Goal: Communication & Community: Answer question/provide support

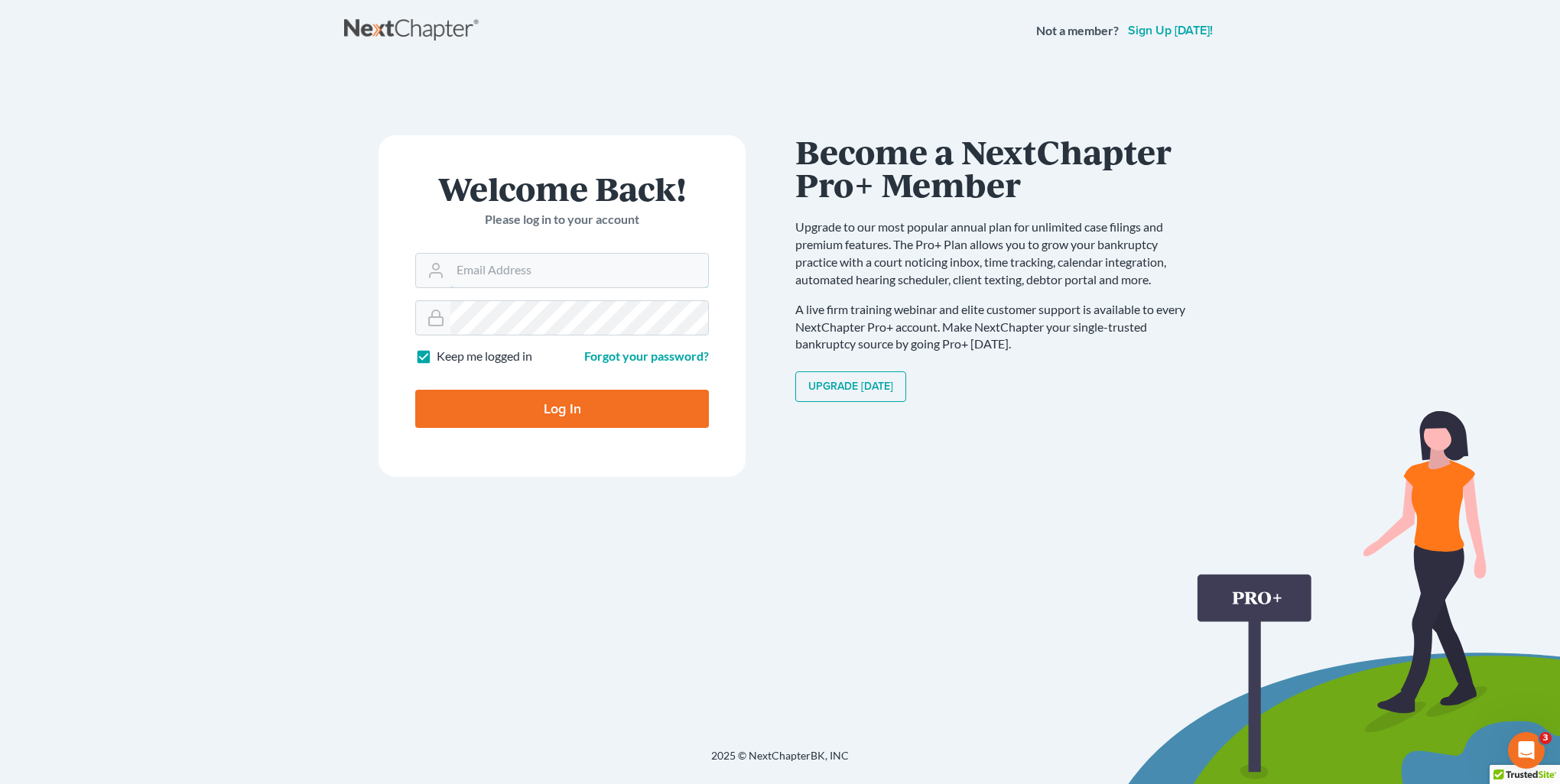
type input "[PERSON_NAME][EMAIL_ADDRESS][DOMAIN_NAME]"
click at [517, 394] on input "Log In" at bounding box center [562, 408] width 294 height 38
type input "Thinking..."
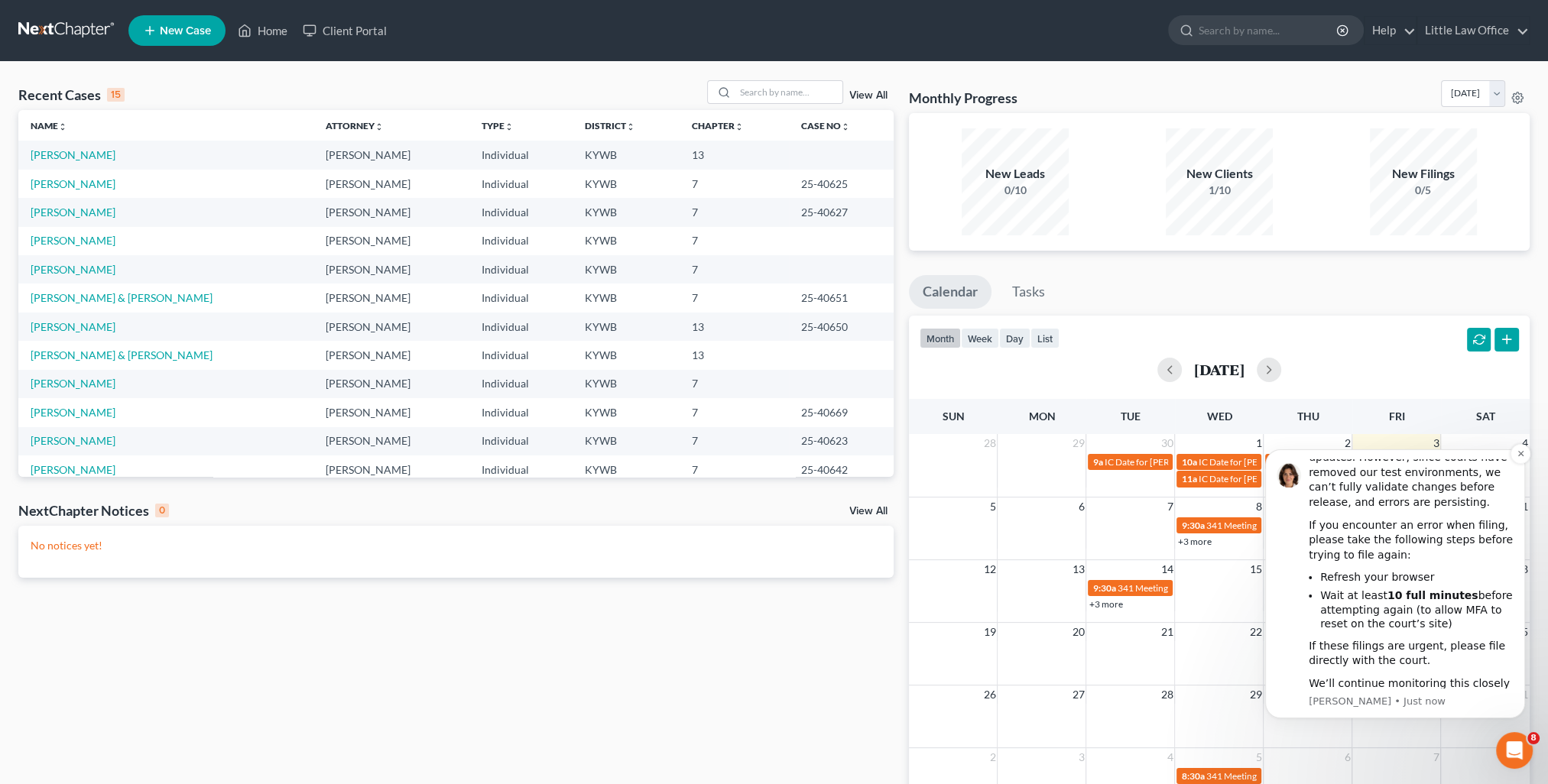
scroll to position [109, 0]
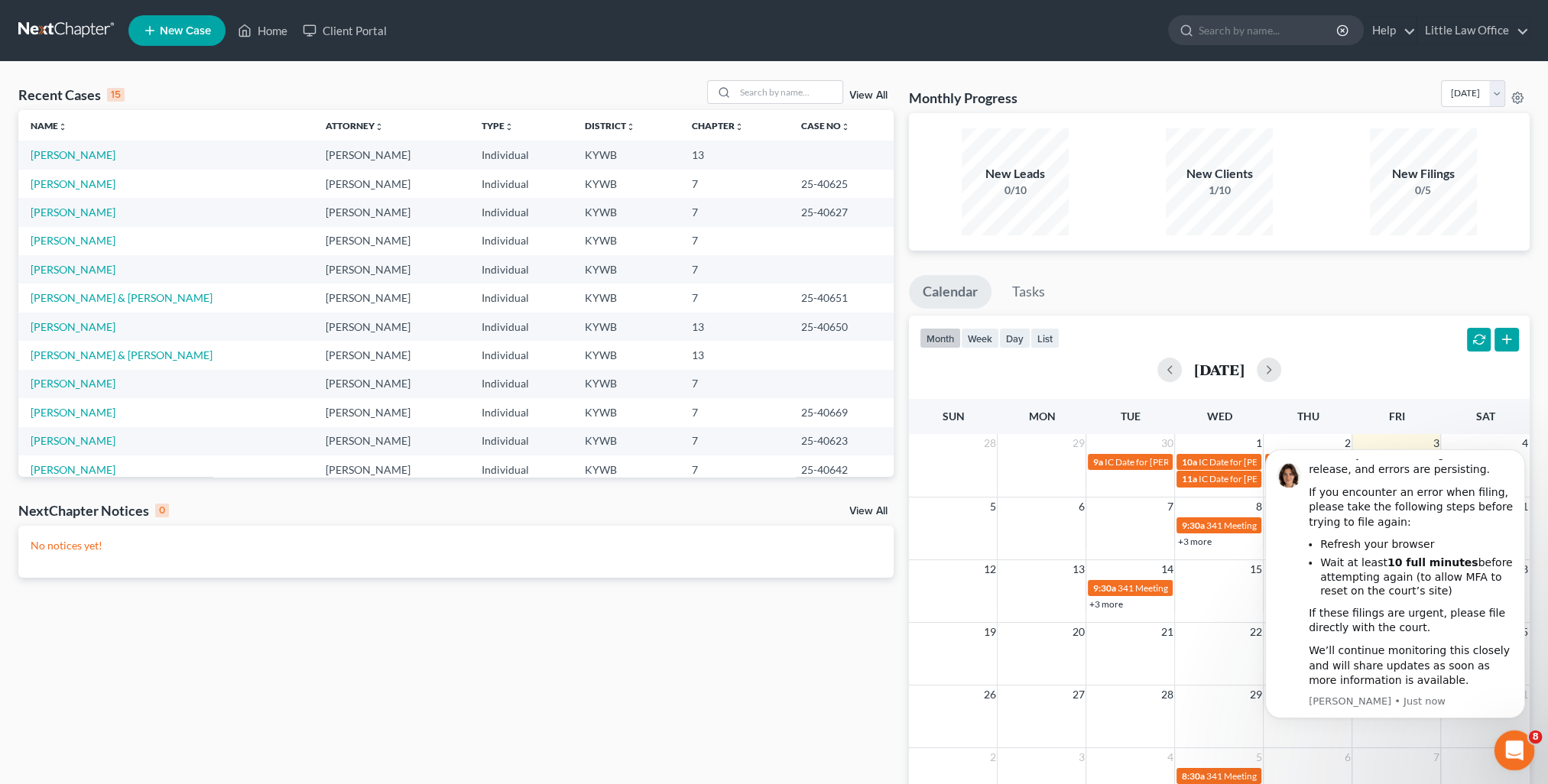
click at [1511, 751] on icon "Open Intercom Messenger" at bounding box center [1512, 748] width 25 height 25
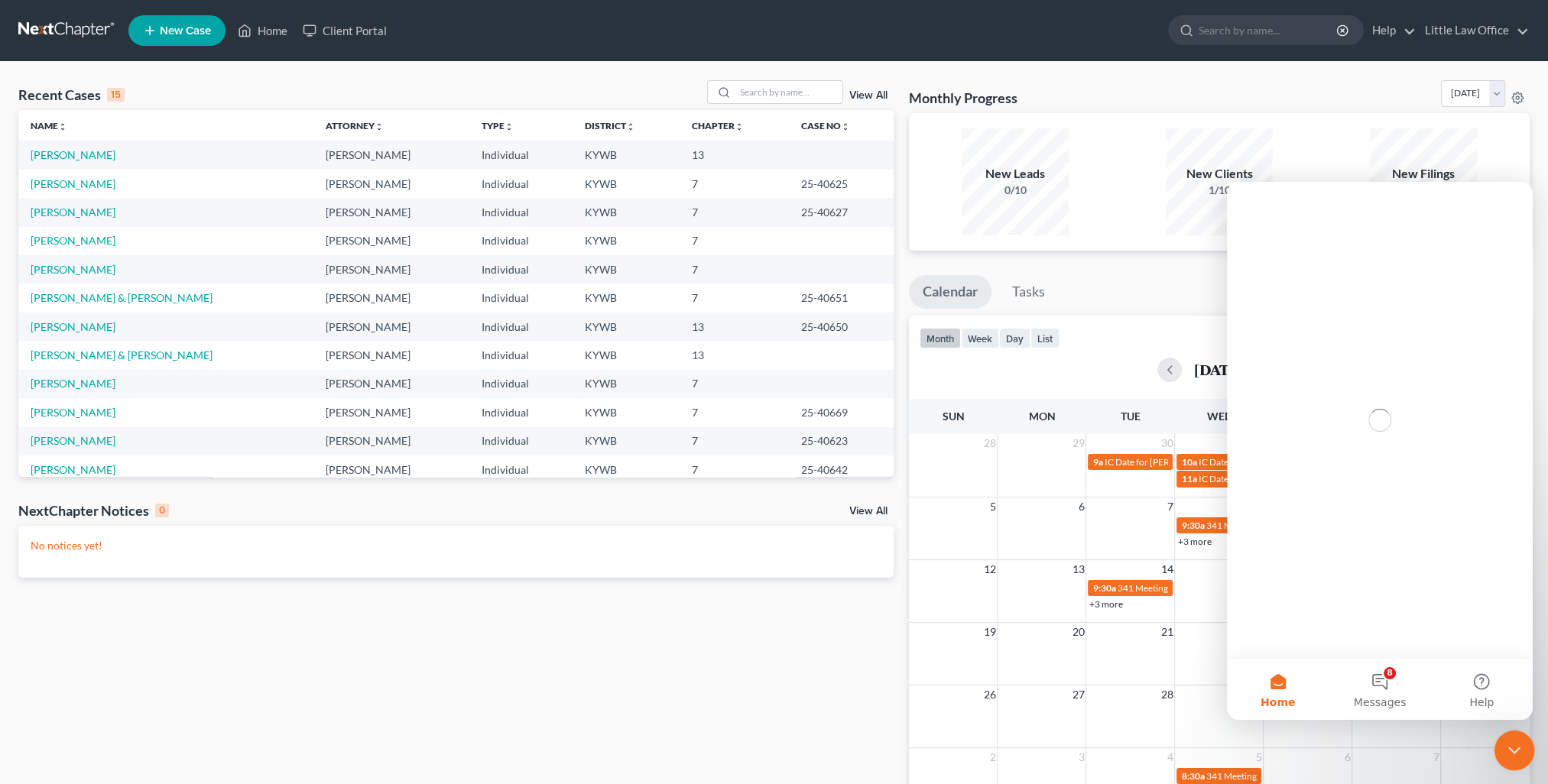
scroll to position [0, 0]
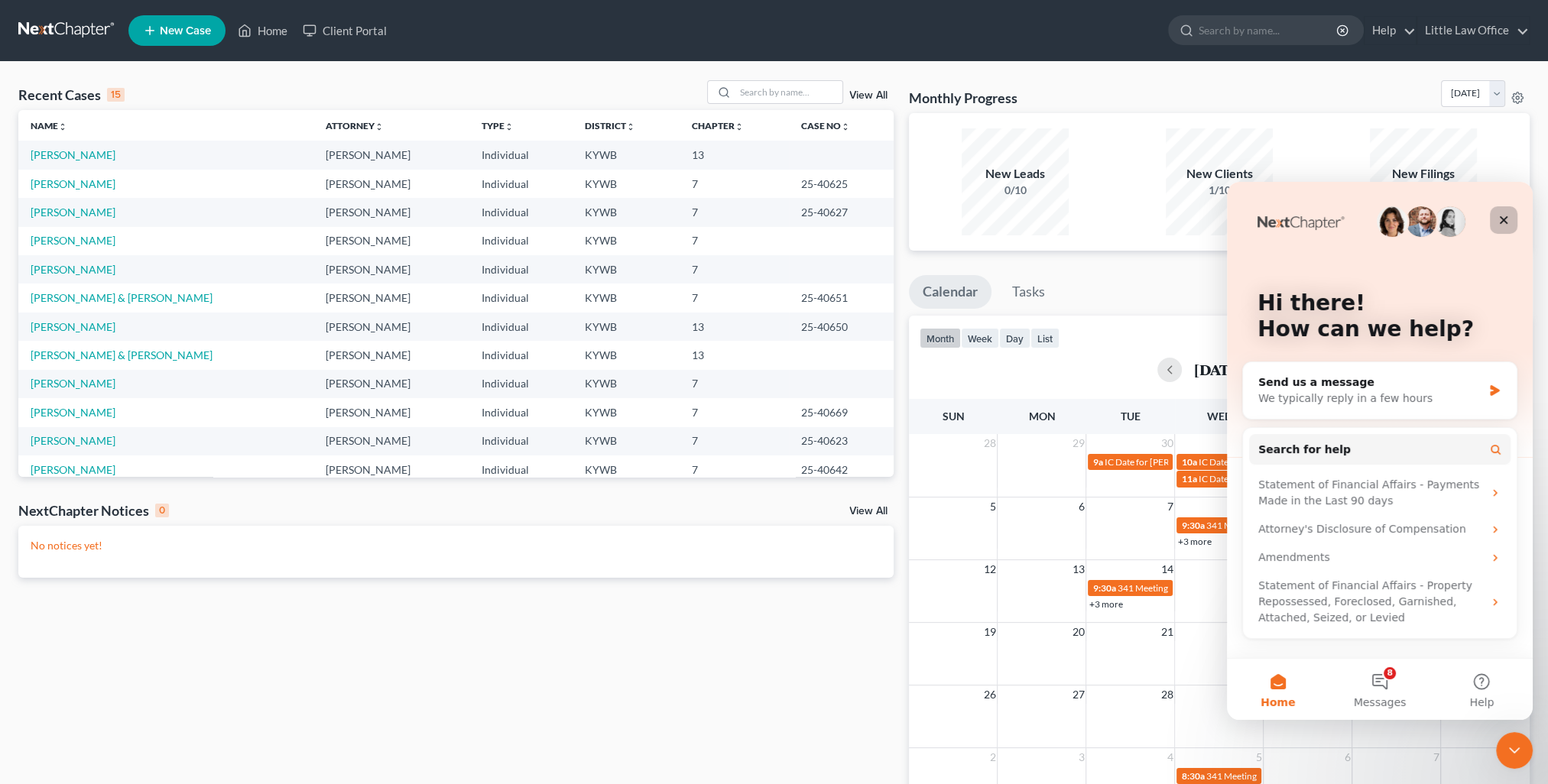
click at [1506, 226] on icon "Close" at bounding box center [1504, 220] width 12 height 12
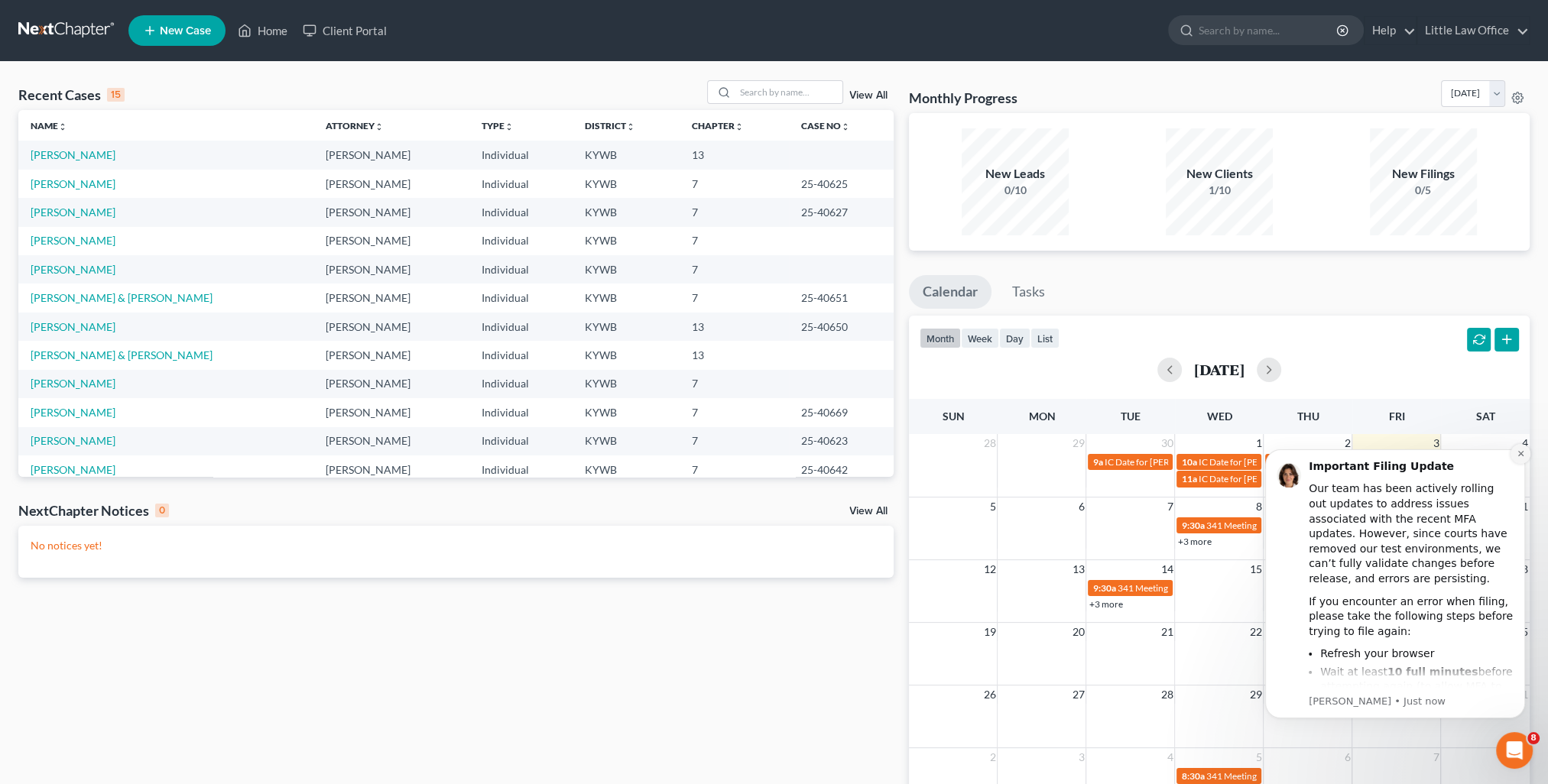
click at [1516, 456] on icon "Dismiss notification" at bounding box center [1521, 453] width 8 height 8
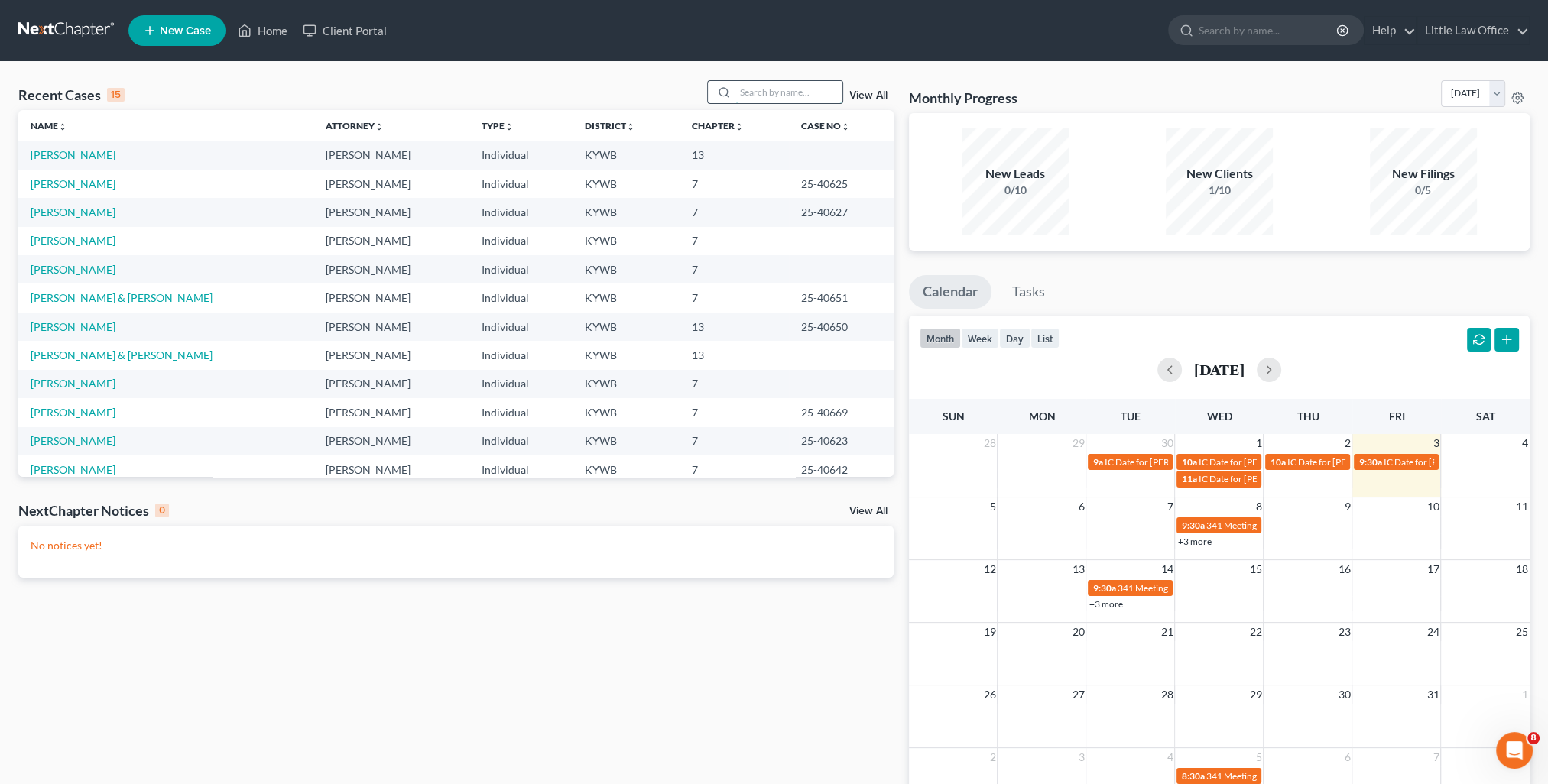
click at [746, 92] on input "search" at bounding box center [789, 91] width 107 height 22
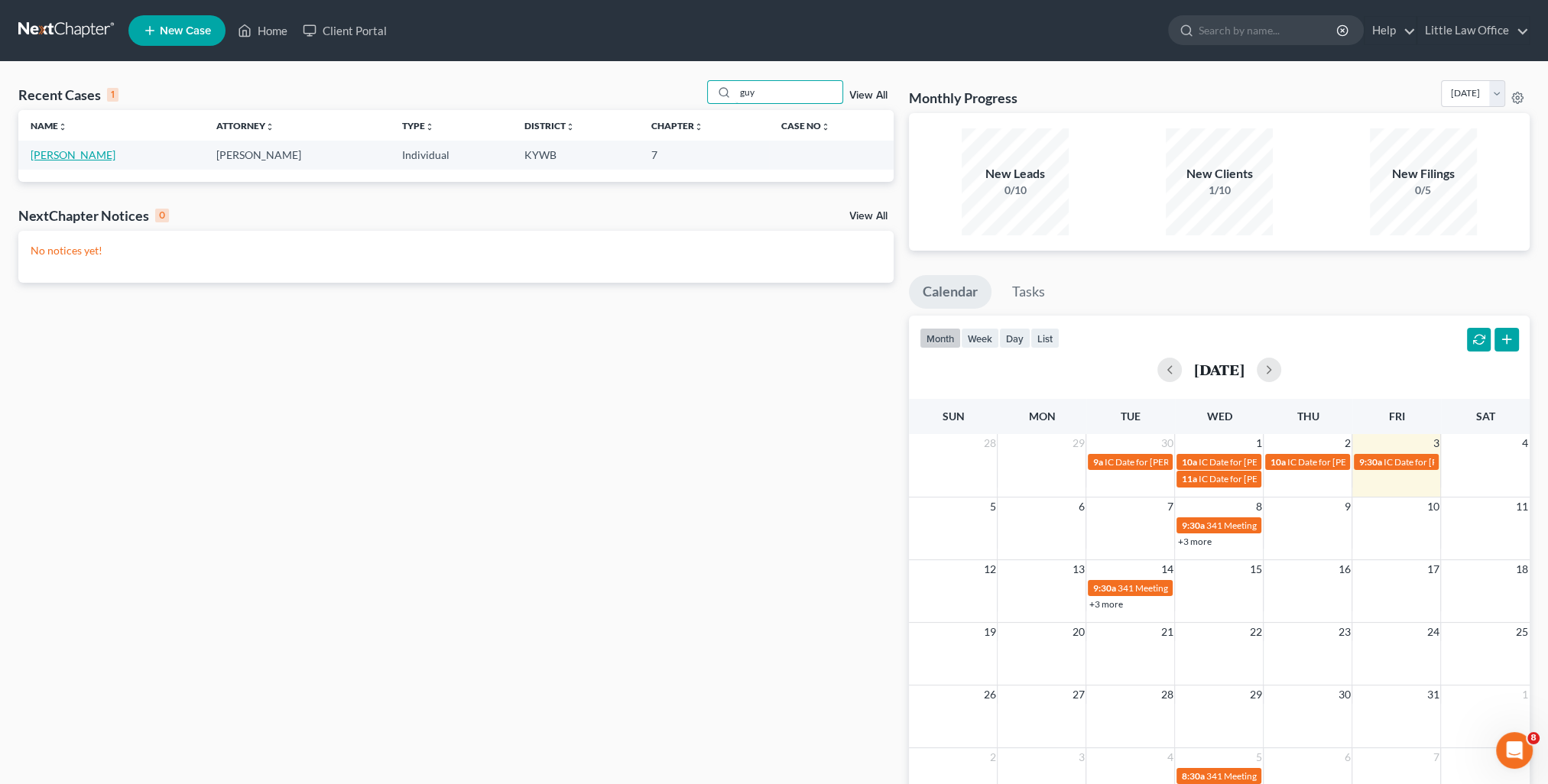
type input "guy"
click at [69, 148] on link "[PERSON_NAME]" at bounding box center [73, 154] width 85 height 13
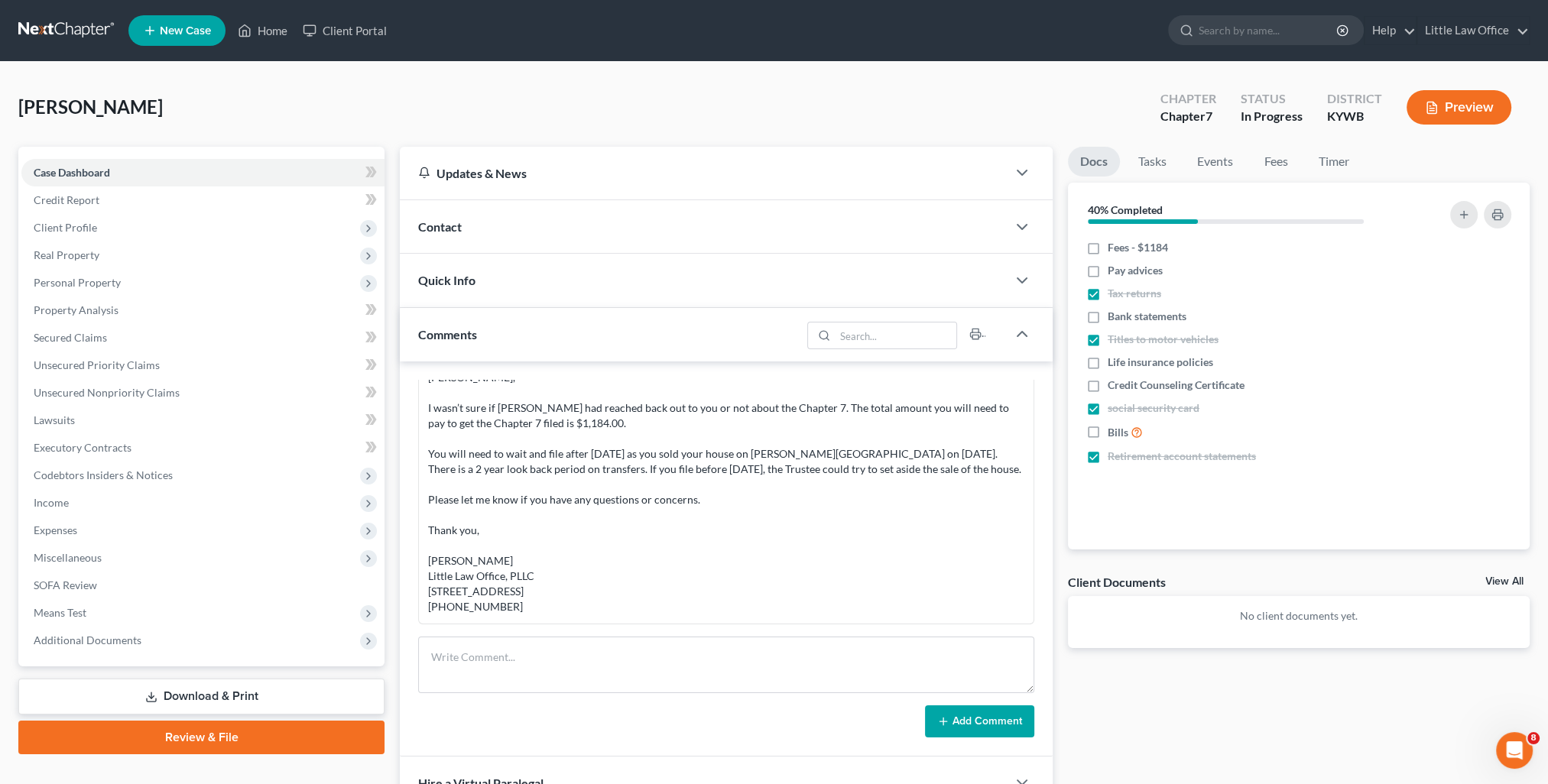
scroll to position [6, 0]
click at [266, 29] on link "Home" at bounding box center [263, 31] width 65 height 27
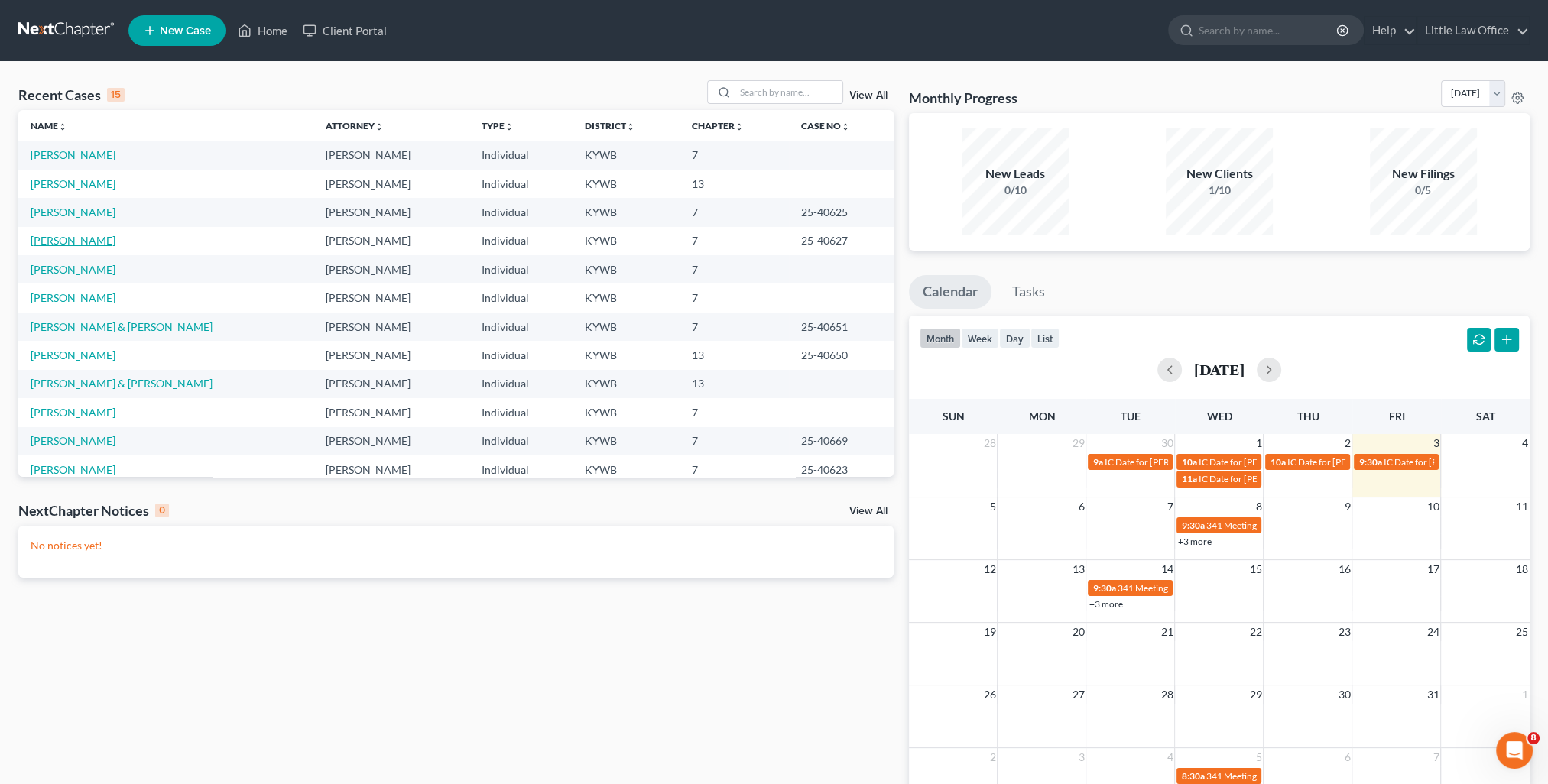
click at [84, 243] on link "[PERSON_NAME]" at bounding box center [73, 240] width 85 height 13
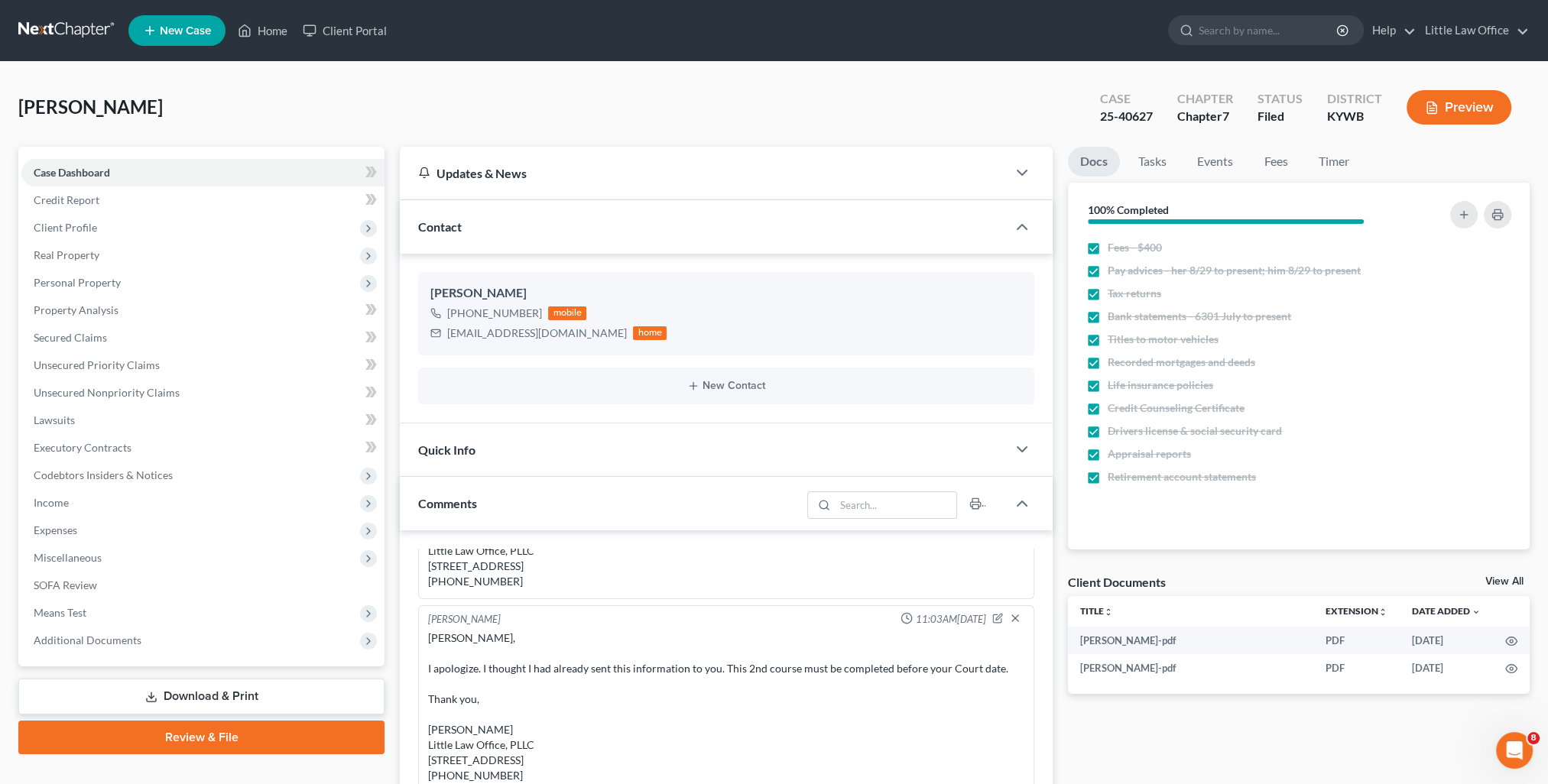
scroll to position [3661, 0]
click at [489, 231] on div "Contact" at bounding box center [703, 226] width 607 height 53
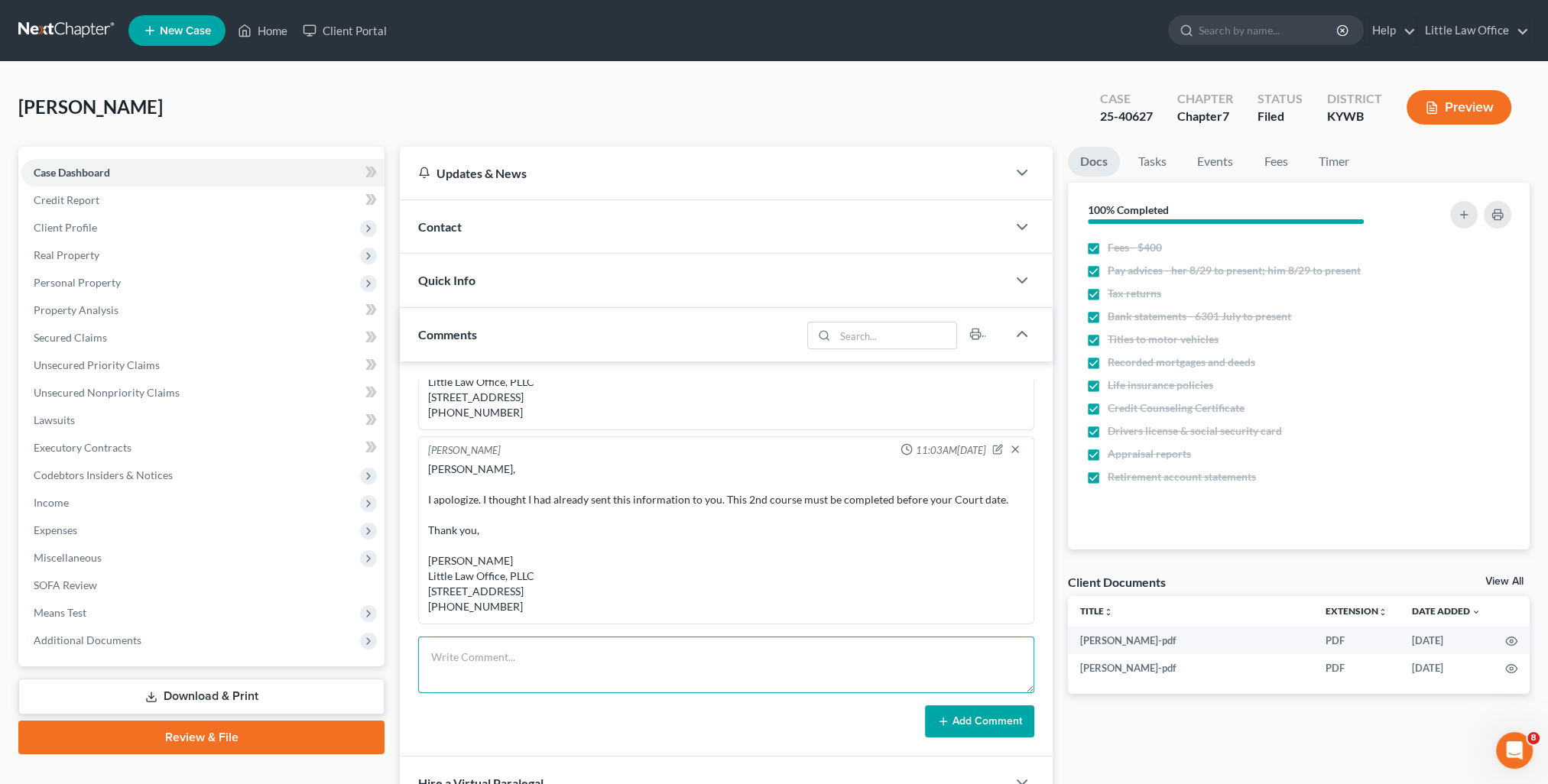
click at [605, 644] on textarea at bounding box center [726, 665] width 616 height 57
paste textarea "Ms. Braden has signed her reaffirmation agreement. Will an emailed copy work fo…"
click at [432, 655] on textarea "Ms. Braden has signed her reaffirmation agreement. Will an emailed copy work fo…" at bounding box center [726, 665] width 616 height 57
type textarea "email to Allyson Reece - Vanderbilt reaff: Ms. Braden has signed her reaffirmat…"
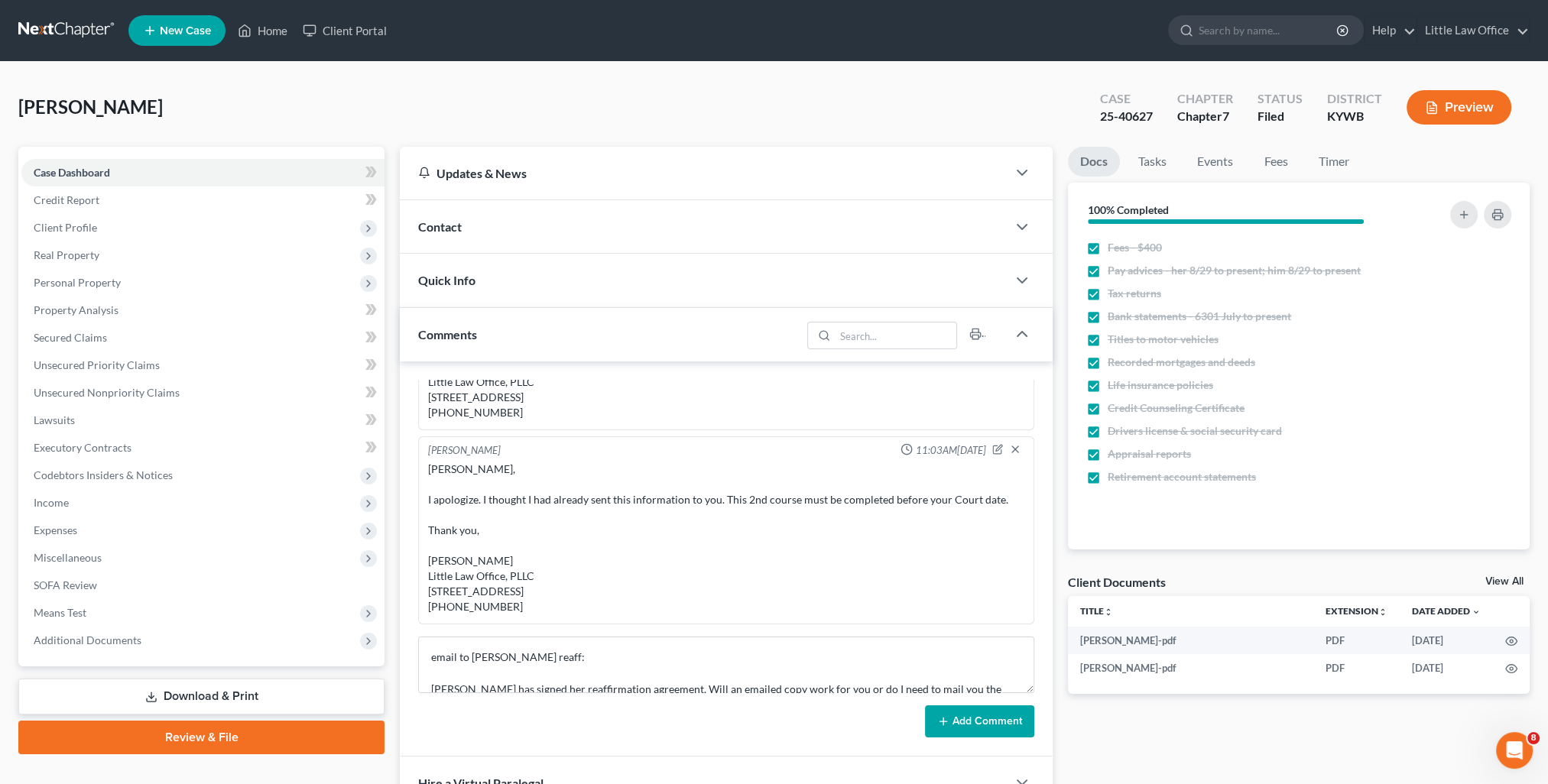
click at [992, 722] on button "Add Comment" at bounding box center [979, 722] width 109 height 32
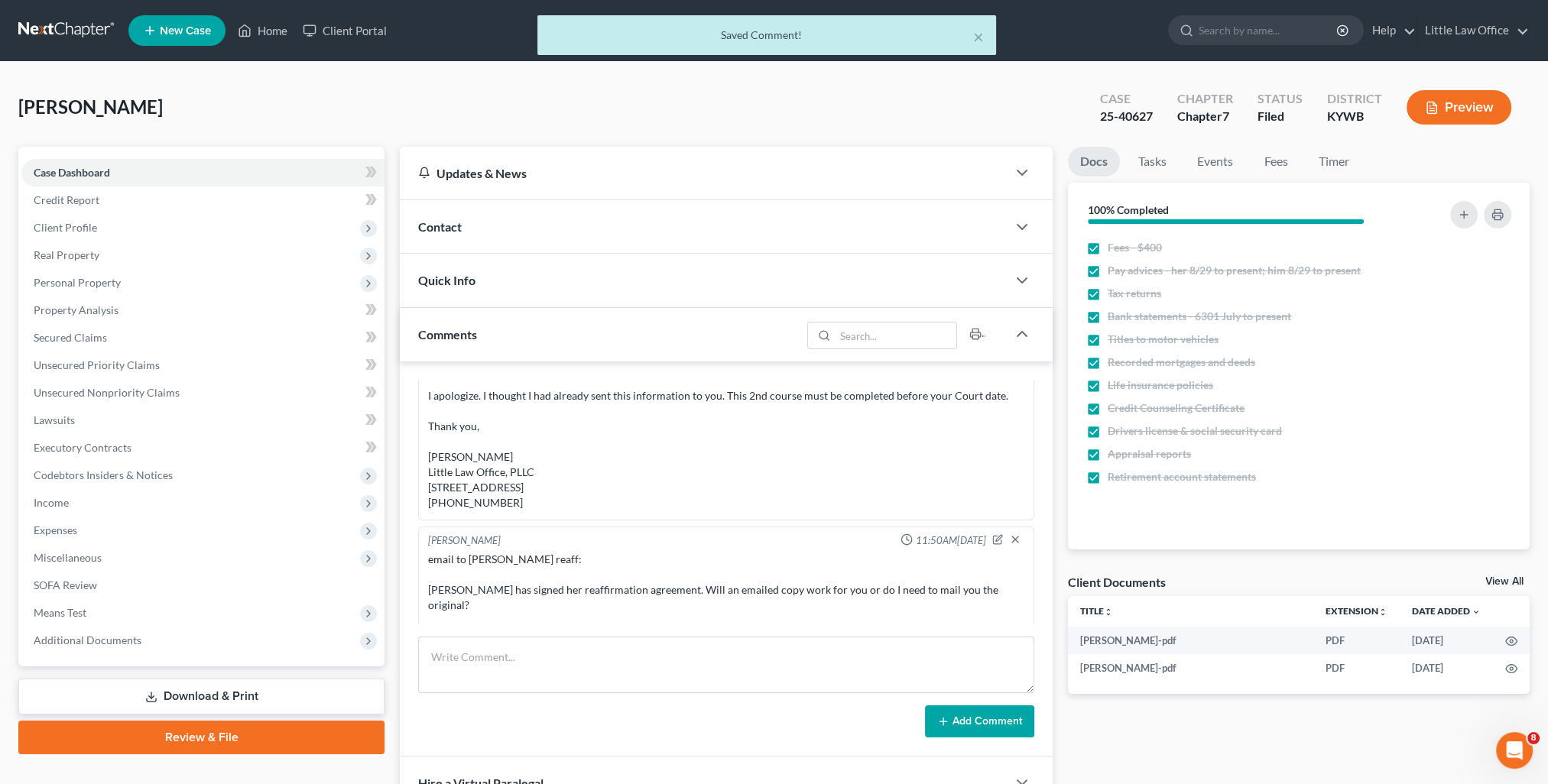
scroll to position [1780, 0]
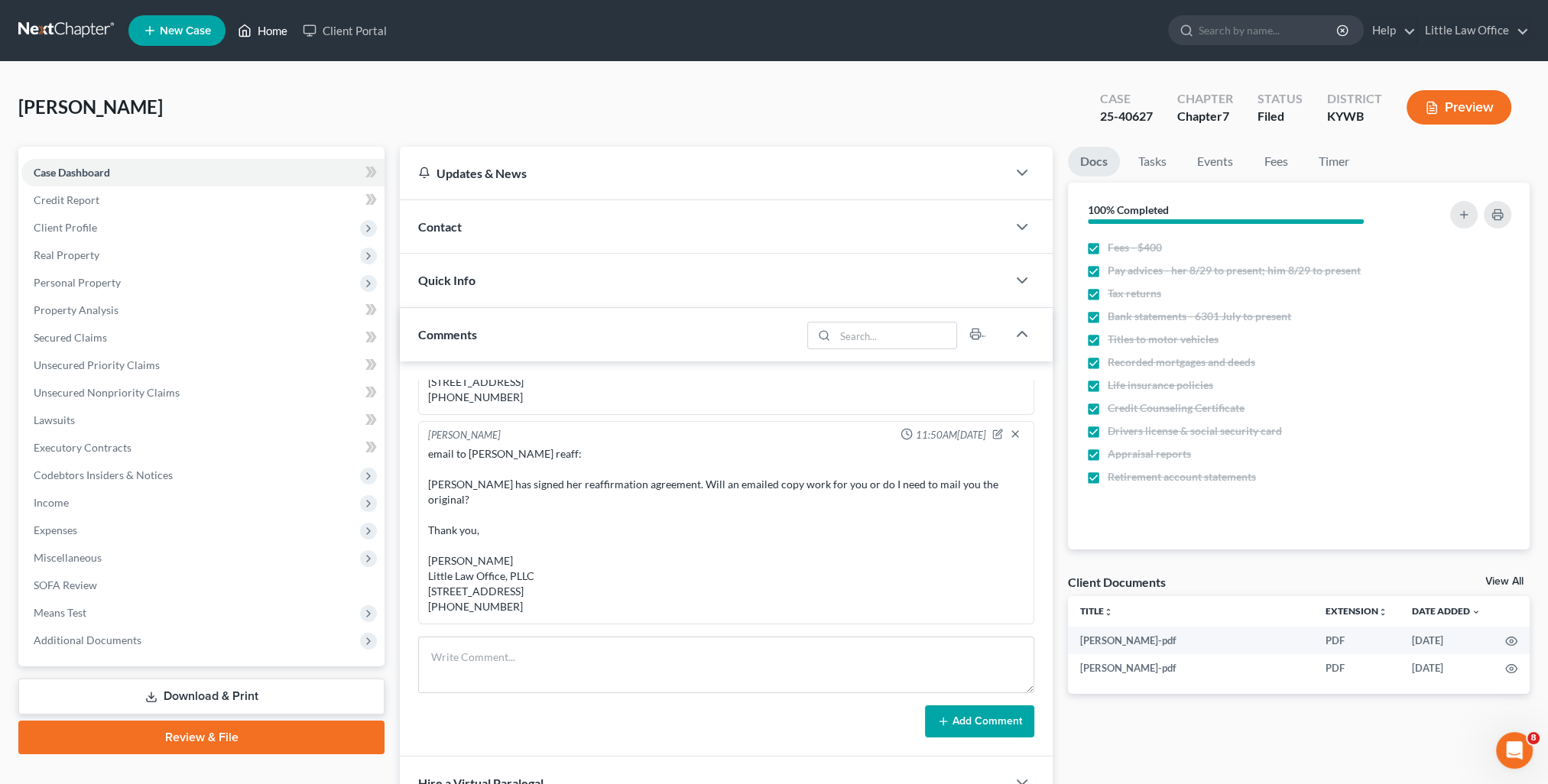
click at [261, 39] on link "Home" at bounding box center [263, 31] width 65 height 27
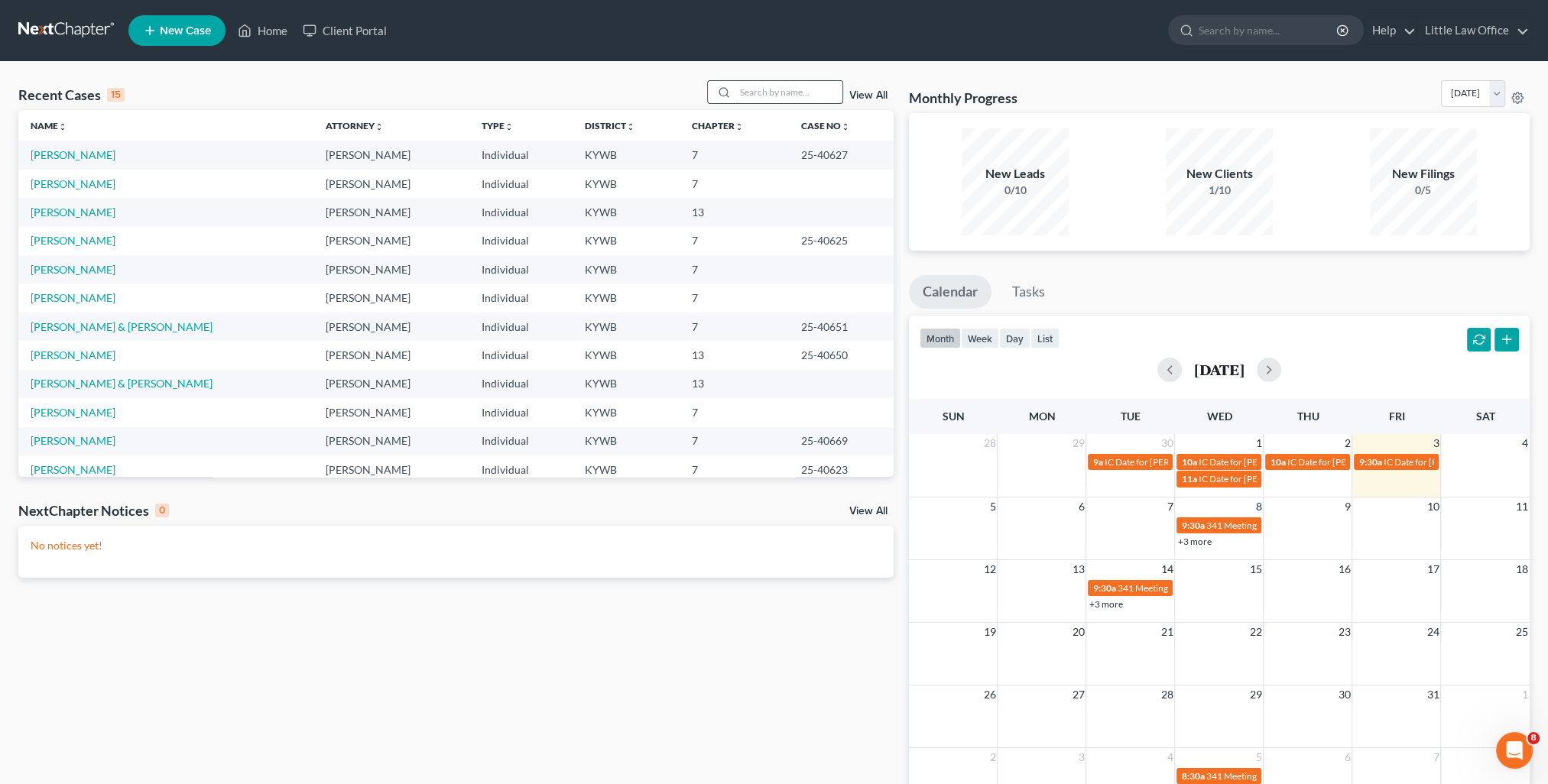
click at [801, 99] on input "search" at bounding box center [789, 91] width 107 height 22
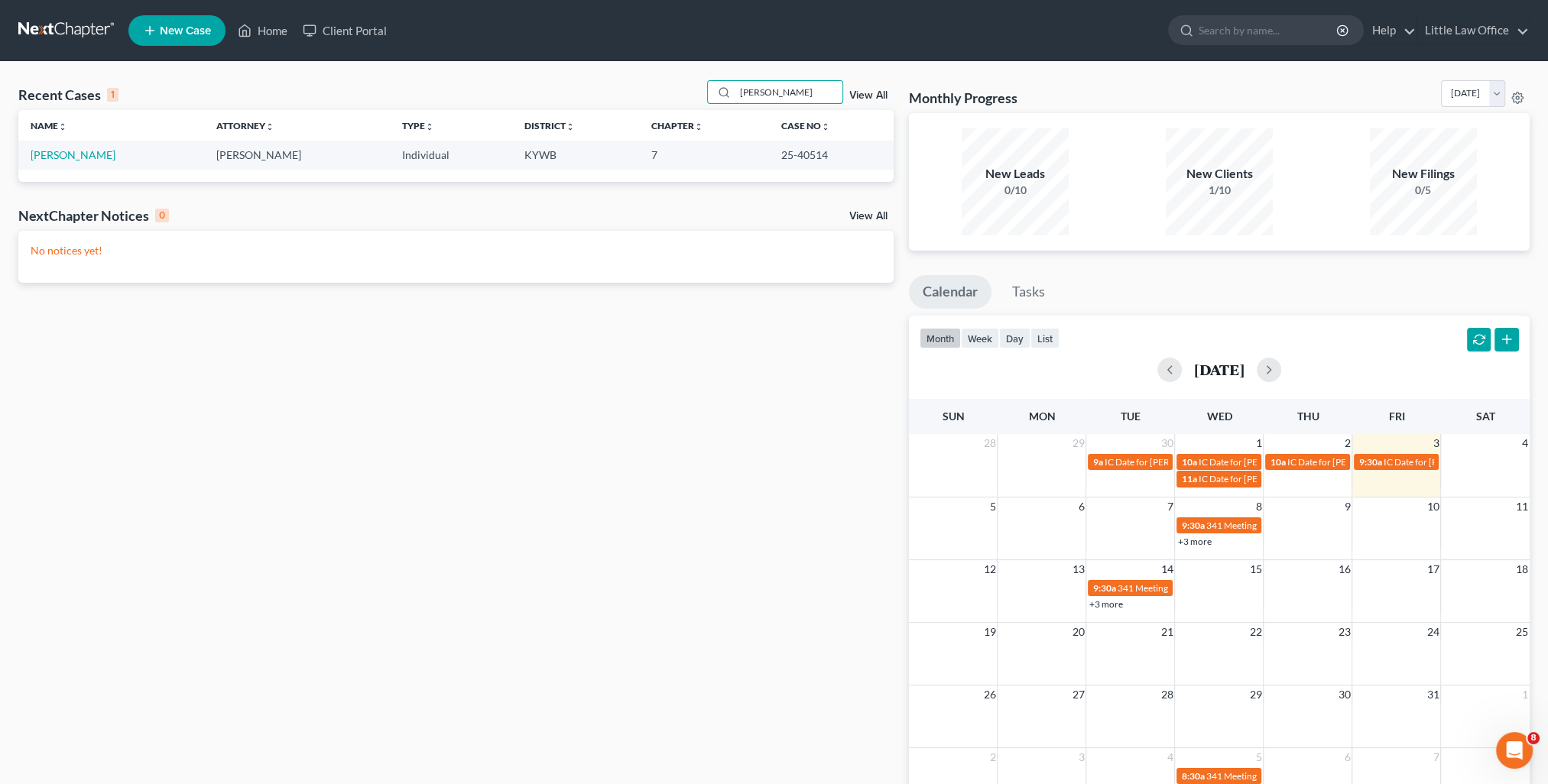
type input "henderson"
click at [85, 154] on link "[PERSON_NAME]" at bounding box center [73, 154] width 85 height 13
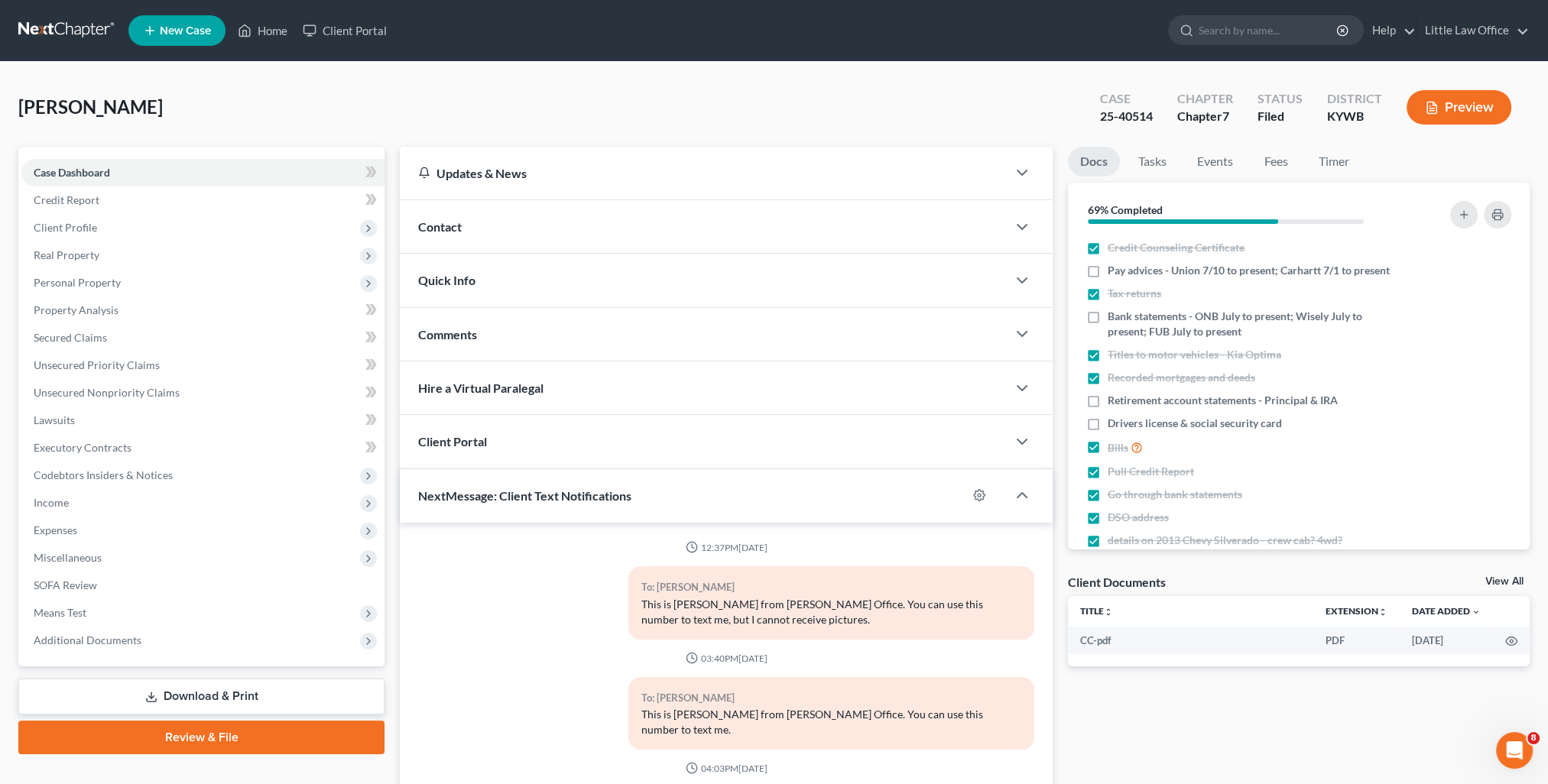
click at [511, 335] on div "Comments" at bounding box center [703, 334] width 607 height 53
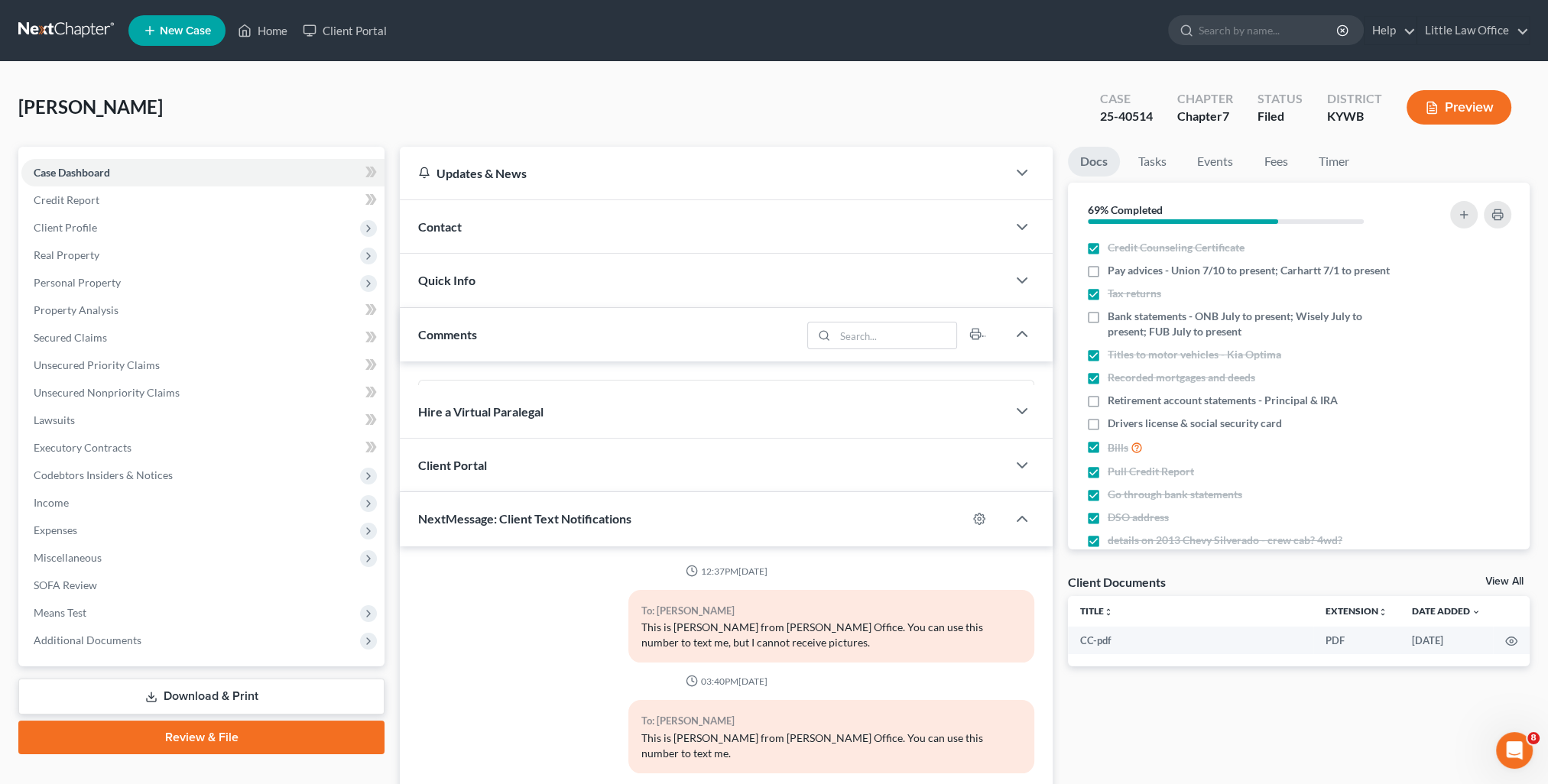
scroll to position [513, 0]
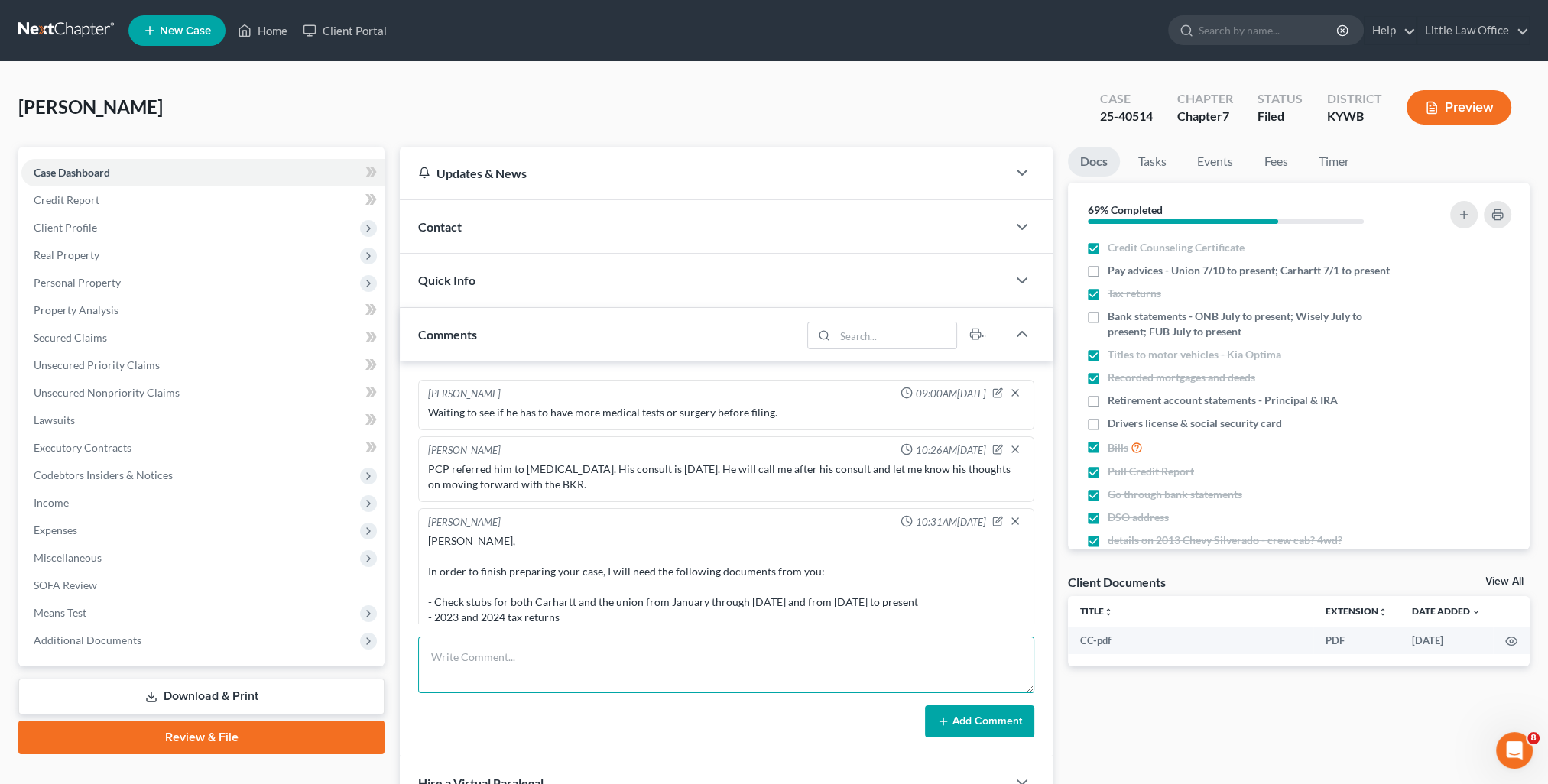
click at [664, 667] on textarea at bounding box center [726, 665] width 616 height 57
paste textarea "Please see attached signed reaffirmation agreement for Matthew Henderson 25-405…"
type textarea "email to Tom Springer - FUB reaff: Please see attached signed reaffirmation agr…"
click at [983, 724] on button "Add Comment" at bounding box center [979, 722] width 109 height 32
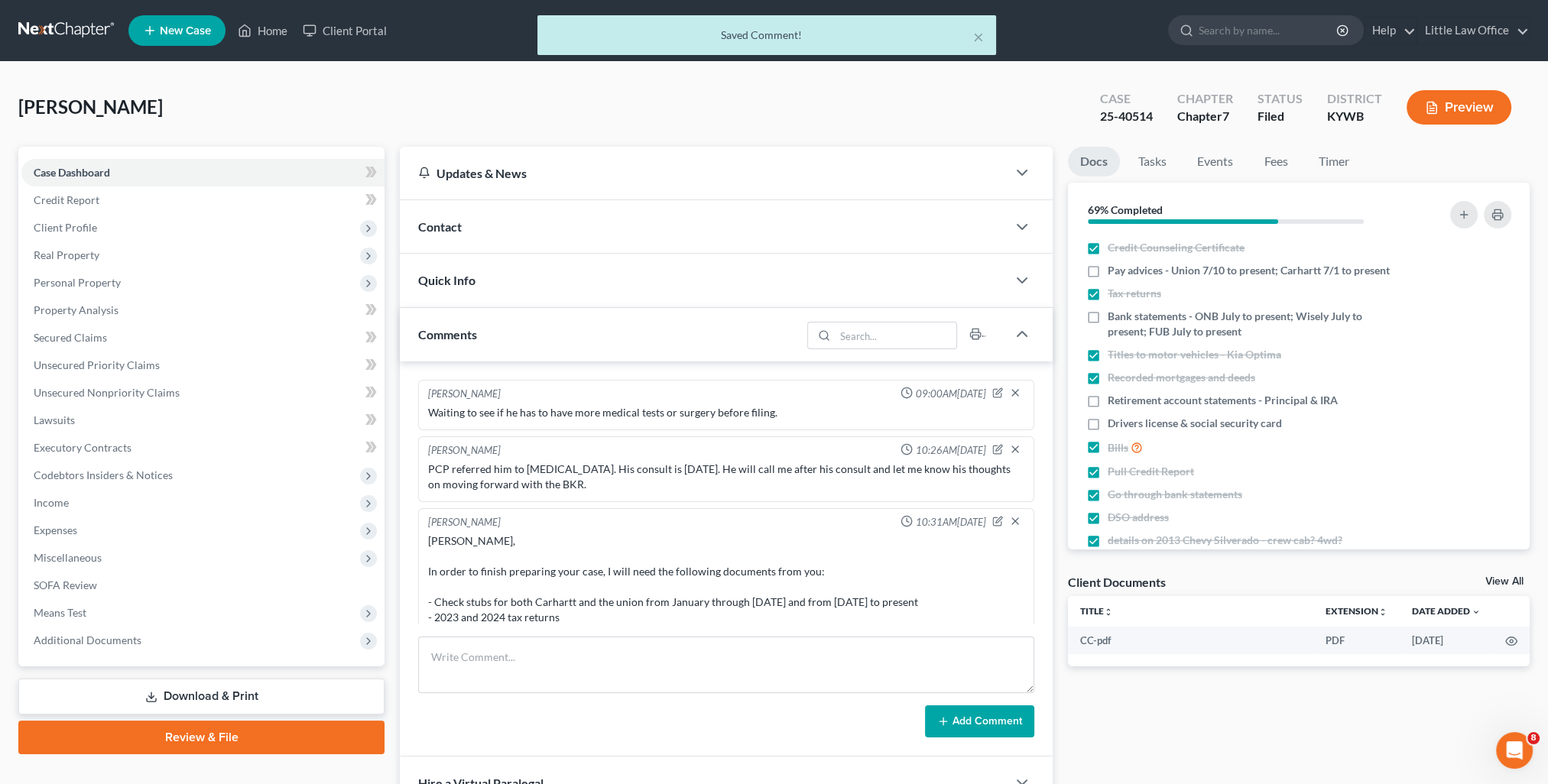
scroll to position [2615, 0]
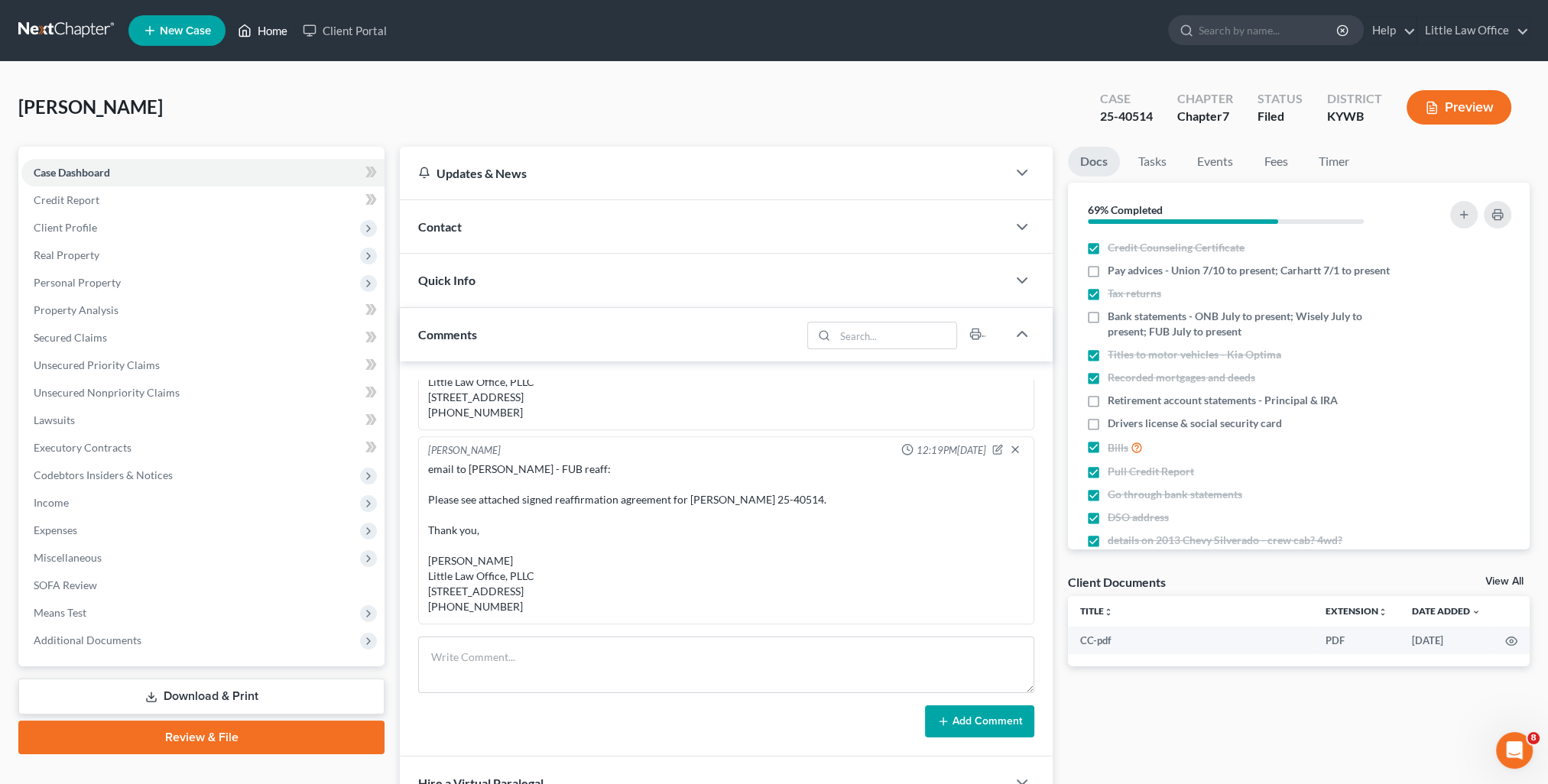
click at [275, 36] on link "Home" at bounding box center [263, 31] width 65 height 27
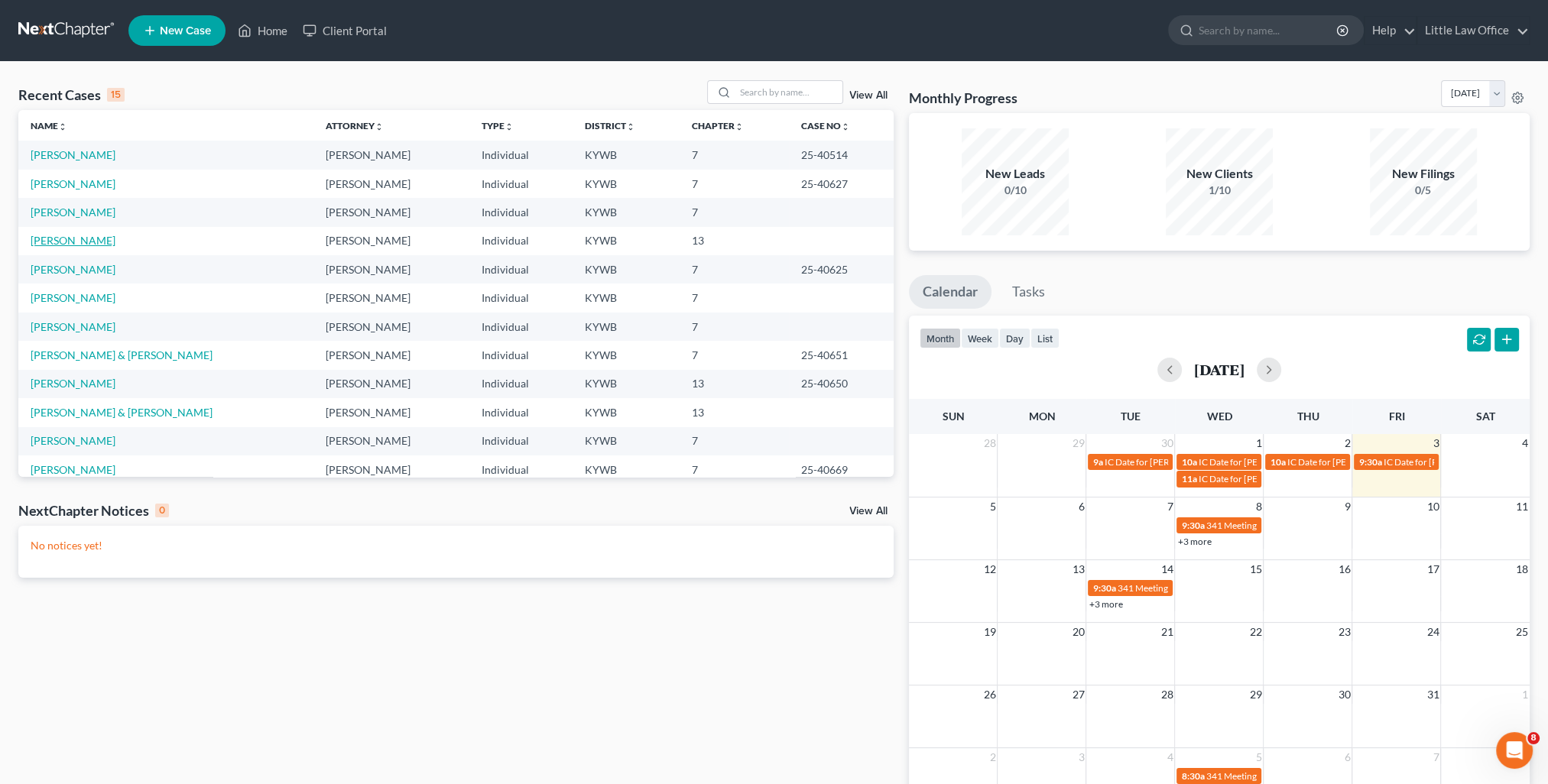
click at [73, 242] on link "[PERSON_NAME]" at bounding box center [73, 240] width 85 height 13
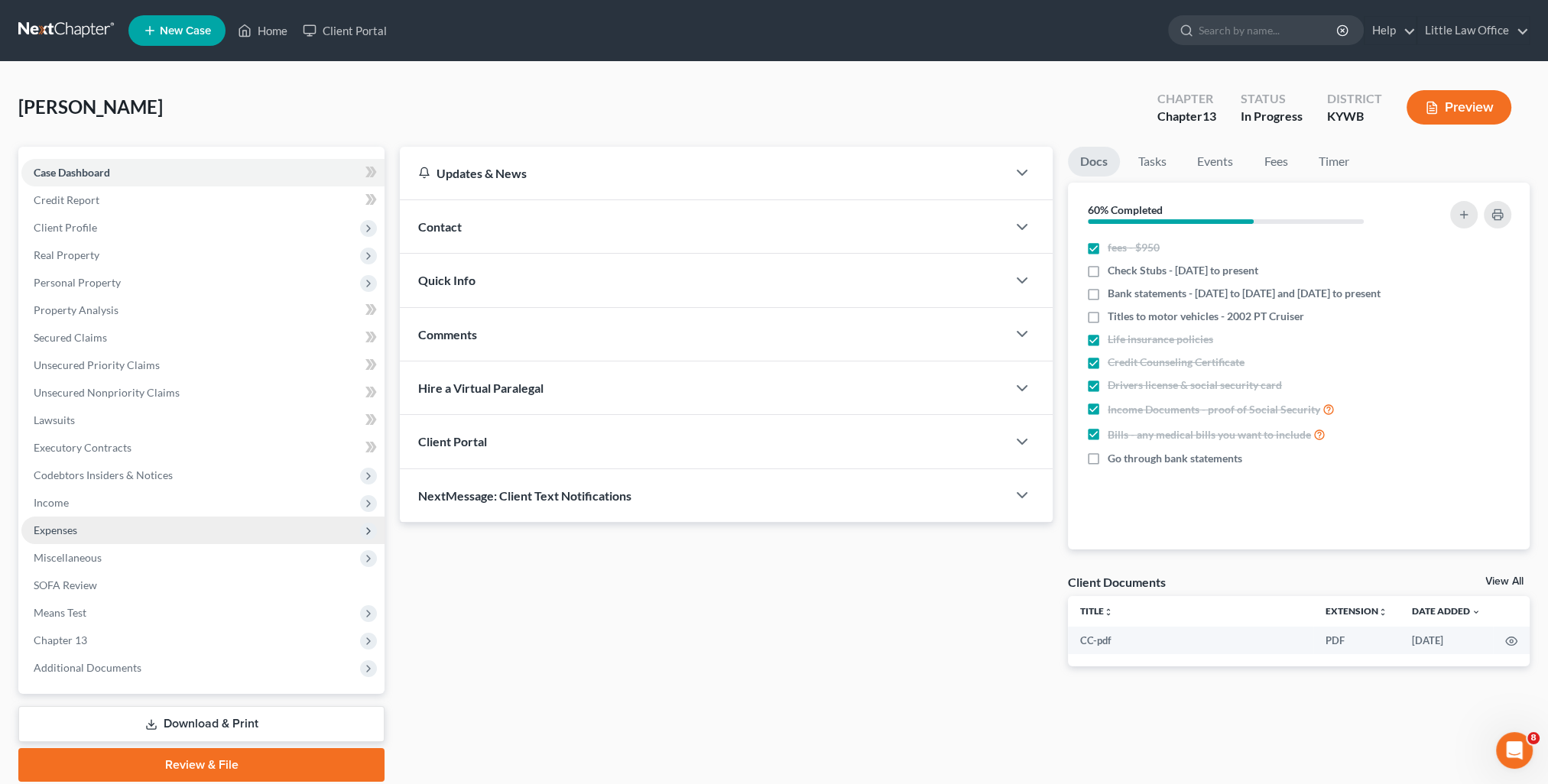
click at [78, 523] on span "Expenses" at bounding box center [202, 530] width 363 height 27
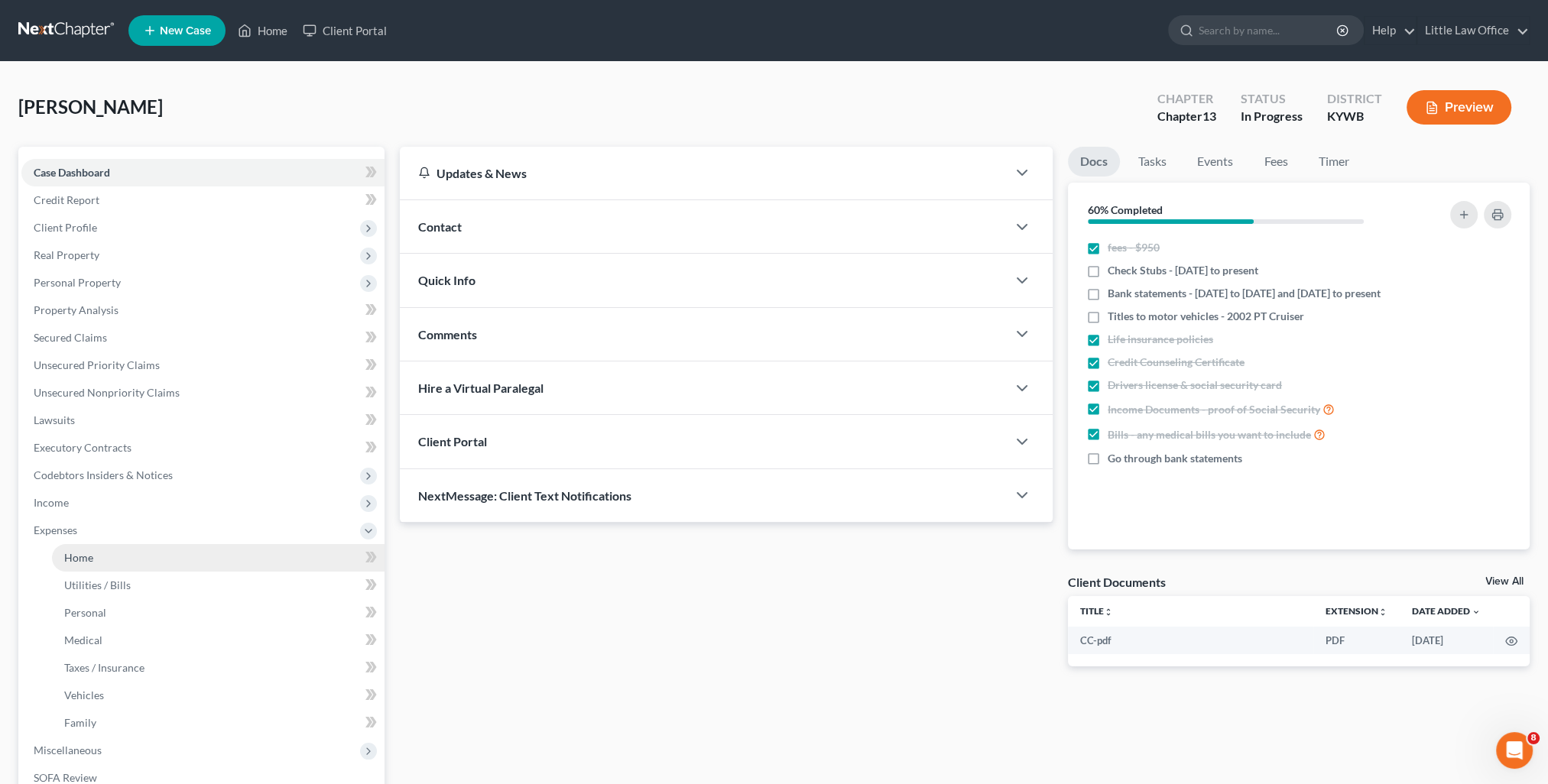
click at [93, 552] on link "Home" at bounding box center [217, 558] width 332 height 27
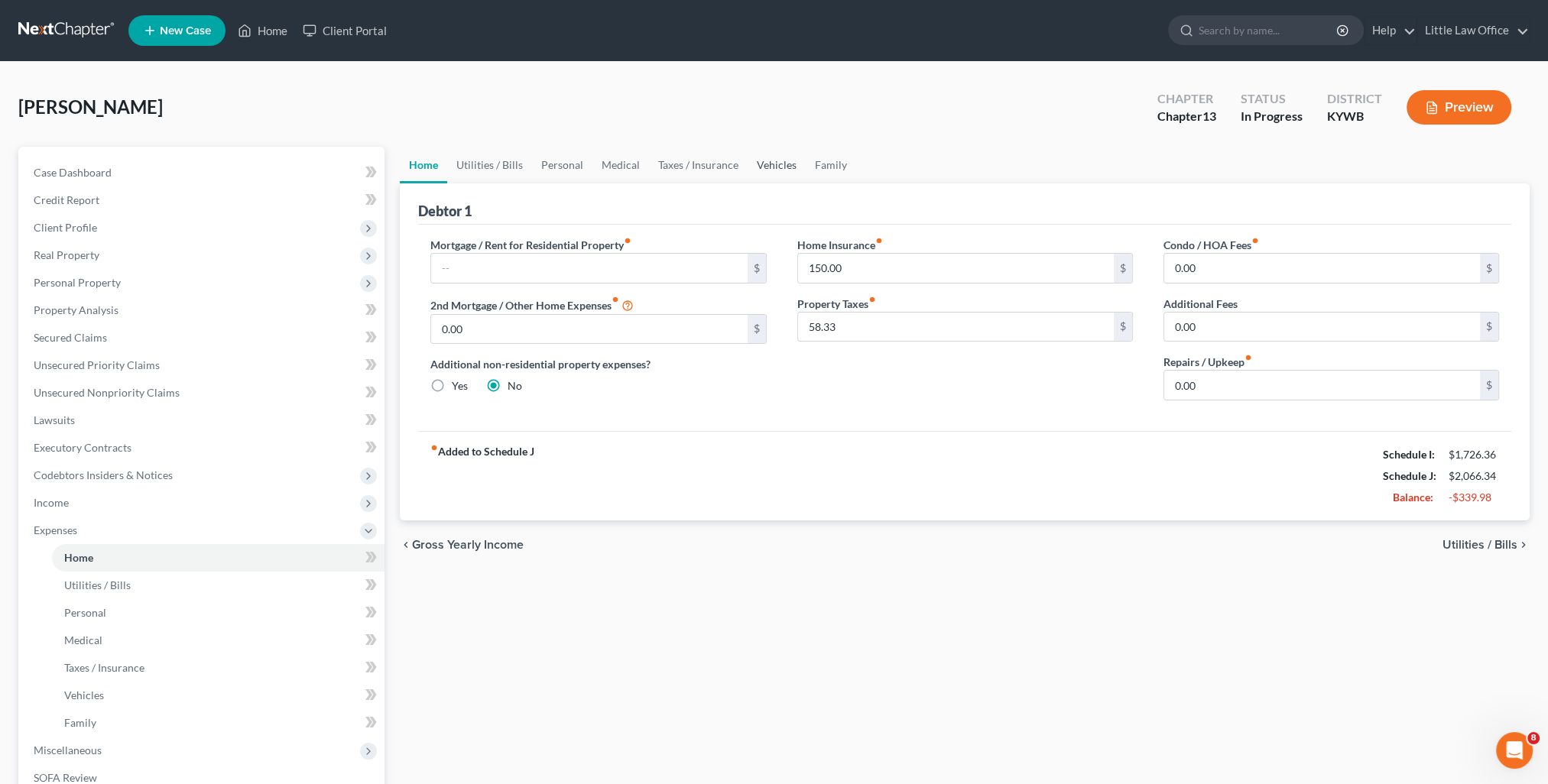
click at [785, 178] on link "Vehicles" at bounding box center [777, 165] width 58 height 36
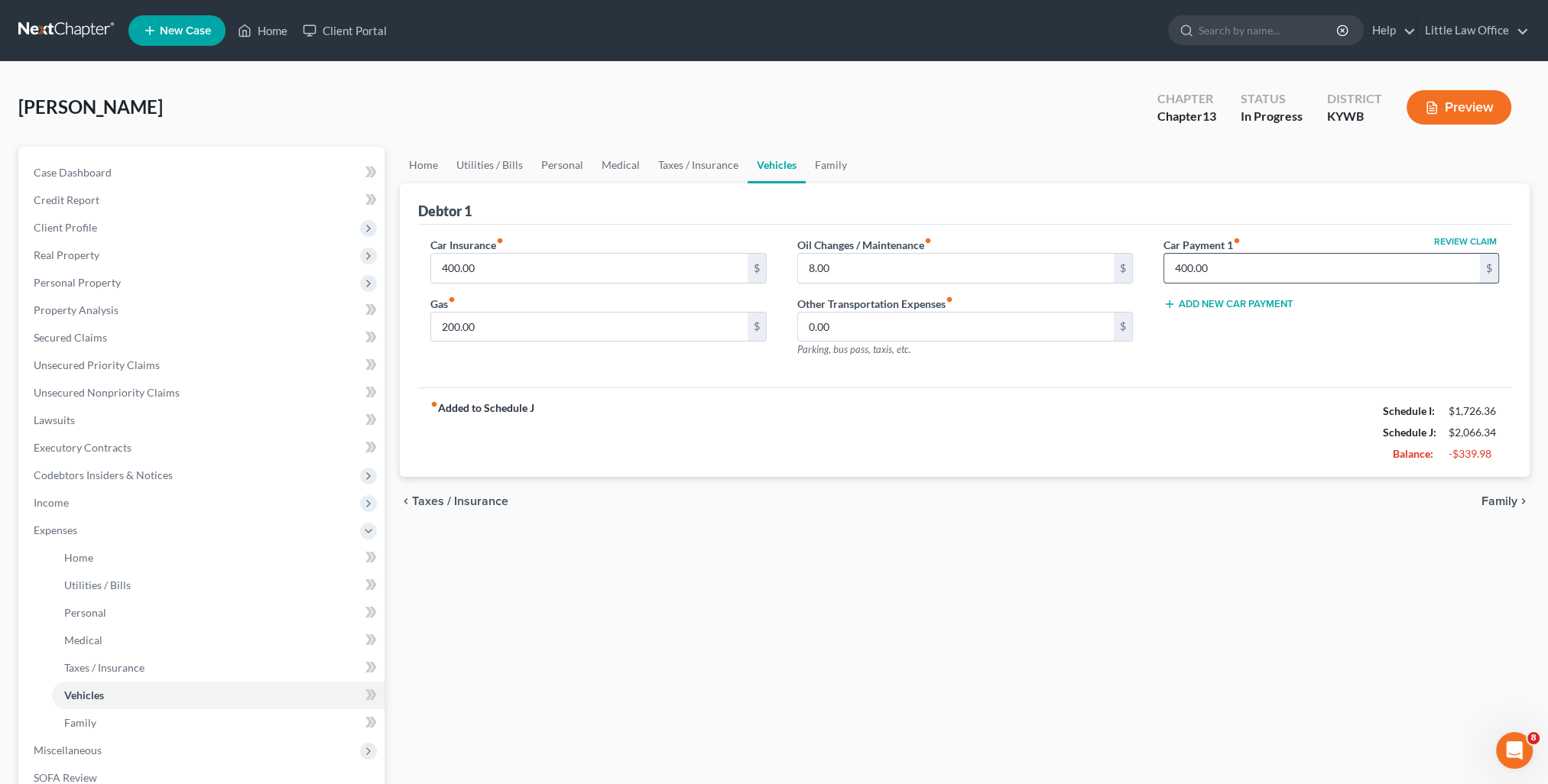
click at [1229, 255] on input "400.00" at bounding box center [1322, 268] width 316 height 29
click at [433, 170] on link "Home" at bounding box center [424, 165] width 48 height 36
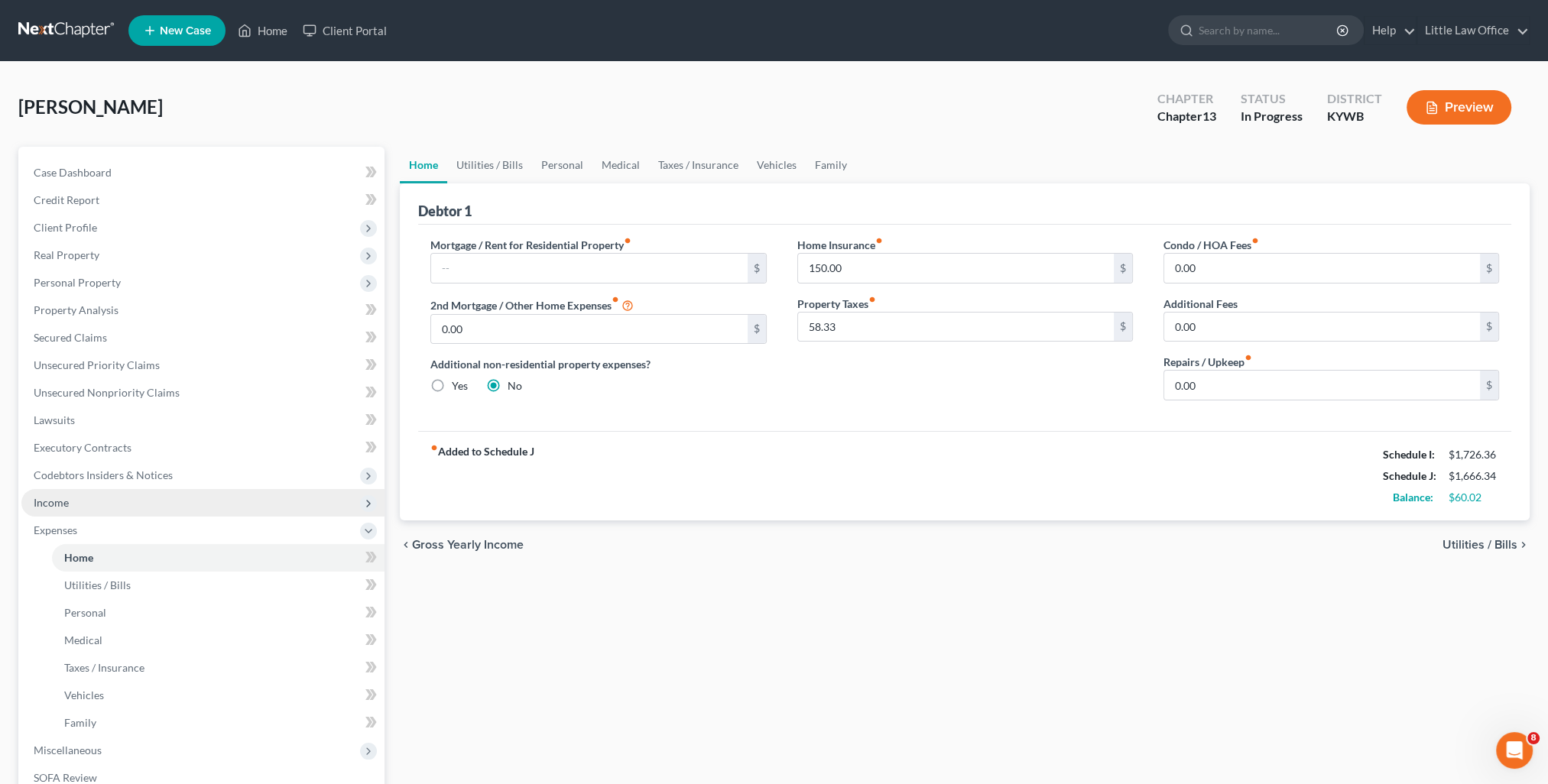
click at [65, 504] on span "Income" at bounding box center [52, 503] width 36 height 13
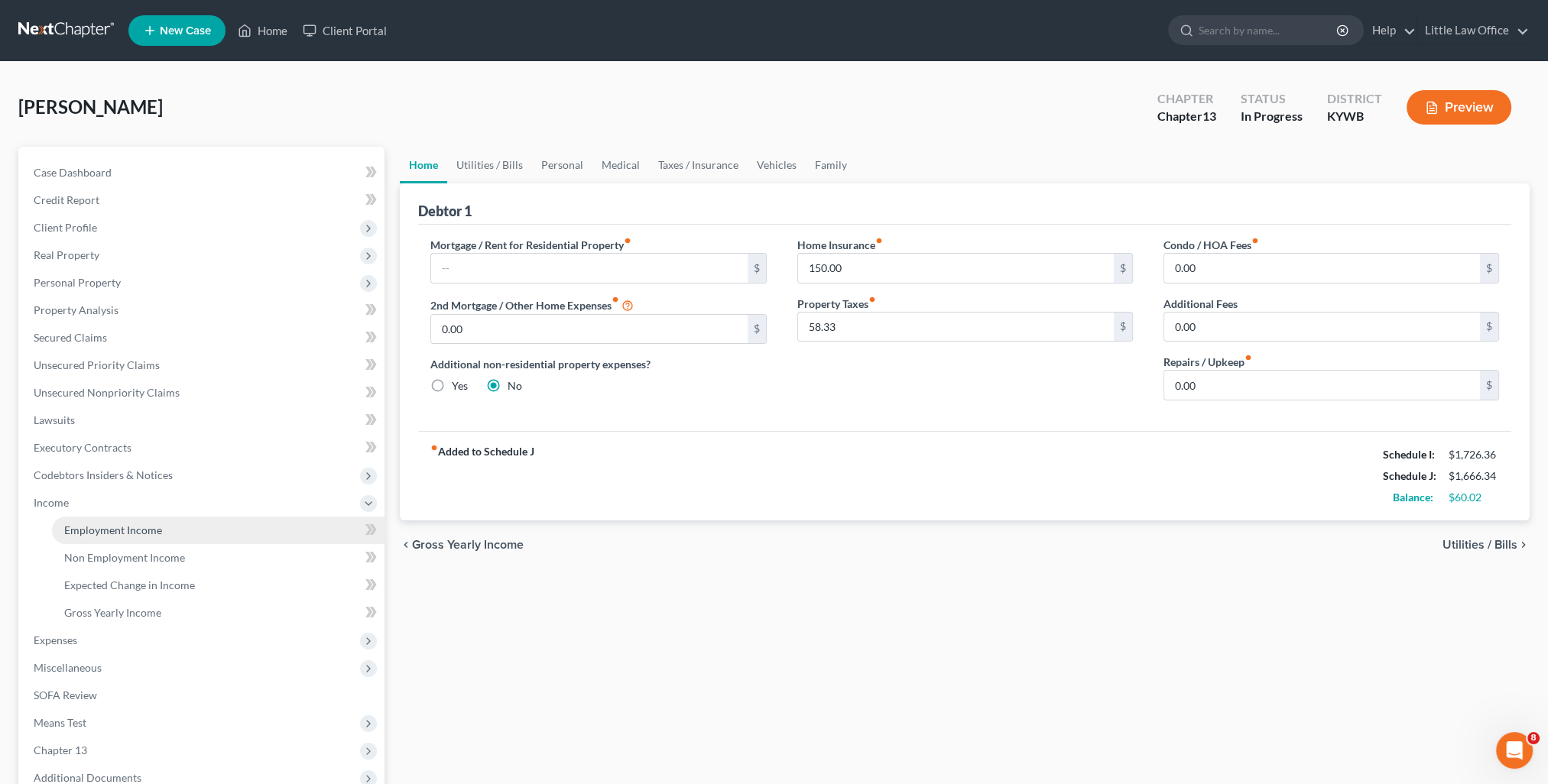
click at [88, 528] on span "Employment Income" at bounding box center [112, 530] width 98 height 13
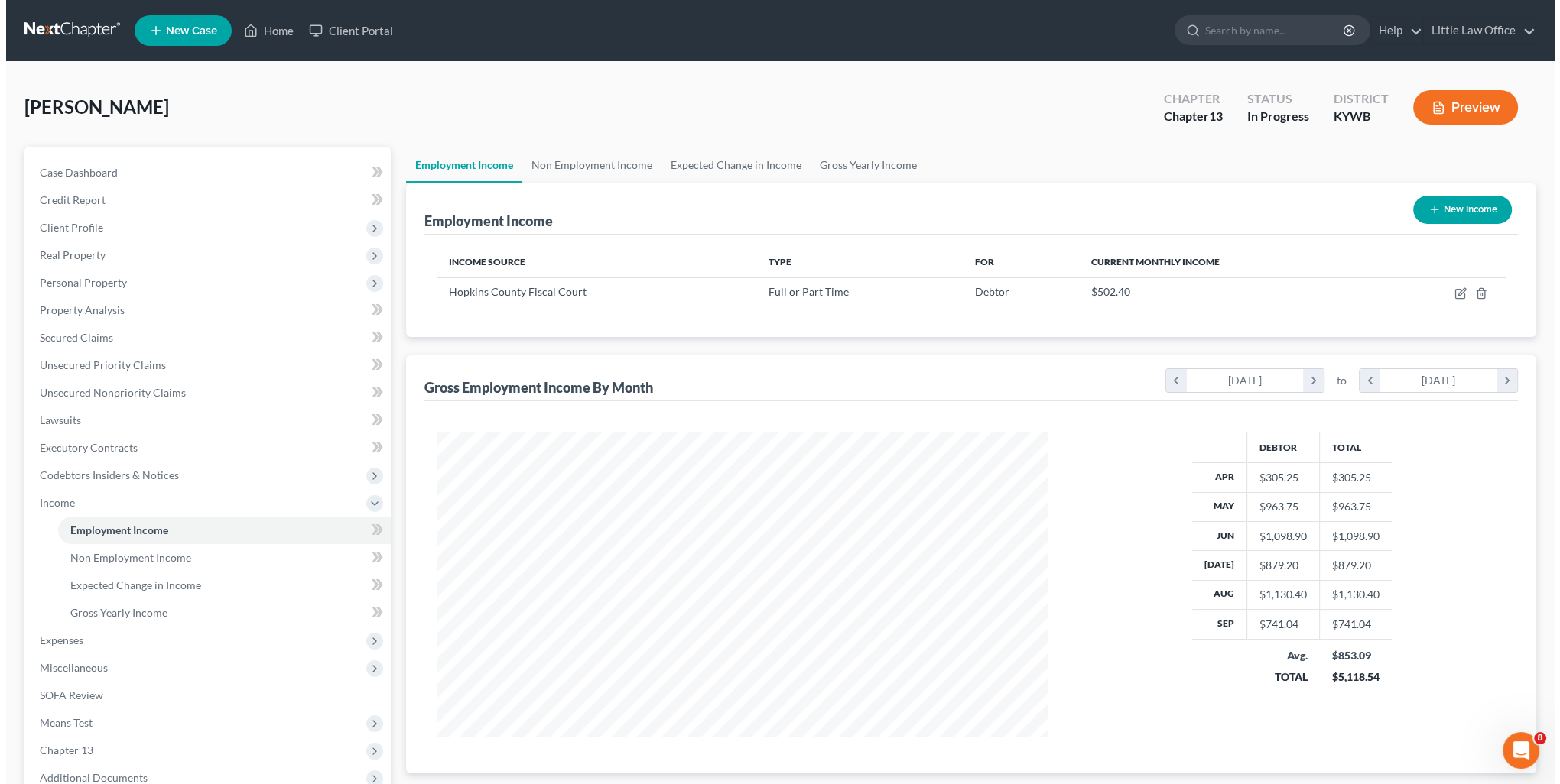
scroll to position [305, 641]
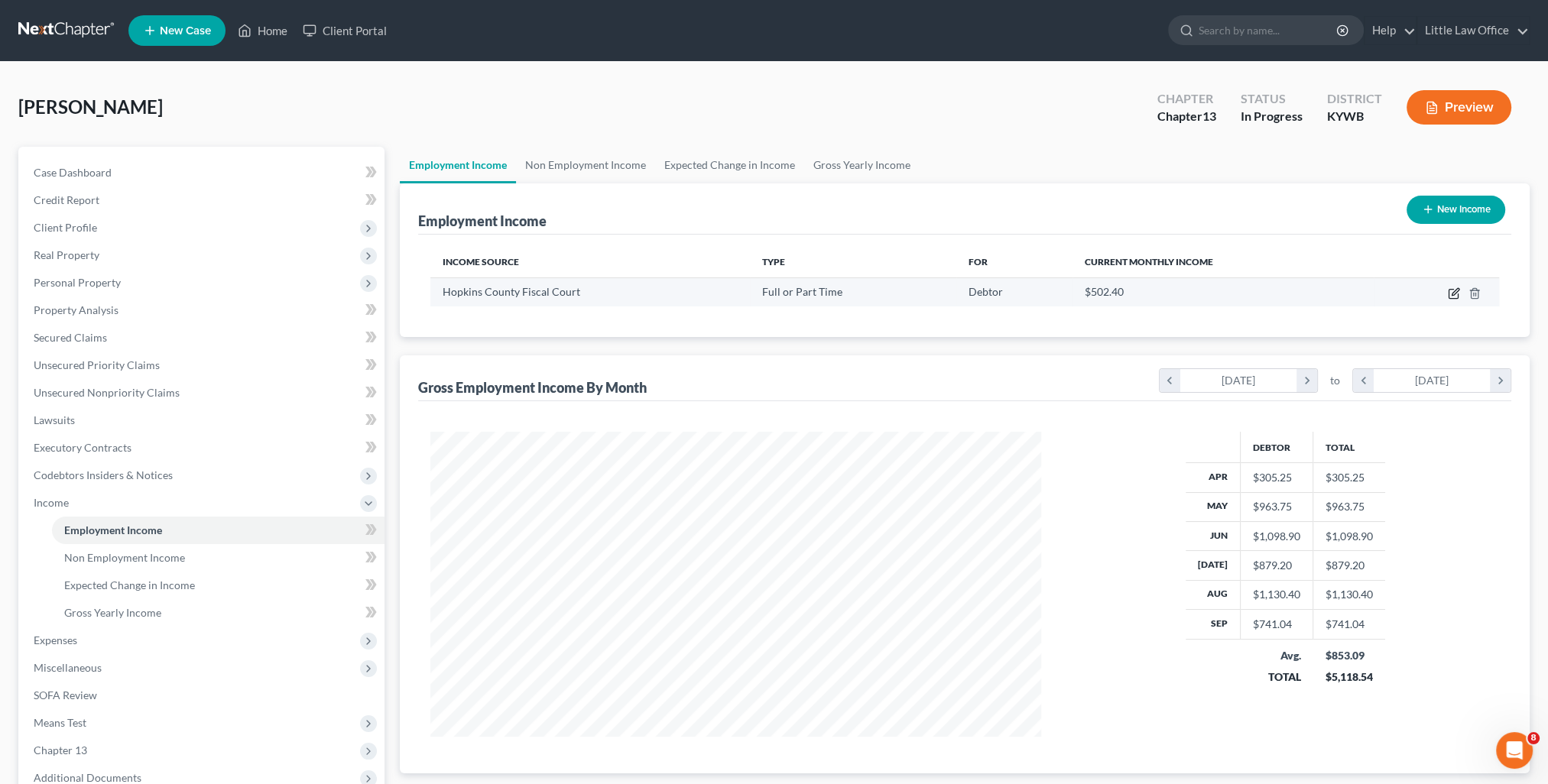
click at [1456, 292] on icon "button" at bounding box center [1455, 292] width 7 height 7
select select "0"
select select "18"
select select "1"
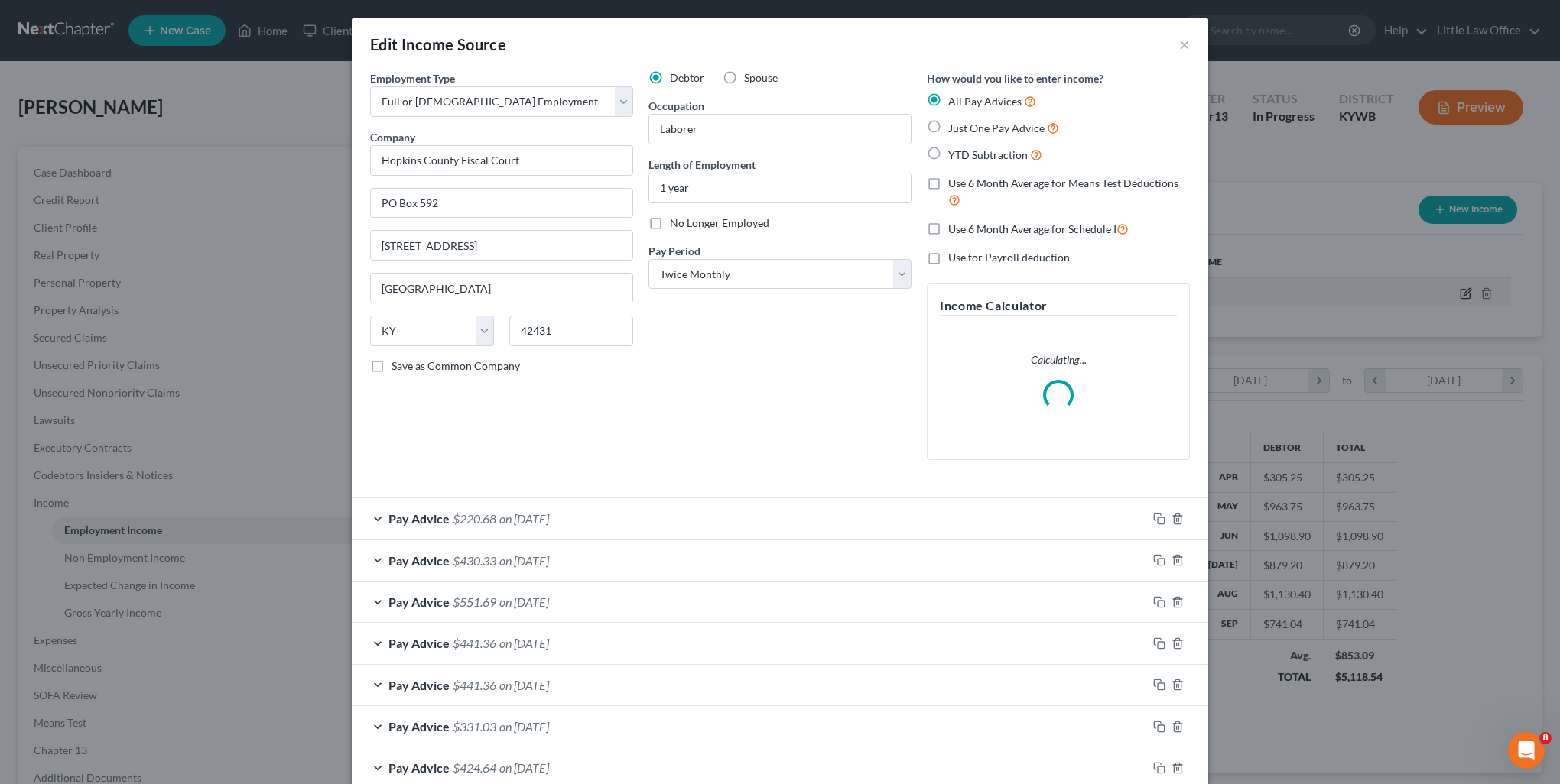
scroll to position [306, 645]
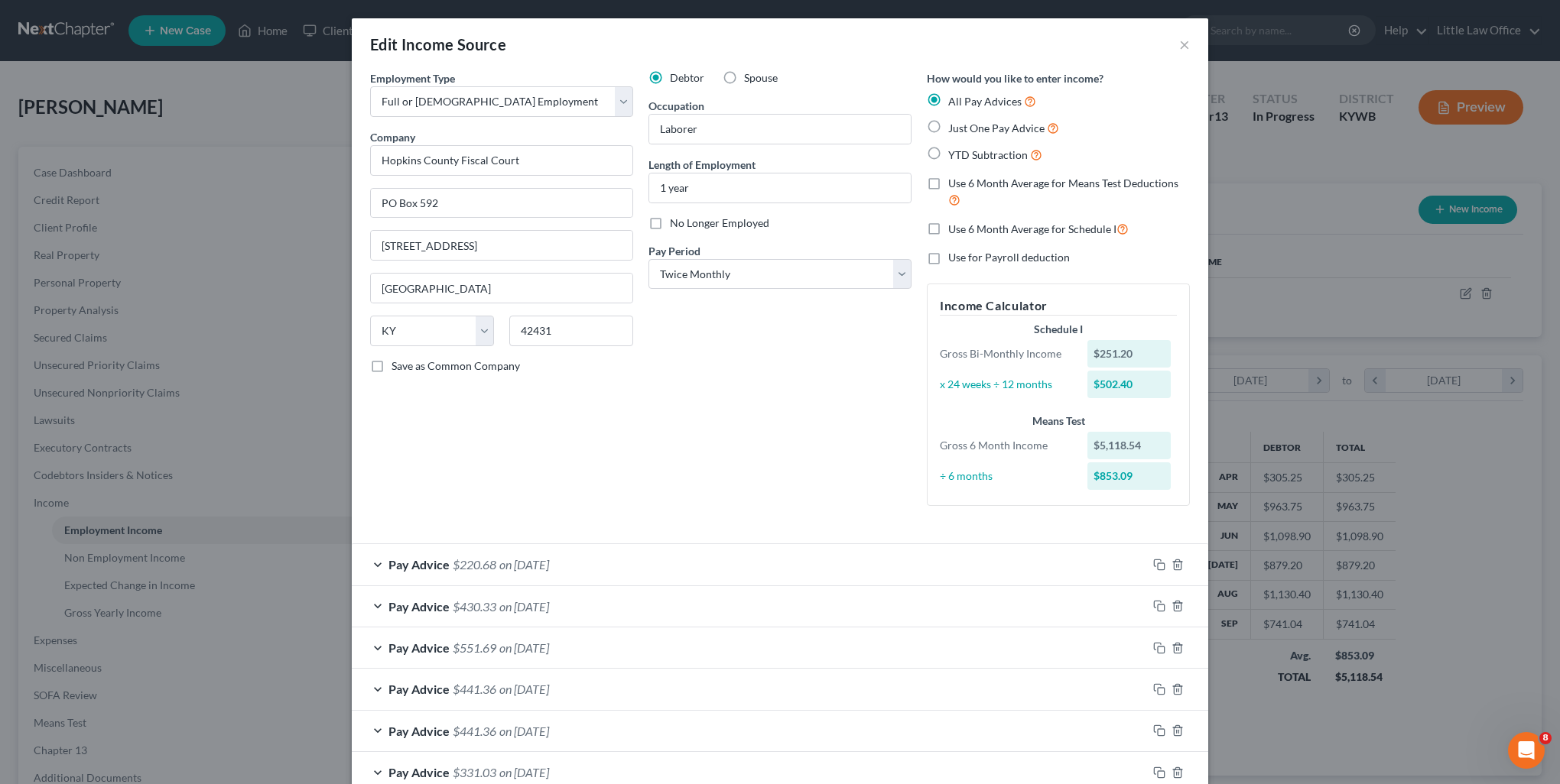
click at [986, 230] on span "Use 6 Month Average for Schedule I" at bounding box center [1033, 229] width 168 height 13
click at [965, 230] on input "Use 6 Month Average for Schedule I" at bounding box center [959, 225] width 10 height 10
checkbox input "true"
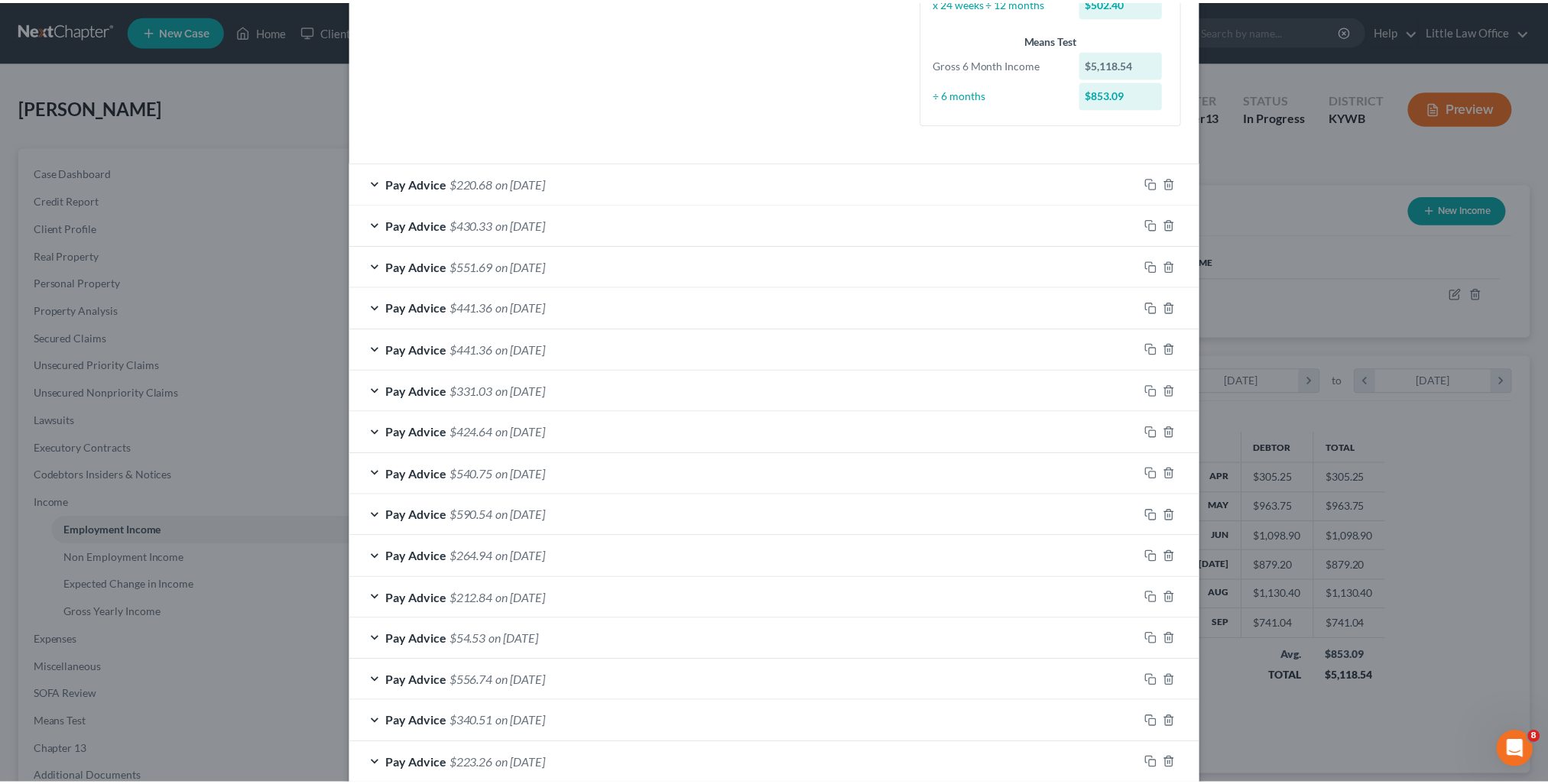
scroll to position [504, 0]
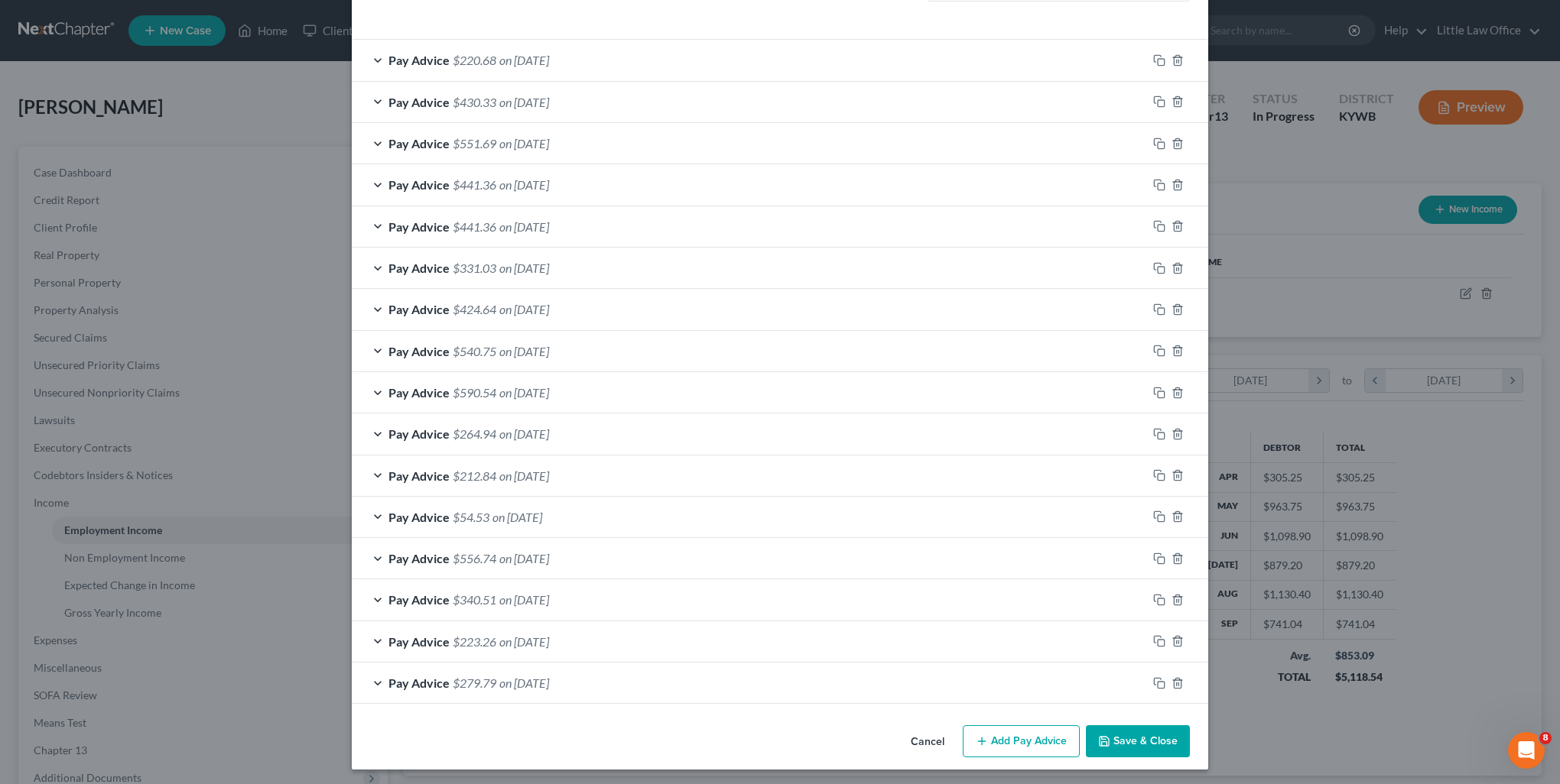
click at [1135, 730] on button "Save & Close" at bounding box center [1138, 742] width 104 height 32
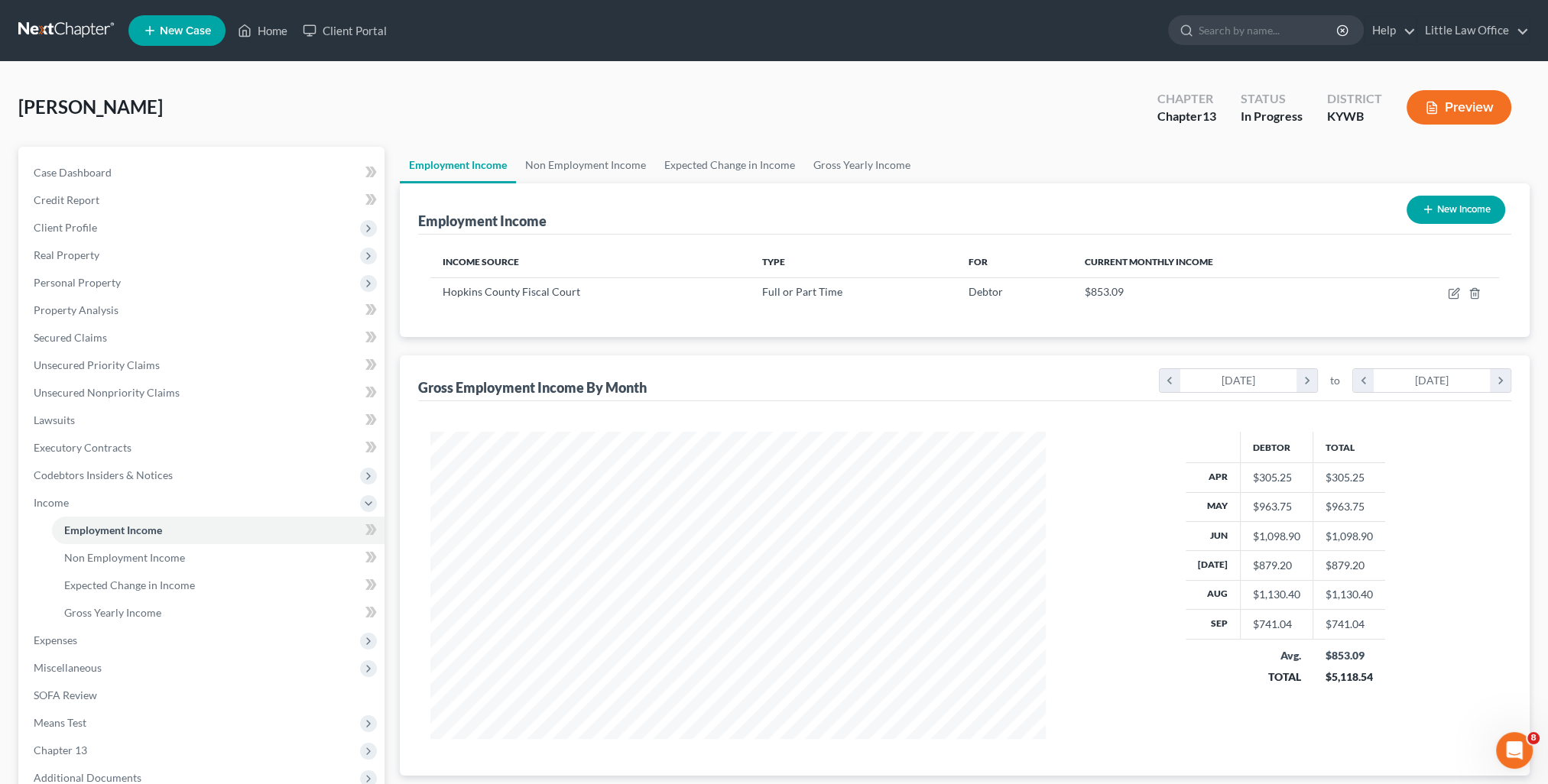
scroll to position [764090, 763856]
click at [536, 169] on link "Non Employment Income" at bounding box center [585, 165] width 139 height 36
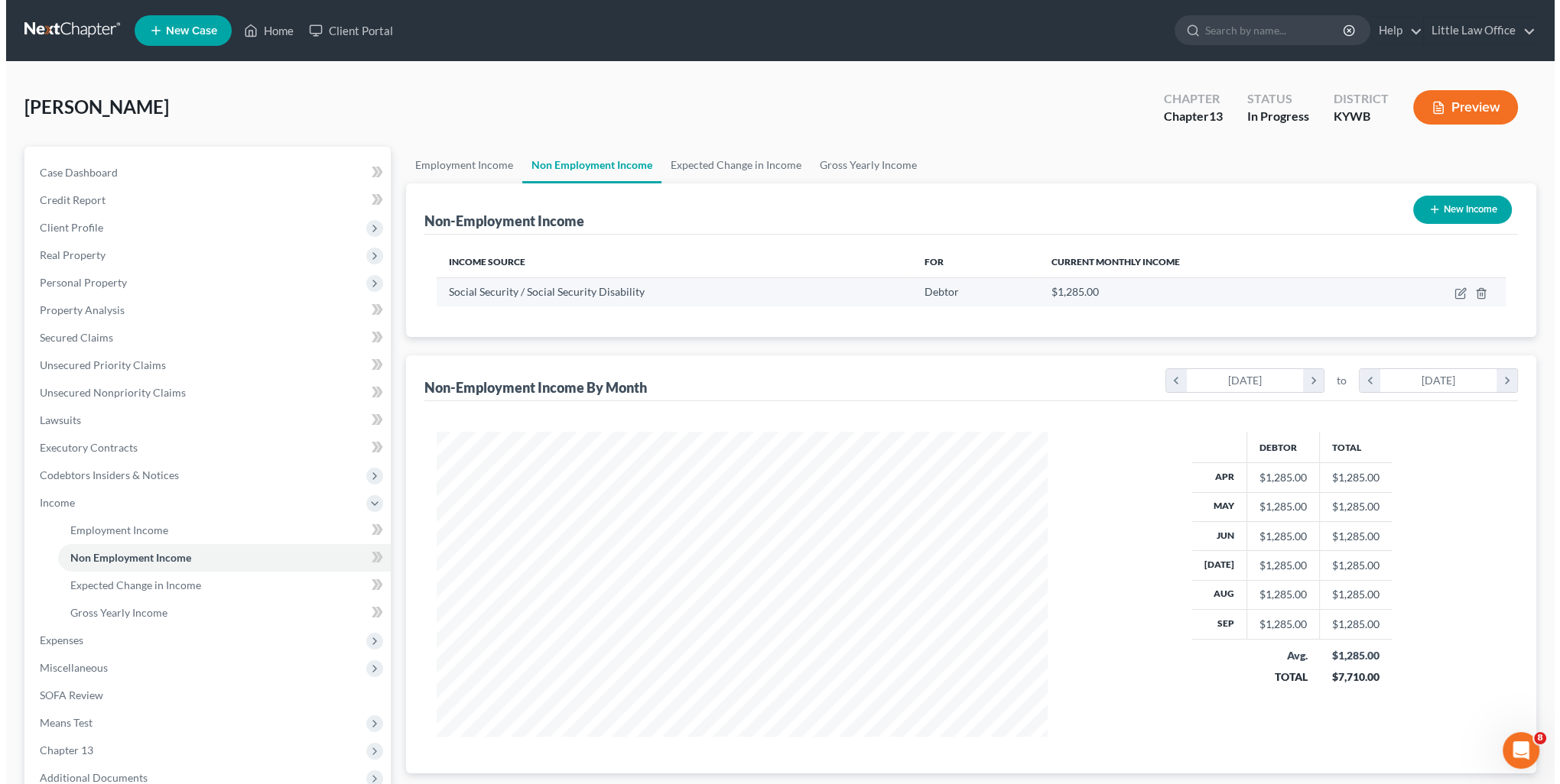
scroll to position [305, 641]
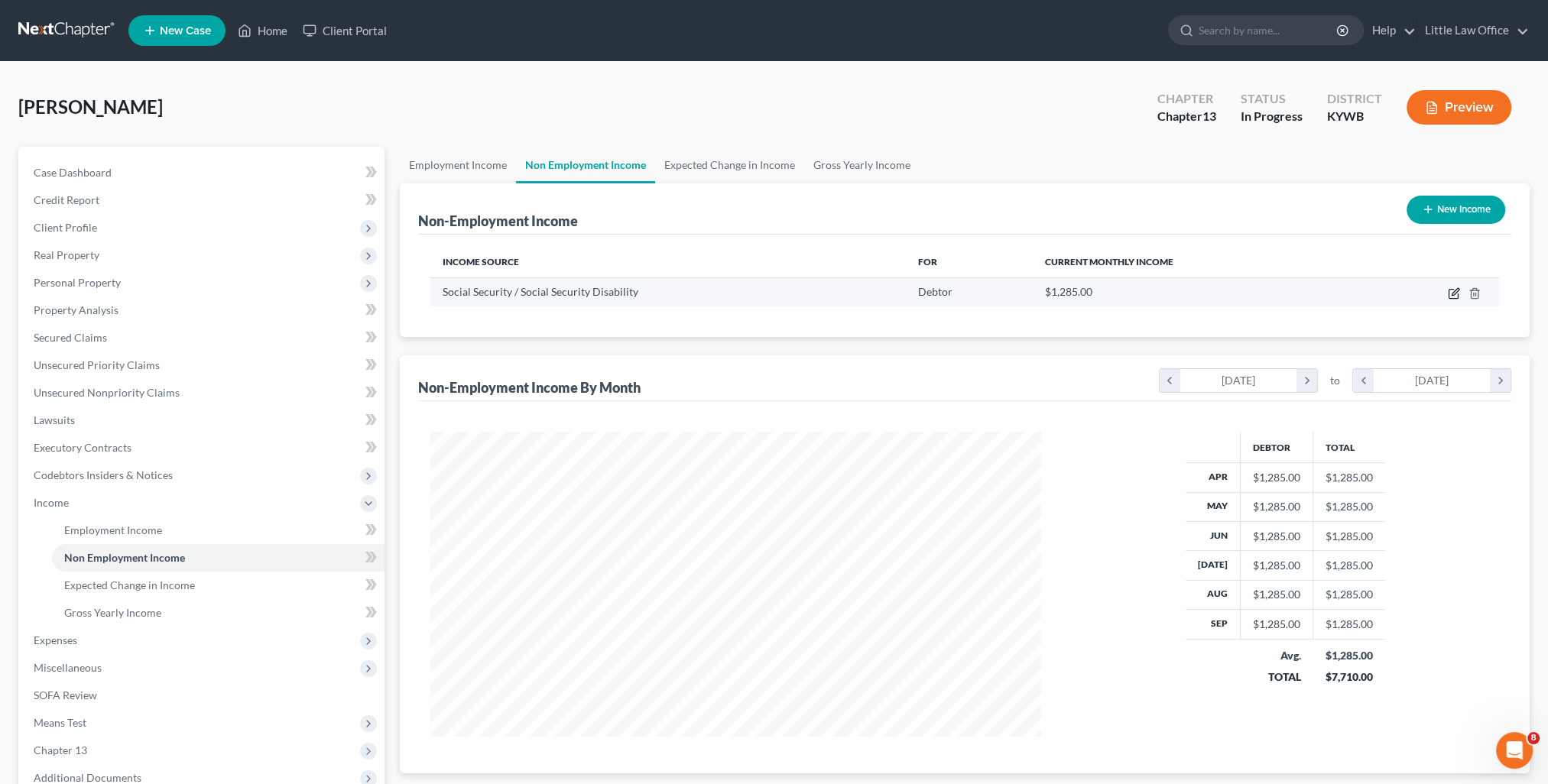
click at [1451, 292] on icon "button" at bounding box center [1453, 293] width 12 height 12
select select "4"
select select "0"
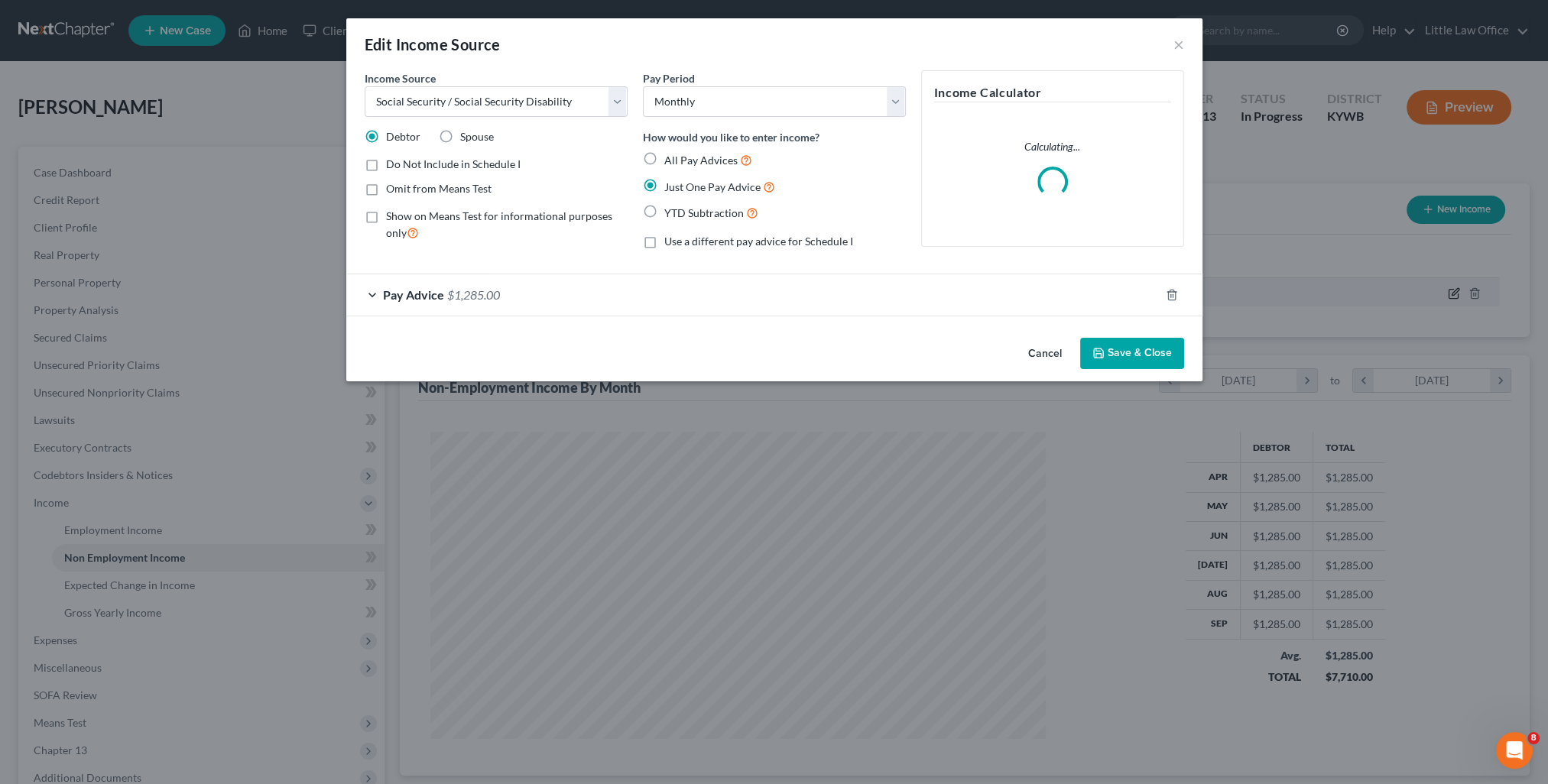
scroll to position [306, 645]
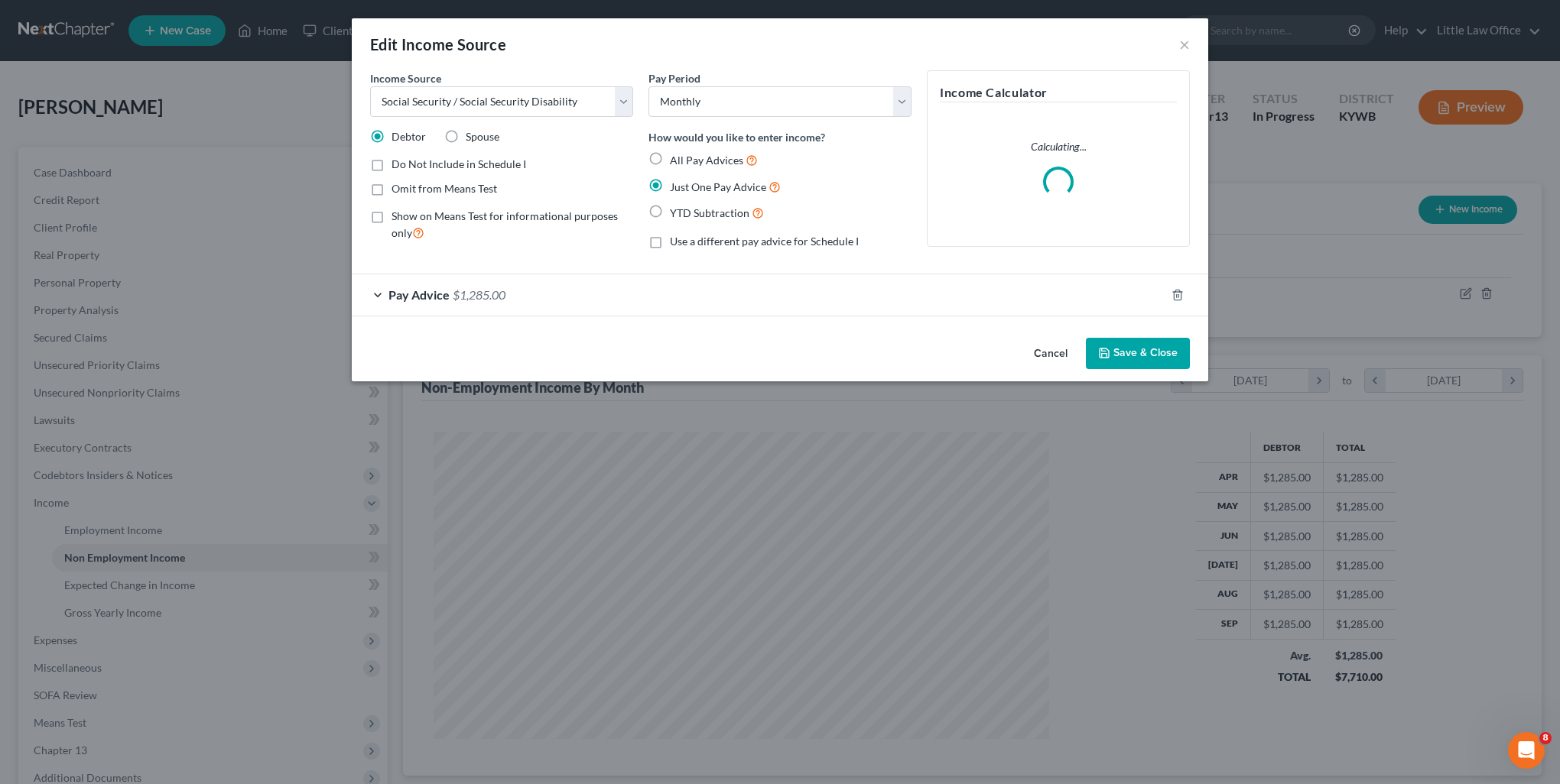
click at [1144, 348] on button "Save & Close" at bounding box center [1138, 354] width 104 height 32
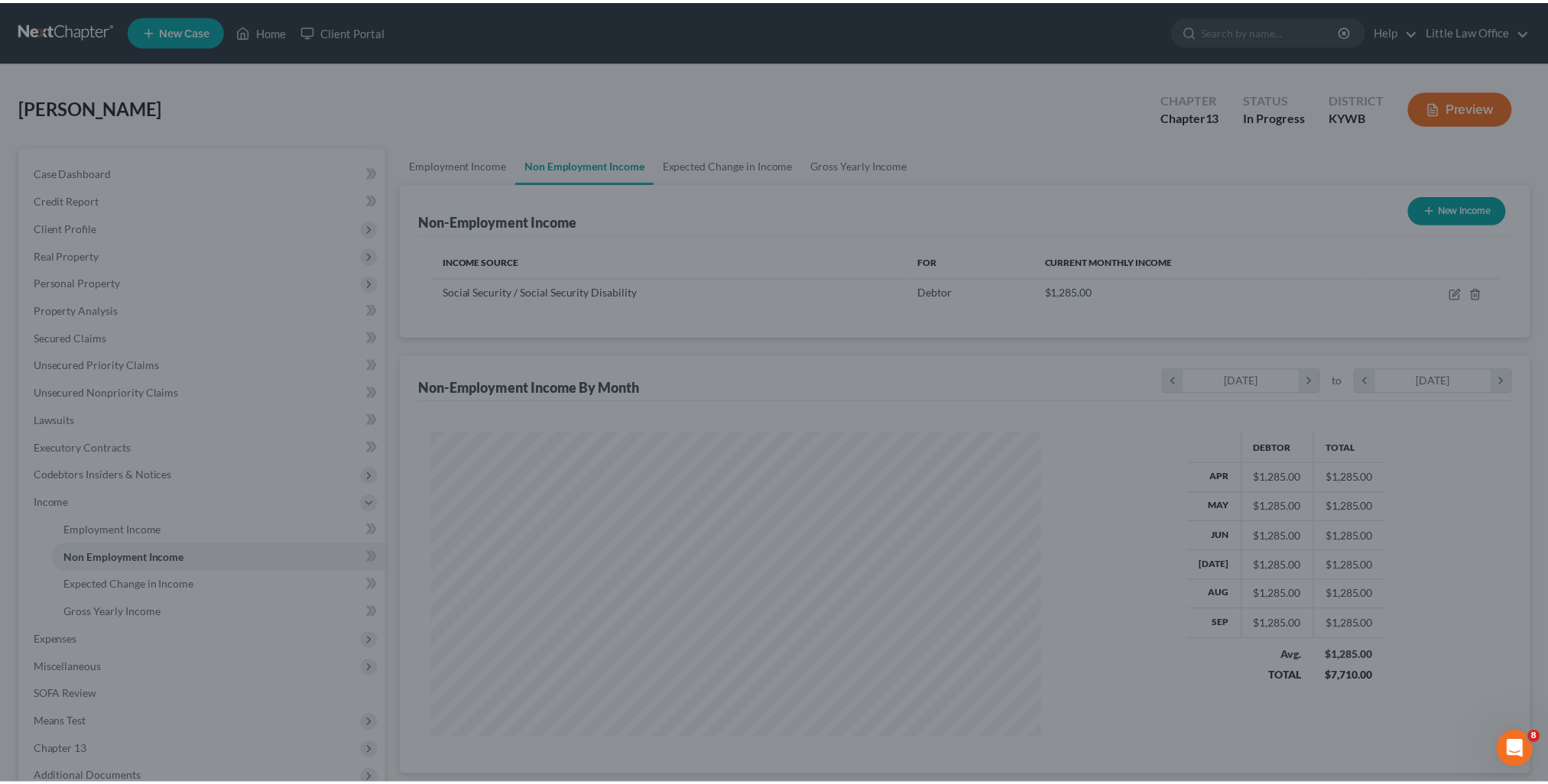
scroll to position [764090, 763856]
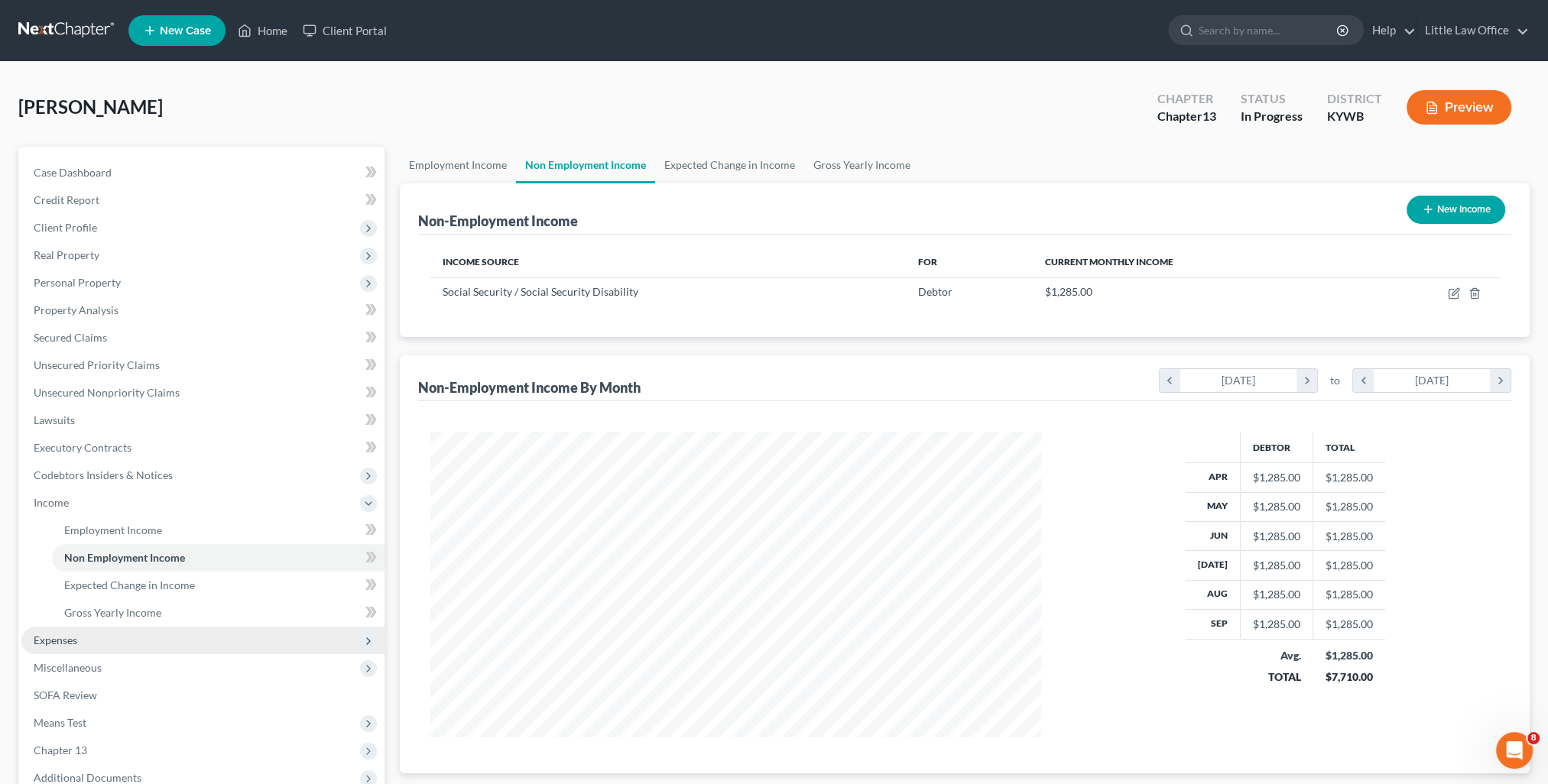
click at [70, 645] on span "Expenses" at bounding box center [56, 640] width 44 height 13
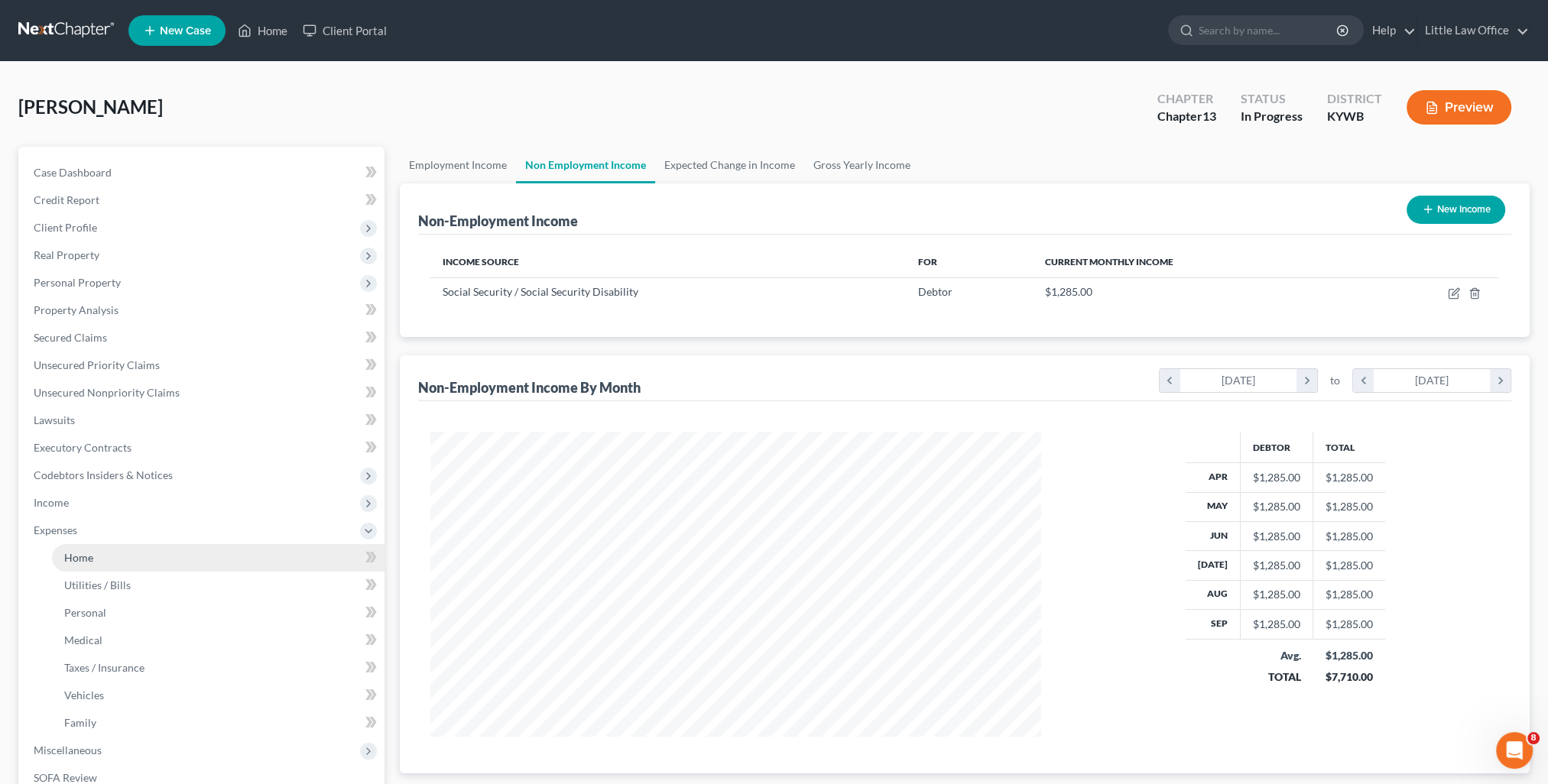
click at [77, 563] on span "Home" at bounding box center [78, 558] width 29 height 13
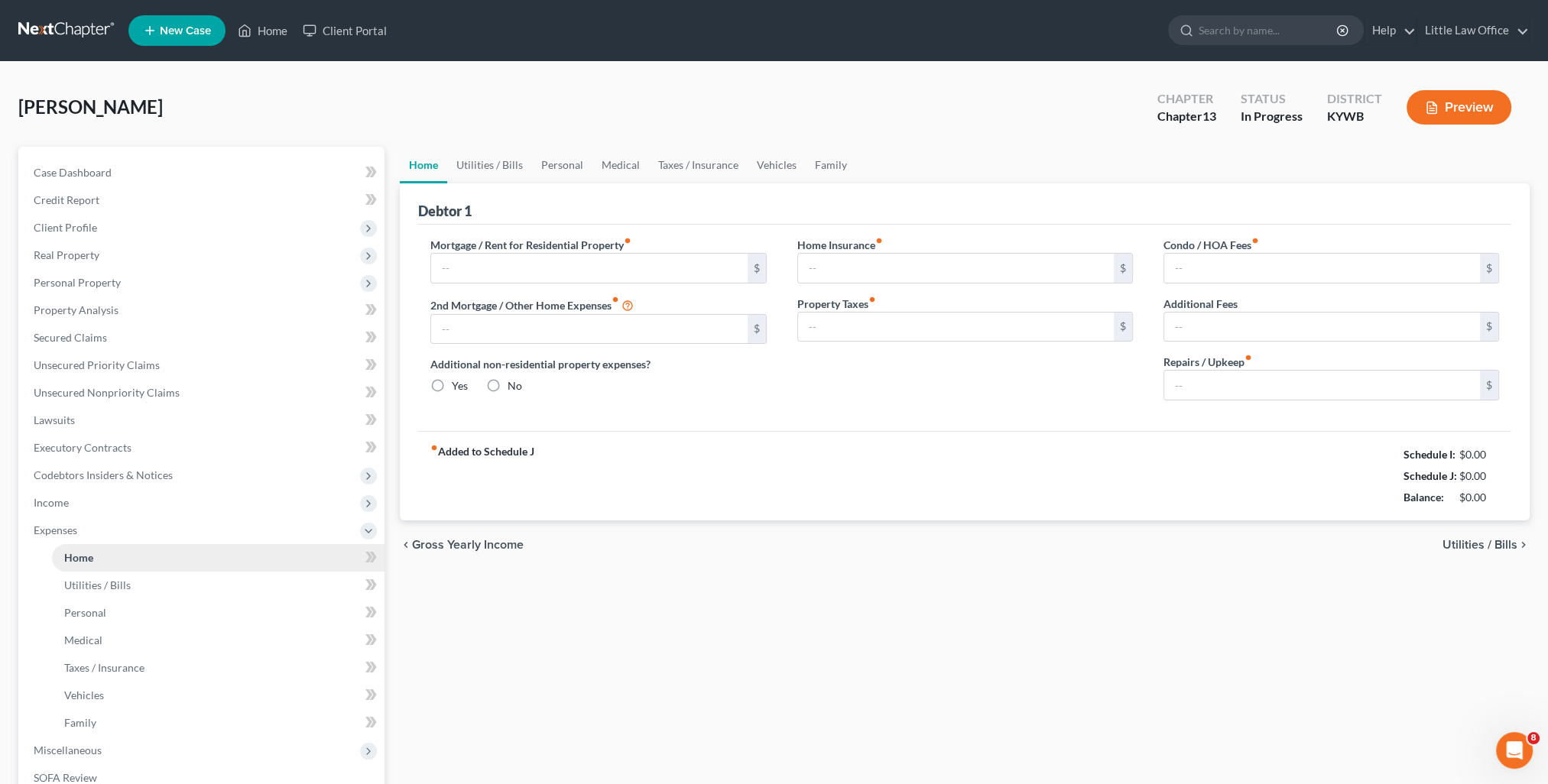
type input "0.00"
radio input "true"
type input "150.00"
type input "58.33"
type input "0.00"
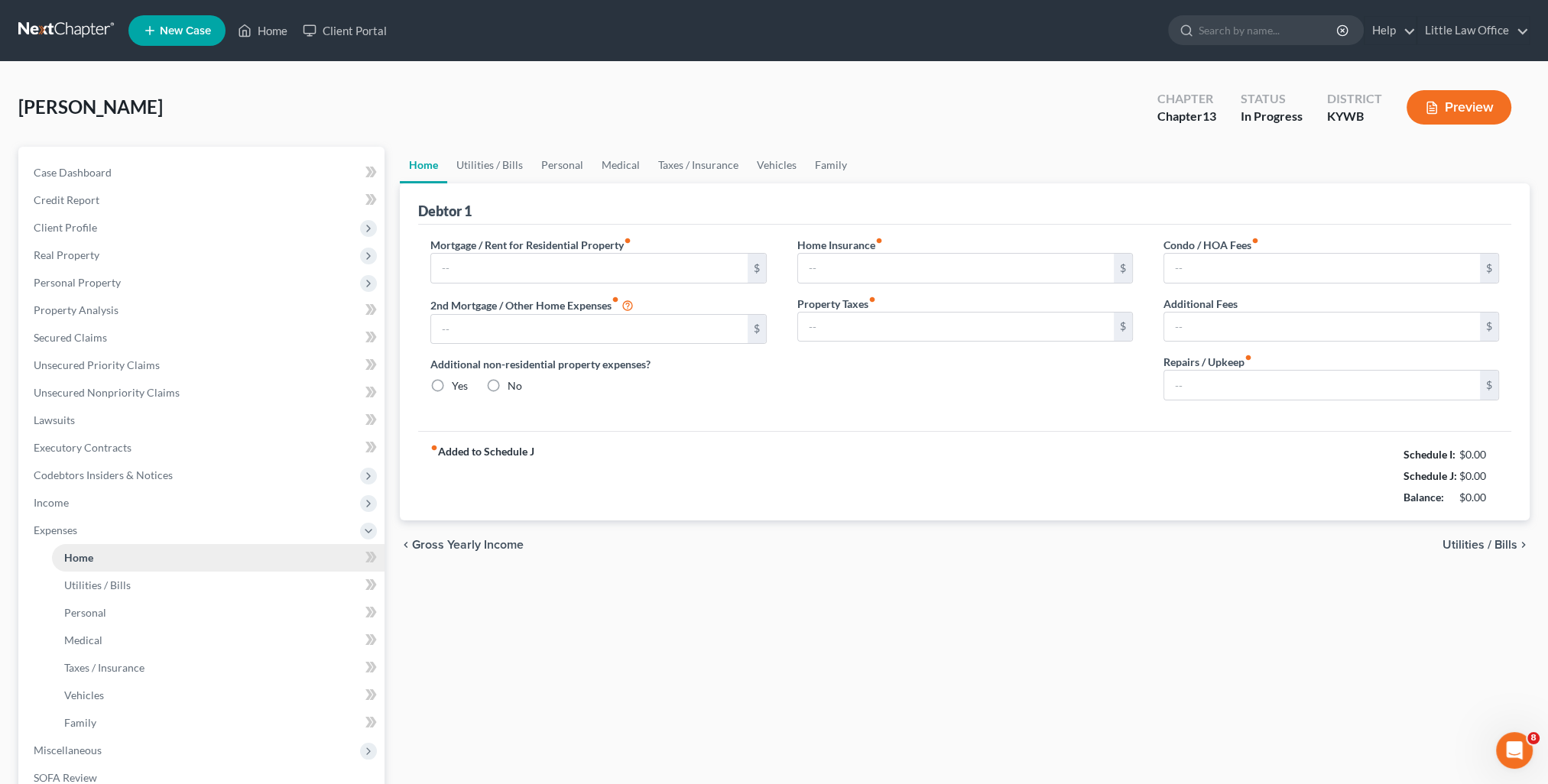
type input "0.00"
click at [499, 162] on link "Utilities / Bills" at bounding box center [489, 165] width 85 height 36
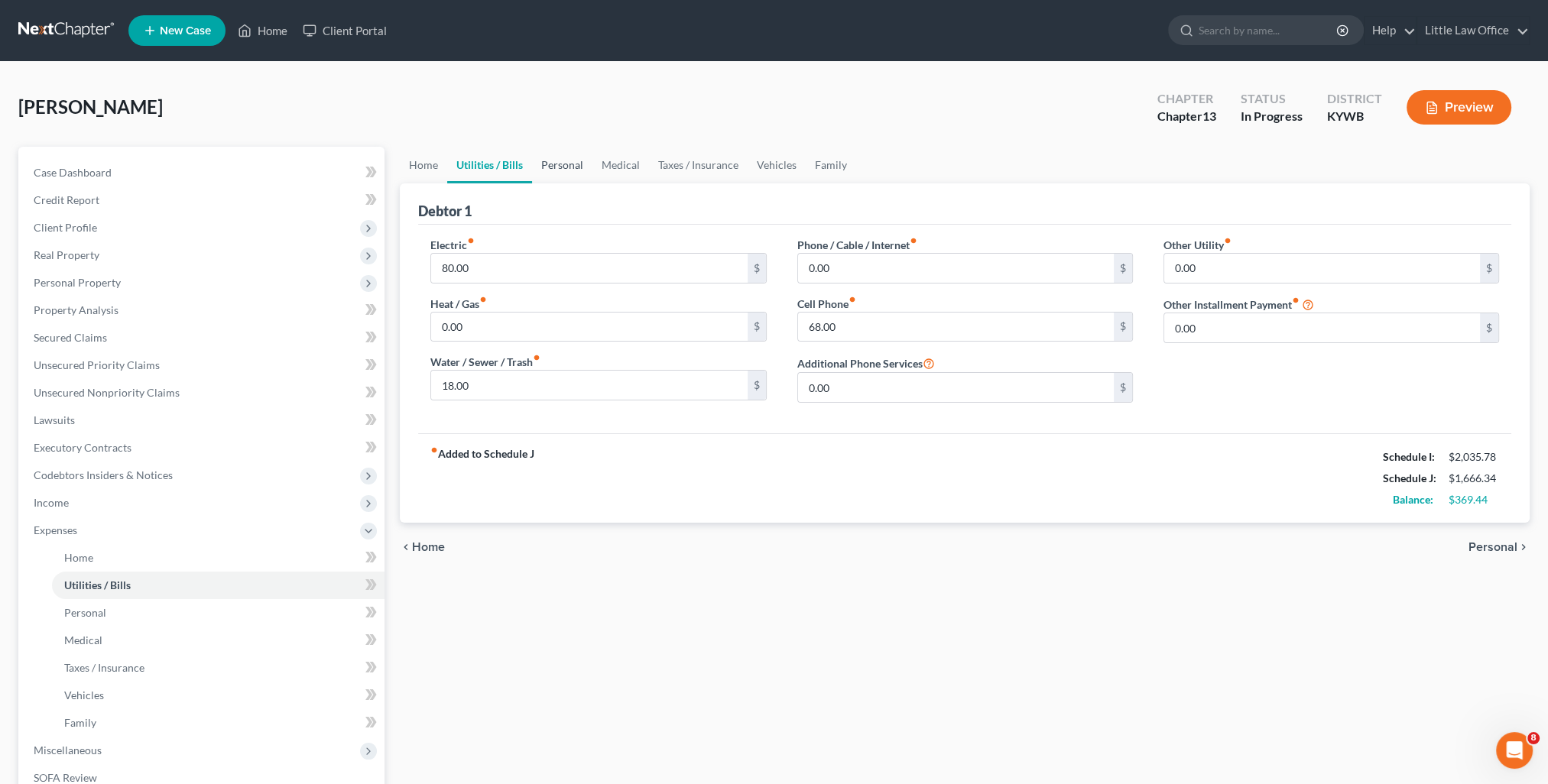
click at [562, 168] on link "Personal" at bounding box center [562, 165] width 61 height 36
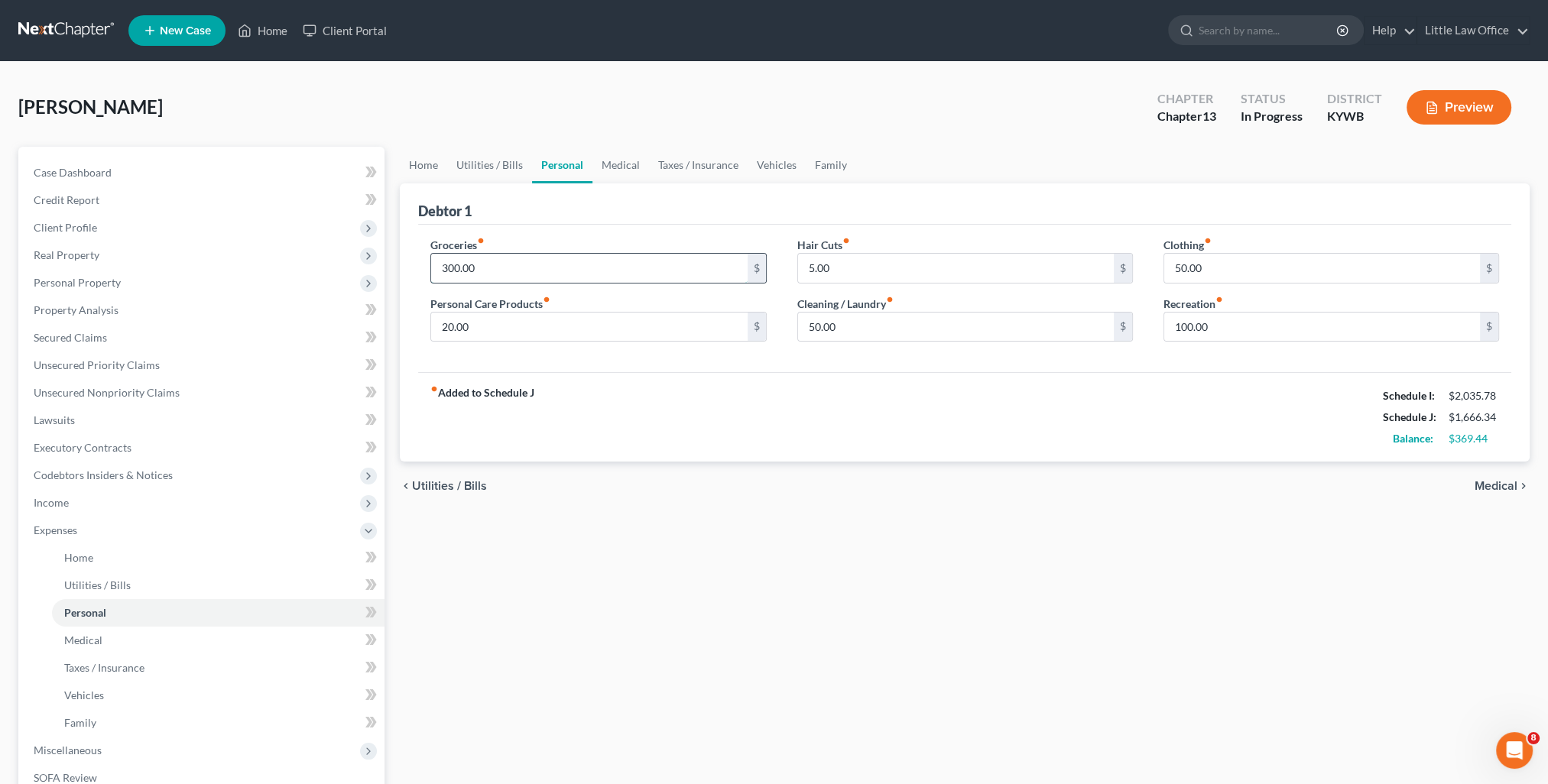
click at [504, 274] on input "300.00" at bounding box center [588, 268] width 316 height 29
type input "250"
click at [1297, 344] on div "Clothing fiber_manual_record 50.00 $ Recreation fiber_manual_record 100.00 $" at bounding box center [1331, 296] width 366 height 118
click at [1293, 340] on div "100.00 $" at bounding box center [1331, 327] width 335 height 31
click at [1260, 319] on input "100.00" at bounding box center [1322, 327] width 316 height 29
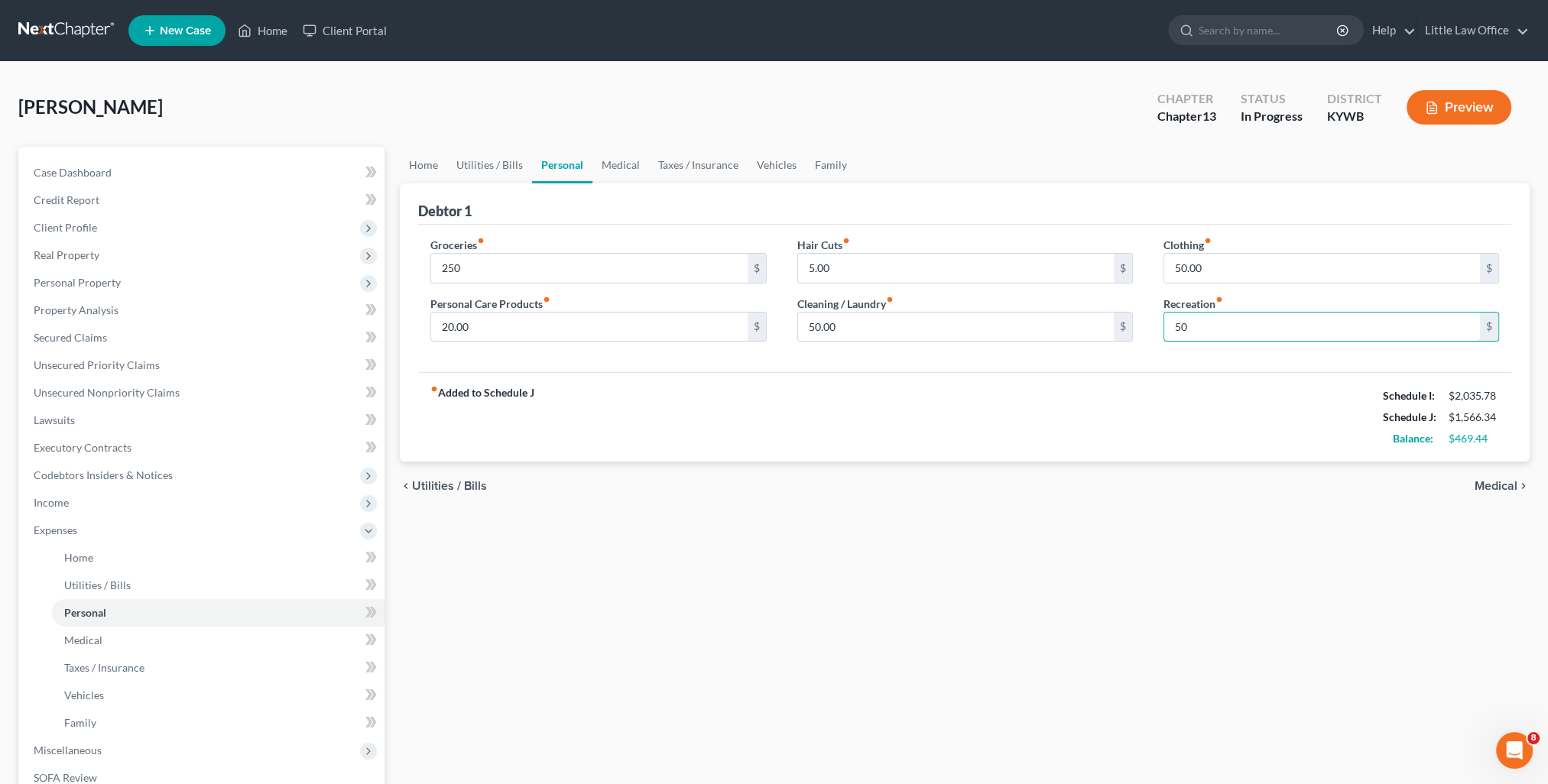
type input "50"
click at [1017, 341] on div "Hair Cuts fiber_manual_record 5.00 $ Cleaning / Laundry fiber_manual_record 50.…" at bounding box center [964, 296] width 366 height 118
click at [1009, 331] on input "50.00" at bounding box center [955, 327] width 316 height 29
type input "25"
click at [1320, 272] on input "50.00" at bounding box center [1322, 268] width 316 height 29
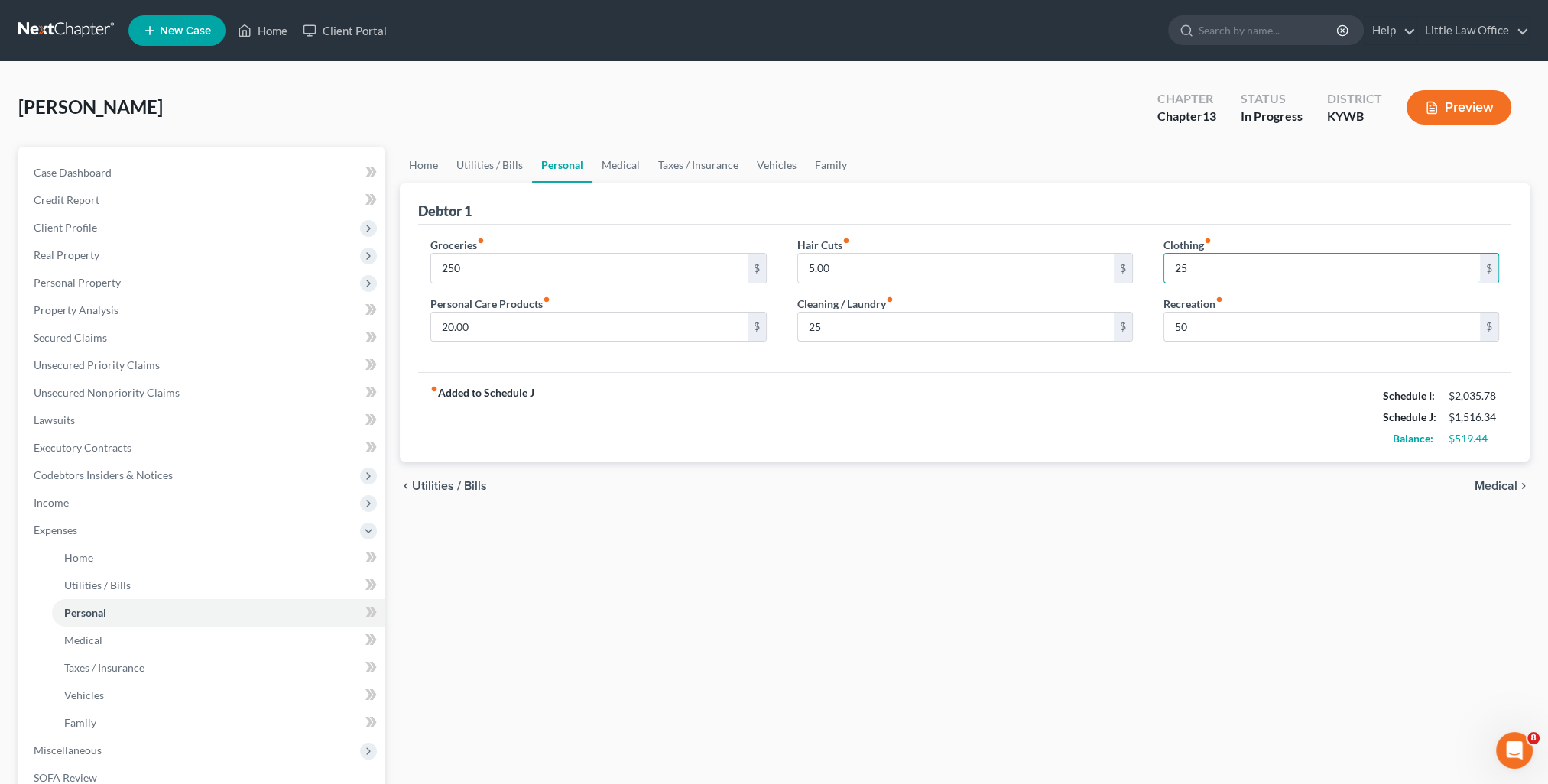
type input "2"
type input "30"
click at [768, 166] on link "Vehicles" at bounding box center [777, 165] width 58 height 36
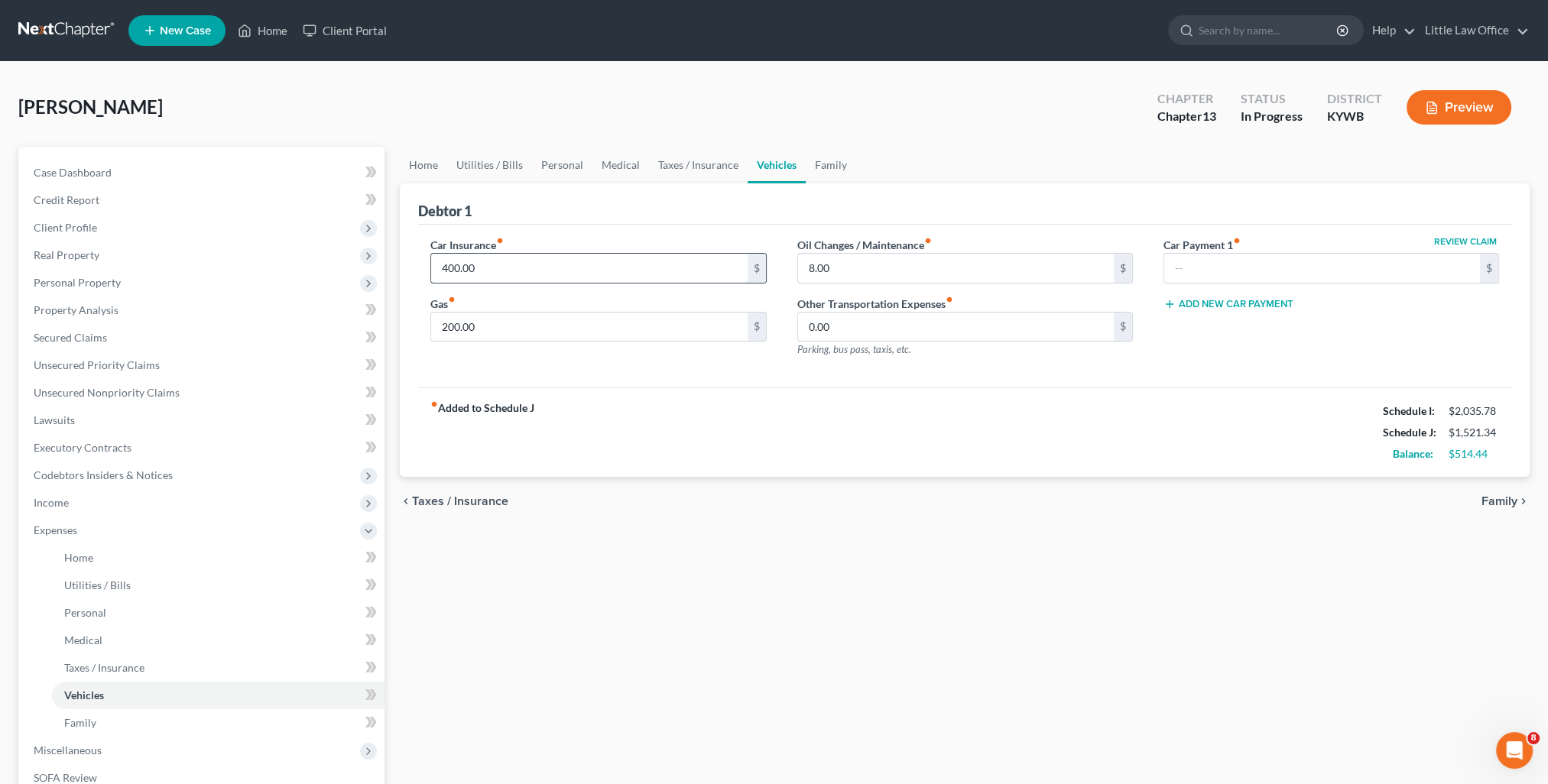
click at [465, 269] on input "400.00" at bounding box center [588, 268] width 316 height 29
click at [514, 261] on input "399.66" at bounding box center [588, 268] width 316 height 29
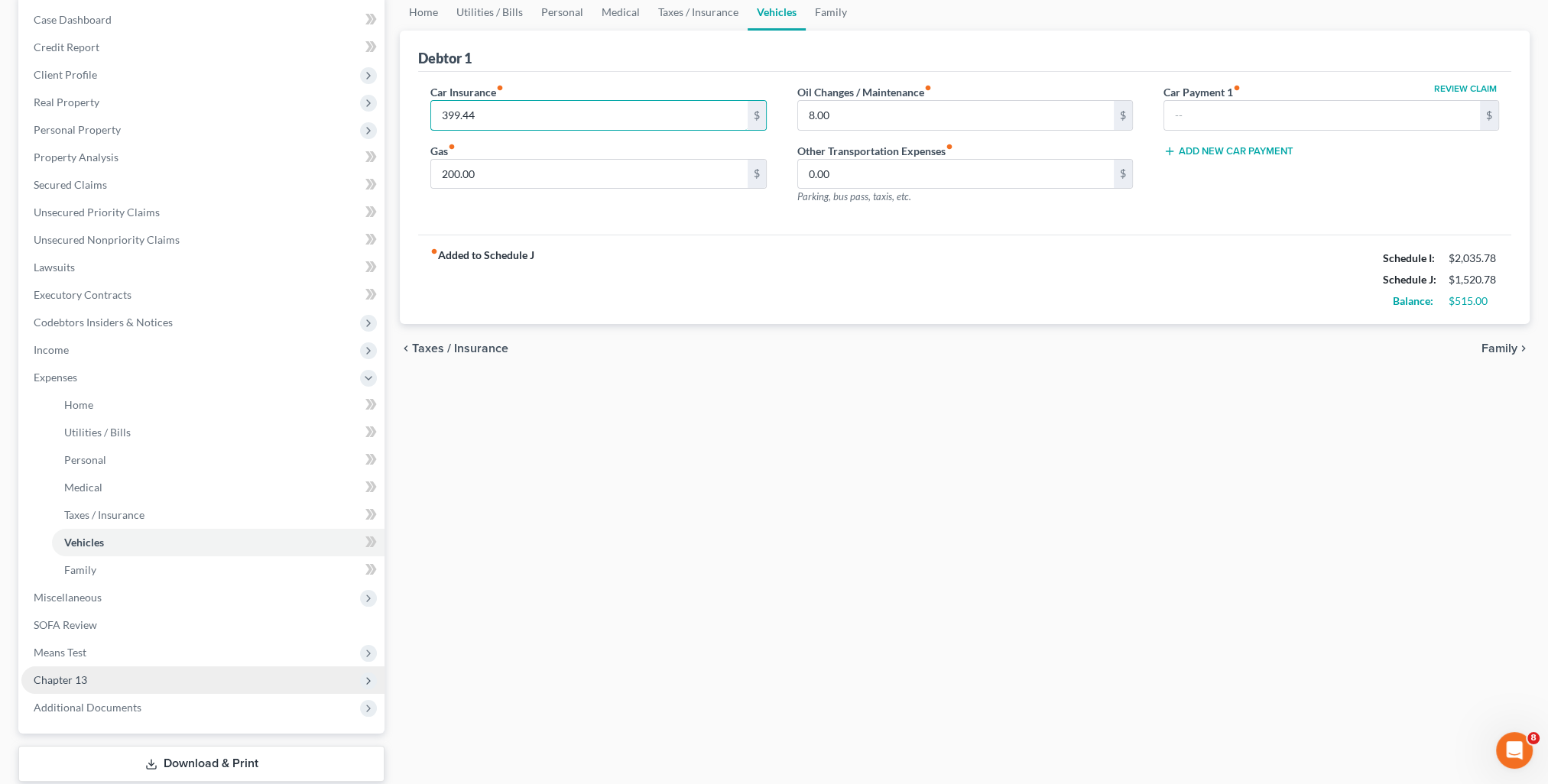
type input "399.44"
click at [33, 685] on span "Chapter 13" at bounding box center [202, 681] width 363 height 27
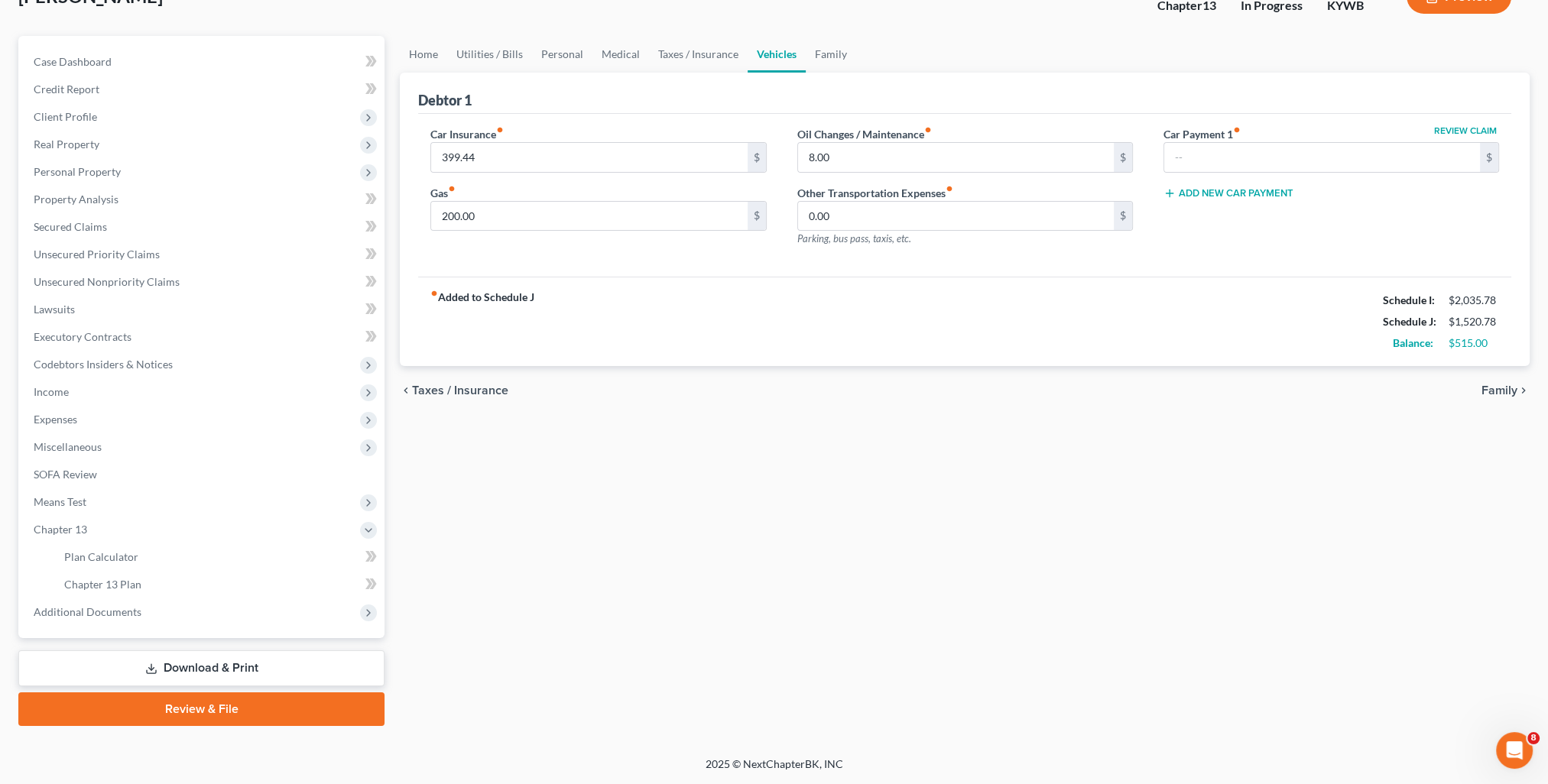
scroll to position [109, 0]
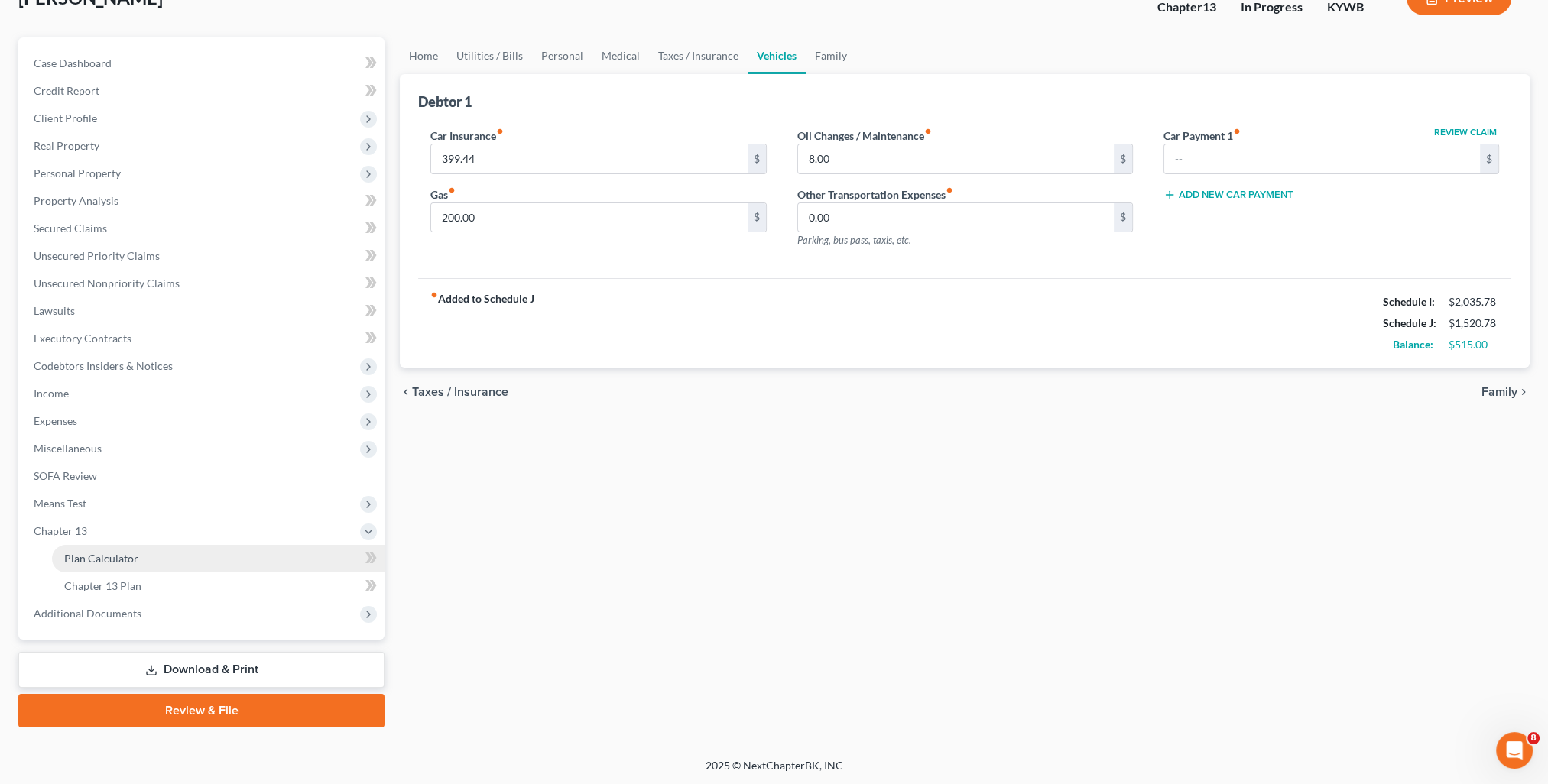
click at [82, 564] on link "Plan Calculator" at bounding box center [217, 558] width 332 height 27
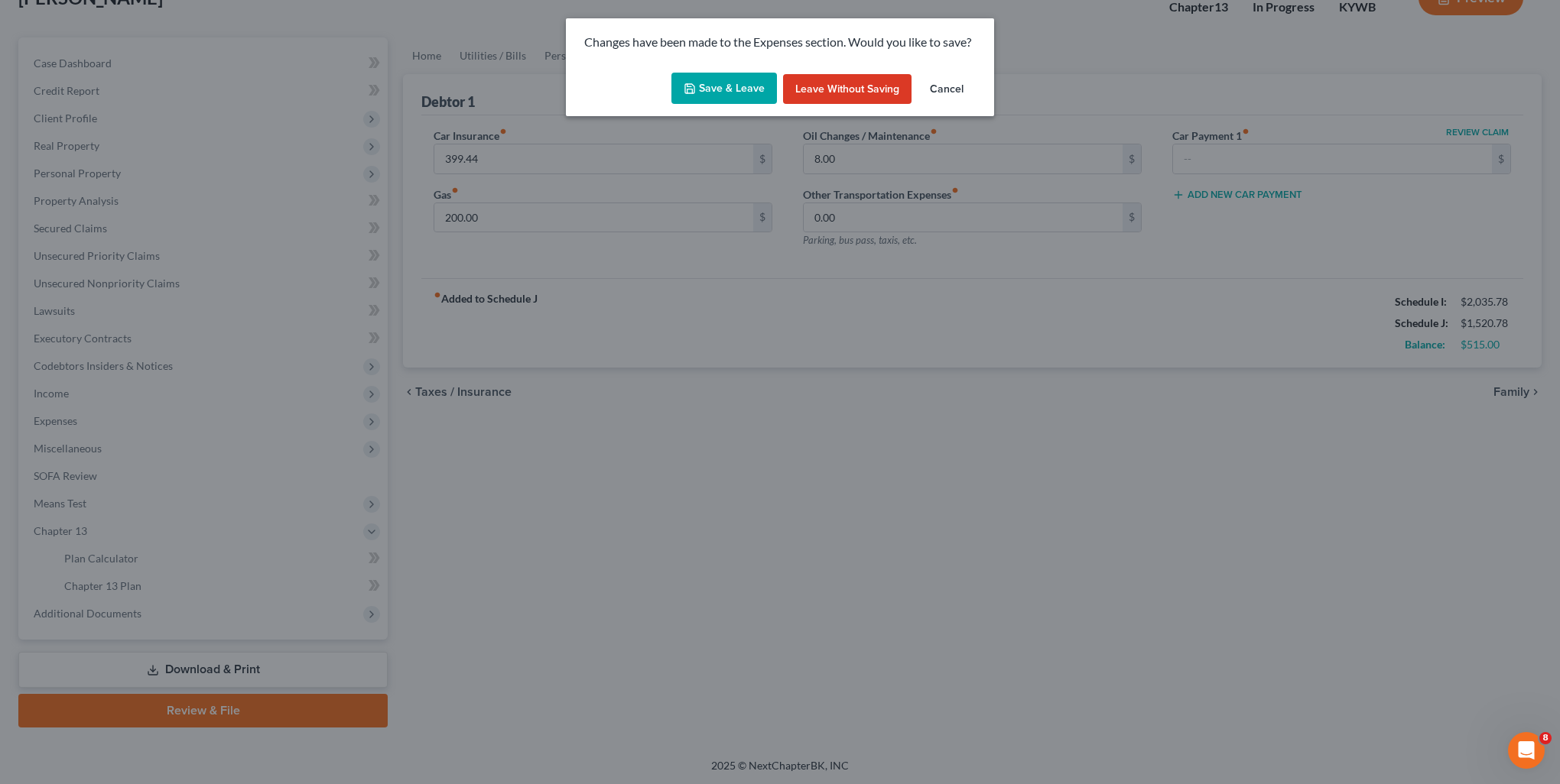
click at [741, 79] on button "Save & Leave" at bounding box center [724, 89] width 106 height 32
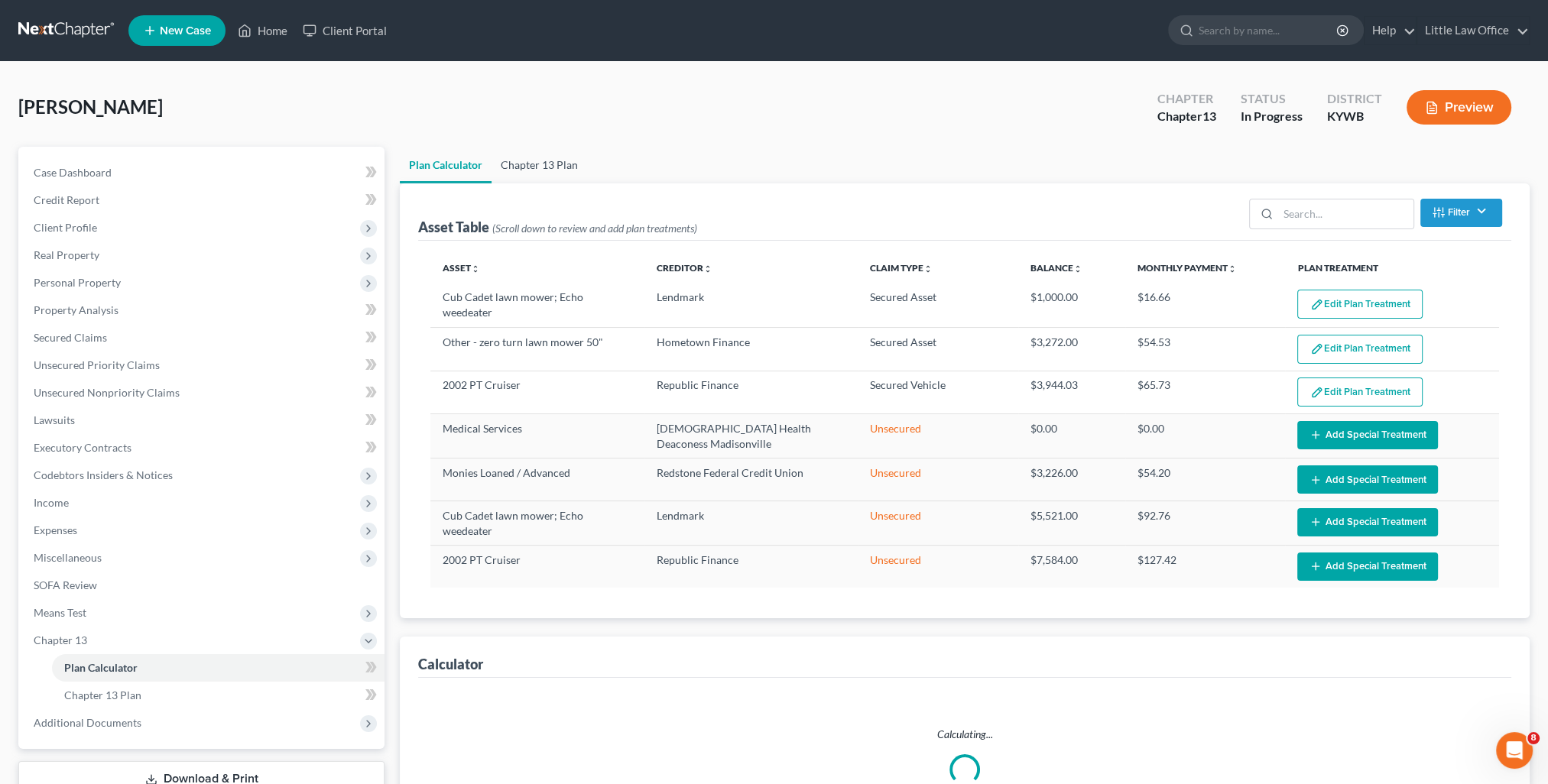
select select "59"
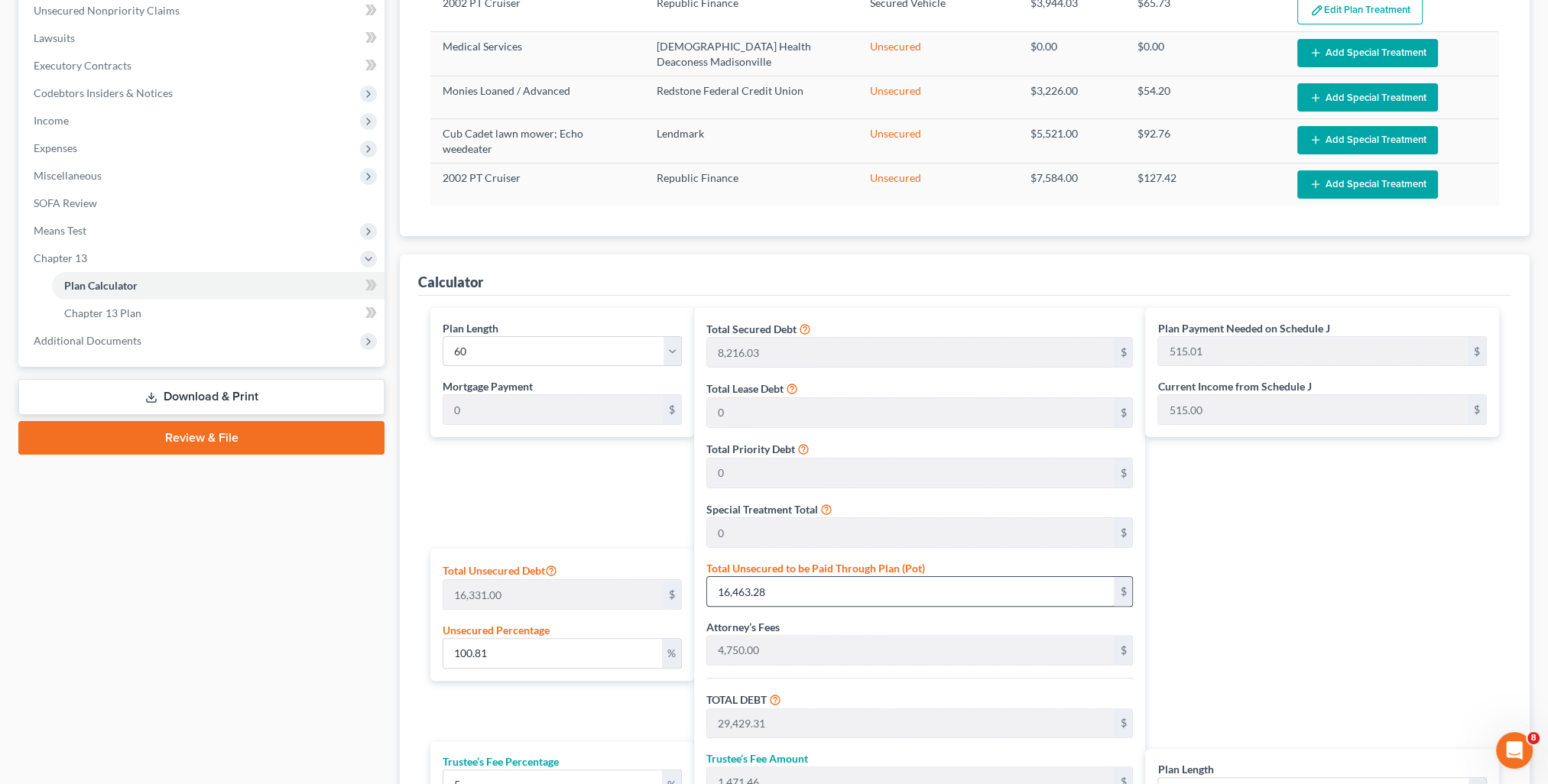
scroll to position [642, 0]
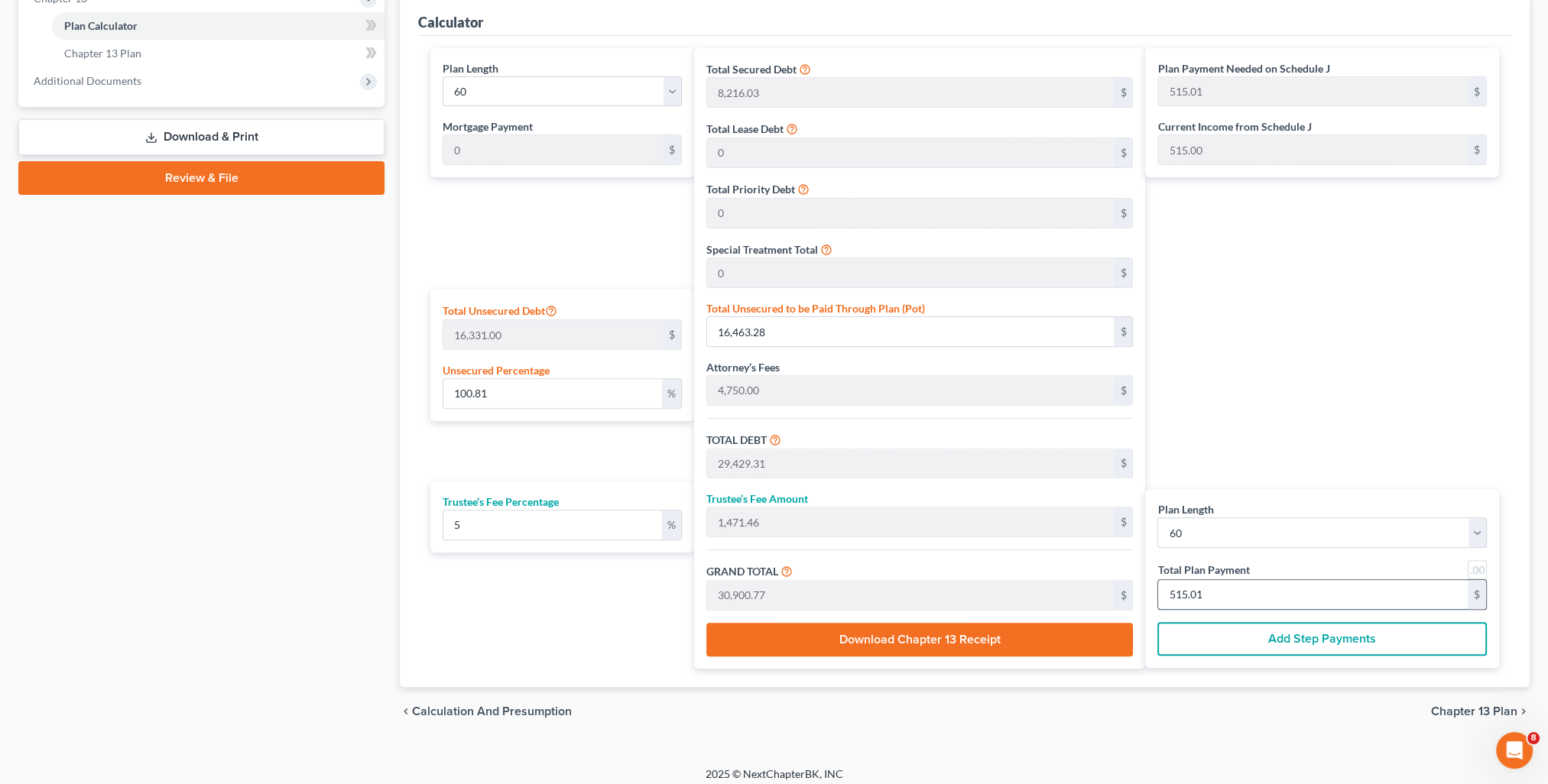
click at [1255, 588] on input "515.01" at bounding box center [1313, 595] width 310 height 29
type input "0"
type input "285.71"
type input "14.28"
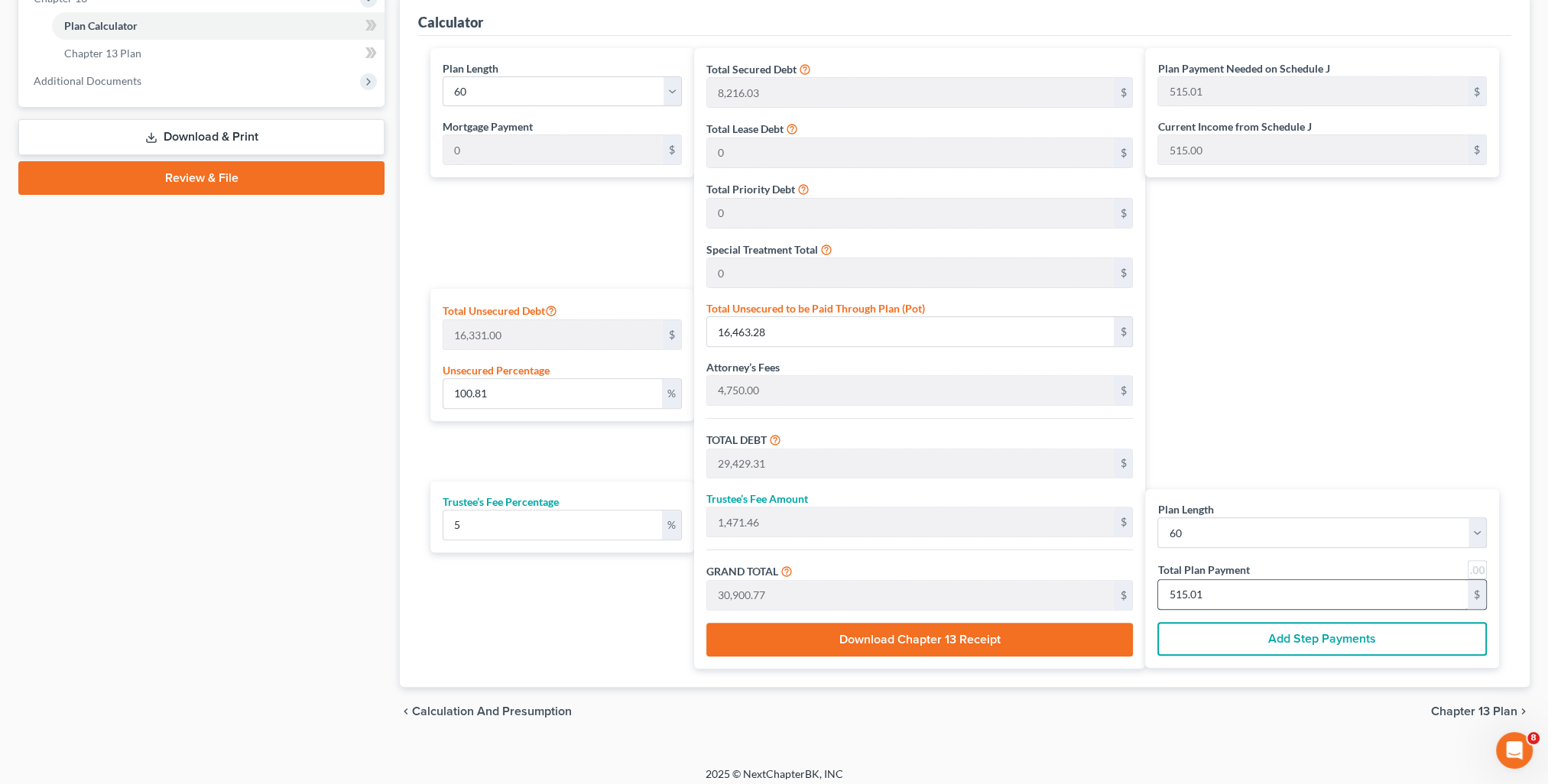
type input "300.00"
type input "5"
type input "2,914.28"
type input "145.71"
type input "3,060.00"
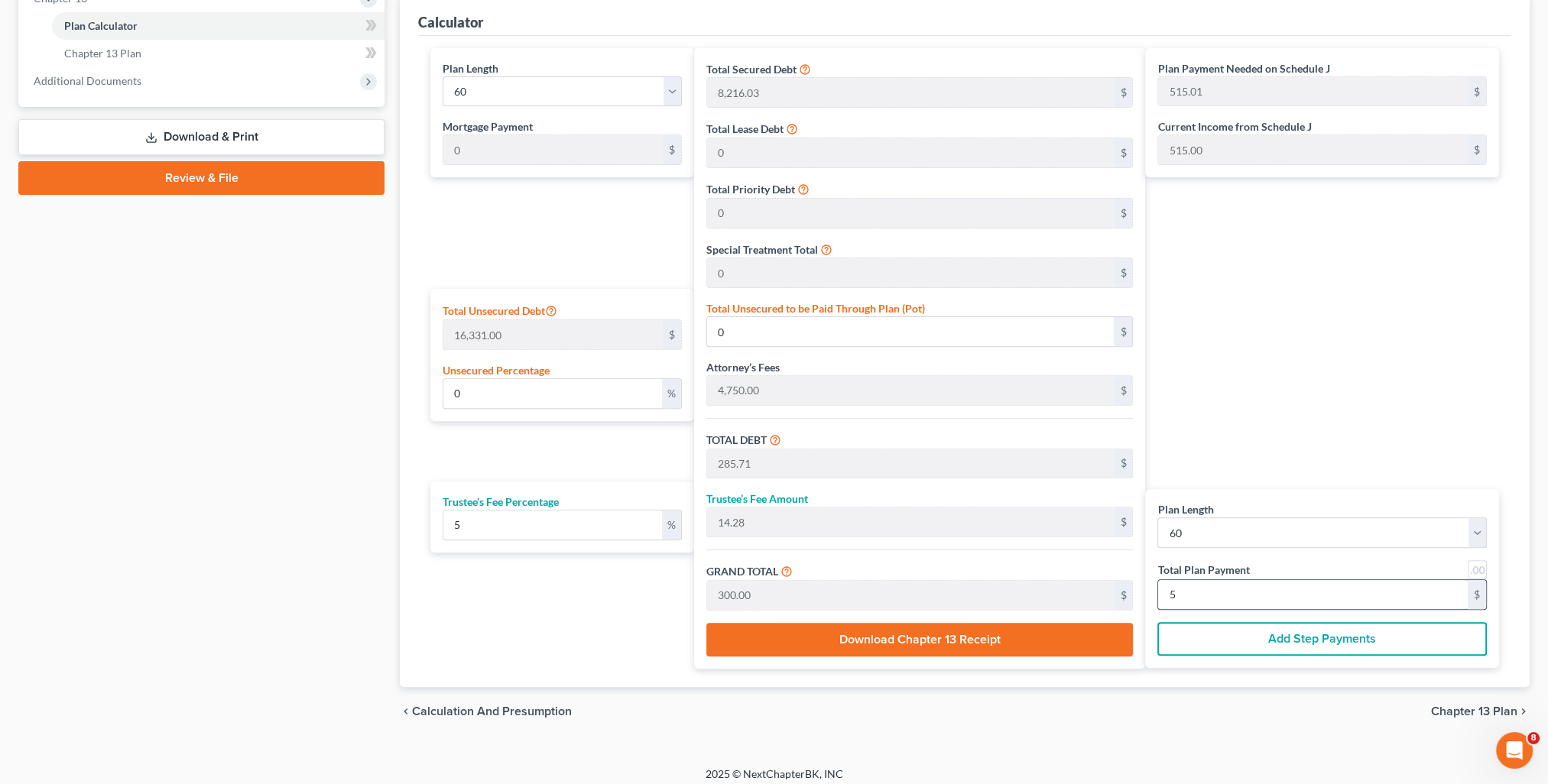
type input "51"
type input "100.81"
type input "16,462.54"
type input "29,428.57"
type input "1,471.42"
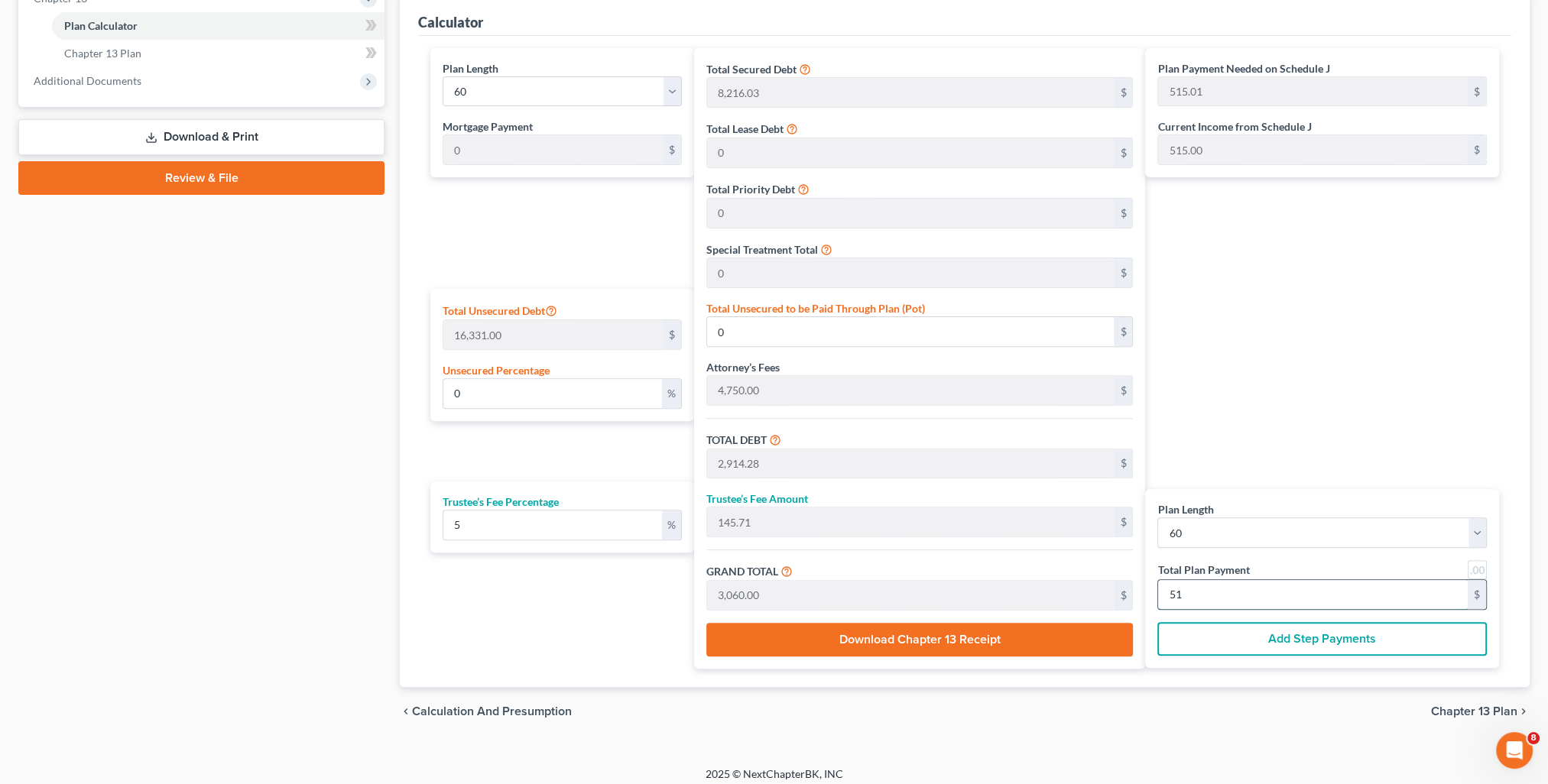
type input "30,900.00"
type input "515.00"
click at [1276, 405] on div "Plan Payment Needed on Schedule J 515.01 $ Current Income from Schedule J 515.0…" at bounding box center [1326, 359] width 361 height 621
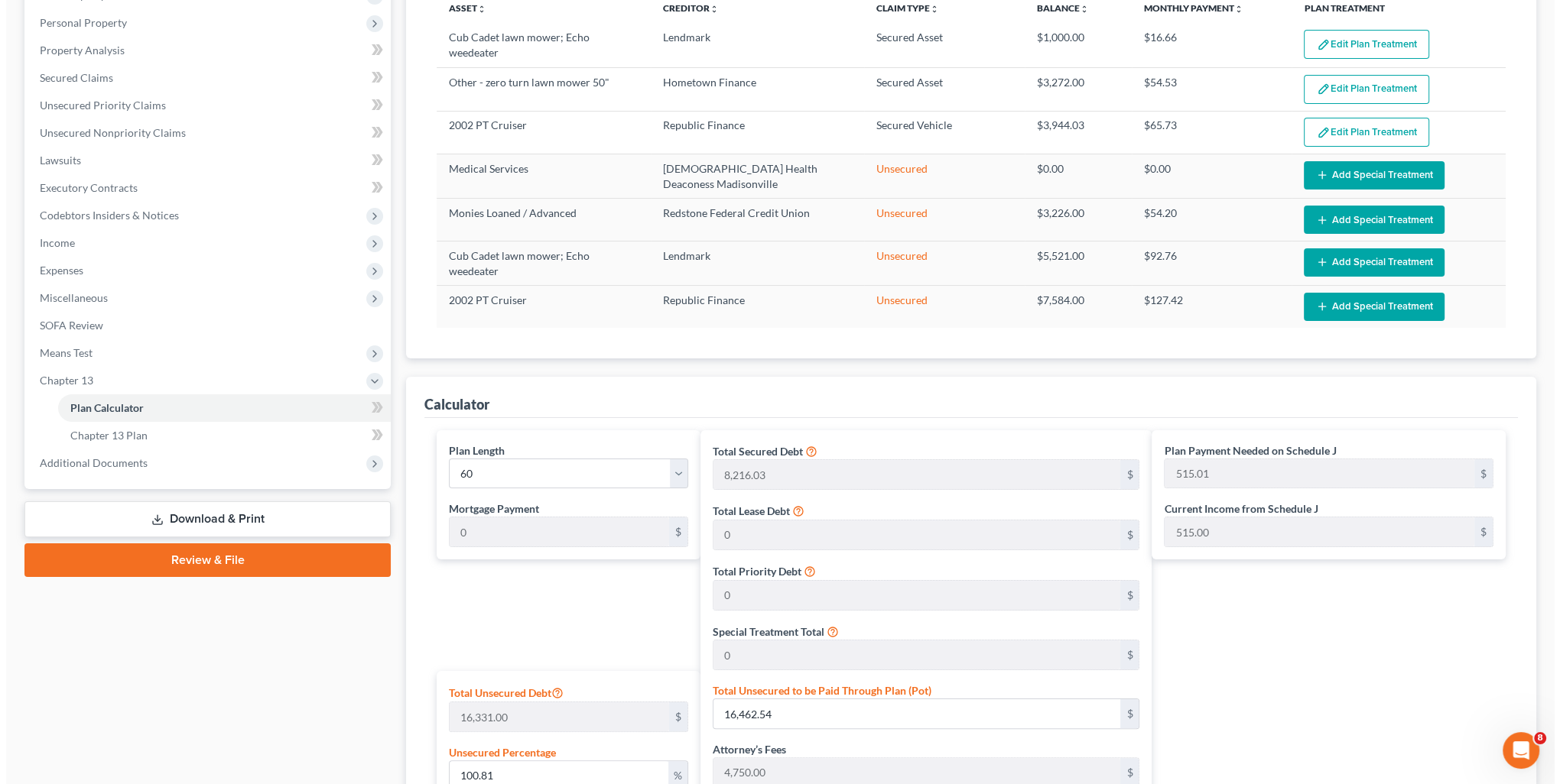
scroll to position [0, 0]
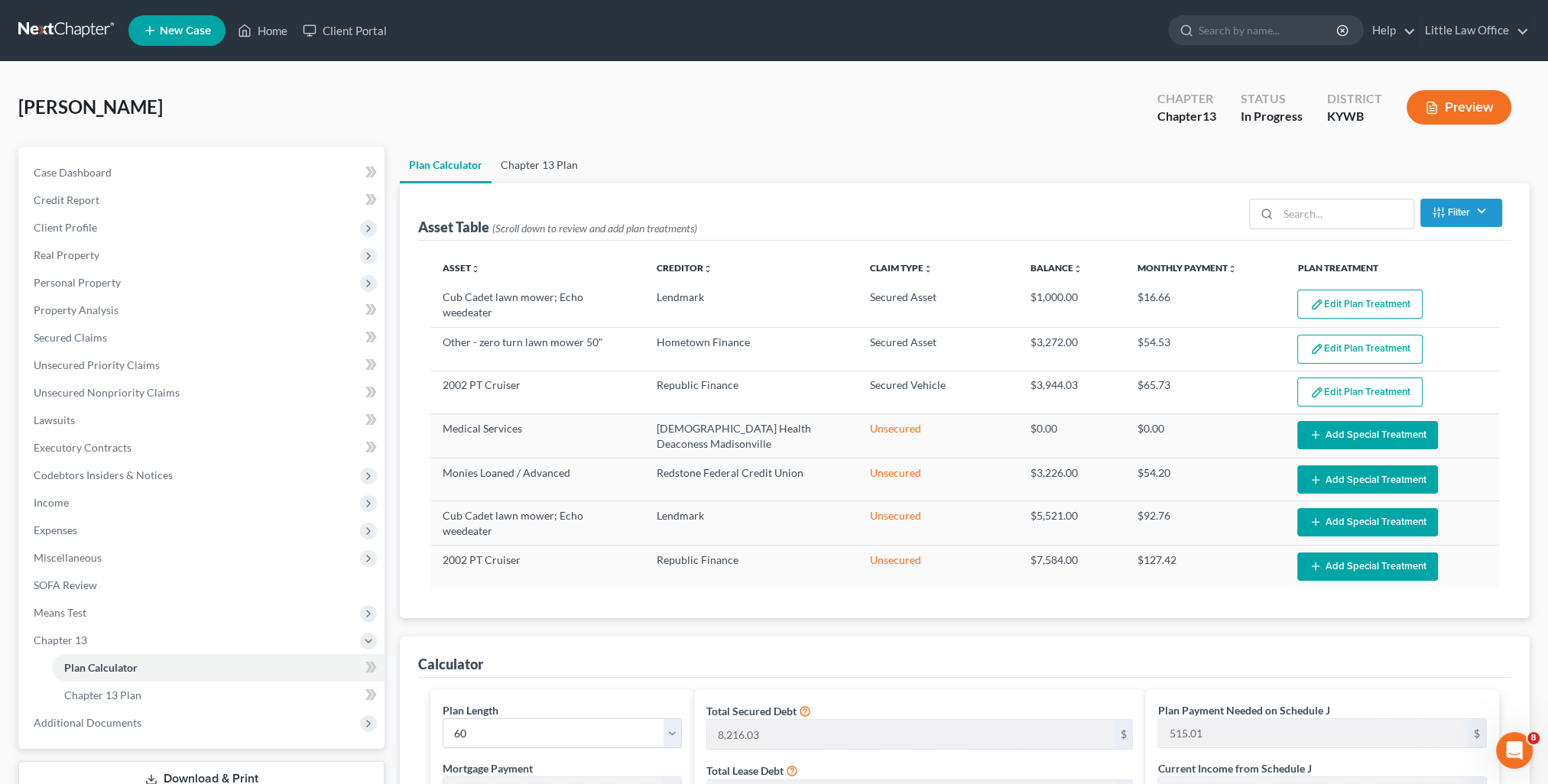
click at [532, 158] on link "Chapter 13 Plan" at bounding box center [539, 165] width 95 height 36
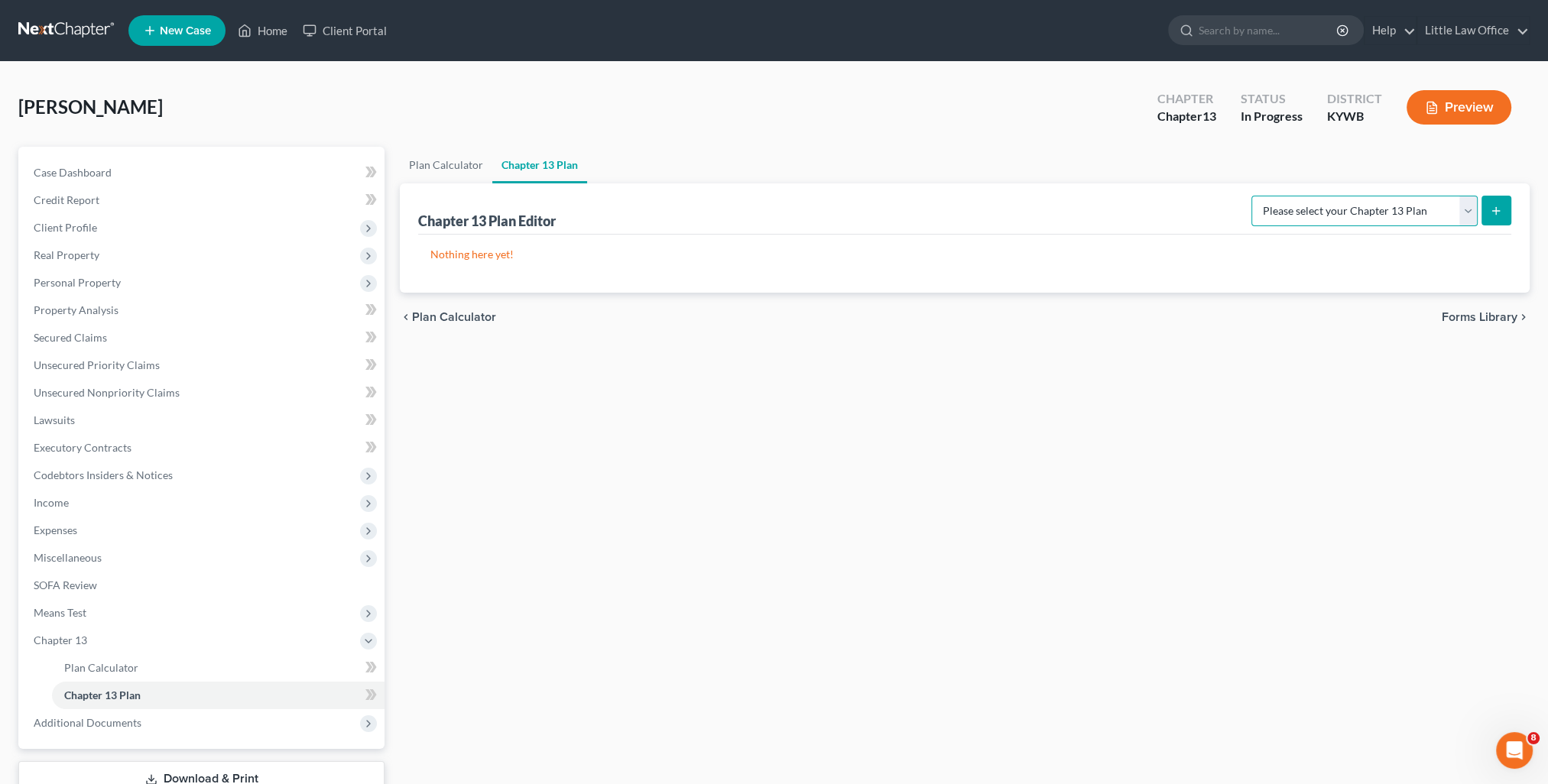
click at [1411, 218] on select "Please select your Chapter 13 Plan National Form Plan - Official Form 113" at bounding box center [1365, 211] width 226 height 31
select select "0"
click at [1257, 196] on select "Please select your Chapter 13 Plan National Form Plan - Official Form 113" at bounding box center [1365, 211] width 226 height 31
click at [1492, 217] on button "submit" at bounding box center [1496, 210] width 30 height 30
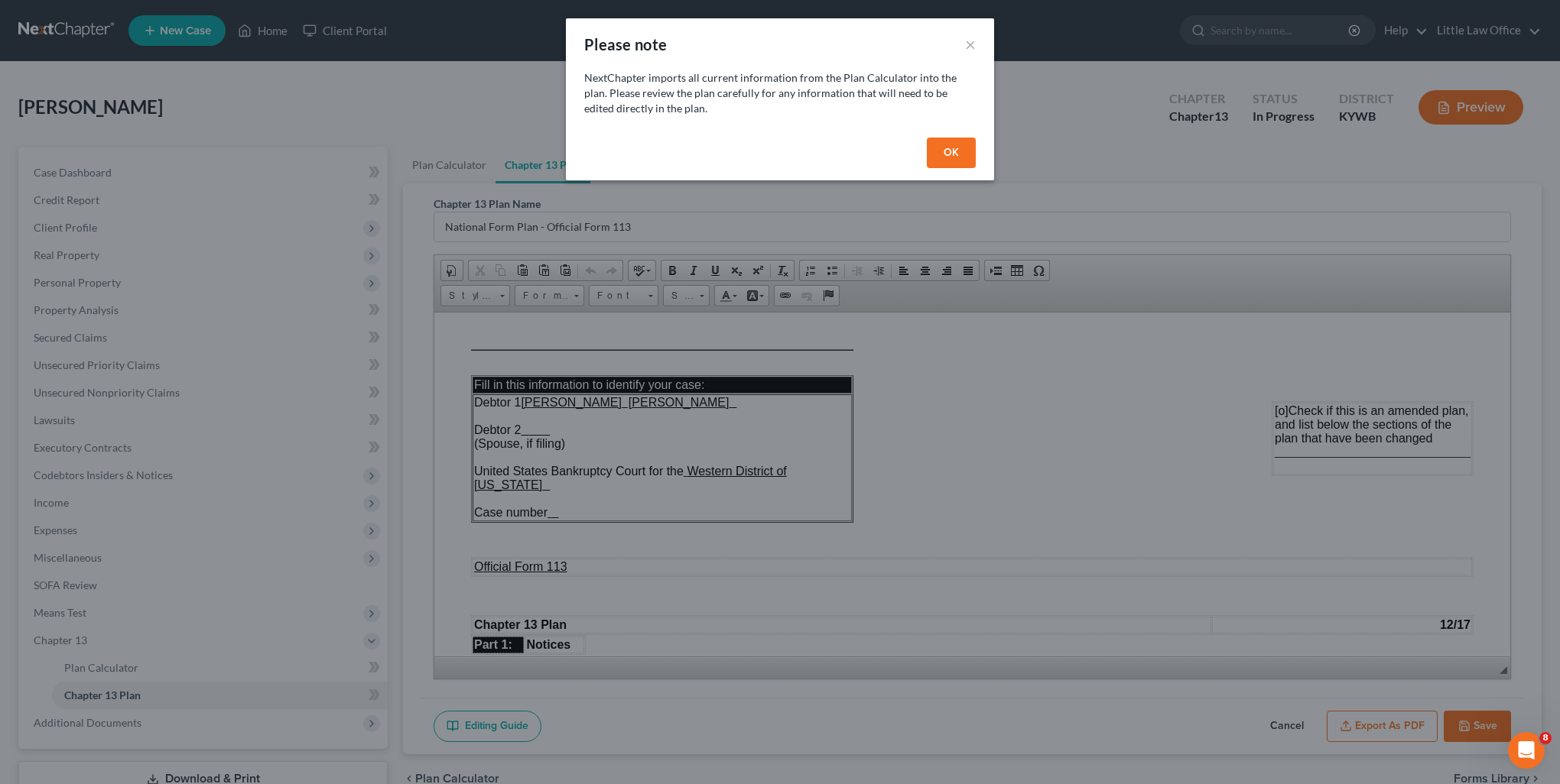
click at [969, 162] on button "OK" at bounding box center [951, 153] width 49 height 31
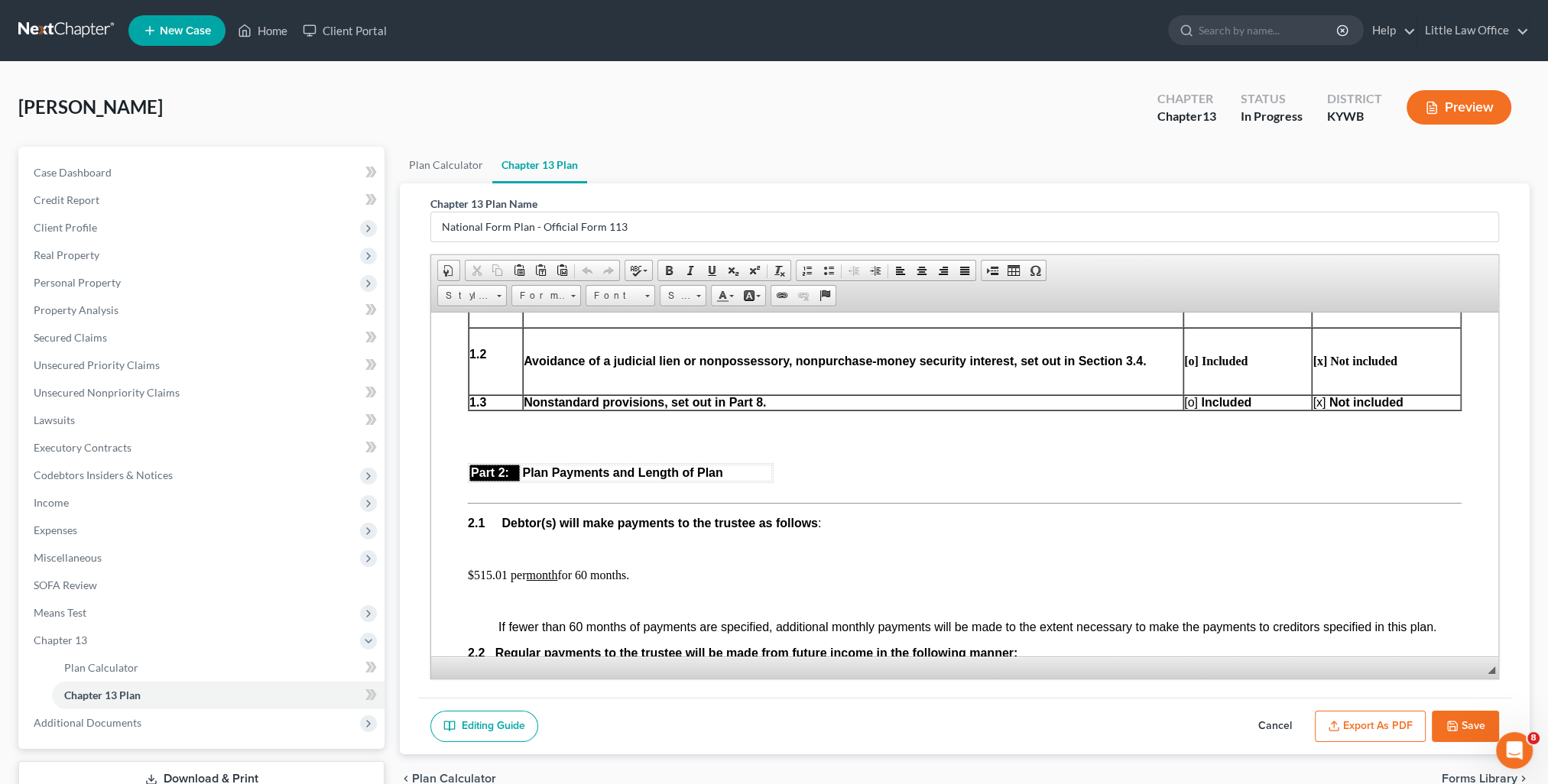
scroll to position [841, 0]
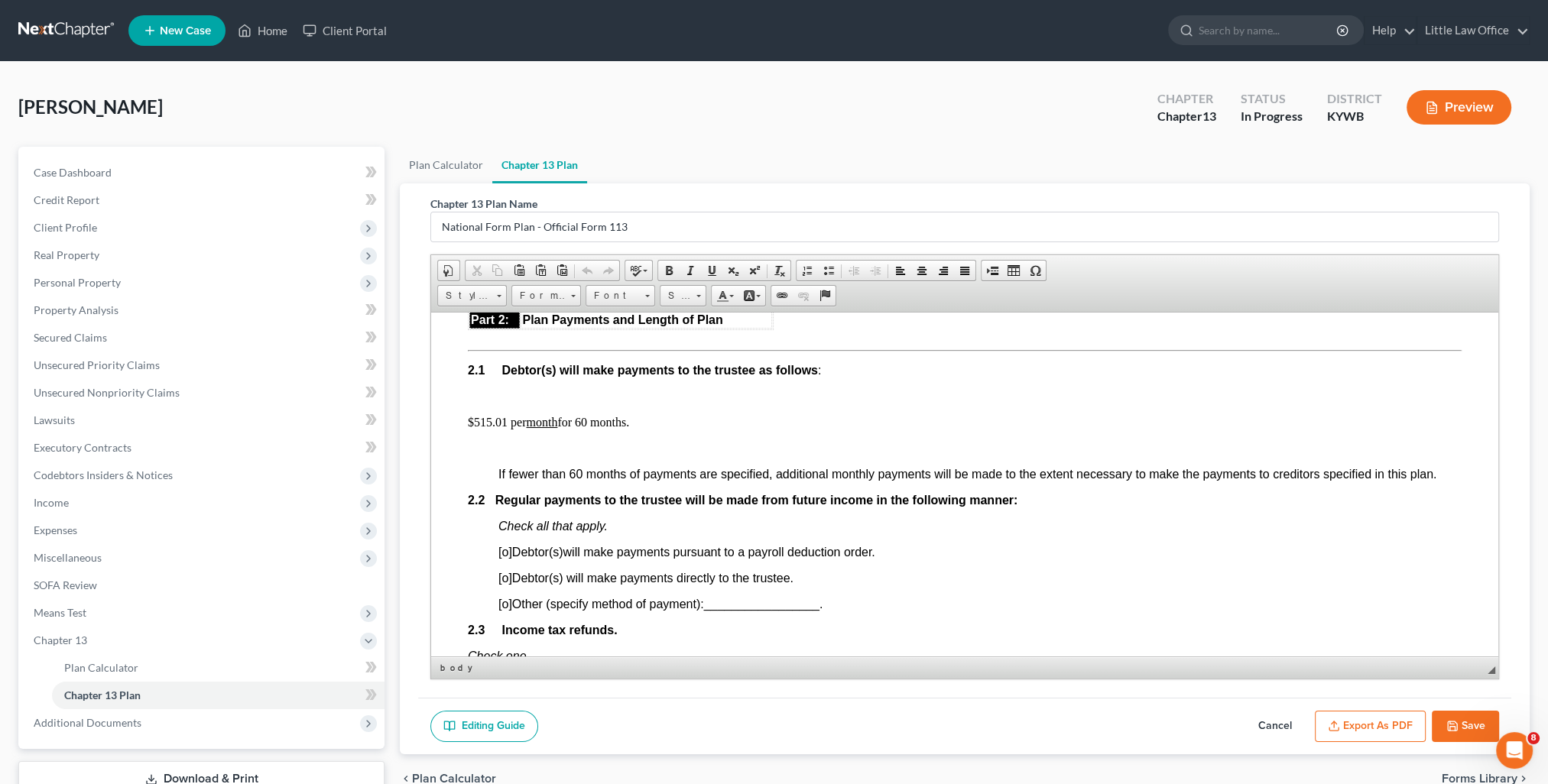
click at [498, 428] on p "$515.01 per month for 60 months." at bounding box center [964, 422] width 993 height 14
click at [507, 584] on span "[o]" at bounding box center [505, 577] width 14 height 13
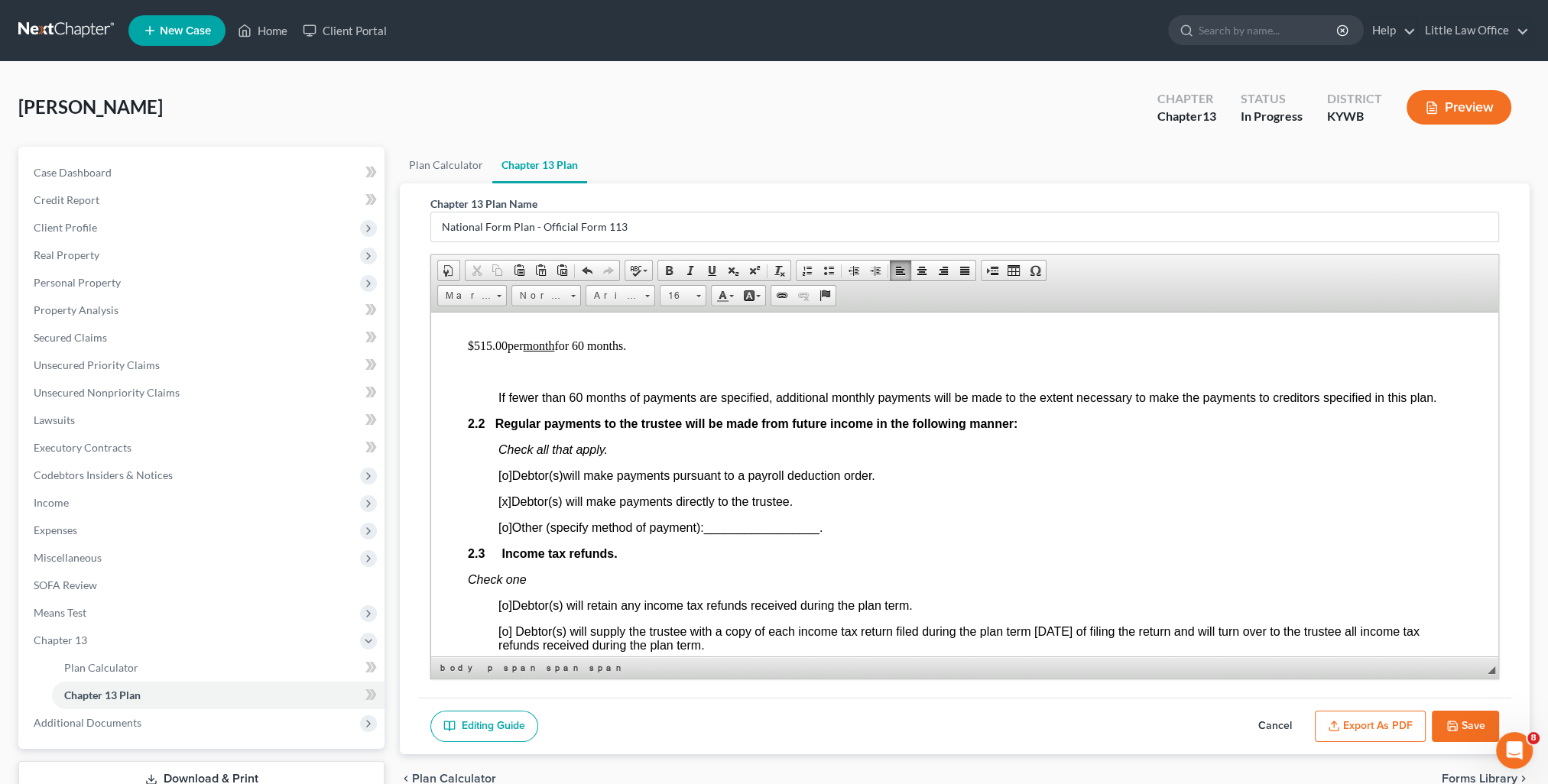
scroll to position [993, 0]
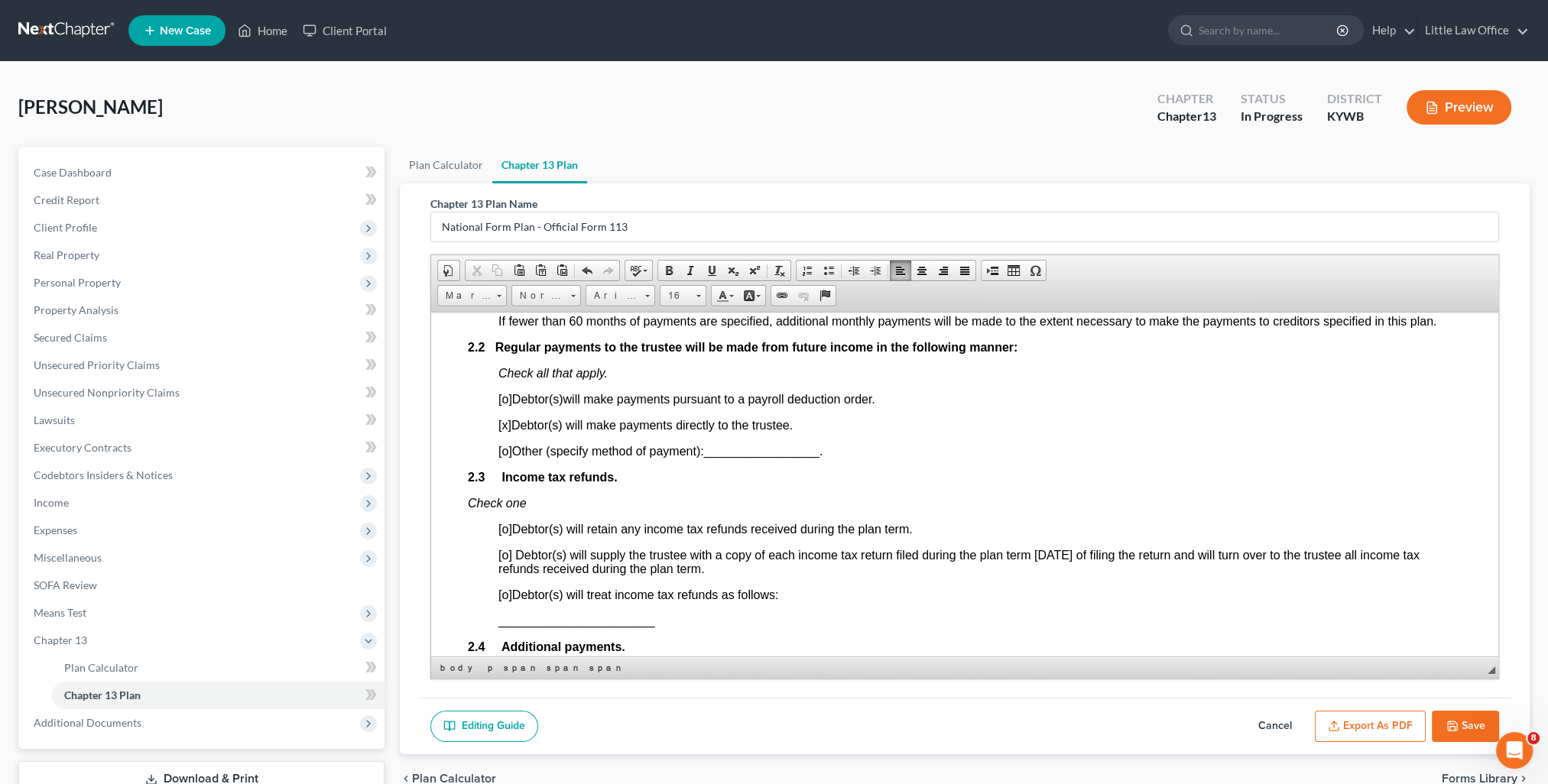
click at [504, 535] on span "[o]" at bounding box center [505, 529] width 14 height 13
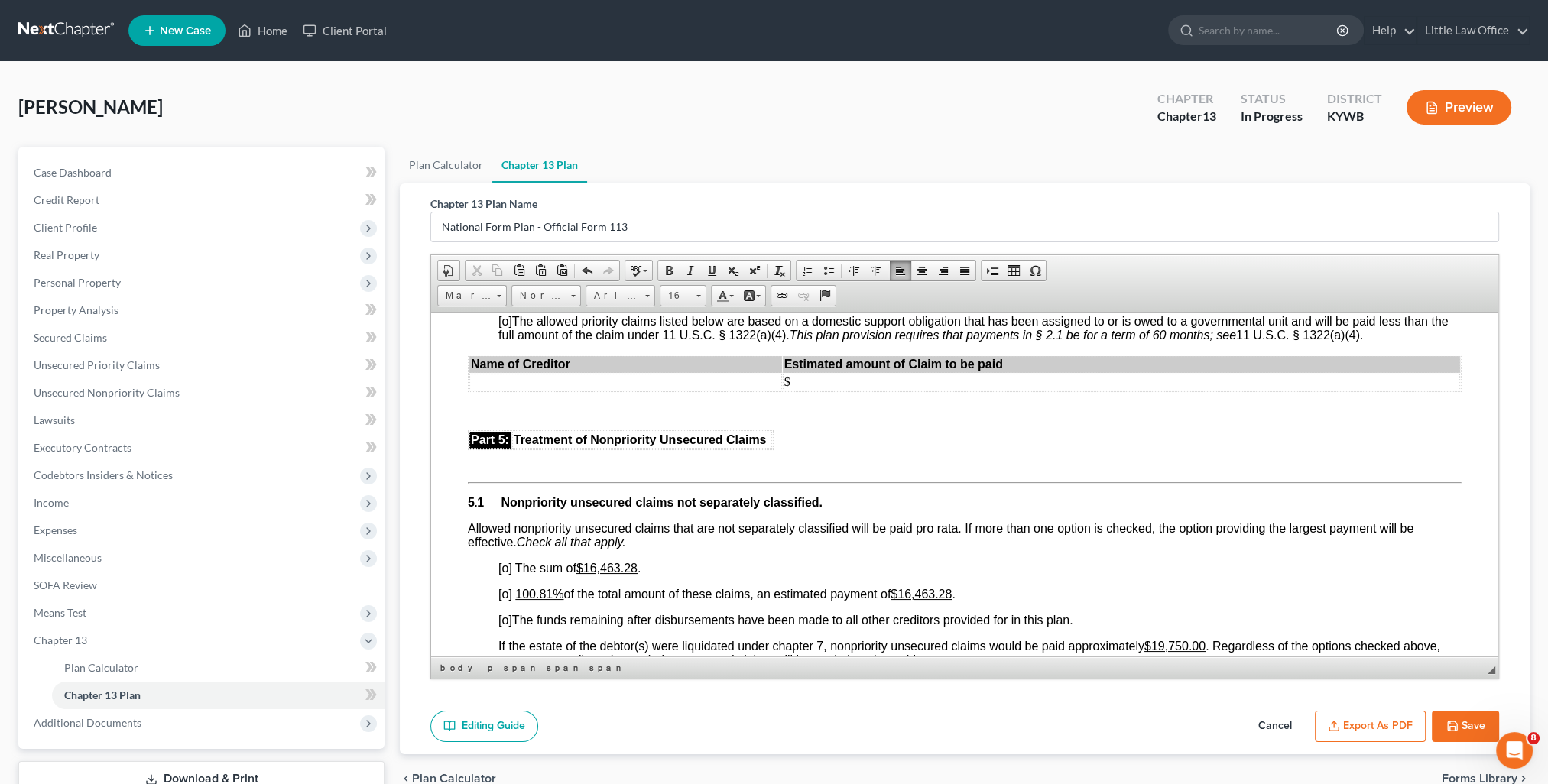
scroll to position [3287, 0]
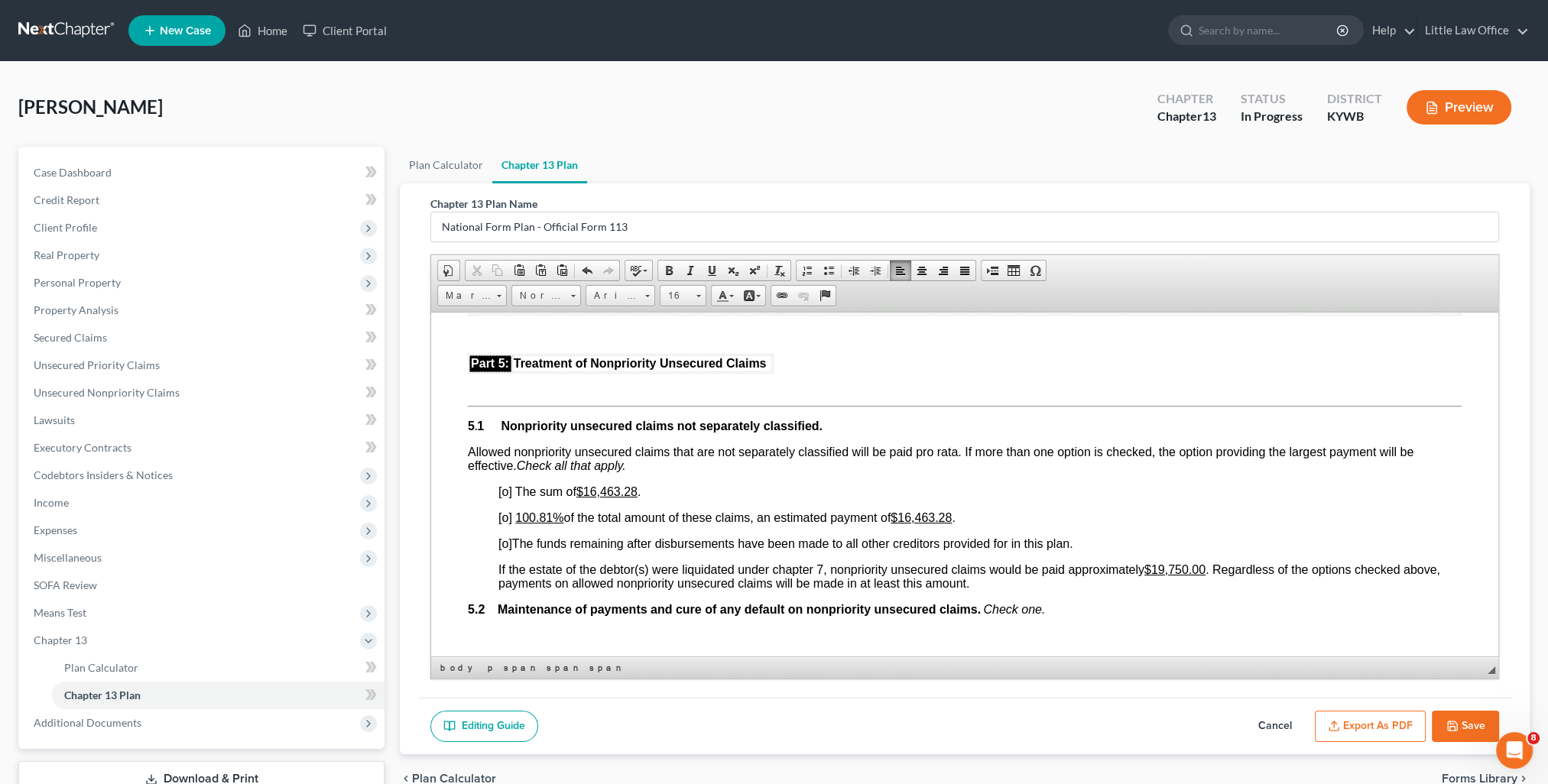
click at [502, 524] on span "[o]" at bounding box center [505, 517] width 14 height 13
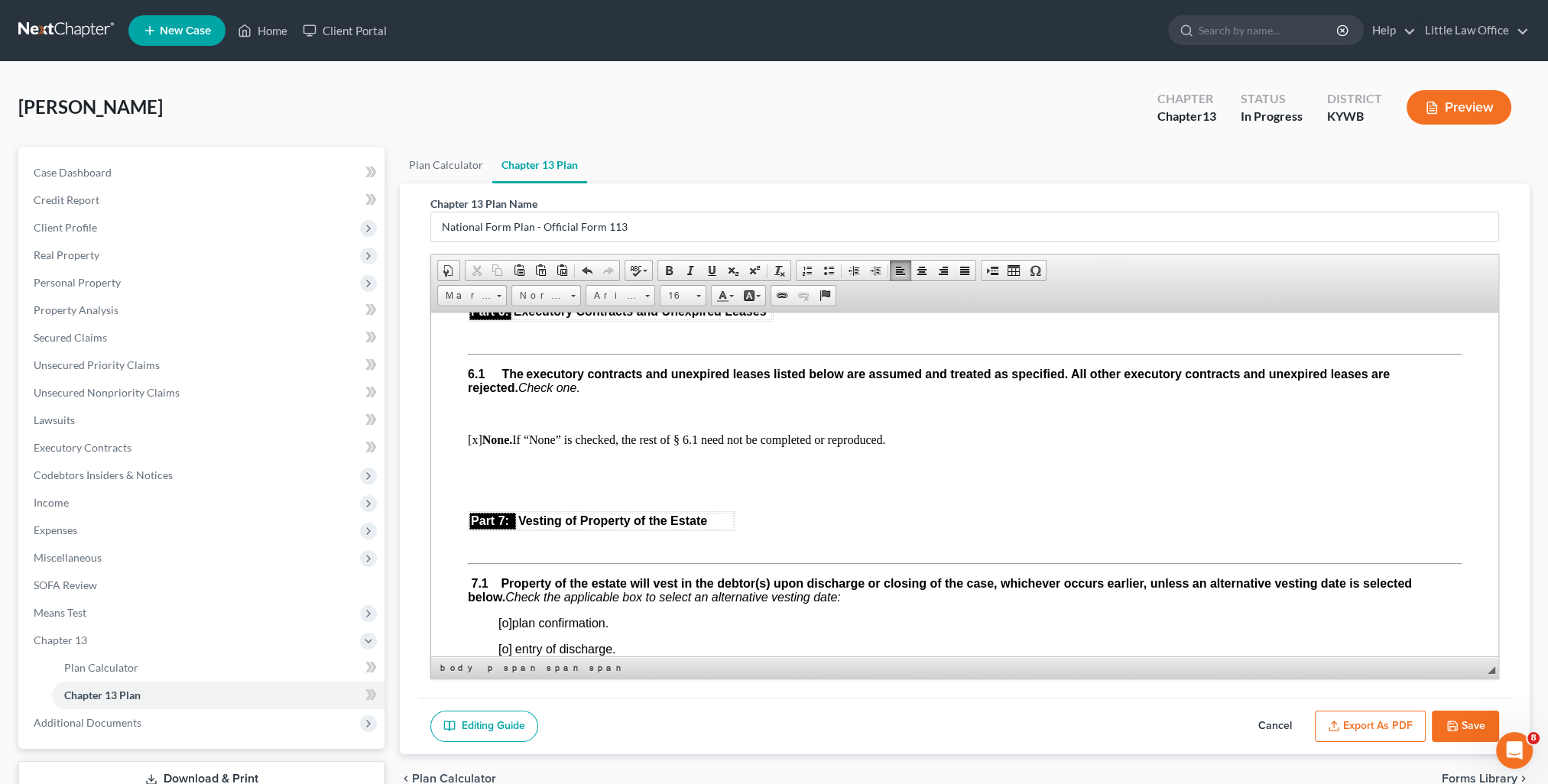
scroll to position [3975, 0]
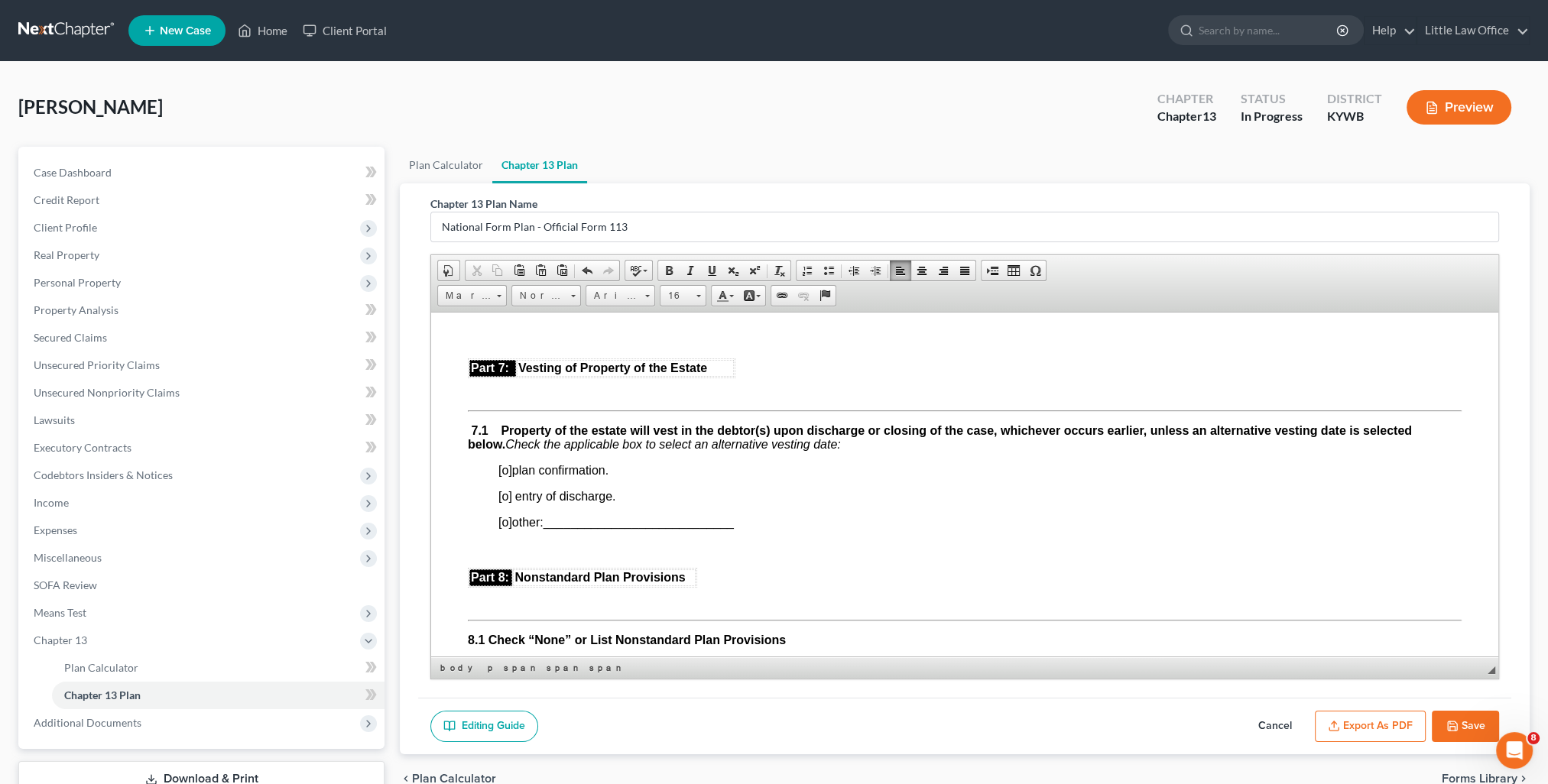
click at [504, 476] on span "[o]" at bounding box center [505, 470] width 14 height 13
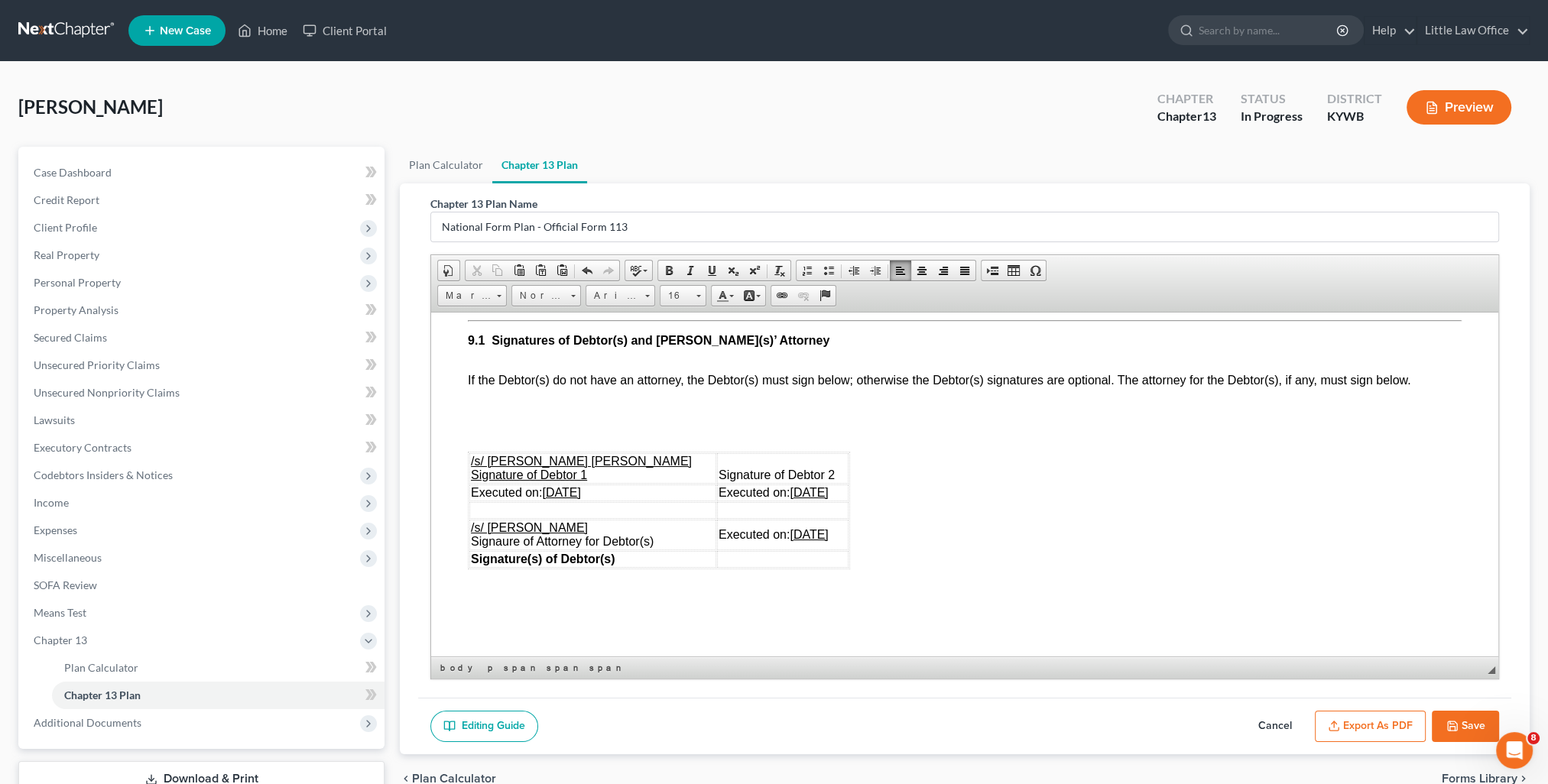
scroll to position [4586, 0]
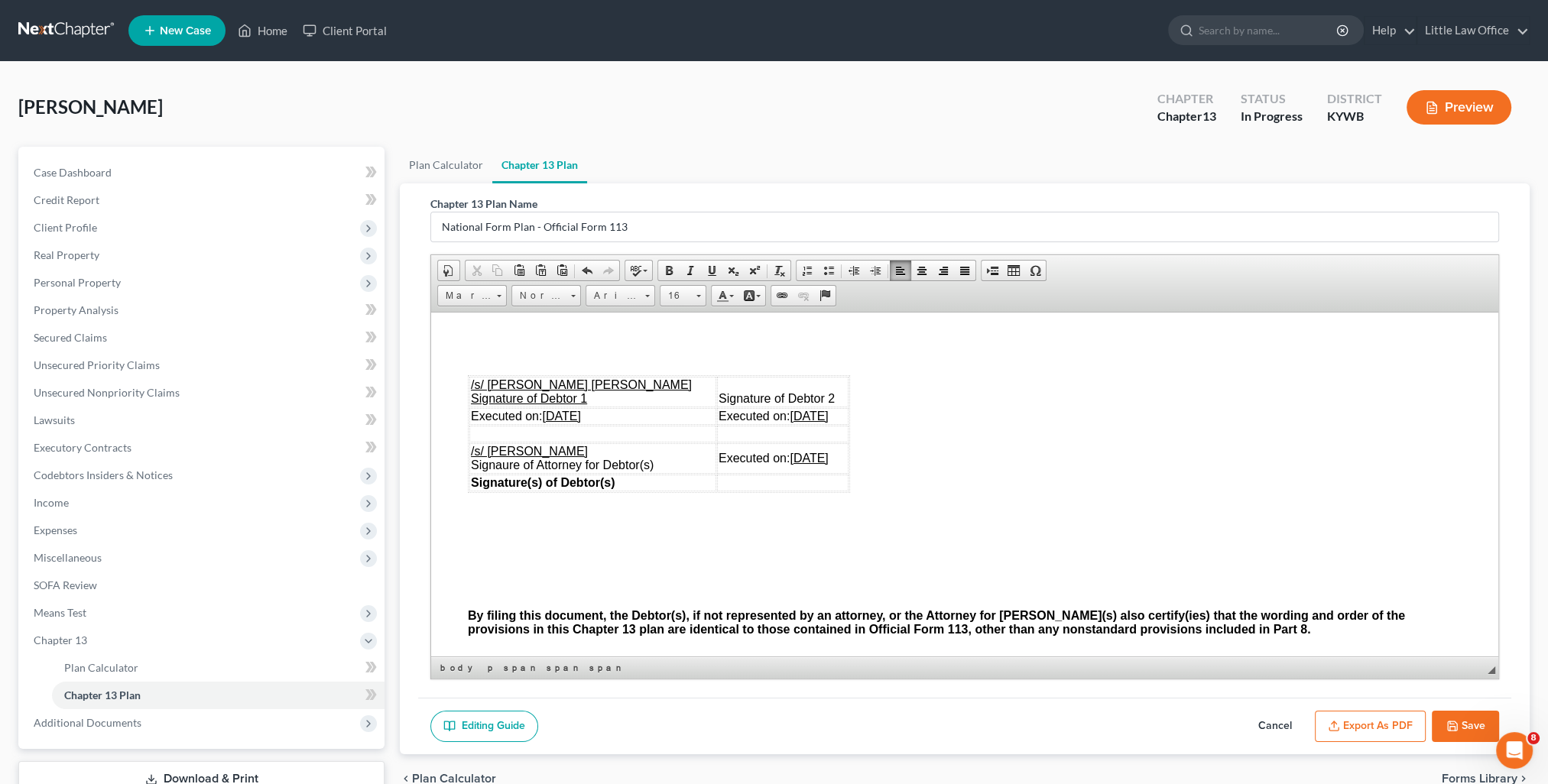
click at [1455, 727] on polyline "button" at bounding box center [1452, 728] width 6 height 4
select select "0"
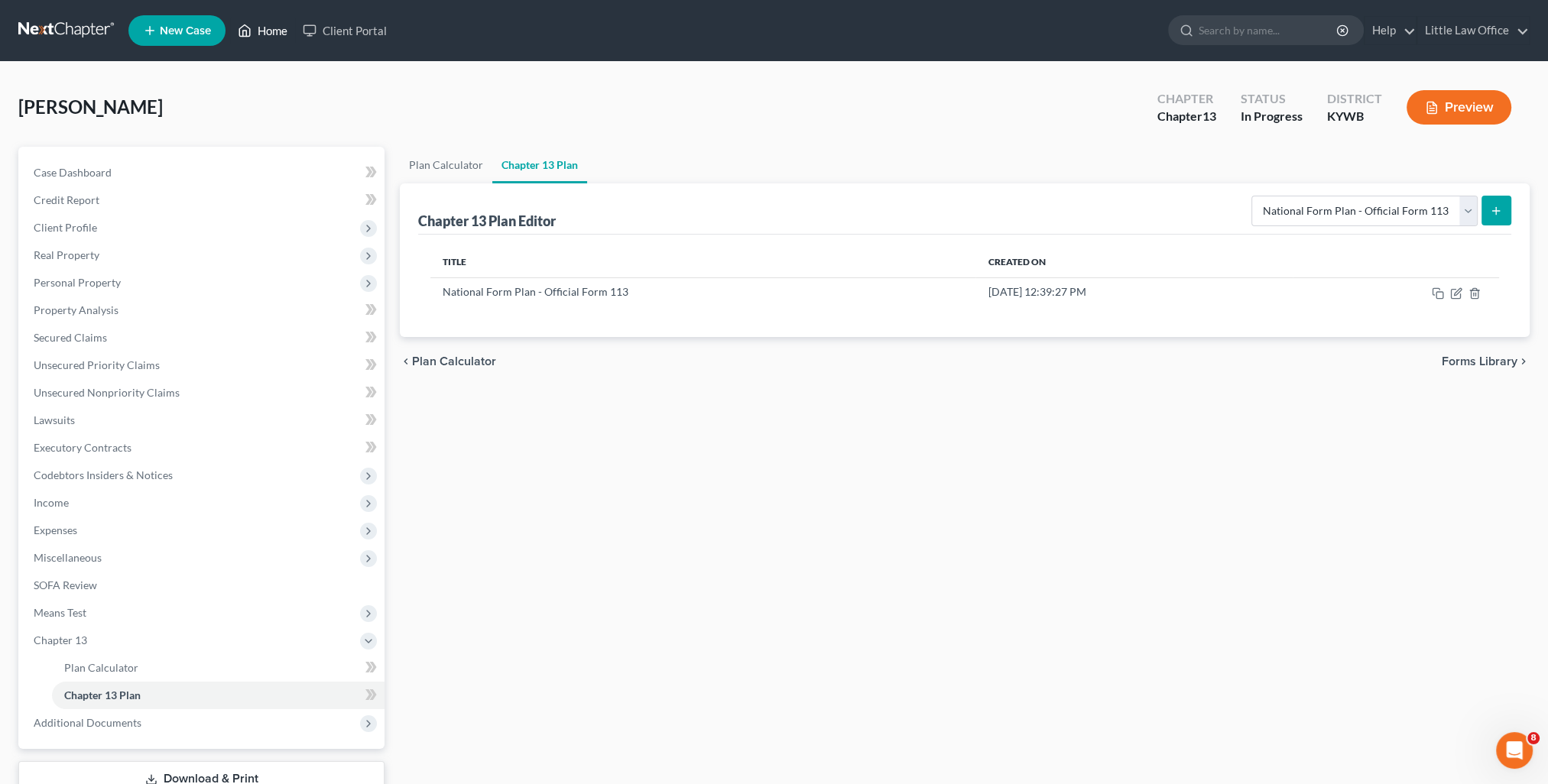
click at [281, 40] on link "Home" at bounding box center [263, 31] width 65 height 27
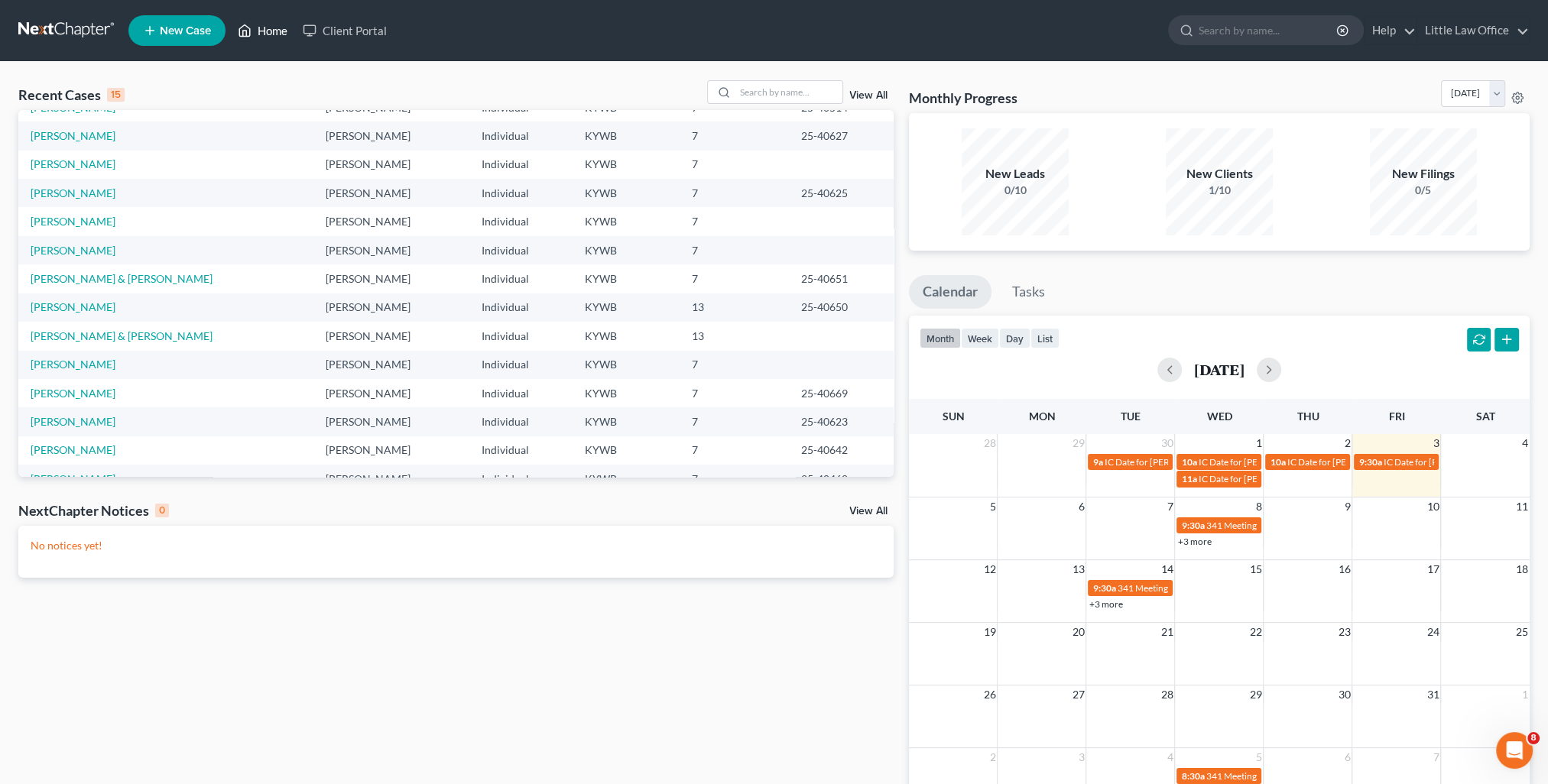
scroll to position [105, 0]
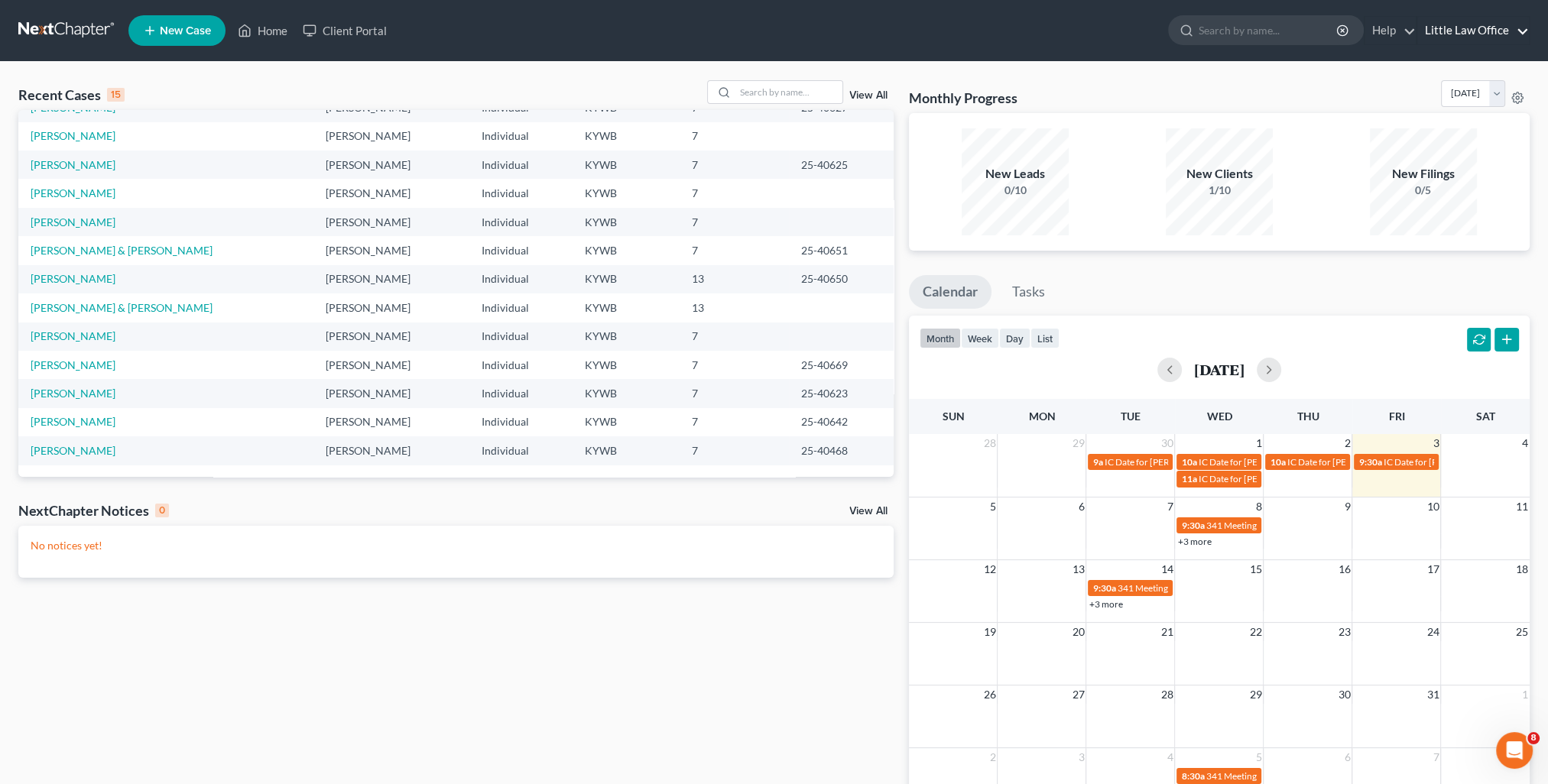
click at [1493, 35] on link "Little Law Office" at bounding box center [1473, 31] width 112 height 27
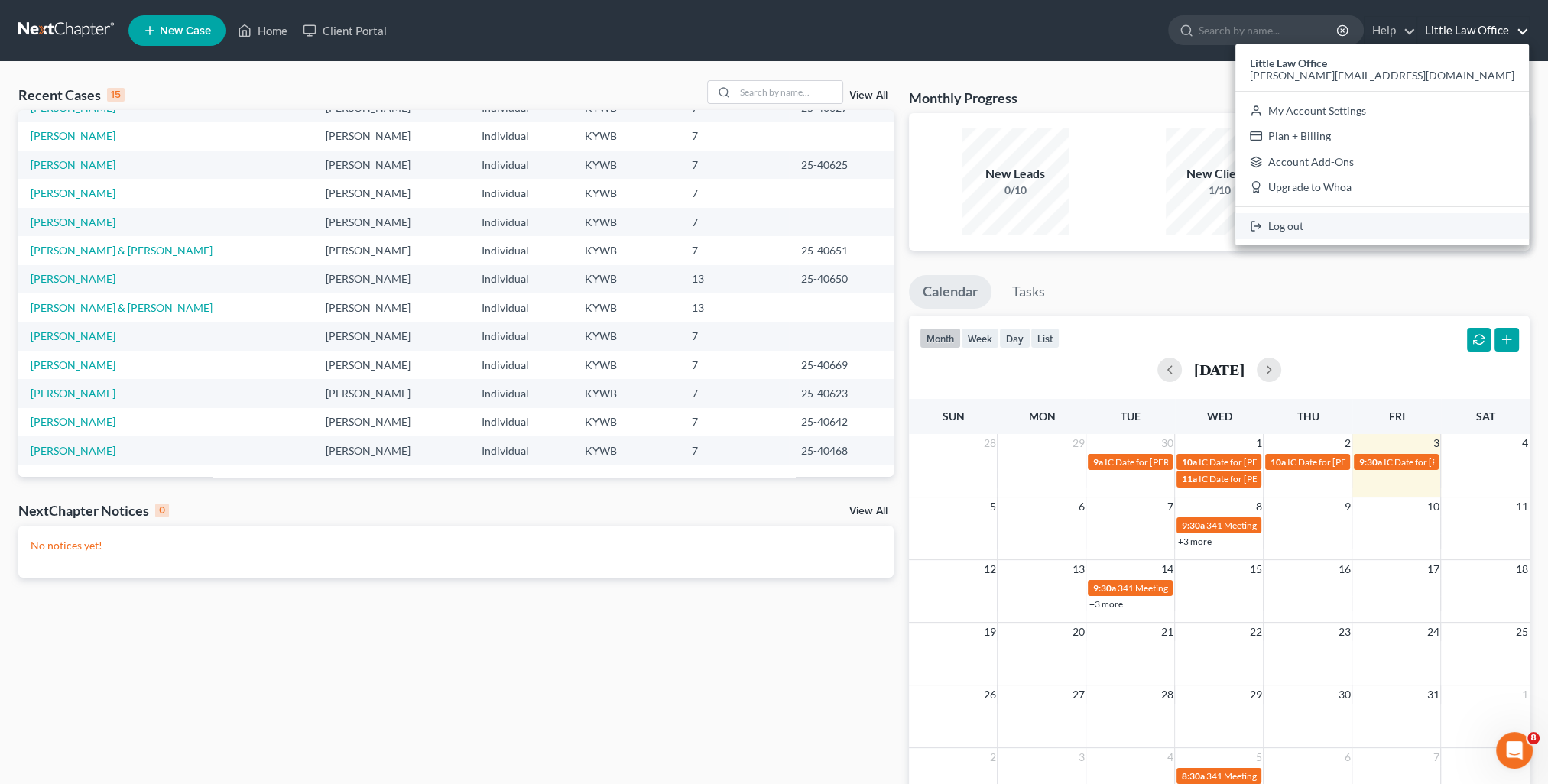
click at [1418, 221] on link "Log out" at bounding box center [1381, 226] width 293 height 26
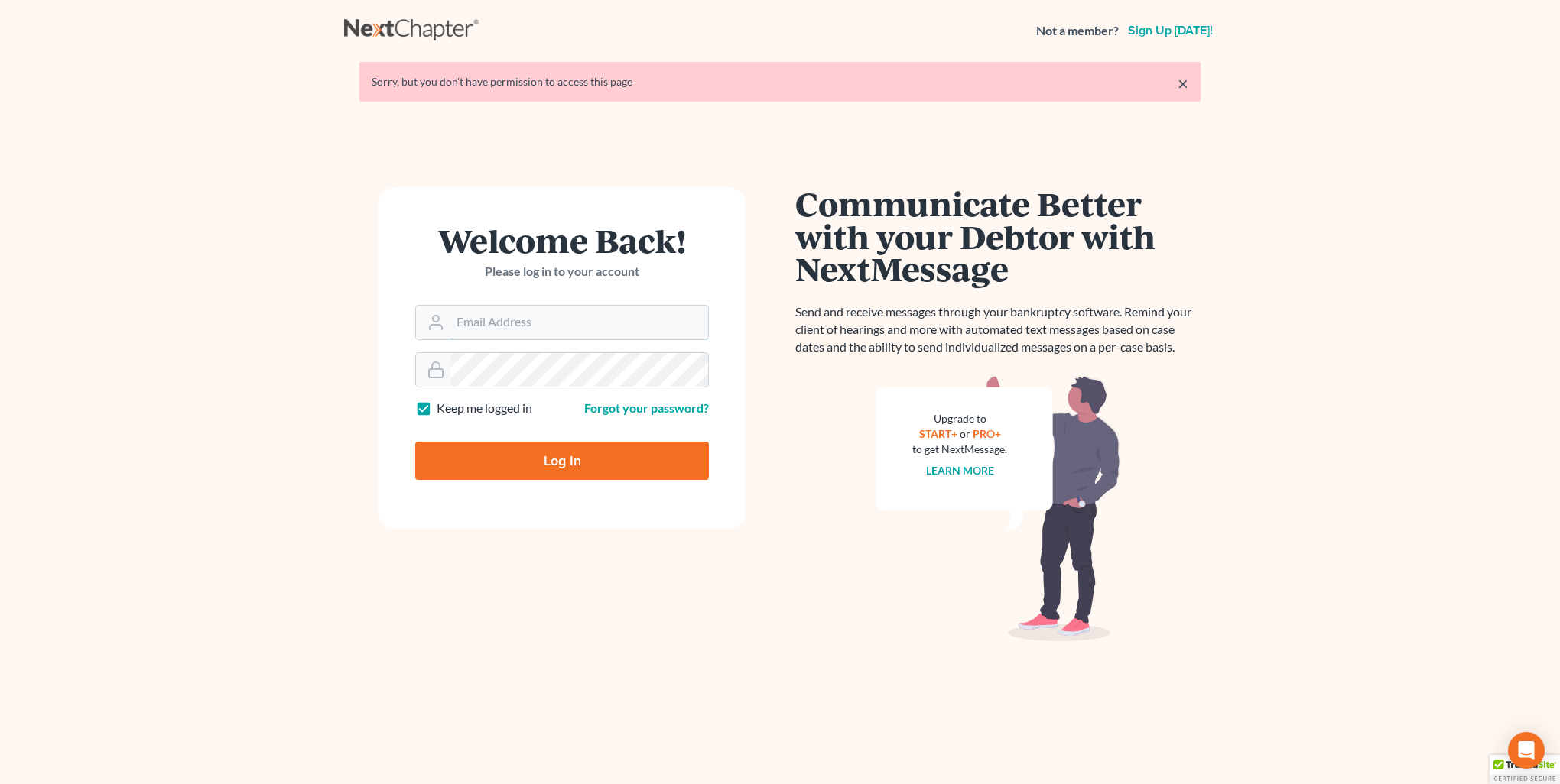
type input "[PERSON_NAME][EMAIL_ADDRESS][DOMAIN_NAME]"
click at [501, 464] on input "Log In" at bounding box center [562, 461] width 294 height 38
type input "Thinking..."
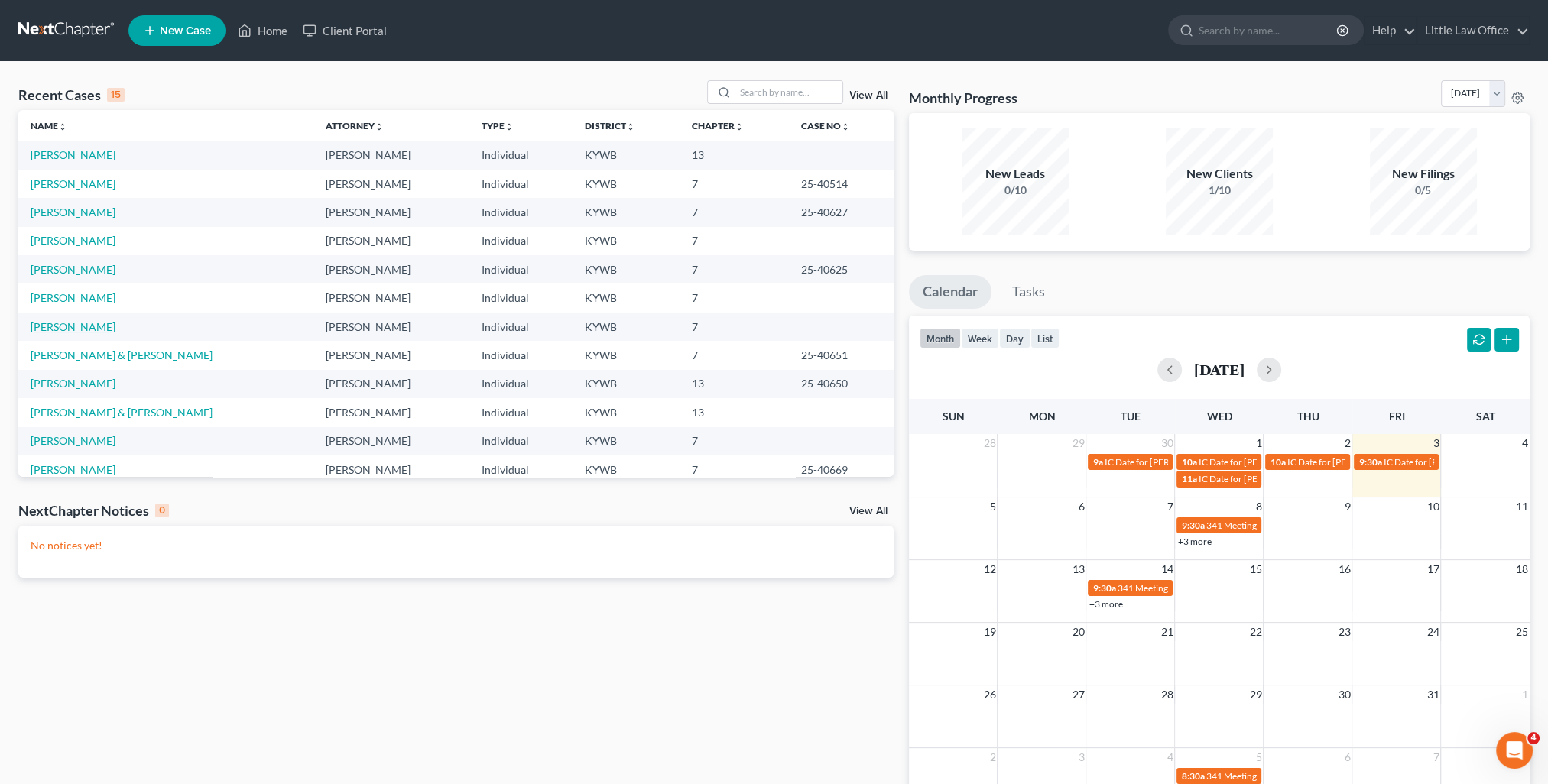
scroll to position [105, 0]
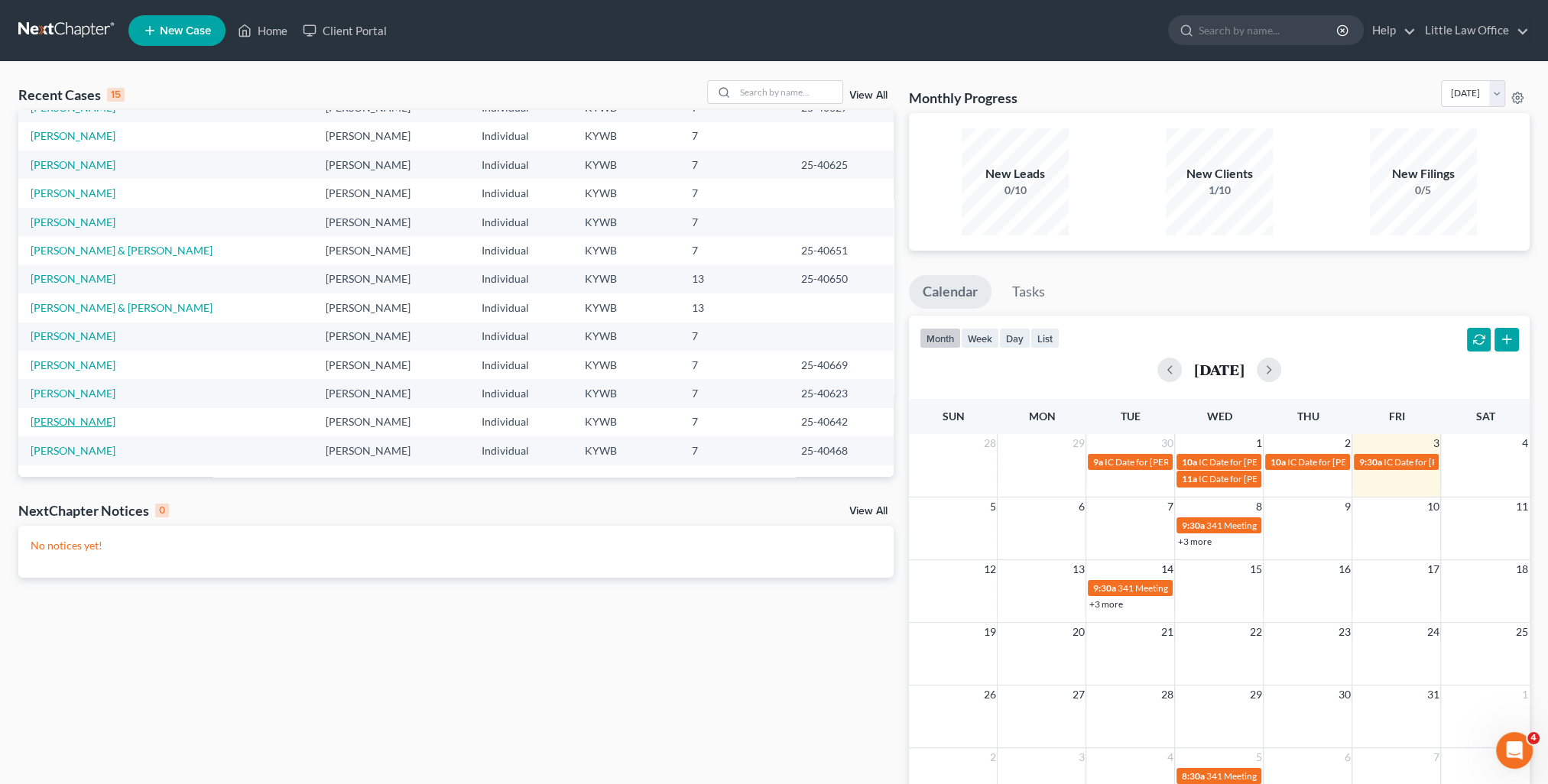
click at [84, 426] on link "Holtz, Alexander" at bounding box center [73, 422] width 85 height 13
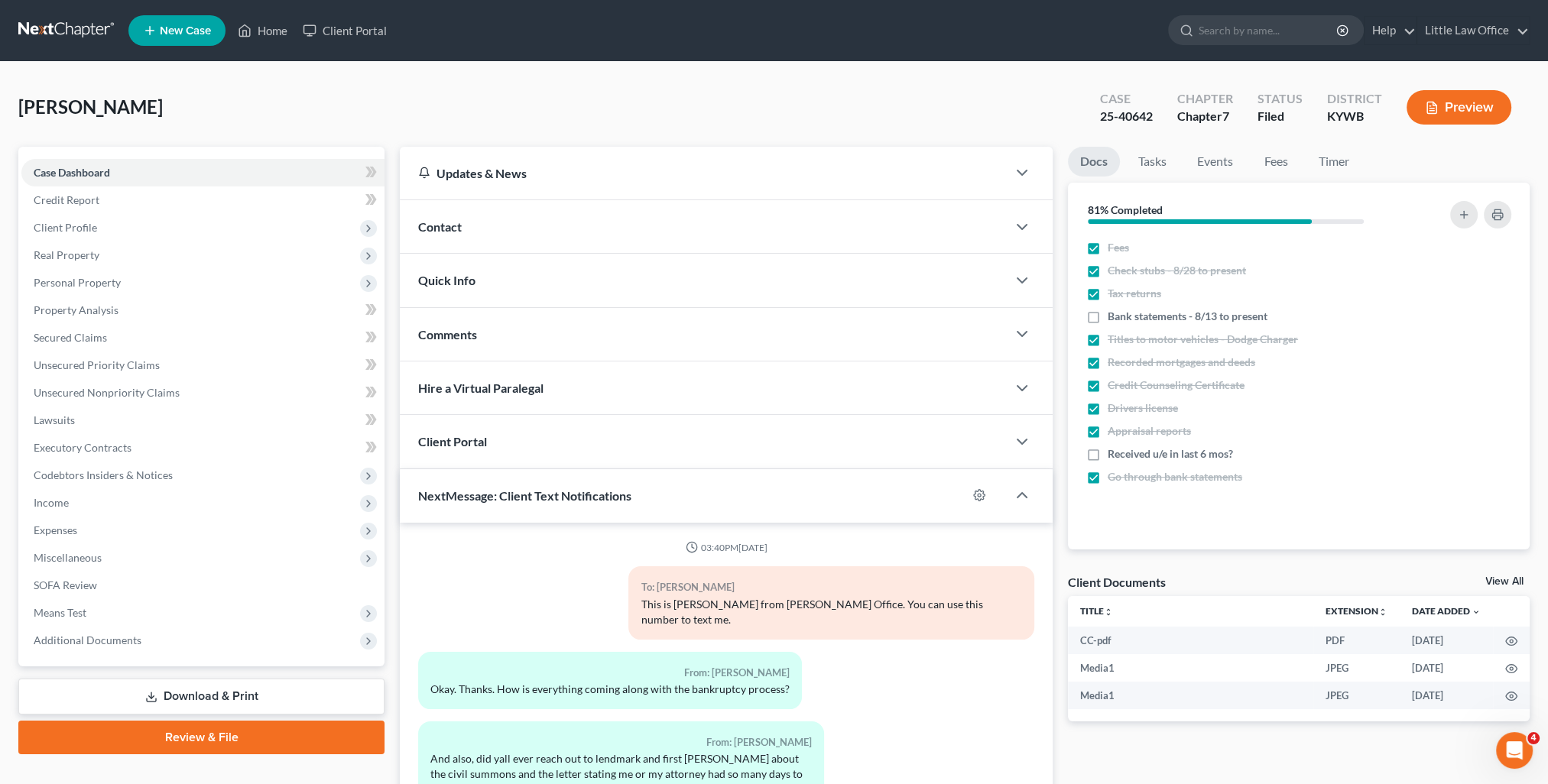
scroll to position [2354, 0]
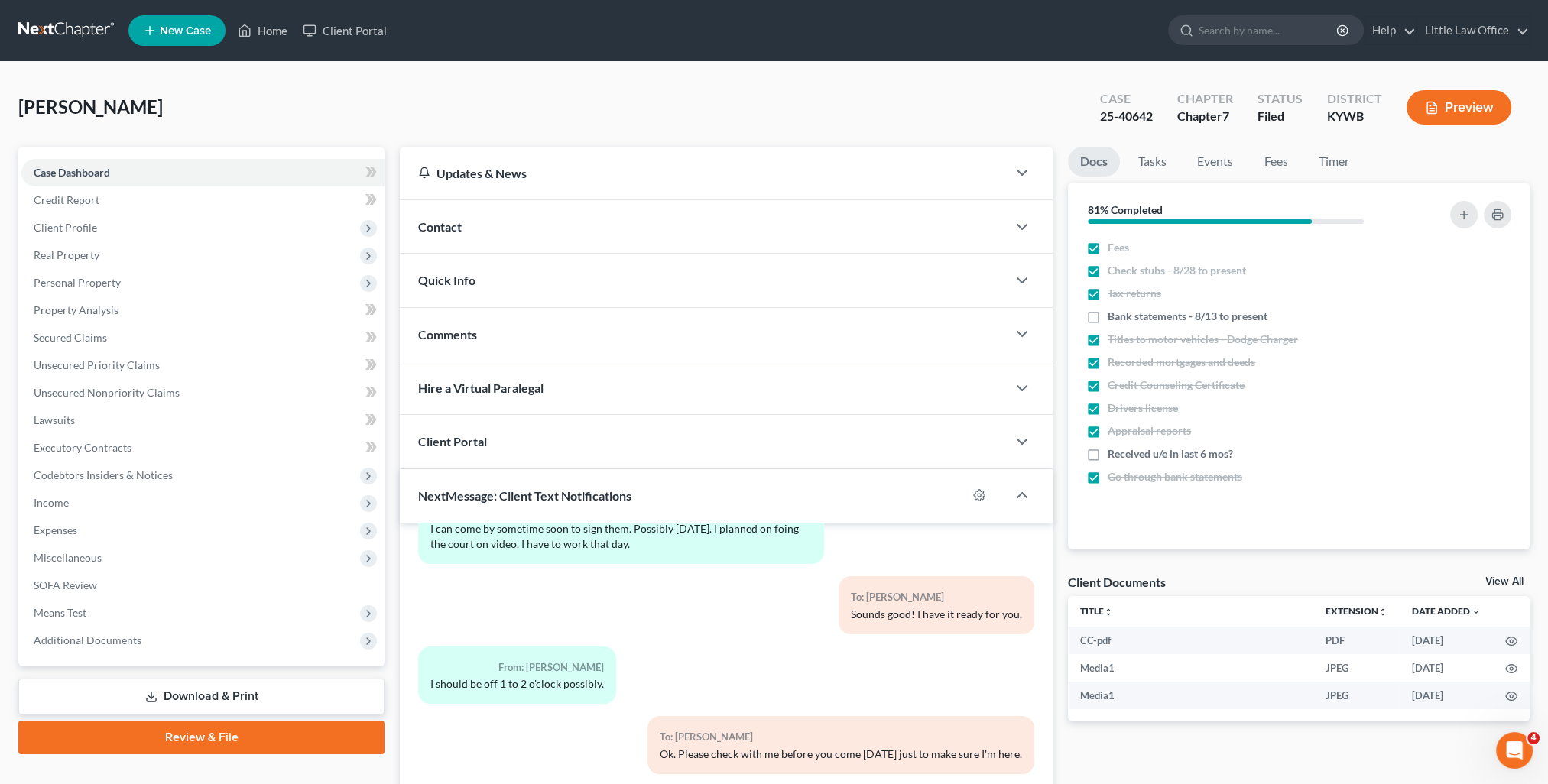
click at [496, 337] on div "Comments" at bounding box center [703, 334] width 607 height 53
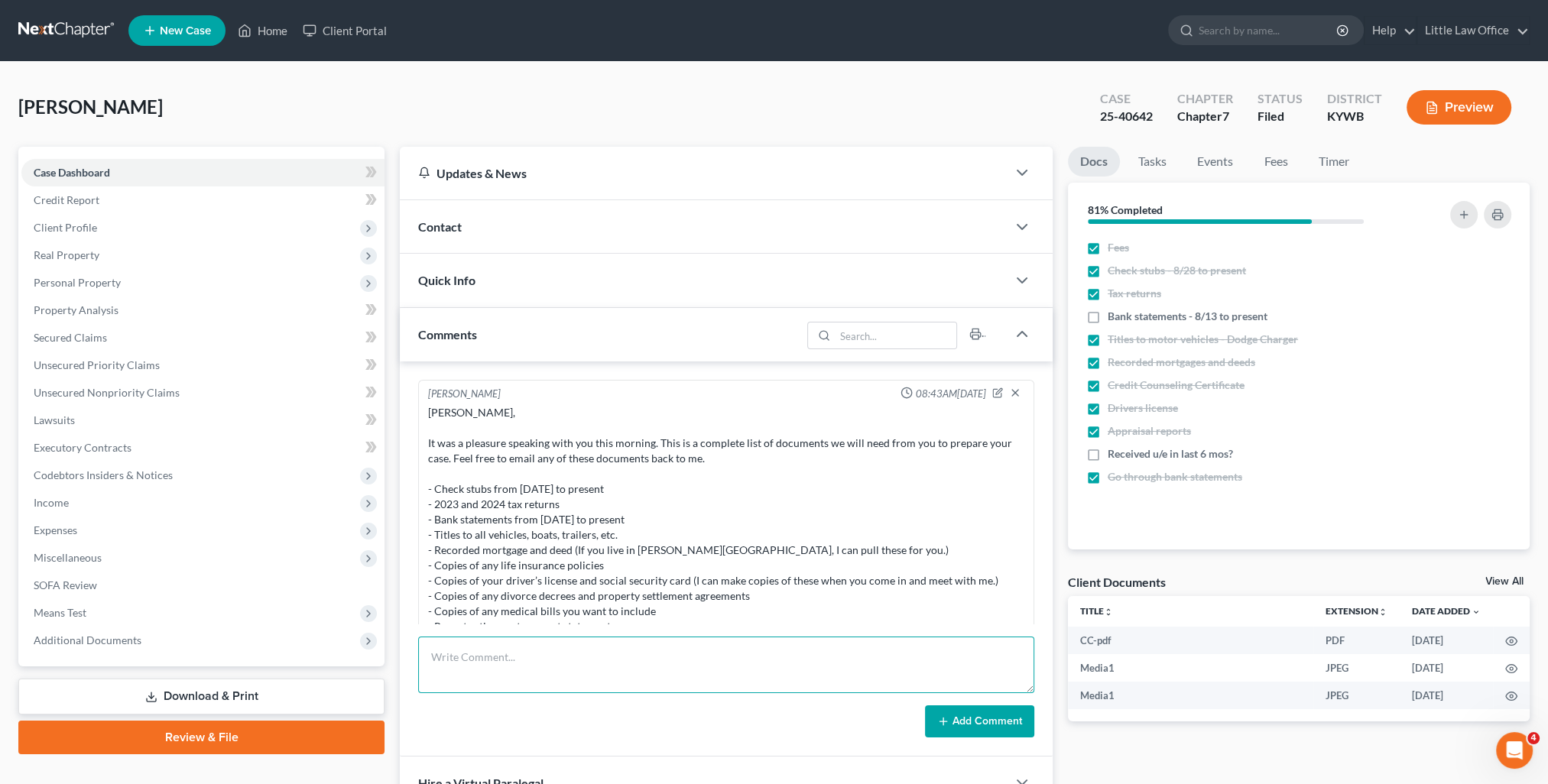
click at [624, 681] on textarea at bounding box center [726, 665] width 616 height 57
paste textarea "Please find attached signed reaffirmation agreements for Alexander Holtz. Thank…"
type textarea "Please find attached signed reaffirmation agreements for Alexander Holtz. Thank…"
click at [979, 723] on button "Add Comment" at bounding box center [979, 722] width 109 height 32
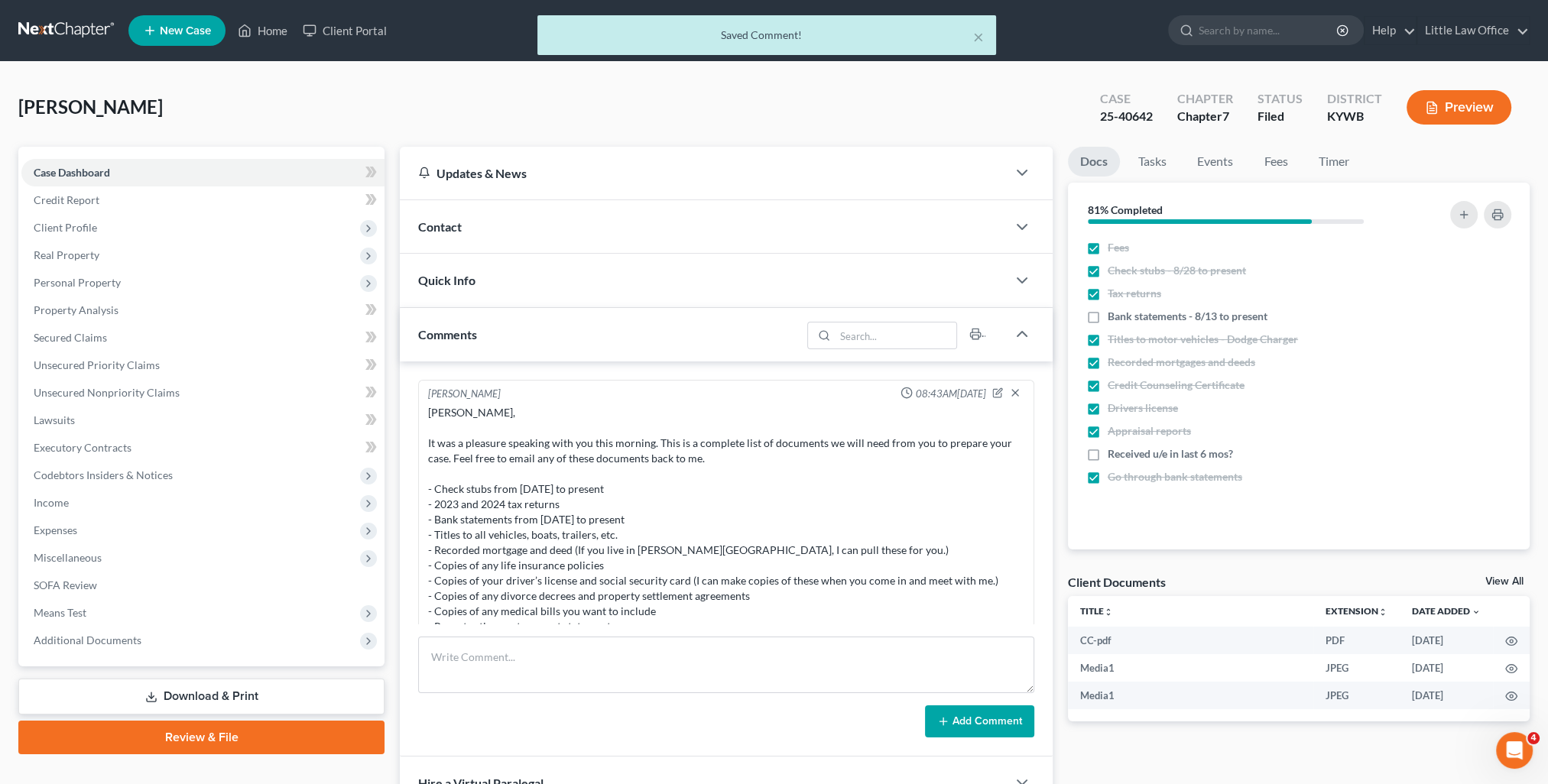
scroll to position [2278, 0]
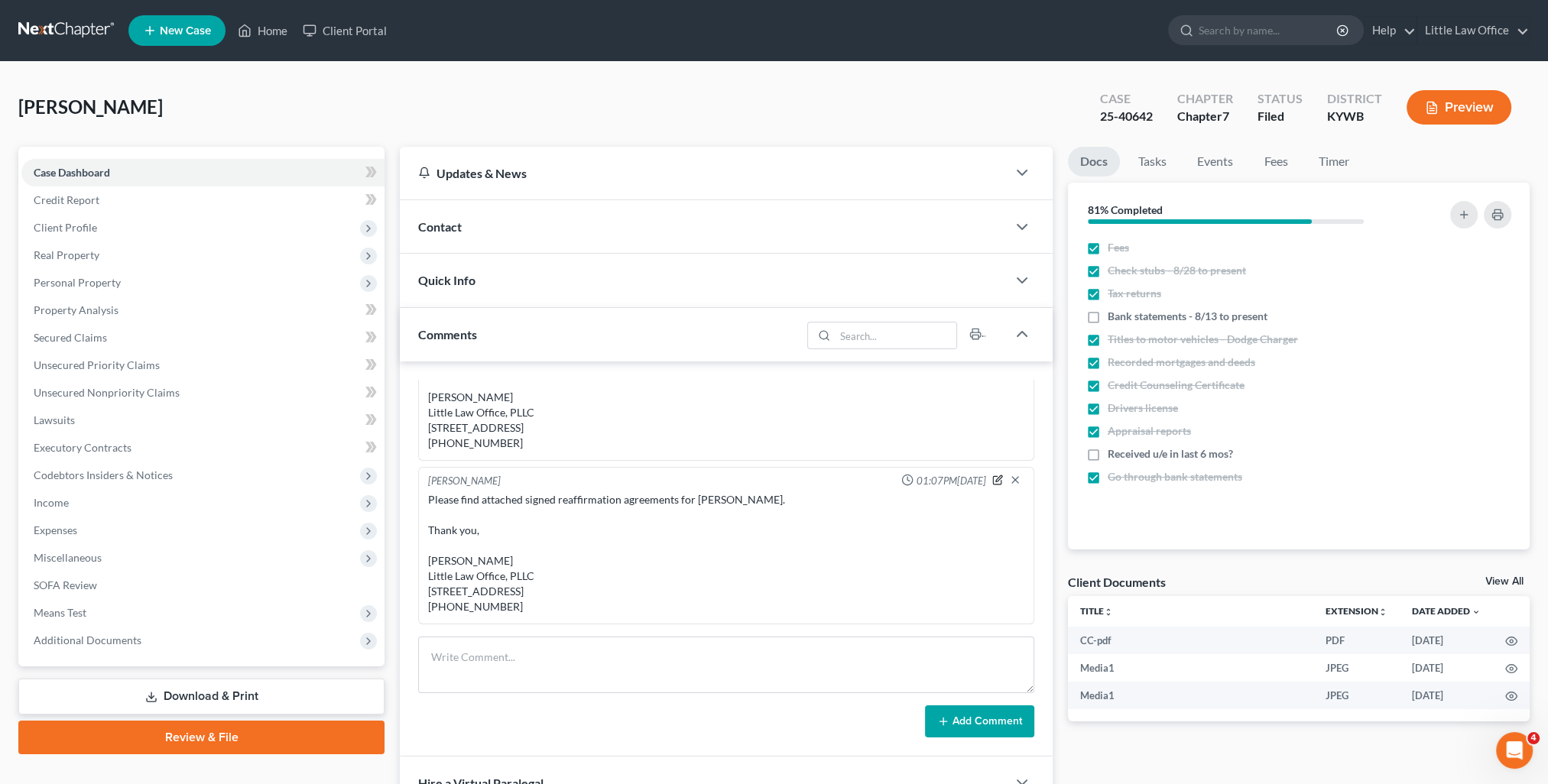
click at [993, 474] on icon "button" at bounding box center [998, 479] width 11 height 11
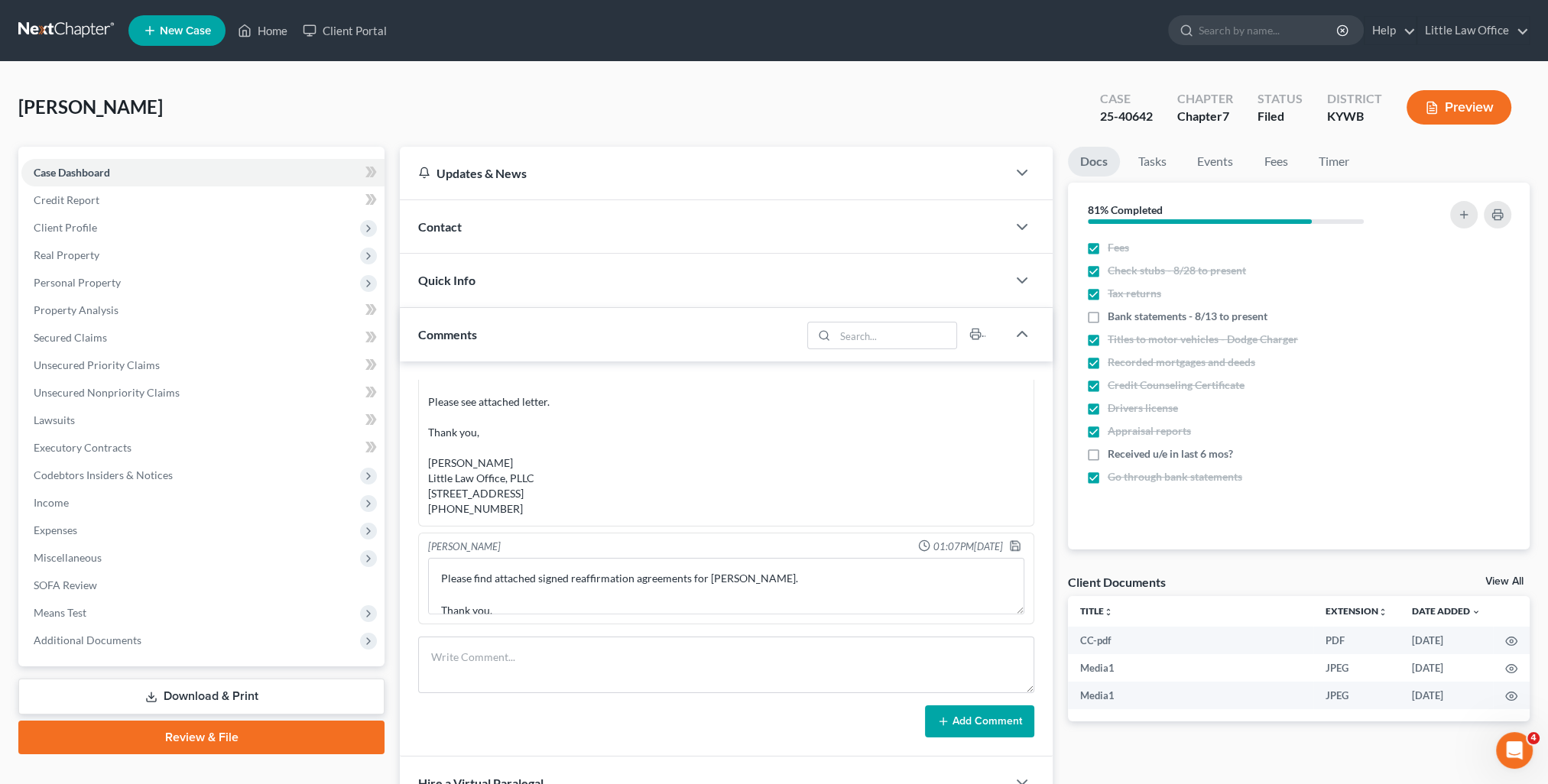
scroll to position [2198, 0]
click at [441, 575] on textarea "Please find attached signed reaffirmation agreements for Alexander Holtz. Thank…" at bounding box center [727, 586] width 597 height 57
type textarea "email to Tom Springer - FUB reaffs: Please find attached signed reaffirmation a…"
click at [1009, 547] on icon "button" at bounding box center [1014, 546] width 12 height 12
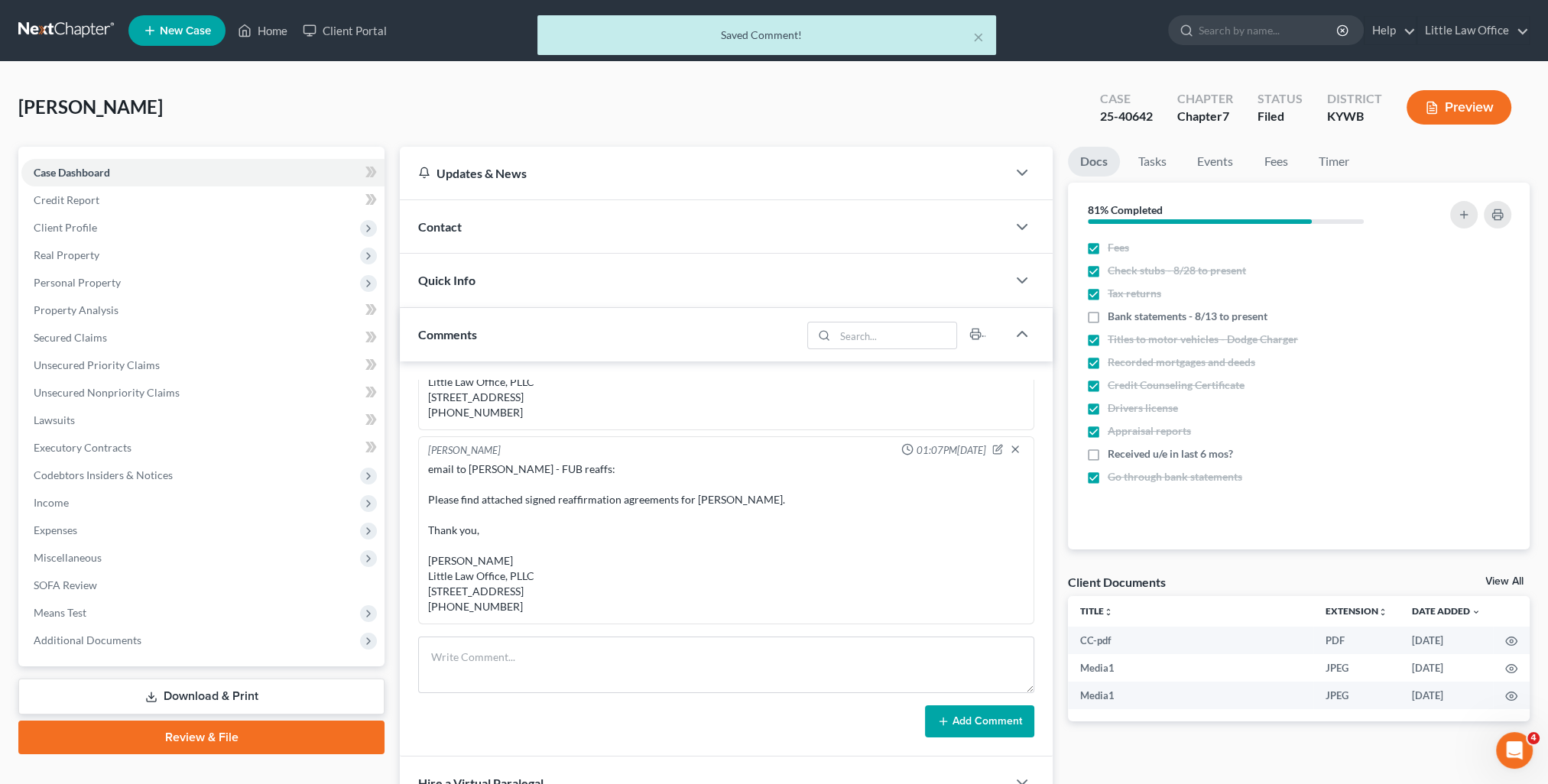
scroll to position [2309, 0]
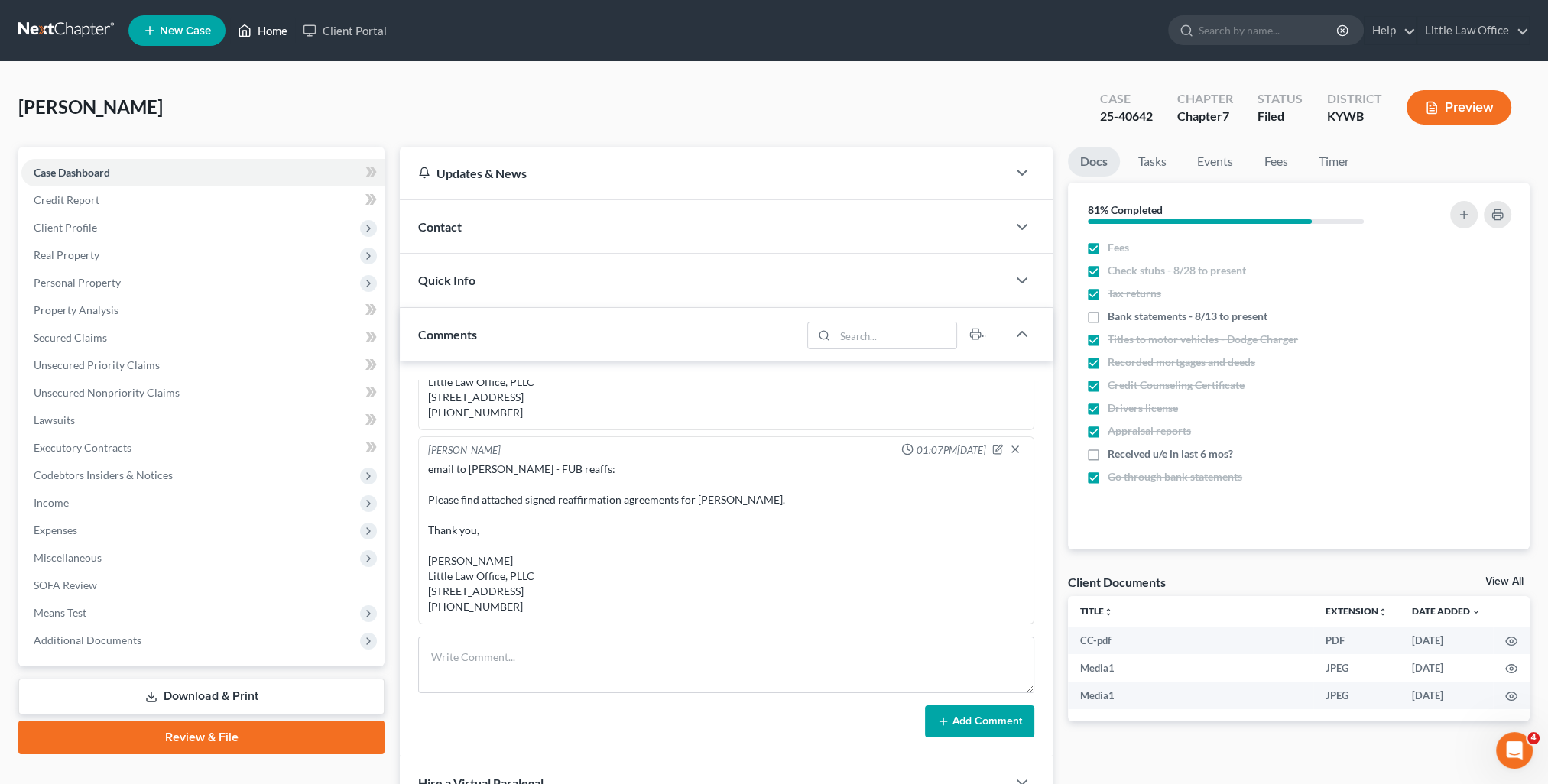
click at [271, 28] on link "Home" at bounding box center [263, 31] width 65 height 27
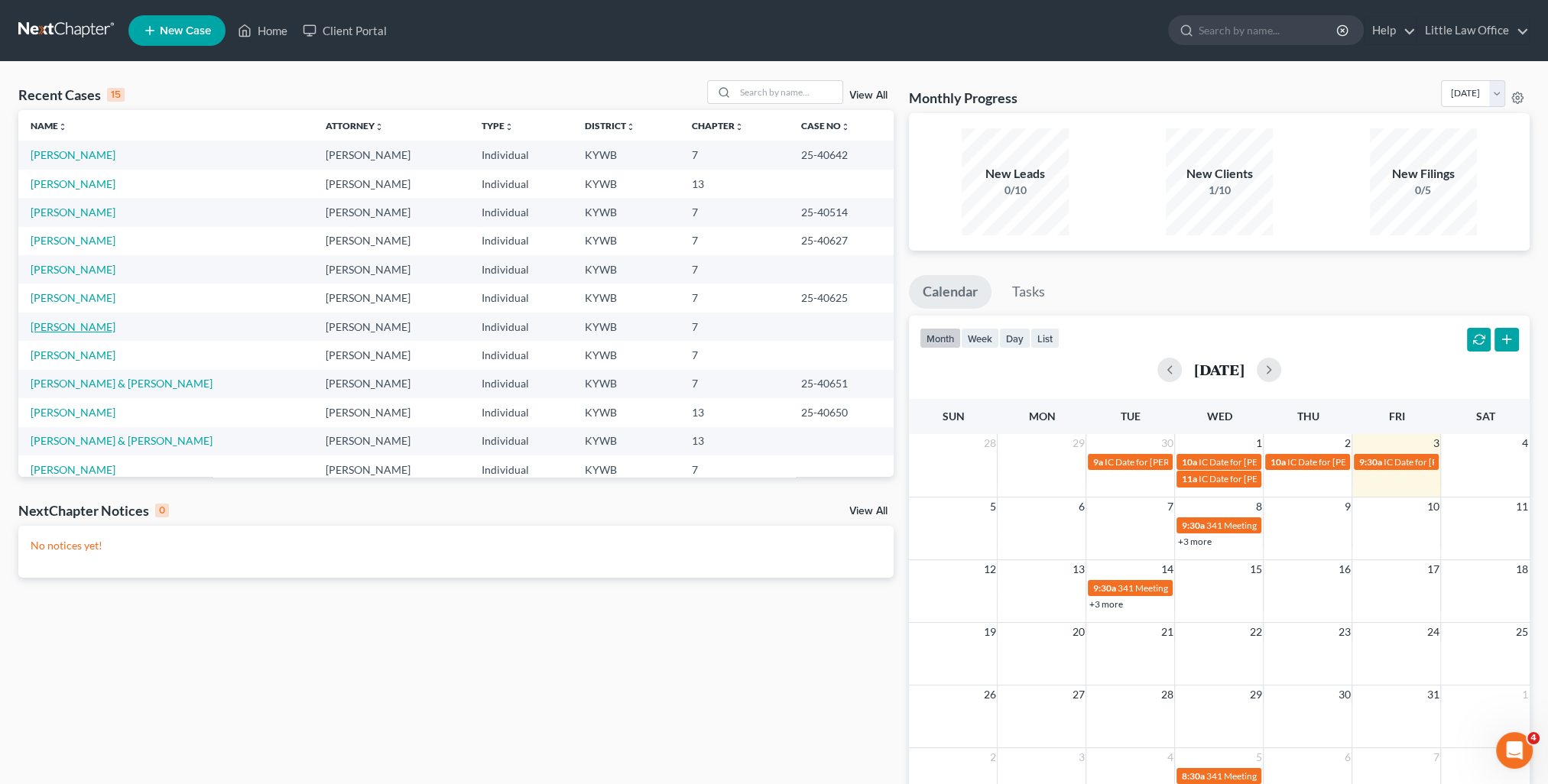
click at [36, 321] on link "[PERSON_NAME]" at bounding box center [73, 327] width 85 height 13
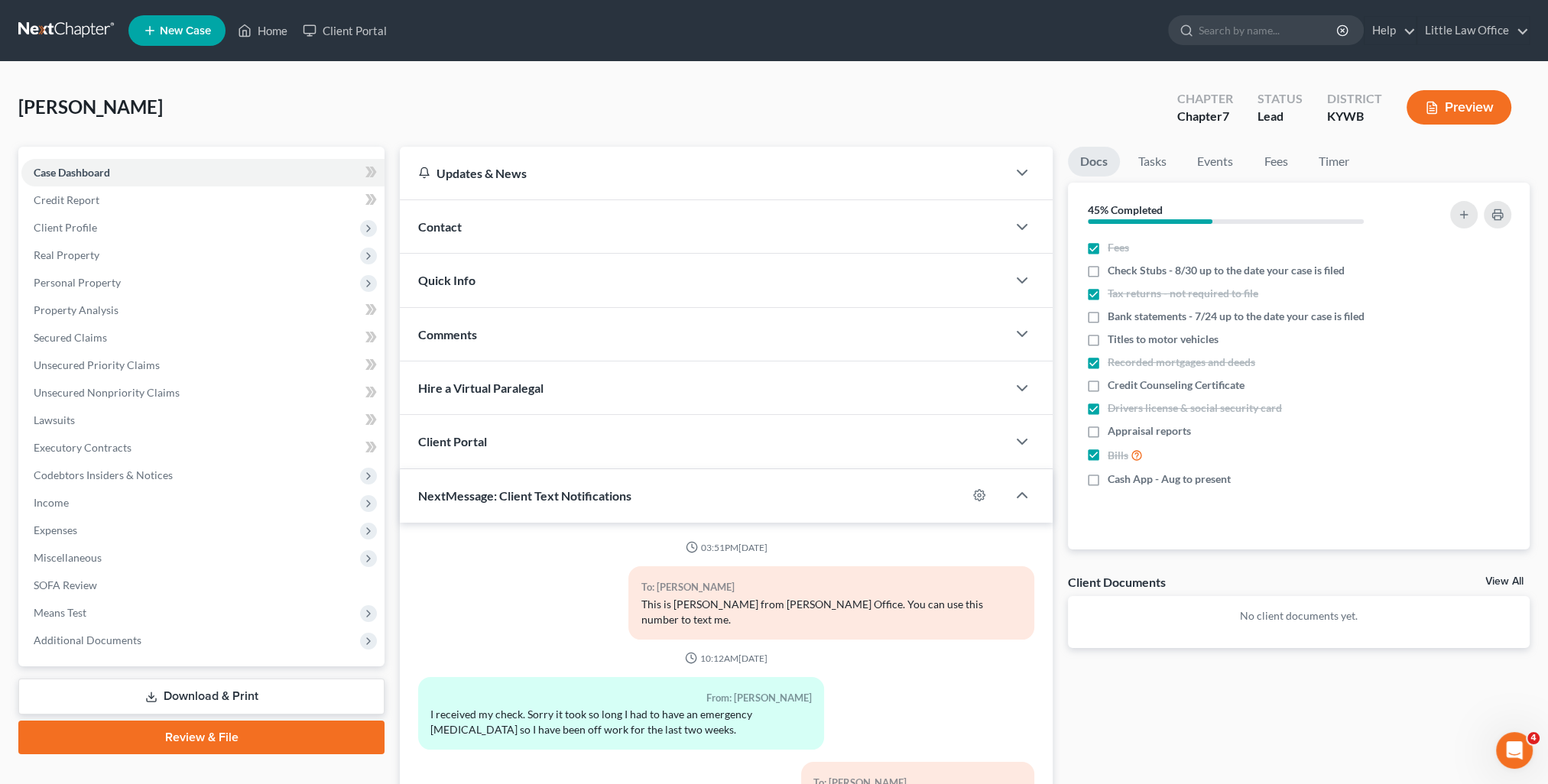
scroll to position [661, 0]
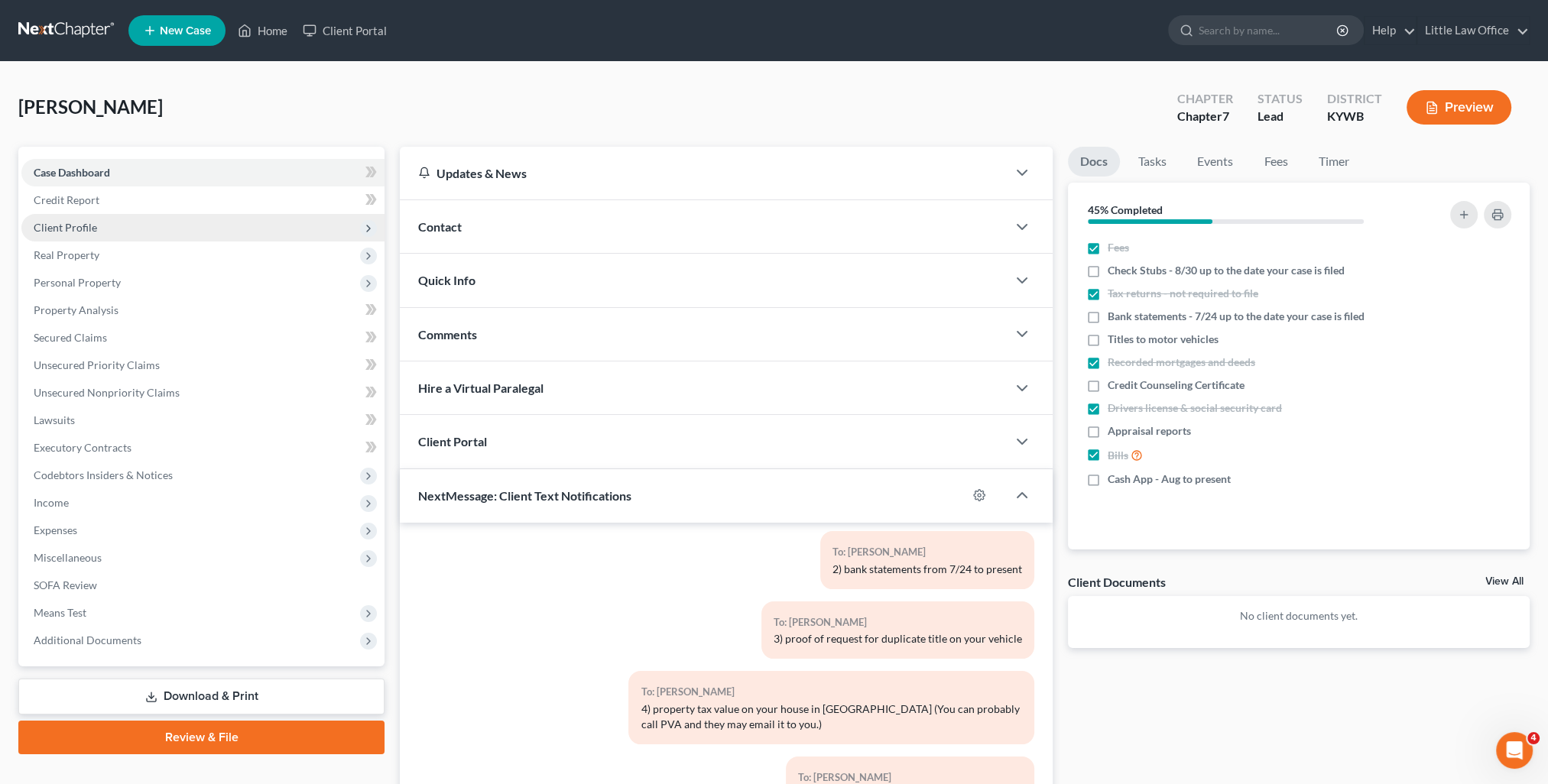
click at [153, 226] on span "Client Profile" at bounding box center [202, 228] width 363 height 27
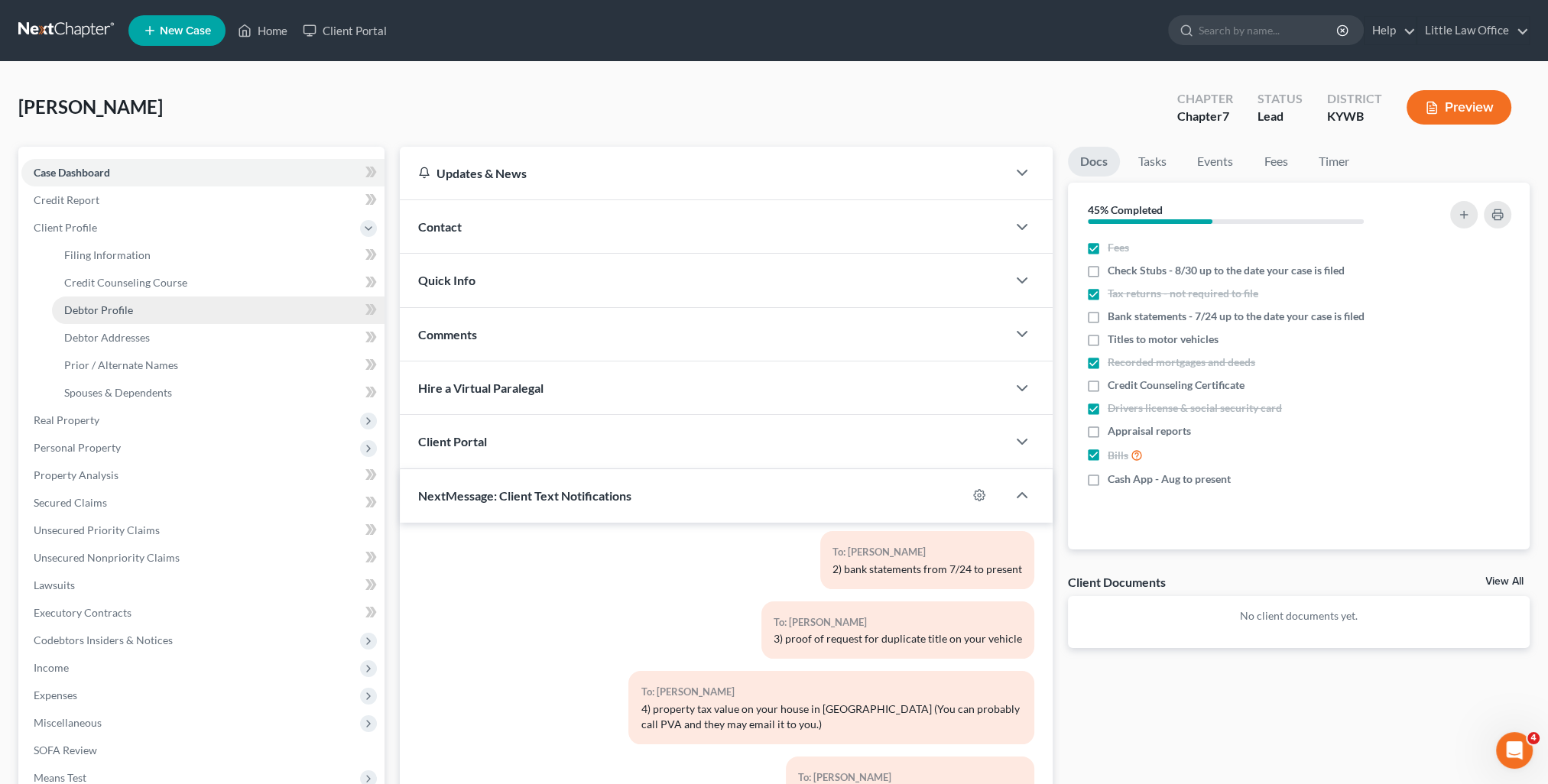
click at [155, 309] on link "Debtor Profile" at bounding box center [217, 310] width 332 height 27
select select "0"
select select "3"
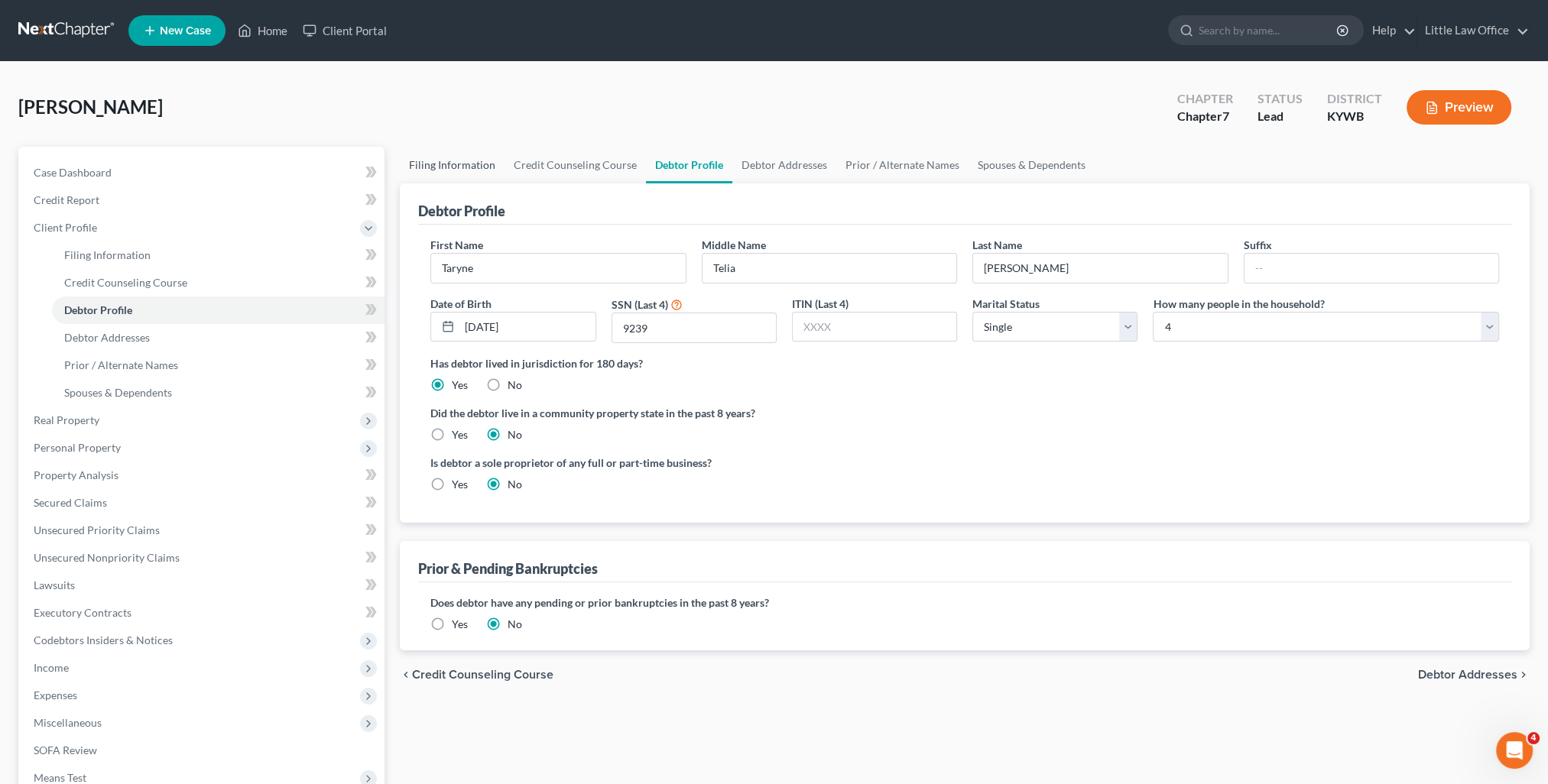
click at [479, 169] on link "Filing Information" at bounding box center [453, 165] width 105 height 36
select select "1"
select select "0"
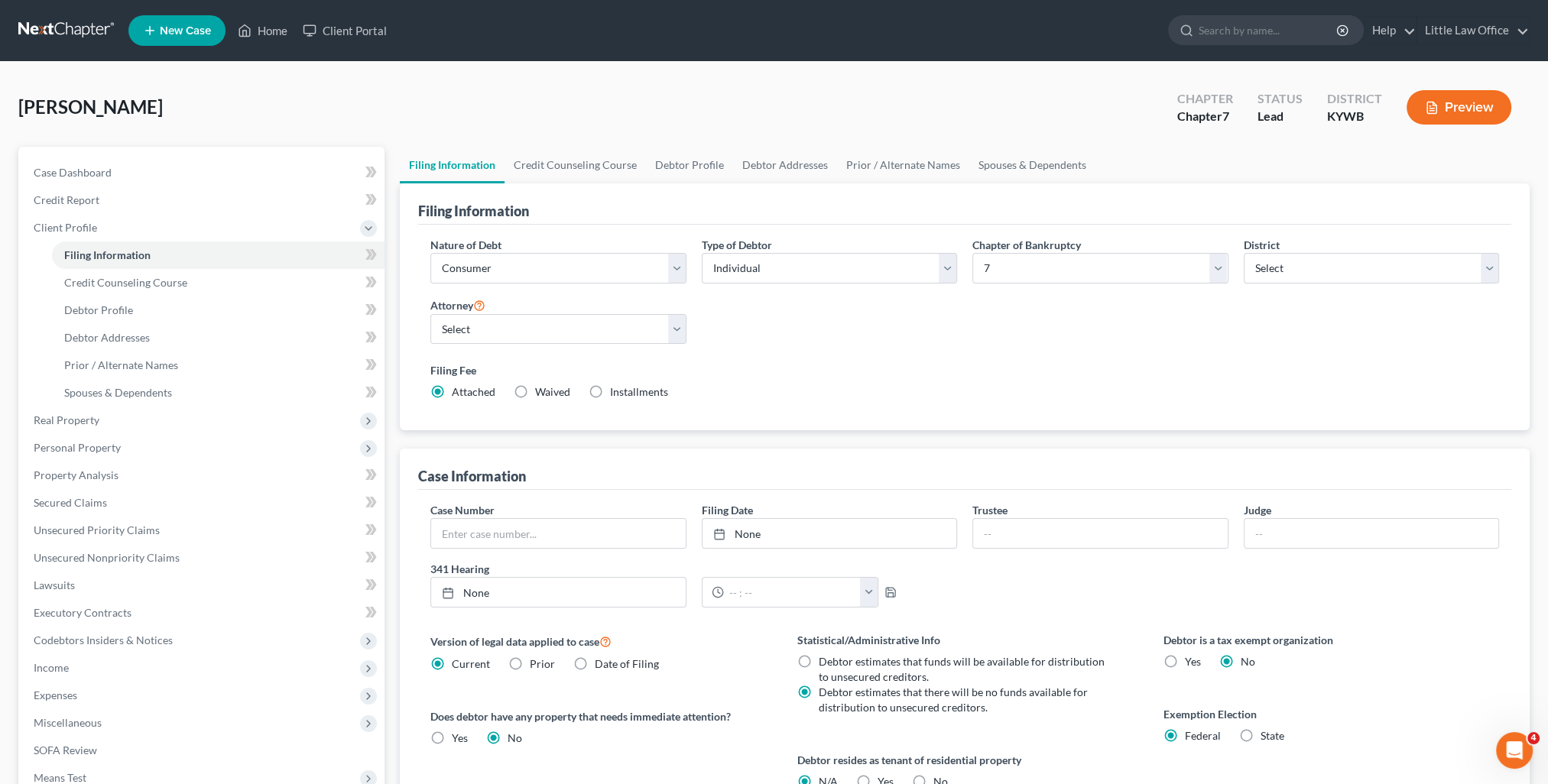
scroll to position [220, 0]
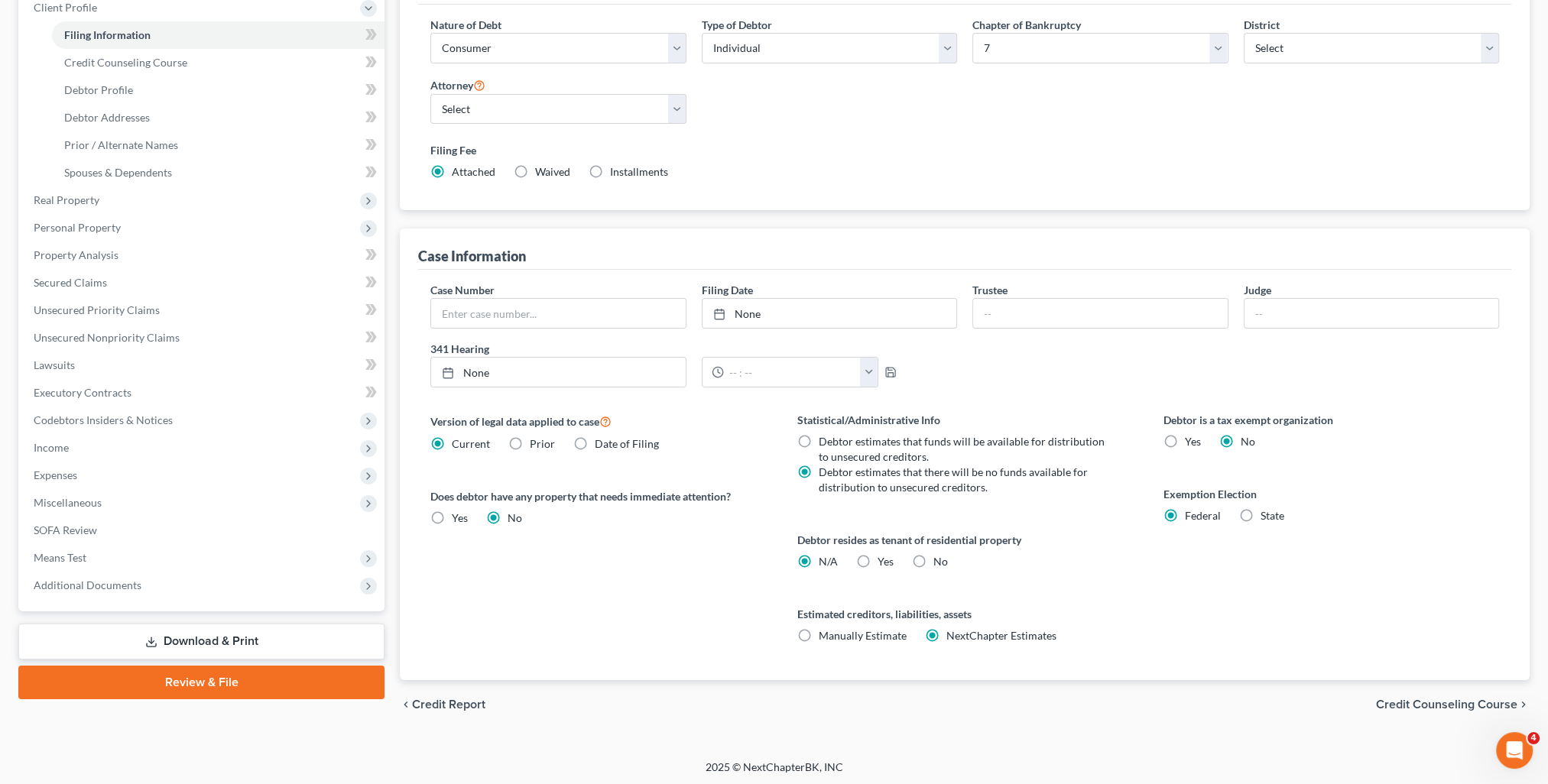
click at [1495, 702] on span "Credit Counseling Course" at bounding box center [1446, 704] width 141 height 12
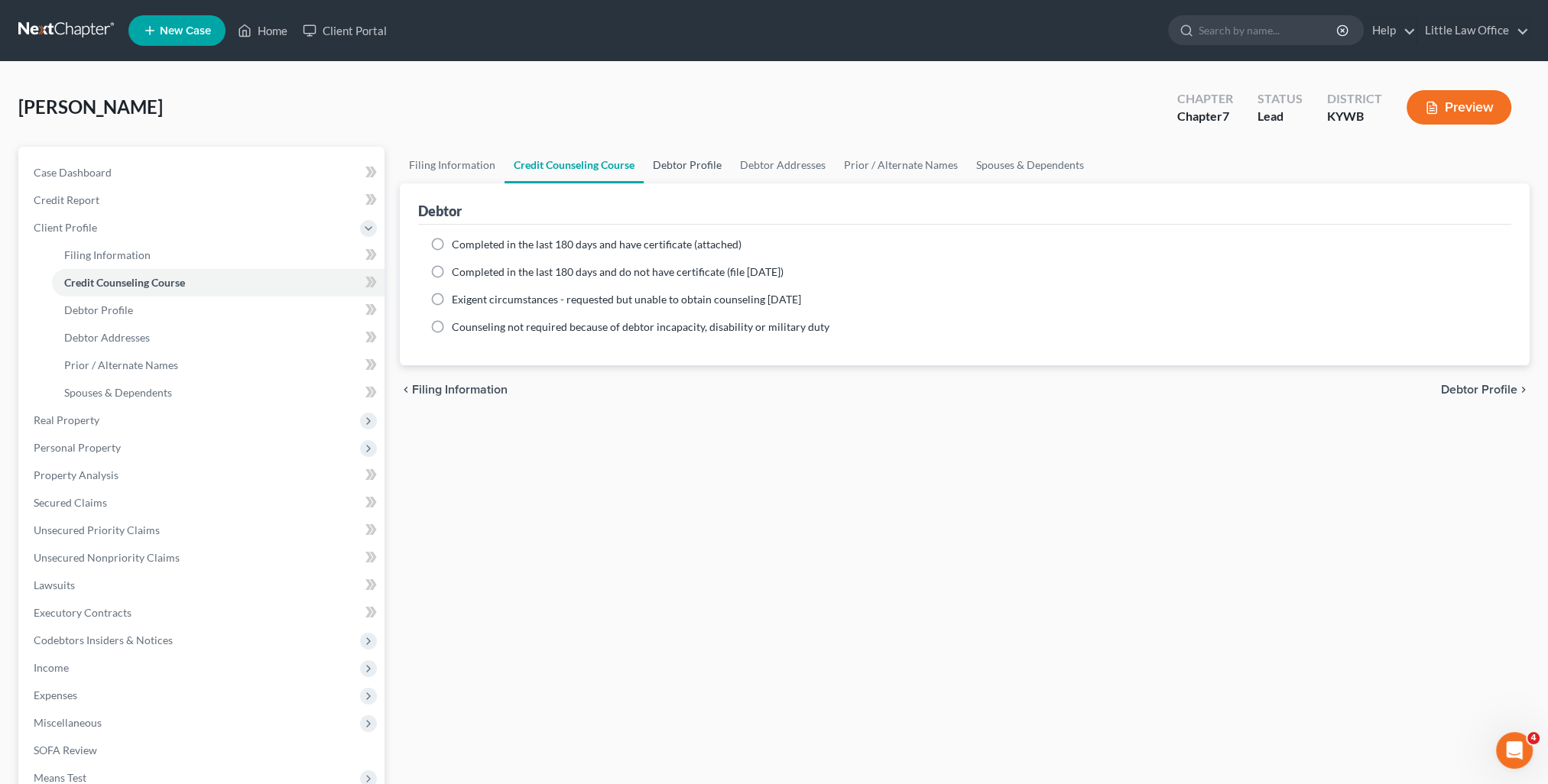
click at [698, 173] on link "Debtor Profile" at bounding box center [687, 165] width 87 height 36
select select "0"
select select "3"
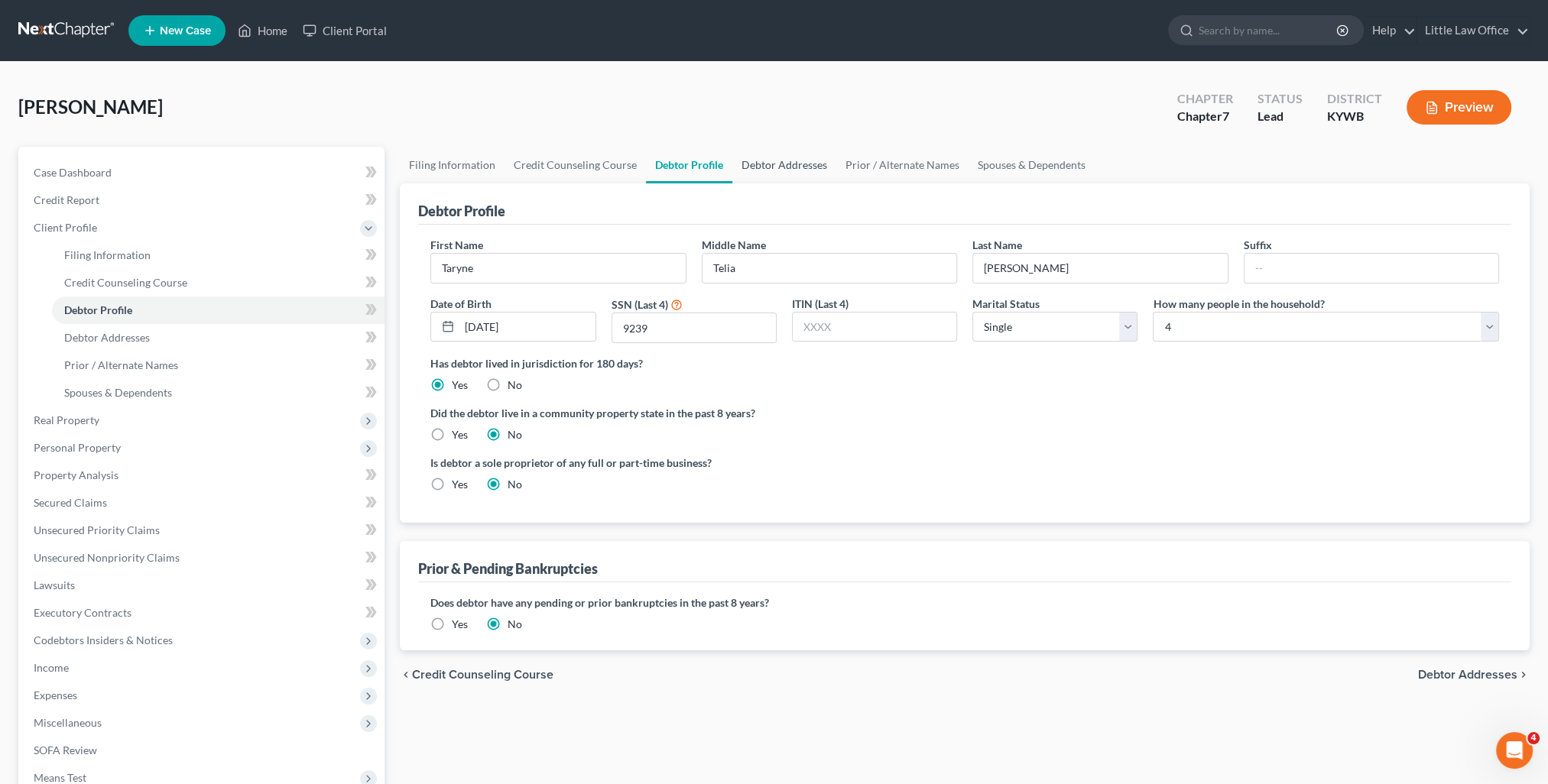
click at [755, 167] on link "Debtor Addresses" at bounding box center [784, 165] width 104 height 36
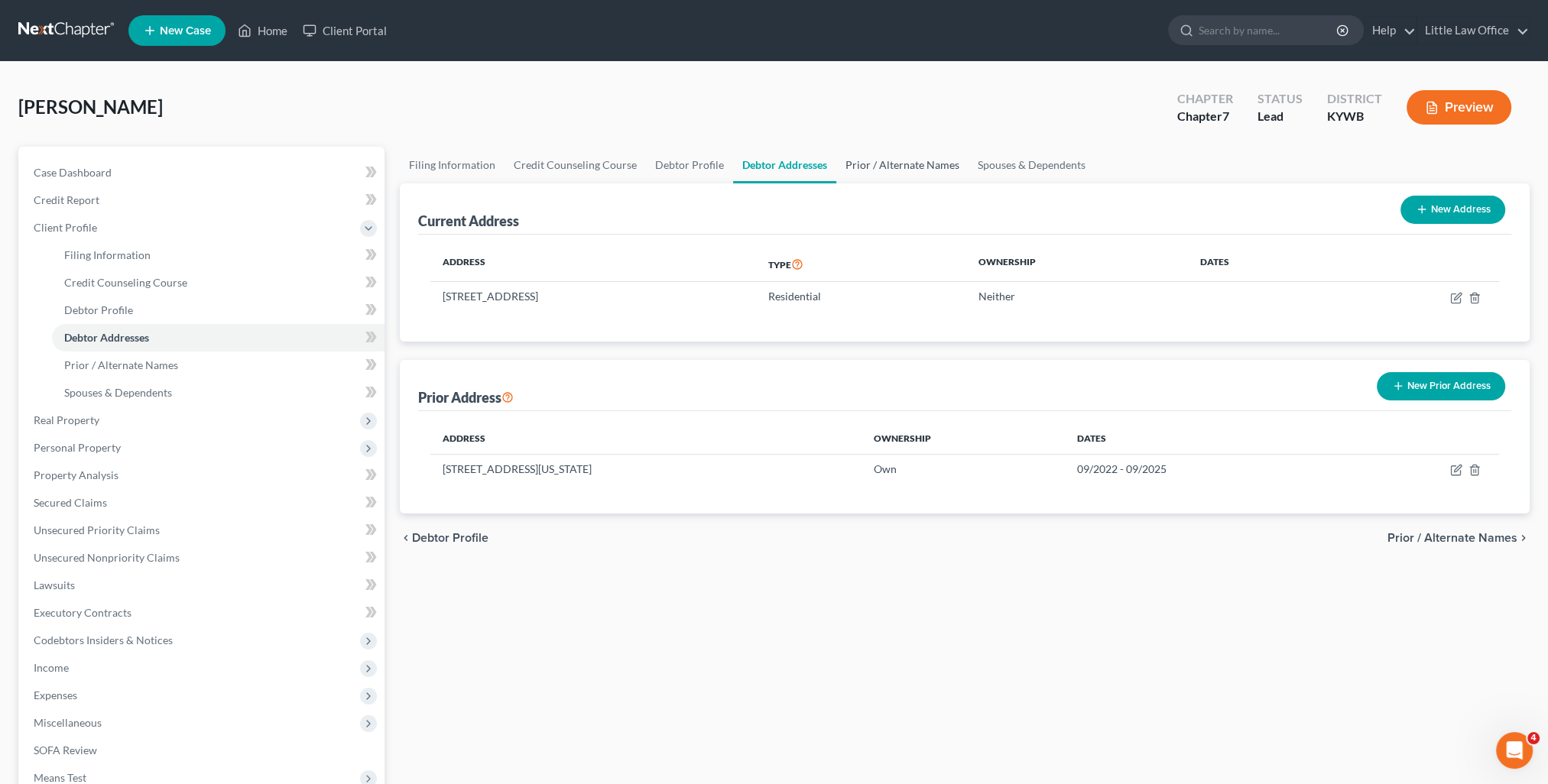
click at [923, 175] on link "Prior / Alternate Names" at bounding box center [903, 165] width 133 height 36
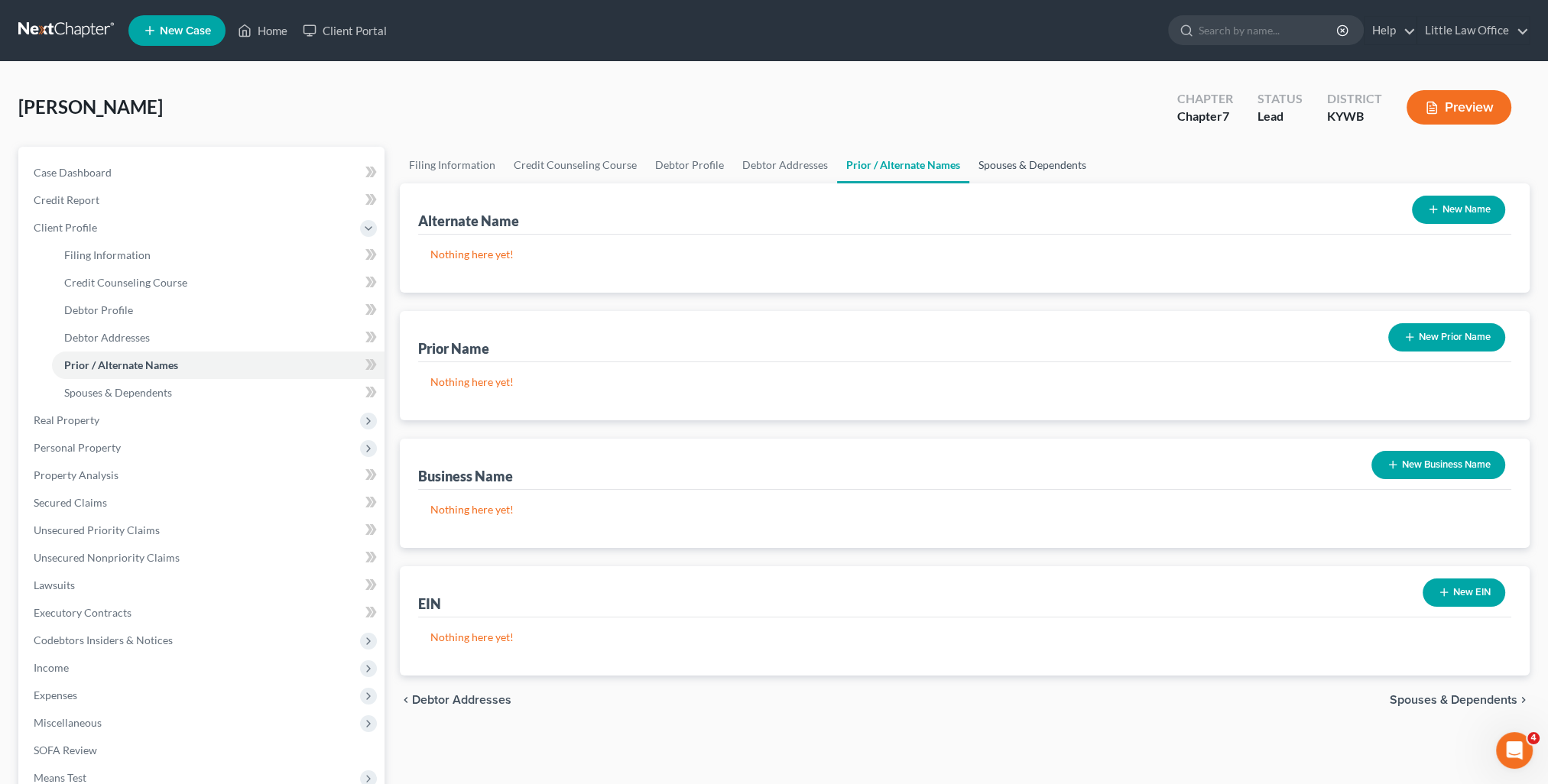
click at [1005, 170] on link "Spouses & Dependents" at bounding box center [1032, 165] width 126 height 36
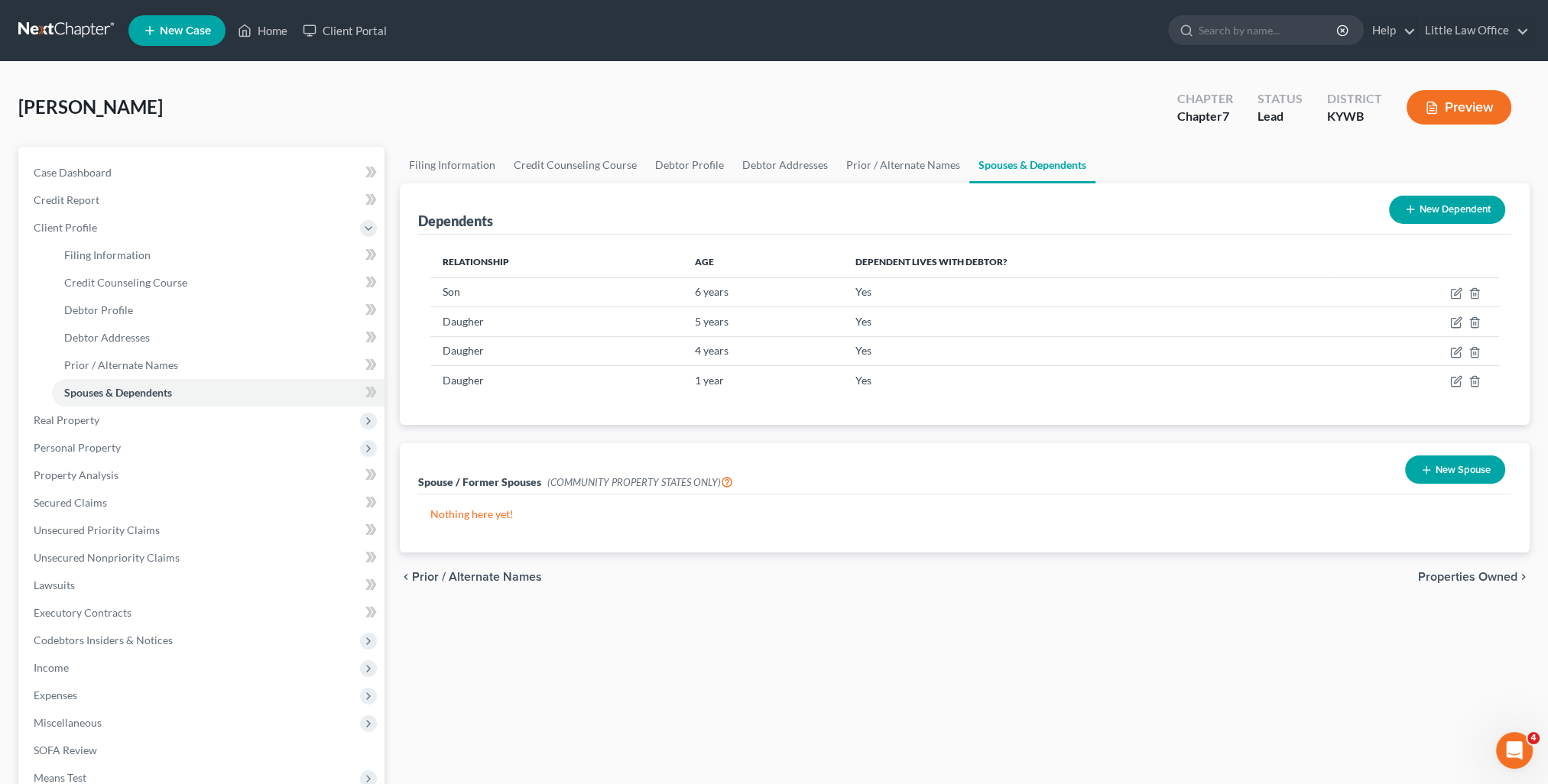
click at [1460, 581] on span "Properties Owned" at bounding box center [1467, 576] width 99 height 12
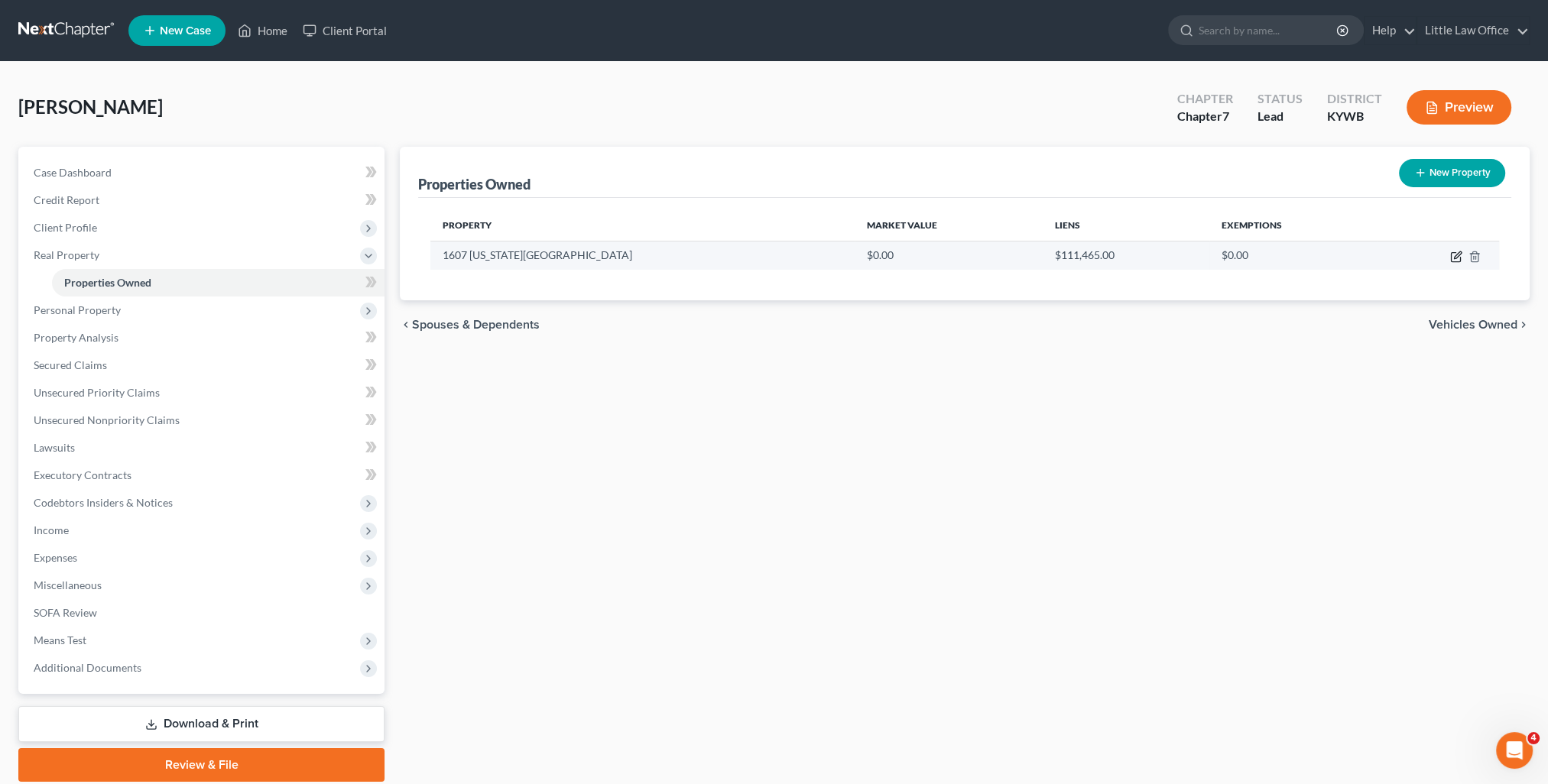
click at [1455, 255] on icon "button" at bounding box center [1457, 255] width 7 height 7
select select "18"
select select "0"
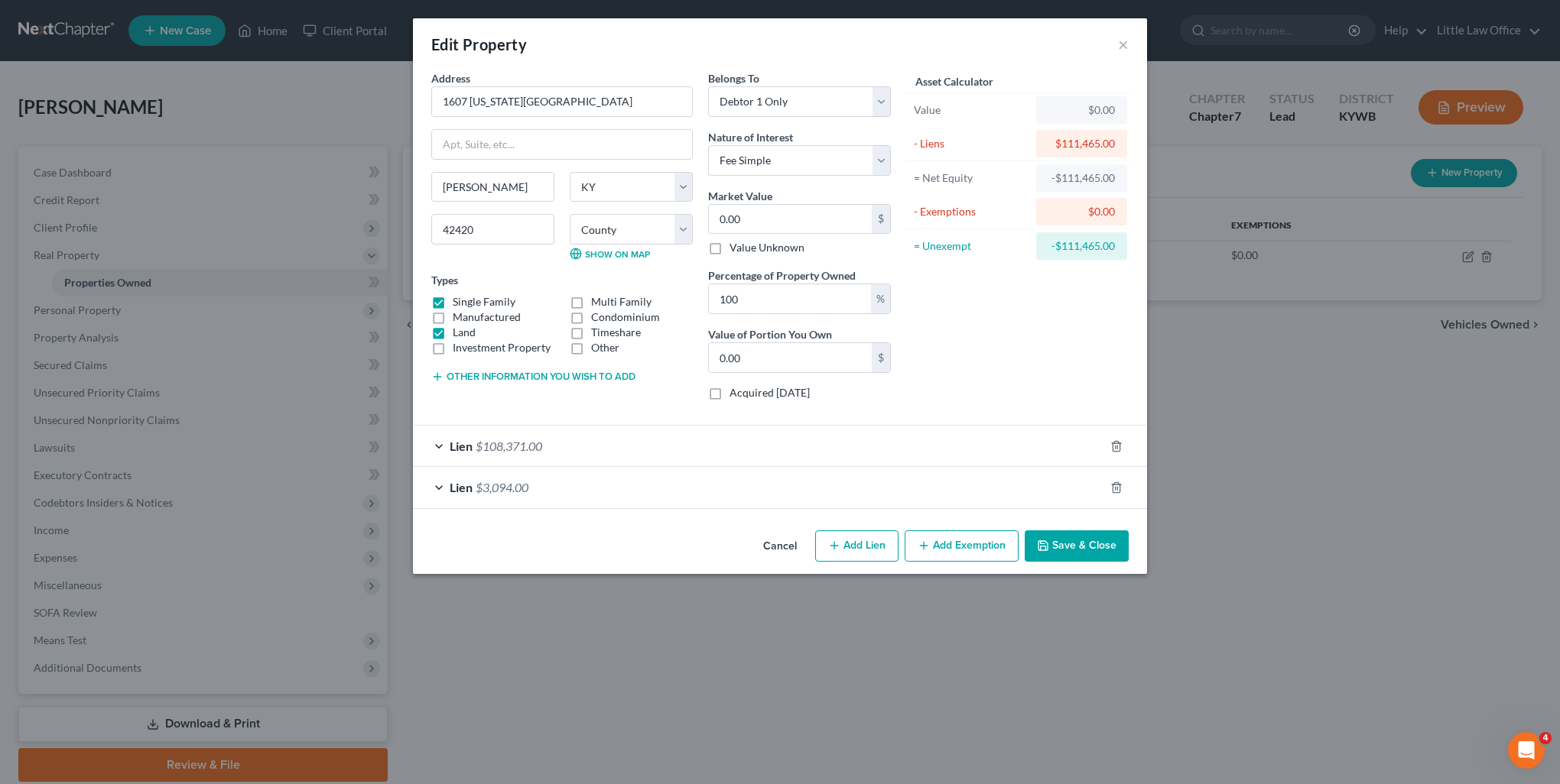
click at [1072, 550] on button "Save & Close" at bounding box center [1076, 546] width 104 height 32
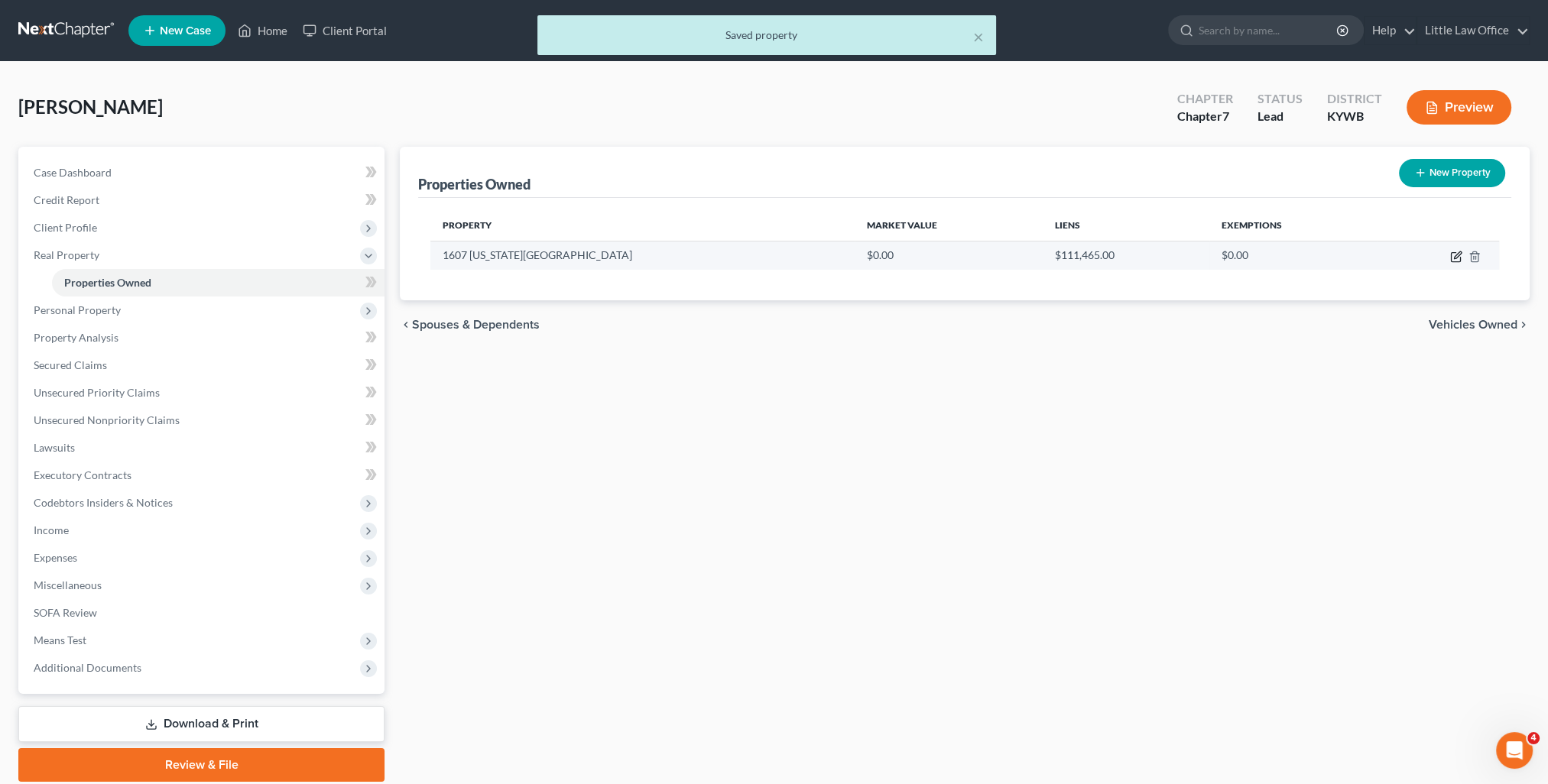
click at [1449, 257] on td at bounding box center [1438, 255] width 121 height 29
click at [1463, 258] on td at bounding box center [1438, 255] width 121 height 29
click at [1459, 258] on icon "button" at bounding box center [1455, 257] width 9 height 9
select select "18"
select select "50"
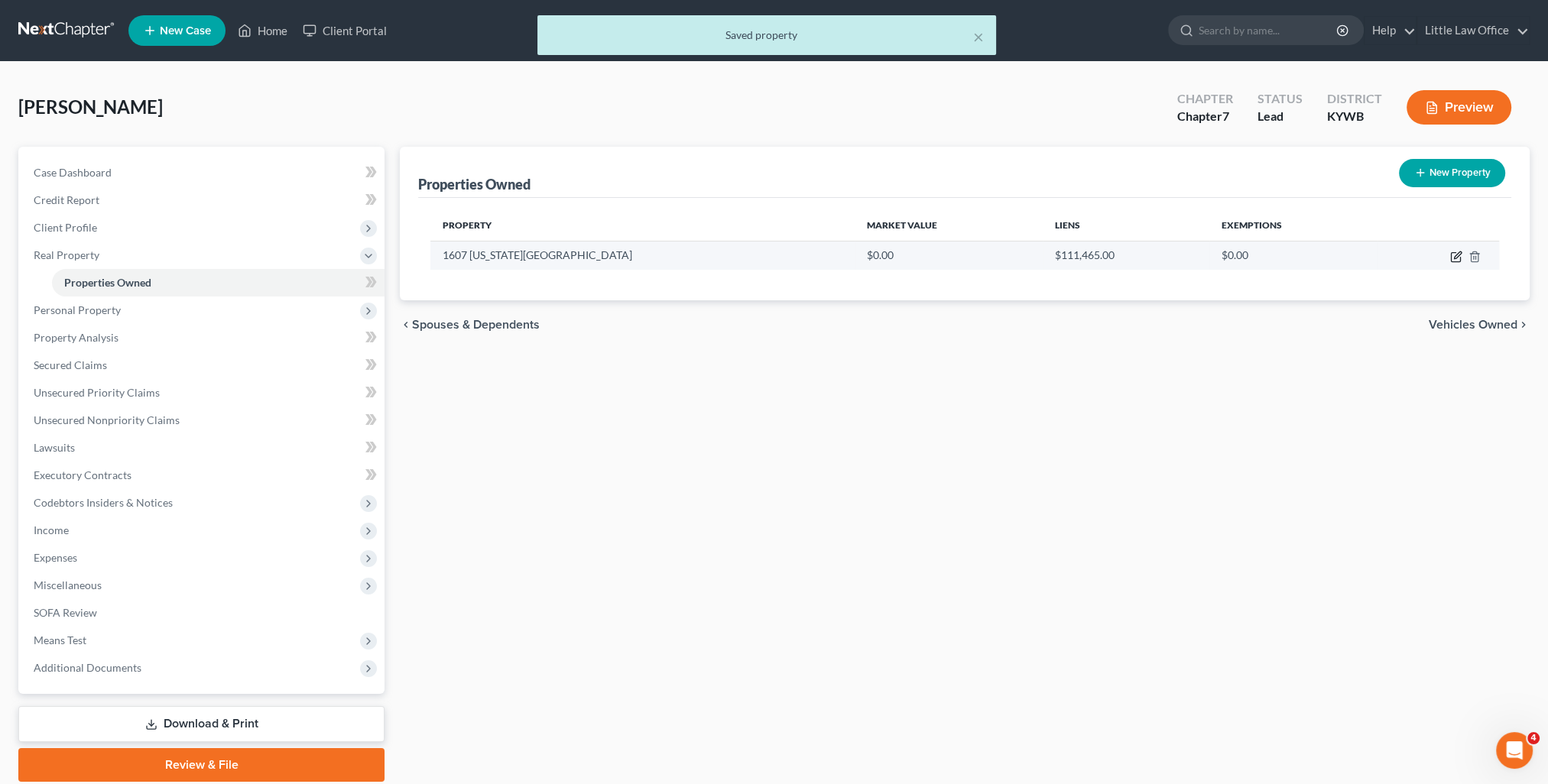
select select "0"
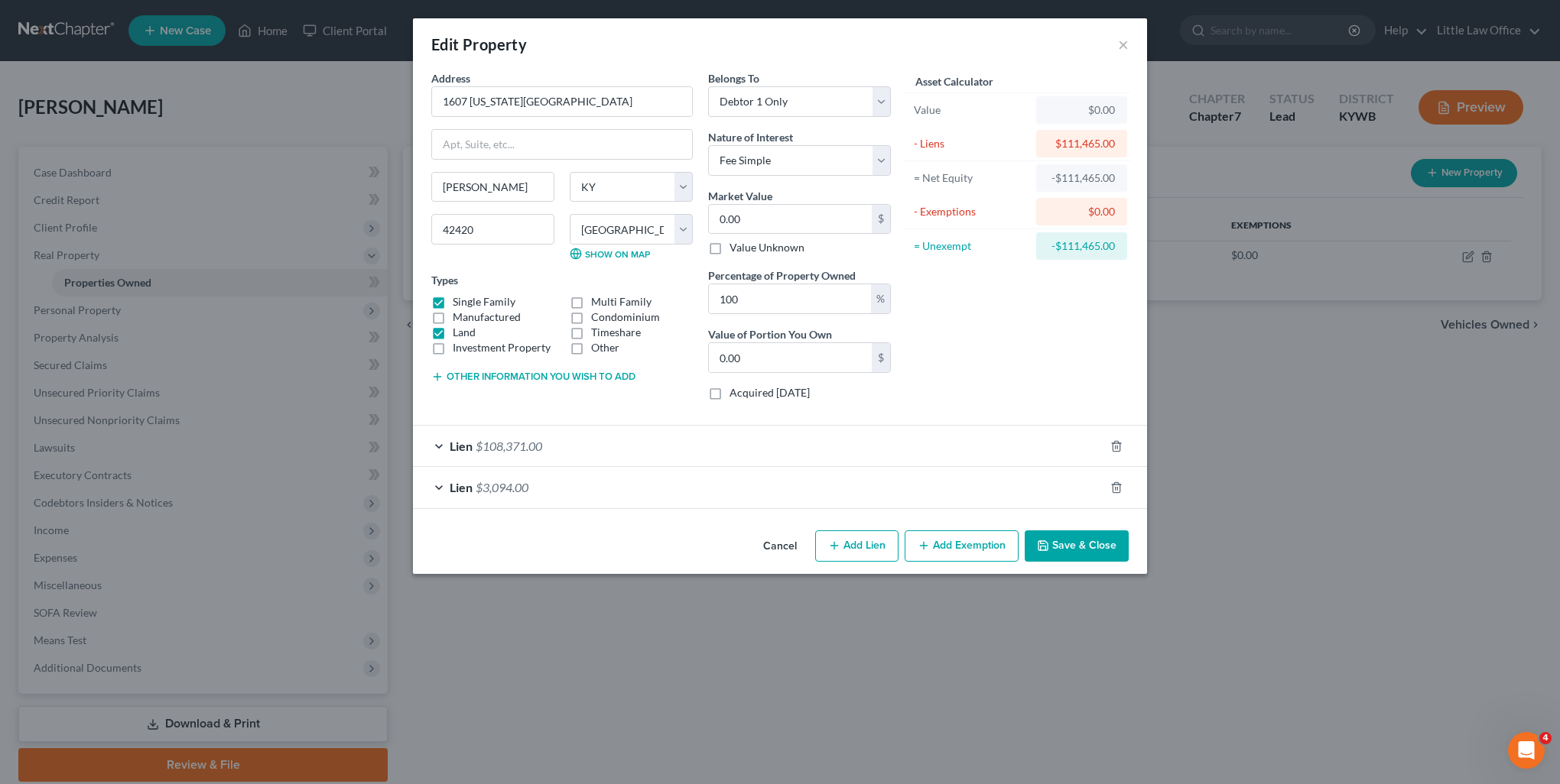
click at [1089, 555] on button "Save & Close" at bounding box center [1076, 546] width 104 height 32
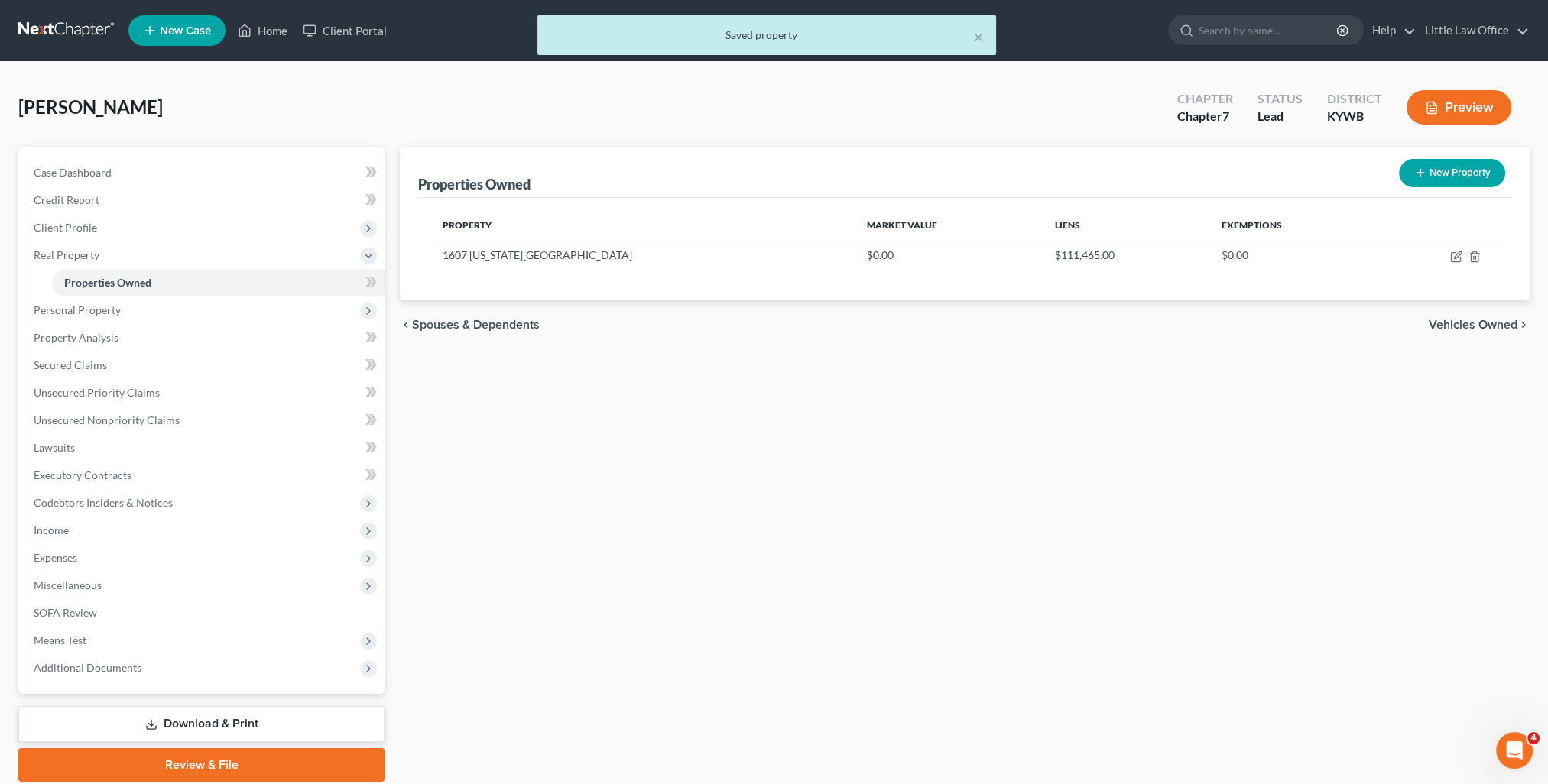
click at [1493, 321] on span "Vehicles Owned" at bounding box center [1474, 324] width 89 height 12
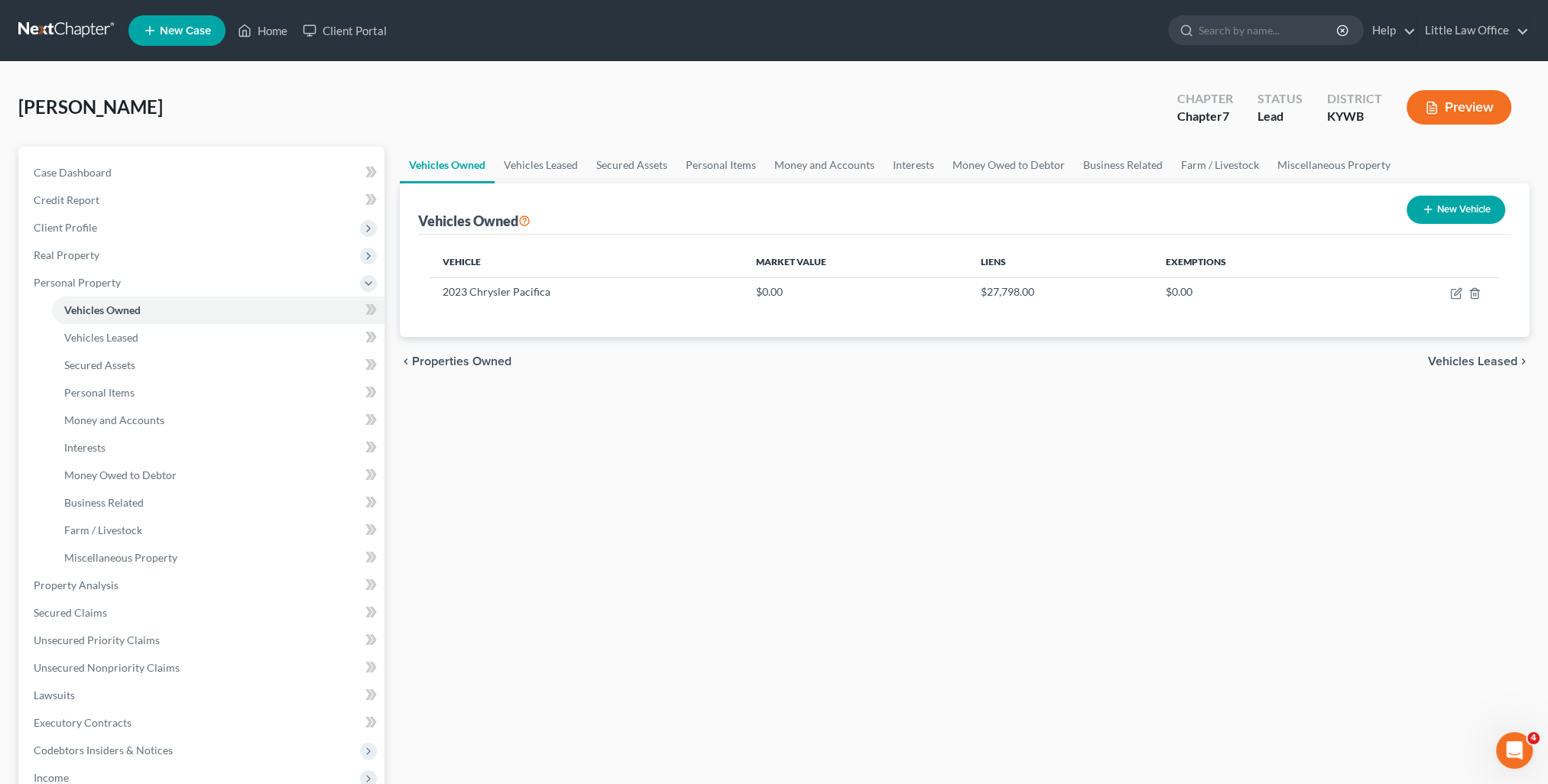
click at [1454, 358] on span "Vehicles Leased" at bounding box center [1473, 361] width 90 height 12
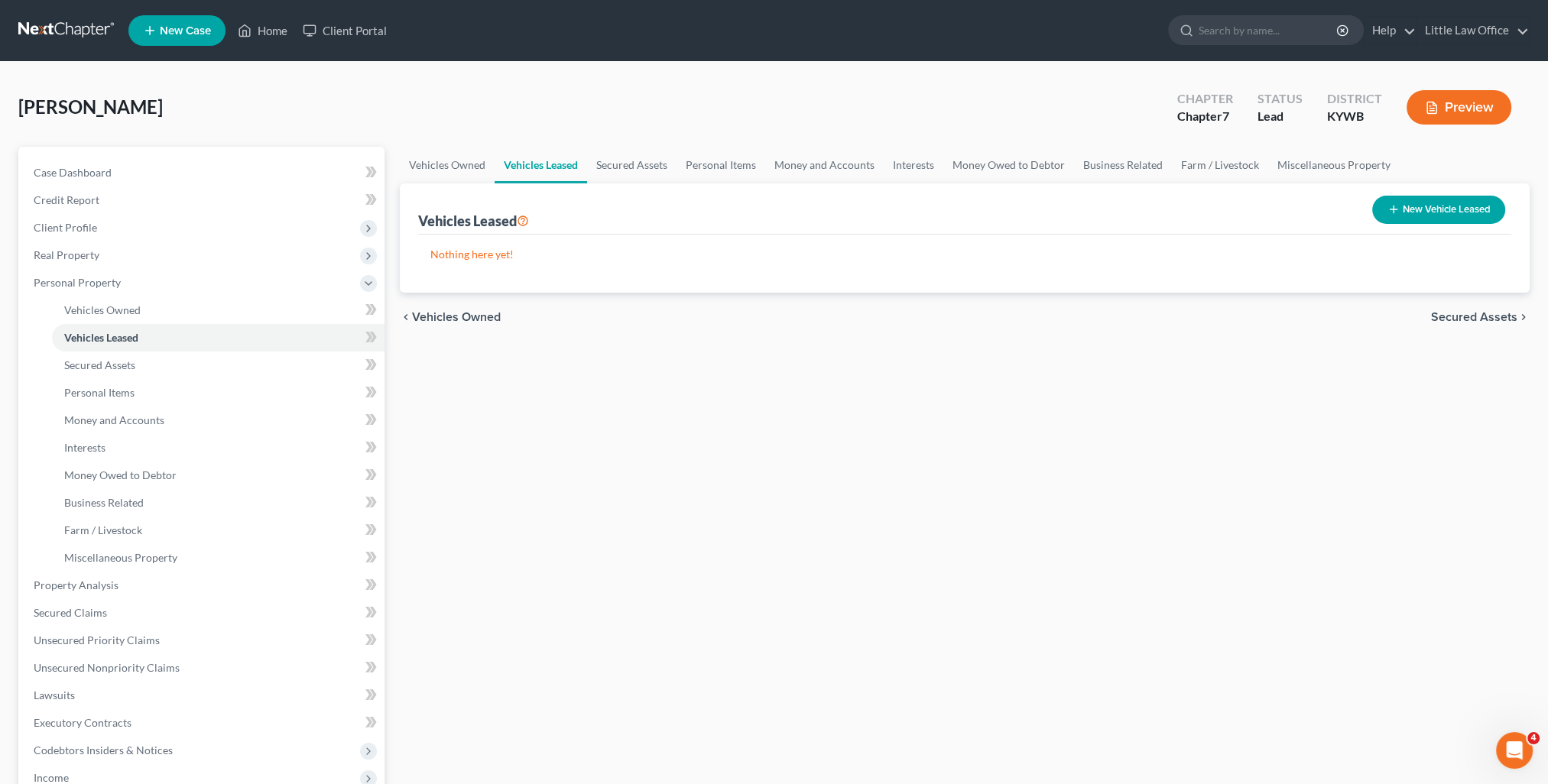
click at [1458, 322] on span "Secured Assets" at bounding box center [1474, 317] width 86 height 12
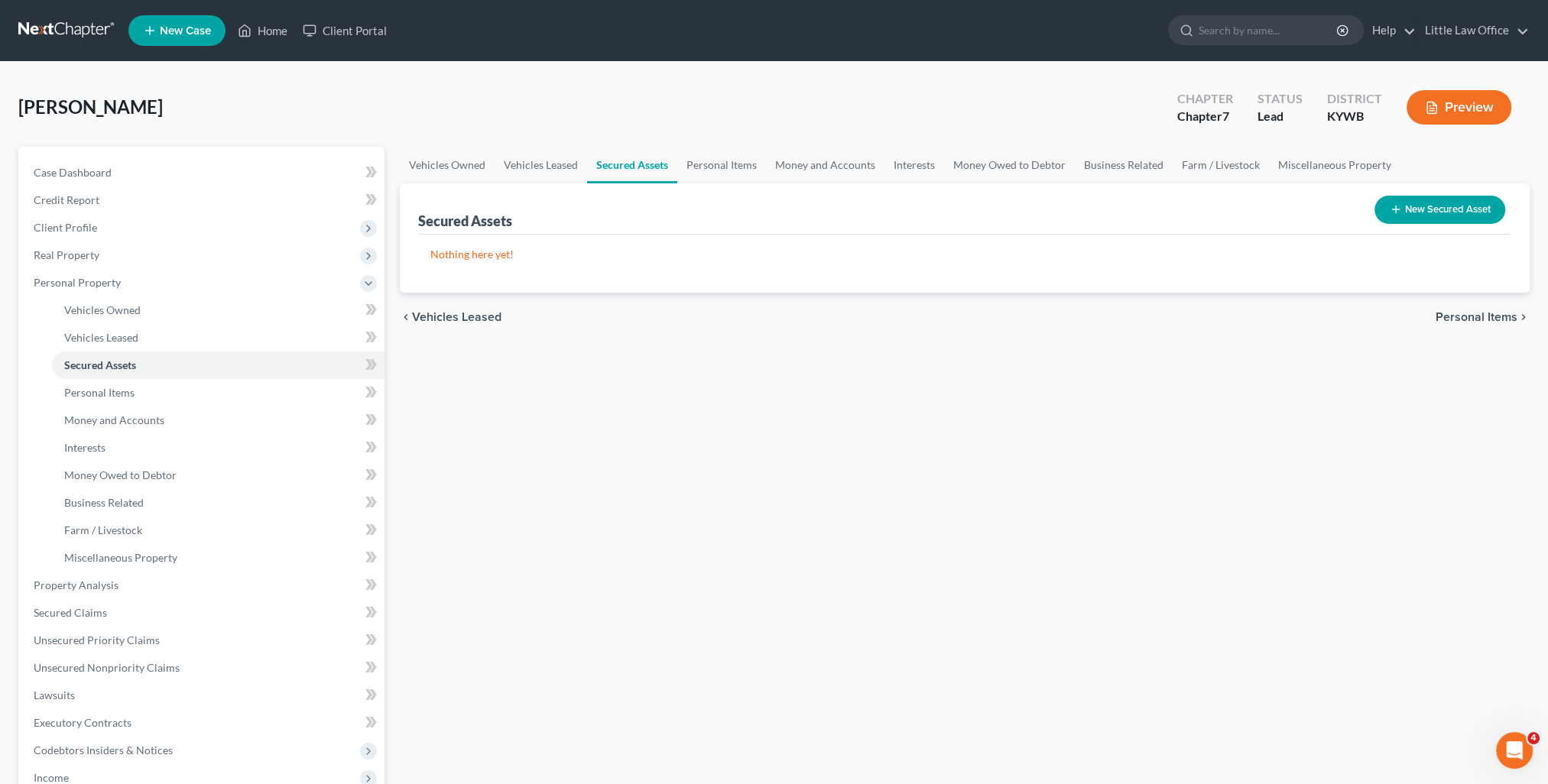
click at [1462, 314] on span "Personal Items" at bounding box center [1476, 317] width 82 height 12
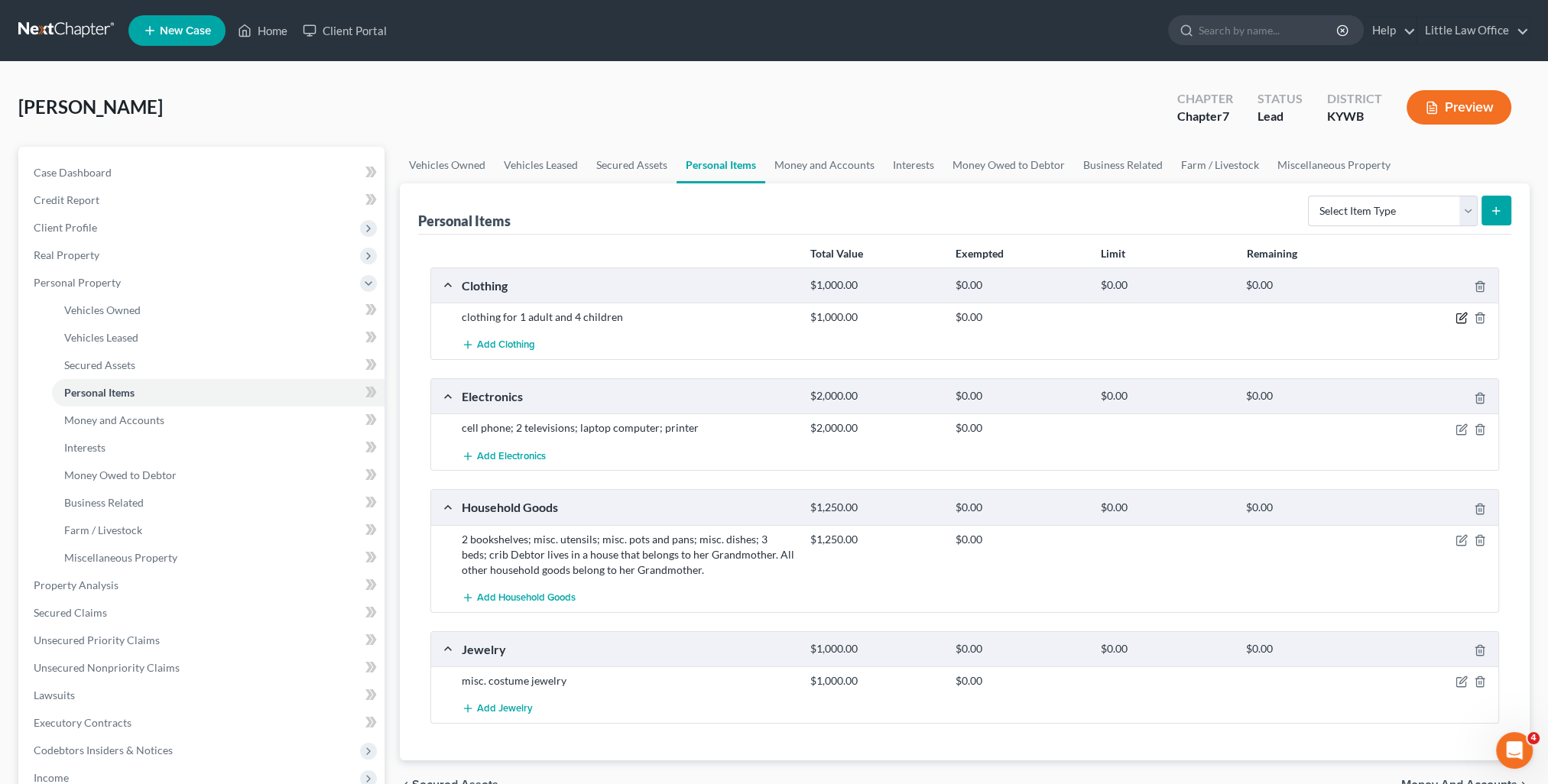
click at [1462, 322] on icon "button" at bounding box center [1461, 318] width 9 height 9
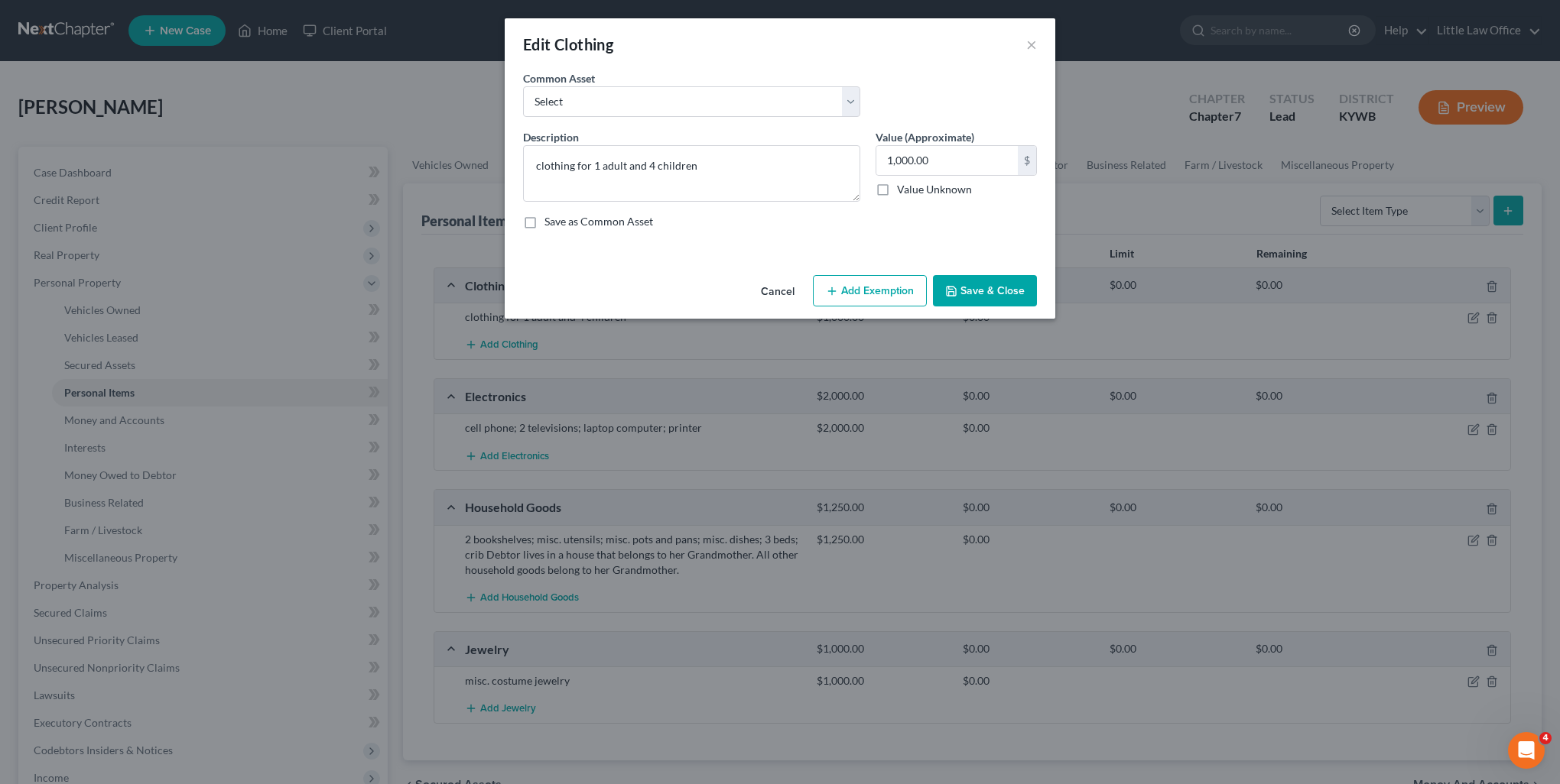
click at [872, 284] on button "Add Exemption" at bounding box center [869, 291] width 114 height 32
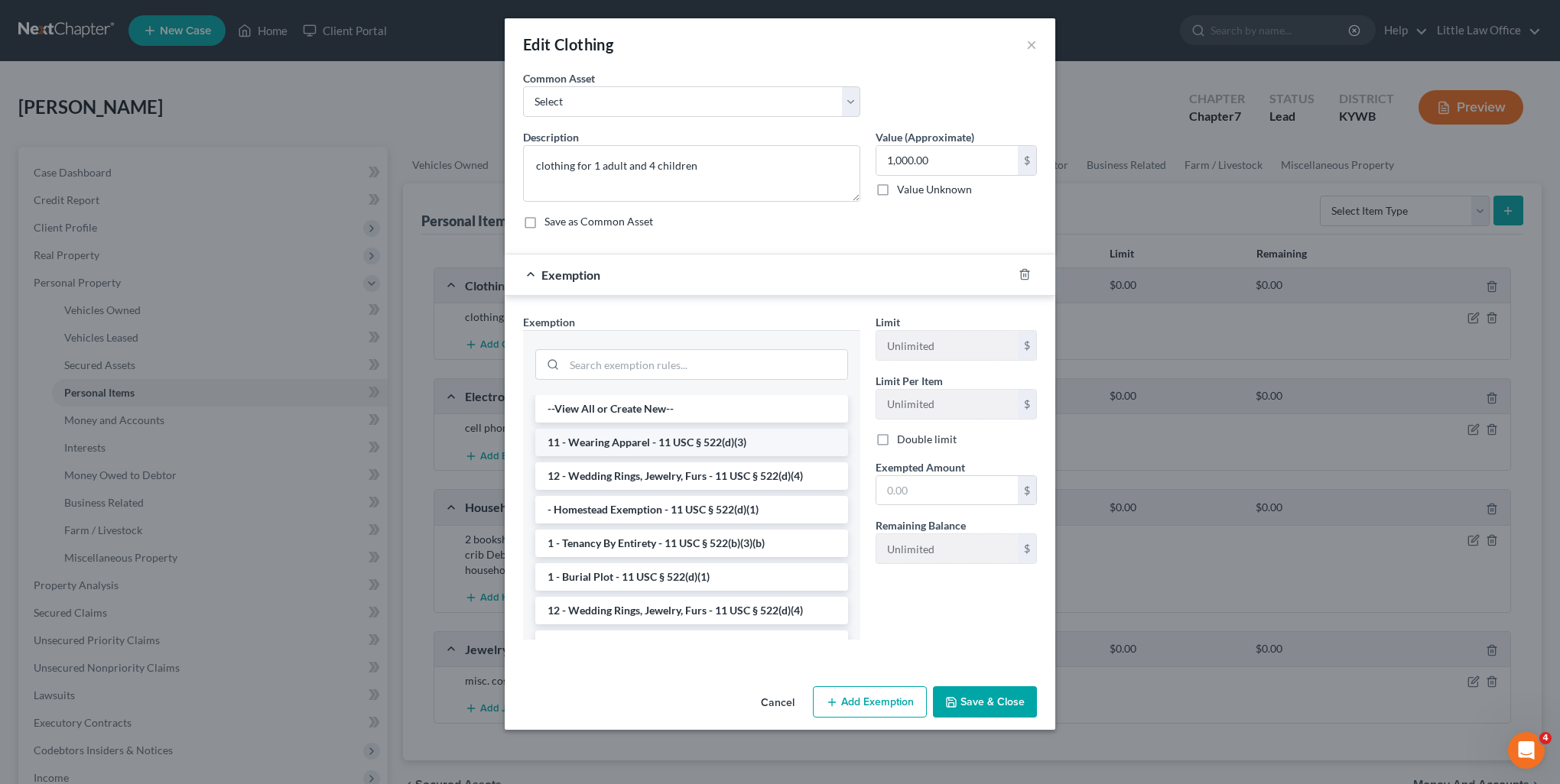
click at [602, 435] on li "11 - Wearing Apparel - 11 USC § 522(d)(3)" at bounding box center [691, 443] width 313 height 27
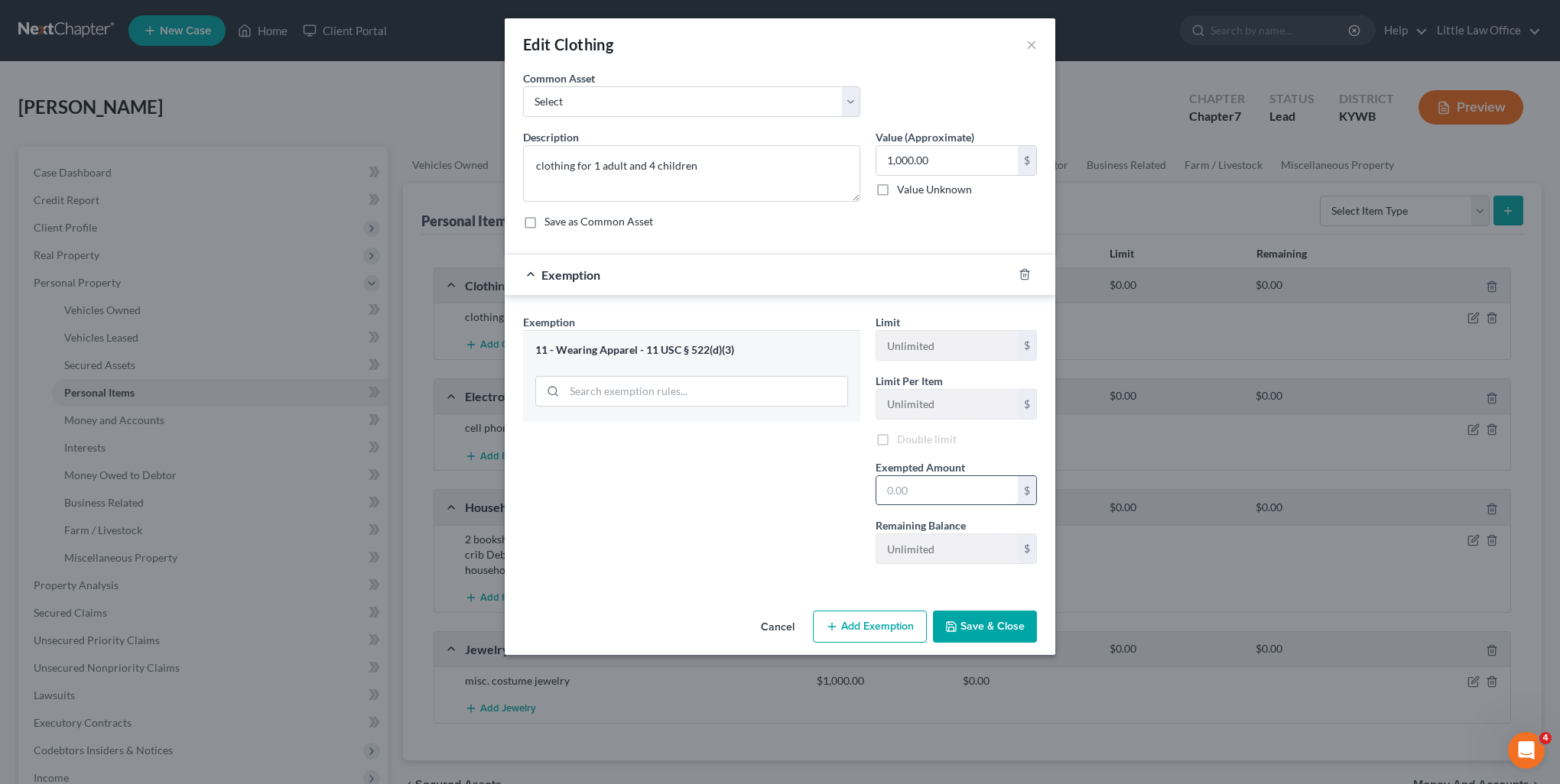
click at [937, 478] on input "text" at bounding box center [947, 491] width 142 height 29
type input "1,000"
click at [814, 500] on div "Exemption Set must be selected for CA. Exemption * 11 - Wearing Apparel - 11 US…" at bounding box center [691, 445] width 353 height 262
click at [1007, 620] on button "Save & Close" at bounding box center [985, 627] width 104 height 32
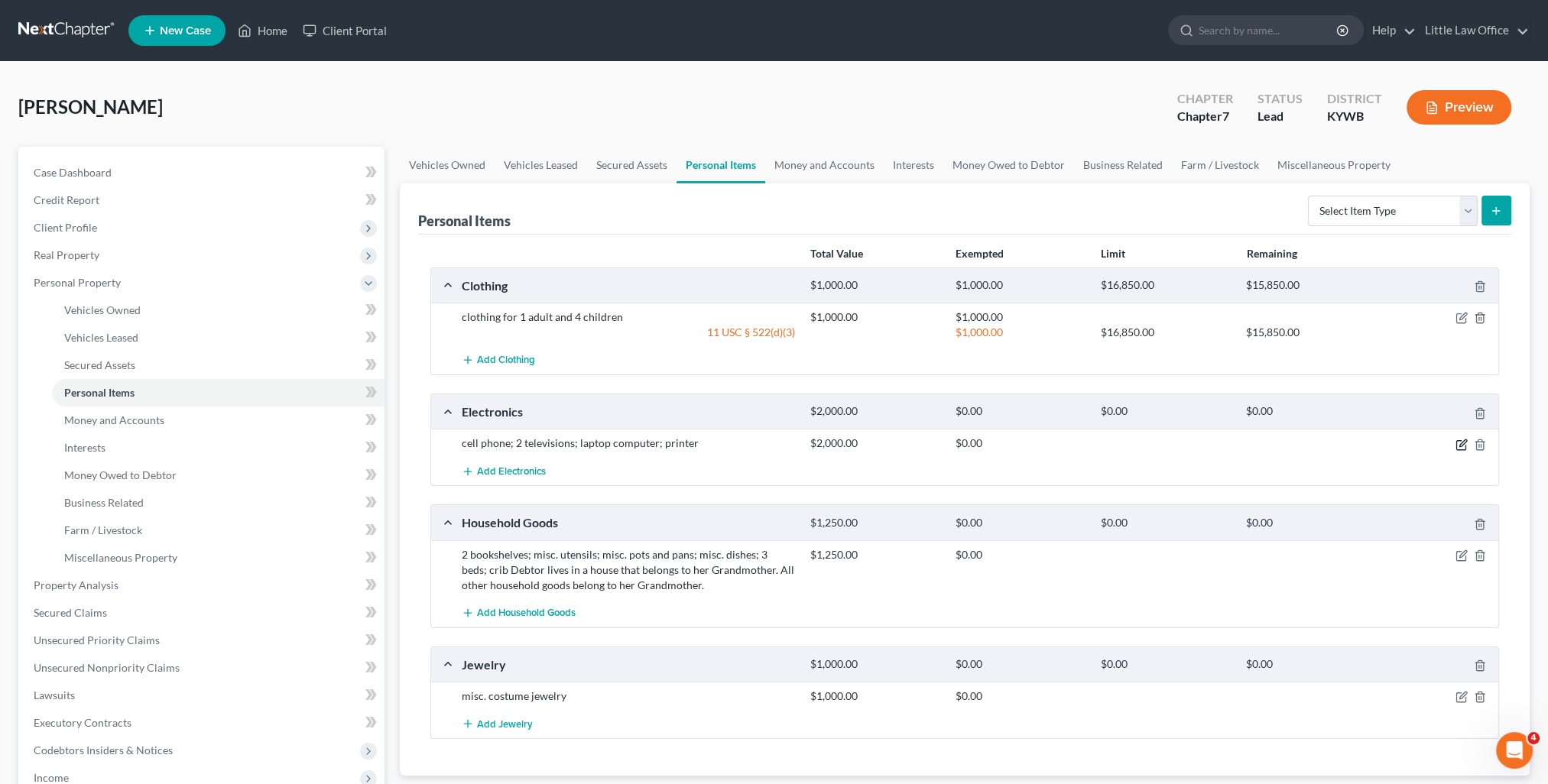
click at [1462, 443] on icon "button" at bounding box center [1462, 445] width 12 height 12
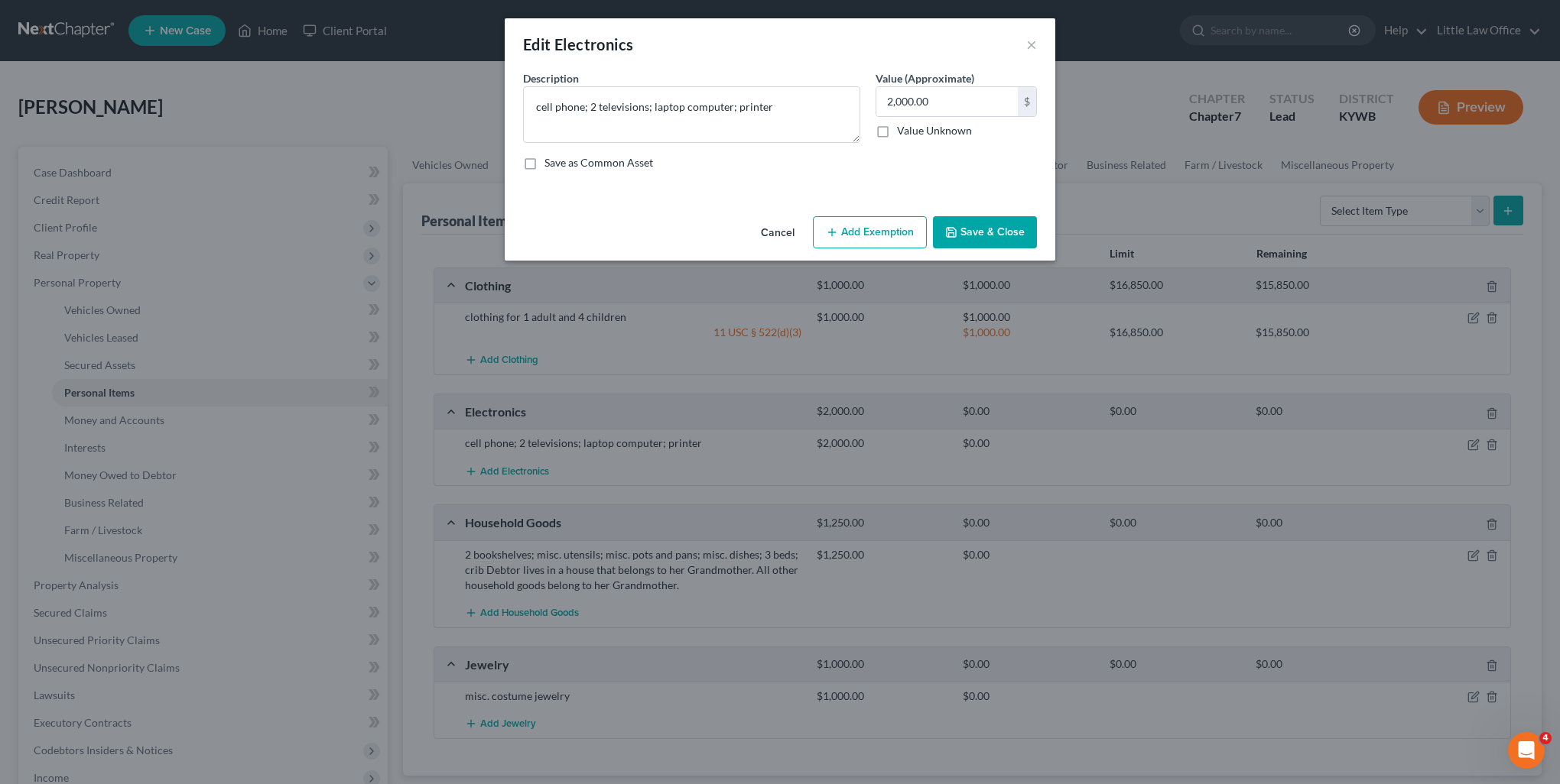
click at [848, 228] on button "Add Exemption" at bounding box center [869, 233] width 114 height 32
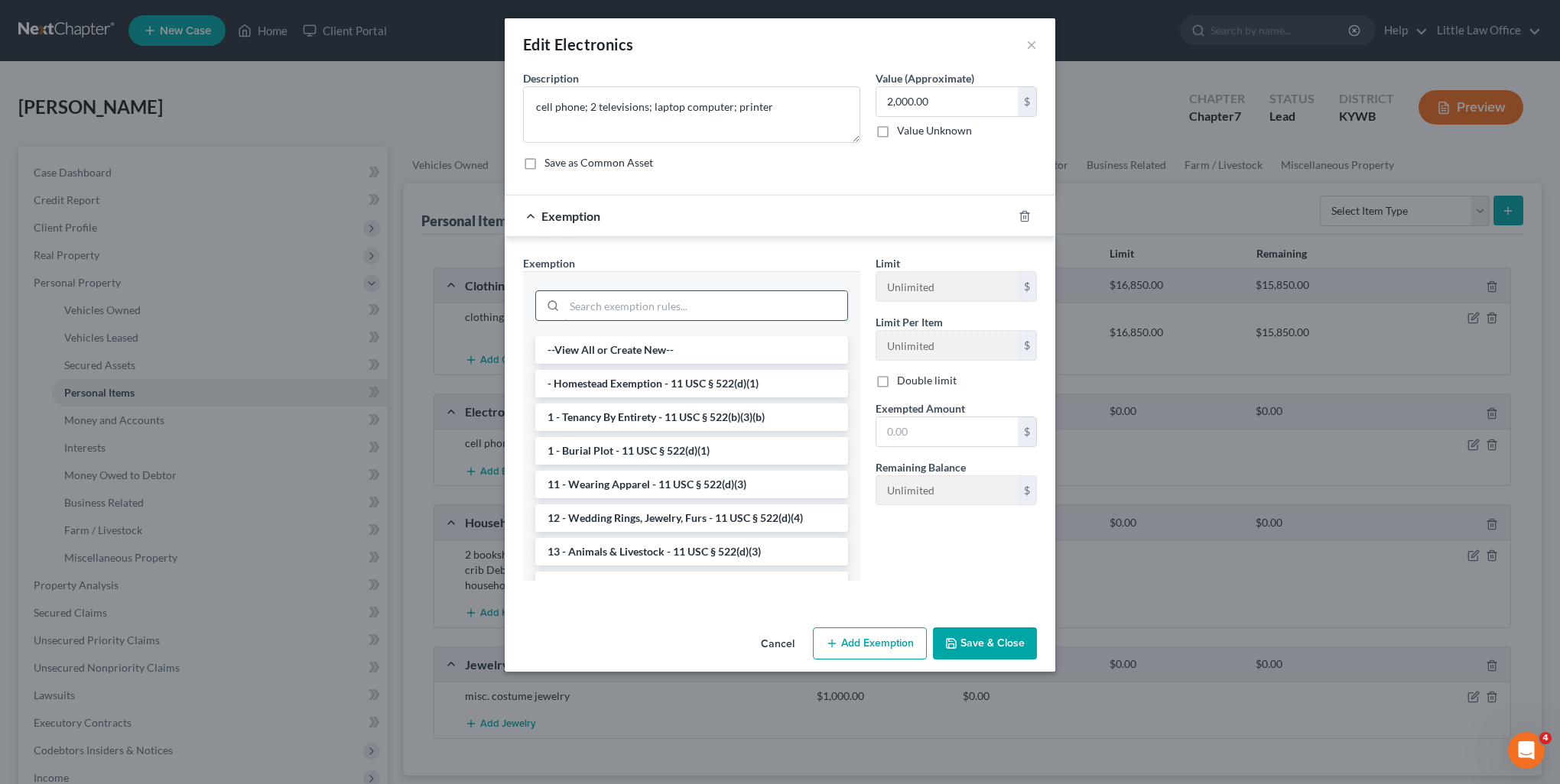
click at [681, 294] on input "search" at bounding box center [706, 306] width 283 height 29
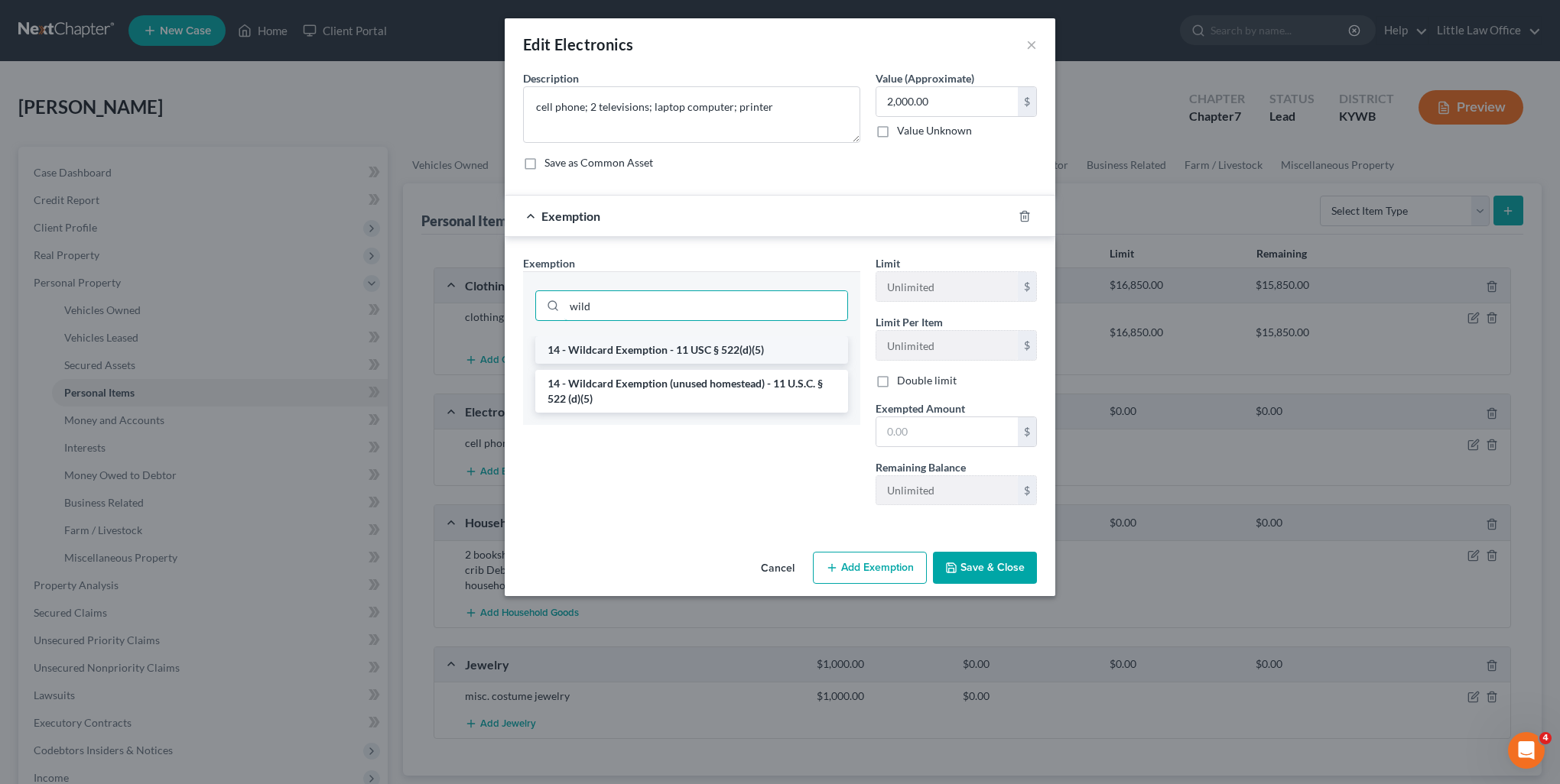
type input "wild"
click at [683, 340] on li "14 - Wildcard Exemption - 11 USC § 522(d)(5)" at bounding box center [691, 350] width 313 height 27
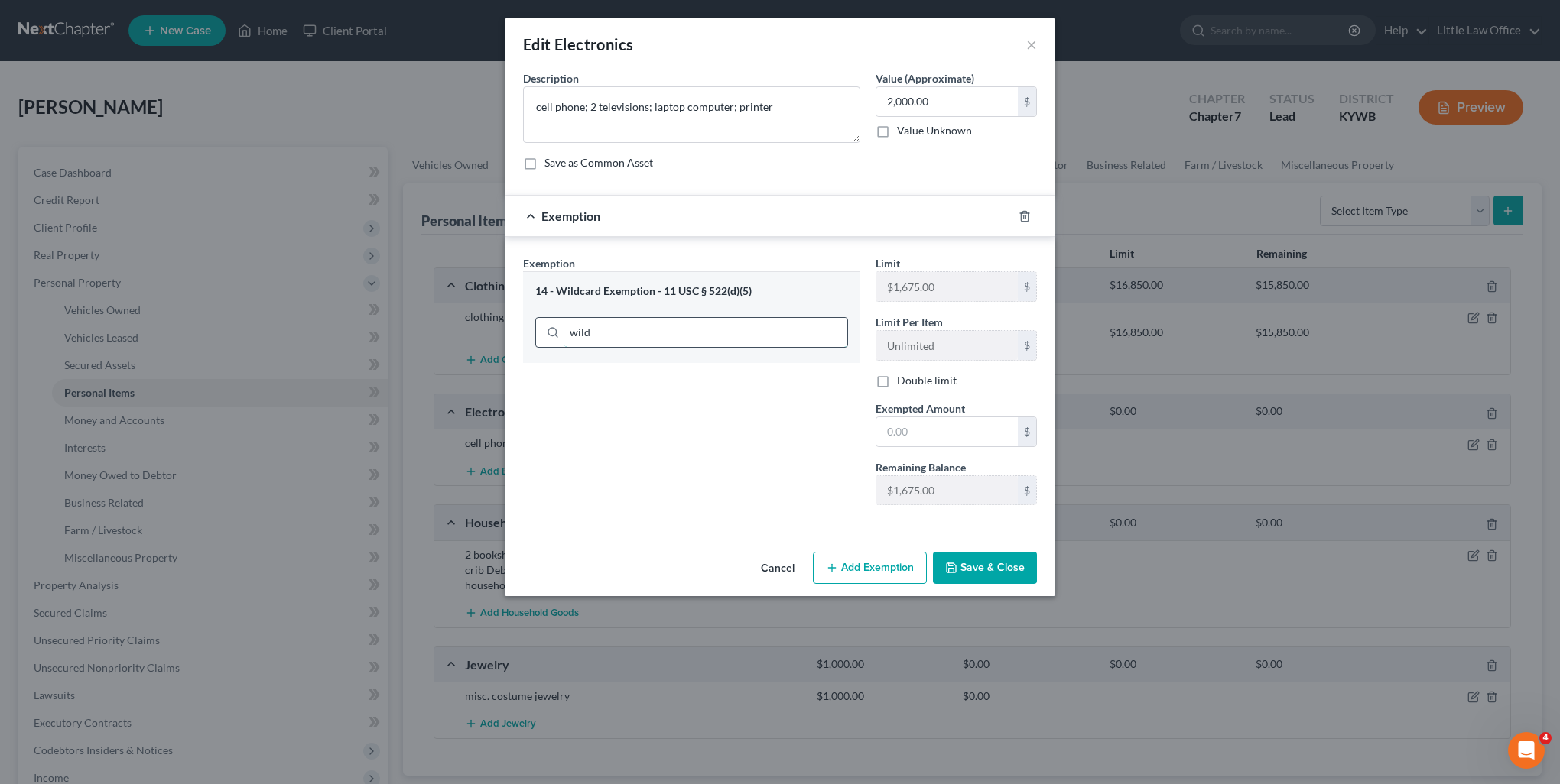
click at [654, 329] on input "wild" at bounding box center [706, 332] width 283 height 29
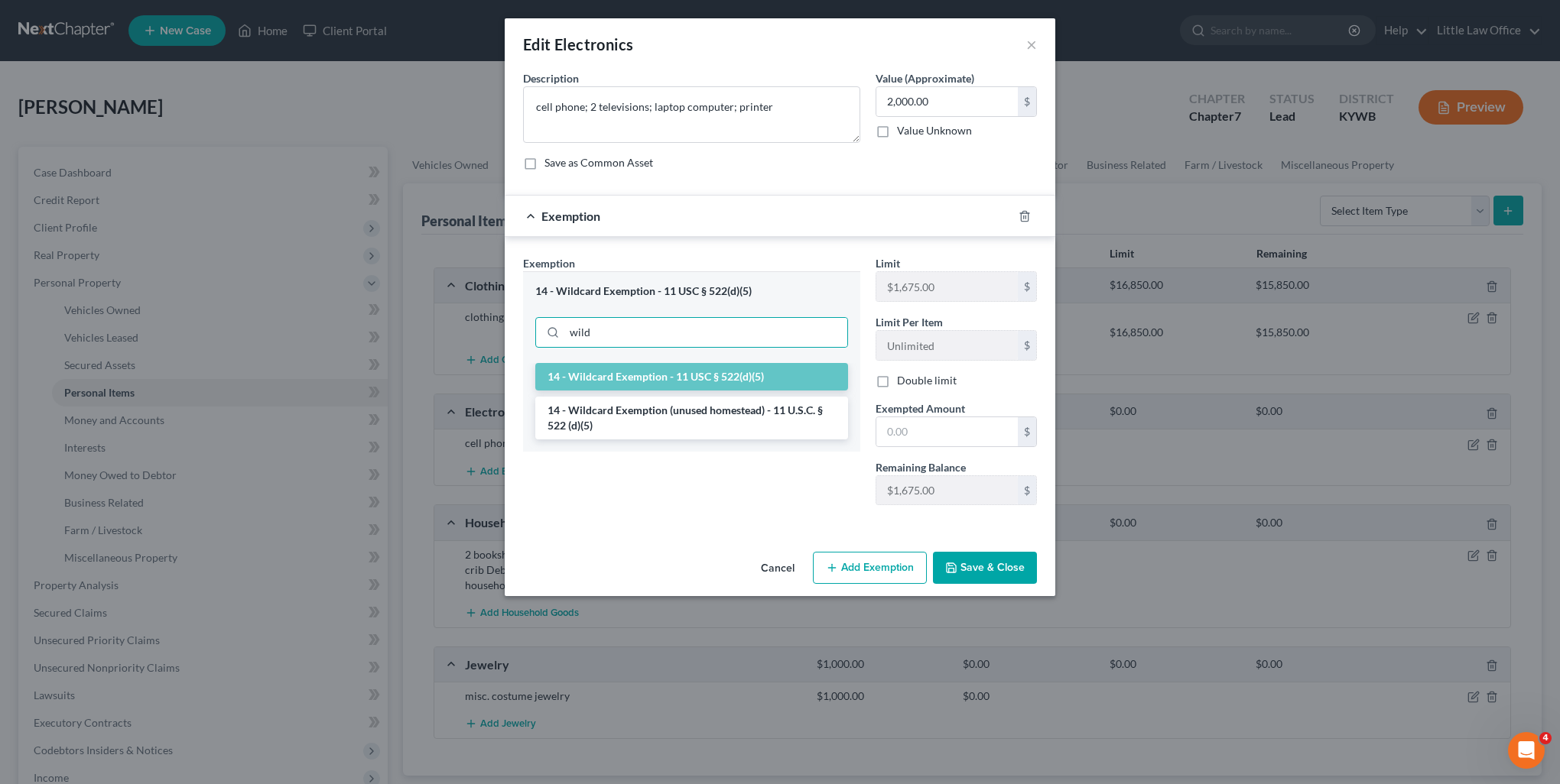
click at [670, 411] on li "14 - Wildcard Exemption (unused homestead) - 11 U.S.C. § 522 (d)(5)" at bounding box center [691, 418] width 313 height 43
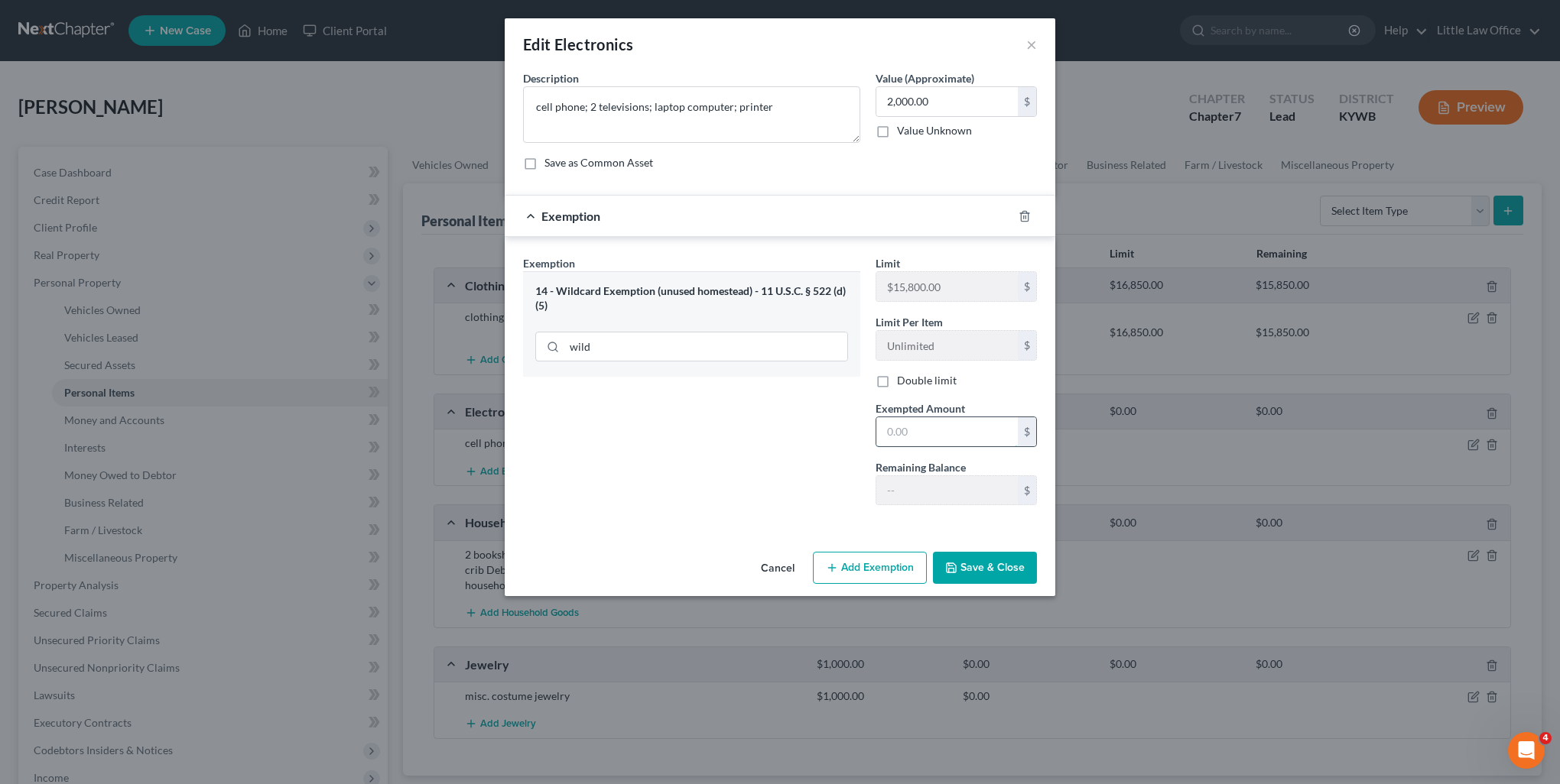
click at [924, 417] on input "text" at bounding box center [947, 432] width 142 height 29
type input "2,000"
click at [1006, 571] on button "Save & Close" at bounding box center [985, 568] width 104 height 32
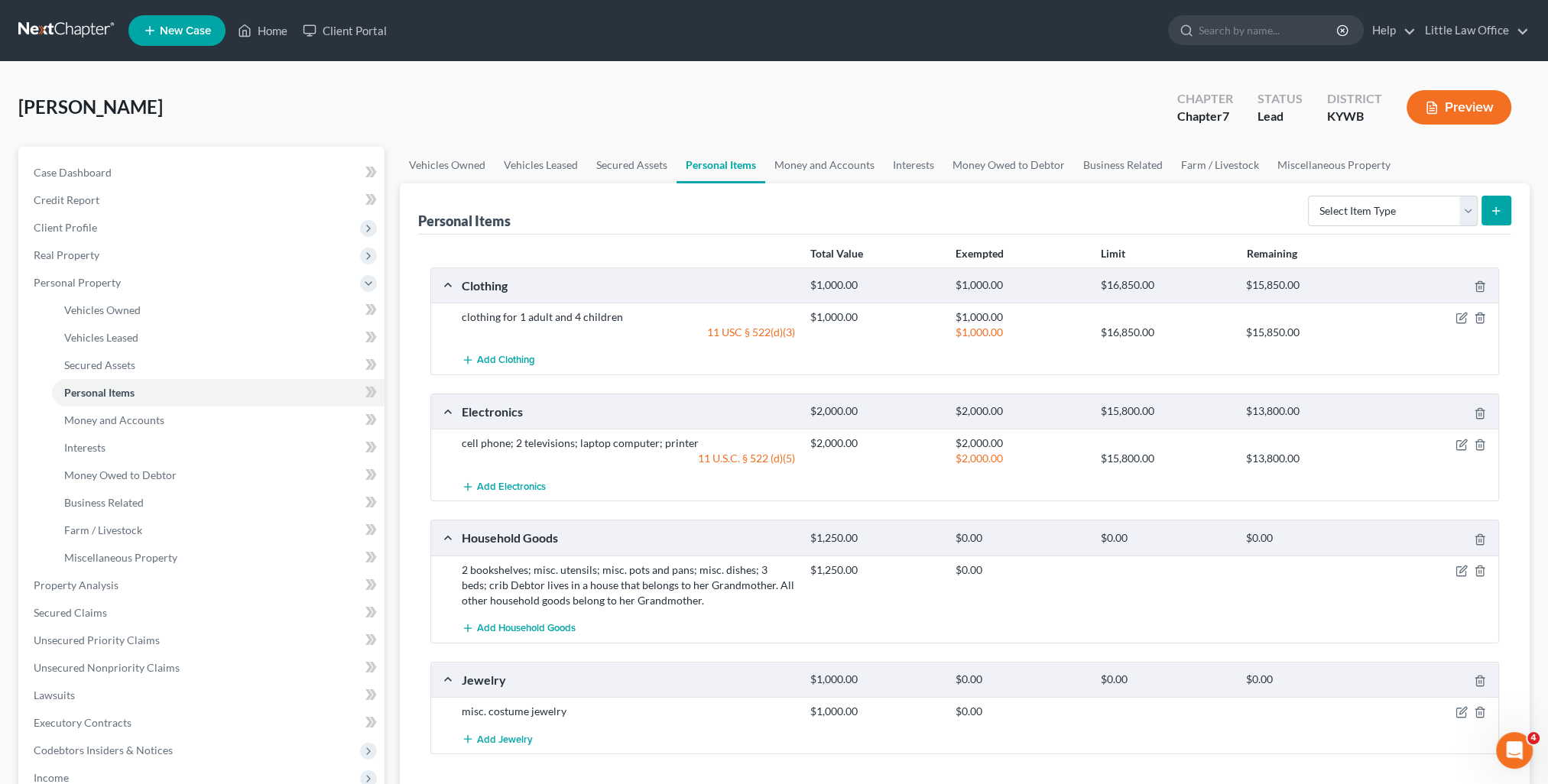
scroll to position [77, 0]
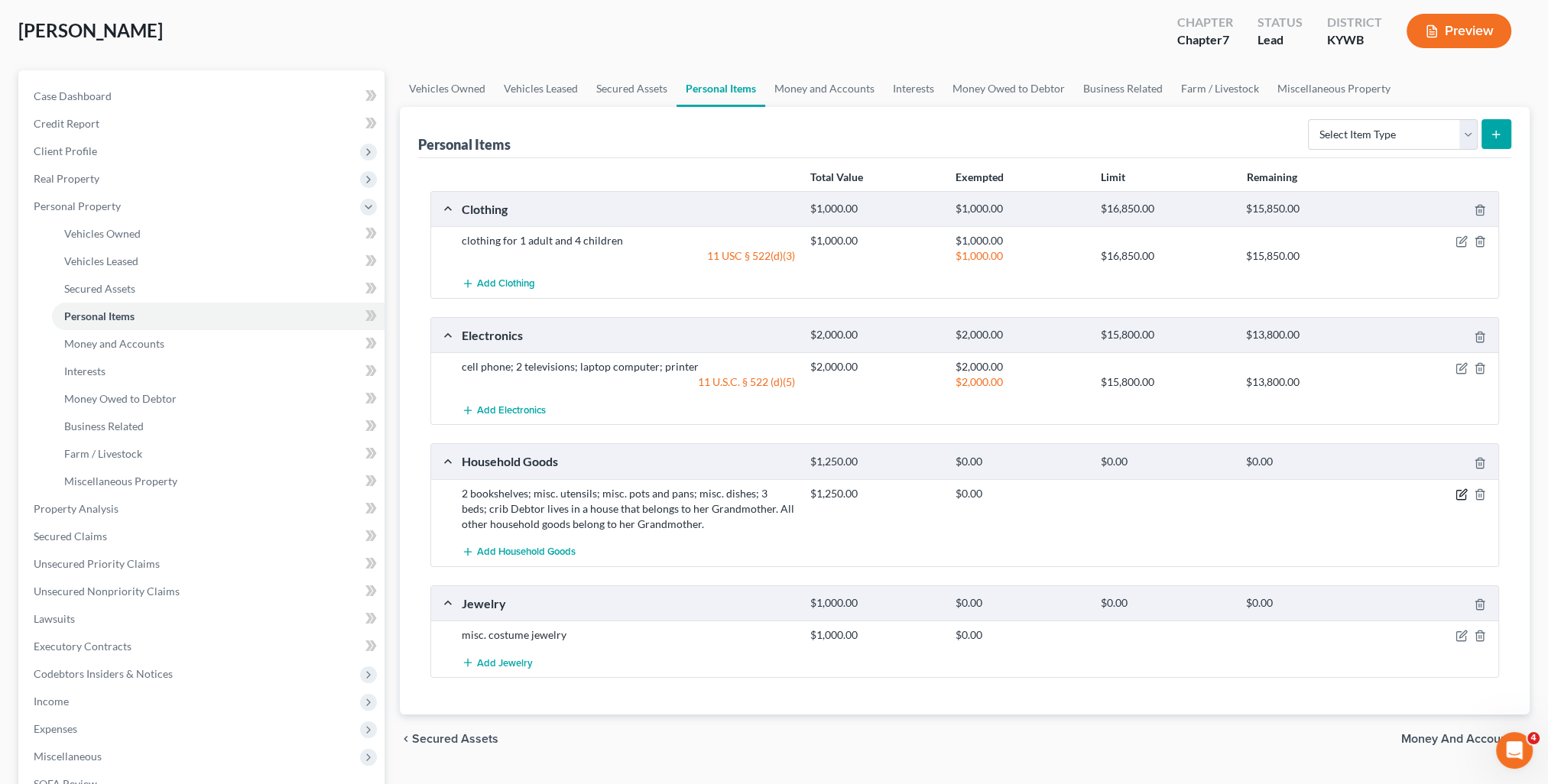
click at [1463, 497] on icon "button" at bounding box center [1462, 494] width 12 height 12
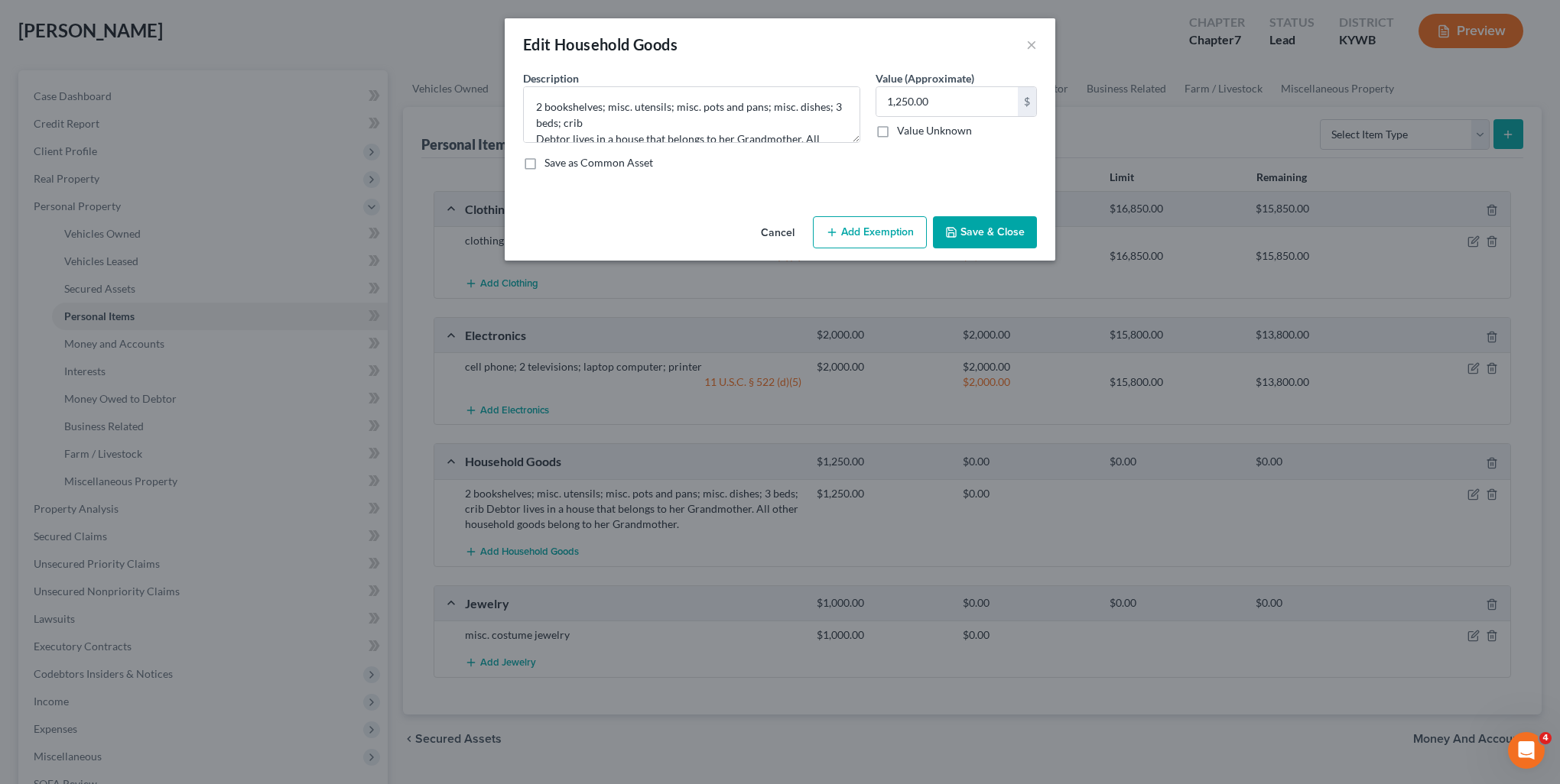
click at [876, 234] on button "Add Exemption" at bounding box center [869, 233] width 114 height 32
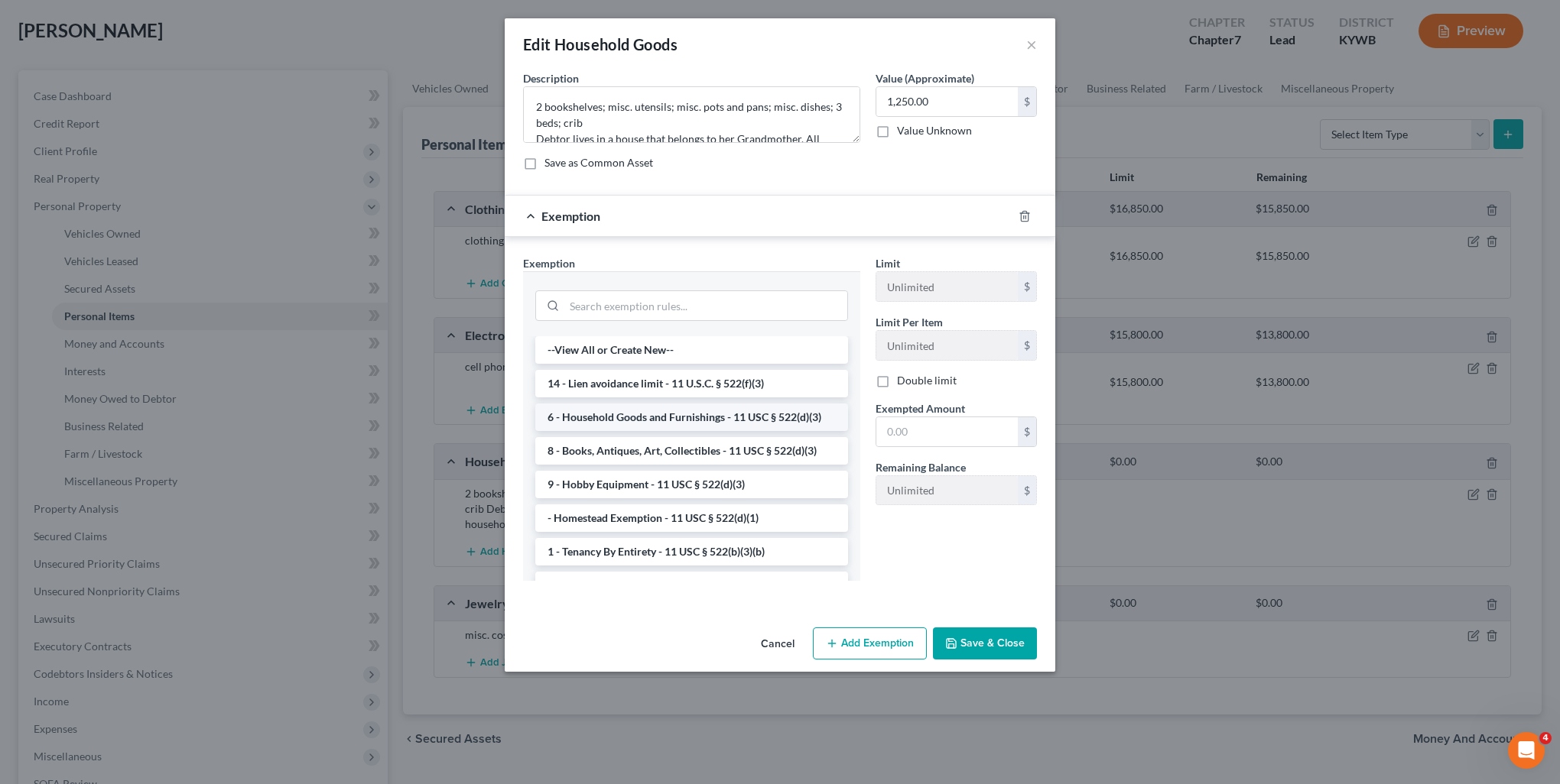
click at [709, 420] on li "6 - Household Goods and Furnishings - 11 USC § 522(d)(3)" at bounding box center [691, 417] width 313 height 27
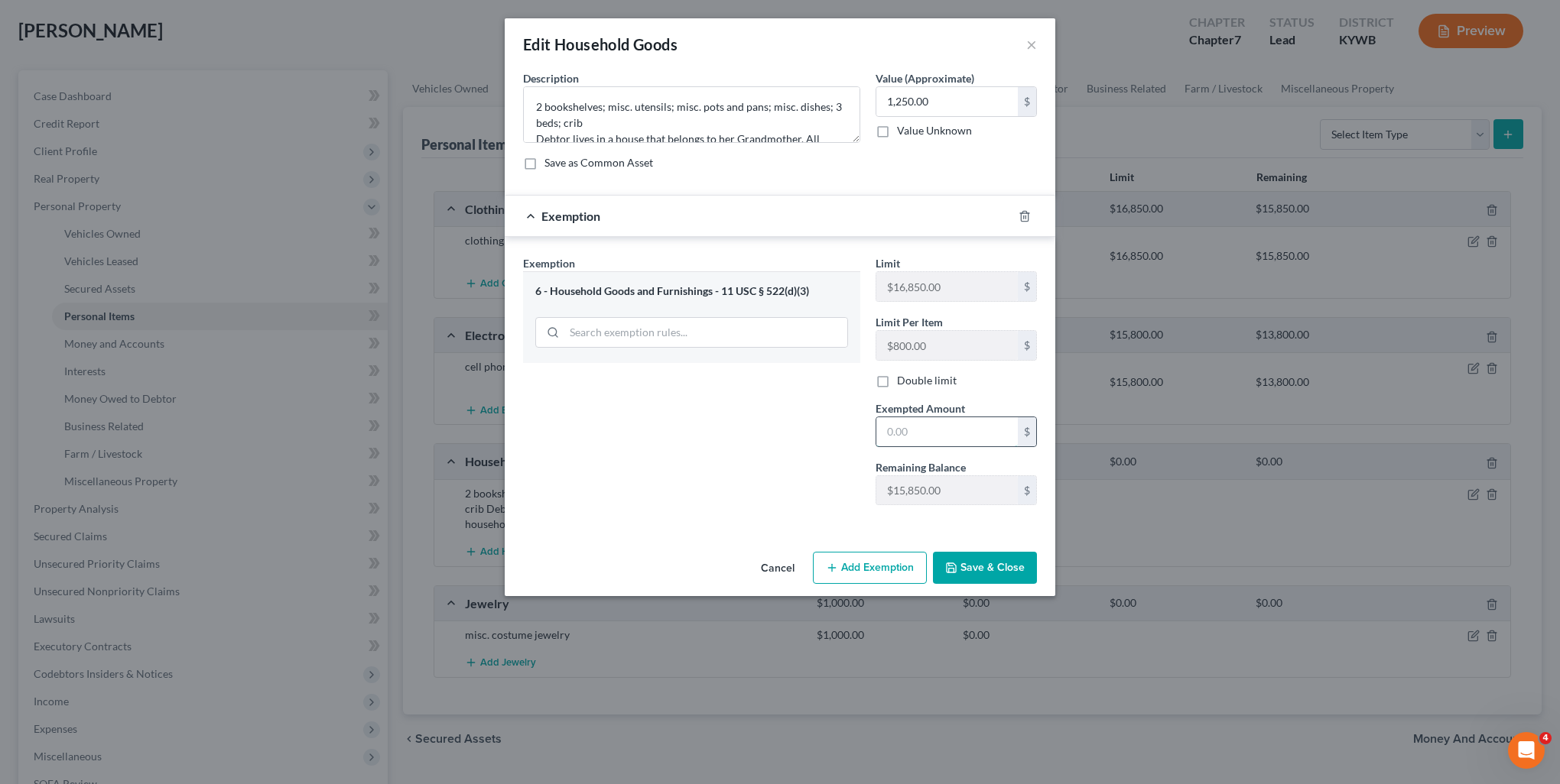
click at [937, 434] on input "text" at bounding box center [947, 432] width 142 height 29
type input "1,250"
click at [1008, 565] on button "Save & Close" at bounding box center [985, 568] width 104 height 32
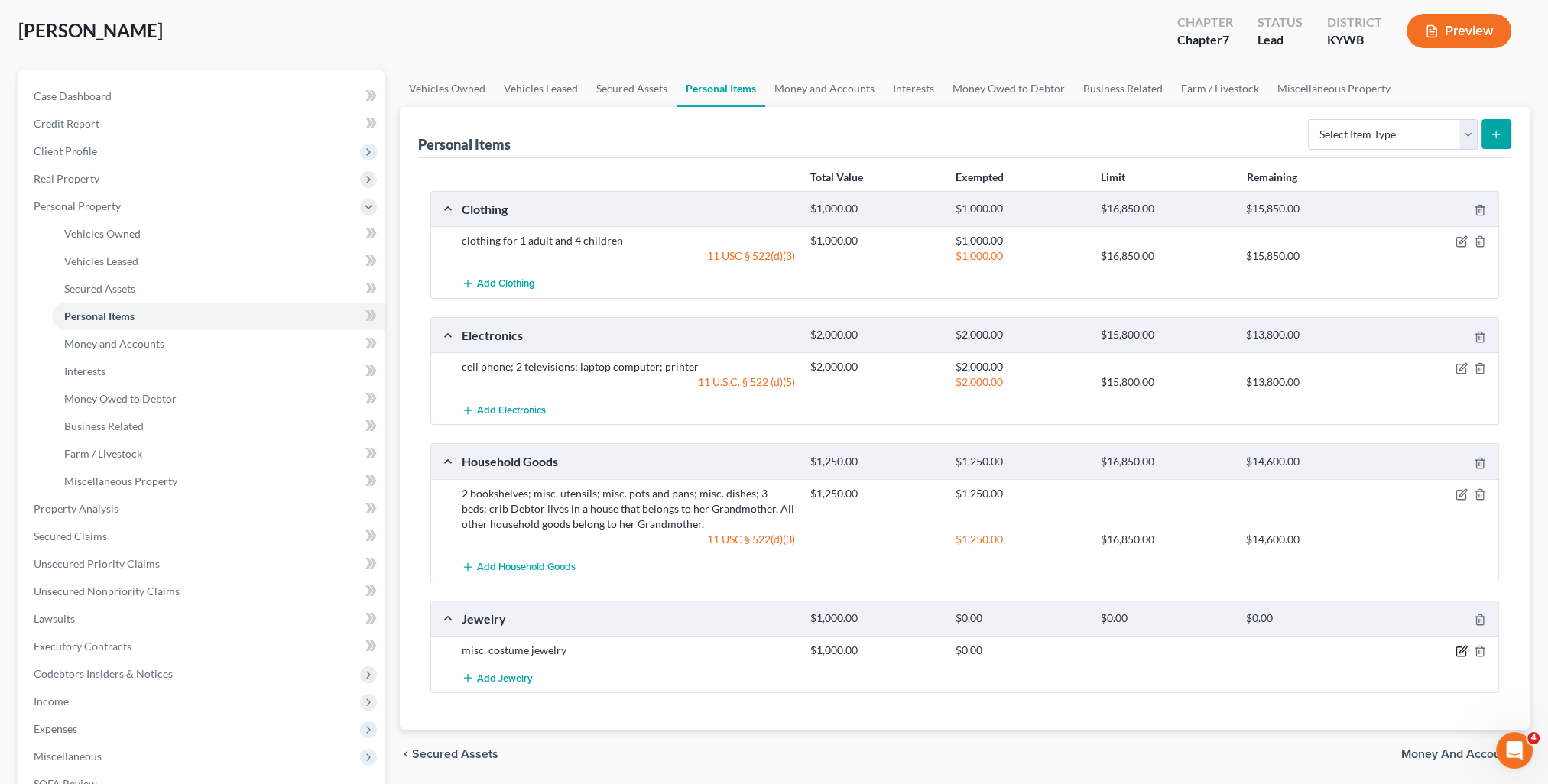
click at [1459, 647] on icon "button" at bounding box center [1462, 651] width 12 height 12
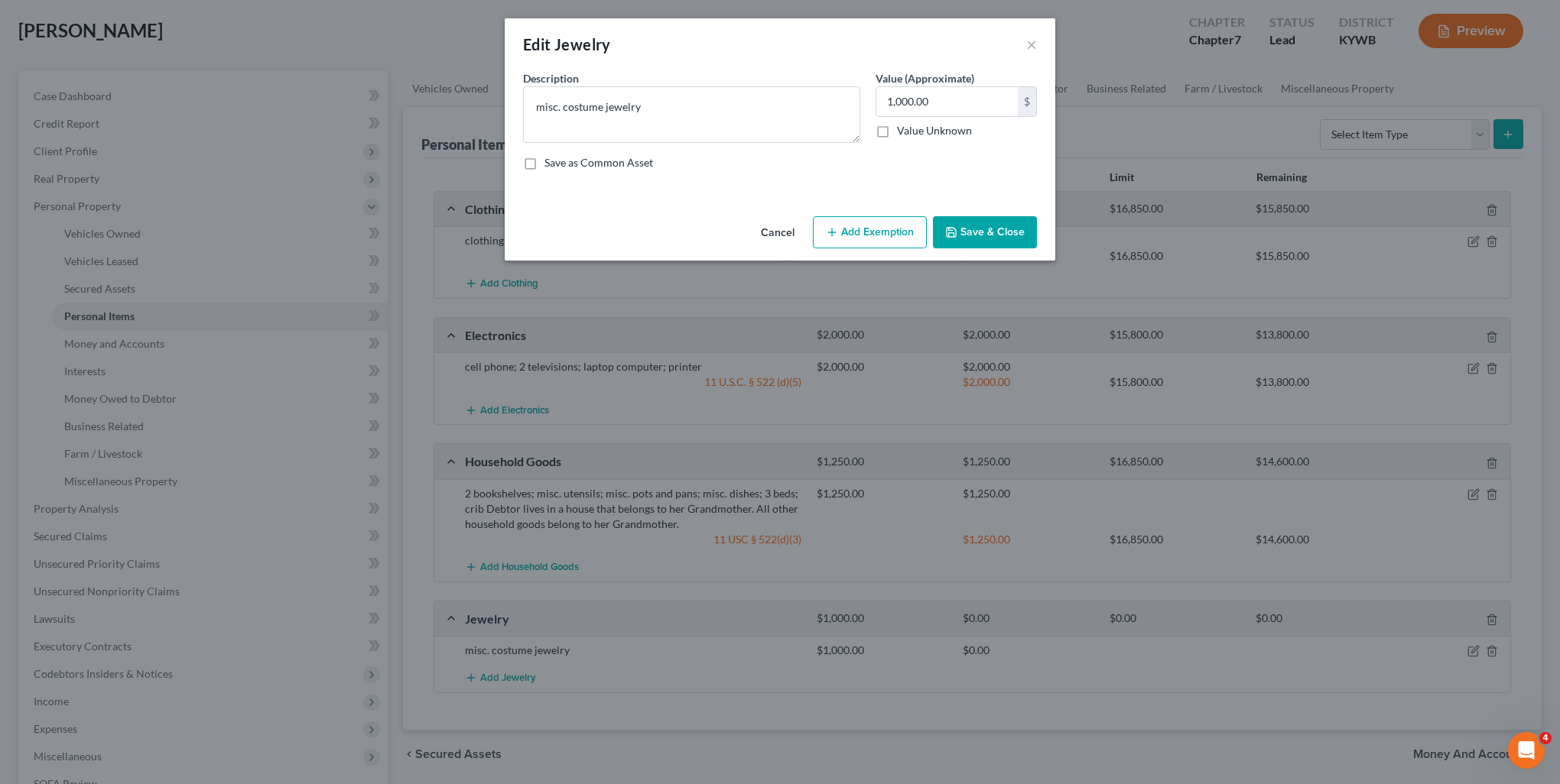
click at [856, 237] on button "Add Exemption" at bounding box center [869, 233] width 114 height 32
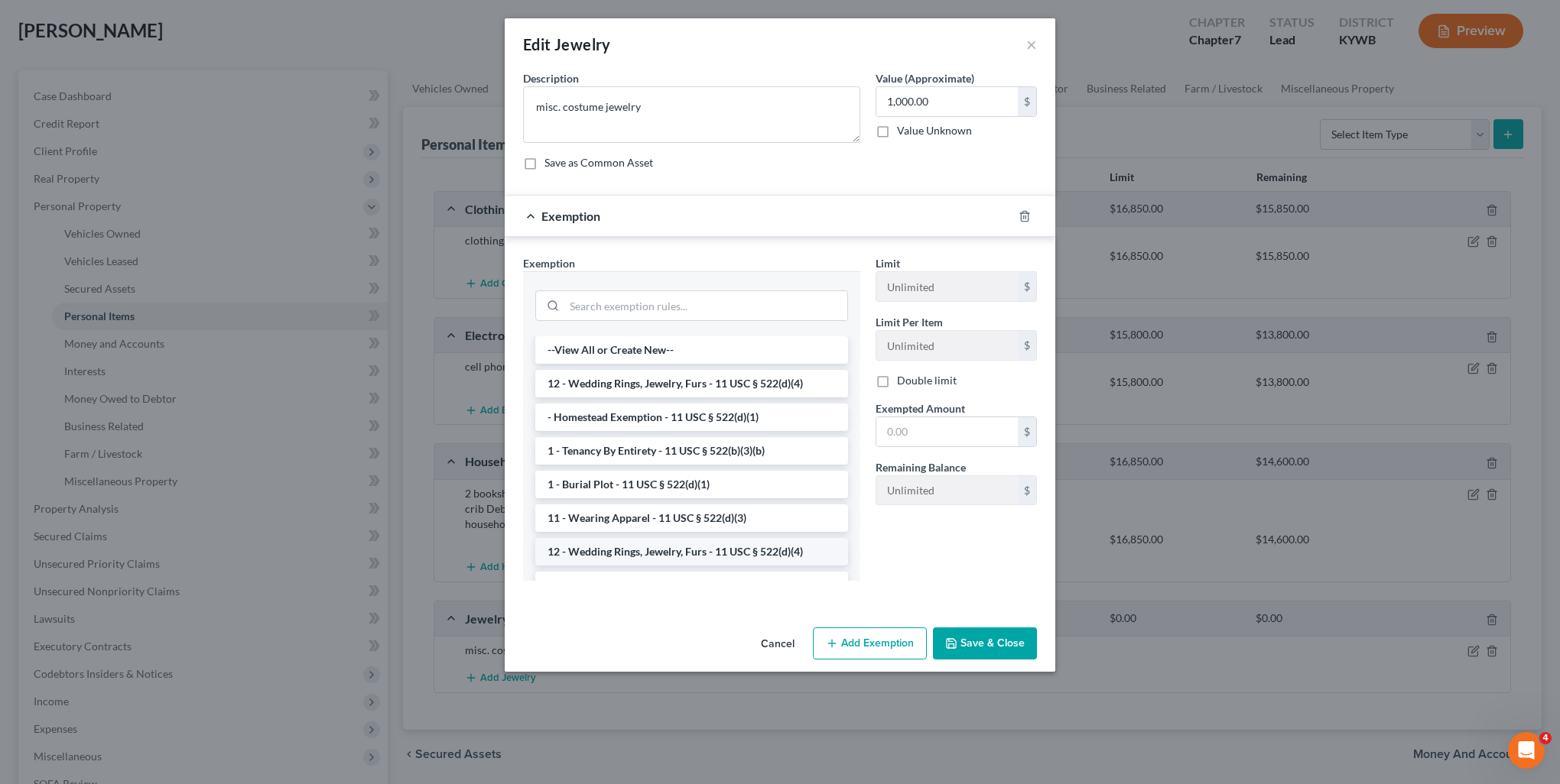
click at [722, 542] on li "12 - Wedding Rings, Jewelry, Furs - 11 USC § 522(d)(4)" at bounding box center [691, 552] width 313 height 27
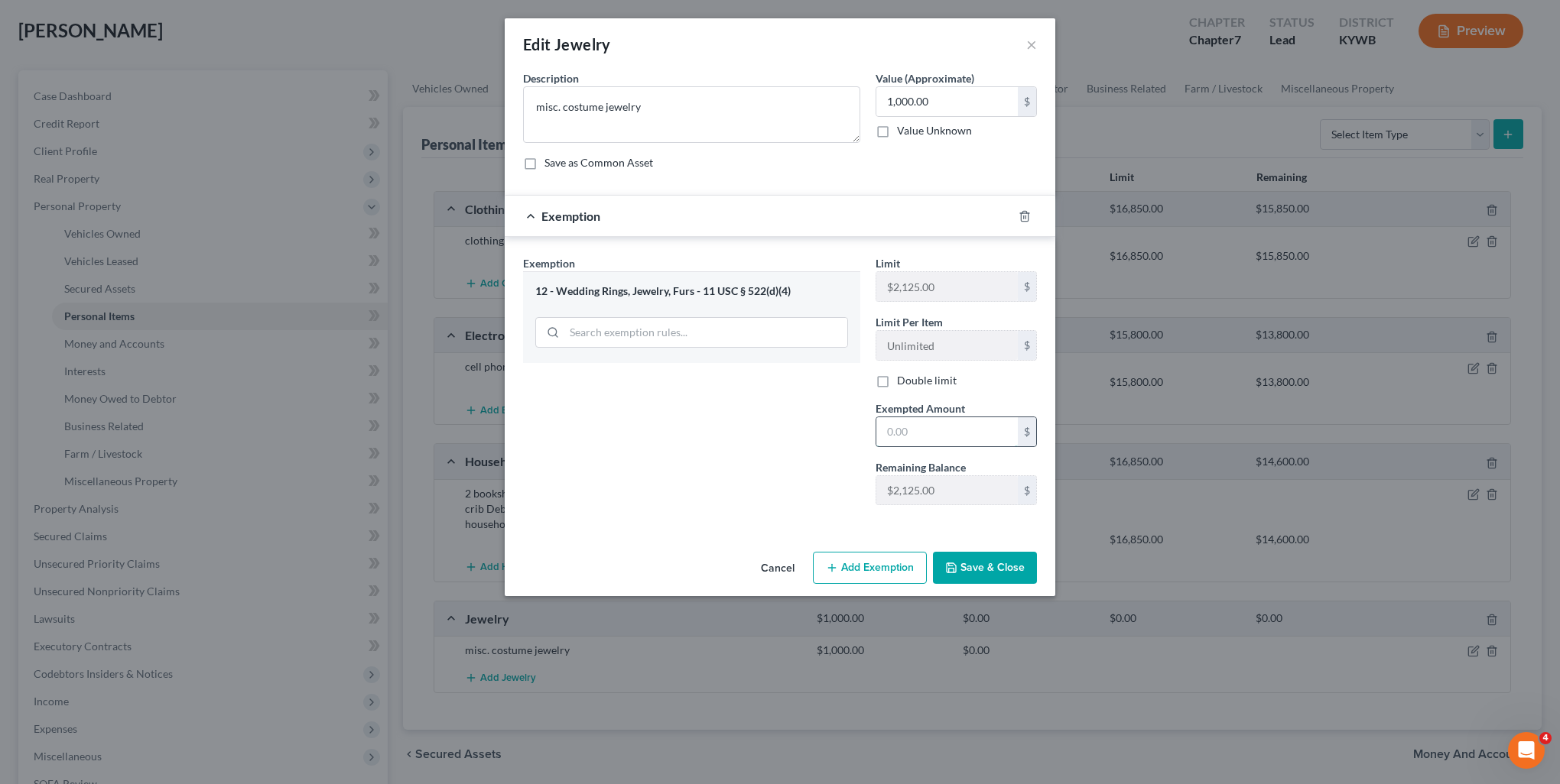
click at [945, 436] on input "text" at bounding box center [947, 432] width 142 height 29
type input "1,000"
click at [974, 575] on button "Save & Close" at bounding box center [985, 568] width 104 height 32
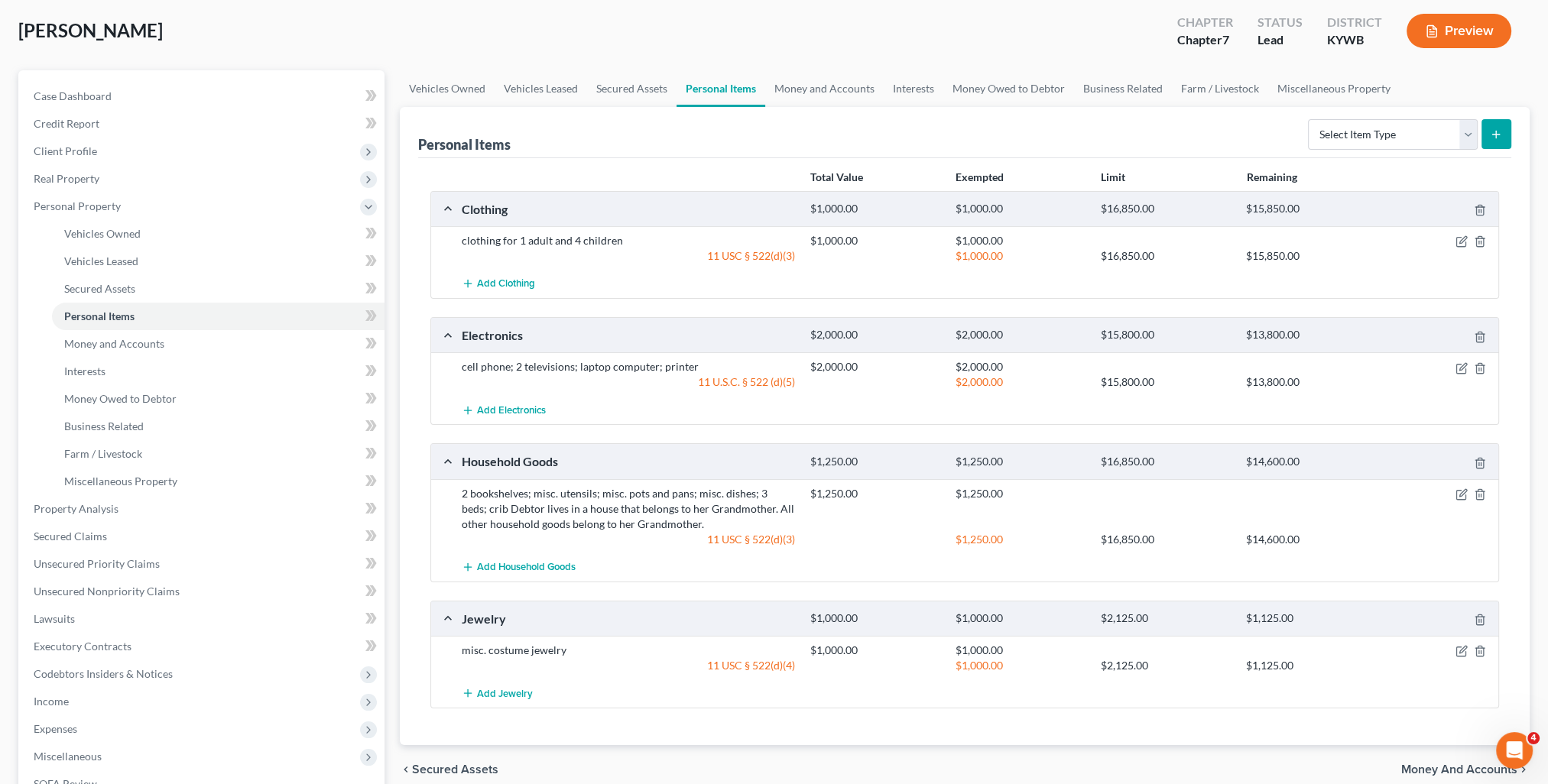
scroll to position [153, 0]
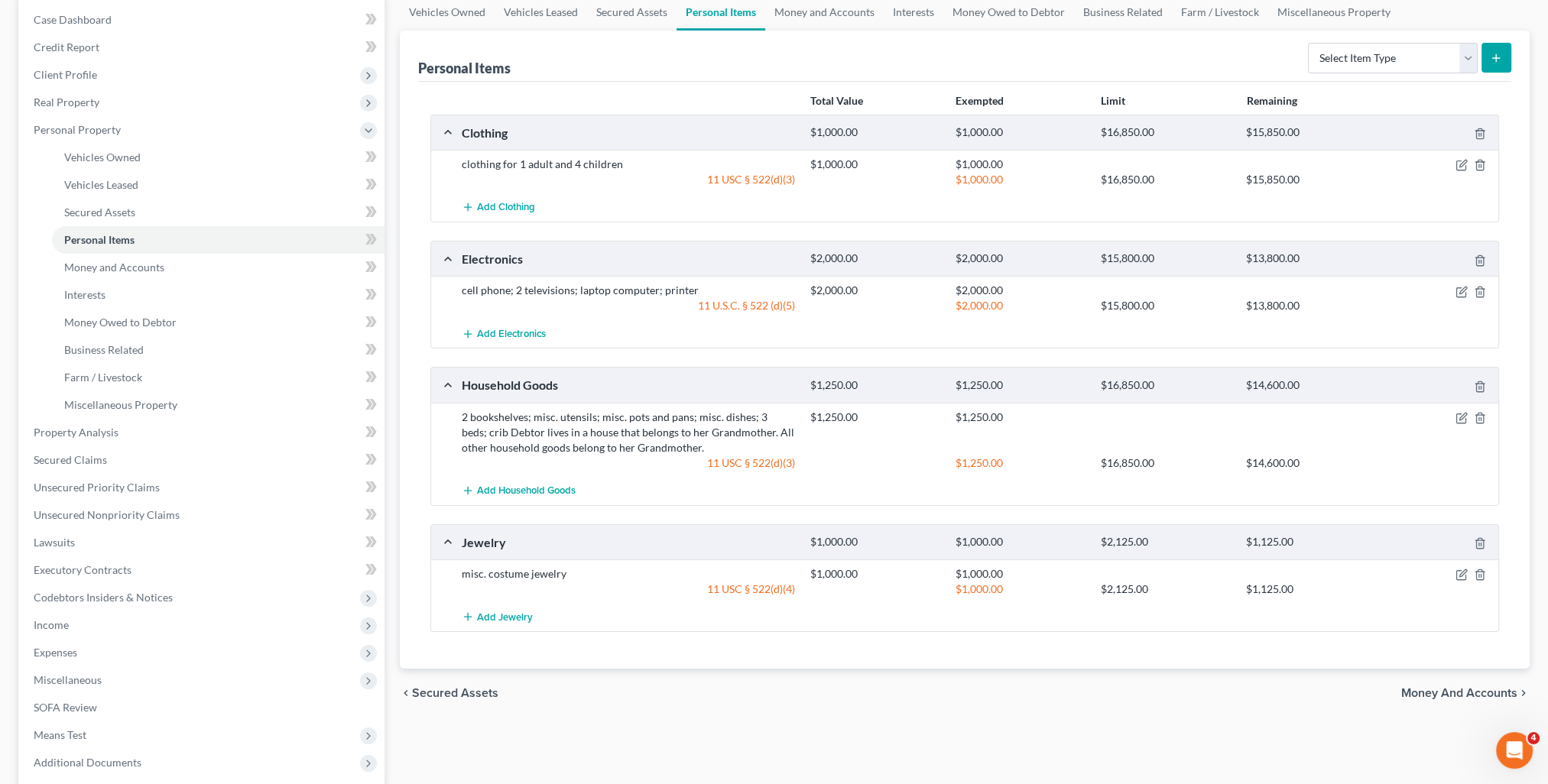
click at [1402, 689] on span "Money and Accounts" at bounding box center [1460, 693] width 116 height 12
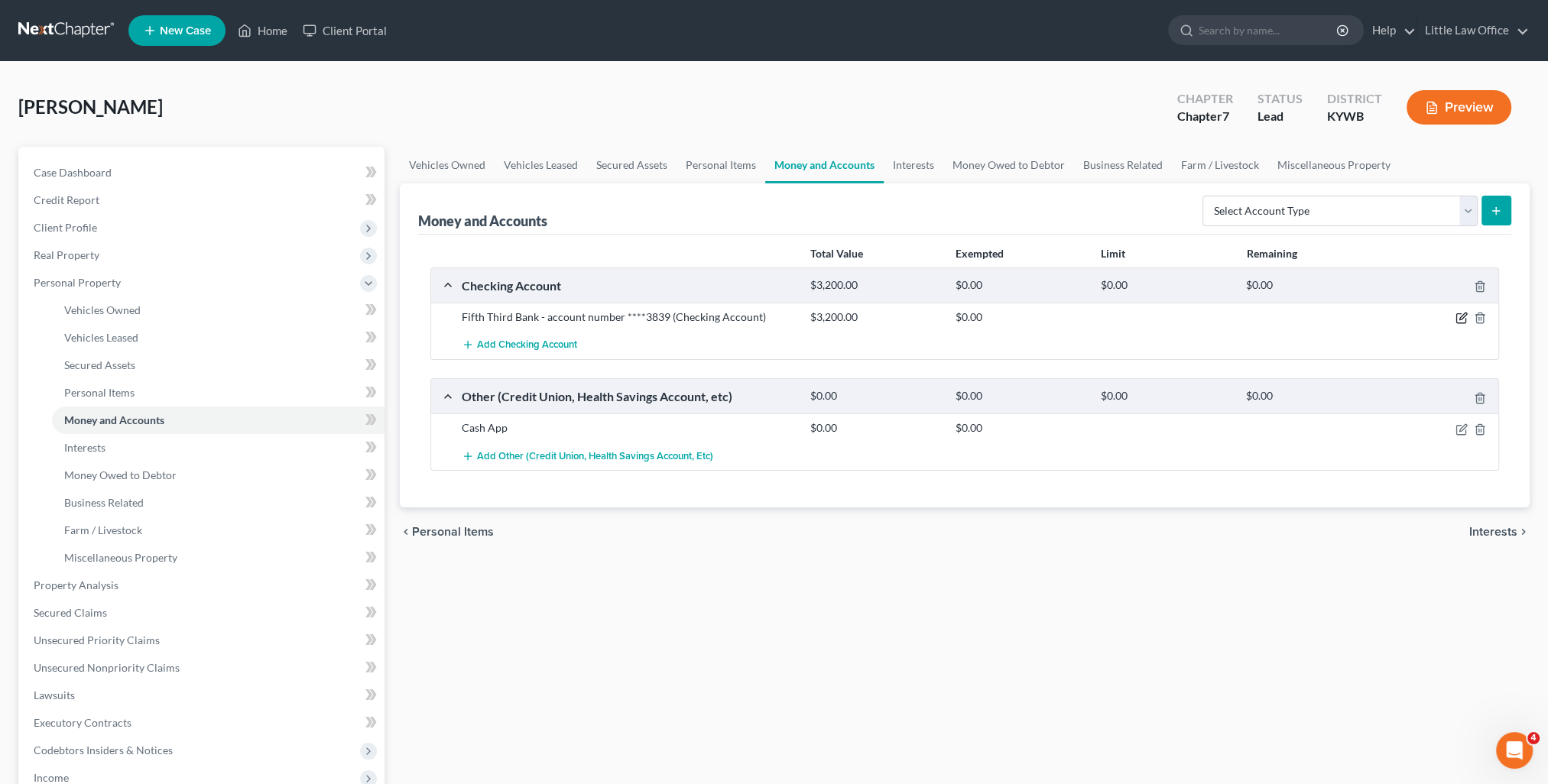
click at [1465, 317] on icon "button" at bounding box center [1461, 318] width 9 height 9
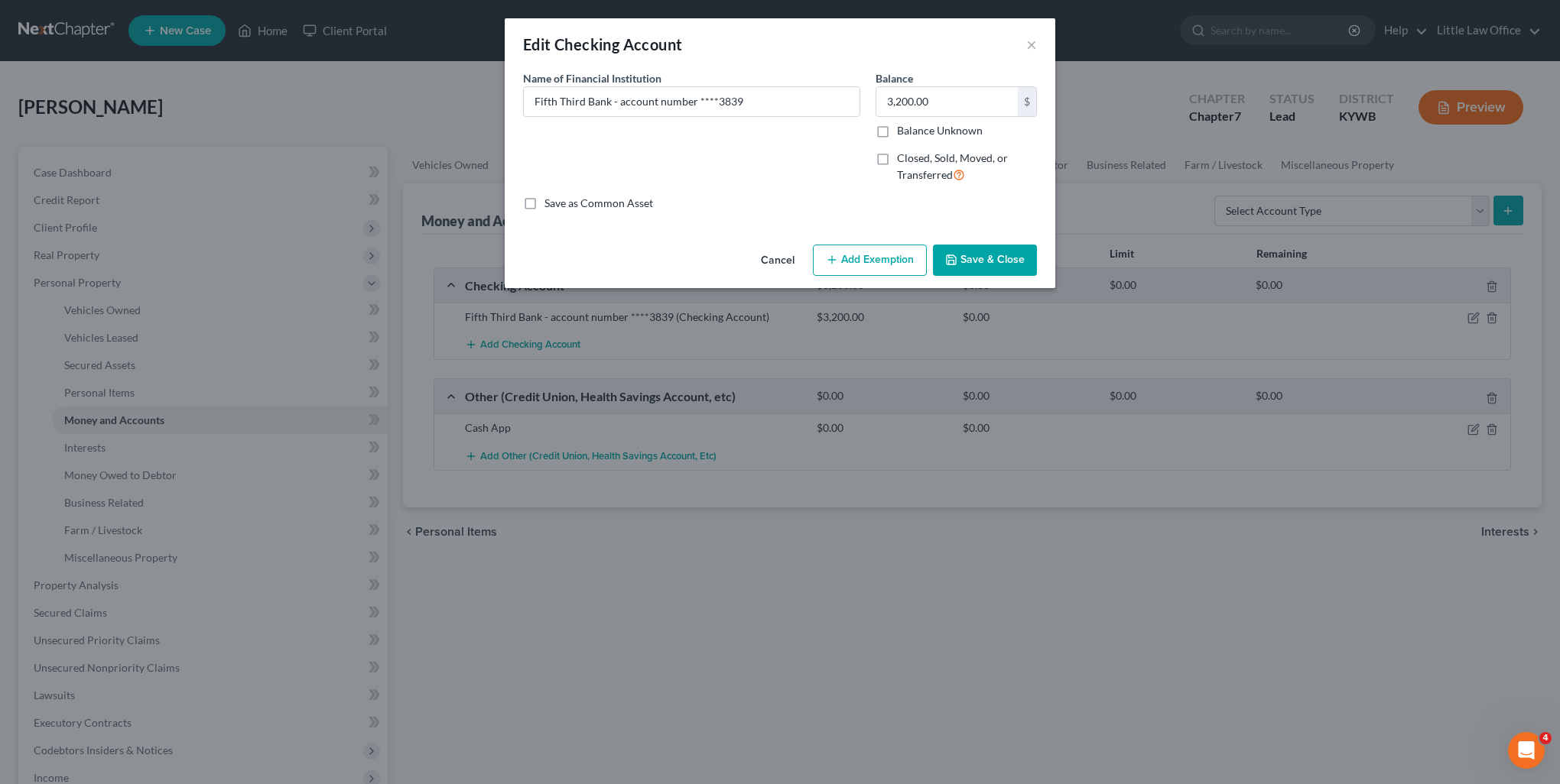
click at [856, 261] on button "Add Exemption" at bounding box center [869, 261] width 114 height 32
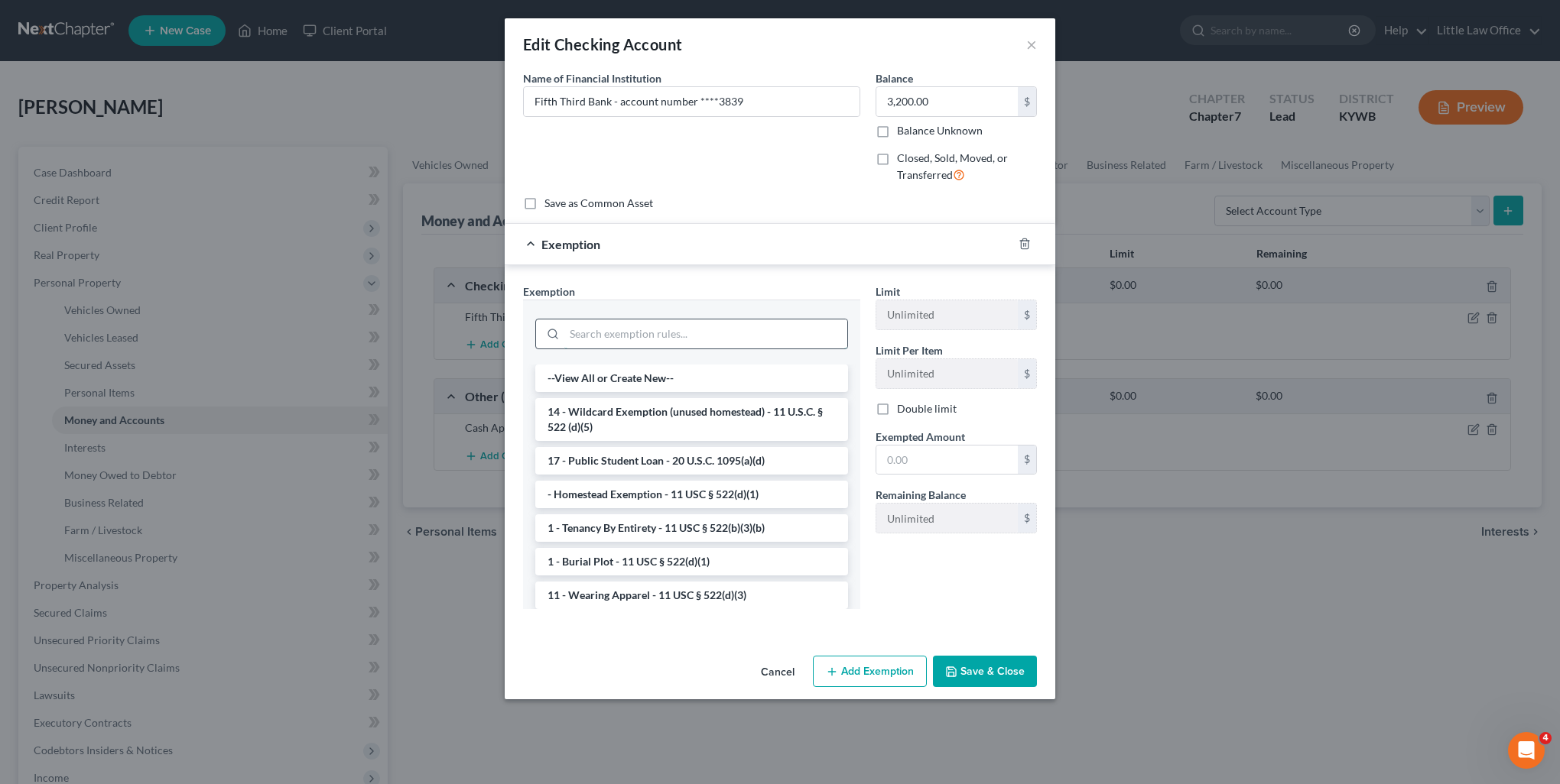
click at [667, 335] on input "search" at bounding box center [706, 334] width 283 height 29
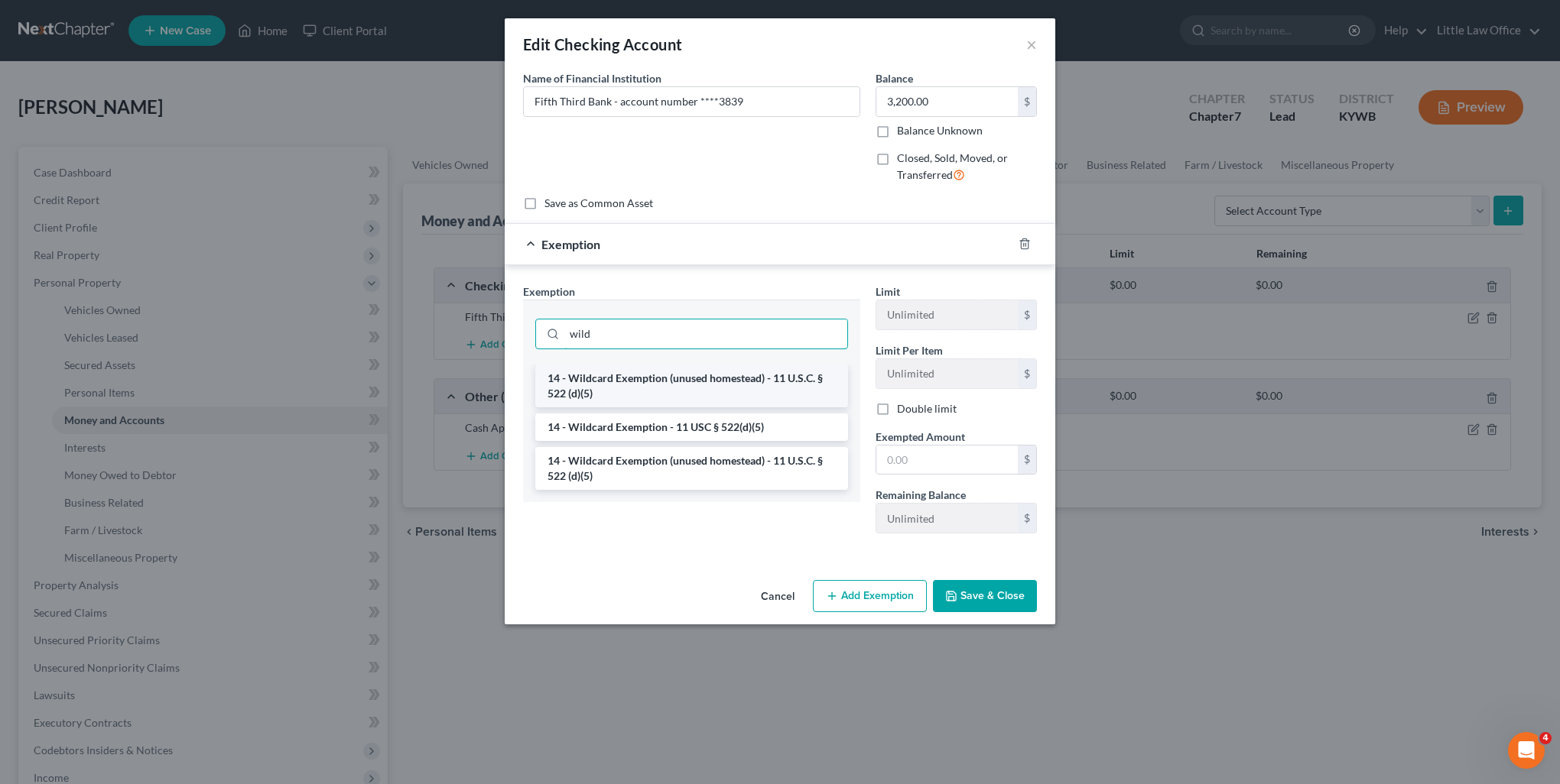
type input "wild"
click at [720, 390] on li "14 - Wildcard Exemption (unused homestead) - 11 U.S.C. § 522 (d)(5)" at bounding box center [691, 386] width 313 height 43
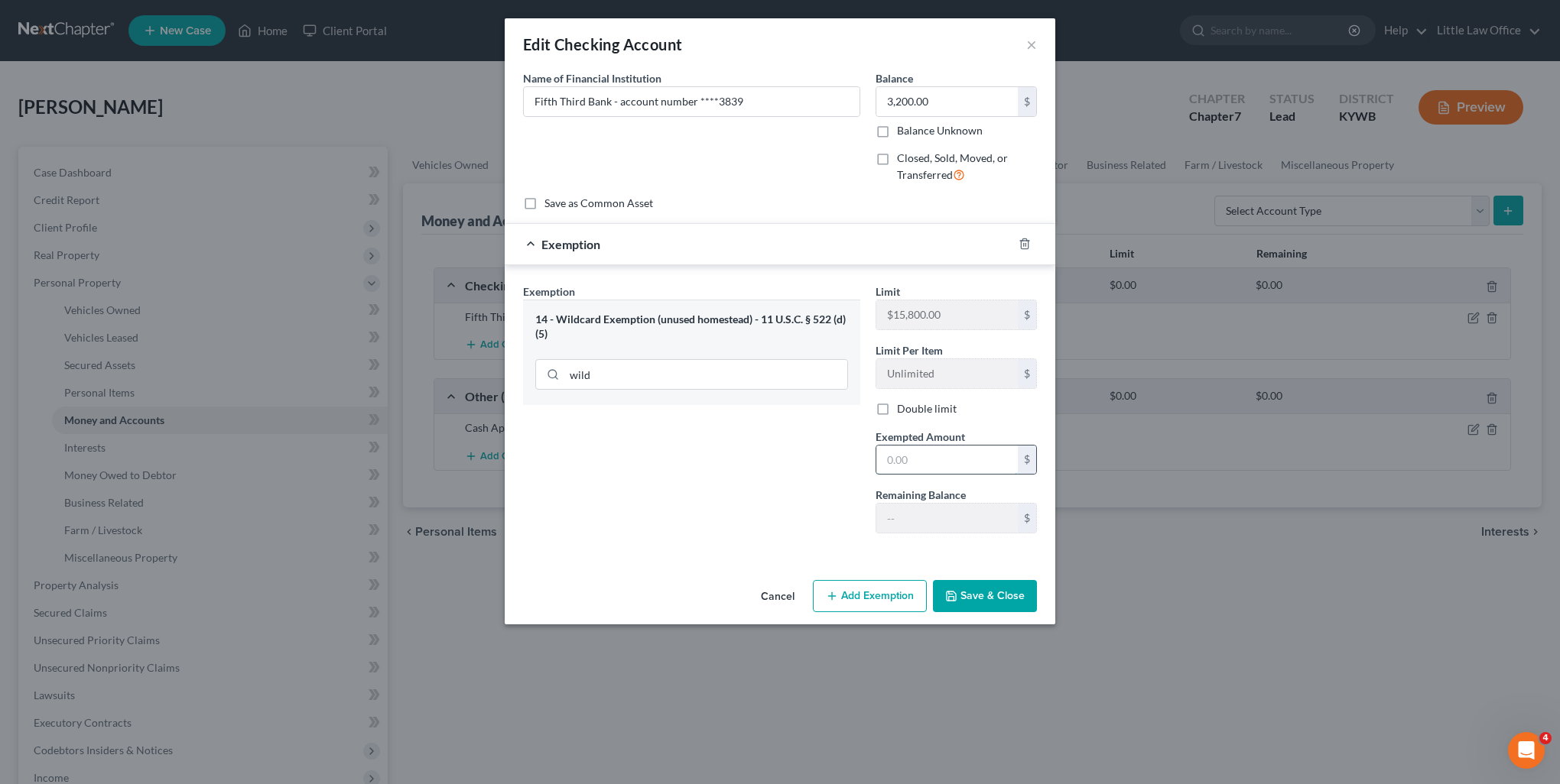
click at [983, 463] on input "text" at bounding box center [947, 460] width 142 height 29
type input "3,200"
click at [1004, 607] on button "Save & Close" at bounding box center [985, 596] width 104 height 32
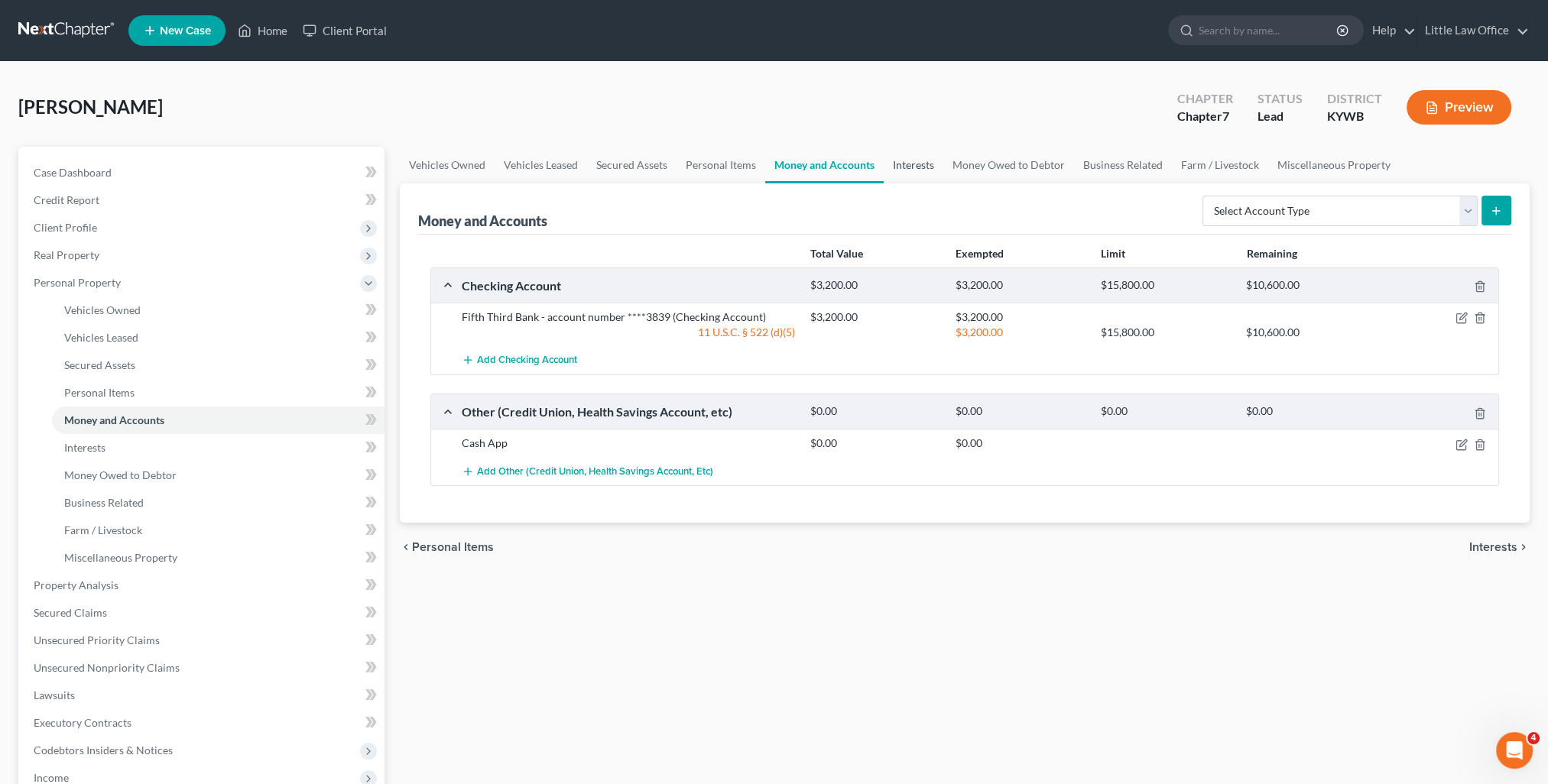
click at [911, 170] on link "Interests" at bounding box center [913, 165] width 60 height 36
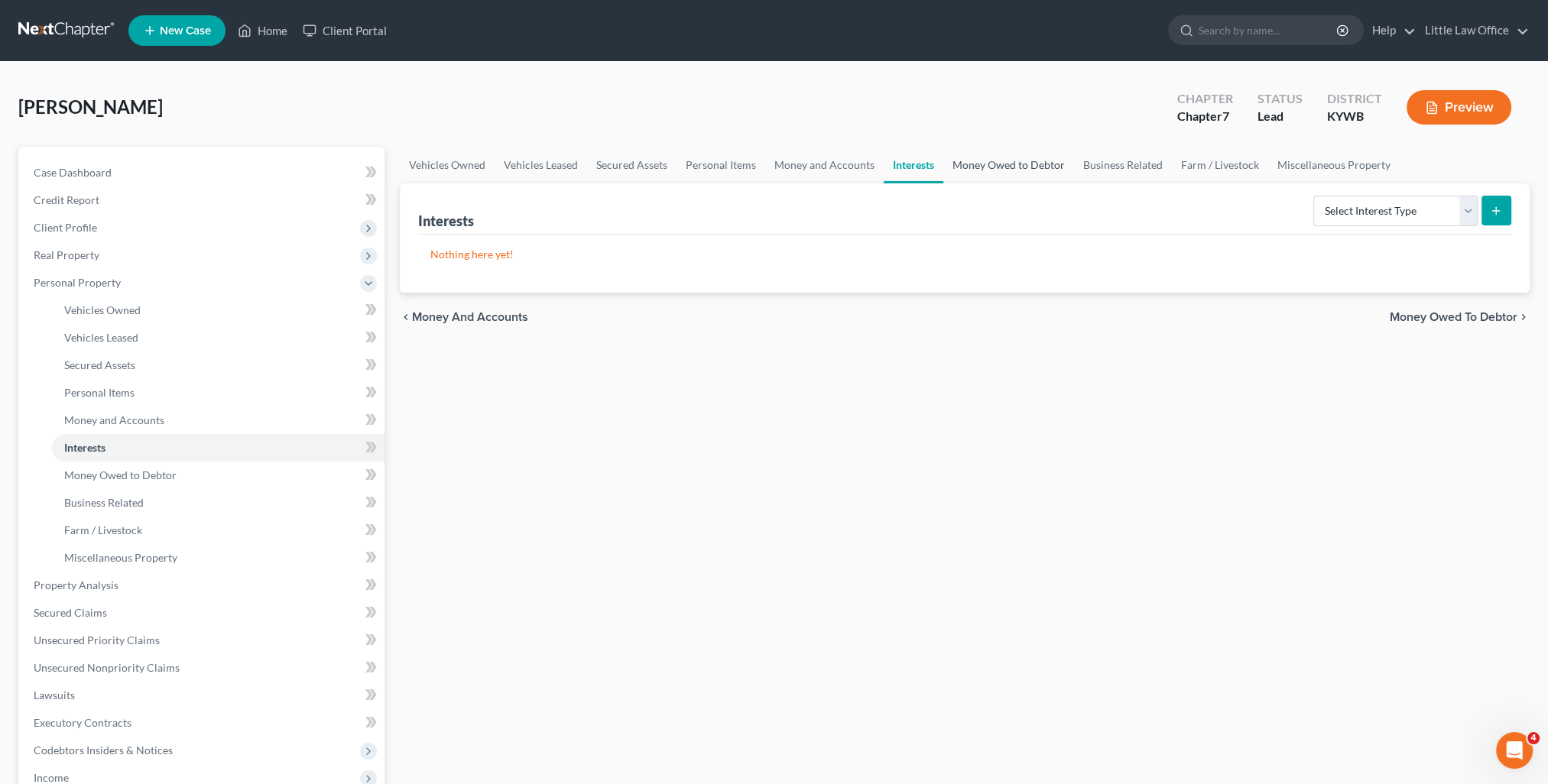
click at [1003, 170] on link "Money Owed to Debtor" at bounding box center [1009, 165] width 131 height 36
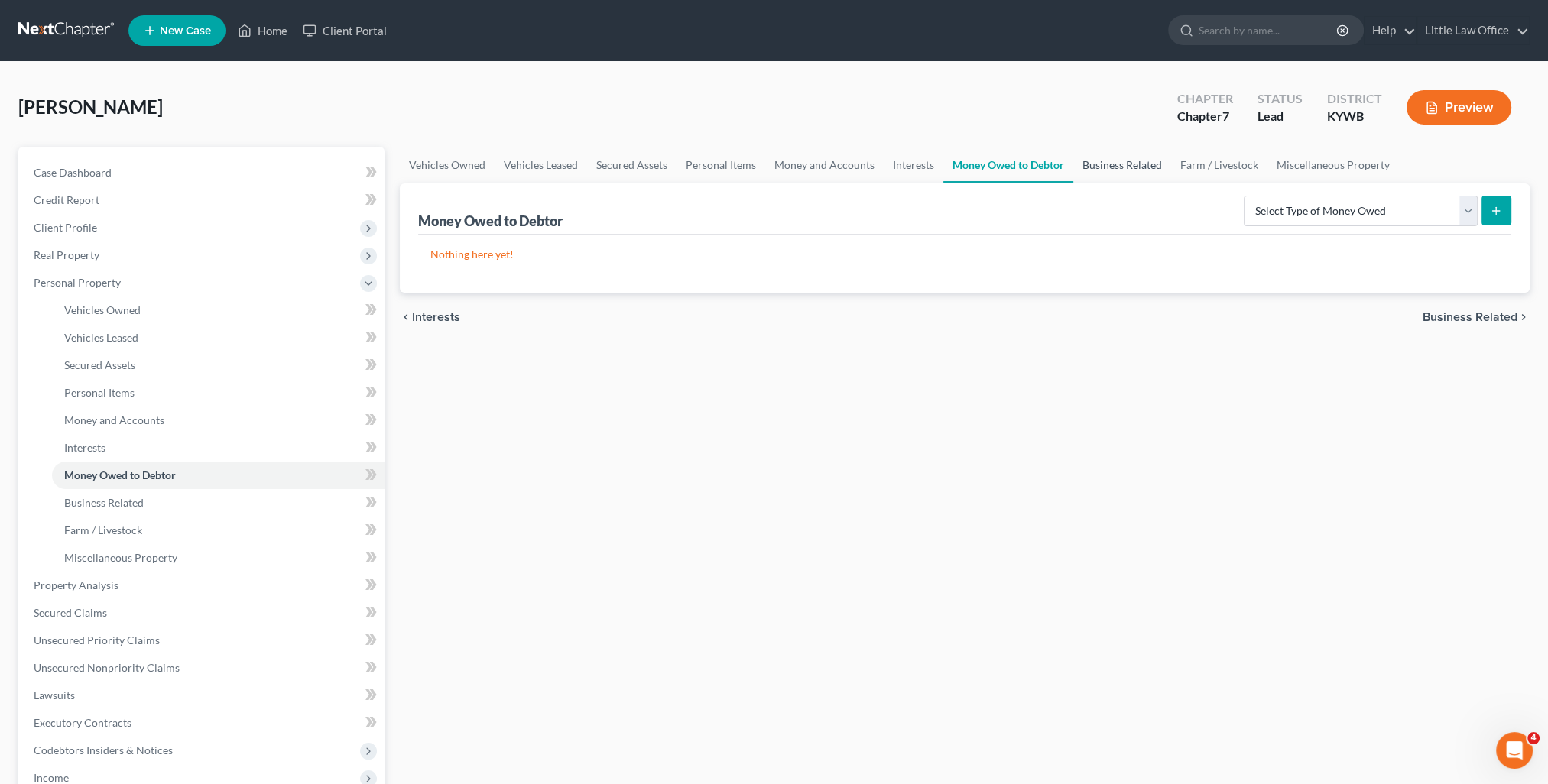
click at [1111, 164] on link "Business Related" at bounding box center [1122, 165] width 98 height 36
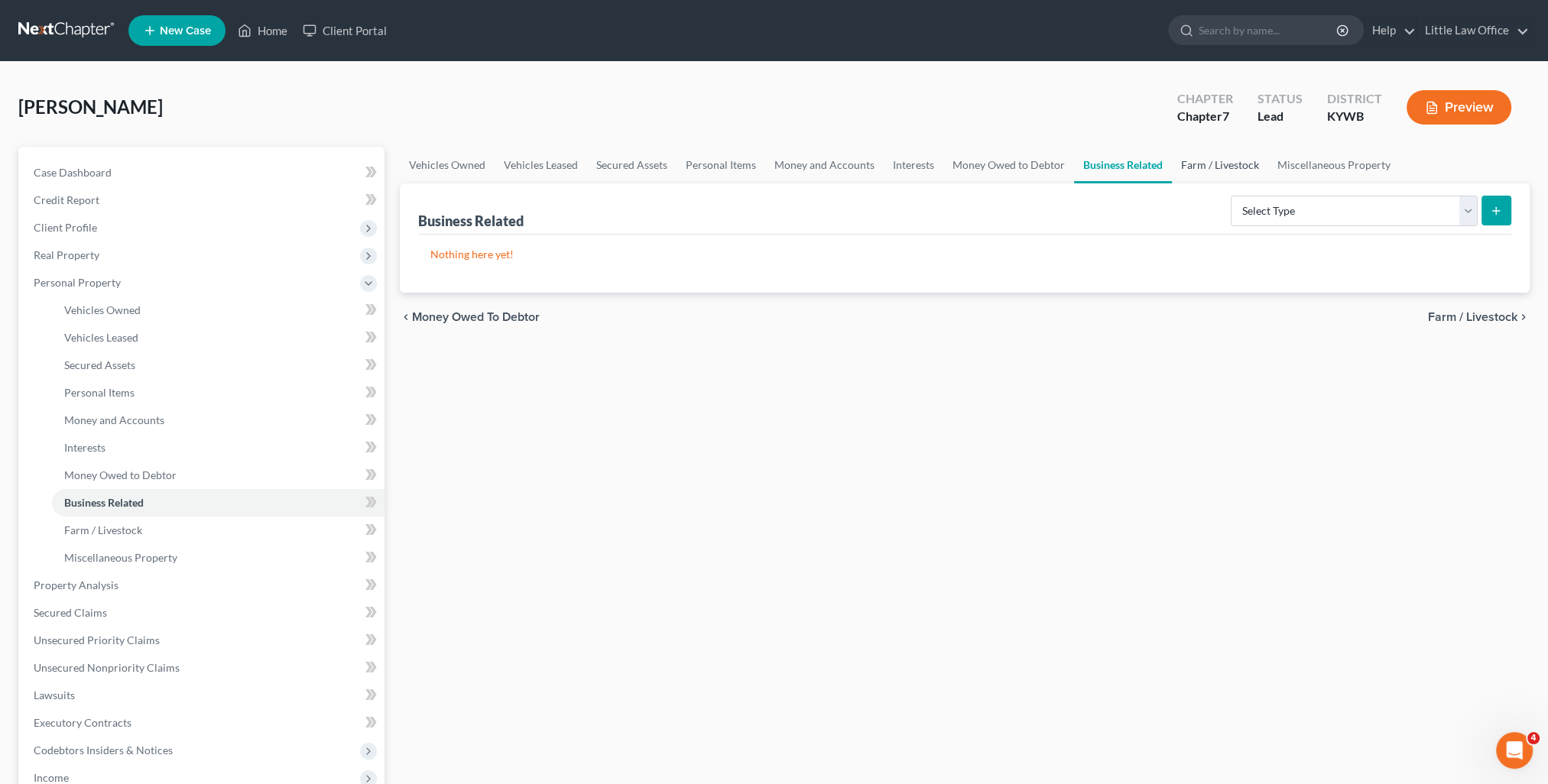
click at [1187, 170] on link "Farm / Livestock" at bounding box center [1220, 165] width 96 height 36
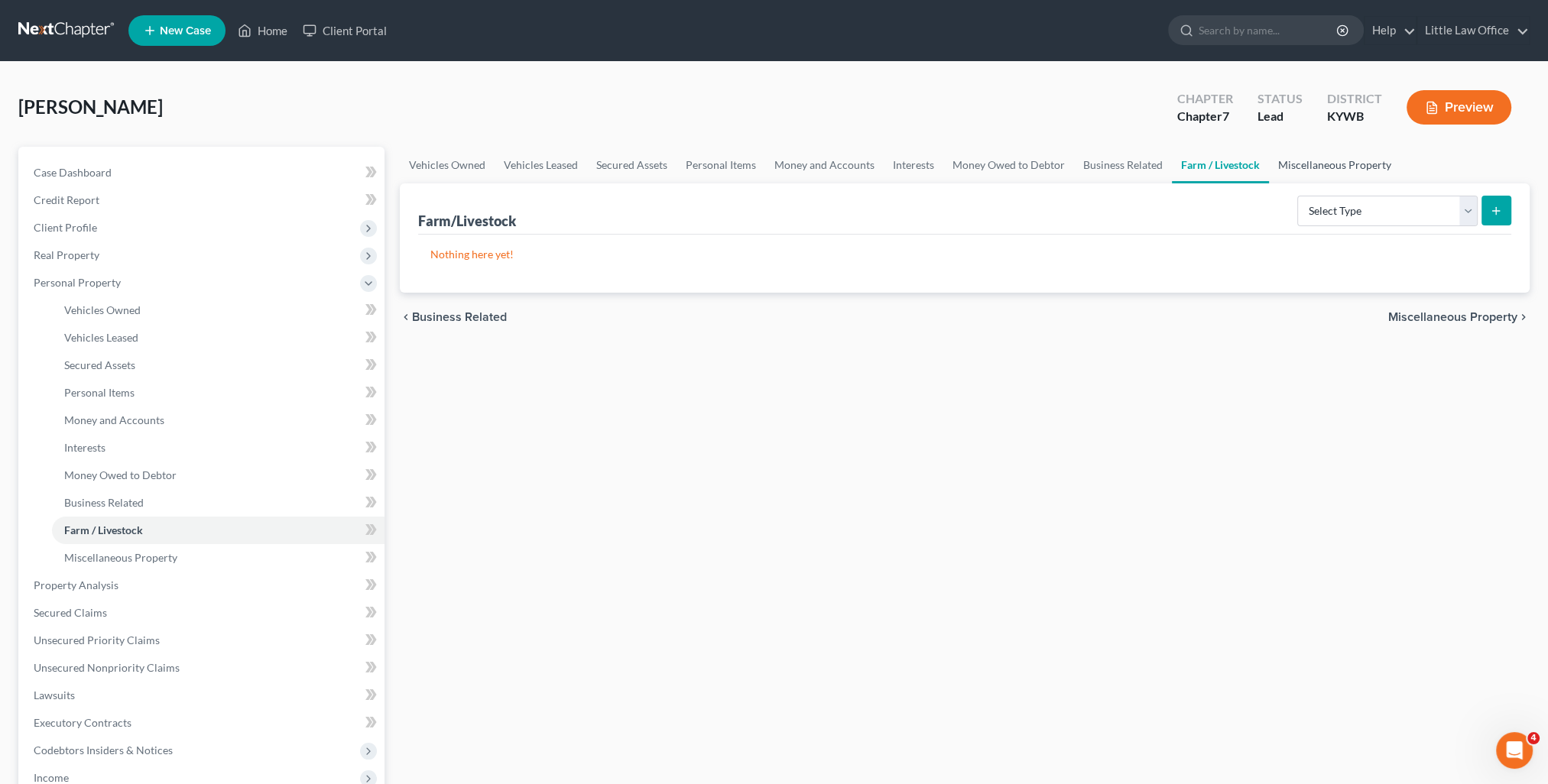
click at [1310, 166] on link "Miscellaneous Property" at bounding box center [1335, 165] width 132 height 36
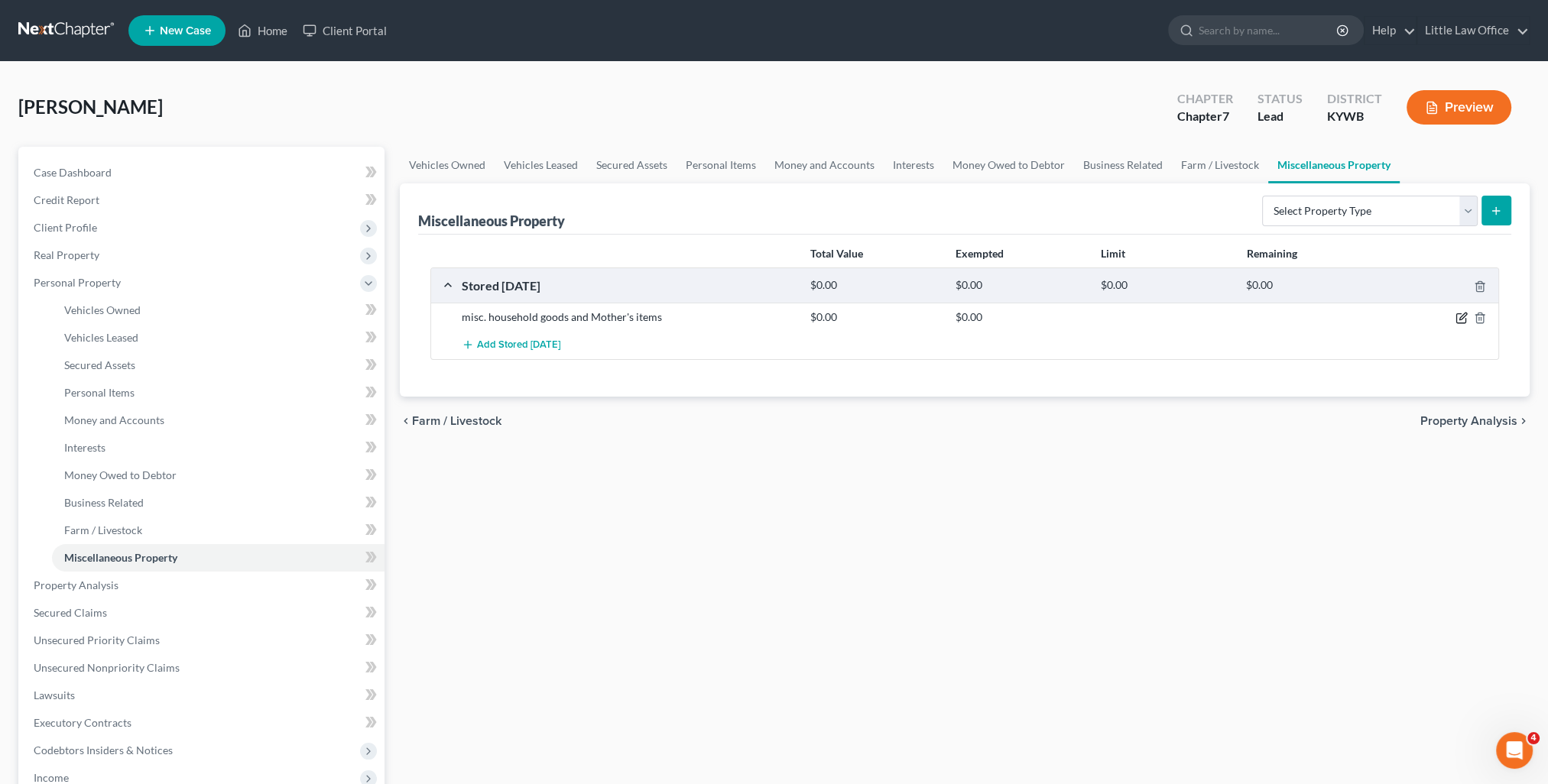
click at [1457, 317] on icon "button" at bounding box center [1462, 318] width 12 height 12
select select "18"
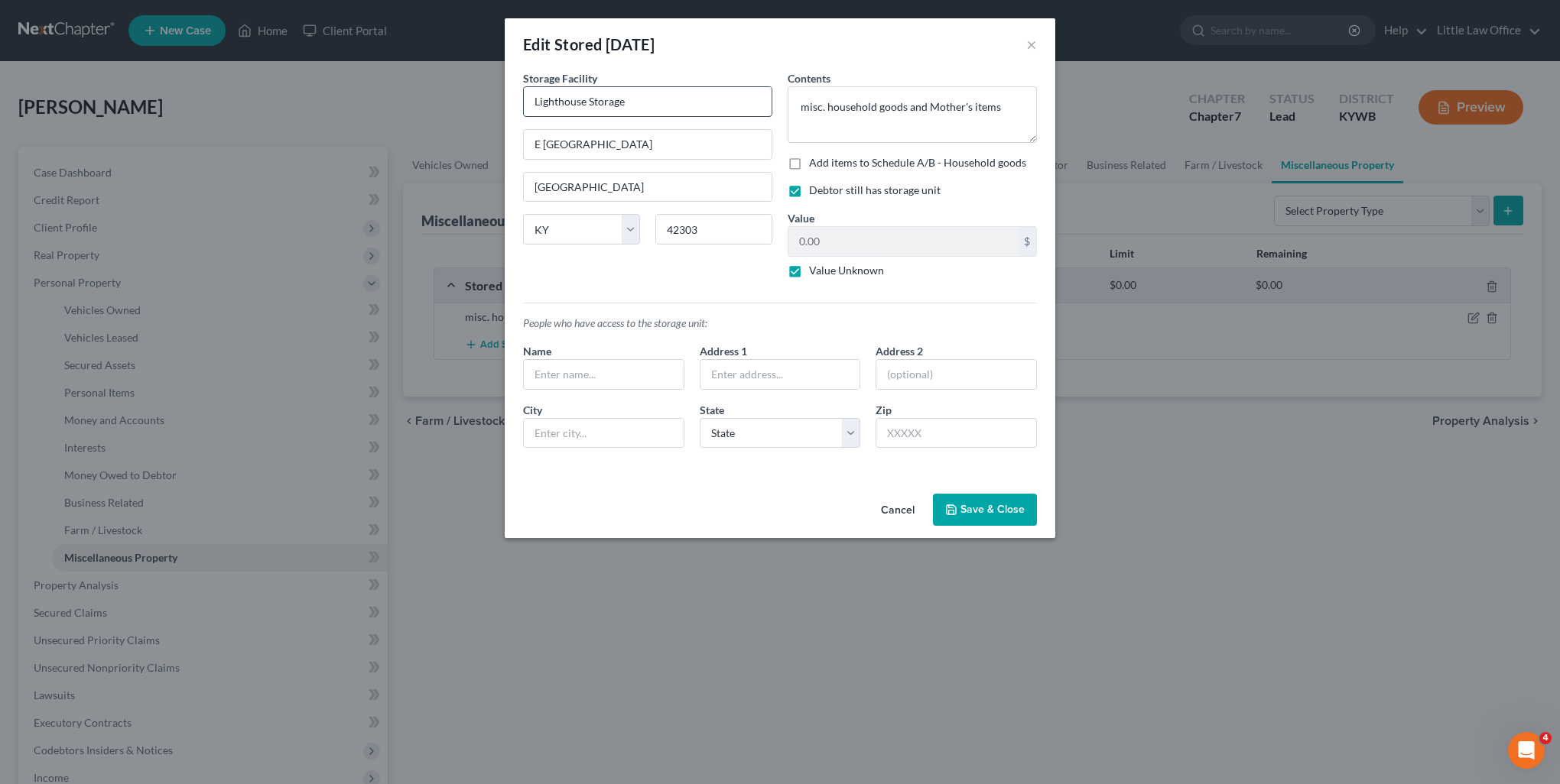
click at [649, 112] on input "Lighthouse Storage" at bounding box center [648, 102] width 247 height 29
click at [529, 145] on input "E 4th Street" at bounding box center [648, 145] width 247 height 29
type input "1812 E 4th Street"
click at [970, 529] on div "Cancel Save & Close" at bounding box center [780, 512] width 551 height 50
click at [1013, 501] on button "Save & Close" at bounding box center [985, 510] width 104 height 32
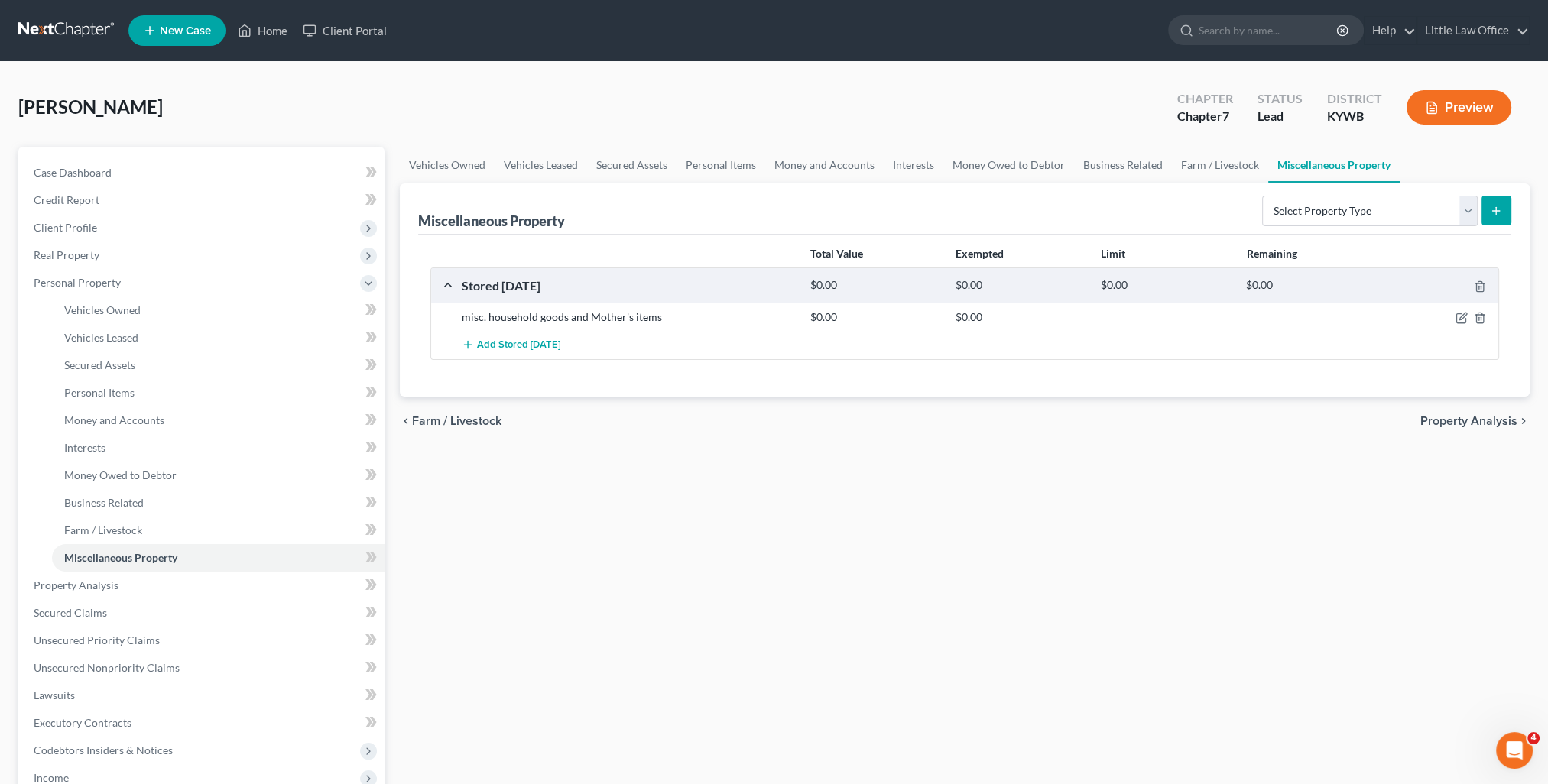
click at [1485, 428] on div "chevron_left Farm / Livestock Property Analysis chevron_right" at bounding box center [965, 421] width 1130 height 49
click at [1474, 424] on span "Property Analysis" at bounding box center [1469, 421] width 97 height 12
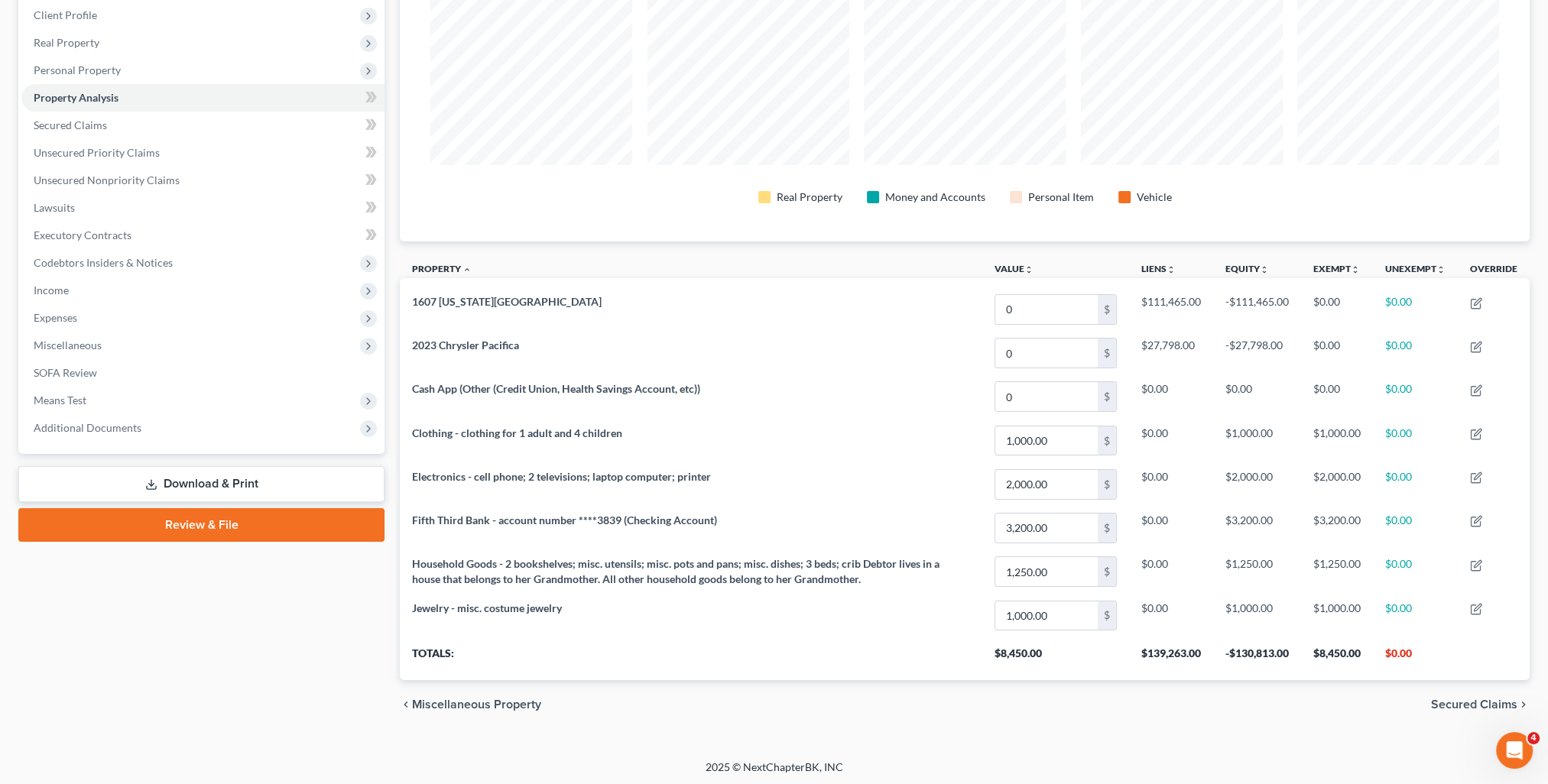
click at [1445, 702] on span "Secured Claims" at bounding box center [1474, 704] width 86 height 12
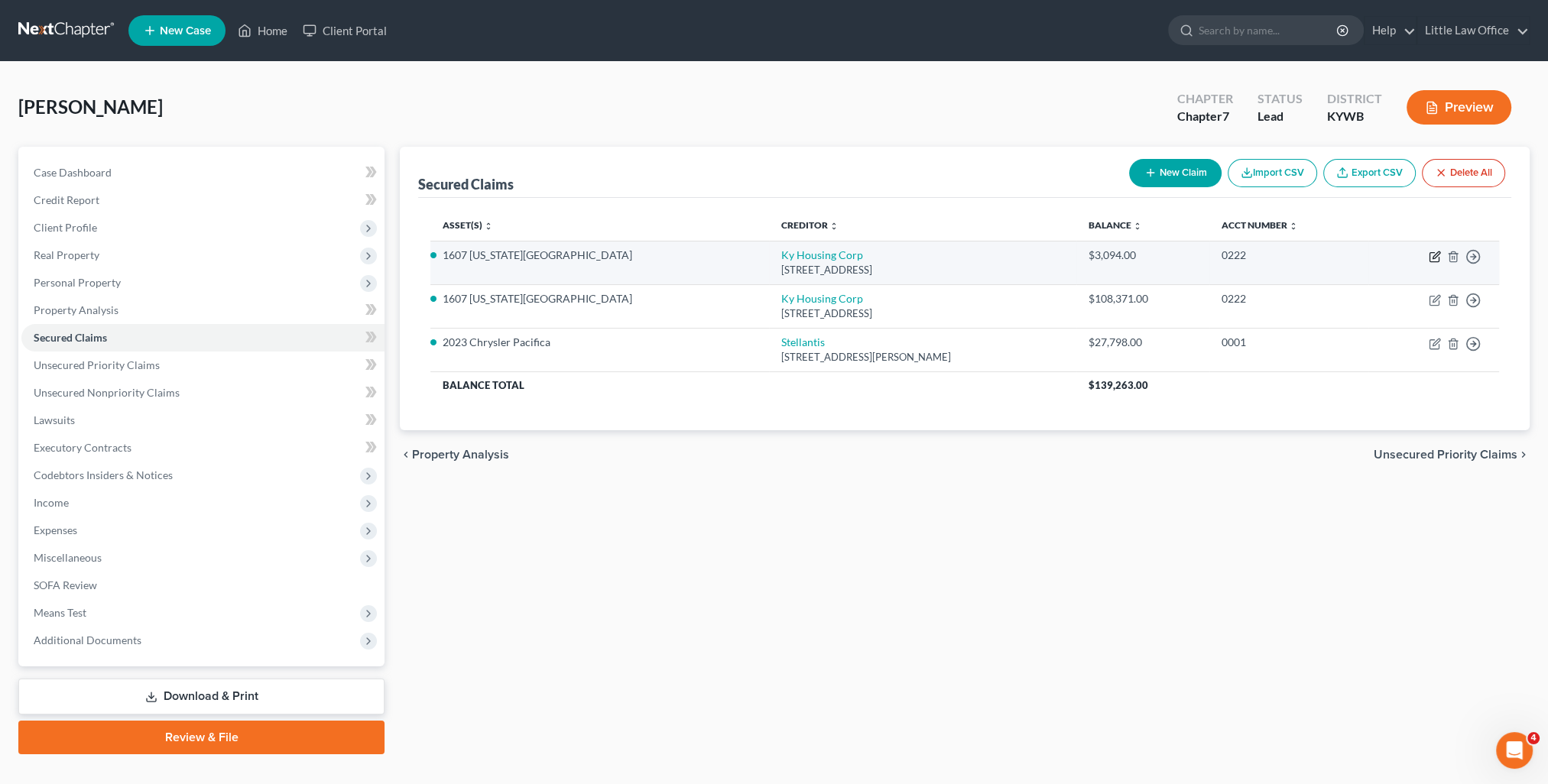
click at [1438, 255] on icon "button" at bounding box center [1435, 256] width 12 height 12
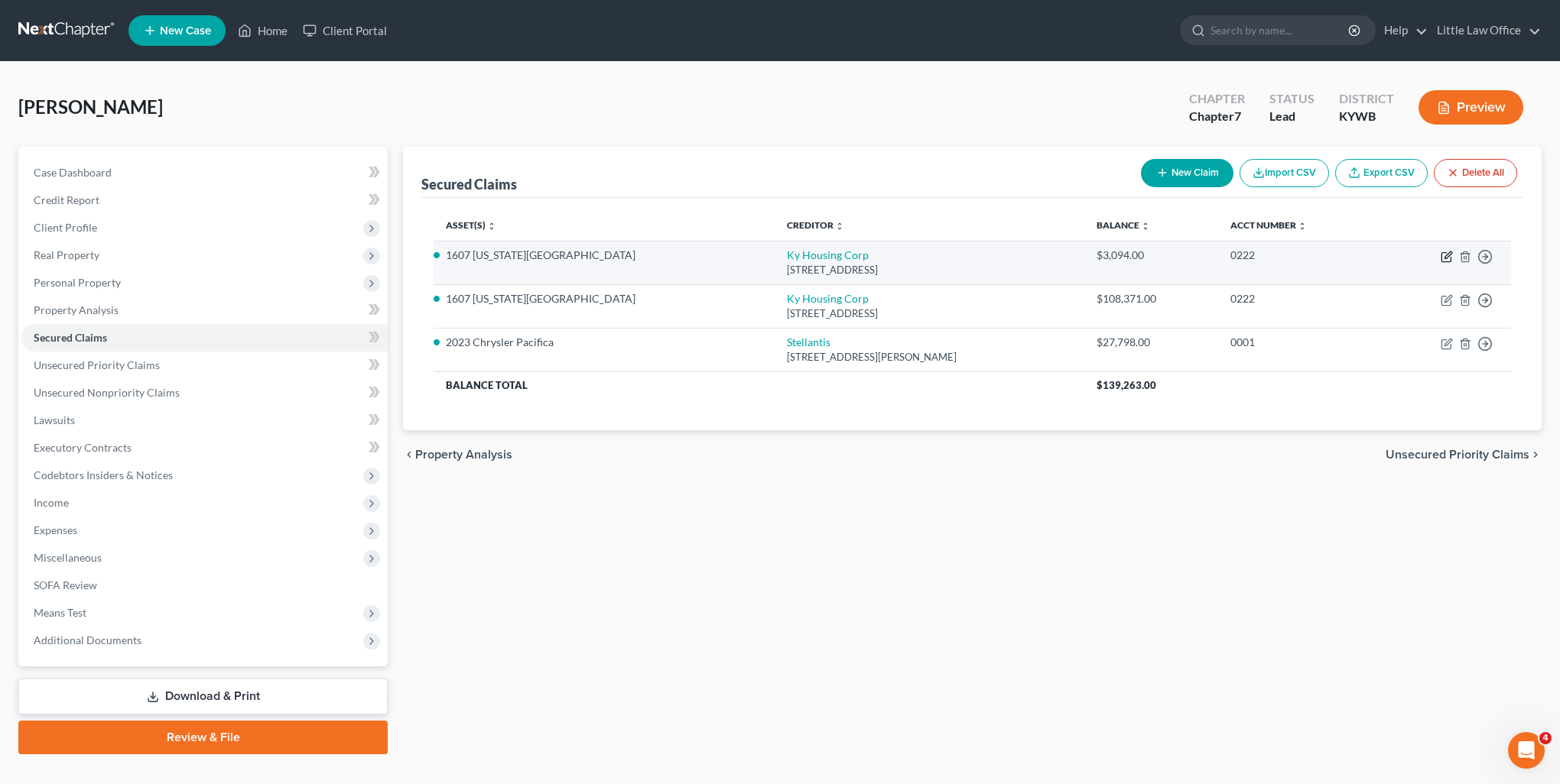
select select "18"
select select "3"
select select "0"
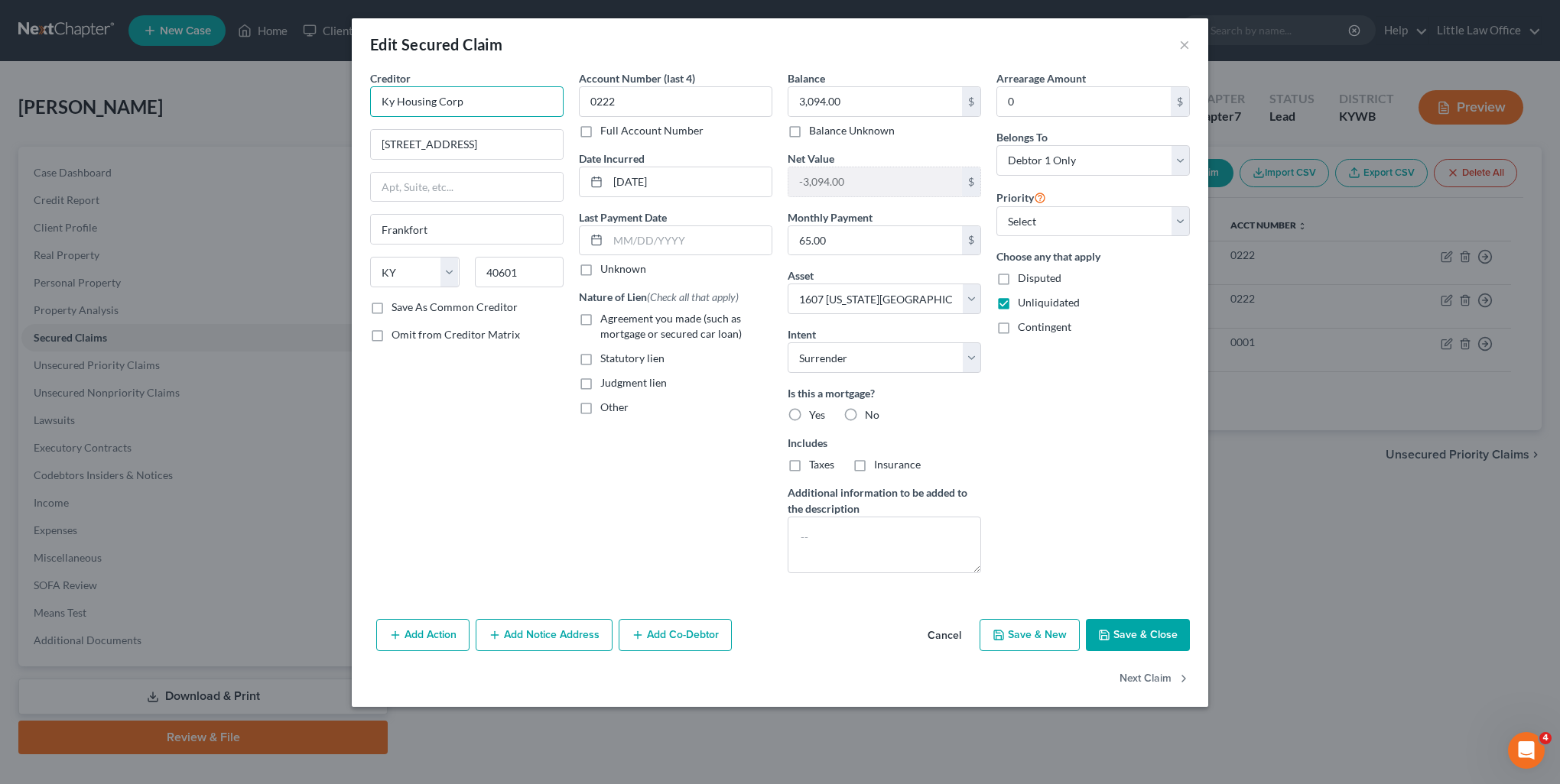
click at [486, 107] on input "Ky Housing Corp" at bounding box center [467, 102] width 193 height 31
click at [488, 136] on div "1231 Louisville Rd, Frankfort, KY 40601" at bounding box center [462, 142] width 159 height 13
type input "KY Housing Corporation"
click at [642, 315] on span "Agreement you made (such as mortgage or secured car loan)" at bounding box center [670, 326] width 142 height 28
click at [616, 315] on input "Agreement you made (such as mortgage or secured car loan)" at bounding box center [611, 316] width 10 height 10
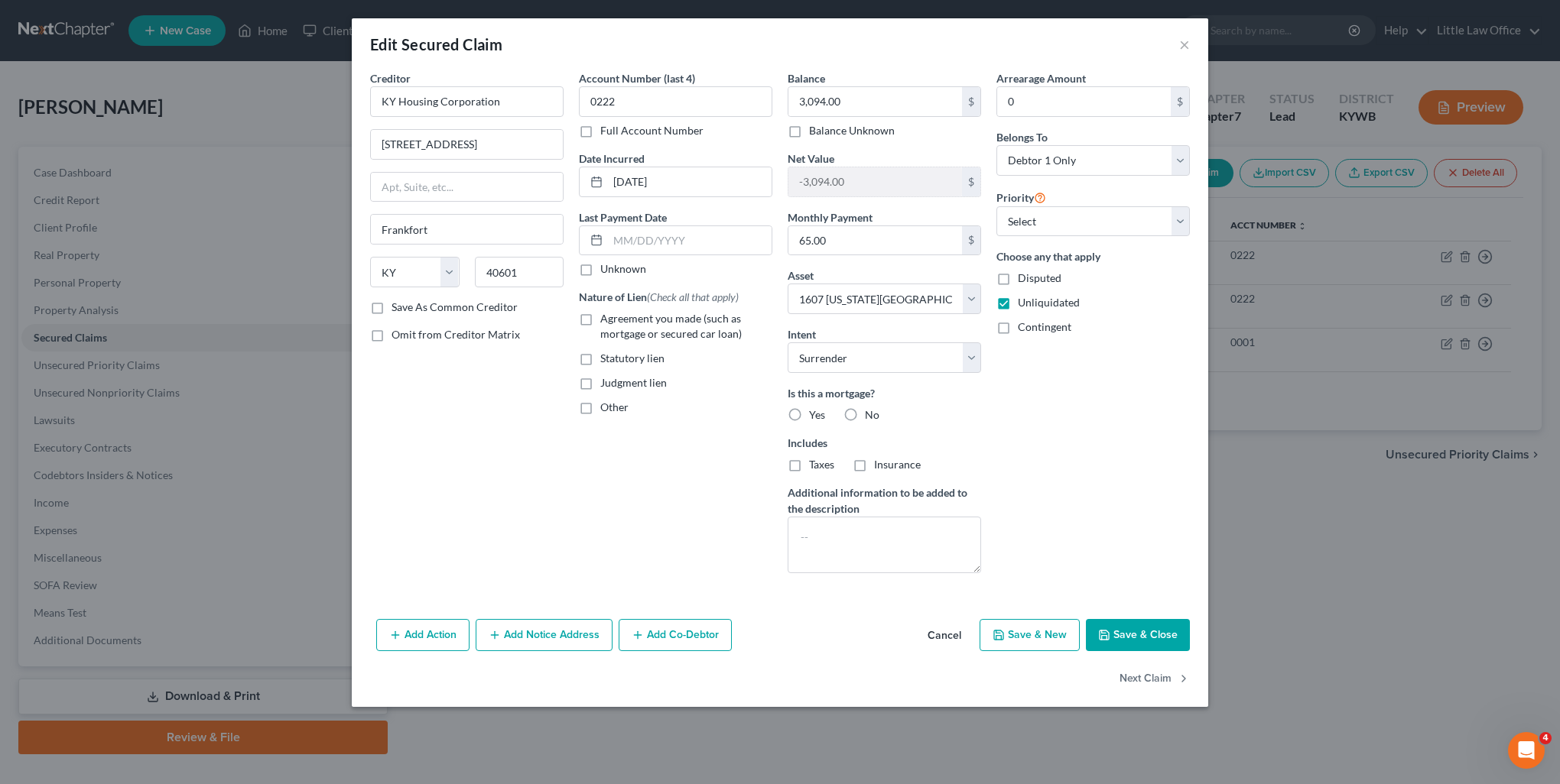
checkbox input "true"
click at [819, 414] on span "Yes" at bounding box center [818, 415] width 16 height 13
click at [819, 414] on input "Yes" at bounding box center [820, 412] width 10 height 10
radio input "true"
click at [1132, 673] on button "Next Claim" at bounding box center [1155, 680] width 70 height 32
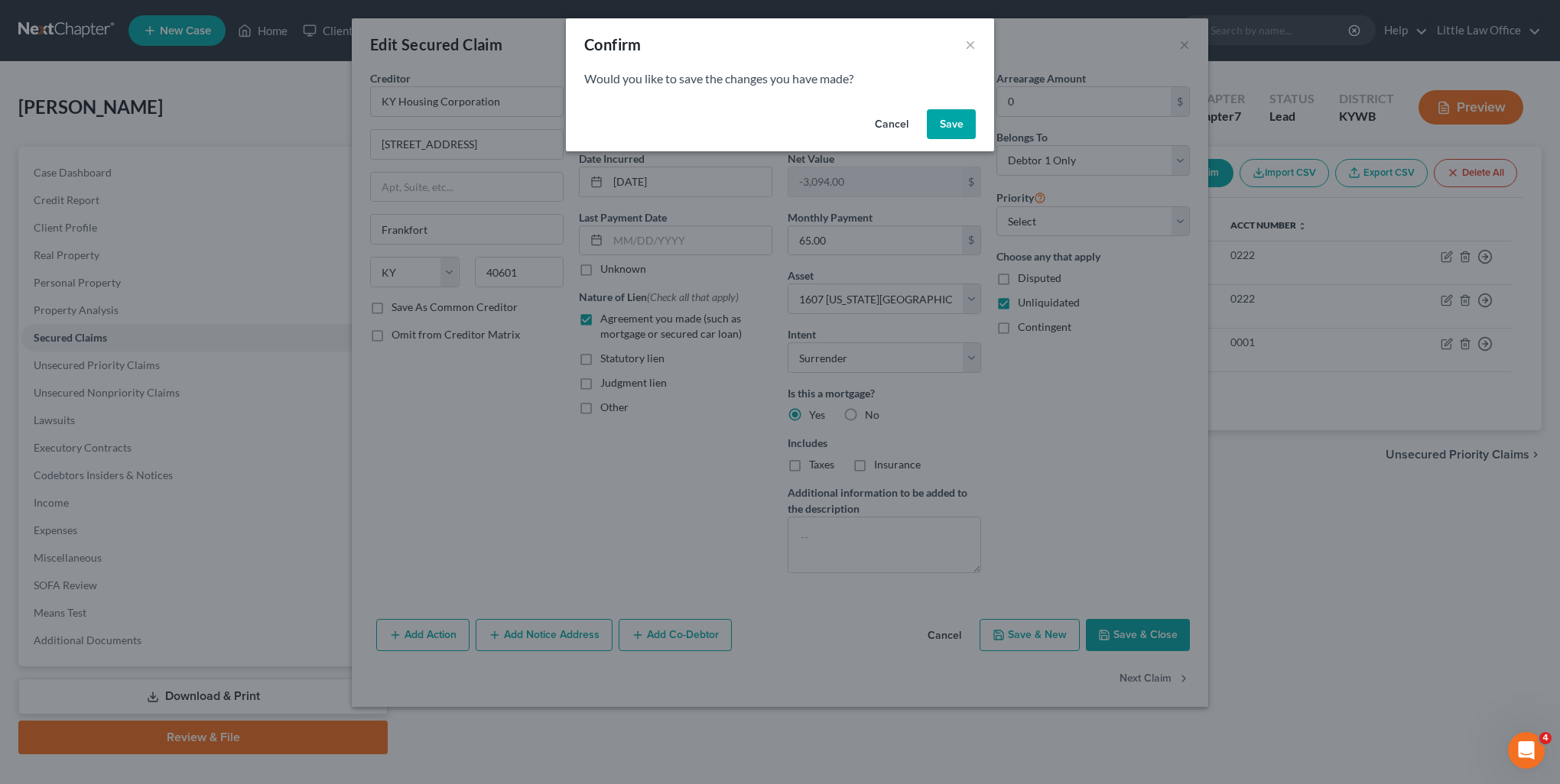
click at [959, 135] on button "Save" at bounding box center [951, 124] width 49 height 31
select select "3"
select select "18"
select select "3"
select select "0"
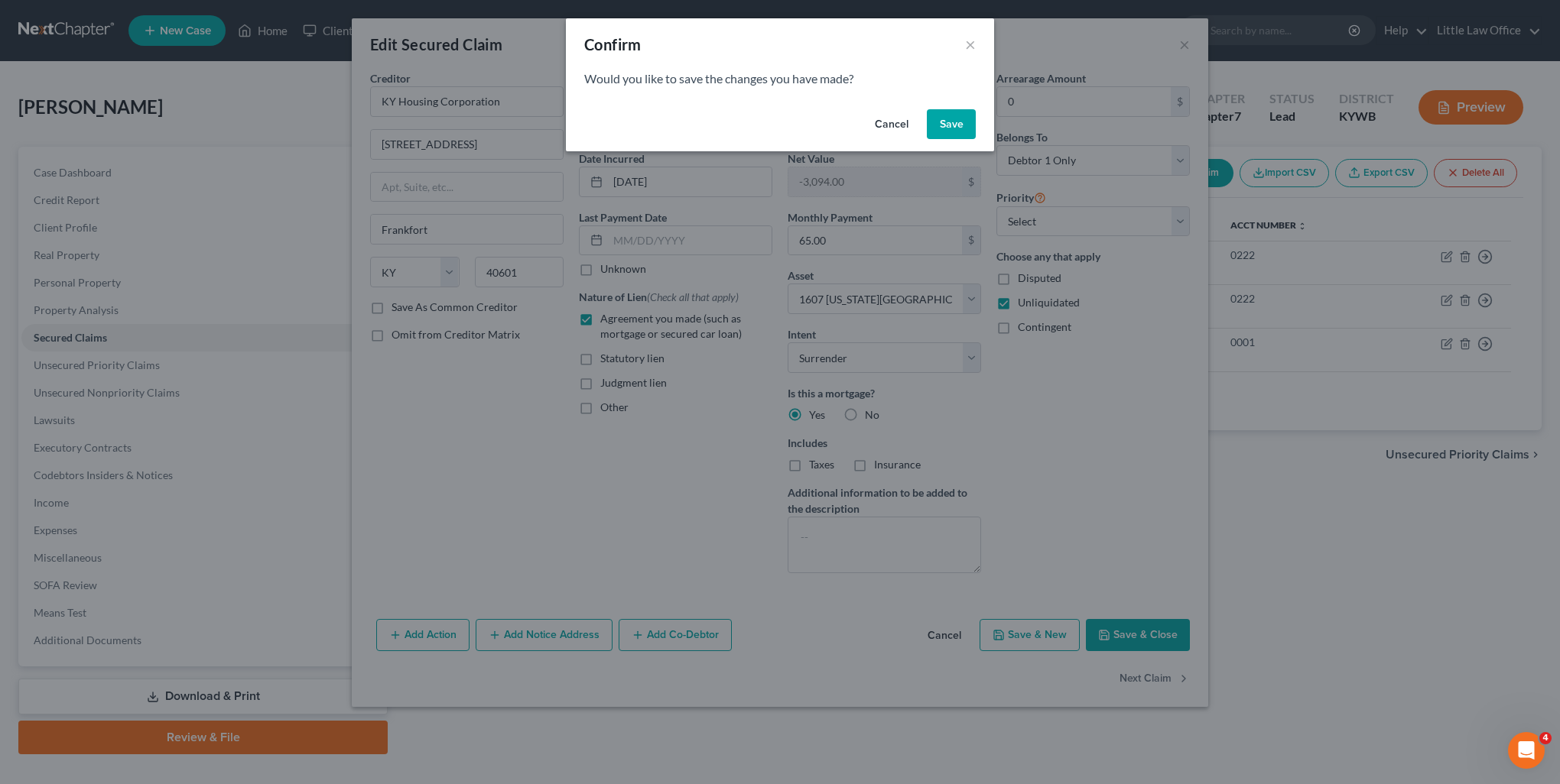
select select "0"
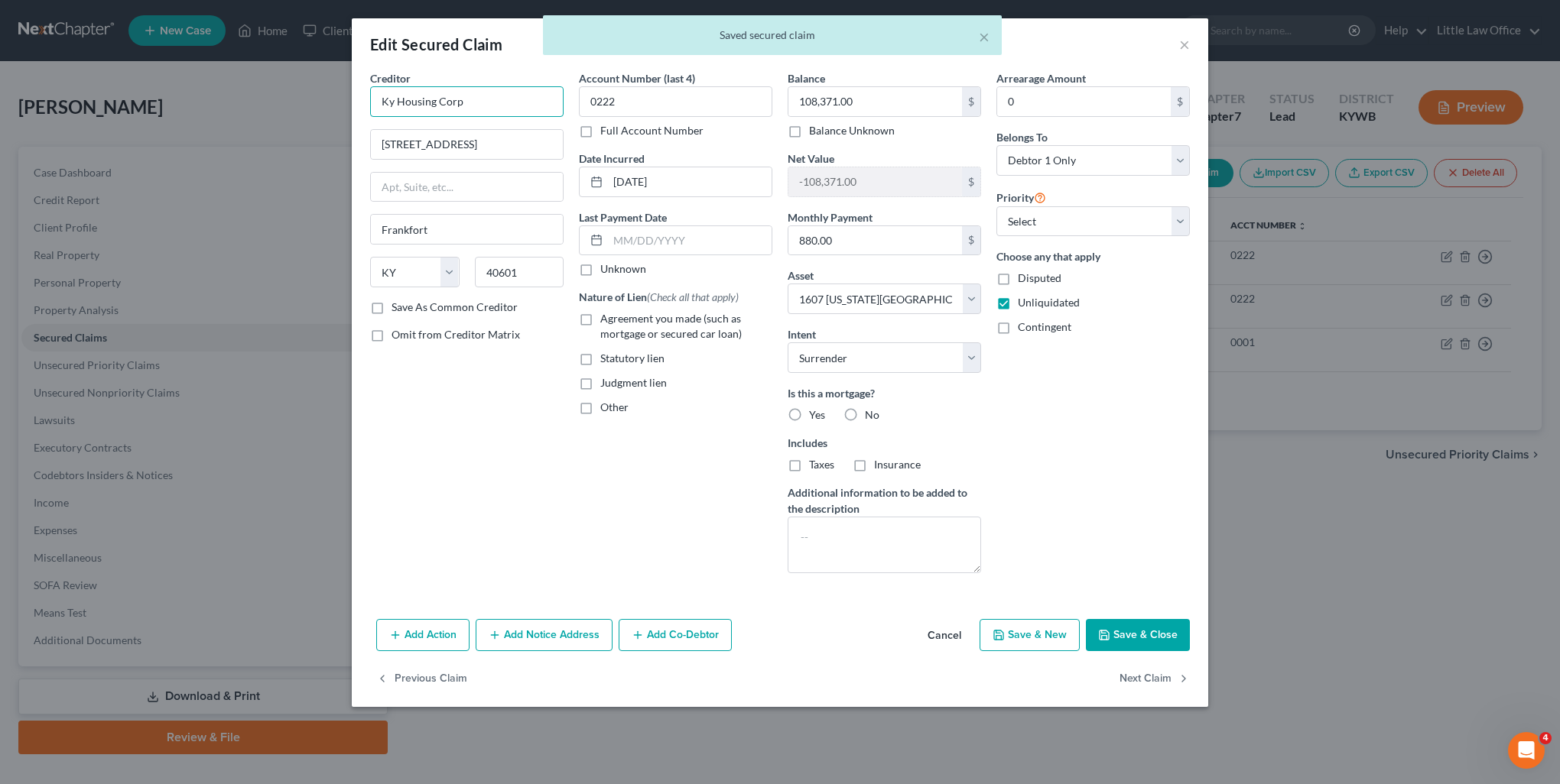
click at [505, 115] on input "Ky Housing Corp" at bounding box center [467, 102] width 193 height 31
click at [473, 142] on div "1231 Louisville Rd, Frankfort, KY 40601" at bounding box center [462, 142] width 159 height 13
type input "KY Housing Corporation"
click at [610, 314] on span "Agreement you made (such as mortgage or secured car loan)" at bounding box center [670, 326] width 142 height 28
click at [610, 314] on input "Agreement you made (such as mortgage or secured car loan)" at bounding box center [611, 316] width 10 height 10
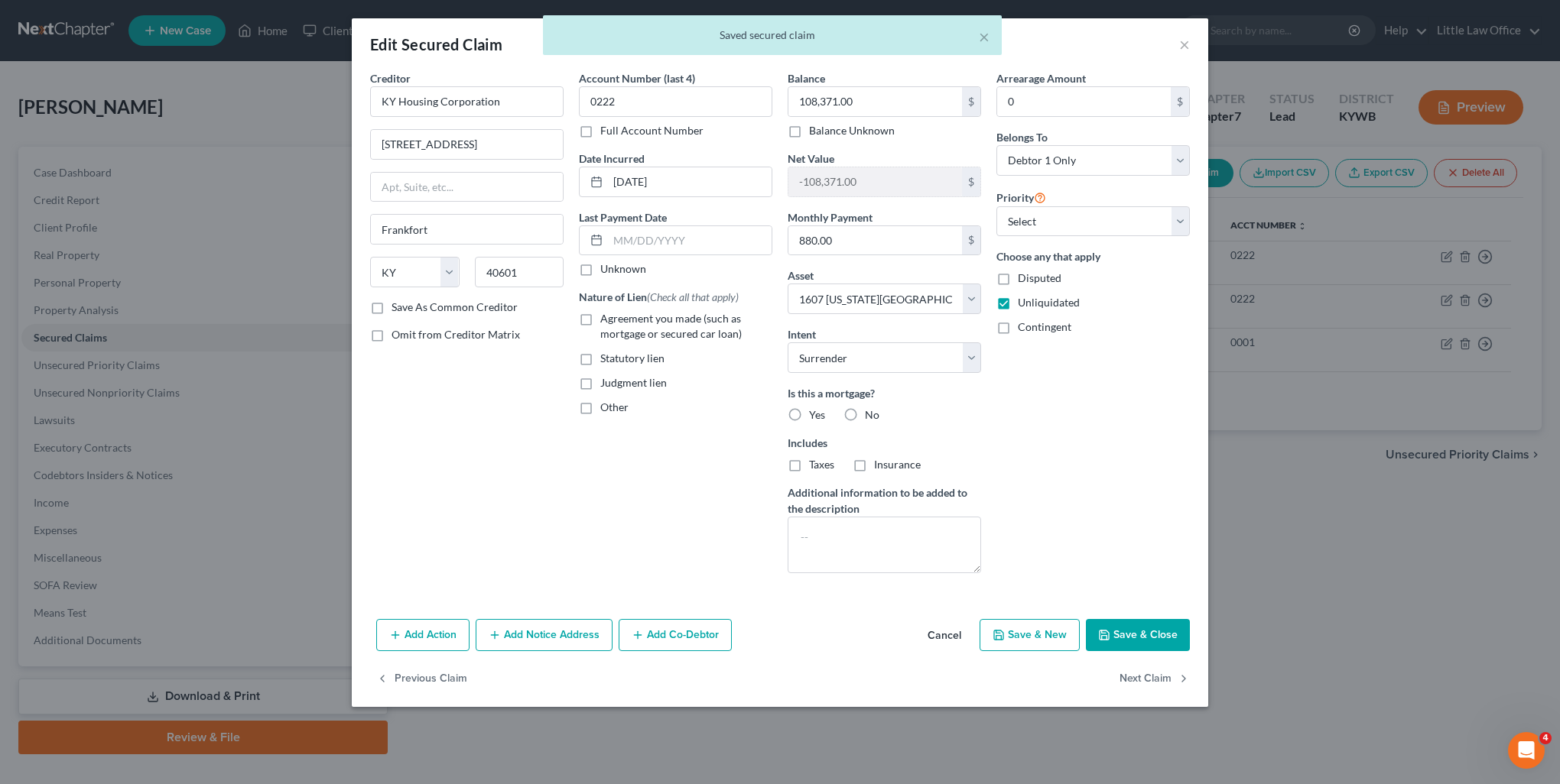
checkbox input "true"
click at [821, 409] on span "Yes" at bounding box center [818, 415] width 16 height 13
click at [821, 409] on input "Yes" at bounding box center [820, 412] width 10 height 10
radio input "true"
click at [1151, 630] on button "Save & Close" at bounding box center [1138, 635] width 104 height 32
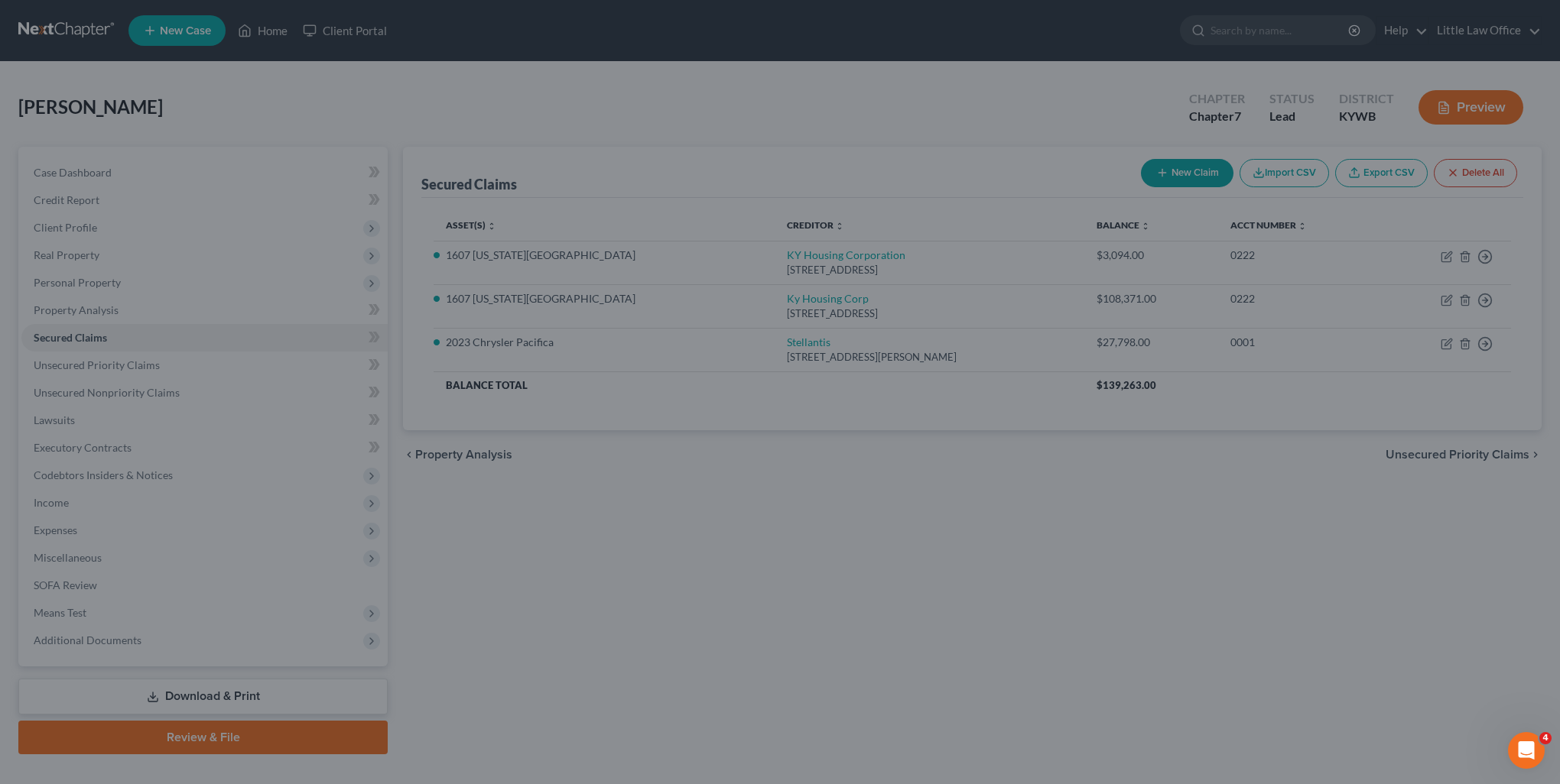
select select "3"
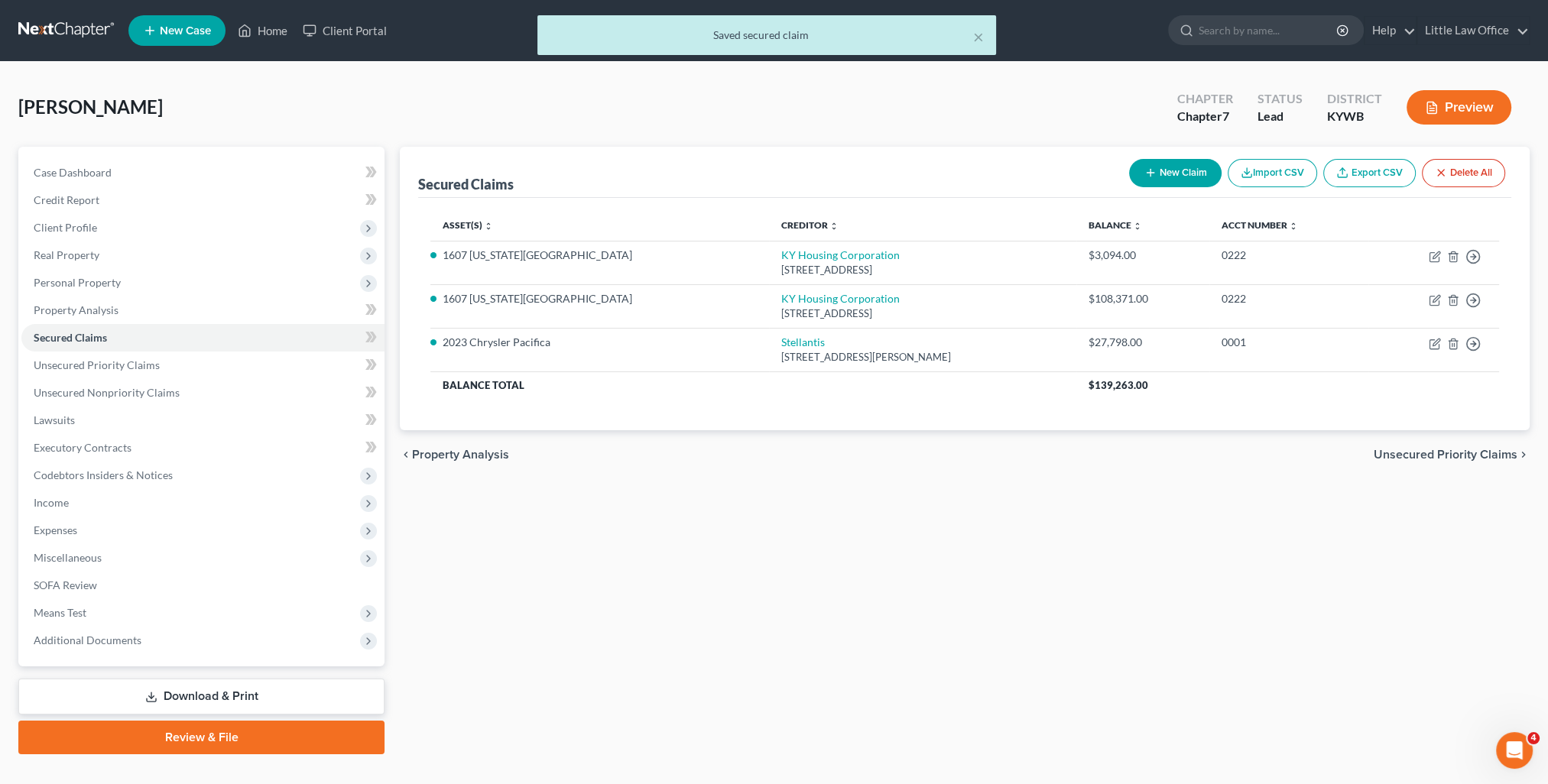
click at [1487, 457] on span "Unsecured Priority Claims" at bounding box center [1446, 454] width 144 height 12
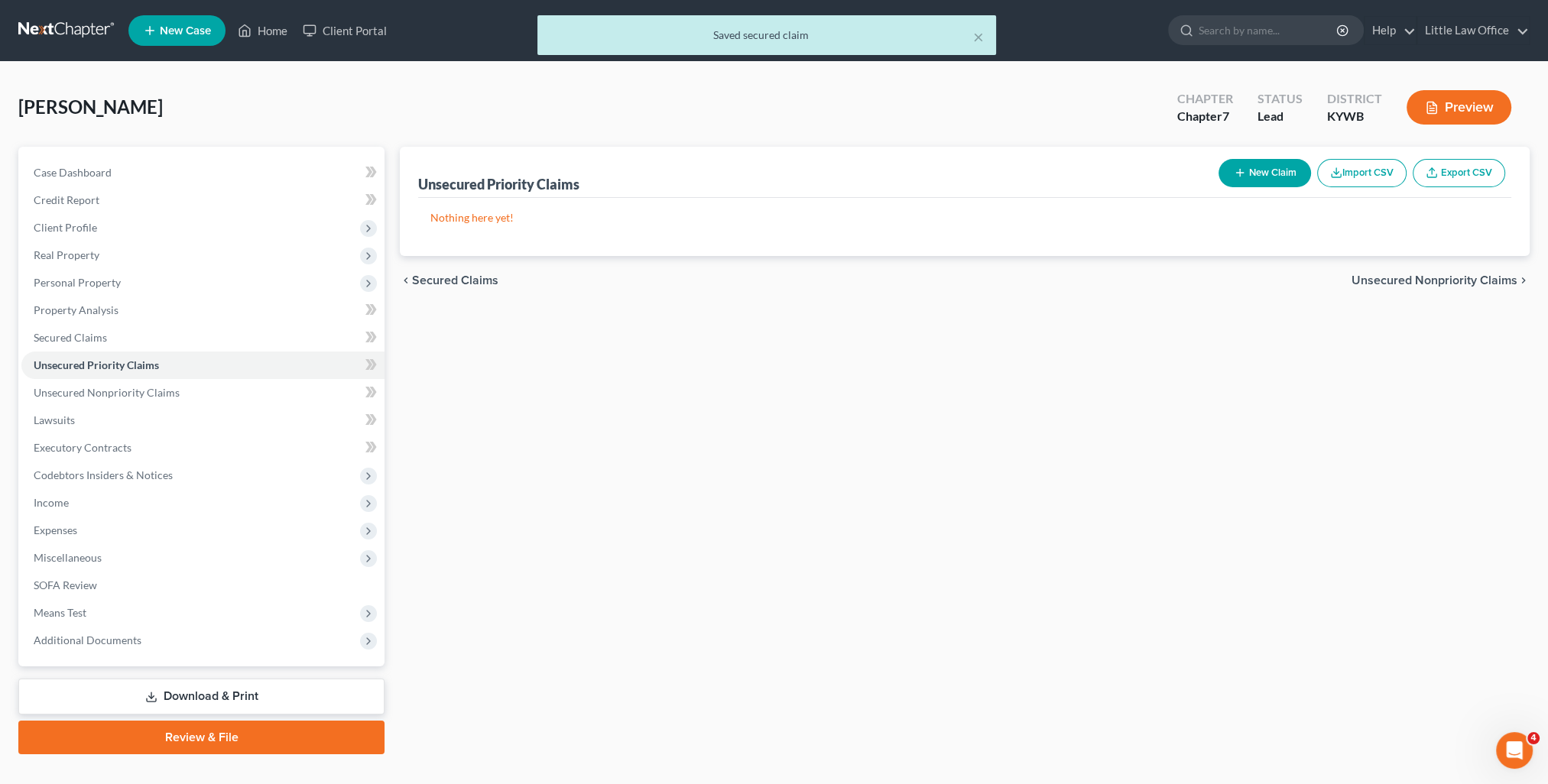
click at [1455, 280] on span "Unsecured Nonpriority Claims" at bounding box center [1434, 280] width 166 height 12
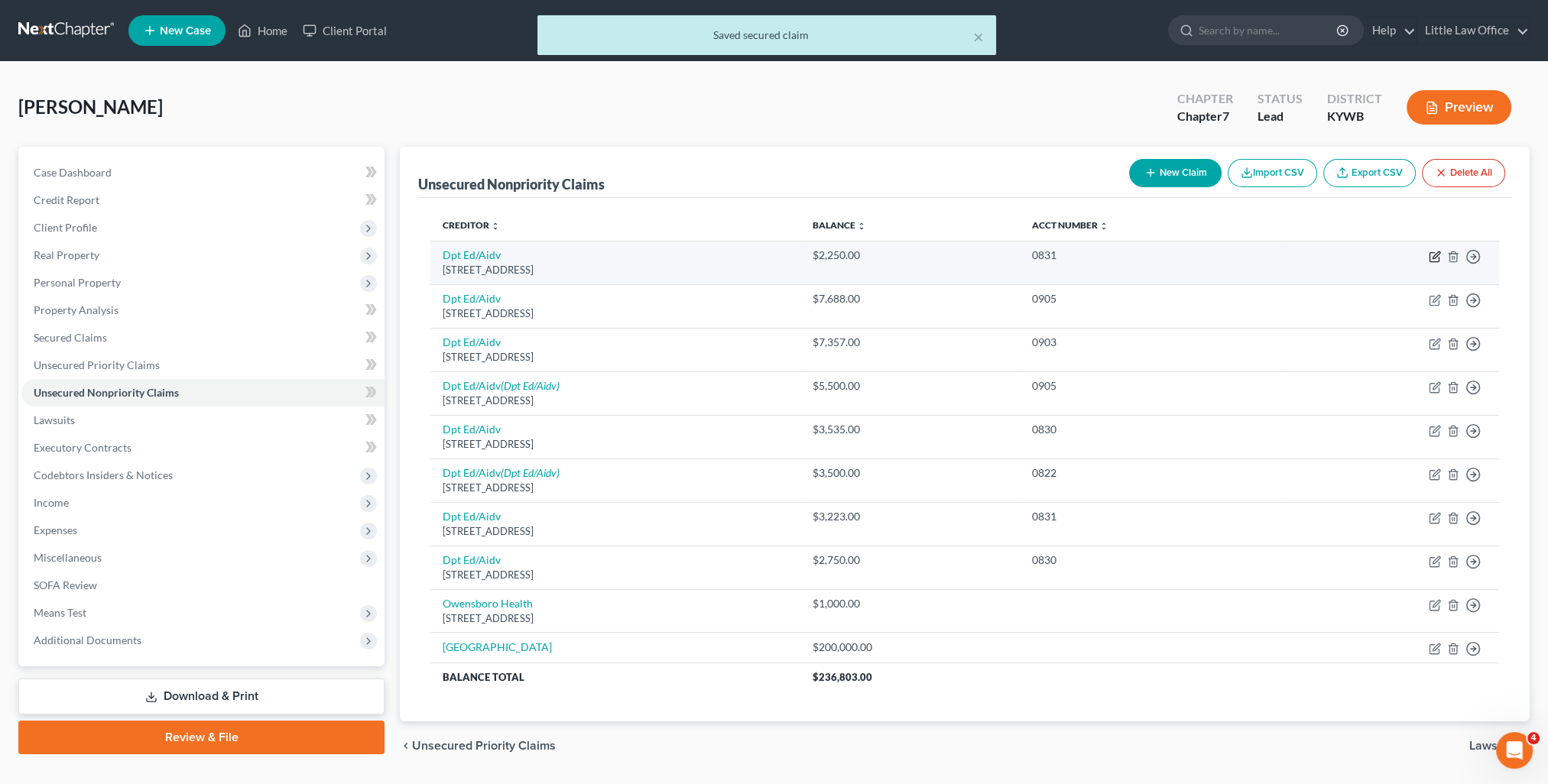
click at [1434, 259] on icon "button" at bounding box center [1435, 256] width 12 height 12
select select "45"
select select "17"
select select "0"
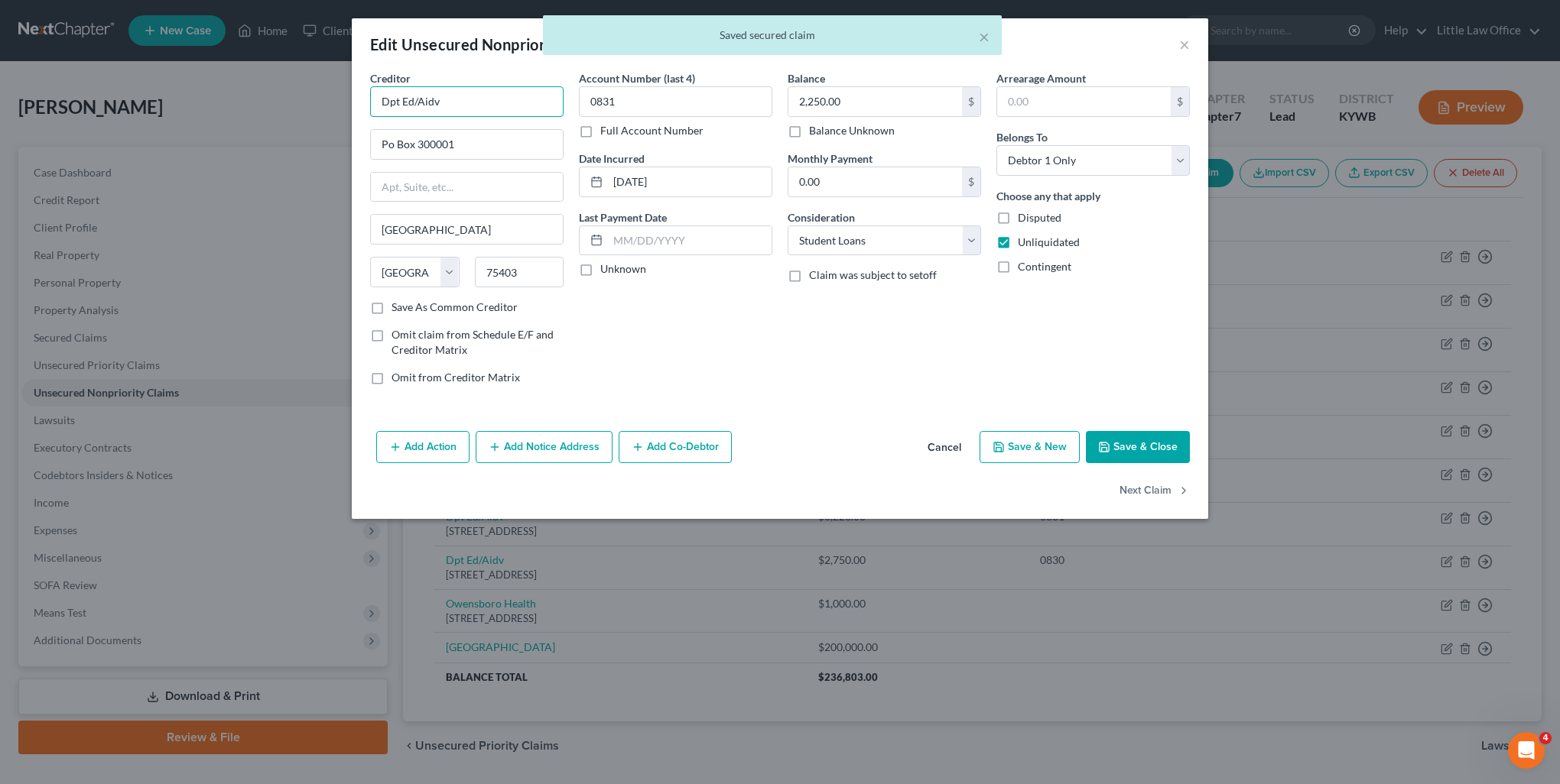
drag, startPoint x: 538, startPoint y: 99, endPoint x: 271, endPoint y: 113, distance: 267.4
click at [271, 113] on div "Edit Unsecured Nonpriority Claim × Creditor * Dpt Ed/Aidv Po Box 300001 Greenvi…" at bounding box center [780, 392] width 1560 height 784
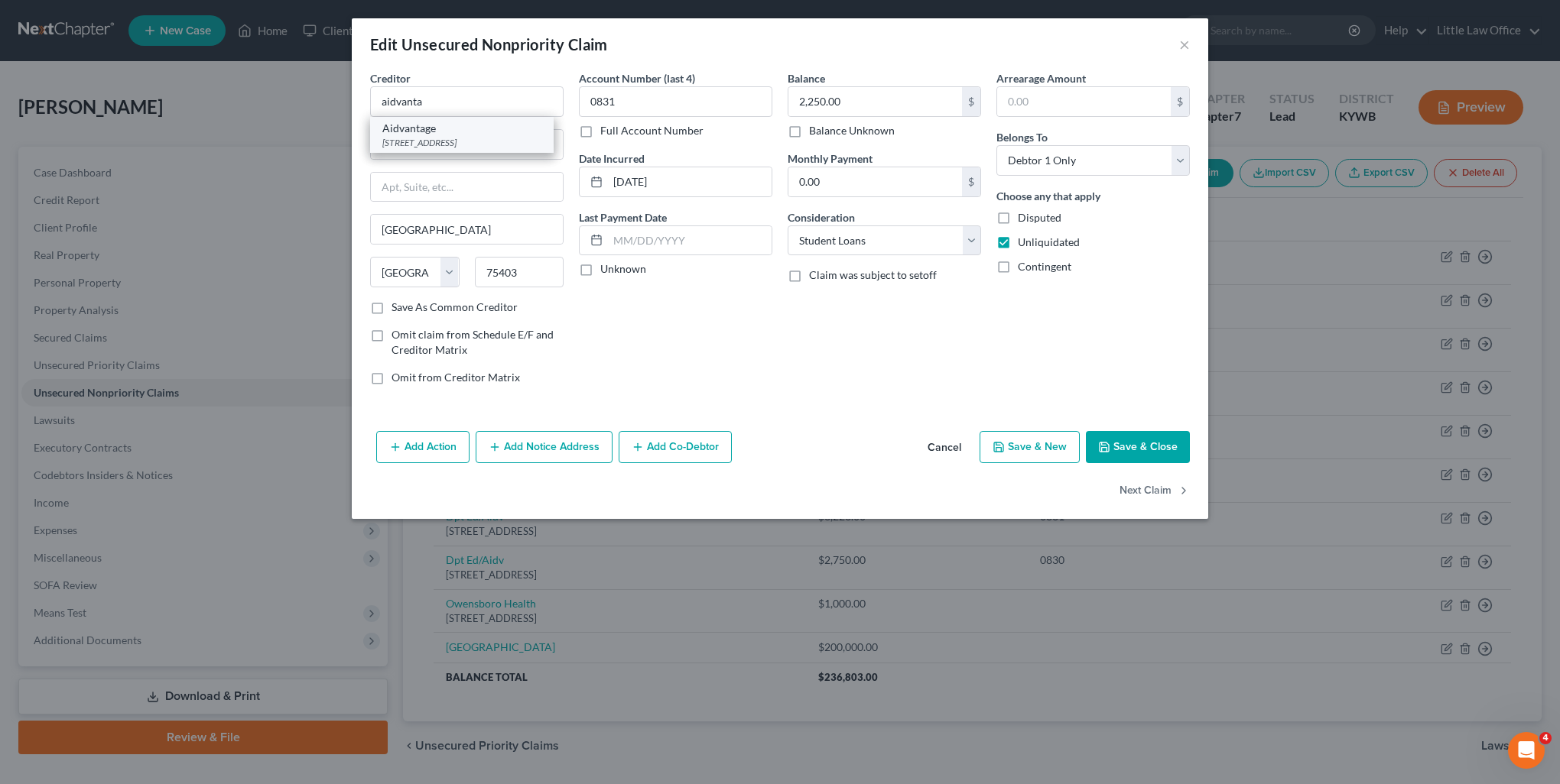
click at [430, 138] on div "PO Box 300001, Greenville, TX 75403" at bounding box center [462, 142] width 159 height 13
type input "Aidvantage"
type input "PO Box 300001"
click at [567, 453] on button "Add Notice Address" at bounding box center [543, 447] width 137 height 32
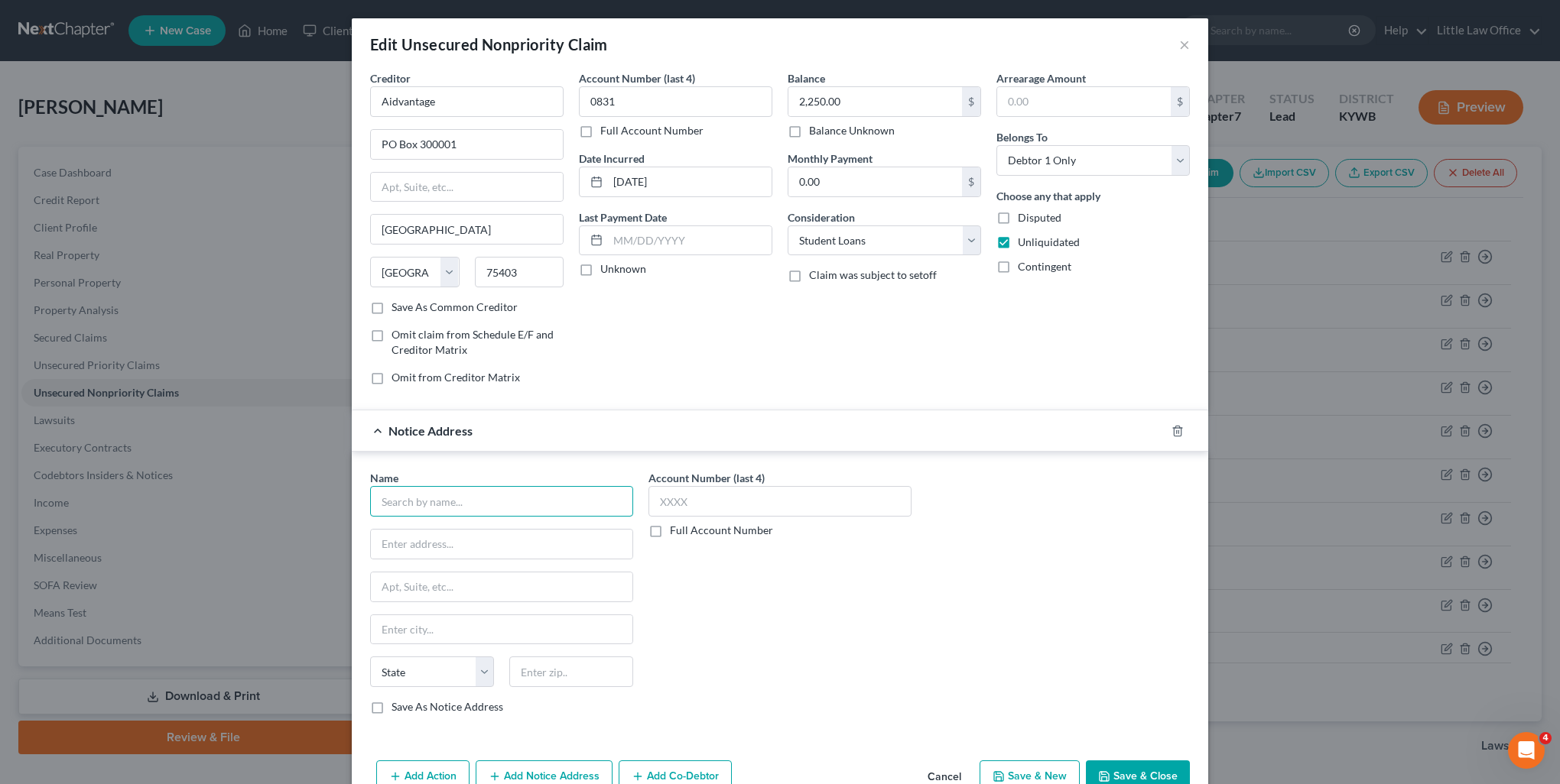
click at [568, 491] on input "text" at bounding box center [501, 501] width 263 height 31
click at [542, 531] on div "US Department of Education" at bounding box center [462, 528] width 159 height 15
type input "US Department of Education"
type input "400 Maryland Ave, SW"
type input "Washington"
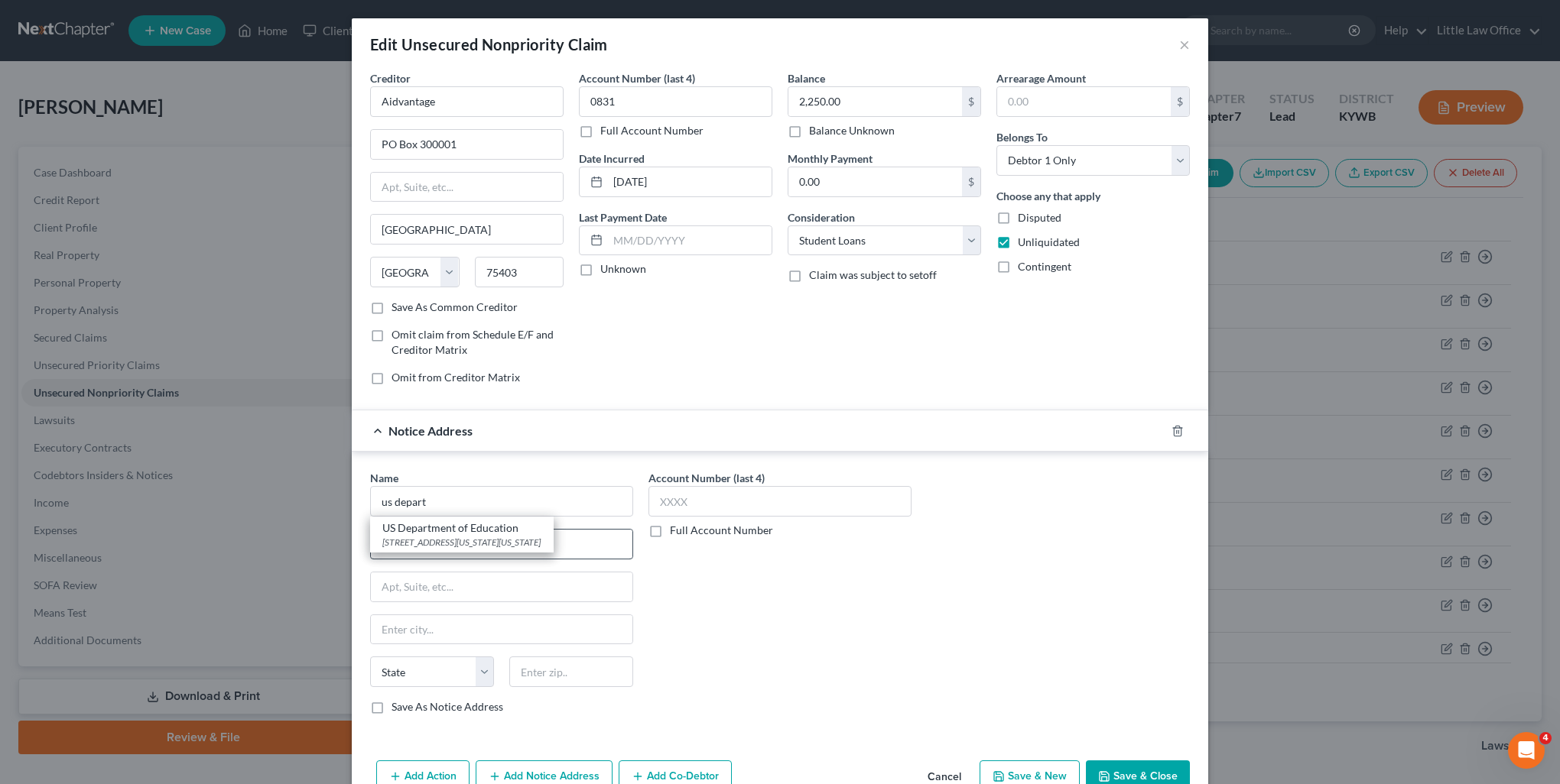
select select "8"
type input "20202"
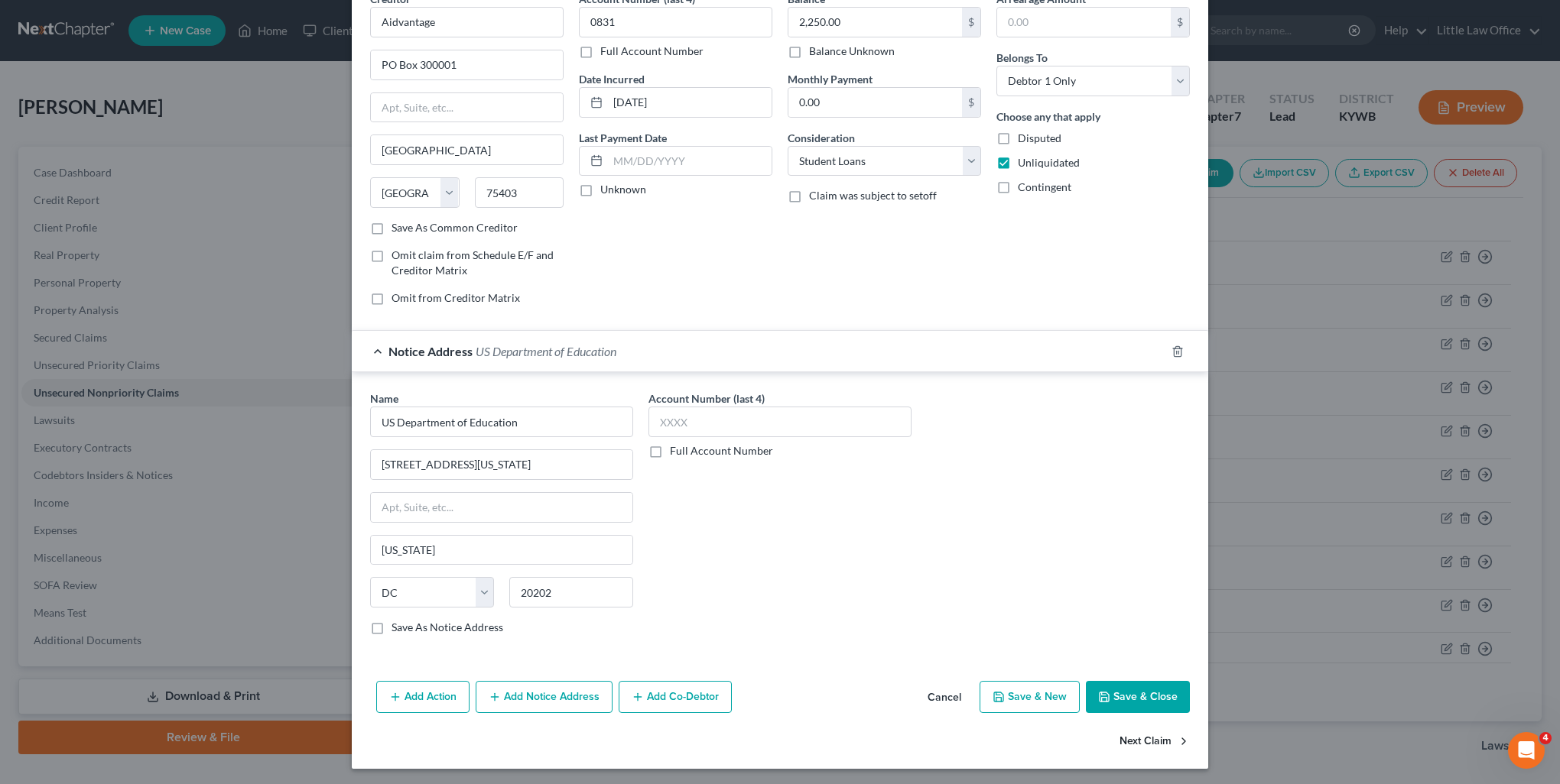
click at [1148, 738] on button "Next Claim" at bounding box center [1155, 742] width 70 height 32
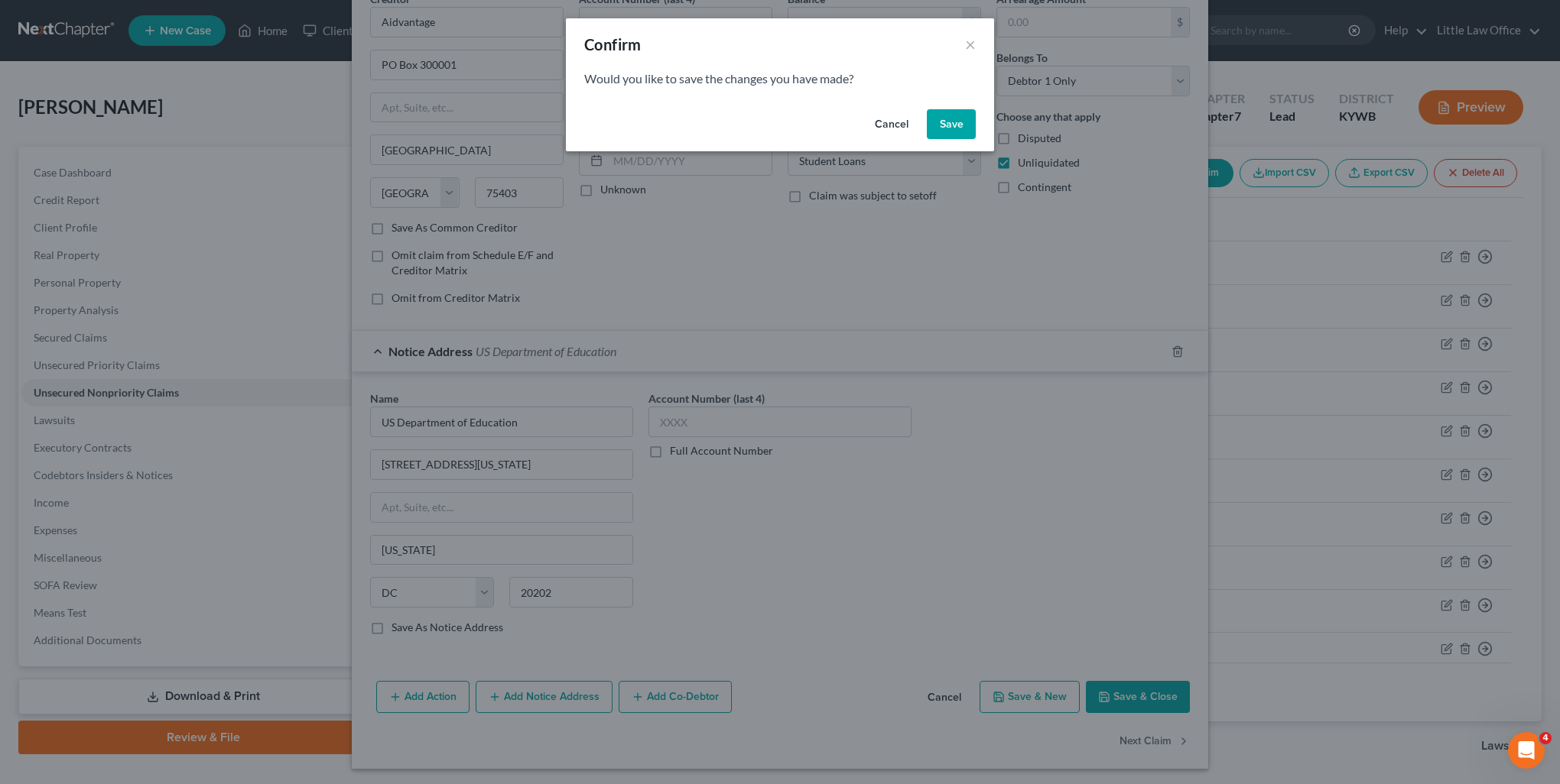
click at [953, 129] on button "Save" at bounding box center [951, 124] width 49 height 31
select select "45"
select select "17"
select select "0"
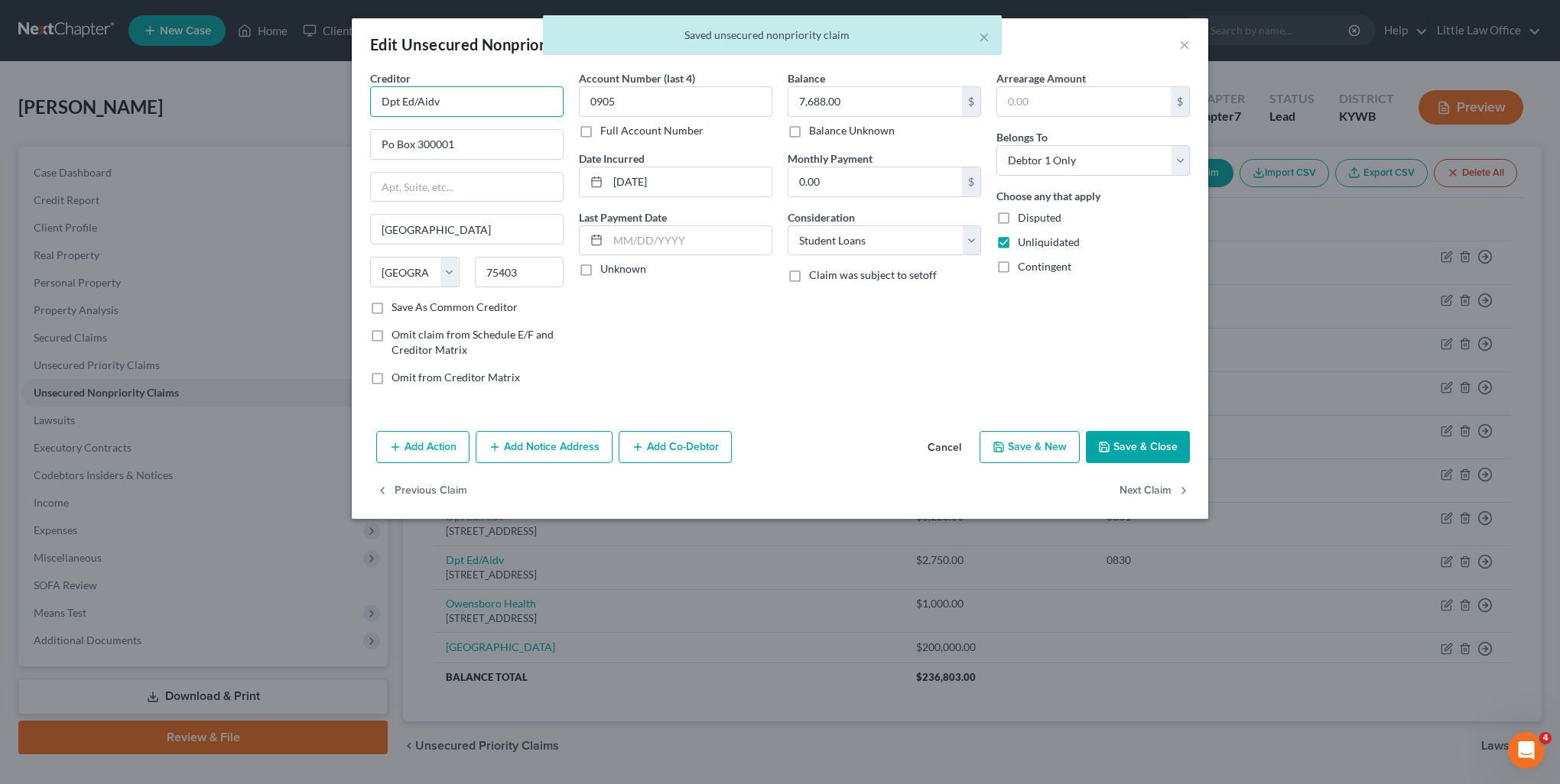
drag, startPoint x: 385, startPoint y: 120, endPoint x: 260, endPoint y: 119, distance: 125.0
click at [260, 119] on div "Edit Unsecured Nonpriority Claim × Creditor * Dpt Ed/Aidv Po Box 300001 Greenvi…" at bounding box center [780, 392] width 1560 height 784
click at [400, 136] on div "PO Box 300001, Greenville, TX 75403" at bounding box center [462, 142] width 159 height 13
type input "Aidvantage"
type input "PO Box 300001"
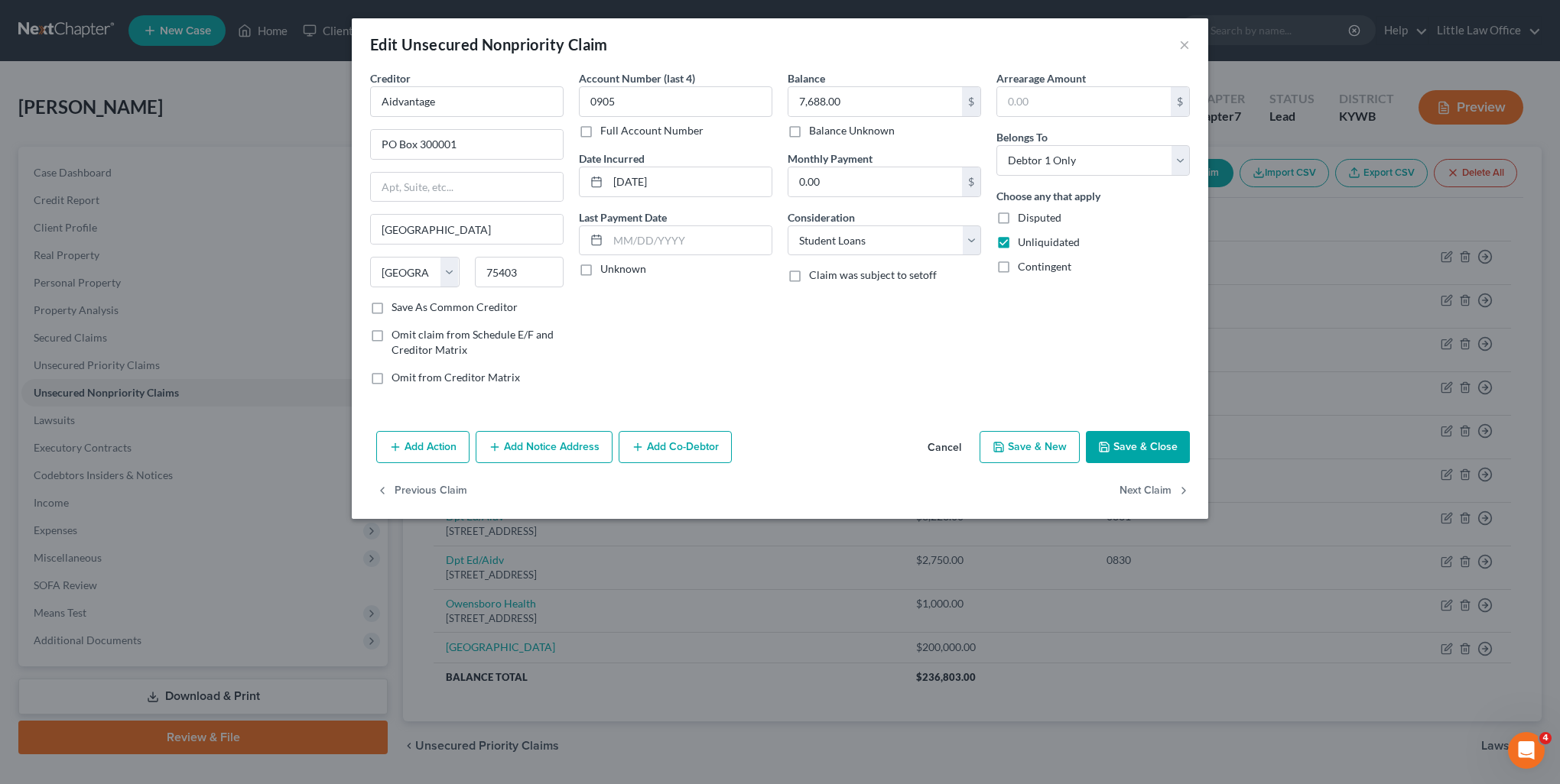
click at [566, 446] on button "Add Notice Address" at bounding box center [543, 447] width 137 height 32
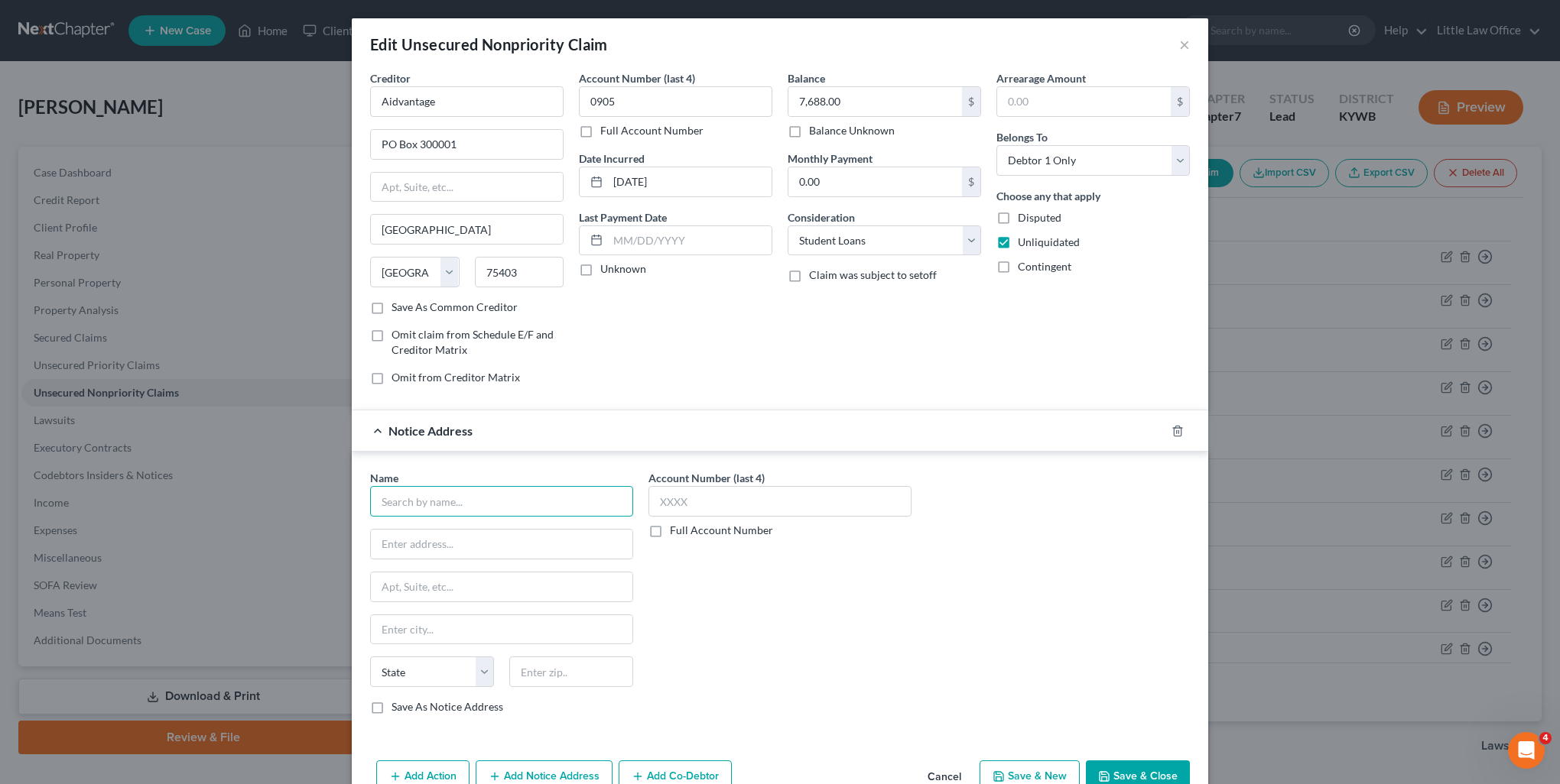
drag, startPoint x: 529, startPoint y: 506, endPoint x: 521, endPoint y: 491, distance: 17.0
click at [527, 499] on input "text" at bounding box center [501, 501] width 263 height 31
click at [522, 530] on div "US Department of Education" at bounding box center [462, 528] width 159 height 15
type input "US Department of Education"
type input "400 Maryland Ave, SW"
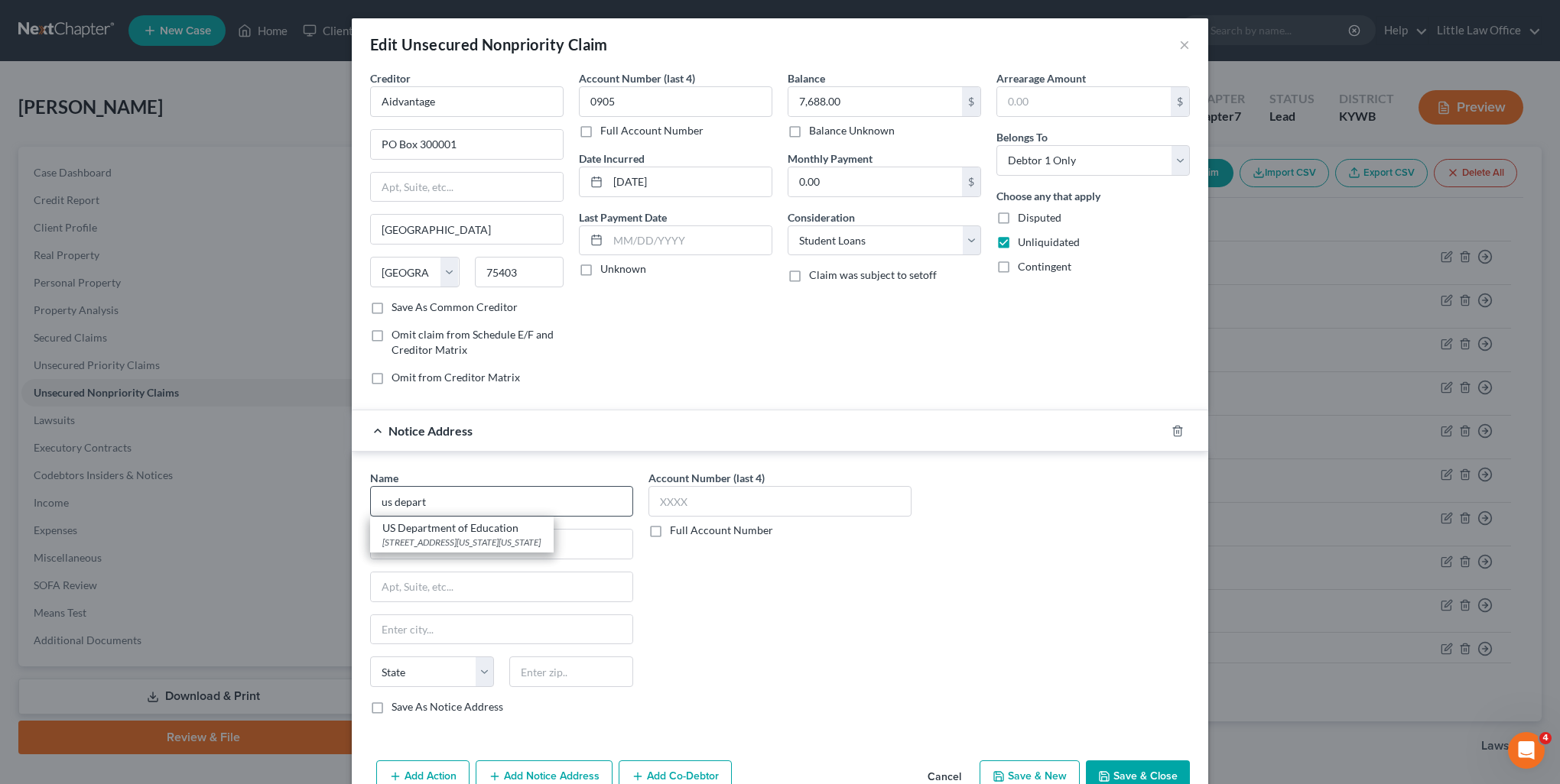
type input "Washington"
select select "8"
type input "20202"
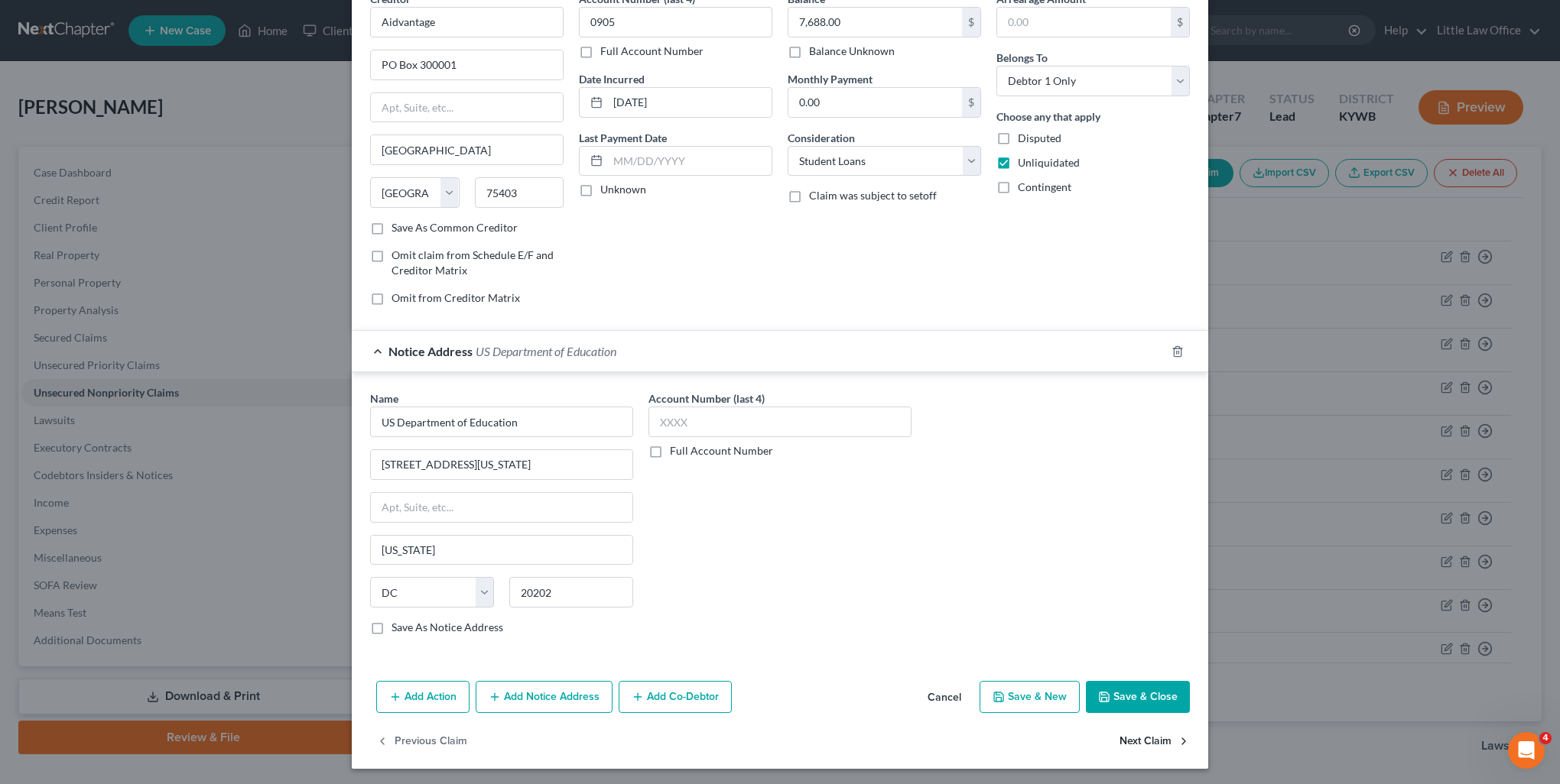
click at [1148, 739] on button "Next Claim" at bounding box center [1155, 742] width 70 height 32
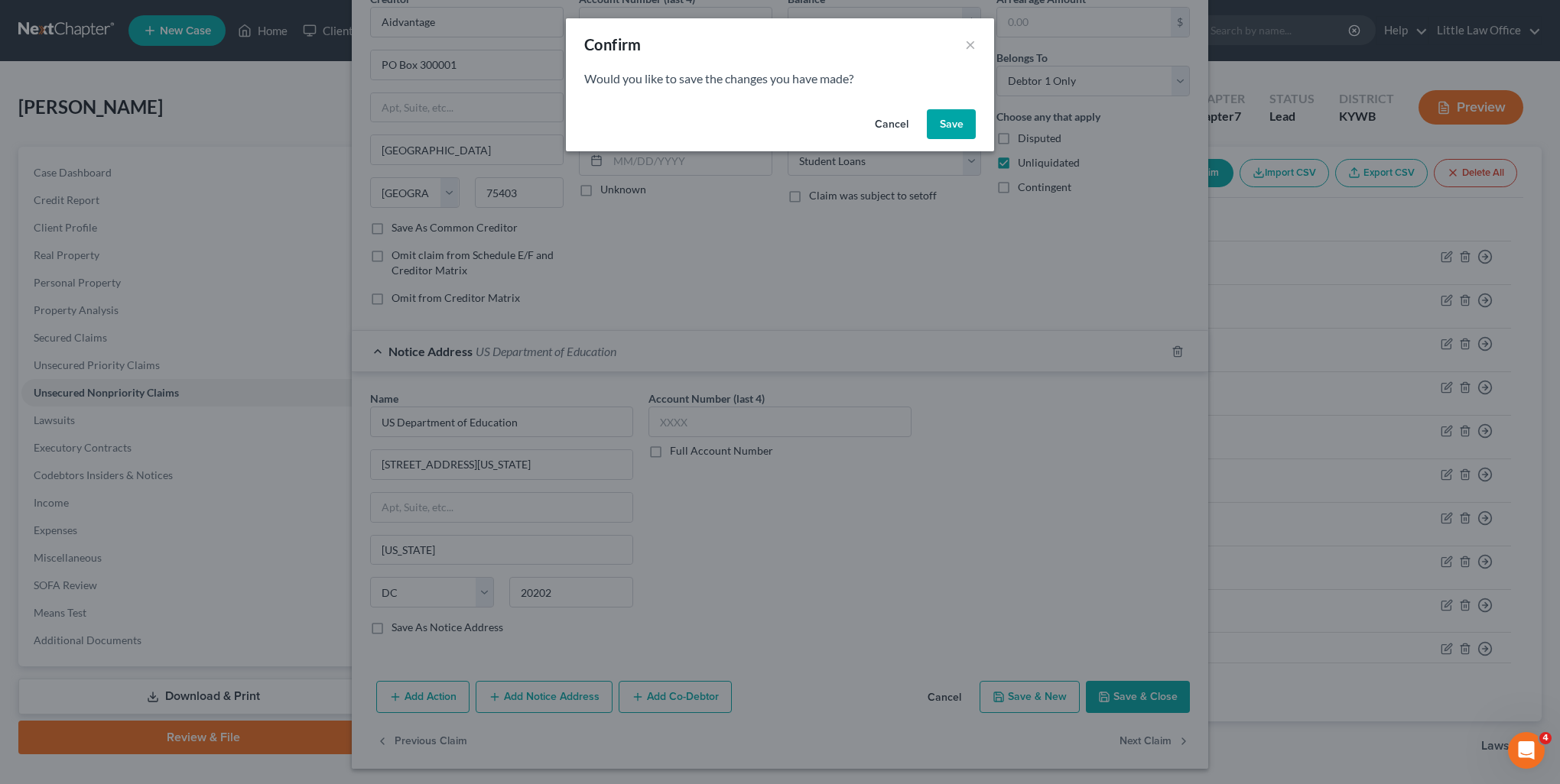
click at [955, 133] on button "Save" at bounding box center [951, 124] width 49 height 31
select select "45"
select select "17"
select select "0"
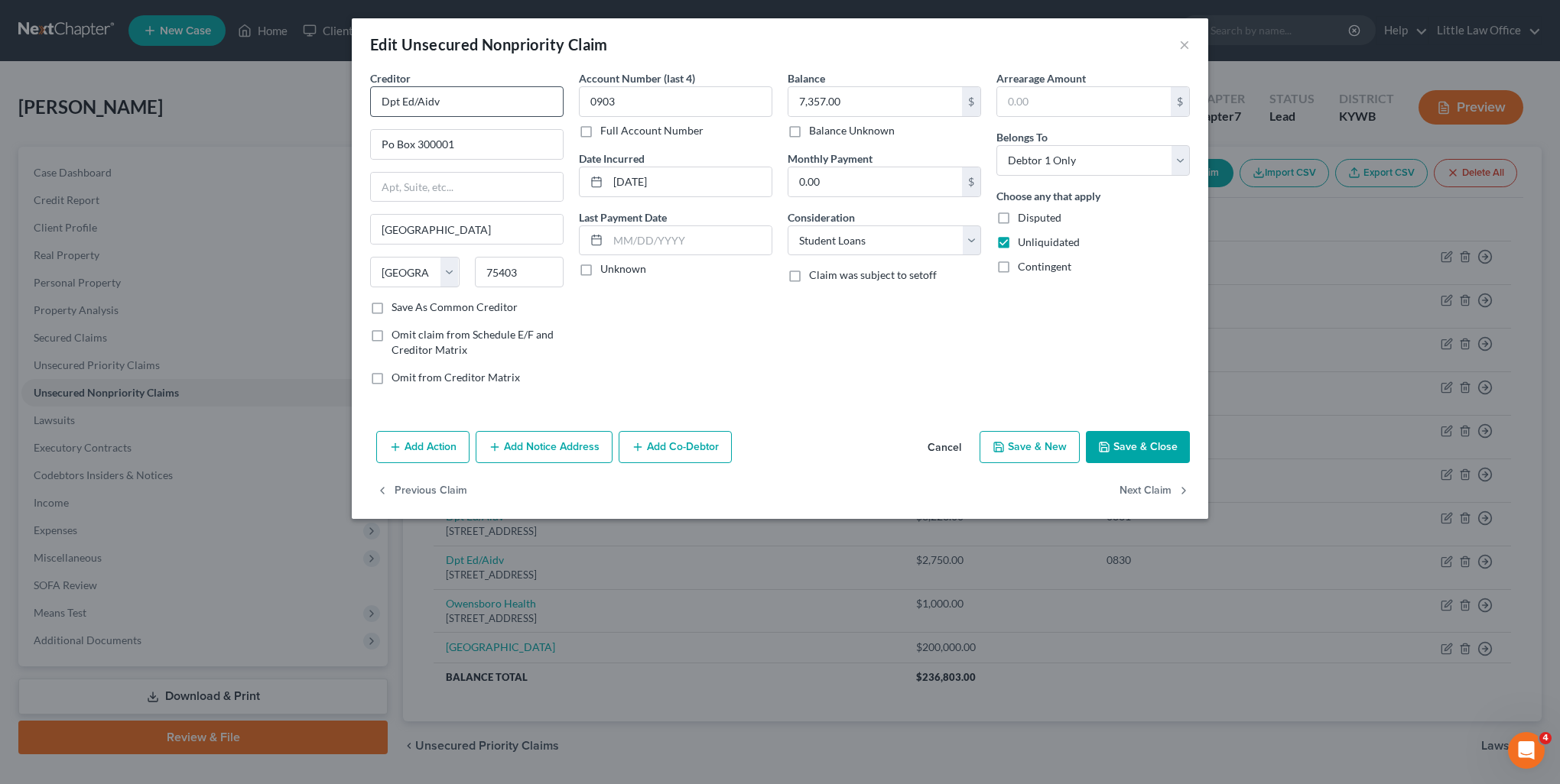
scroll to position [0, 0]
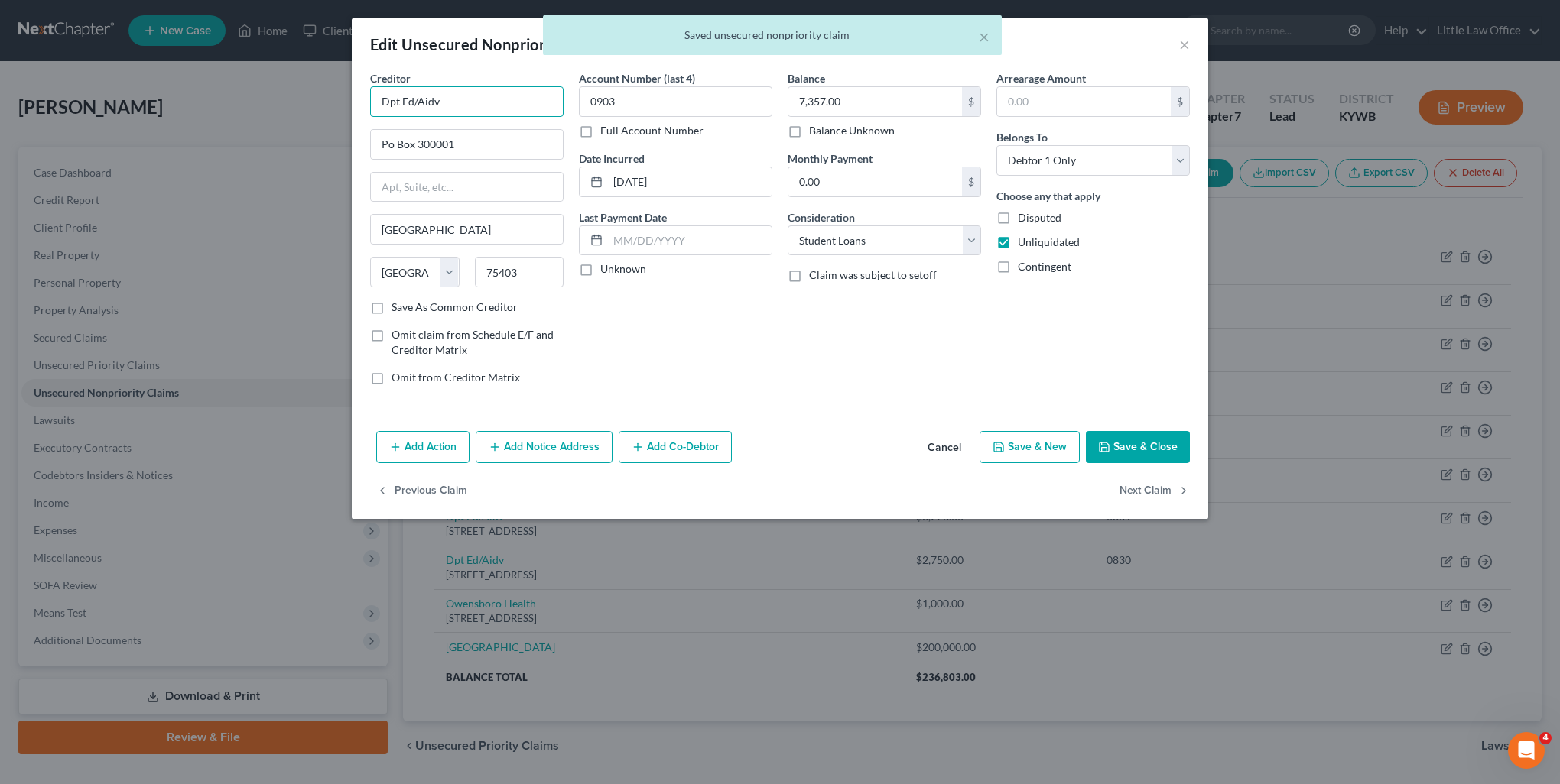
drag, startPoint x: 503, startPoint y: 102, endPoint x: 222, endPoint y: 91, distance: 281.2
click at [222, 91] on div "Edit Unsecured Nonpriority Claim × Creditor * Dpt Ed/Aidv Po Box 300001 Greenvi…" at bounding box center [780, 392] width 1560 height 784
click at [387, 132] on div "Aidvantage" at bounding box center [462, 128] width 159 height 15
type input "Aidvantage"
type input "PO Box 300001"
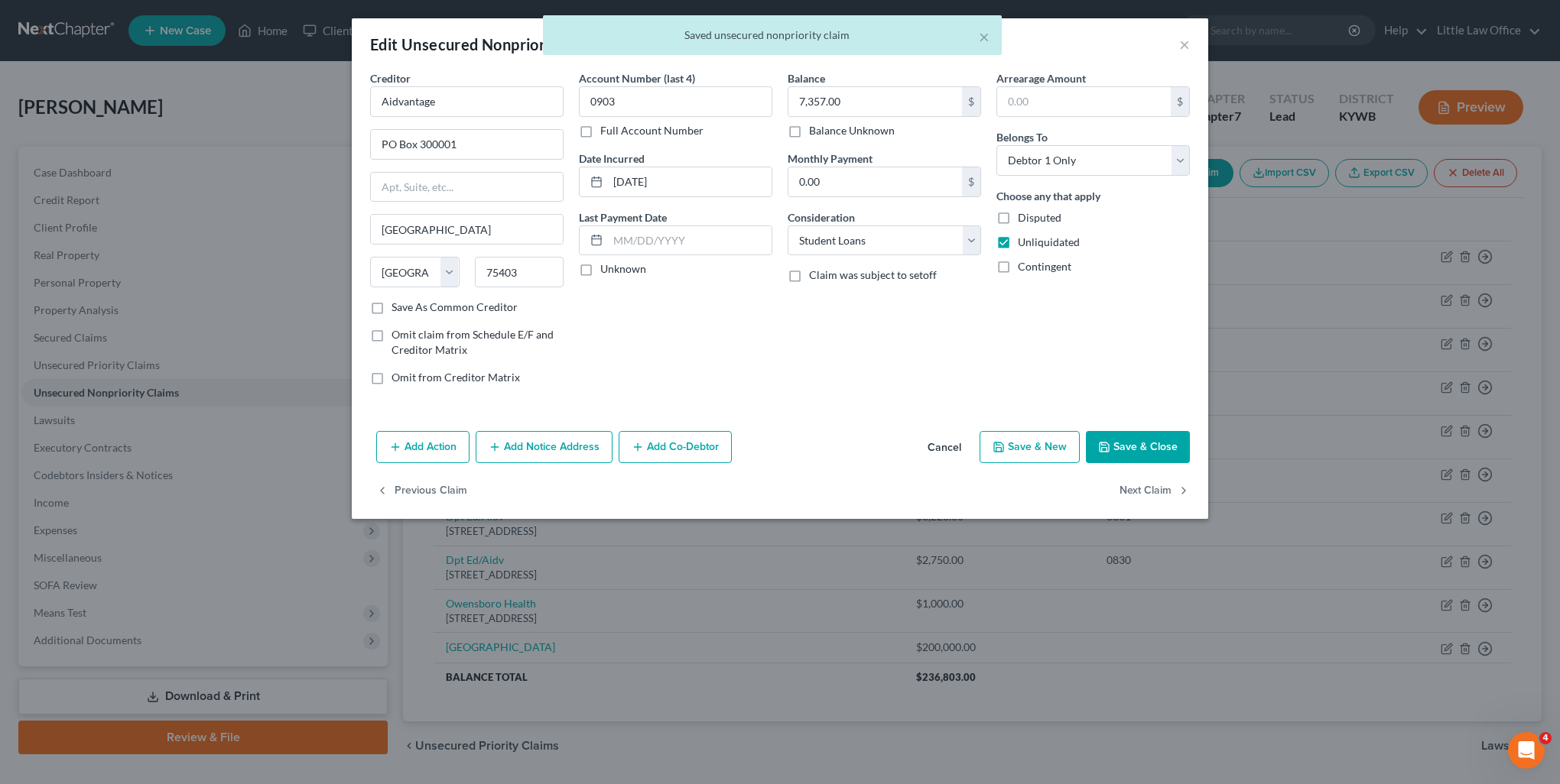
click at [520, 444] on button "Add Notice Address" at bounding box center [543, 447] width 137 height 32
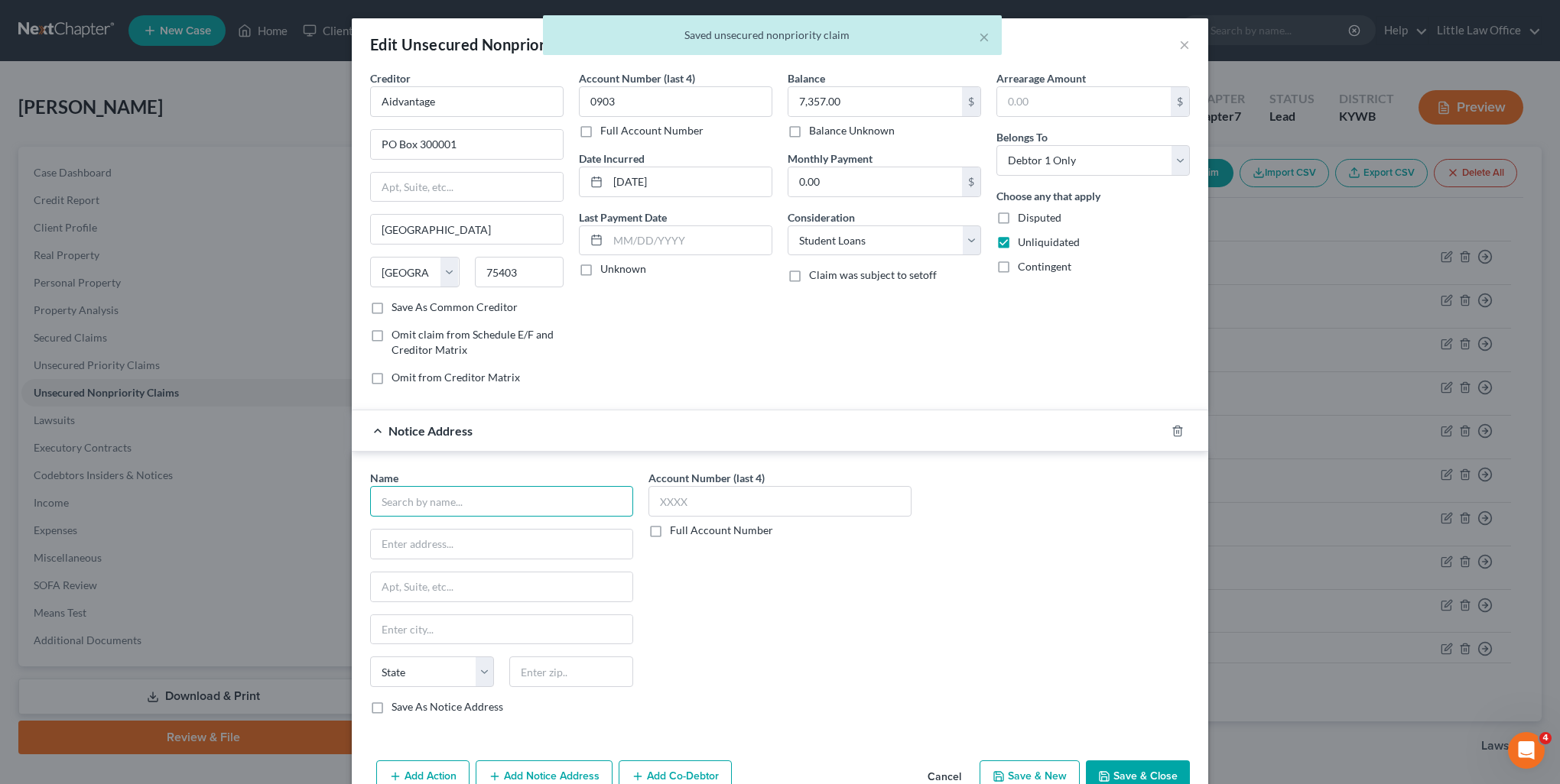
click at [539, 487] on input "text" at bounding box center [501, 501] width 263 height 31
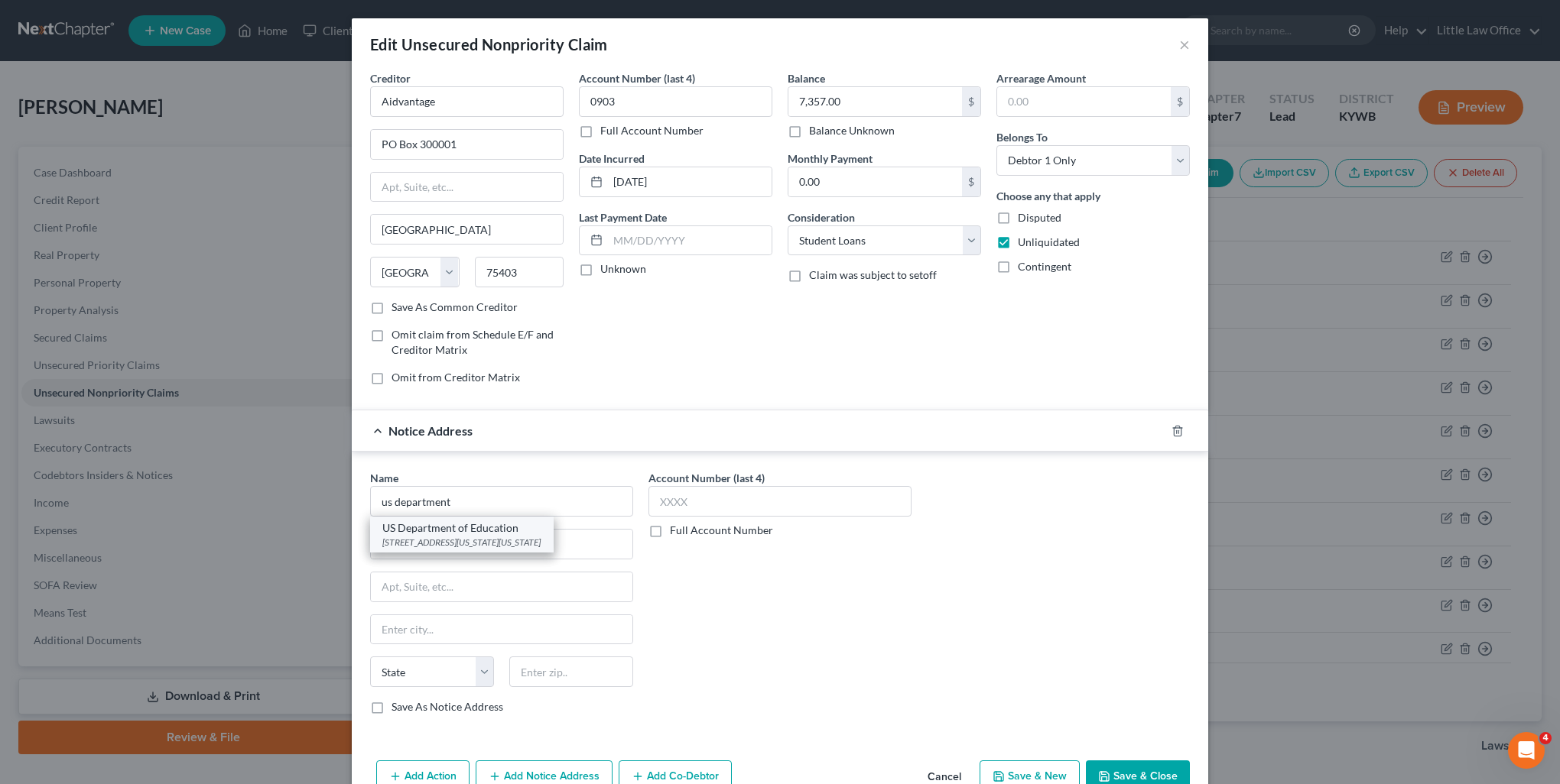
click at [529, 543] on div "400 Maryland Ave, SW, Washington, DC 20202" at bounding box center [462, 542] width 159 height 13
type input "US Department of Education"
type input "400 Maryland Ave, SW"
type input "Washington"
select select "8"
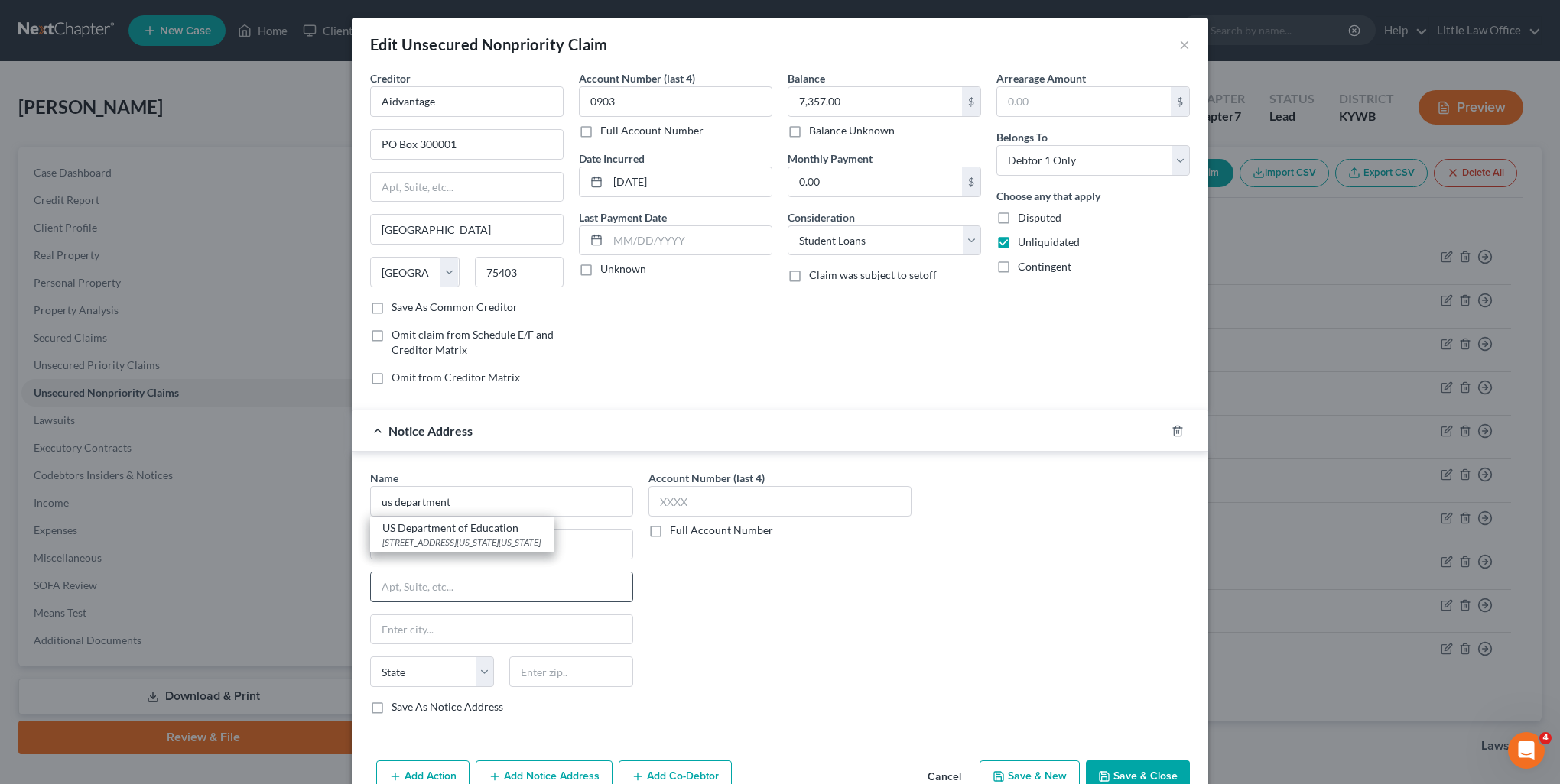
type input "20202"
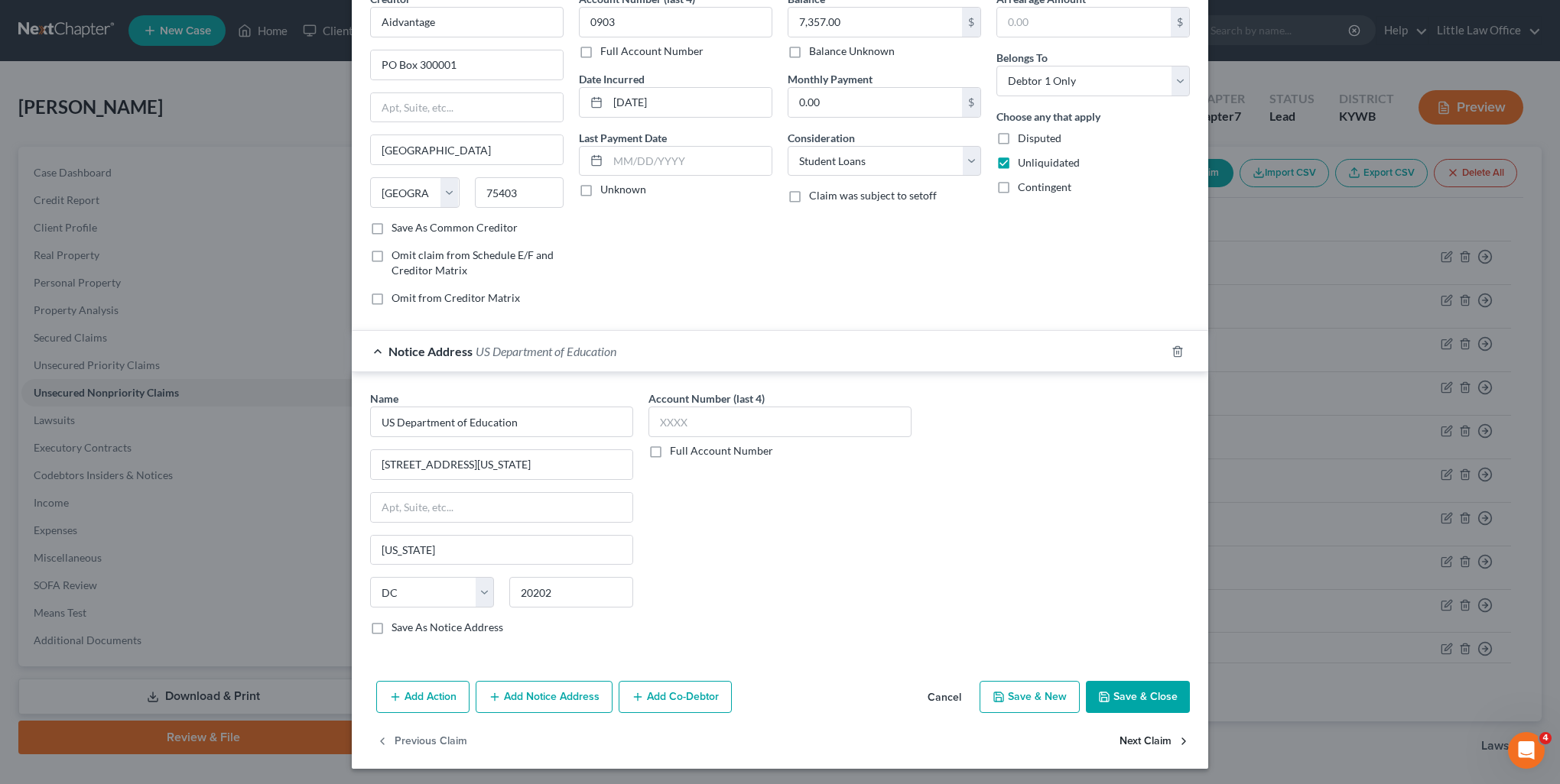
click at [1129, 748] on button "Next Claim" at bounding box center [1155, 742] width 70 height 32
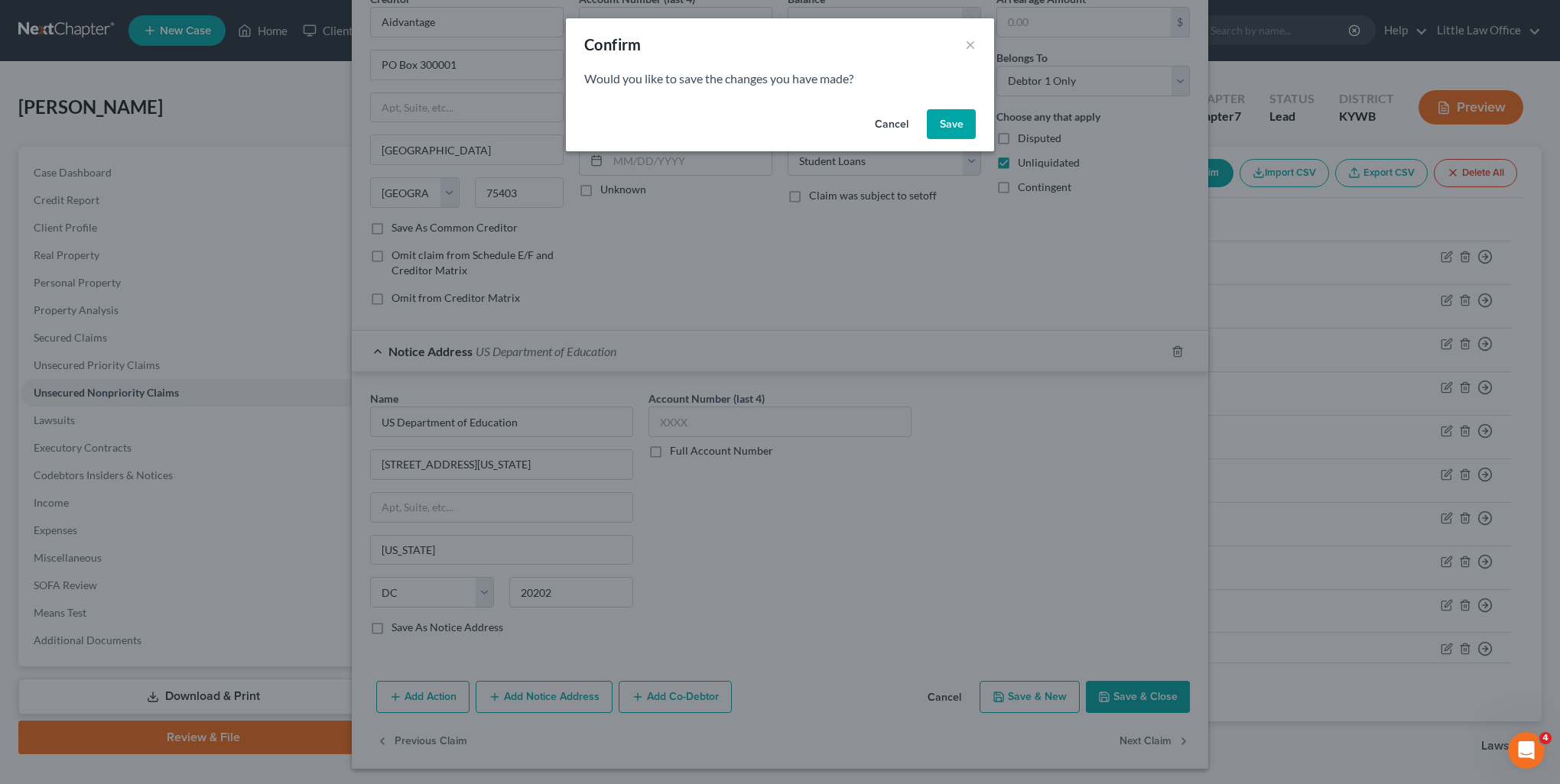
click at [958, 135] on button "Save" at bounding box center [951, 124] width 49 height 31
select select "45"
select select "17"
select select "0"
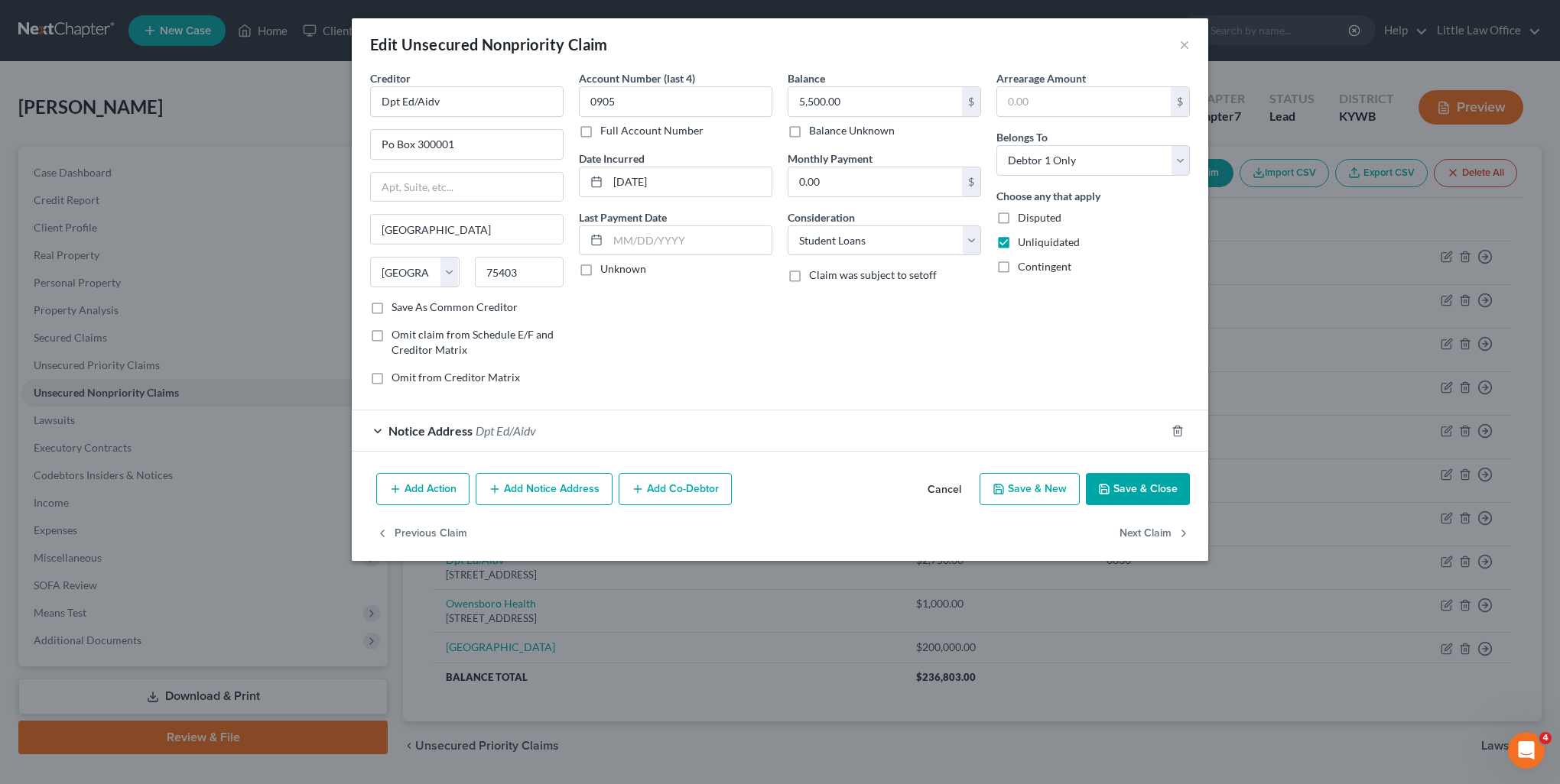
type input "0"
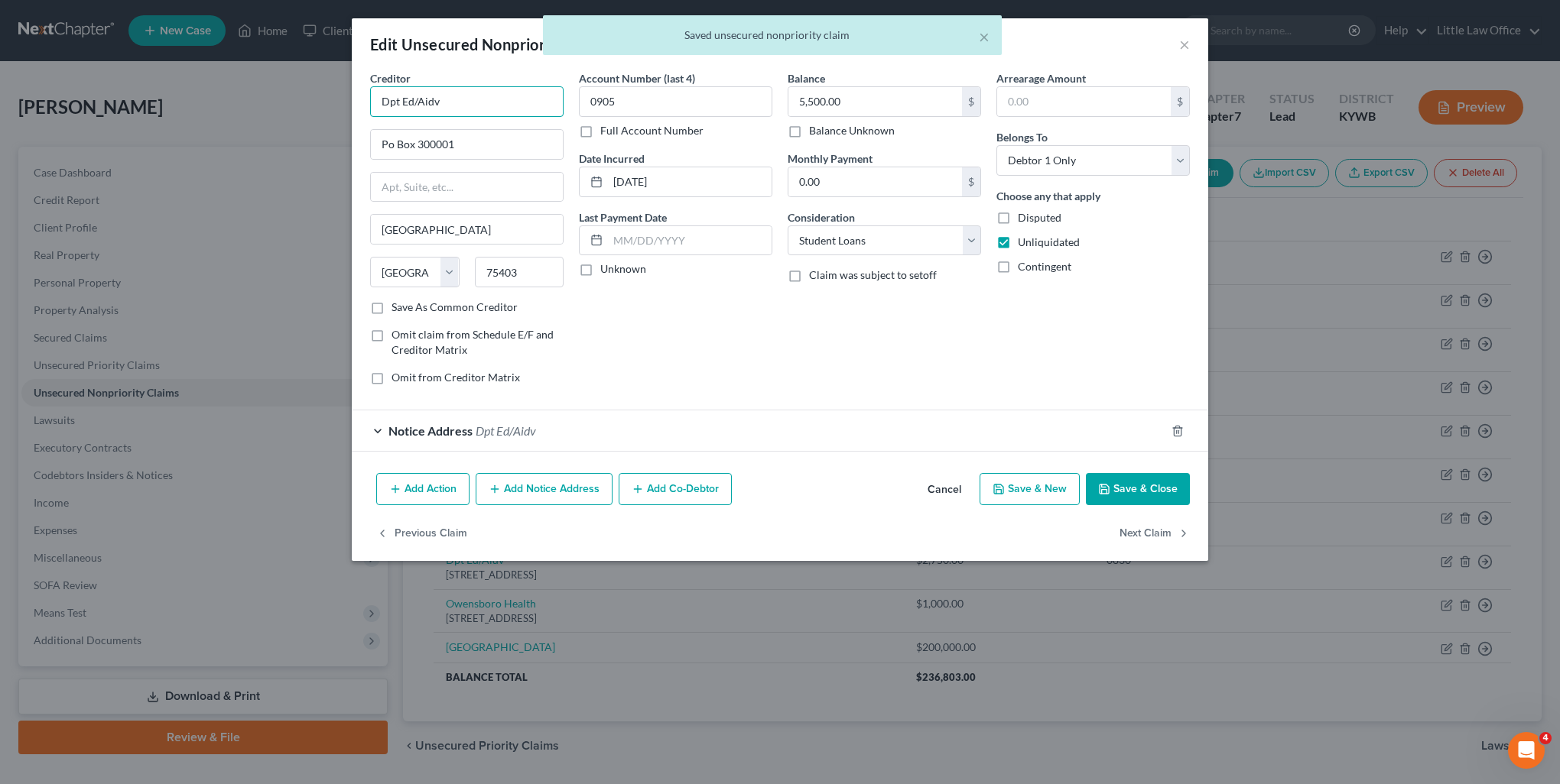
drag, startPoint x: 463, startPoint y: 99, endPoint x: 256, endPoint y: 105, distance: 207.1
click at [256, 105] on div "Edit Unsecured Nonpriority Claim × Creditor * Dpt Ed/Aidv Po Box 300001 Greenvi…" at bounding box center [780, 392] width 1560 height 784
click at [392, 134] on div "Aidvantage" at bounding box center [462, 128] width 159 height 15
type input "Aidvantage"
type input "PO Box 300001"
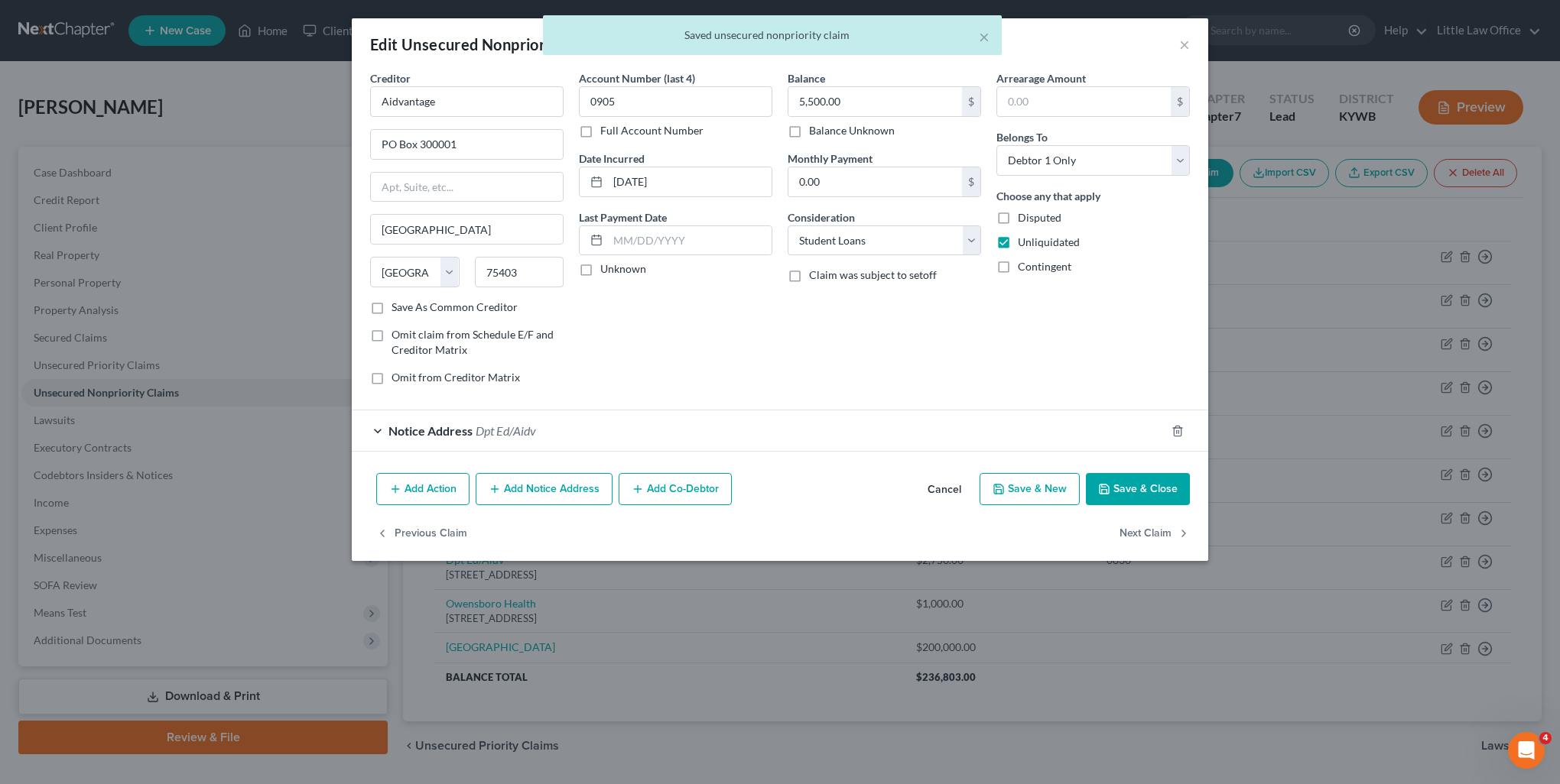
click at [523, 439] on div "Notice Address Dpt Ed/Aidv" at bounding box center [759, 431] width 814 height 40
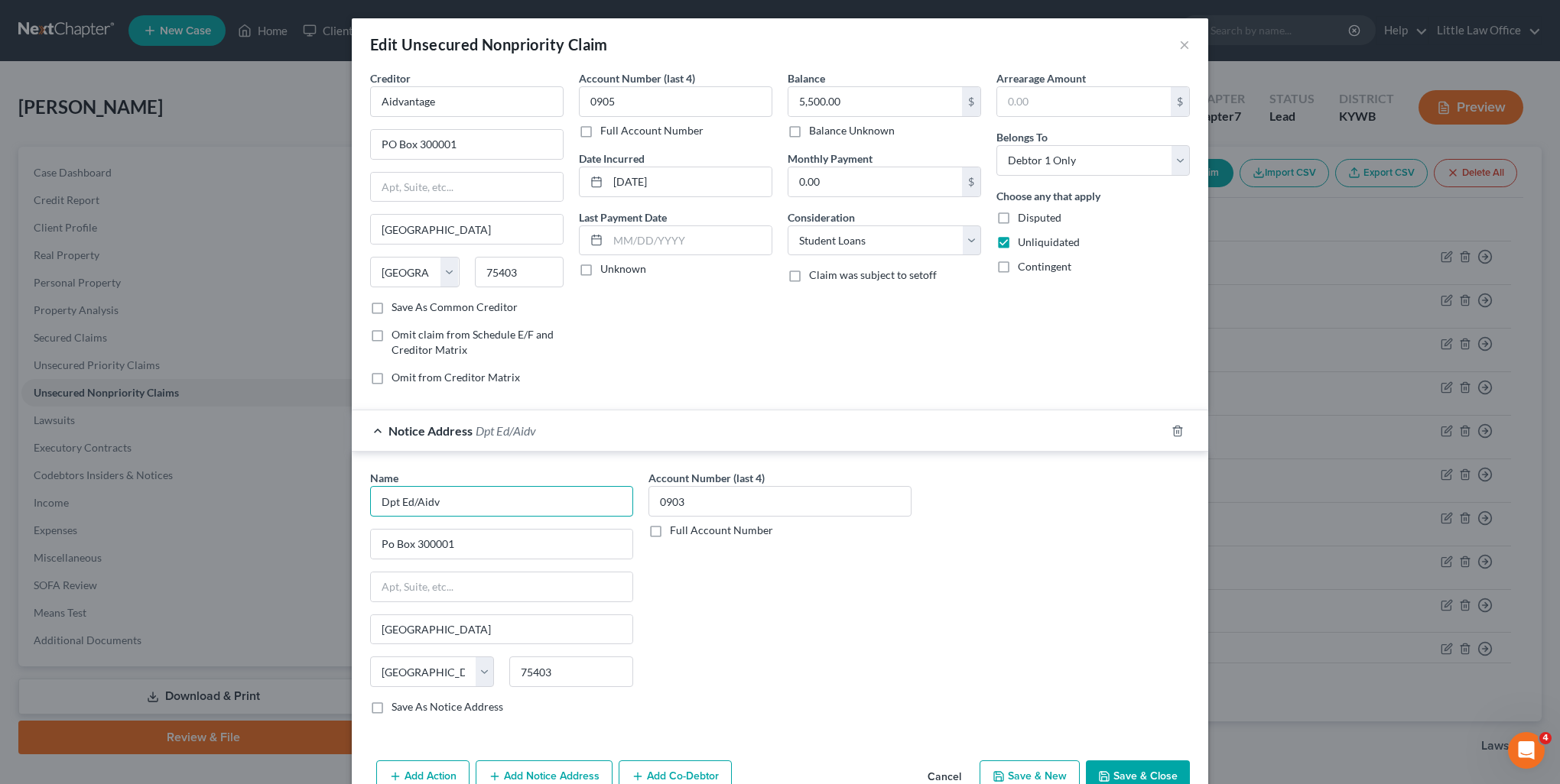
drag, startPoint x: 463, startPoint y: 502, endPoint x: 300, endPoint y: 503, distance: 163.0
click at [300, 503] on div "Edit Unsecured Nonpriority Claim × Creditor * Aidvantage PO Box 300001 Greenvil…" at bounding box center [780, 392] width 1560 height 784
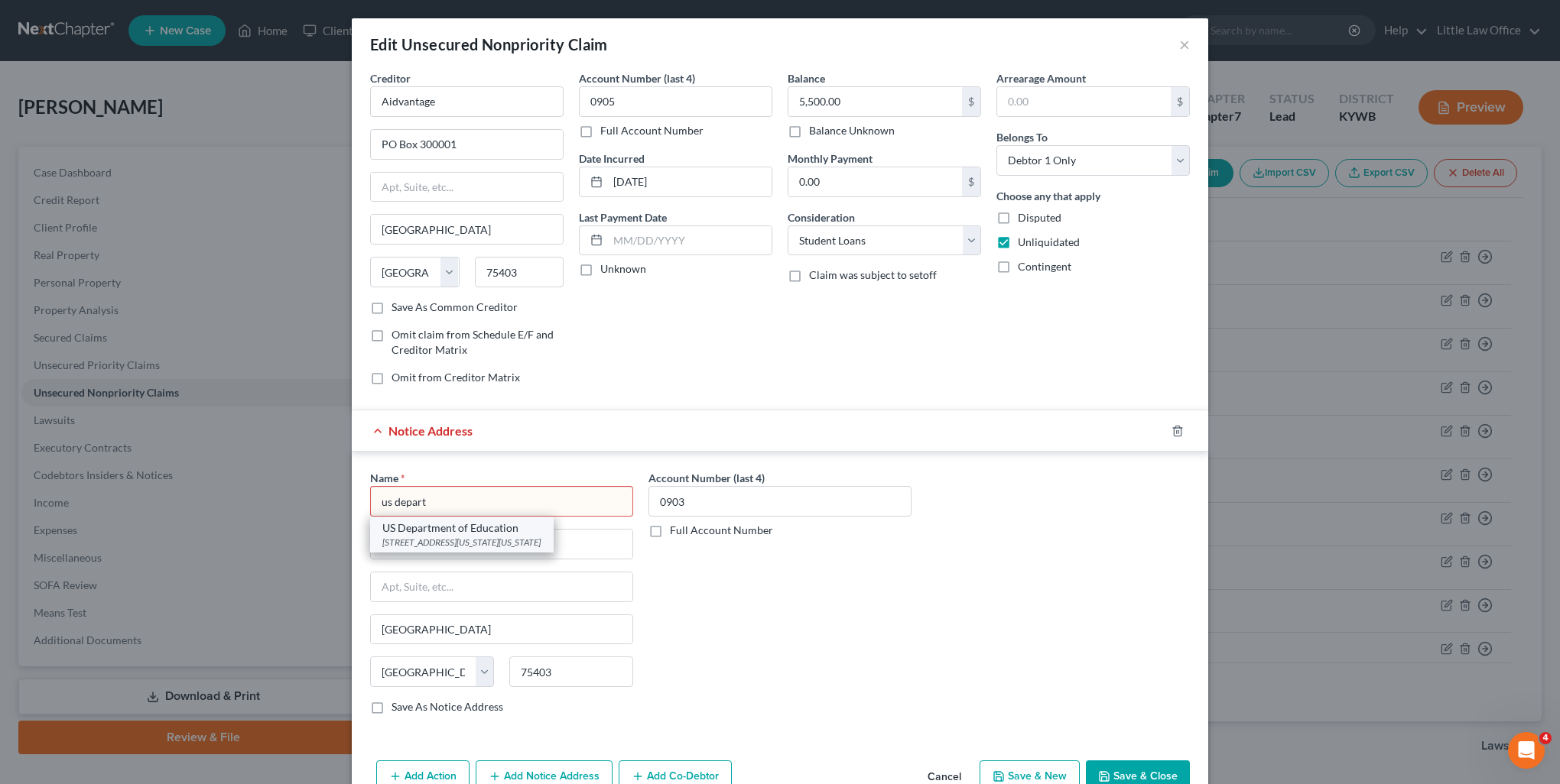
click at [464, 542] on div "400 Maryland Ave, SW, Washington, DC 20202" at bounding box center [462, 542] width 159 height 13
type input "US Department of Education"
type input "400 Maryland Ave, SW"
type input "Washington"
select select "8"
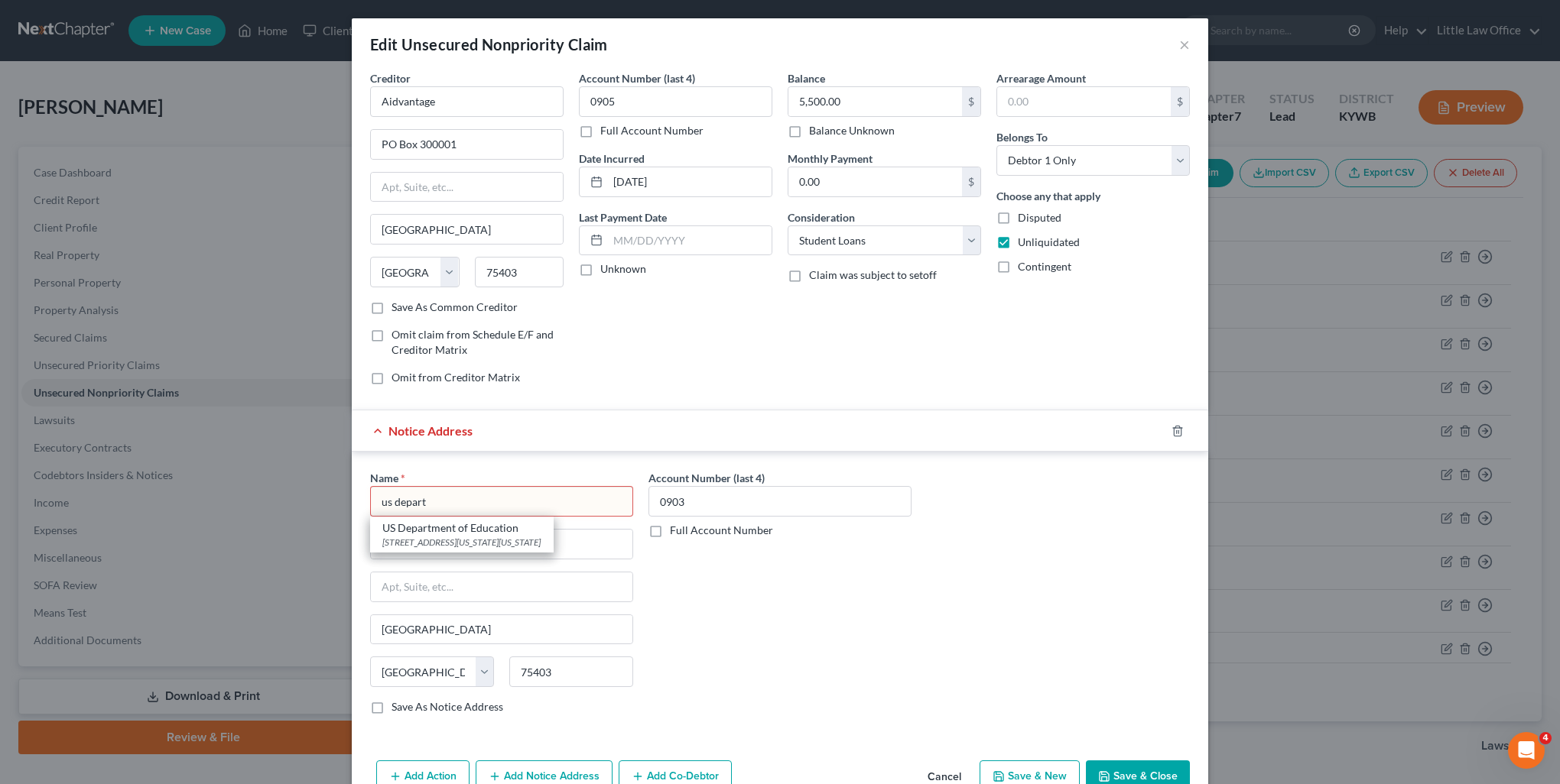
type input "20202"
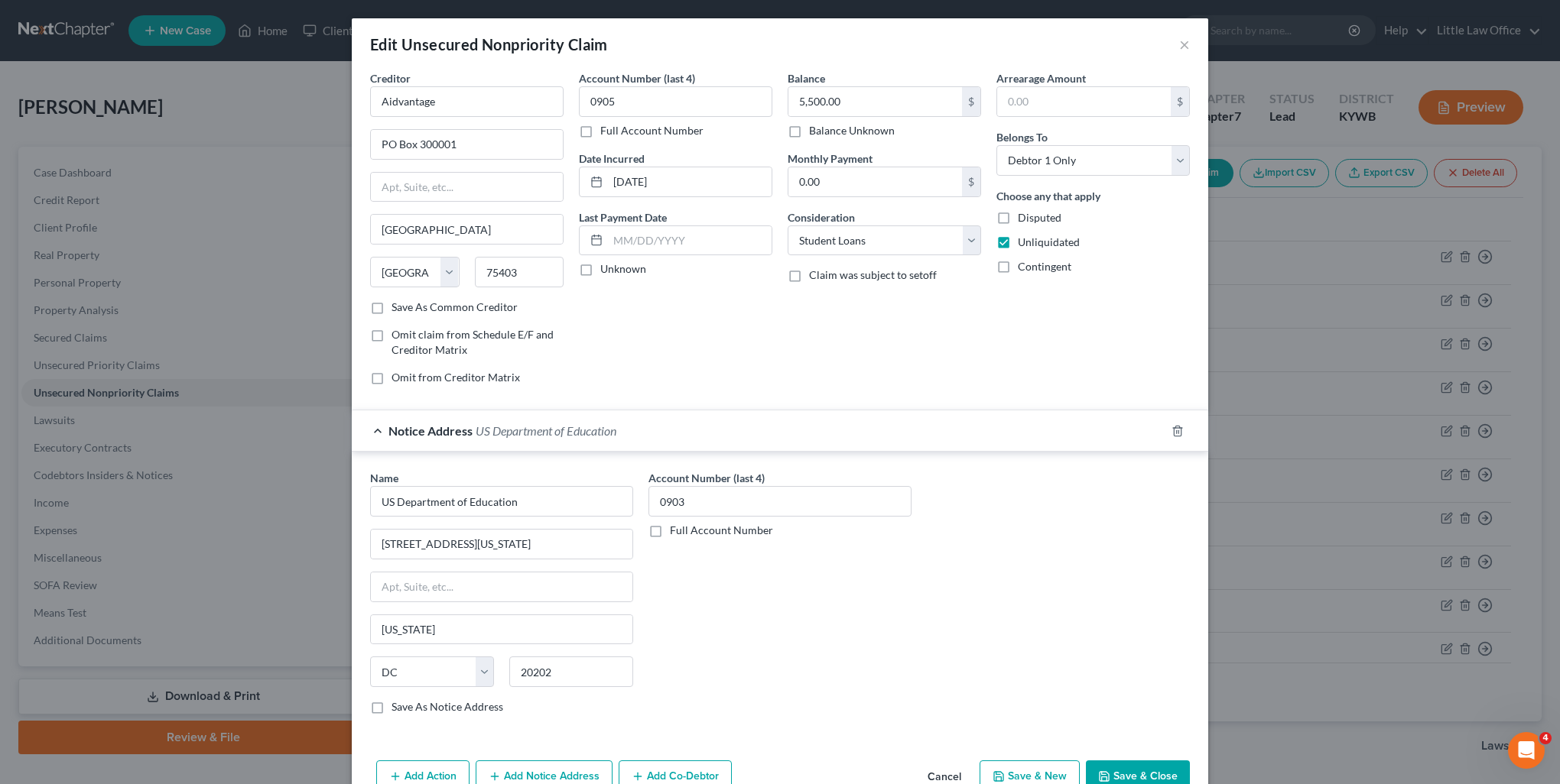
scroll to position [79, 0]
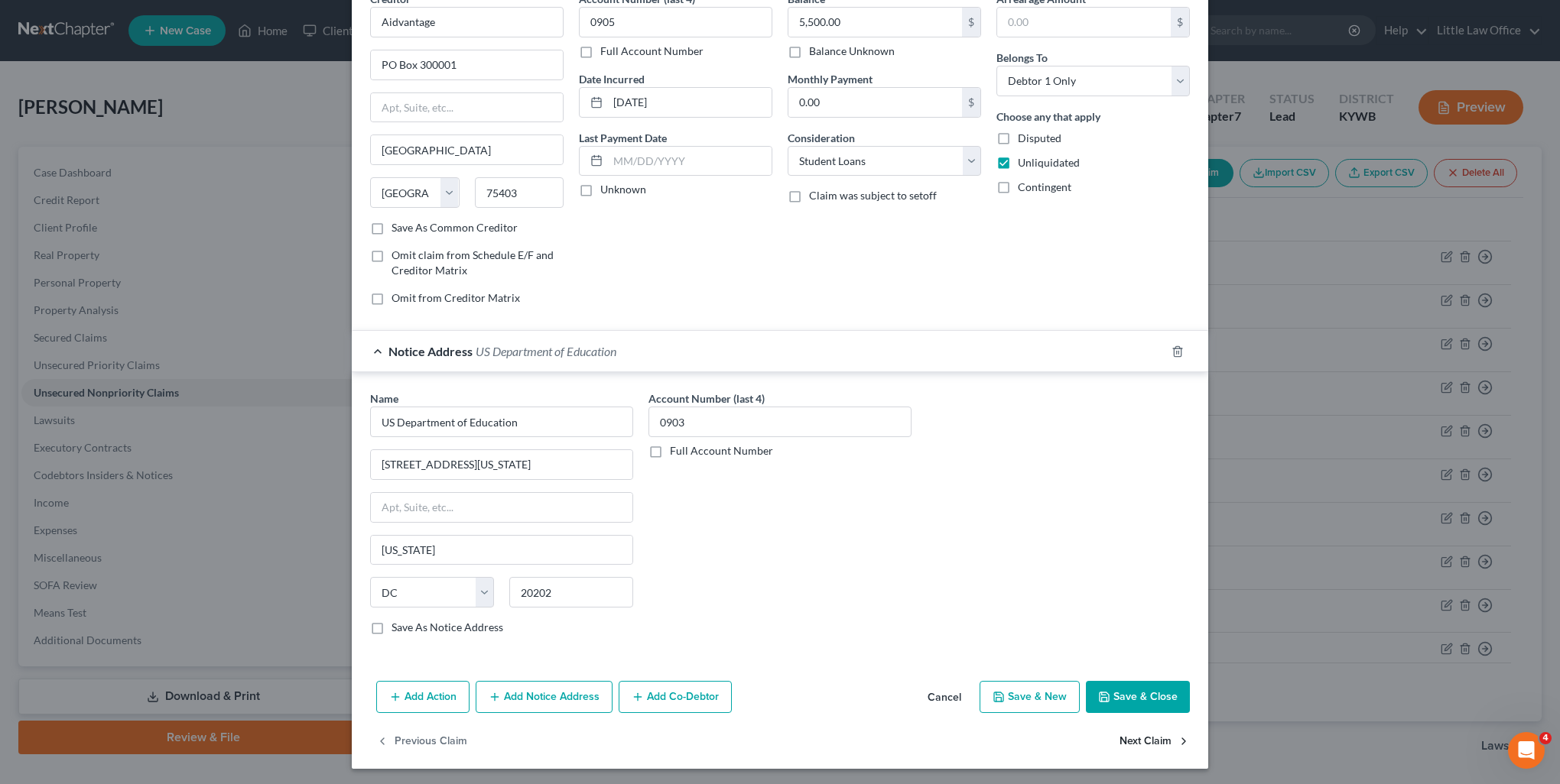
click at [1126, 736] on button "Next Claim" at bounding box center [1155, 742] width 70 height 32
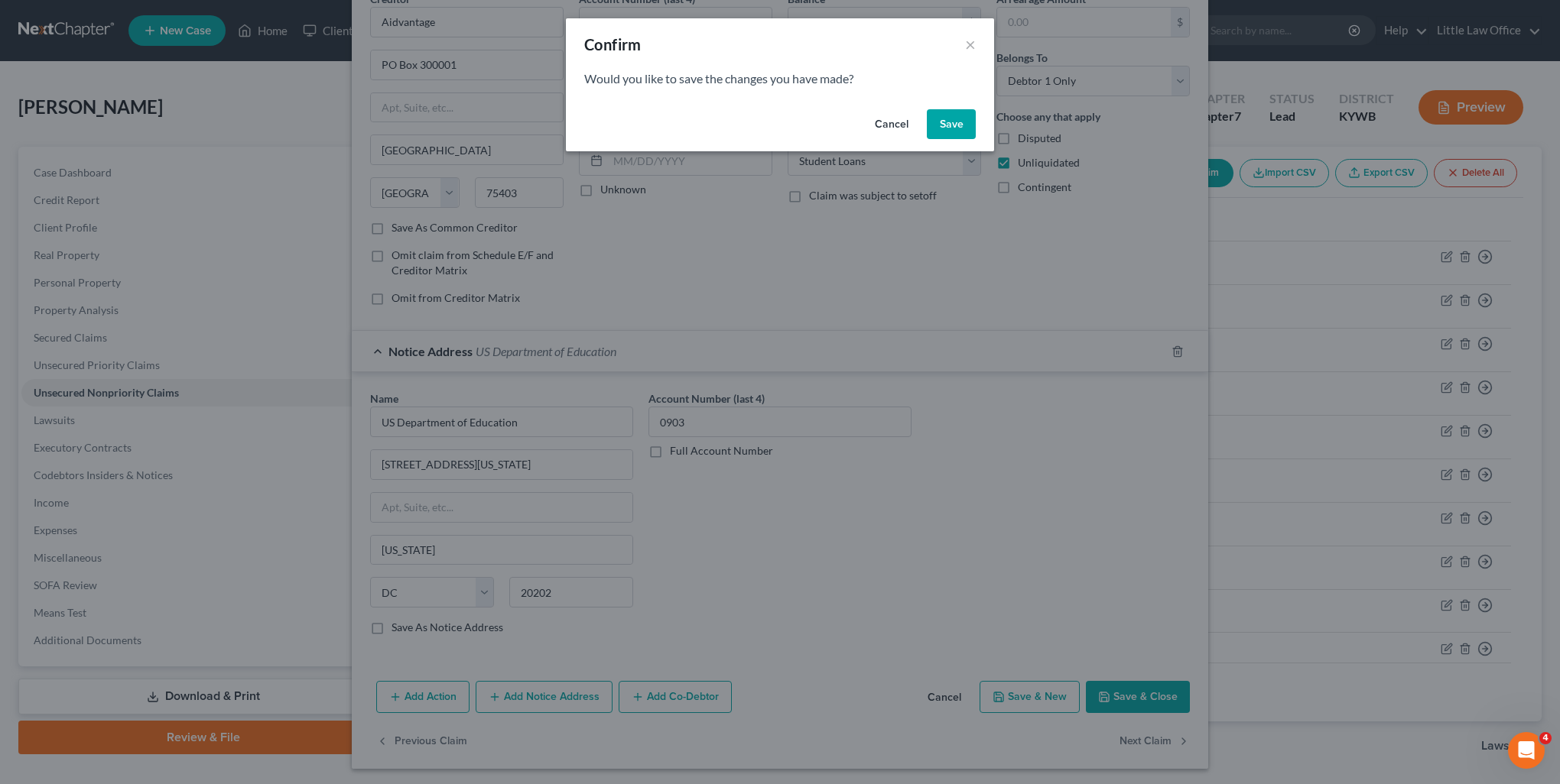
click at [965, 133] on button "Save" at bounding box center [951, 124] width 49 height 31
select select "45"
select select "17"
select select "0"
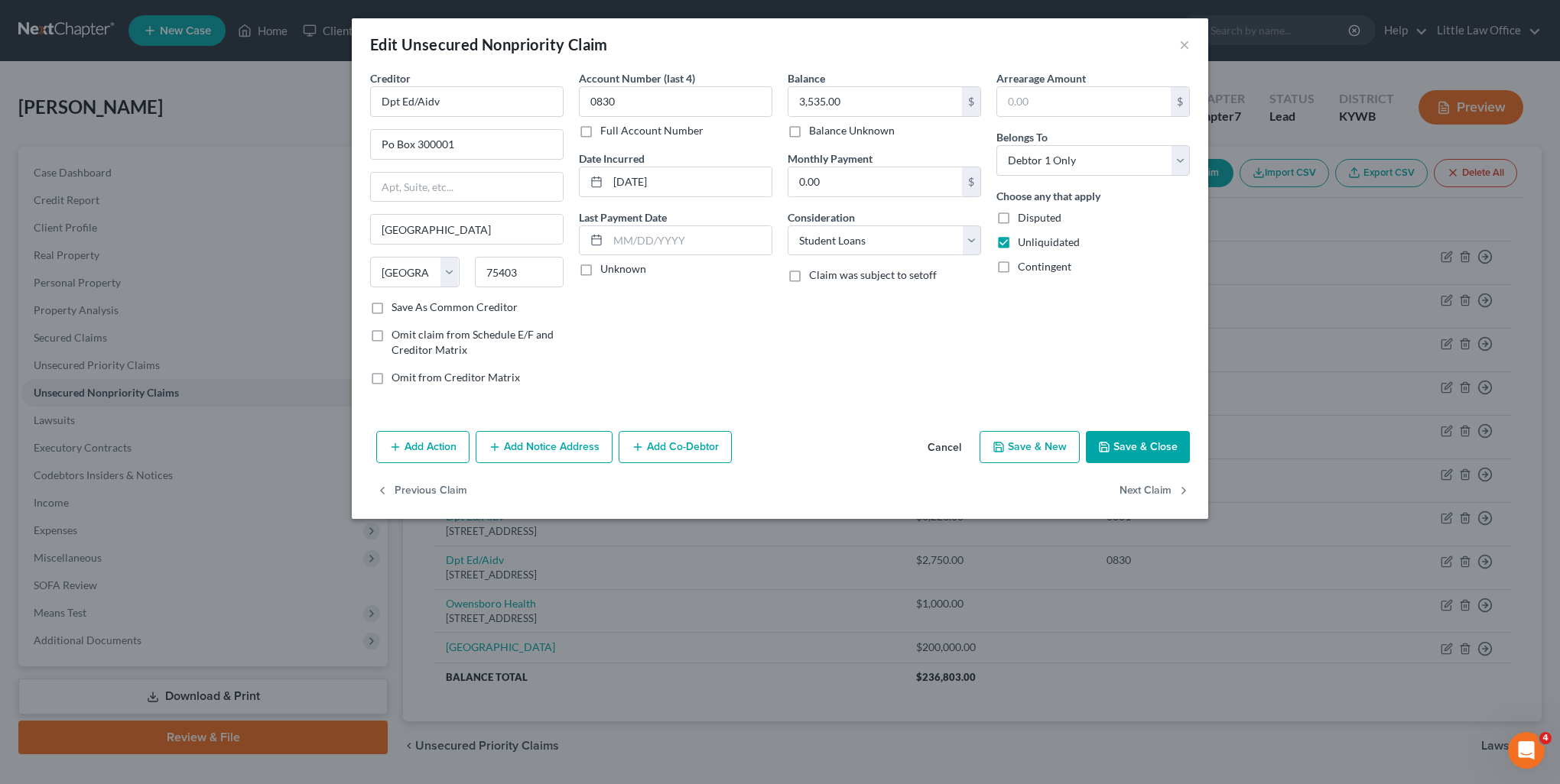
type input "0"
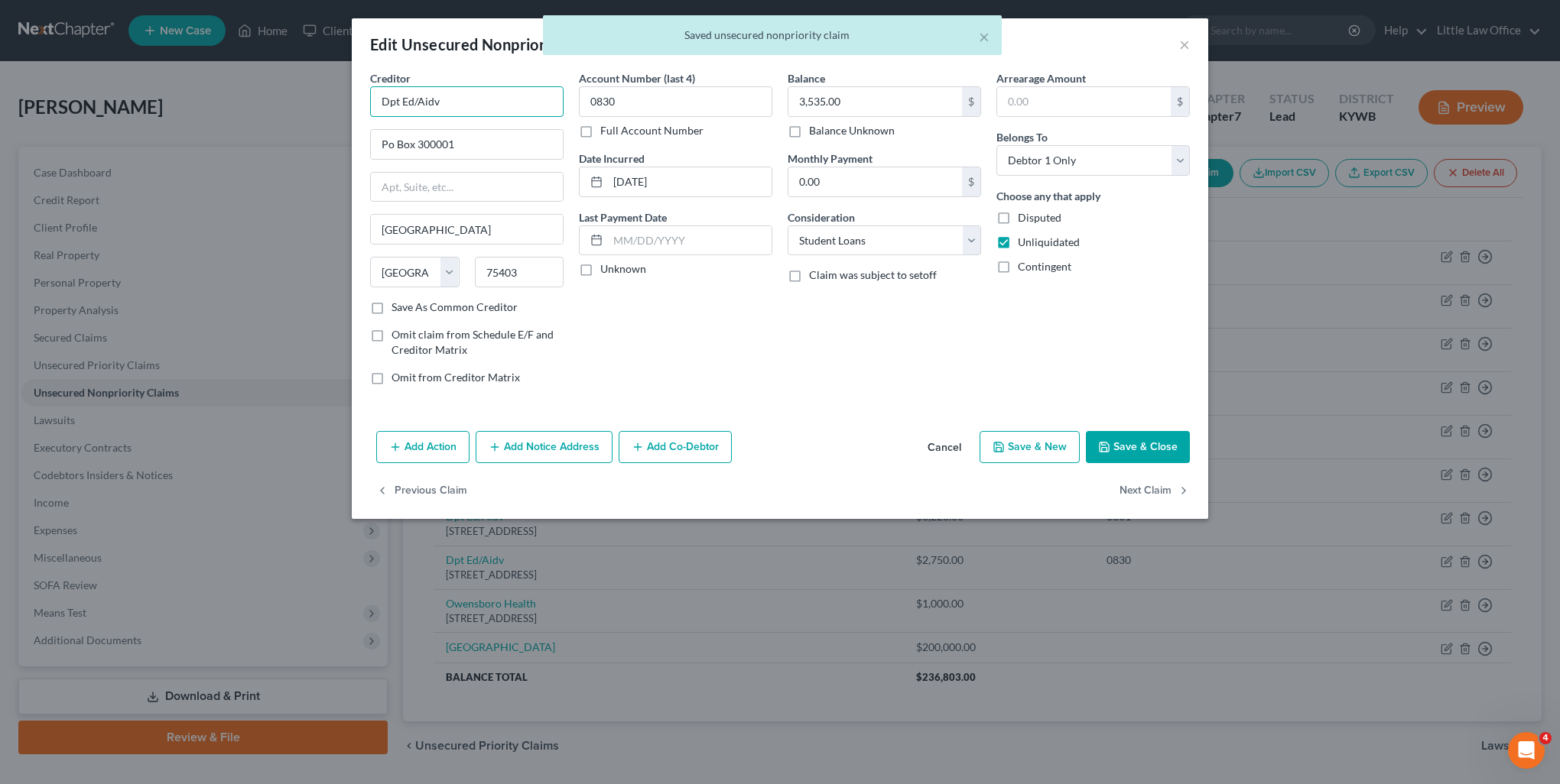
drag, startPoint x: 465, startPoint y: 112, endPoint x: 331, endPoint y: 118, distance: 134.1
click at [331, 118] on div "Edit Unsecured Nonpriority Claim × Creditor * Dpt Ed/Aidv Po Box 300001 Greenvi…" at bounding box center [780, 392] width 1560 height 784
click at [413, 128] on div "Aidvantage" at bounding box center [462, 128] width 159 height 15
type input "Aidvantage"
type input "PO Box 300001"
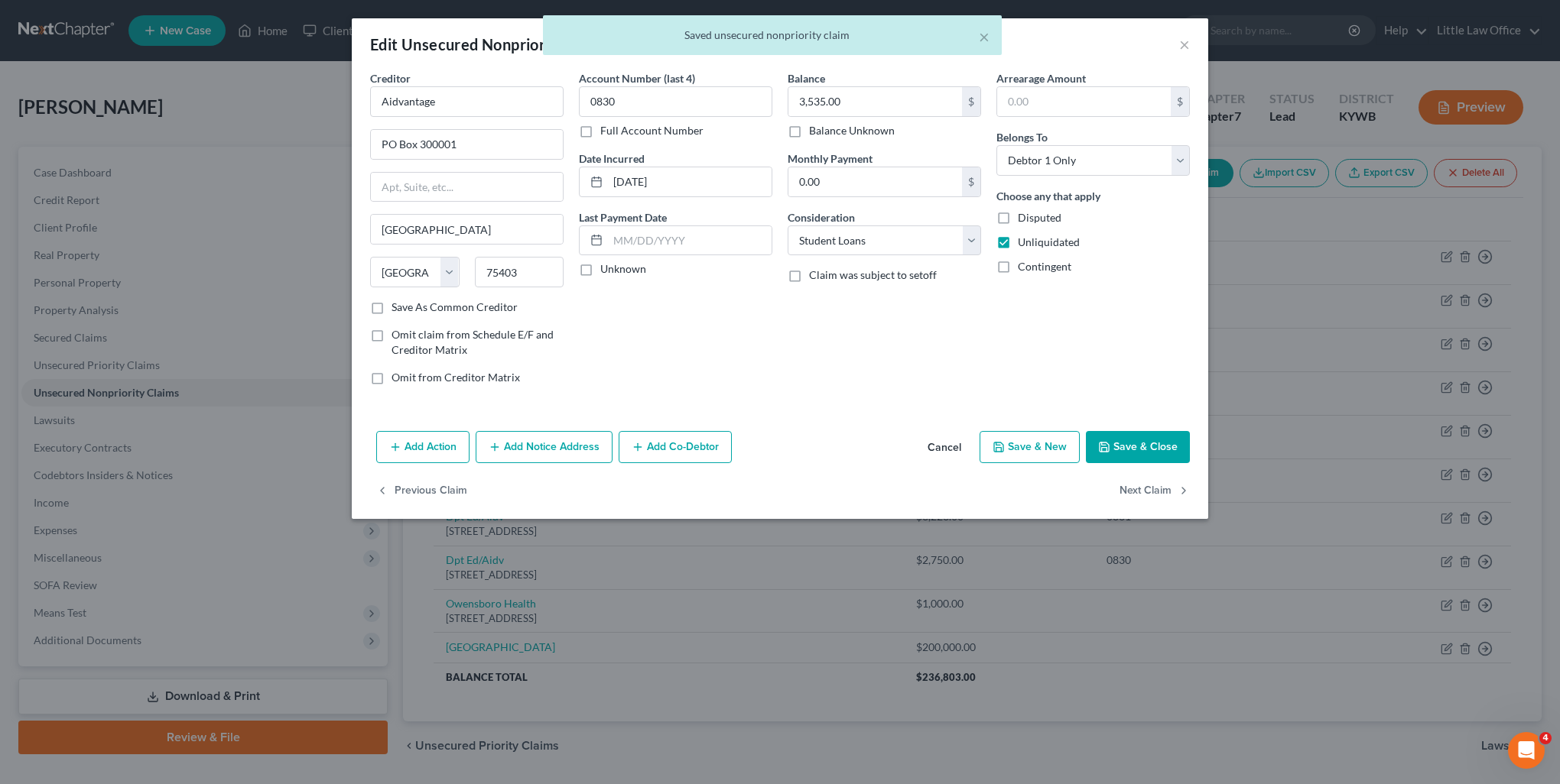
click at [596, 440] on button "Add Notice Address" at bounding box center [543, 447] width 137 height 32
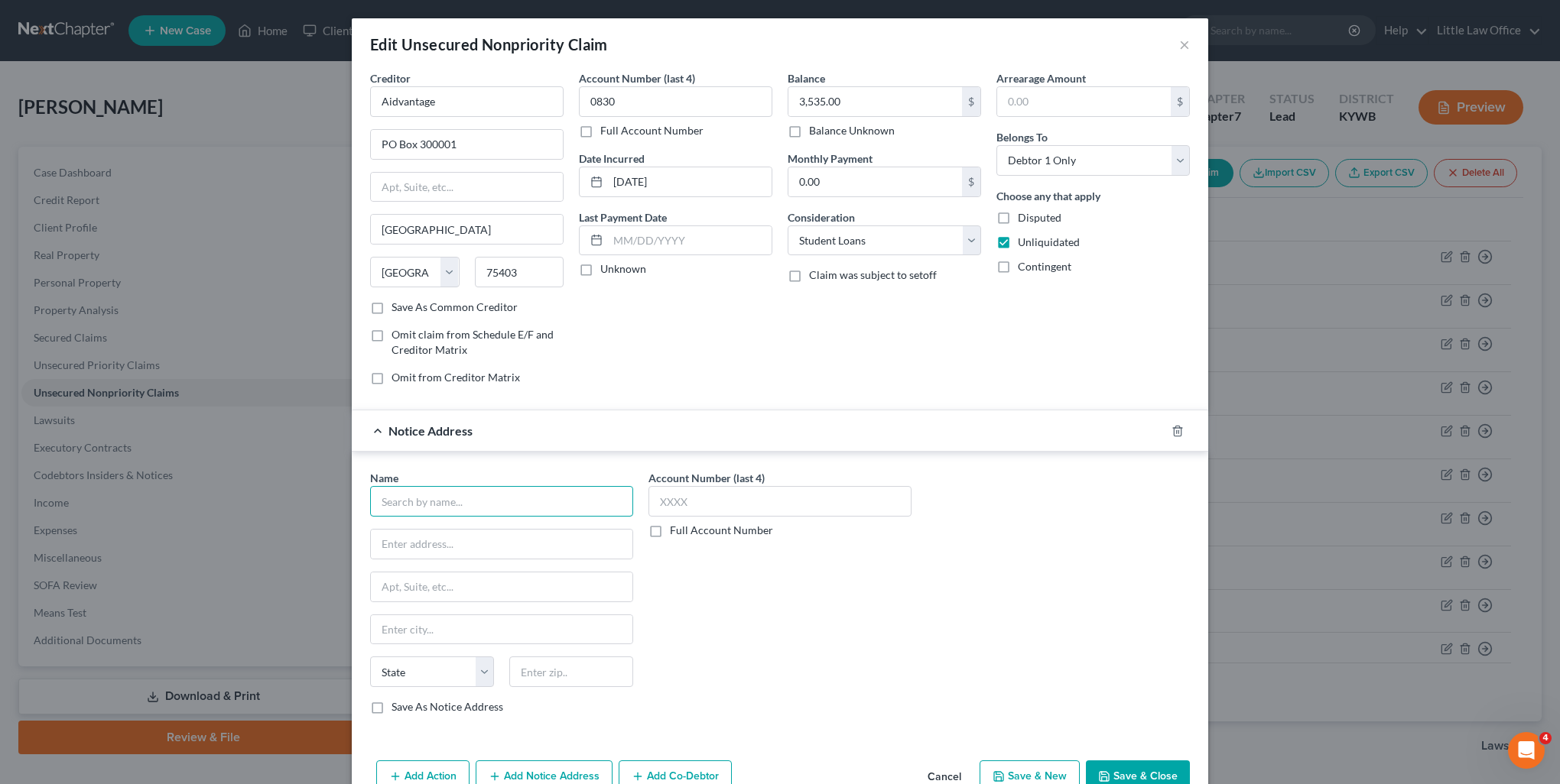
click at [526, 493] on input "text" at bounding box center [501, 501] width 263 height 31
click at [511, 545] on div "400 Maryland Ave, SW, Washington, DC 20202" at bounding box center [462, 542] width 159 height 13
type input "US Department of Education"
type input "400 Maryland Ave, SW"
type input "Washington"
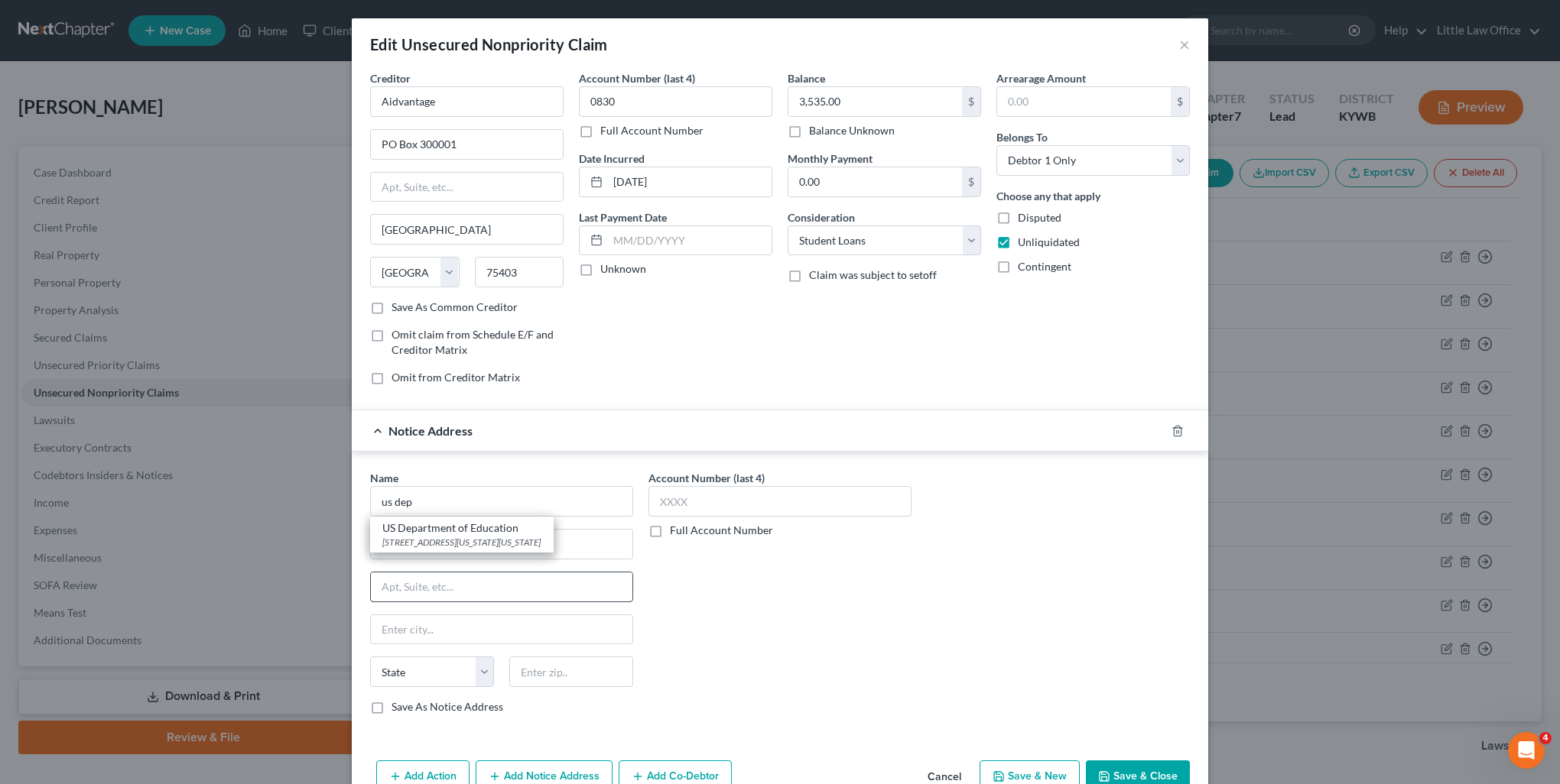
select select "8"
type input "20202"
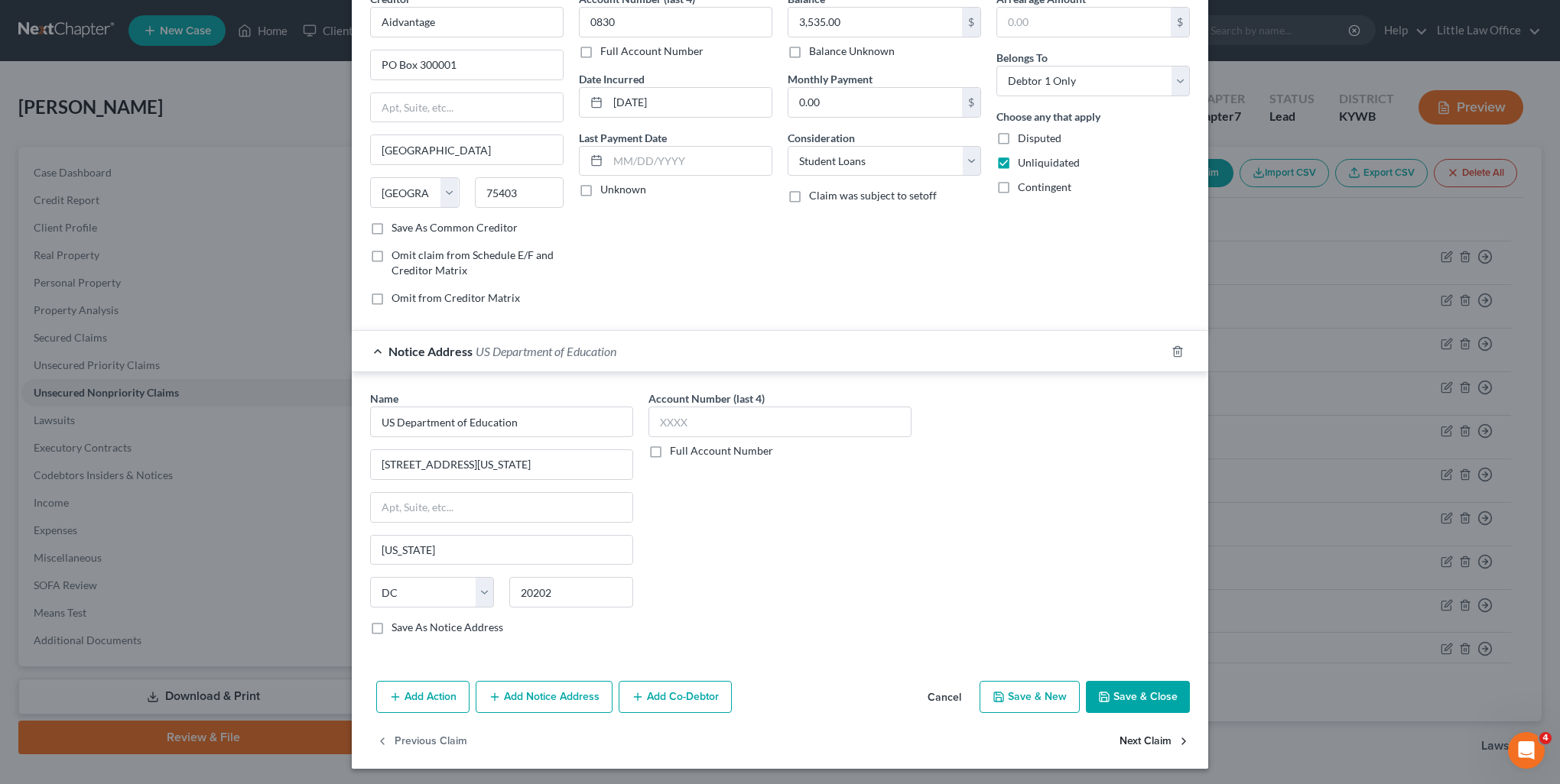
click at [1129, 737] on button "Next Claim" at bounding box center [1155, 742] width 70 height 32
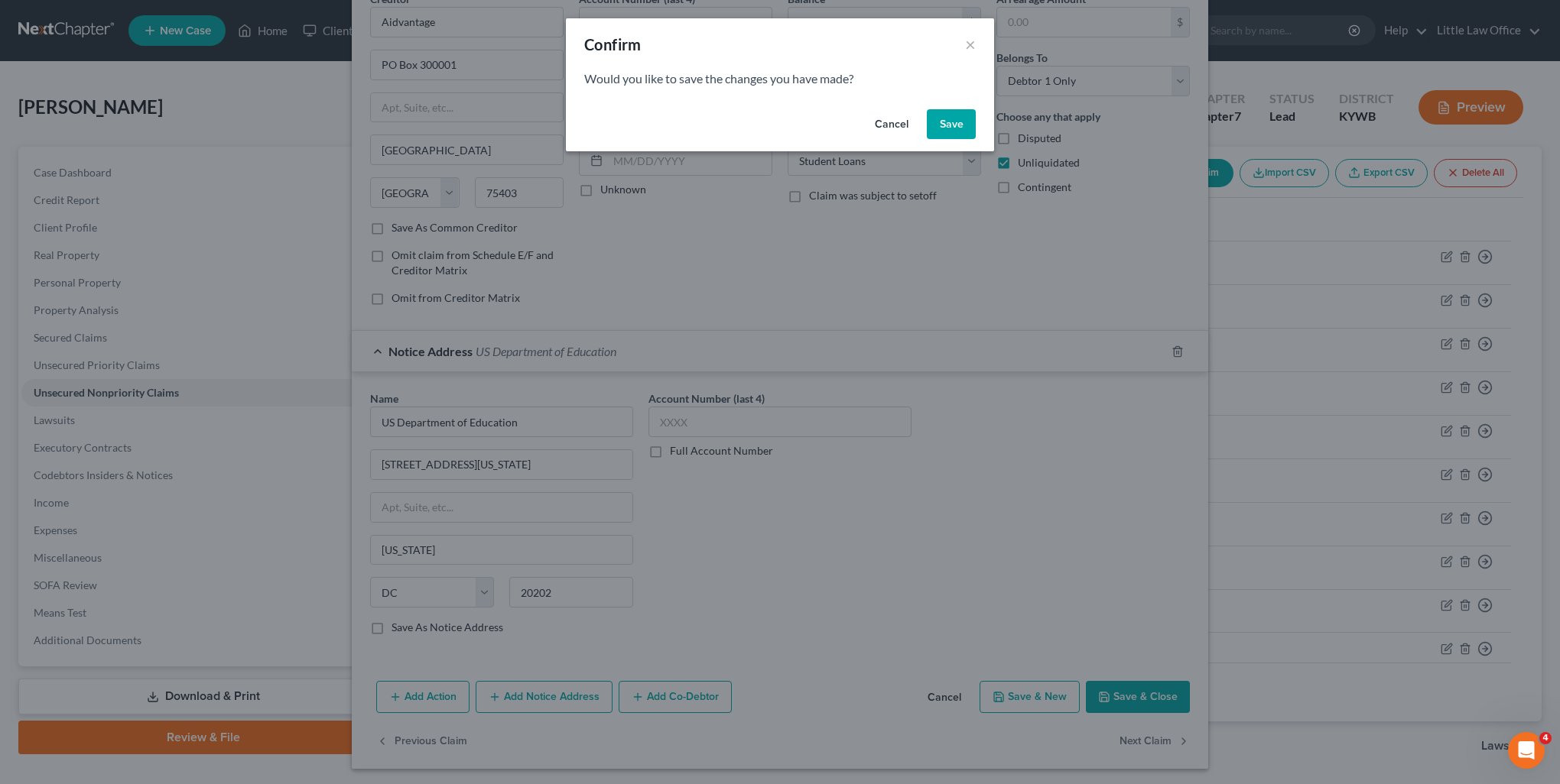
drag, startPoint x: 951, startPoint y: 127, endPoint x: 687, endPoint y: 99, distance: 265.5
click at [951, 127] on button "Save" at bounding box center [951, 124] width 49 height 31
select select "45"
select select "17"
select select "0"
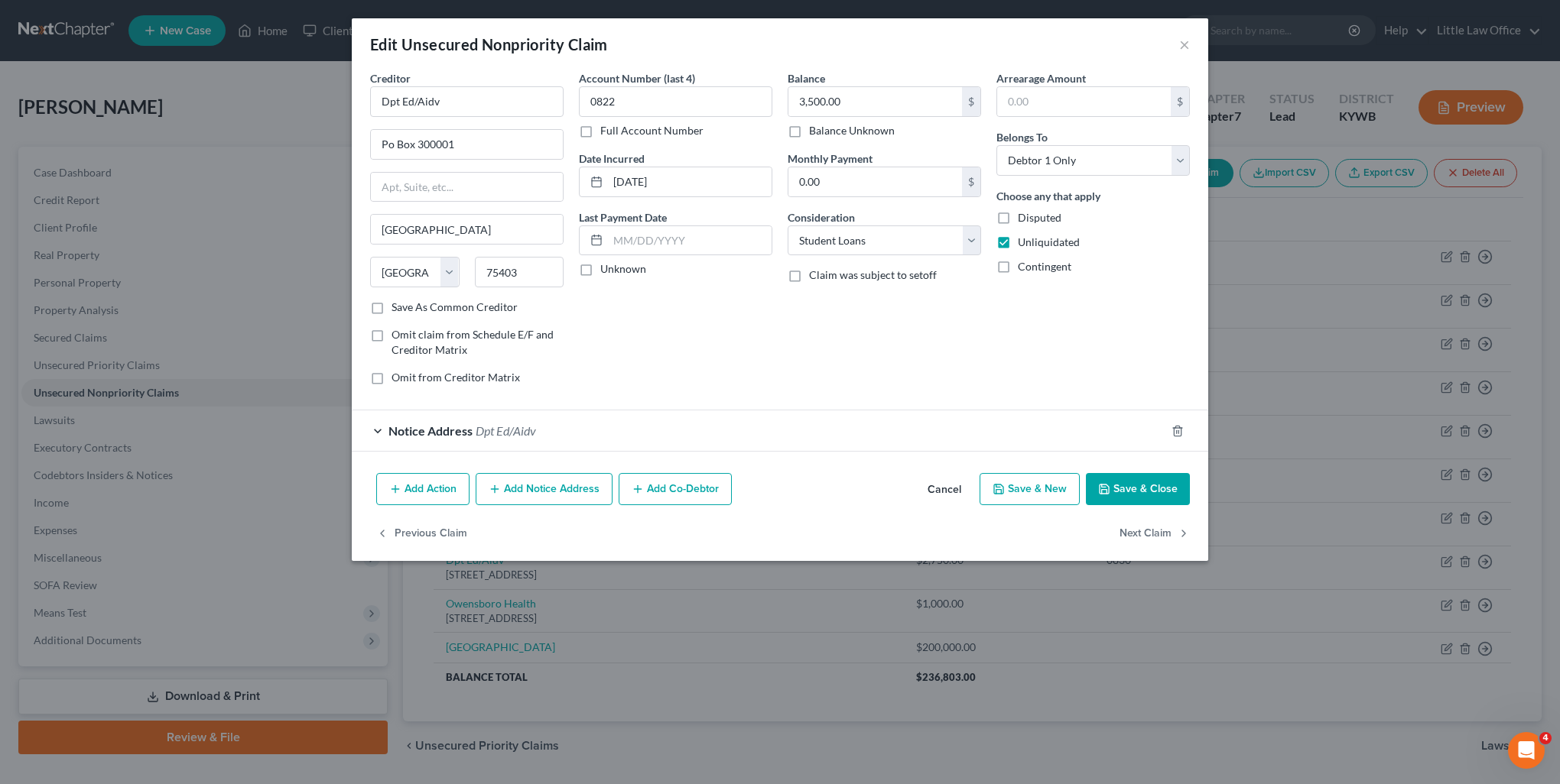
type input "0"
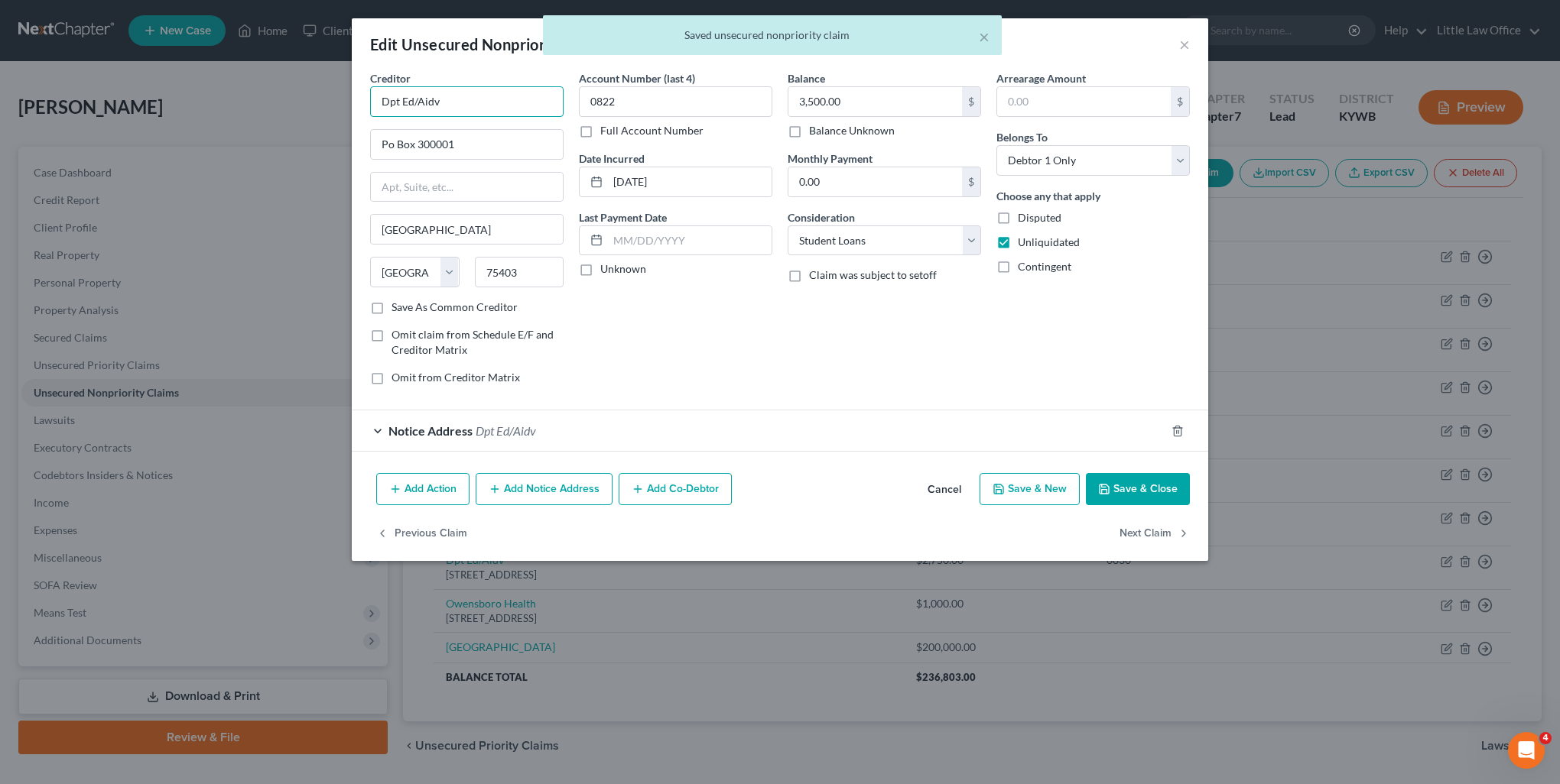
click at [444, 93] on input "Dpt Ed/Aidv" at bounding box center [467, 102] width 193 height 31
click at [438, 129] on div "Aidvantage" at bounding box center [462, 128] width 159 height 15
type input "Aidvantage"
type input "PO Box 300001"
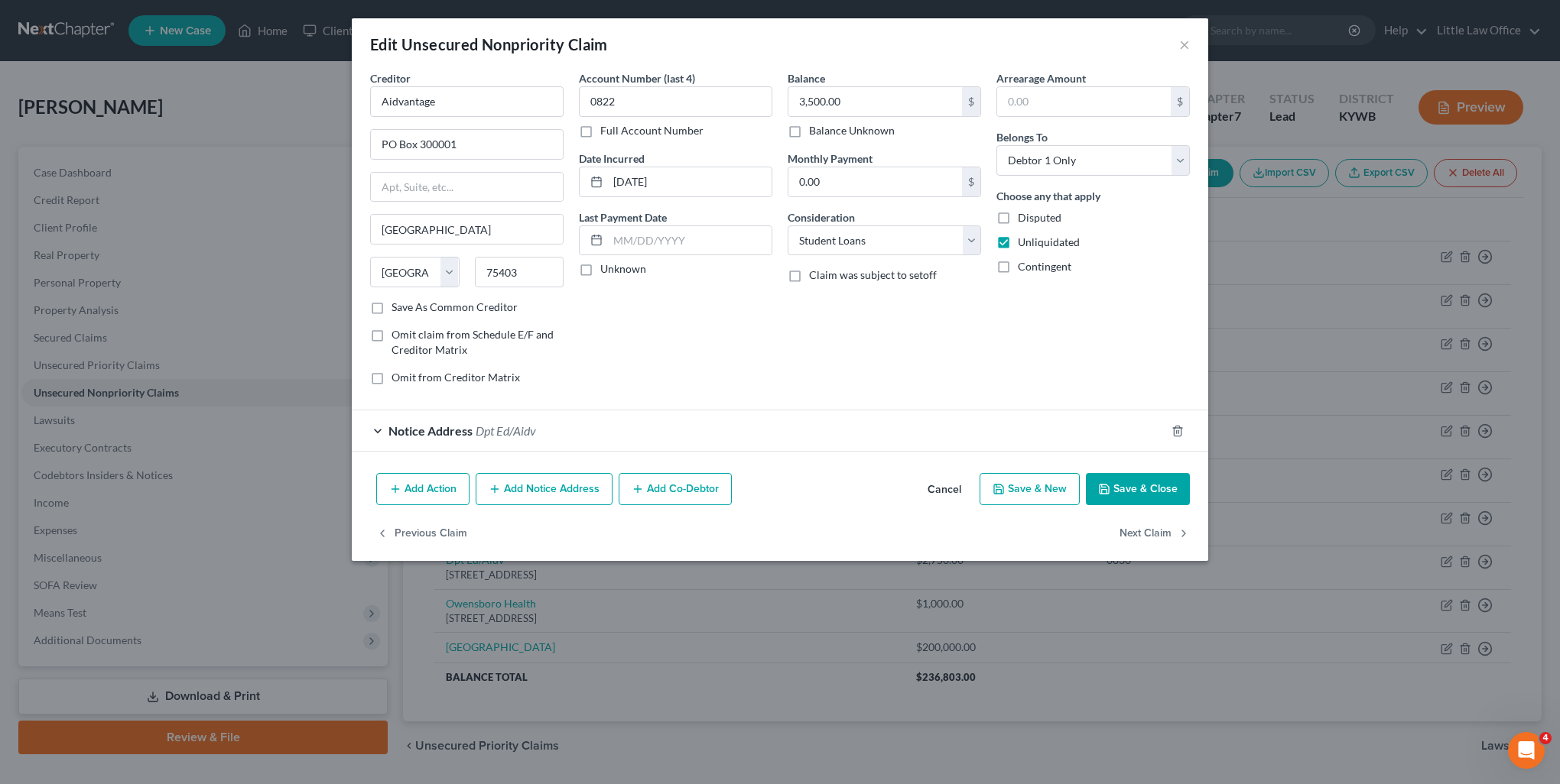
click at [611, 424] on div "Notice Address Dpt Ed/Aidv" at bounding box center [759, 431] width 814 height 40
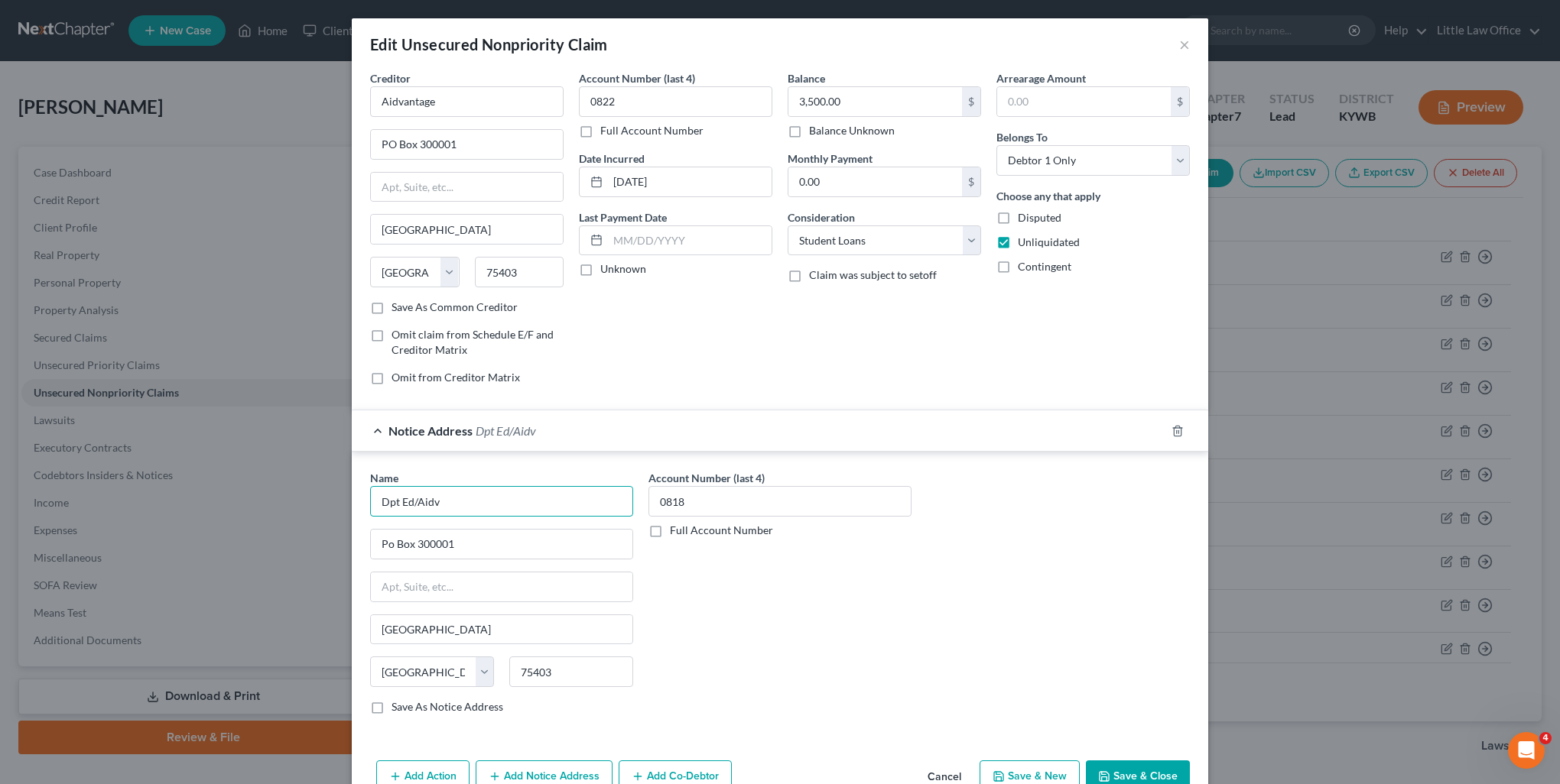
drag, startPoint x: 466, startPoint y: 500, endPoint x: 348, endPoint y: 500, distance: 118.0
click at [352, 500] on div "Name * Dpt Ed/Aidv Po Box 300001 Greenville State AL AK AR AZ CA CO CT DE DC FL…" at bounding box center [780, 596] width 856 height 288
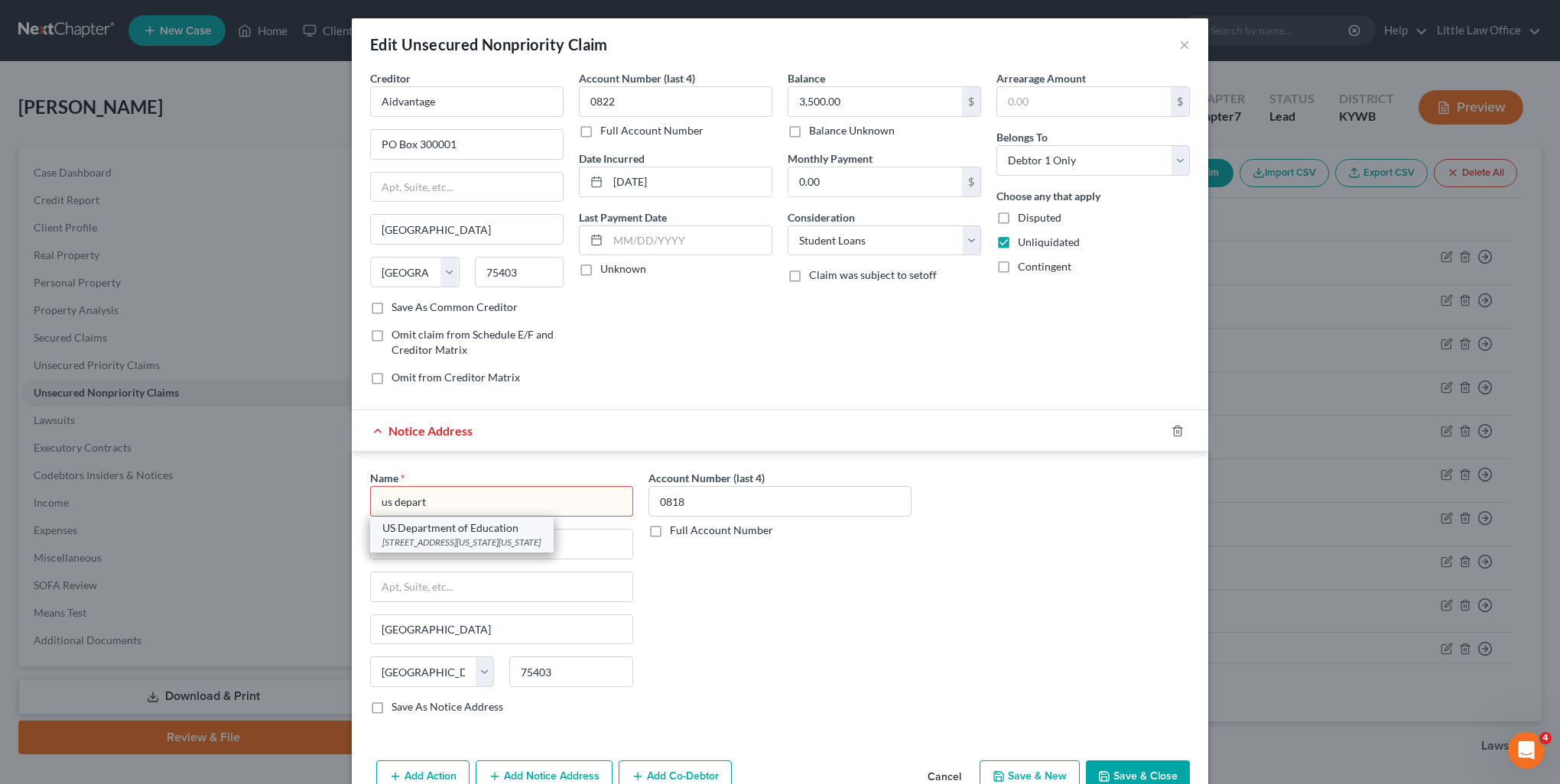
click at [428, 536] on div "400 Maryland Ave, SW, Washington, DC 20202" at bounding box center [462, 542] width 159 height 13
type input "US Department of Education"
type input "400 Maryland Ave, SW"
type input "Washington"
select select "8"
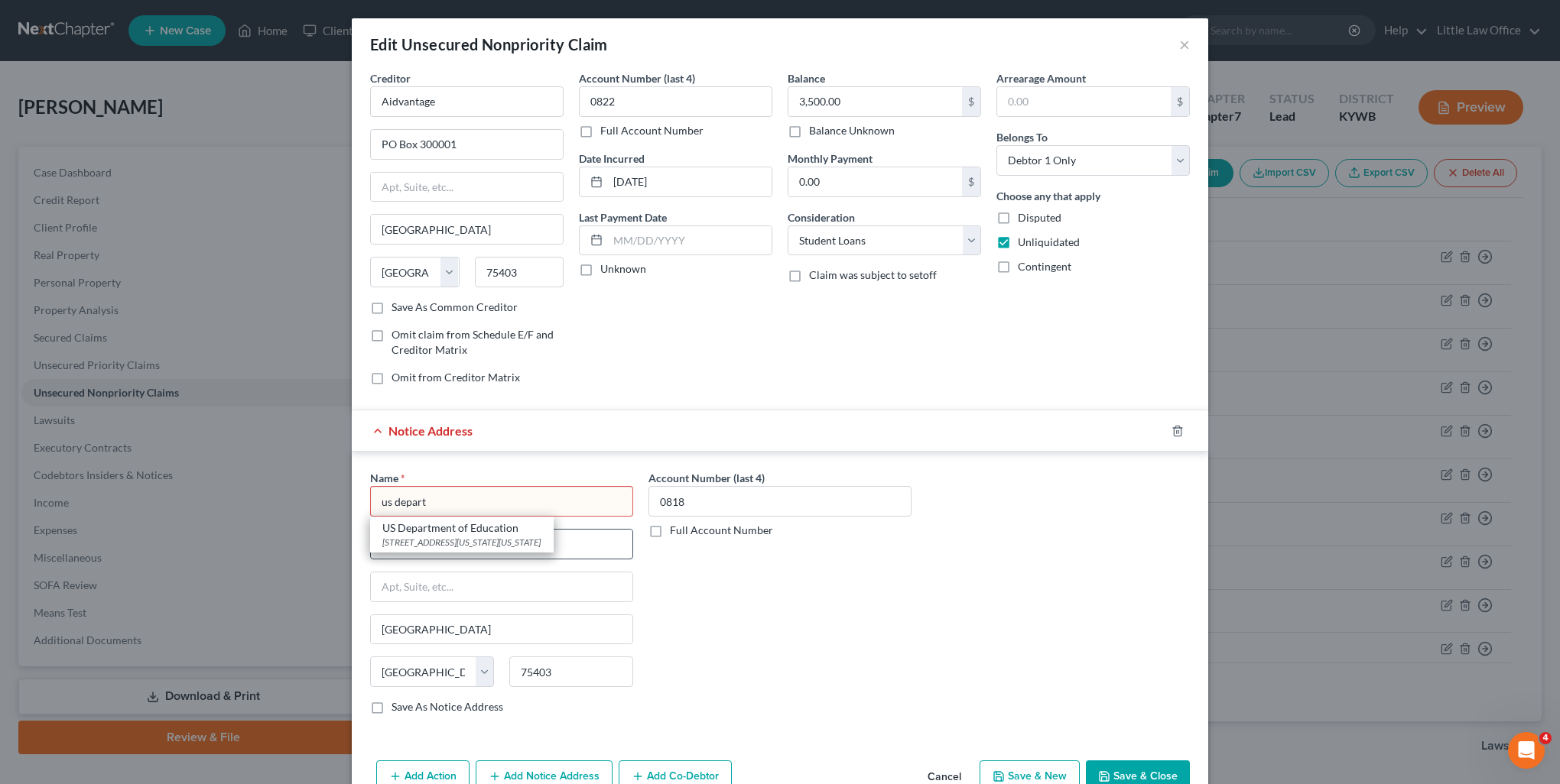
type input "20202"
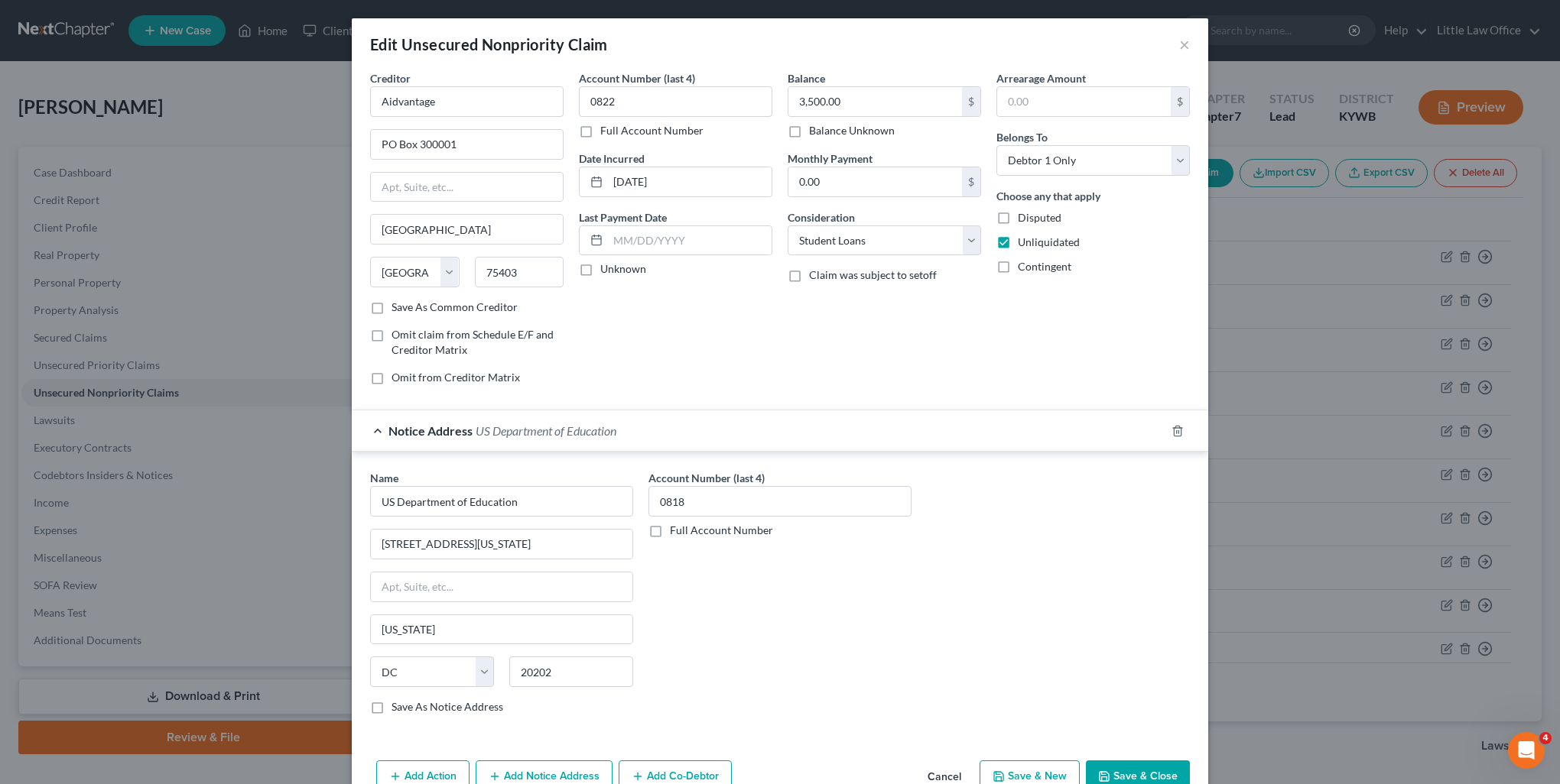
scroll to position [79, 0]
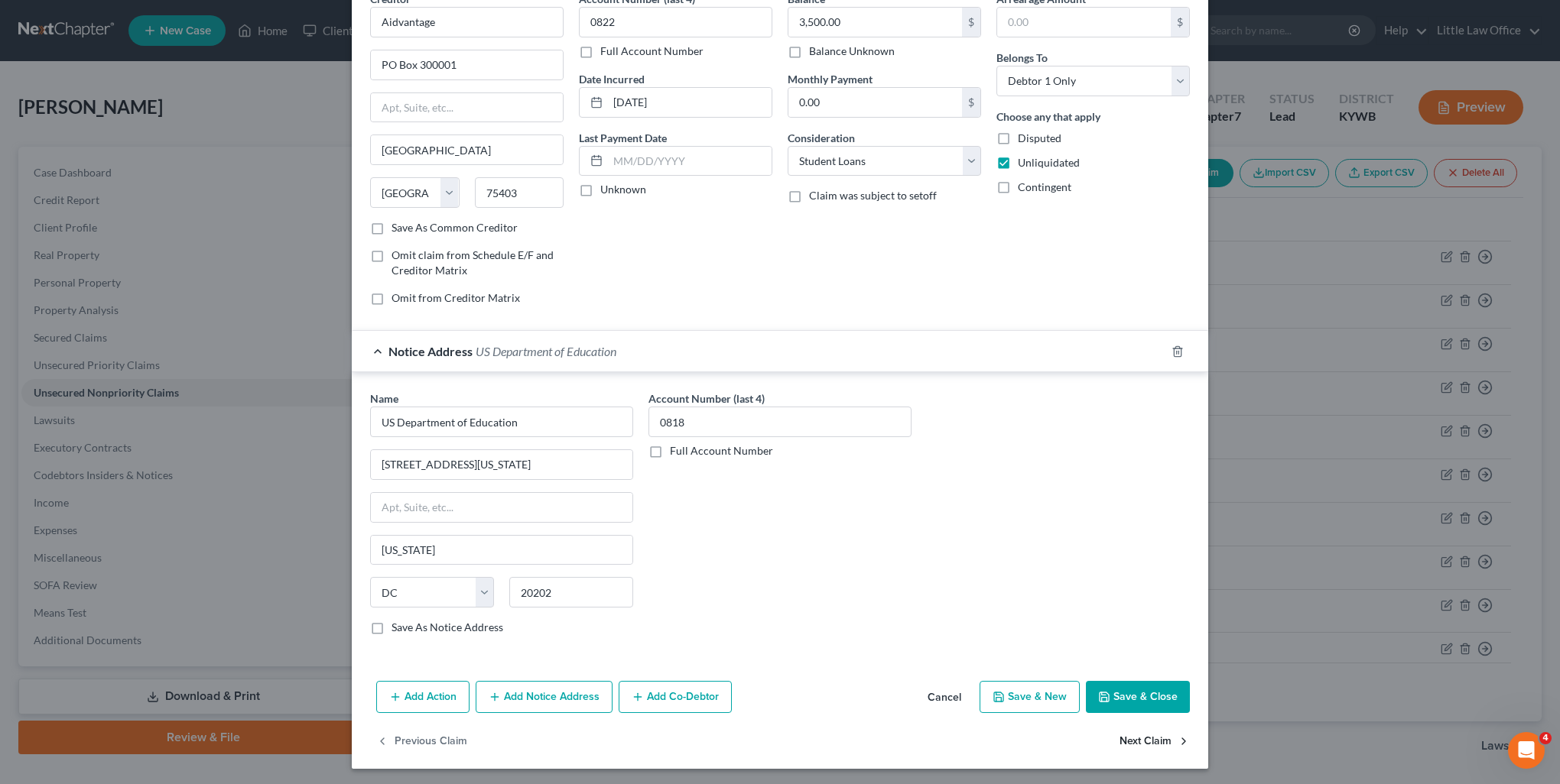
click at [1126, 743] on button "Next Claim" at bounding box center [1155, 742] width 70 height 32
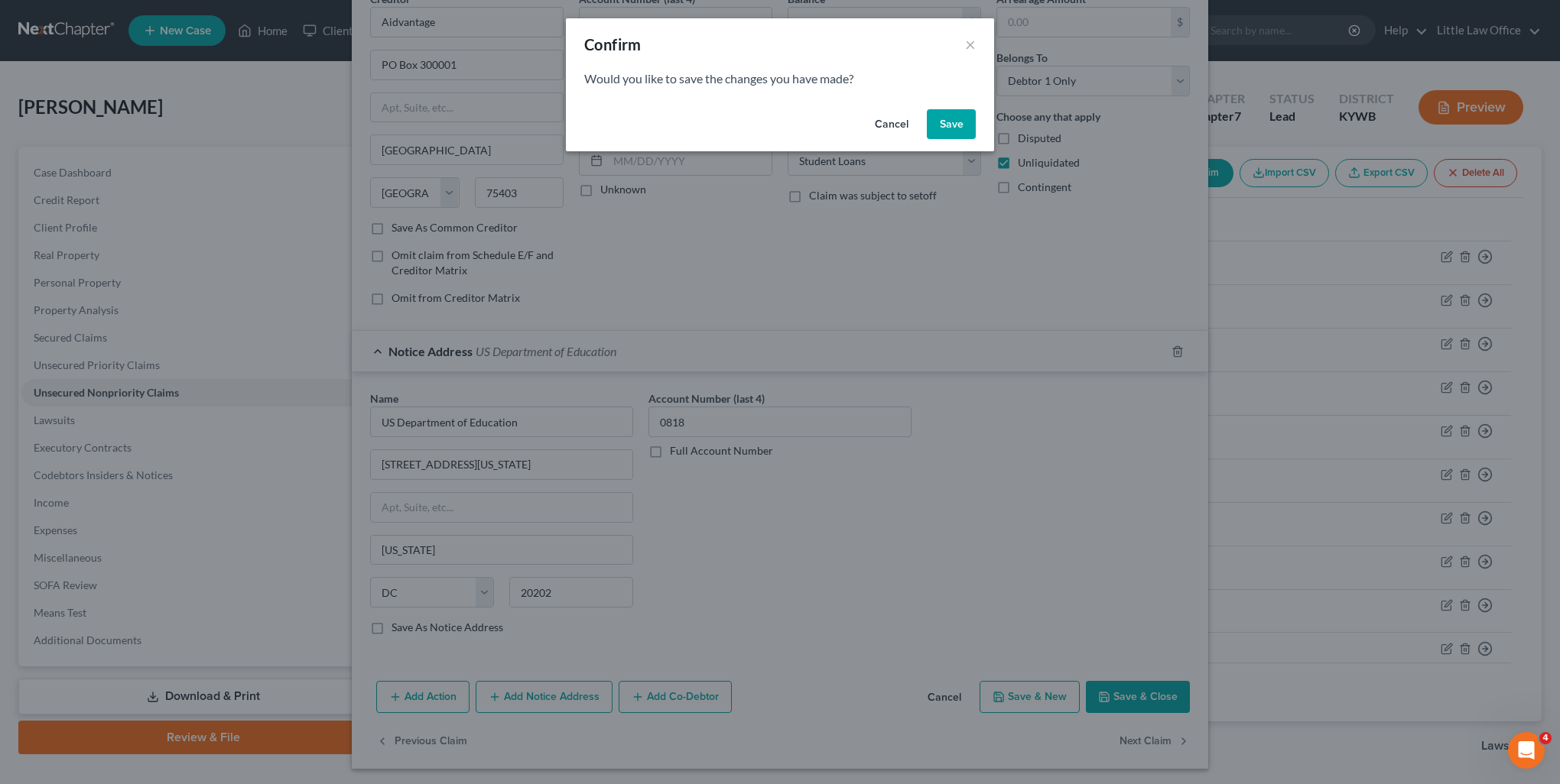
click at [945, 120] on button "Save" at bounding box center [951, 124] width 49 height 31
select select "45"
select select "17"
select select "0"
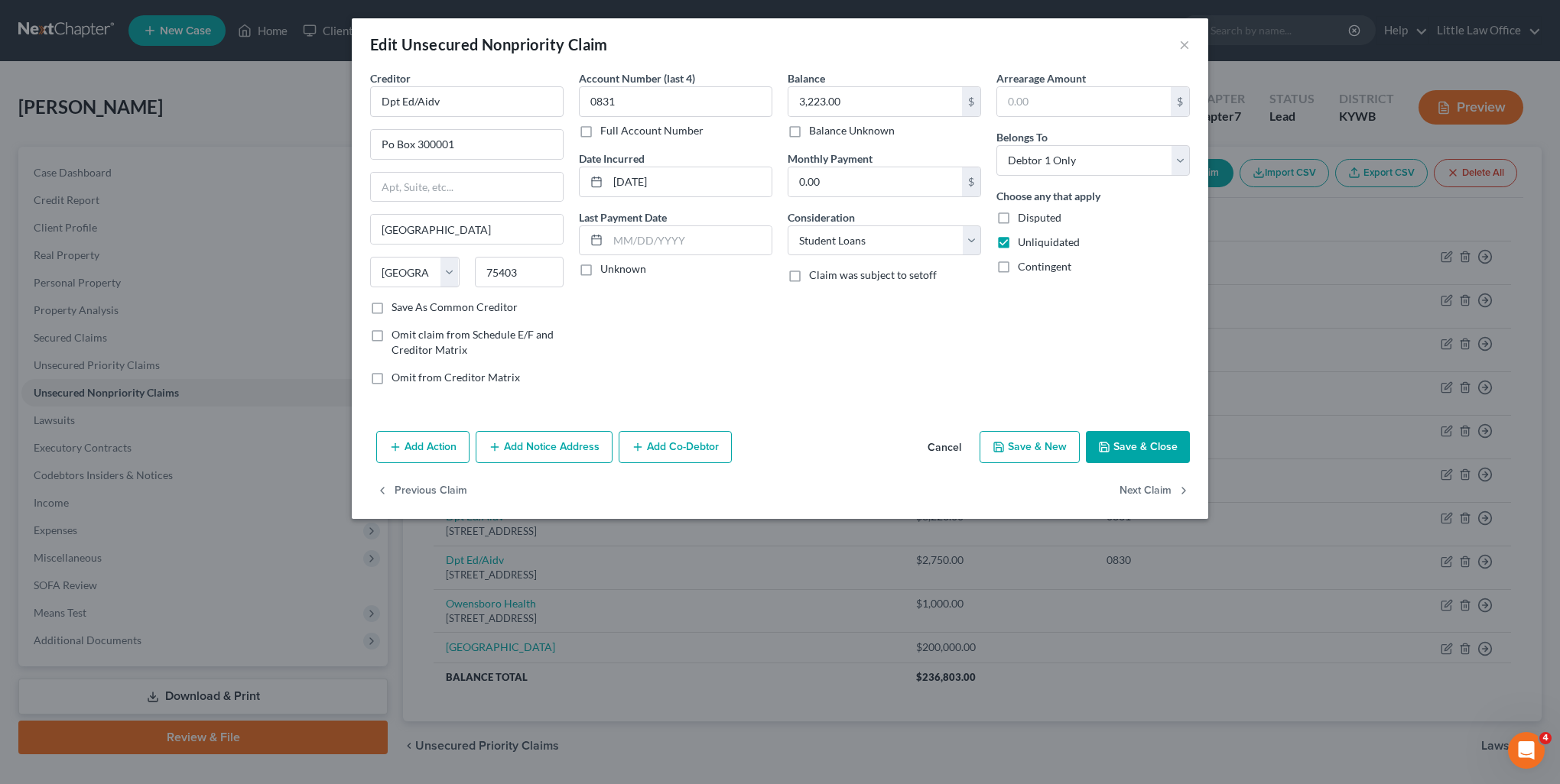
scroll to position [0, 0]
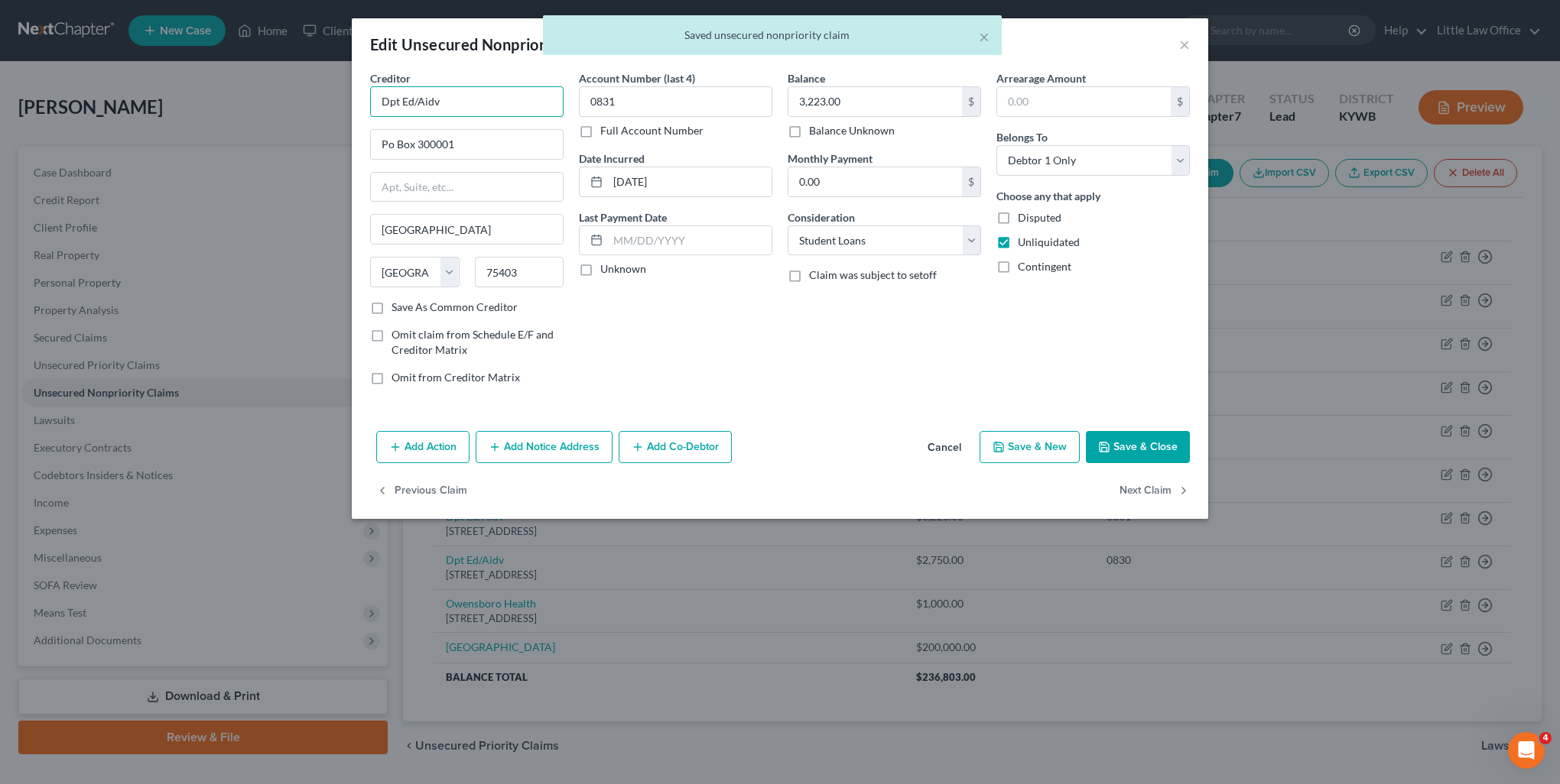
drag, startPoint x: 471, startPoint y: 108, endPoint x: 260, endPoint y: 120, distance: 211.3
click at [260, 120] on div "Edit Unsecured Nonpriority Claim × Creditor * Dpt Ed/Aidv Po Box 300001 Greenvi…" at bounding box center [780, 392] width 1560 height 784
click at [398, 133] on div "Aidvantage" at bounding box center [462, 128] width 159 height 15
type input "Aidvantage"
type input "PO Box 300001"
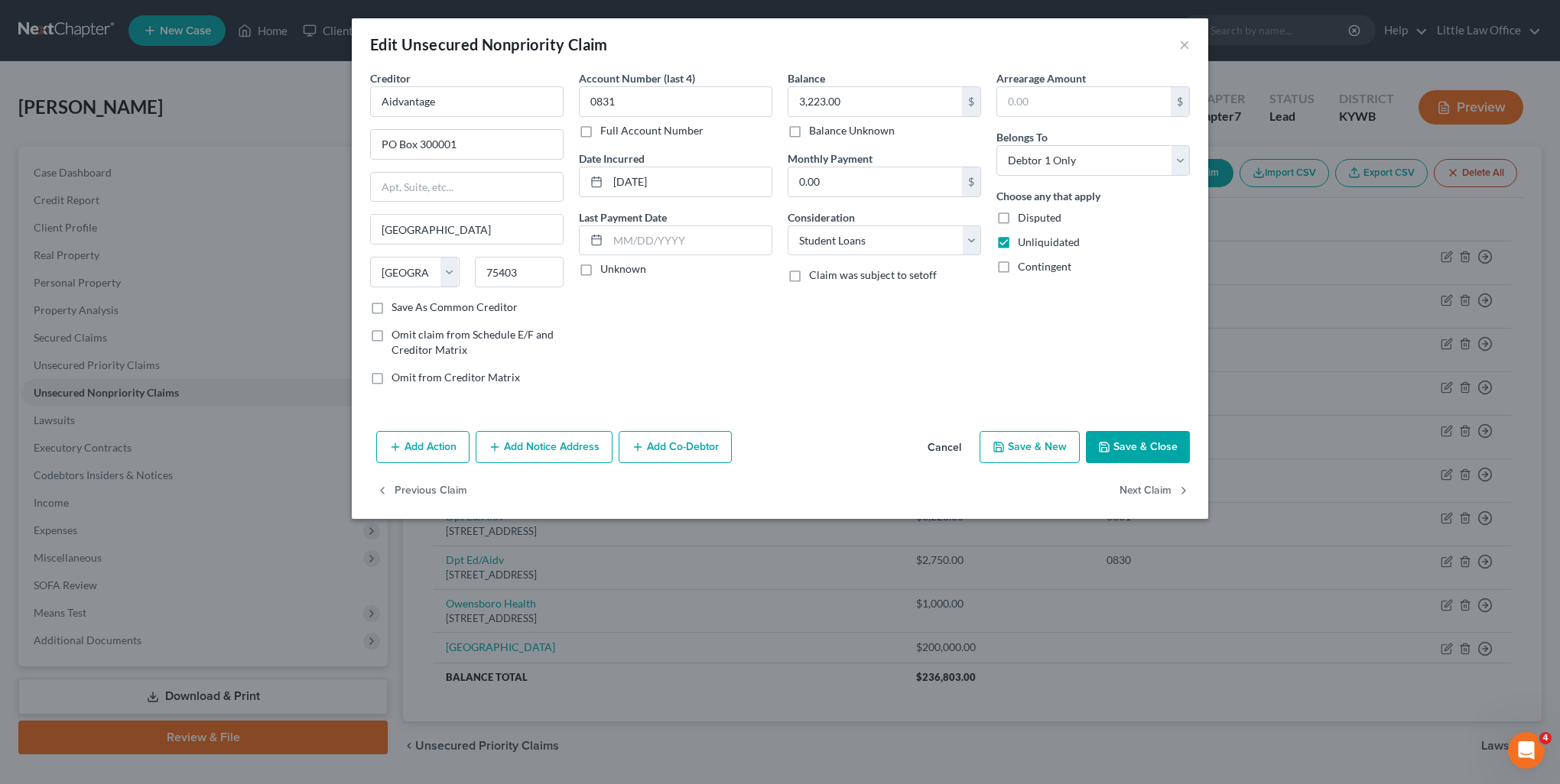
click at [544, 432] on button "Add Notice Address" at bounding box center [543, 447] width 137 height 32
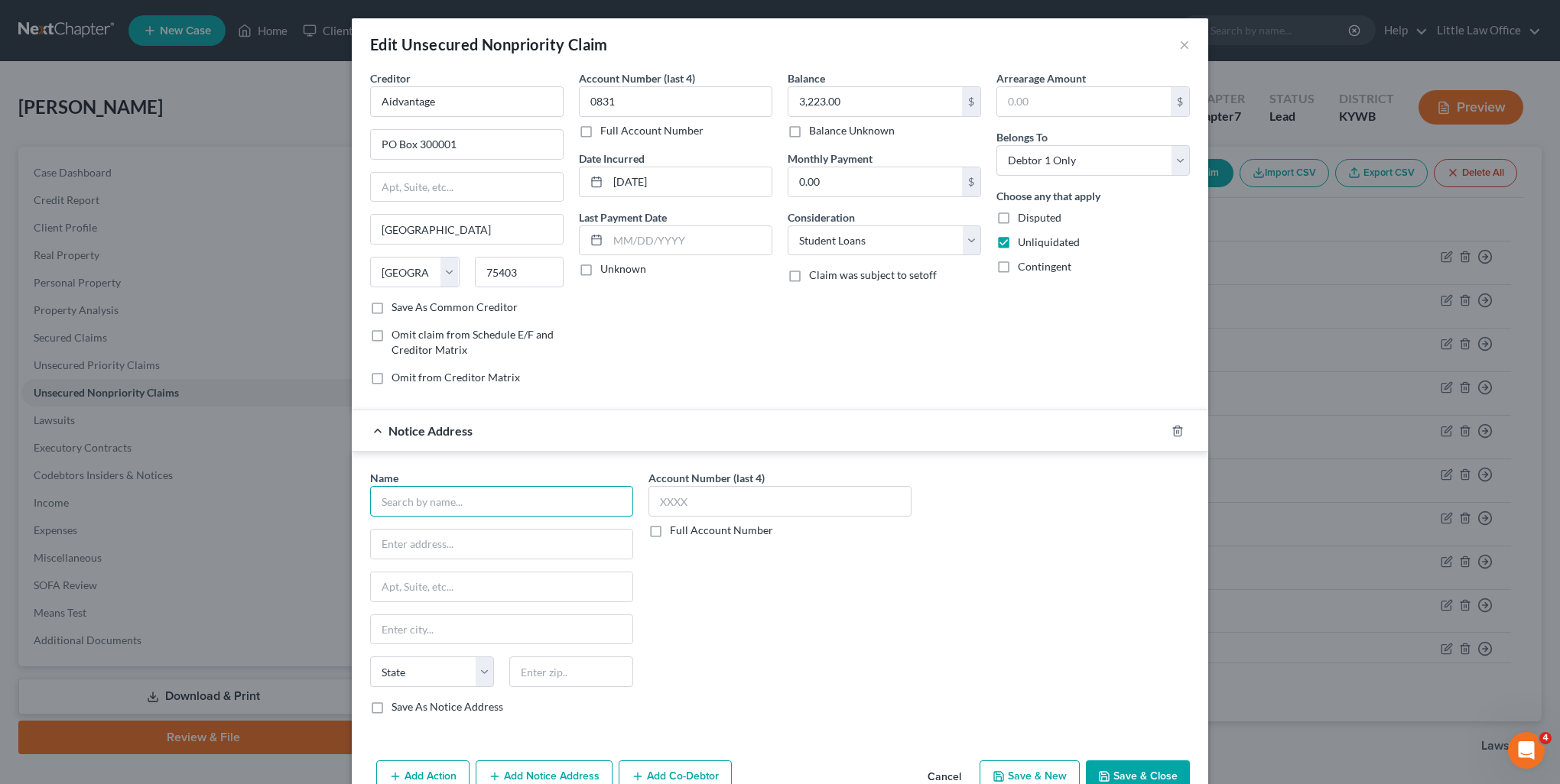
click at [538, 500] on input "text" at bounding box center [501, 501] width 263 height 31
click at [521, 523] on div "US Department of Education" at bounding box center [462, 528] width 159 height 15
type input "US Department of Education"
type input "400 Maryland Ave, SW"
type input "Washington"
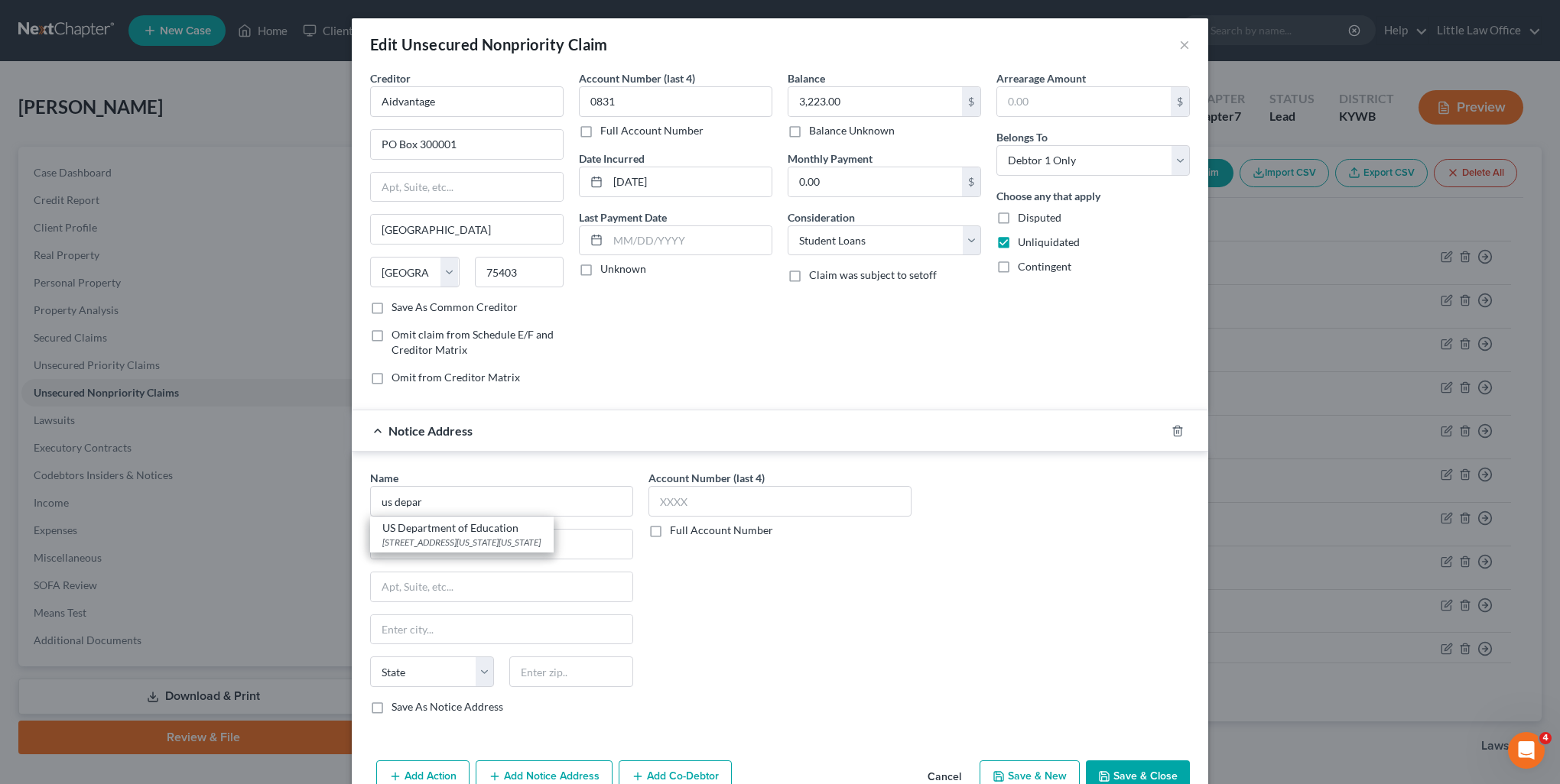
select select "8"
type input "20202"
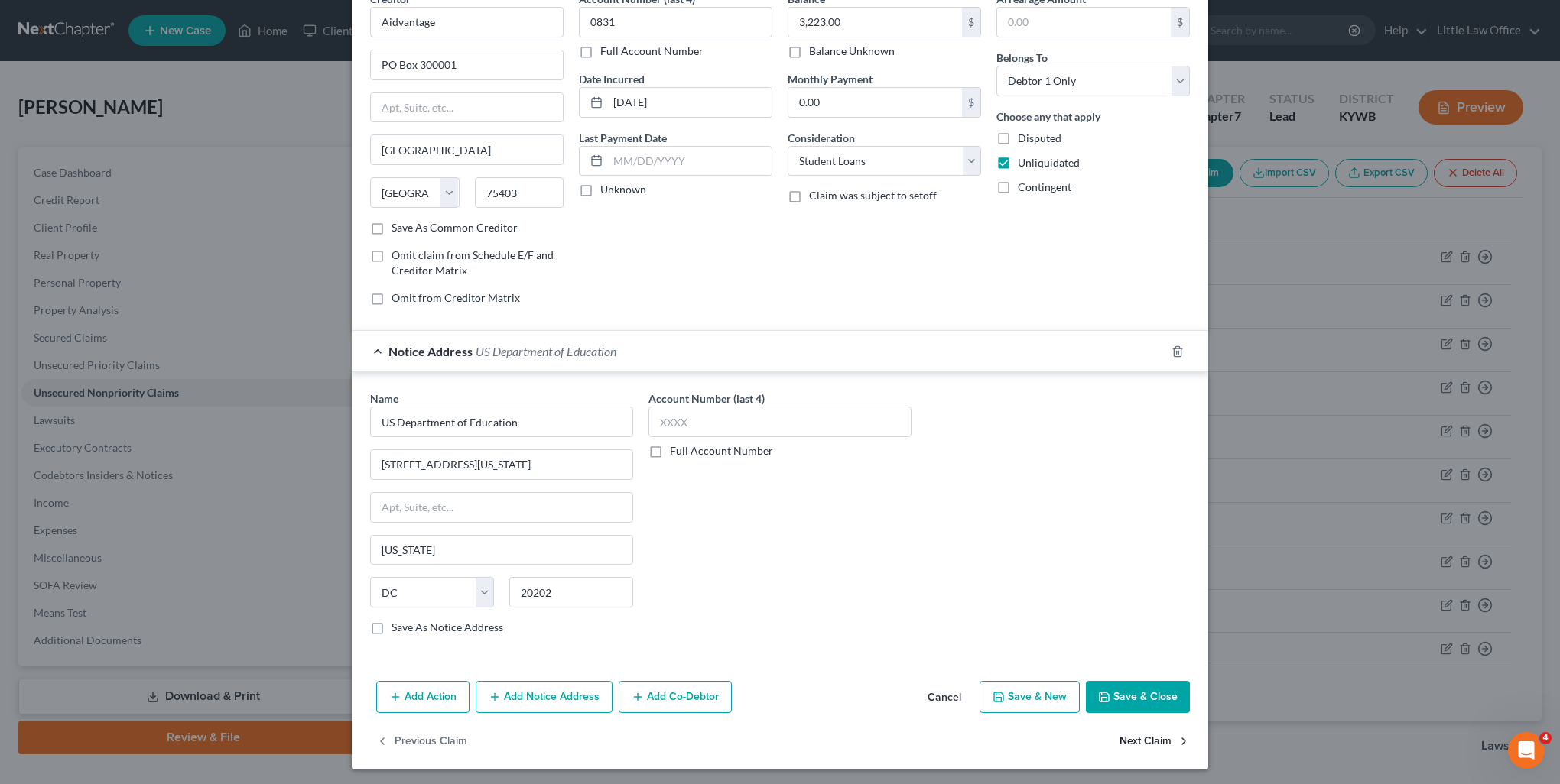
click at [1120, 738] on button "Next Claim" at bounding box center [1155, 742] width 70 height 32
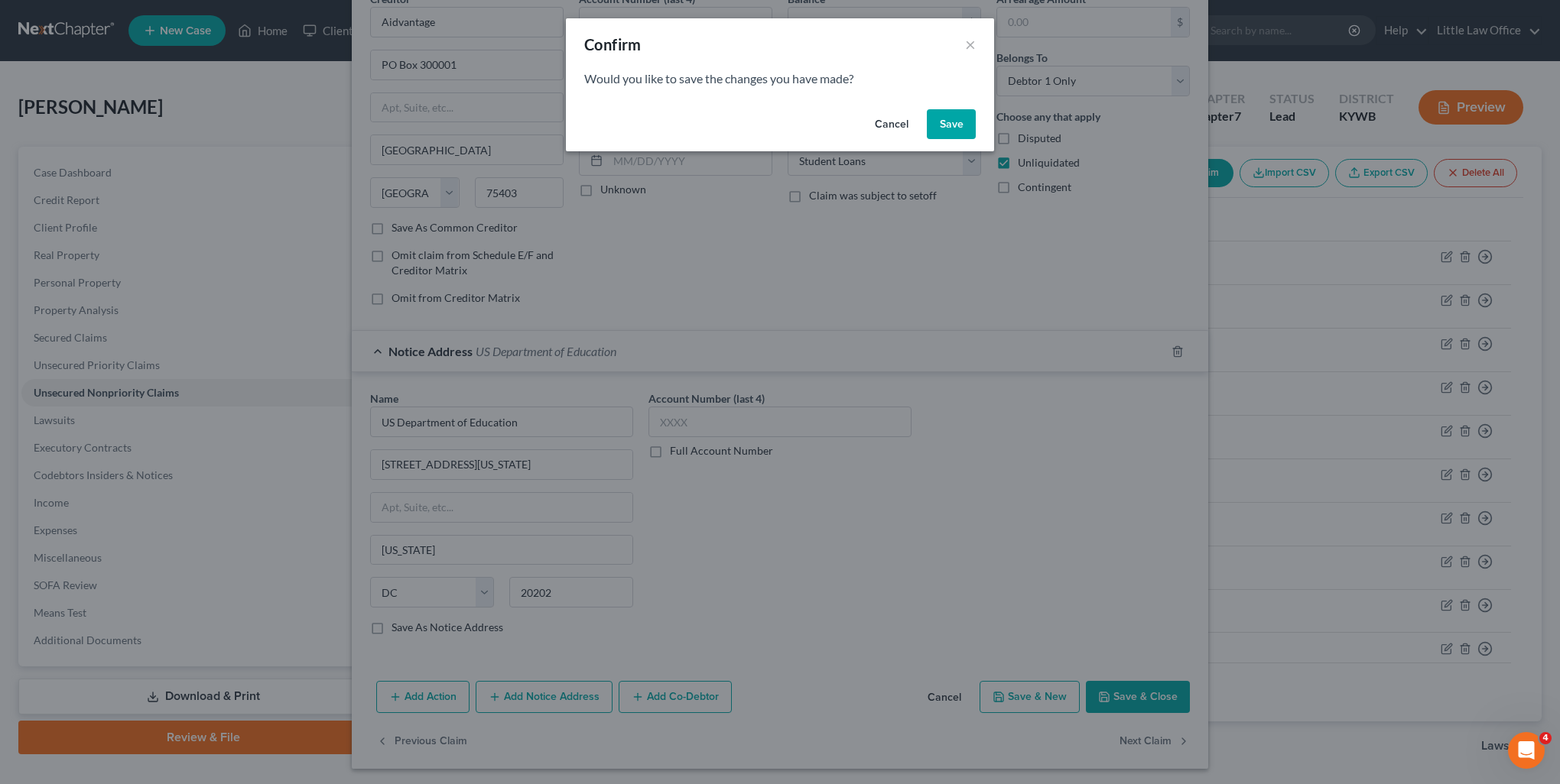
click at [970, 121] on button "Save" at bounding box center [951, 124] width 49 height 31
select select "45"
select select "17"
select select "0"
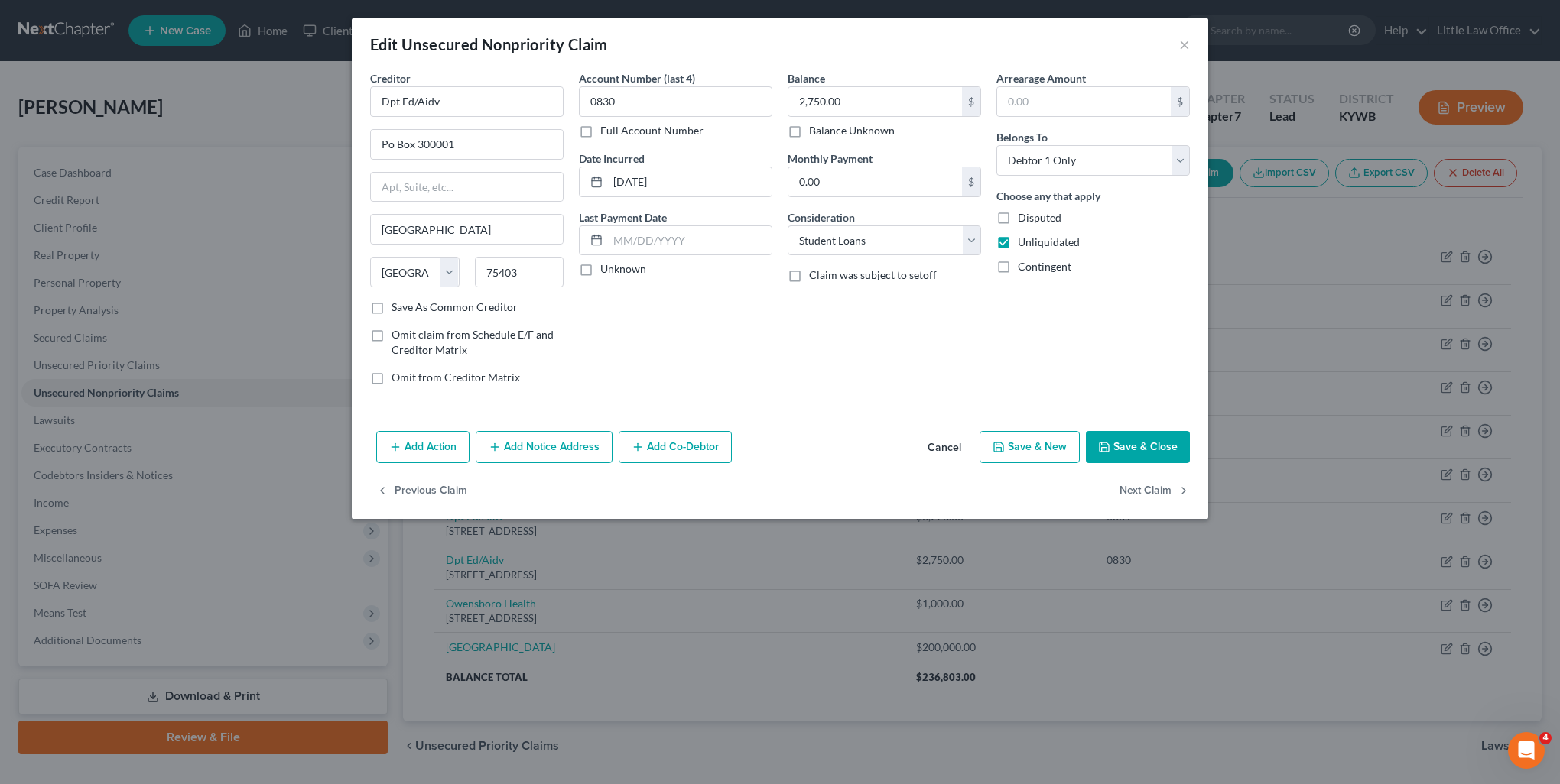
type input "0"
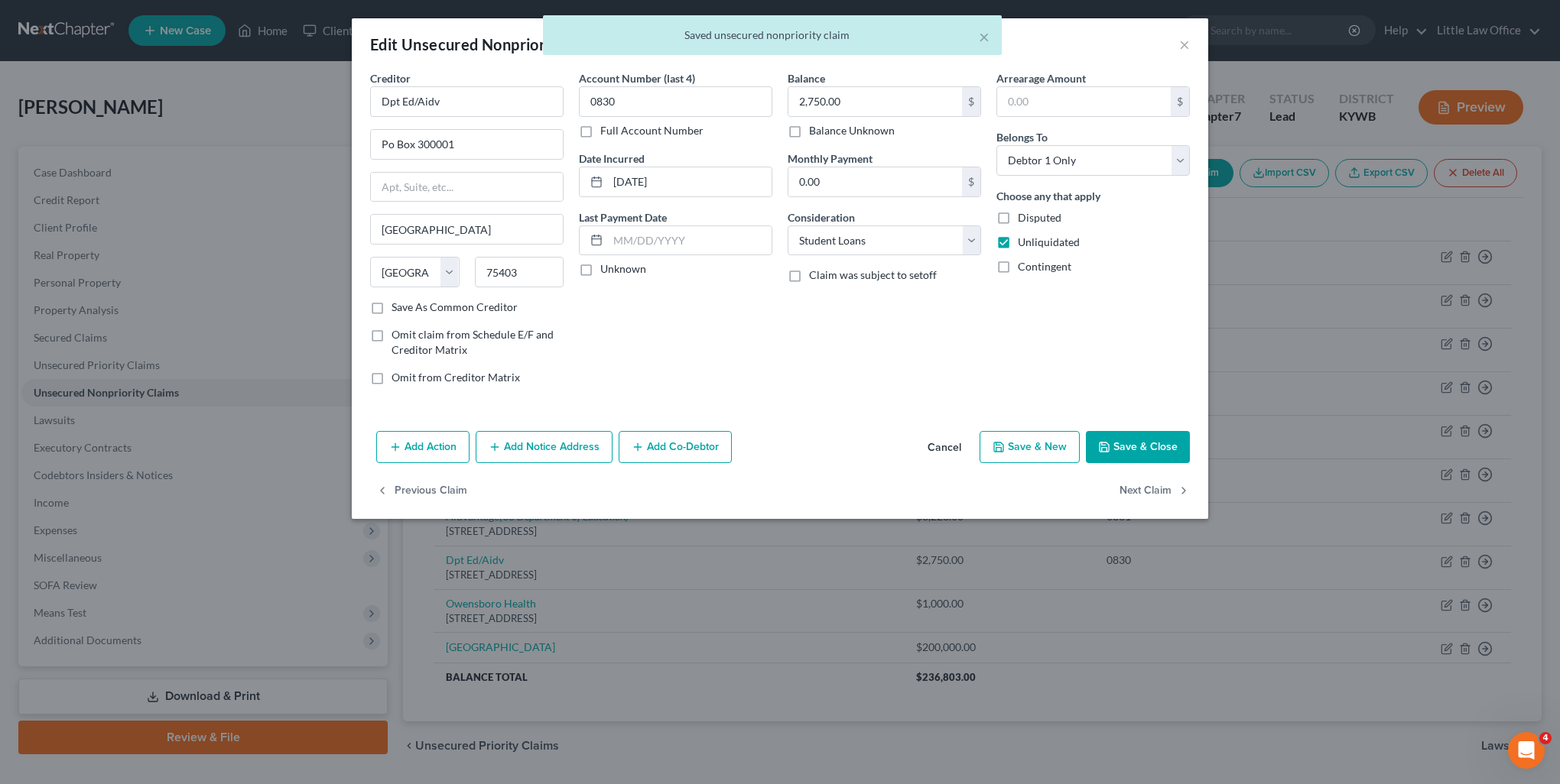
scroll to position [0, 0]
drag, startPoint x: 471, startPoint y: 109, endPoint x: 232, endPoint y: 124, distance: 239.5
click at [232, 124] on div "Edit Unsecured Nonpriority Claim × Creditor * Dpt Ed/Aidv Po Box 300001 Greenvi…" at bounding box center [780, 392] width 1560 height 784
click at [416, 125] on div "Aidvantage" at bounding box center [462, 128] width 159 height 15
type input "Aidvantage"
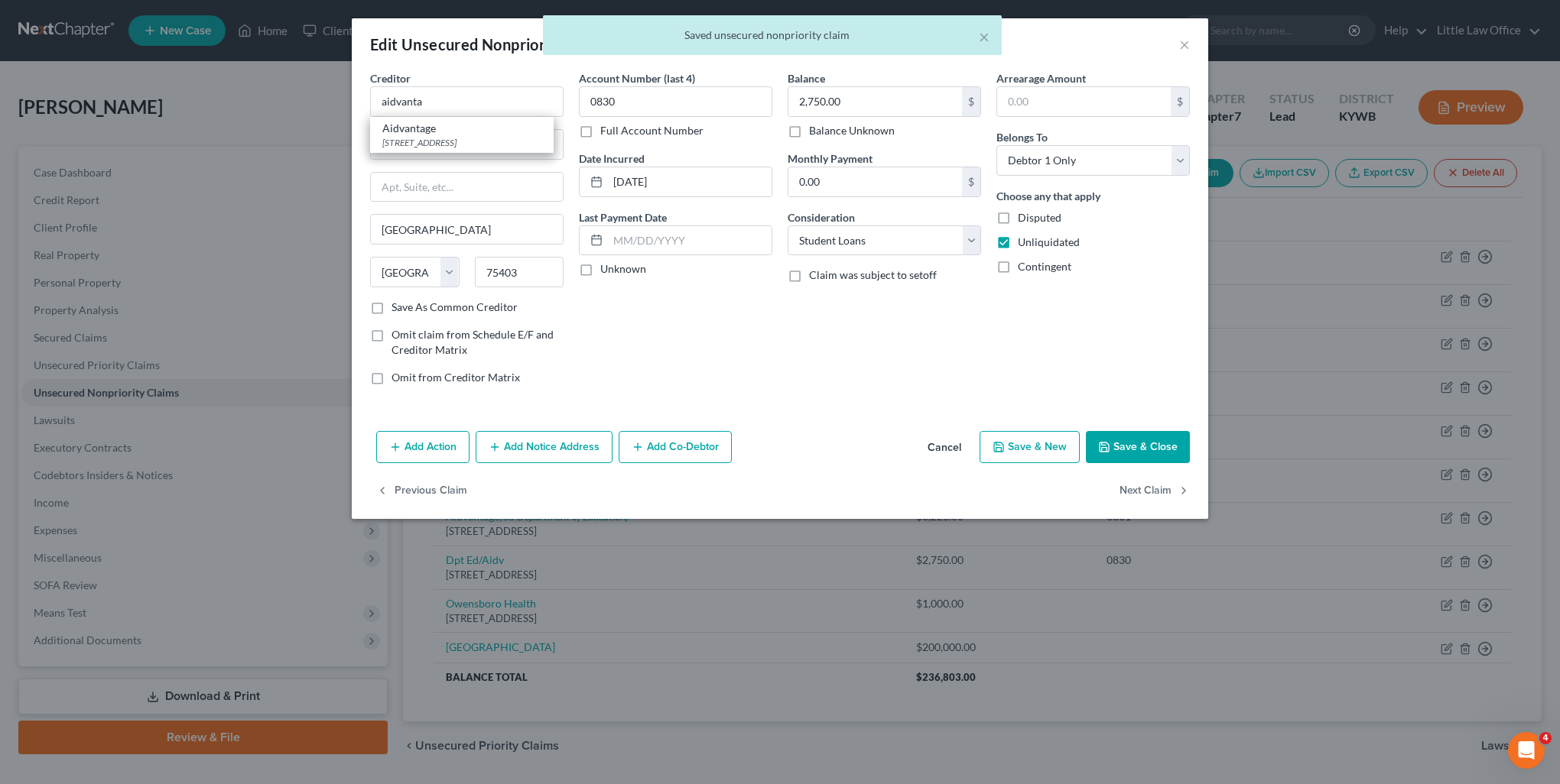
type input "PO Box 300001"
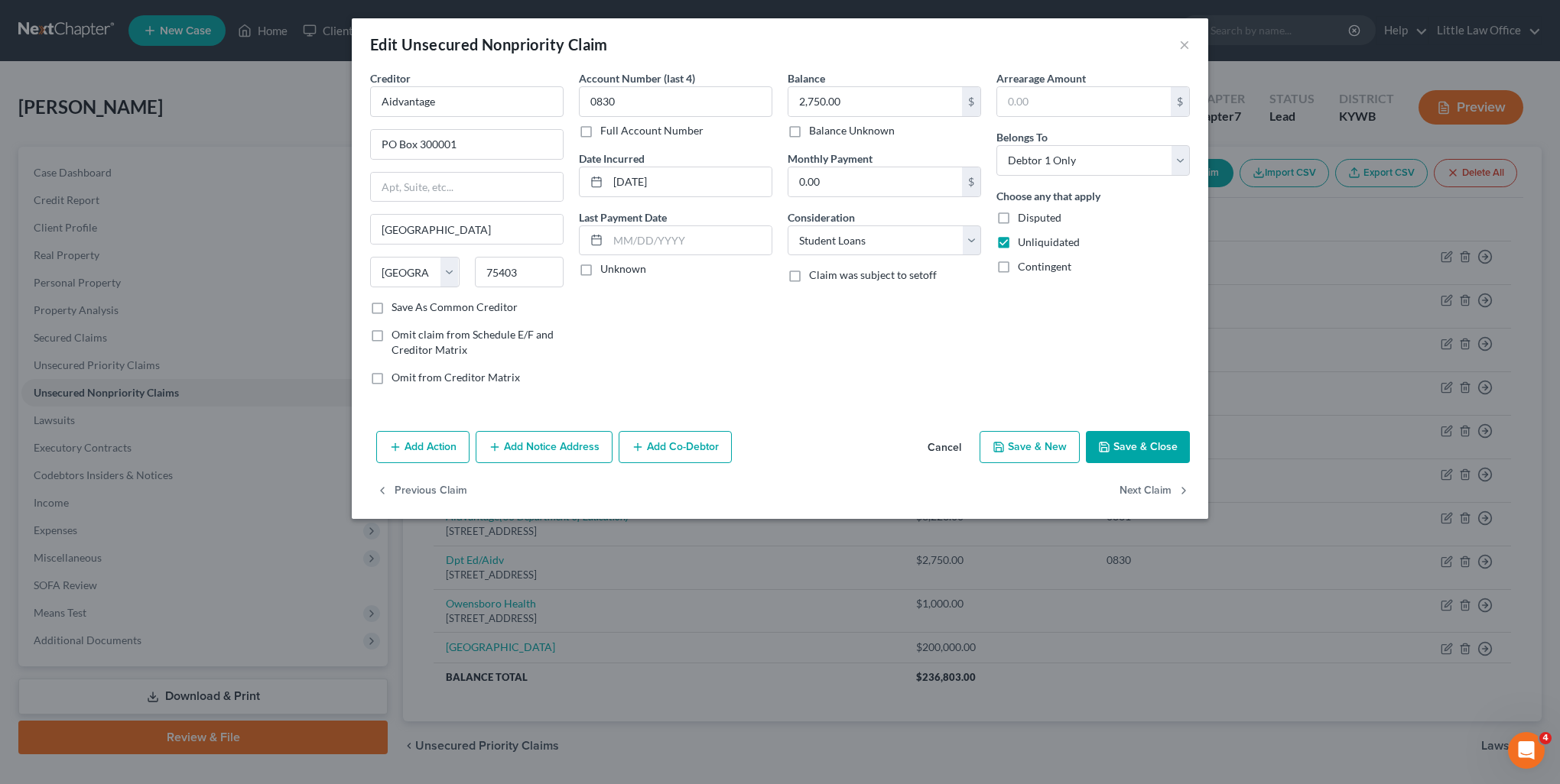
click at [522, 444] on button "Add Notice Address" at bounding box center [543, 447] width 137 height 32
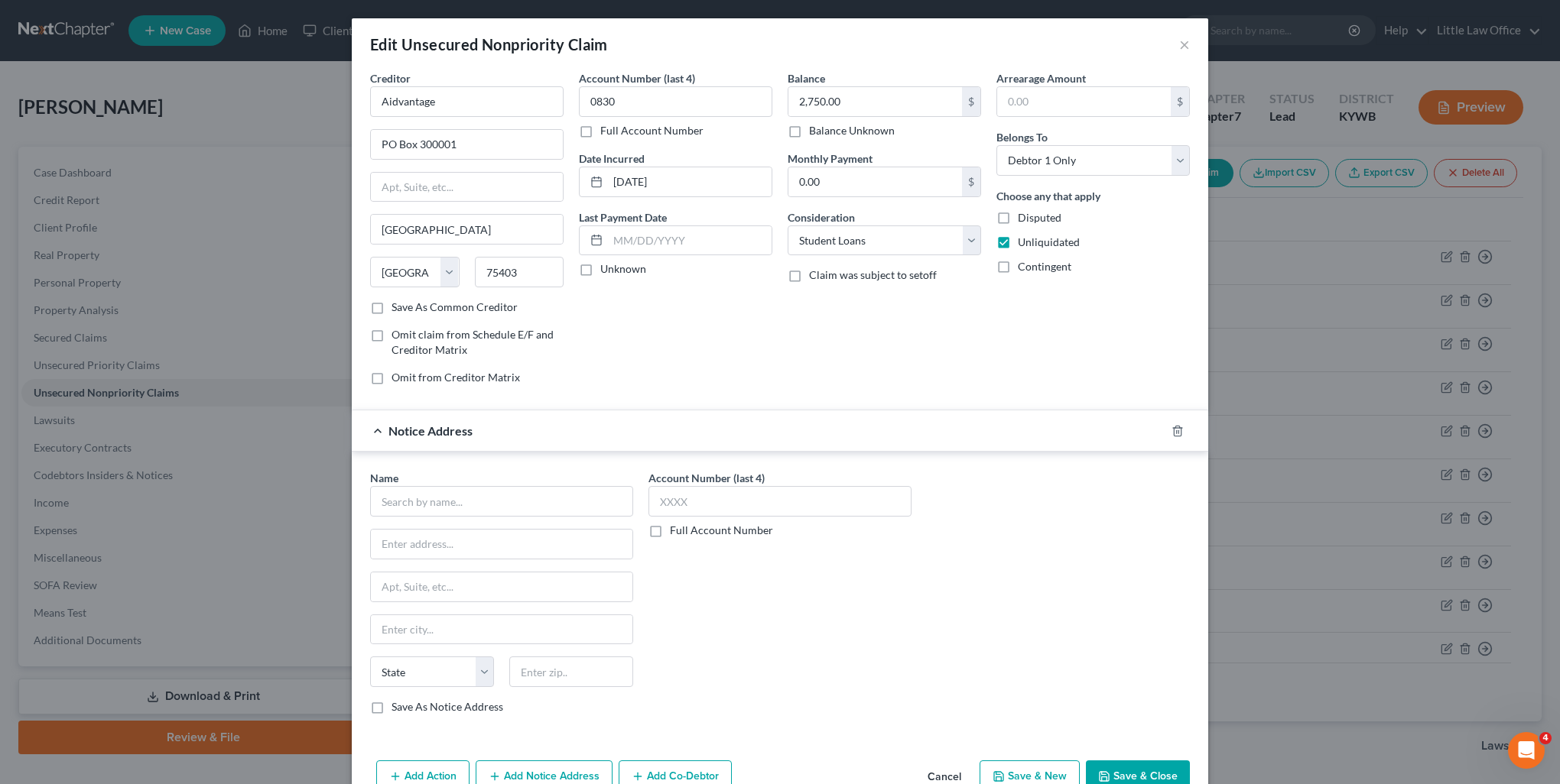
click at [503, 482] on div "Name *" at bounding box center [501, 494] width 263 height 47
click at [492, 495] on input "text" at bounding box center [501, 501] width 263 height 31
click at [472, 529] on div "US Department of Education" at bounding box center [462, 528] width 159 height 15
type input "US Department of Education"
type input "400 Maryland Ave, SW"
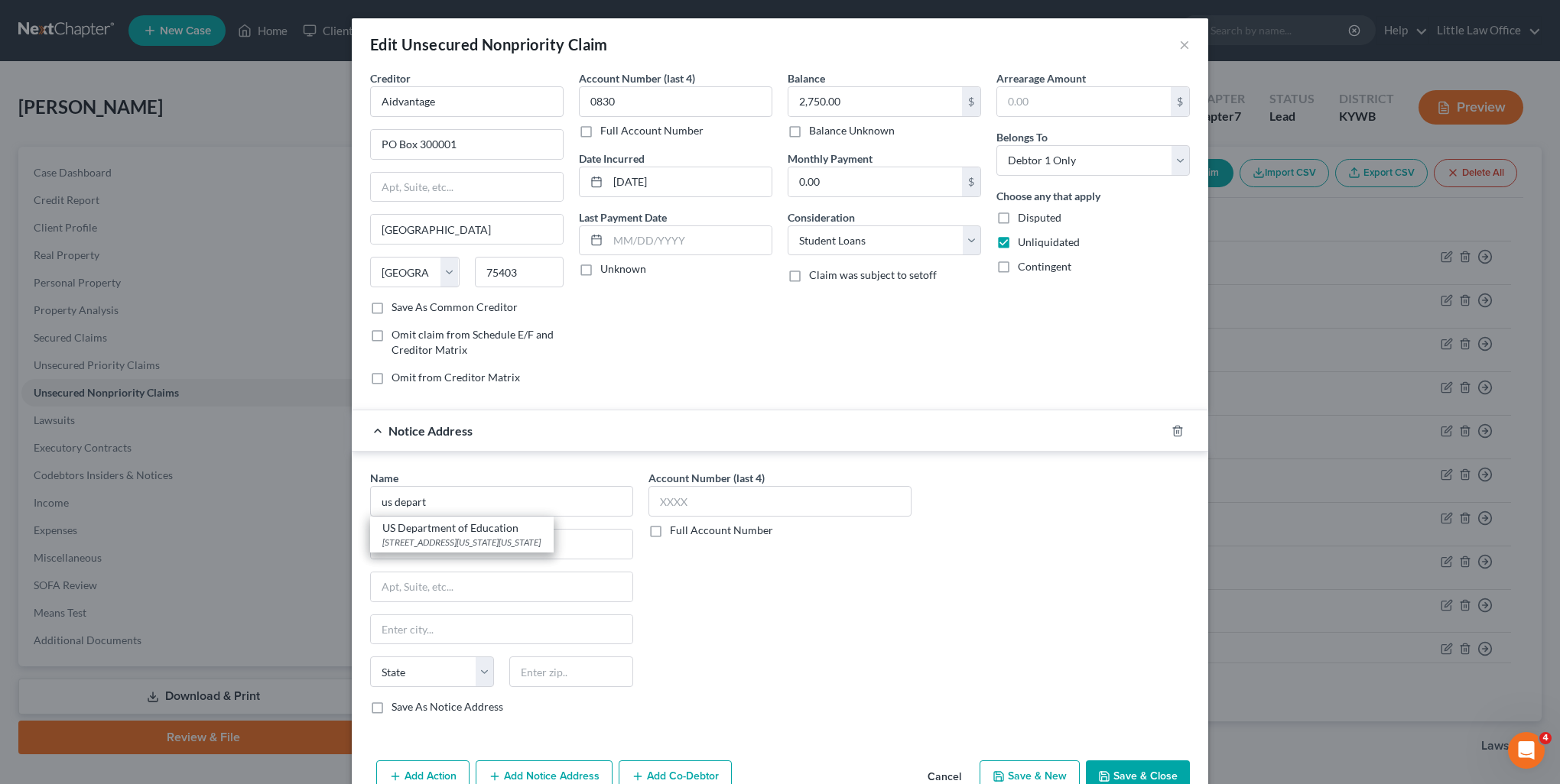
type input "Washington"
select select "8"
type input "20202"
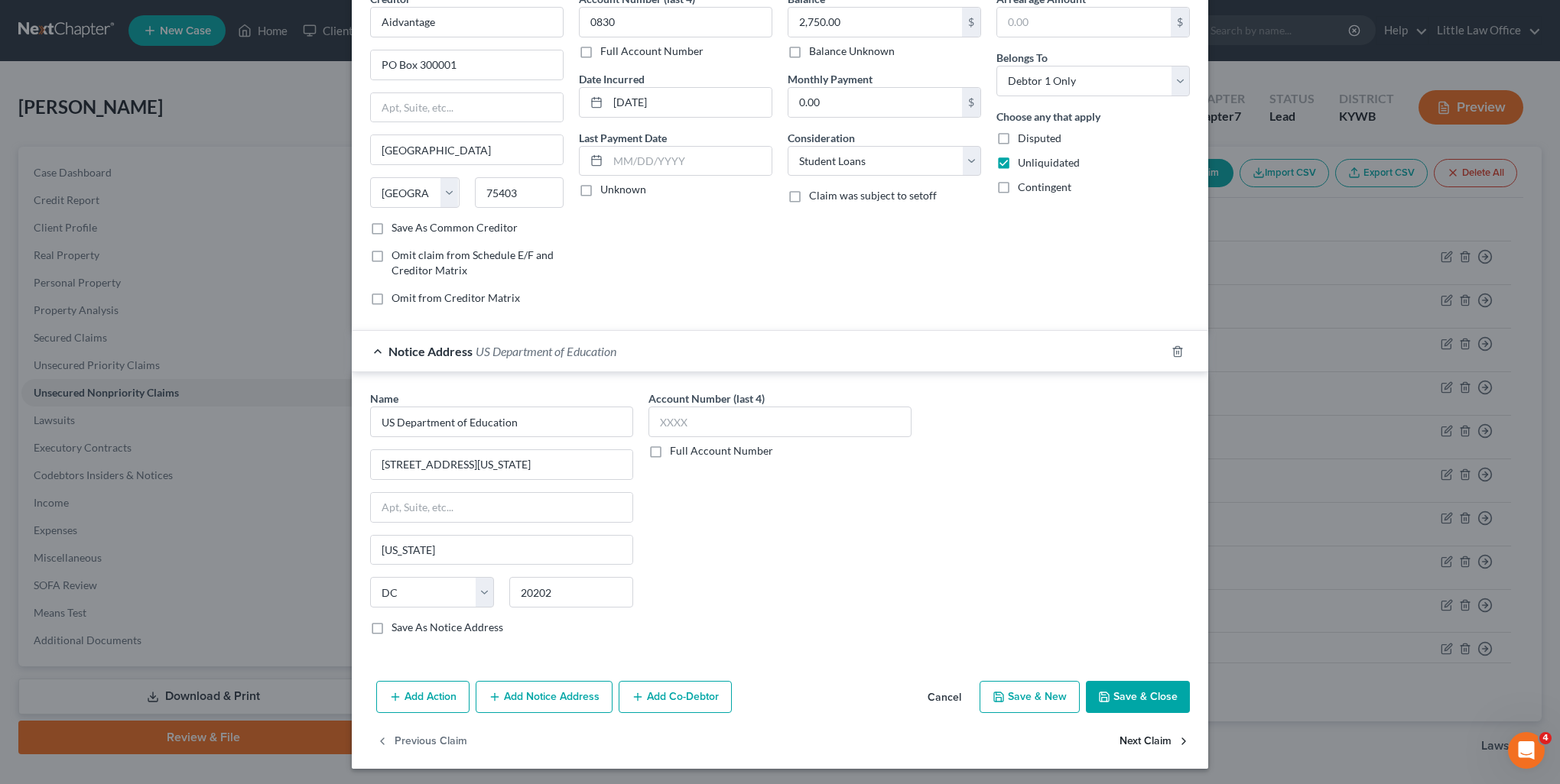
click at [1127, 742] on button "Next Claim" at bounding box center [1155, 742] width 70 height 32
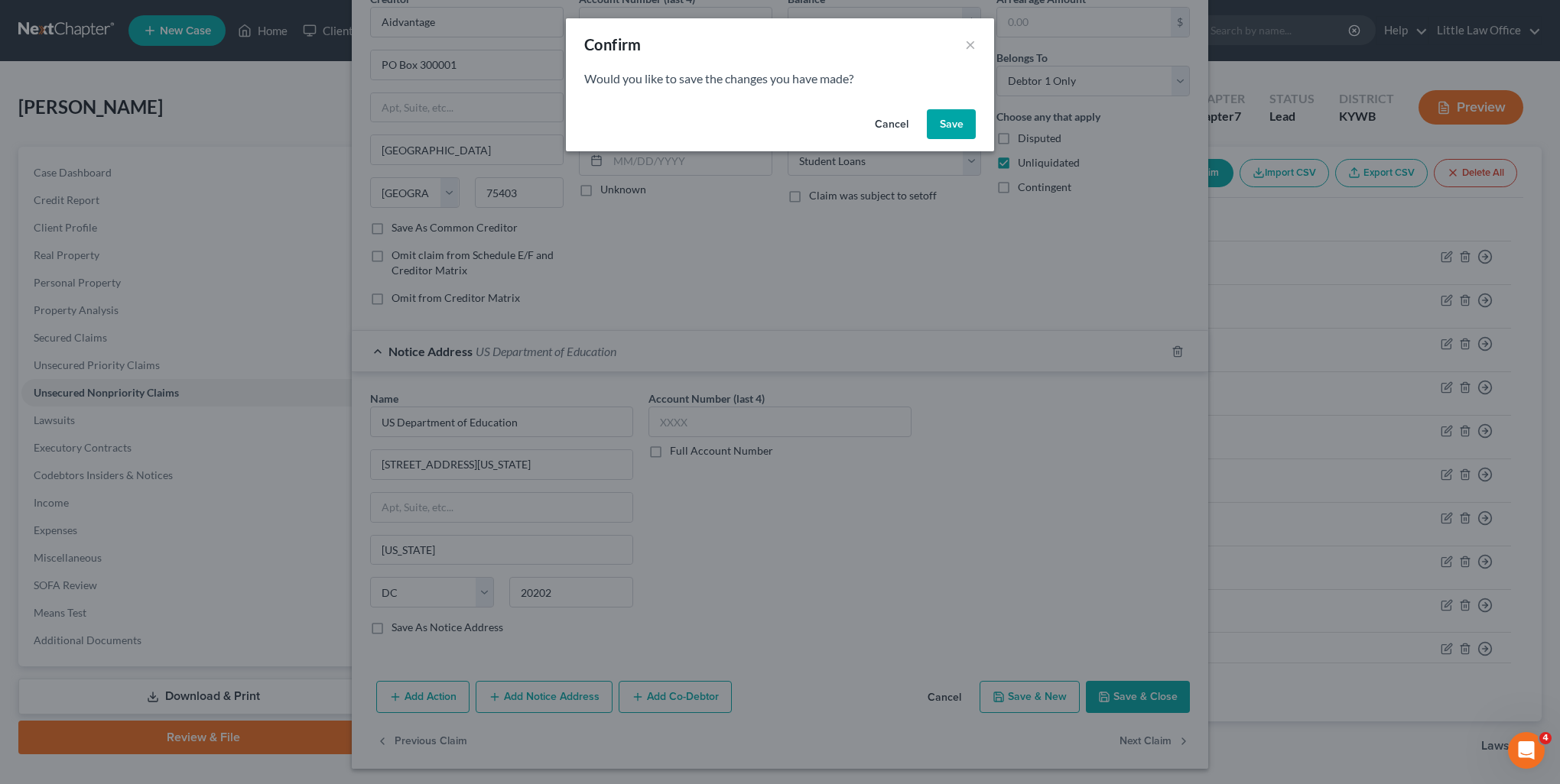
click at [934, 135] on button "Save" at bounding box center [951, 124] width 49 height 31
select select "14"
select select "9"
select select "0"
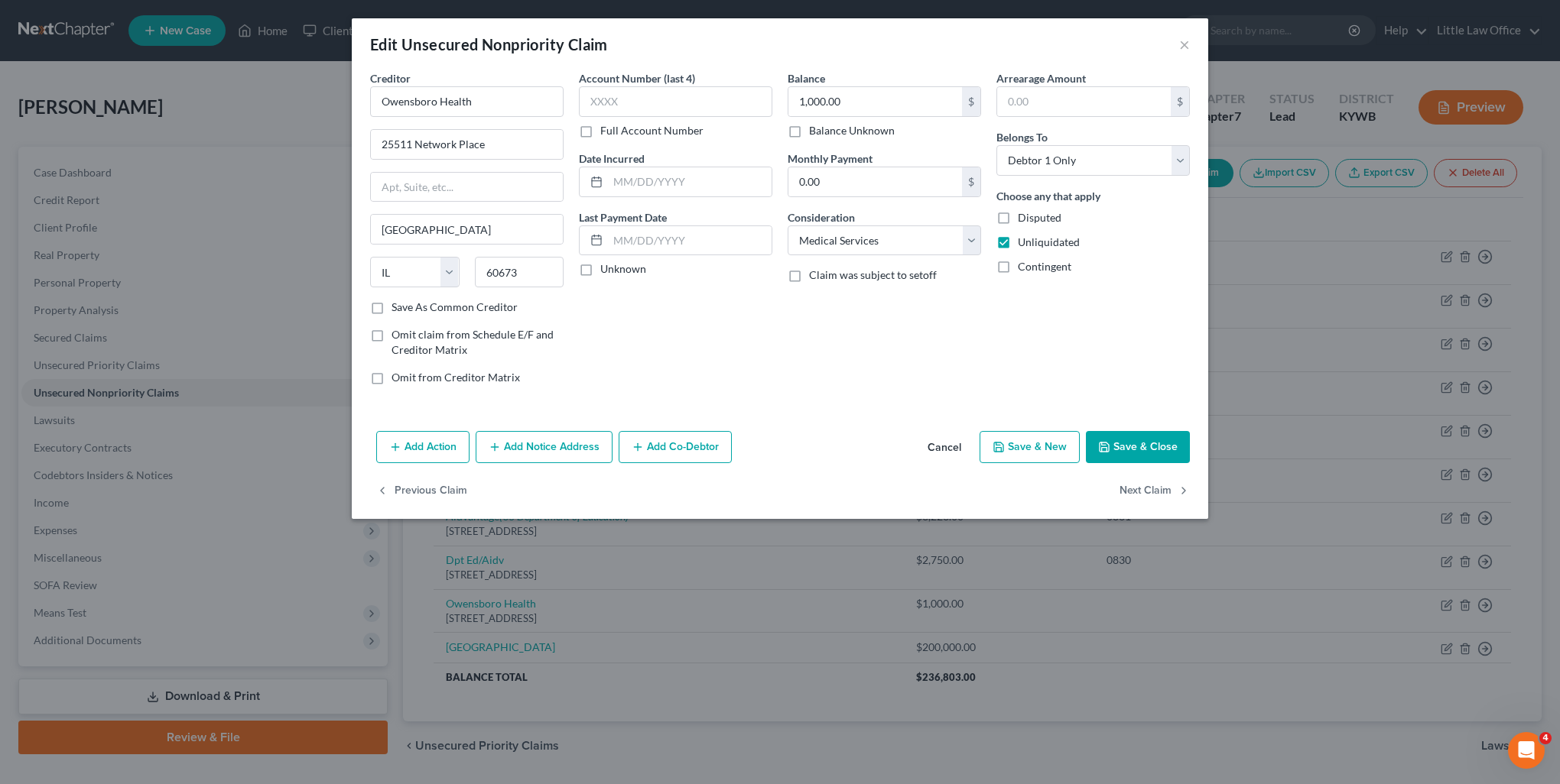
type input "0"
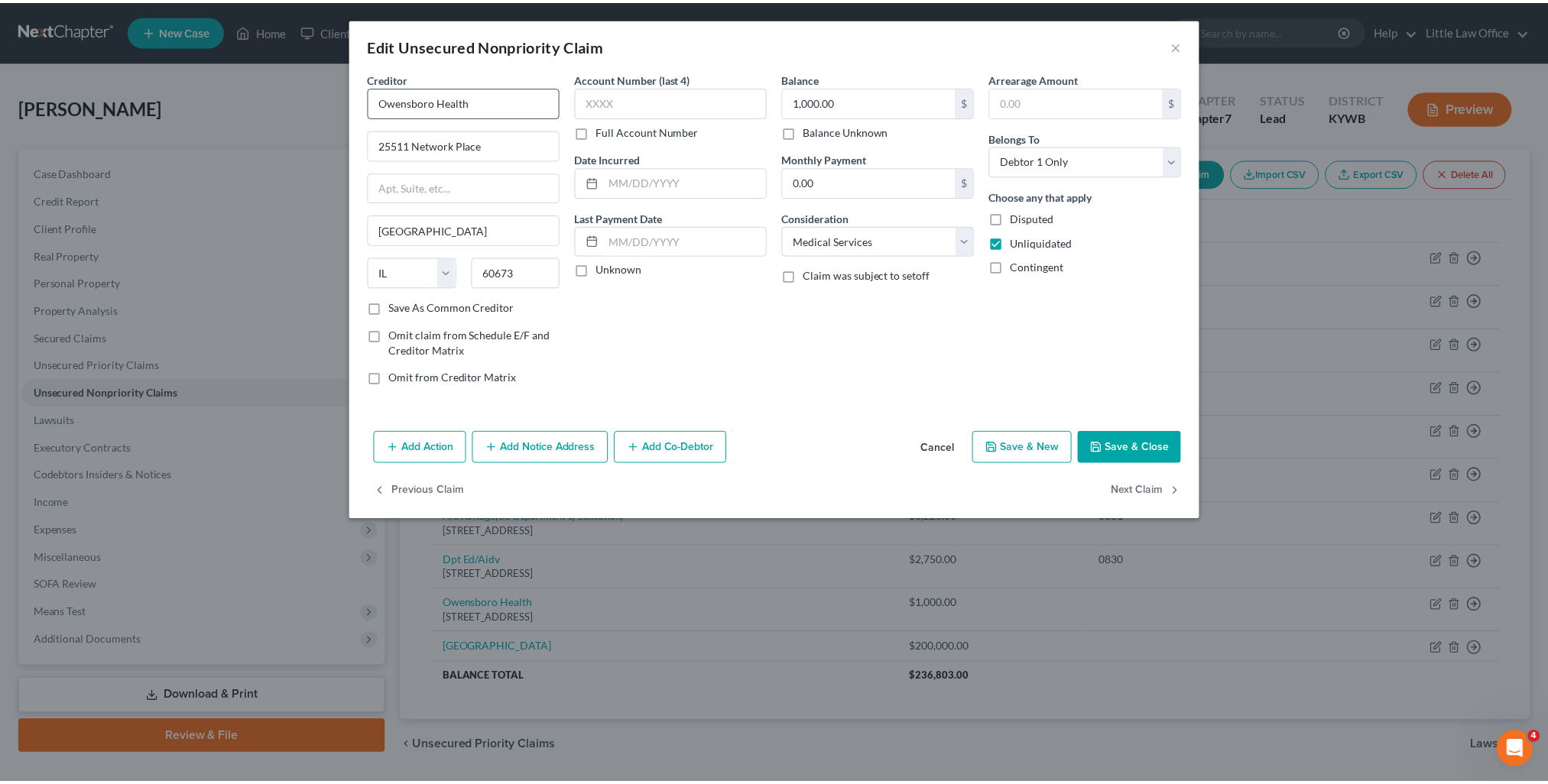
scroll to position [0, 0]
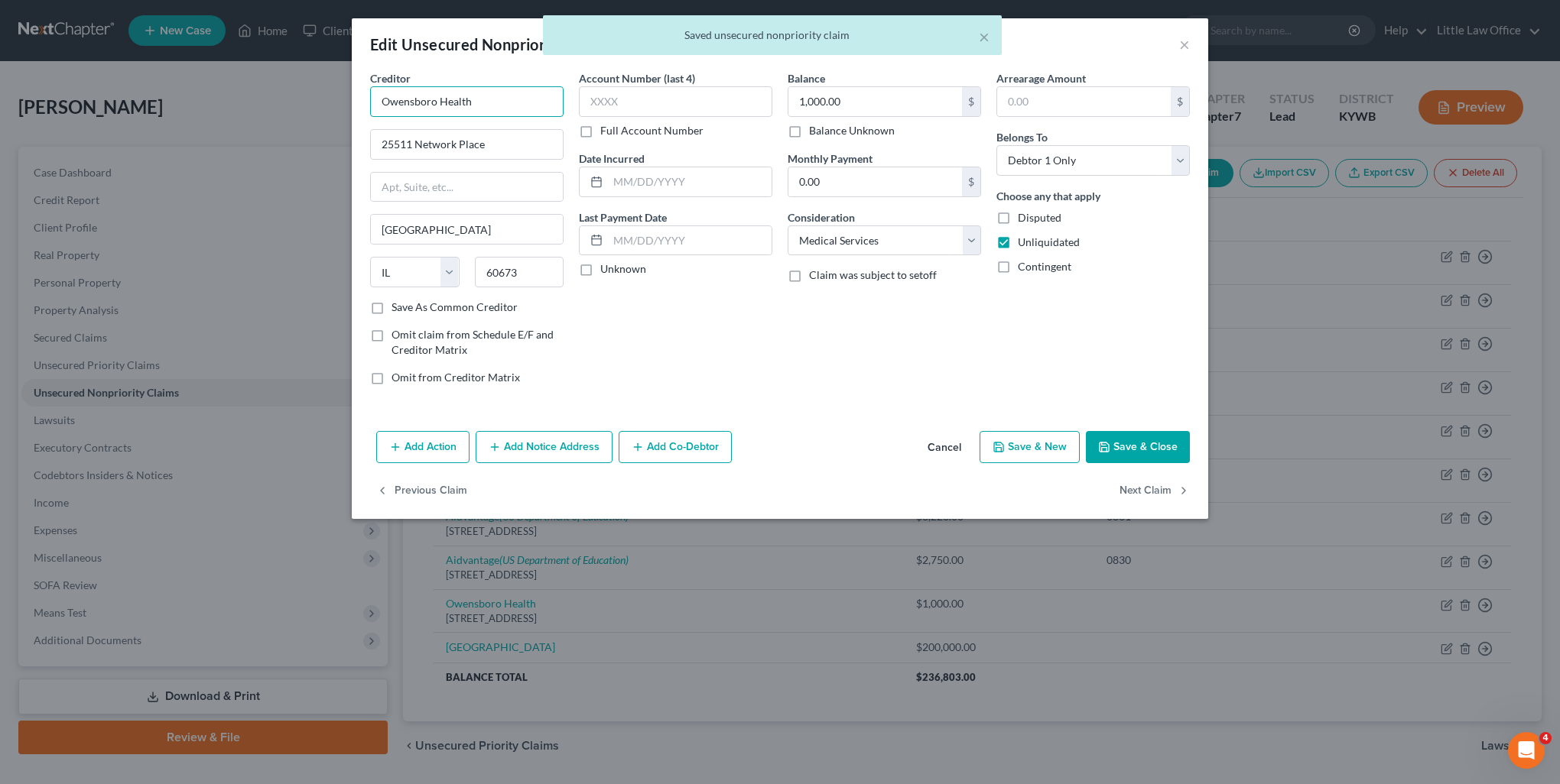
click at [507, 107] on input "Owensboro Health" at bounding box center [467, 102] width 193 height 31
click at [1141, 458] on button "Save & Close" at bounding box center [1138, 447] width 104 height 32
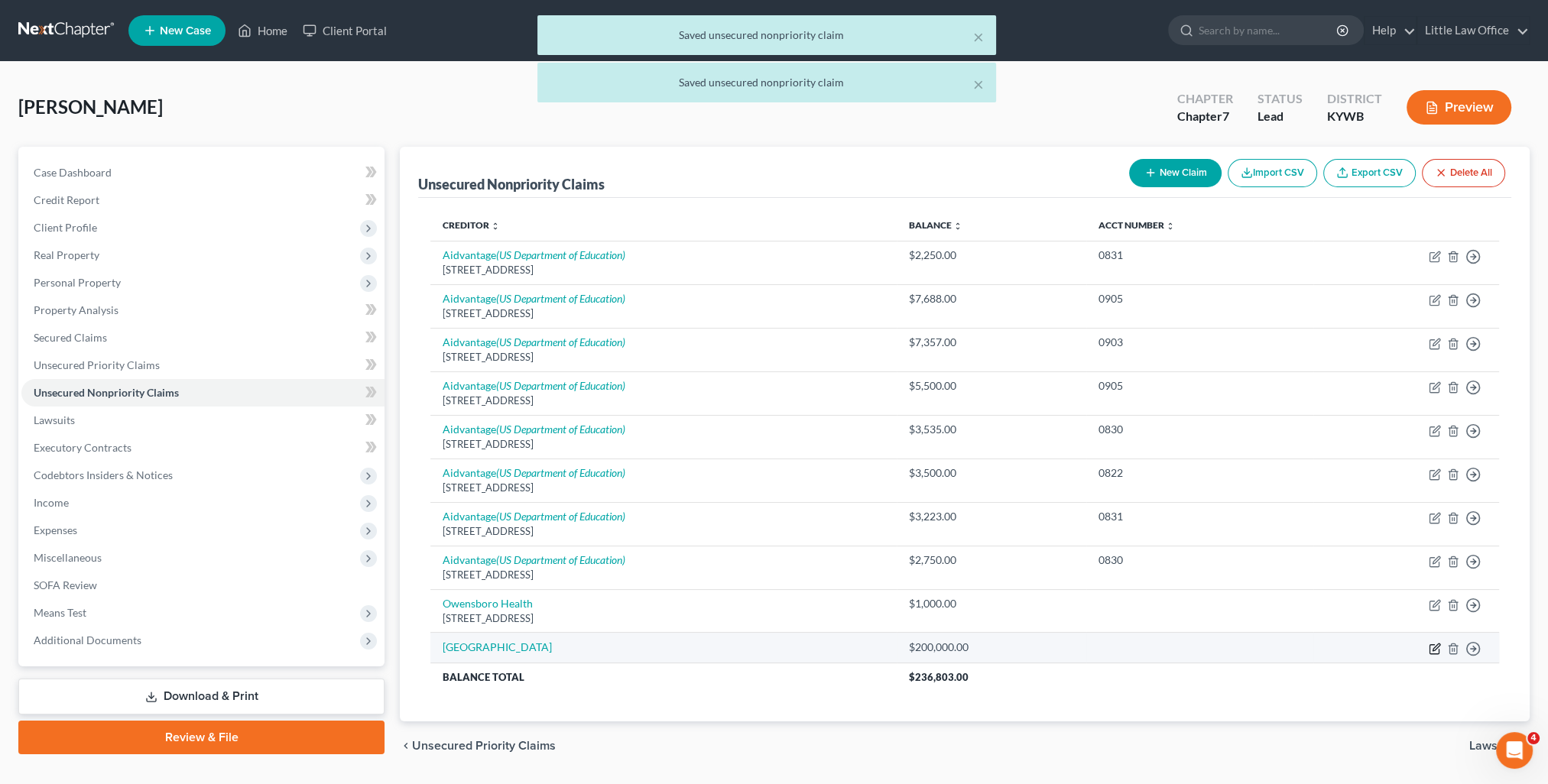
click at [1435, 643] on icon "button" at bounding box center [1435, 648] width 12 height 12
select select "9"
select select "0"
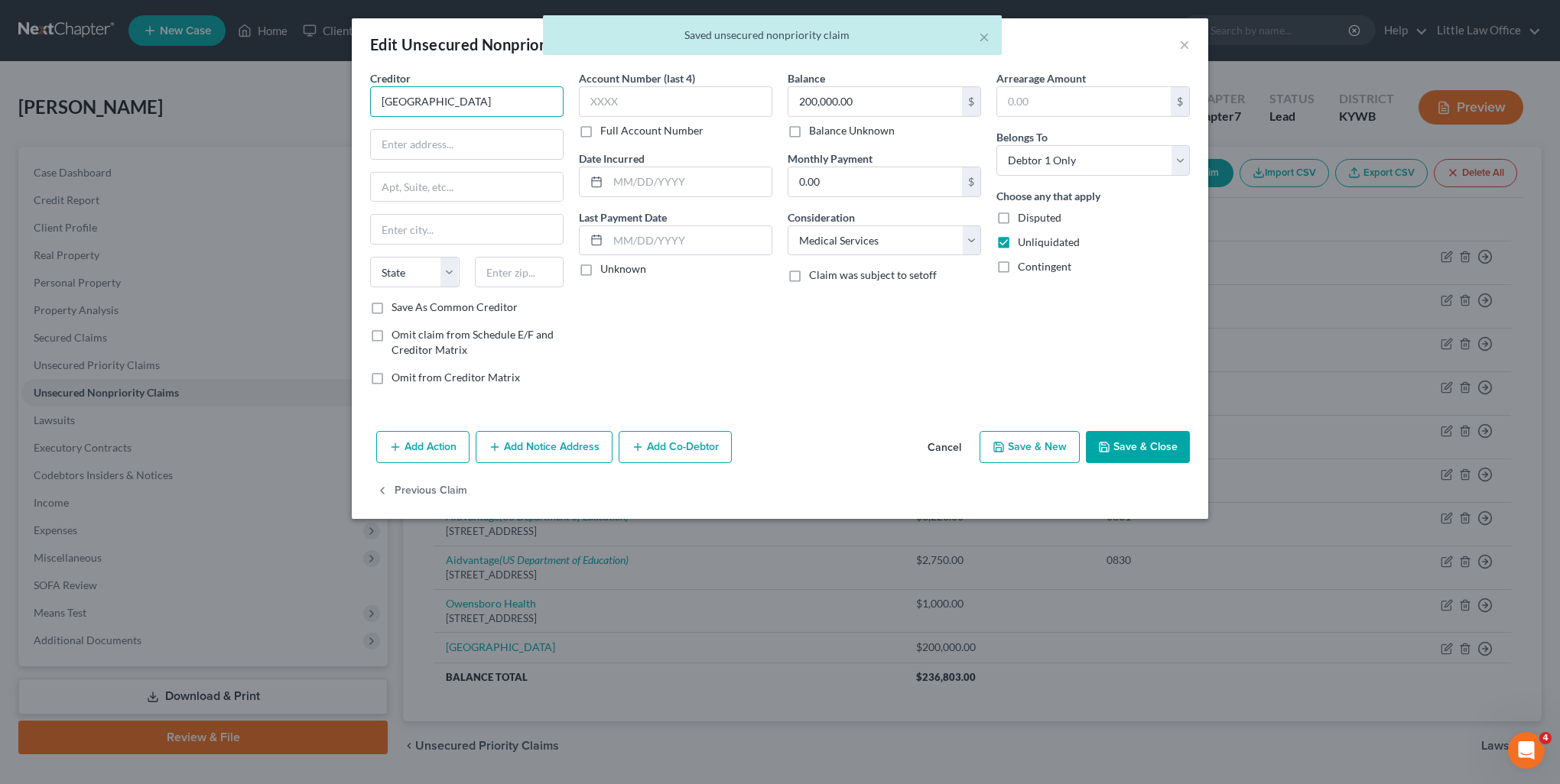
click at [531, 98] on input "Vanderbilt Medical Center" at bounding box center [467, 102] width 193 height 31
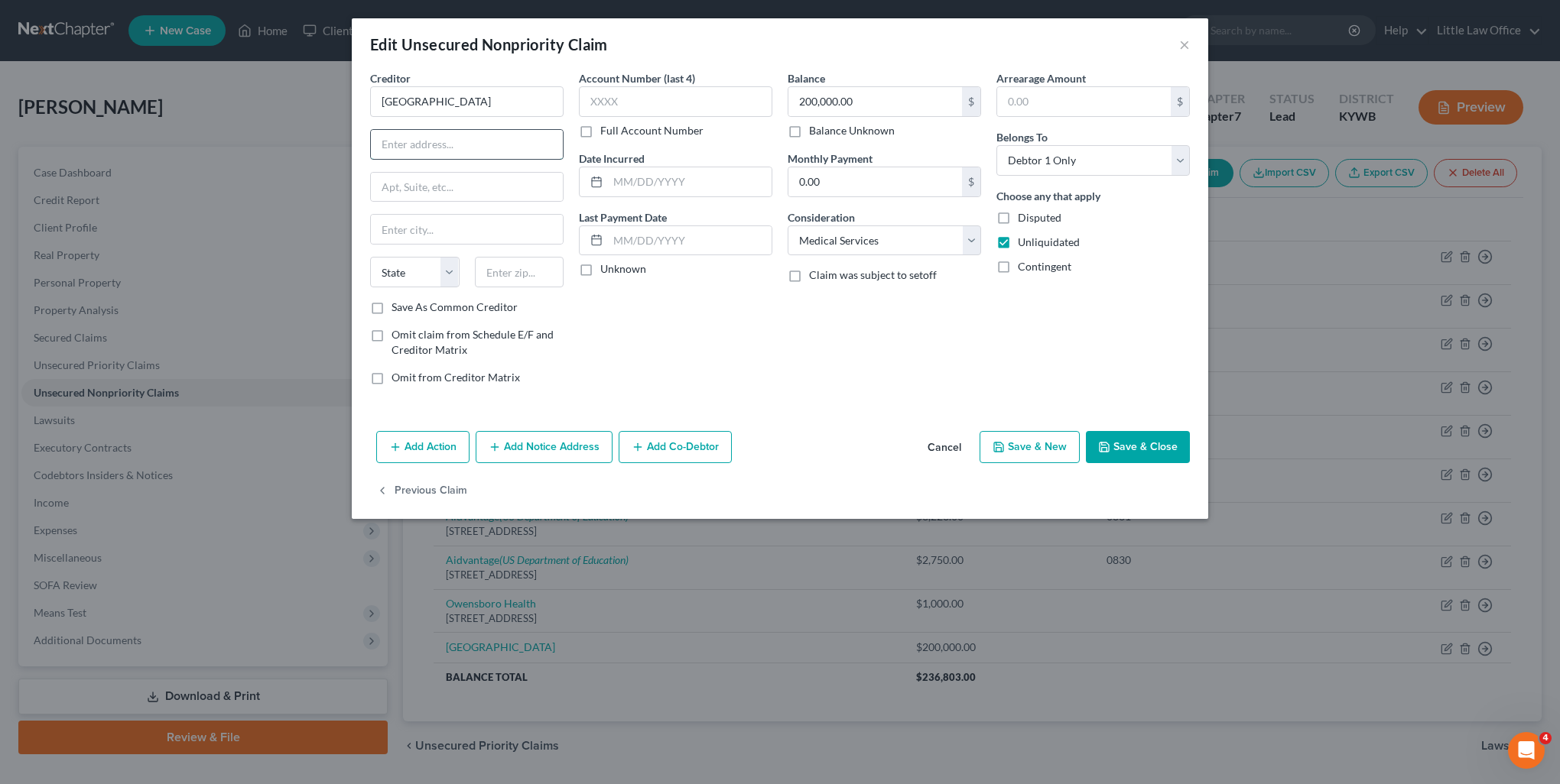
click at [429, 151] on input "text" at bounding box center [467, 145] width 192 height 29
click at [404, 142] on input "text" at bounding box center [467, 145] width 192 height 29
type input "607 Medical Arts Building"
type input "1121 21st Avenue South"
type input "37232"
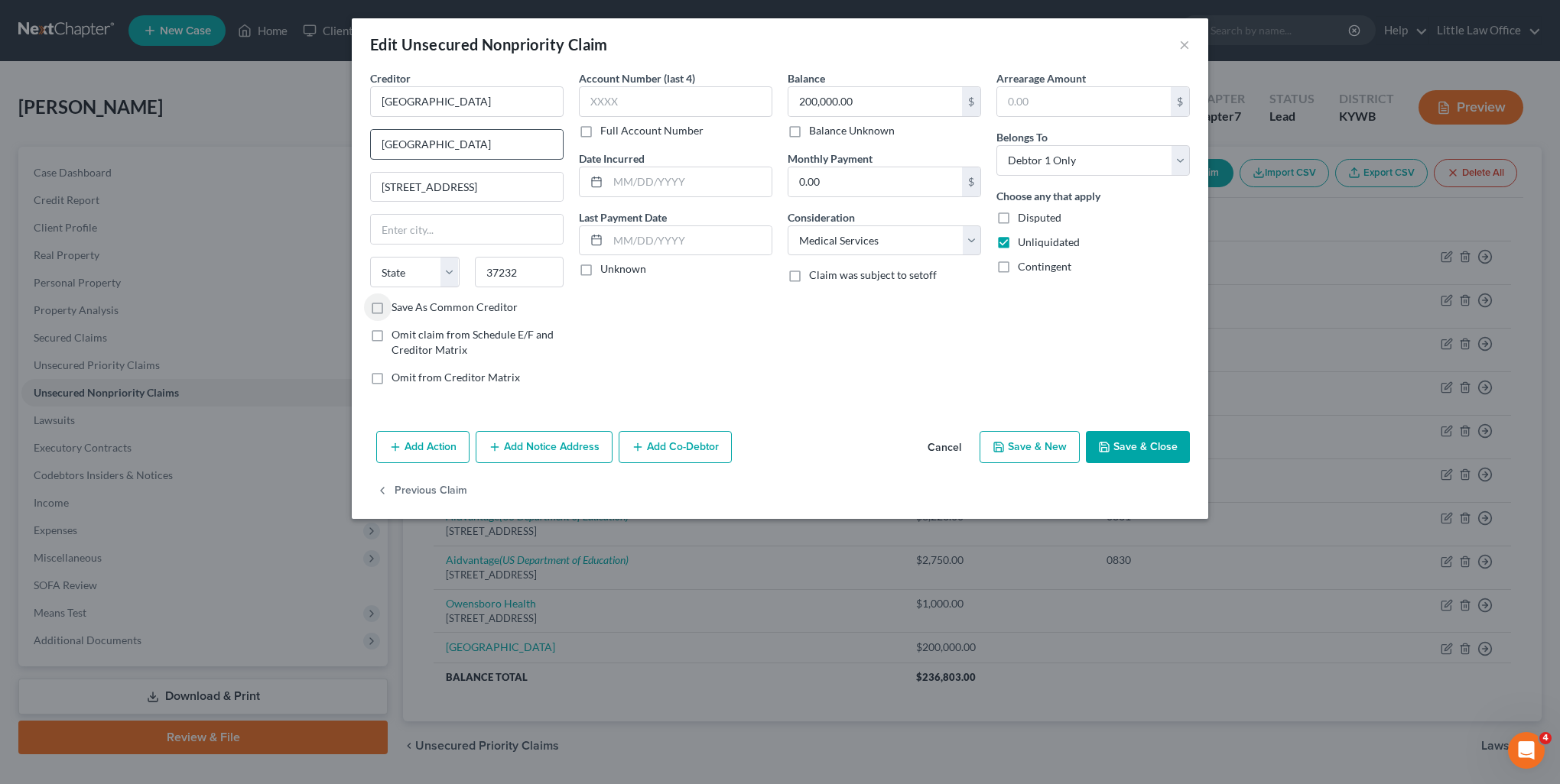
type input "Nashville"
select select "44"
drag, startPoint x: 325, startPoint y: 170, endPoint x: 181, endPoint y: 158, distance: 144.5
click at [181, 158] on div "Edit Unsecured Nonpriority Claim × Creditor * Vanderbilt Medical Center 607 Med…" at bounding box center [780, 392] width 1560 height 784
type input "1161 21st Ave. South"
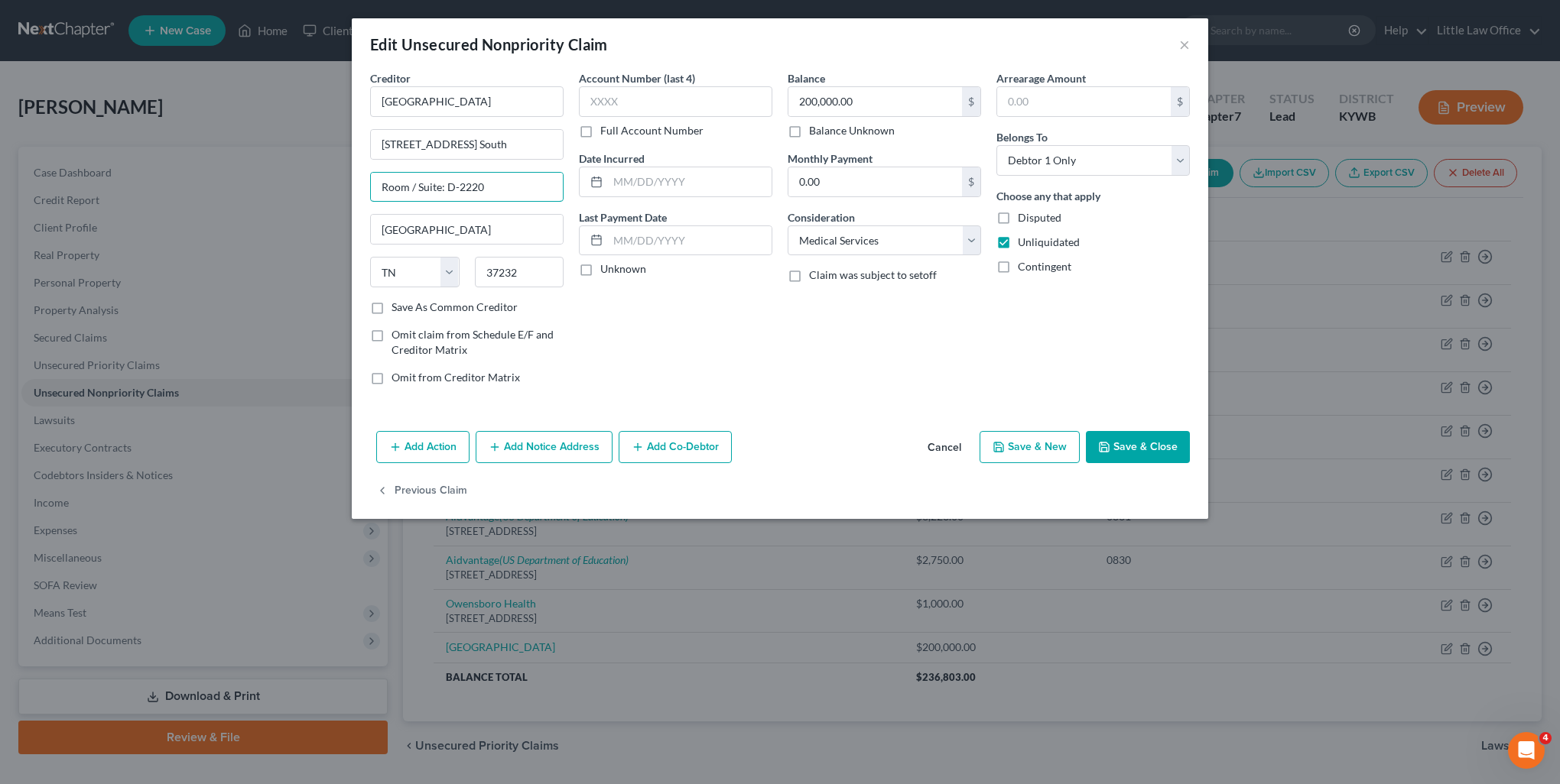
type input "Room / Suite: D-2220"
click at [430, 306] on label "Save As Common Creditor" at bounding box center [454, 307] width 126 height 15
click at [408, 306] on input "Save As Common Creditor" at bounding box center [403, 305] width 10 height 10
click at [1144, 445] on button "Save & Close" at bounding box center [1138, 447] width 104 height 32
checkbox input "false"
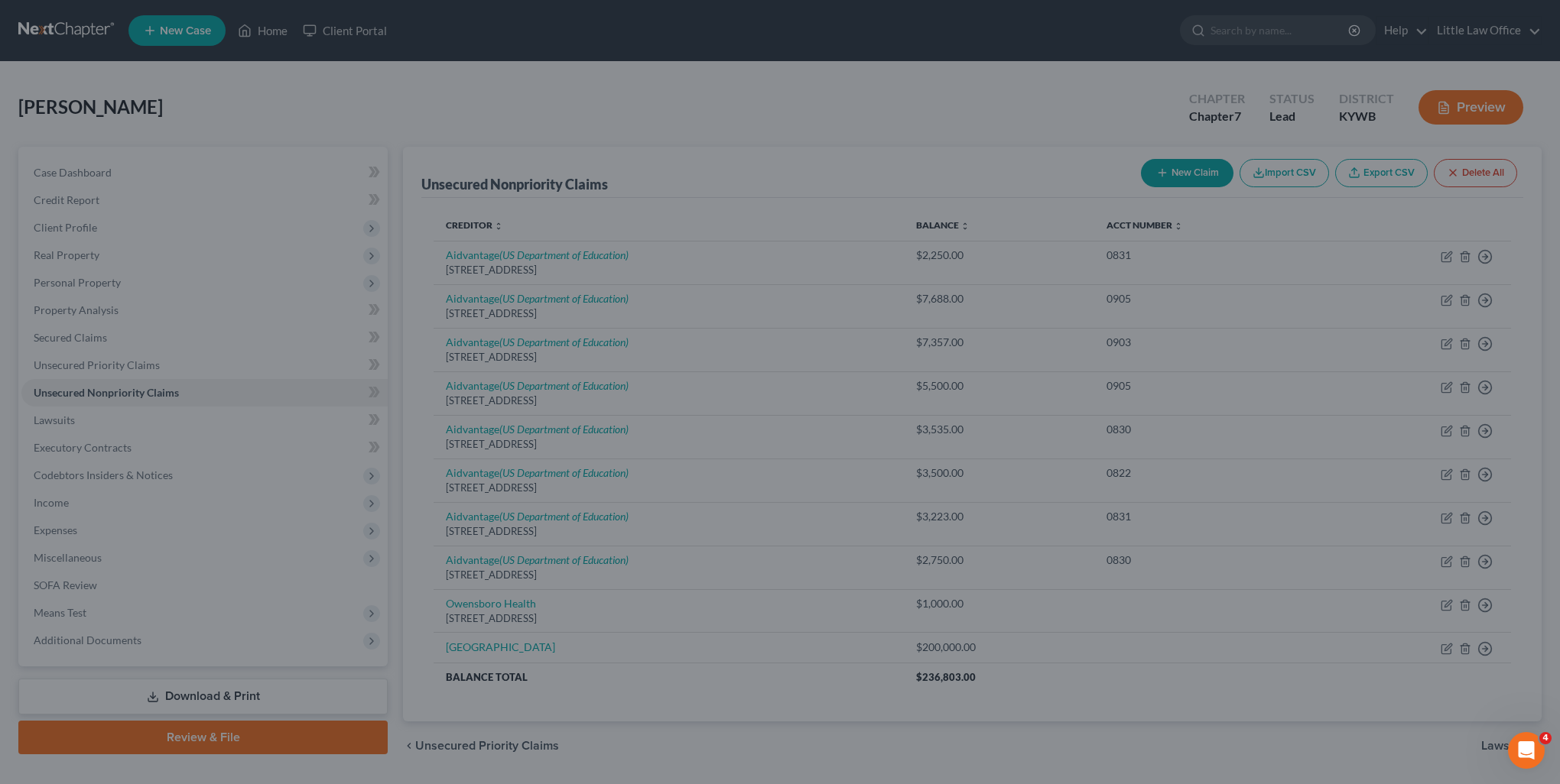
type input "0"
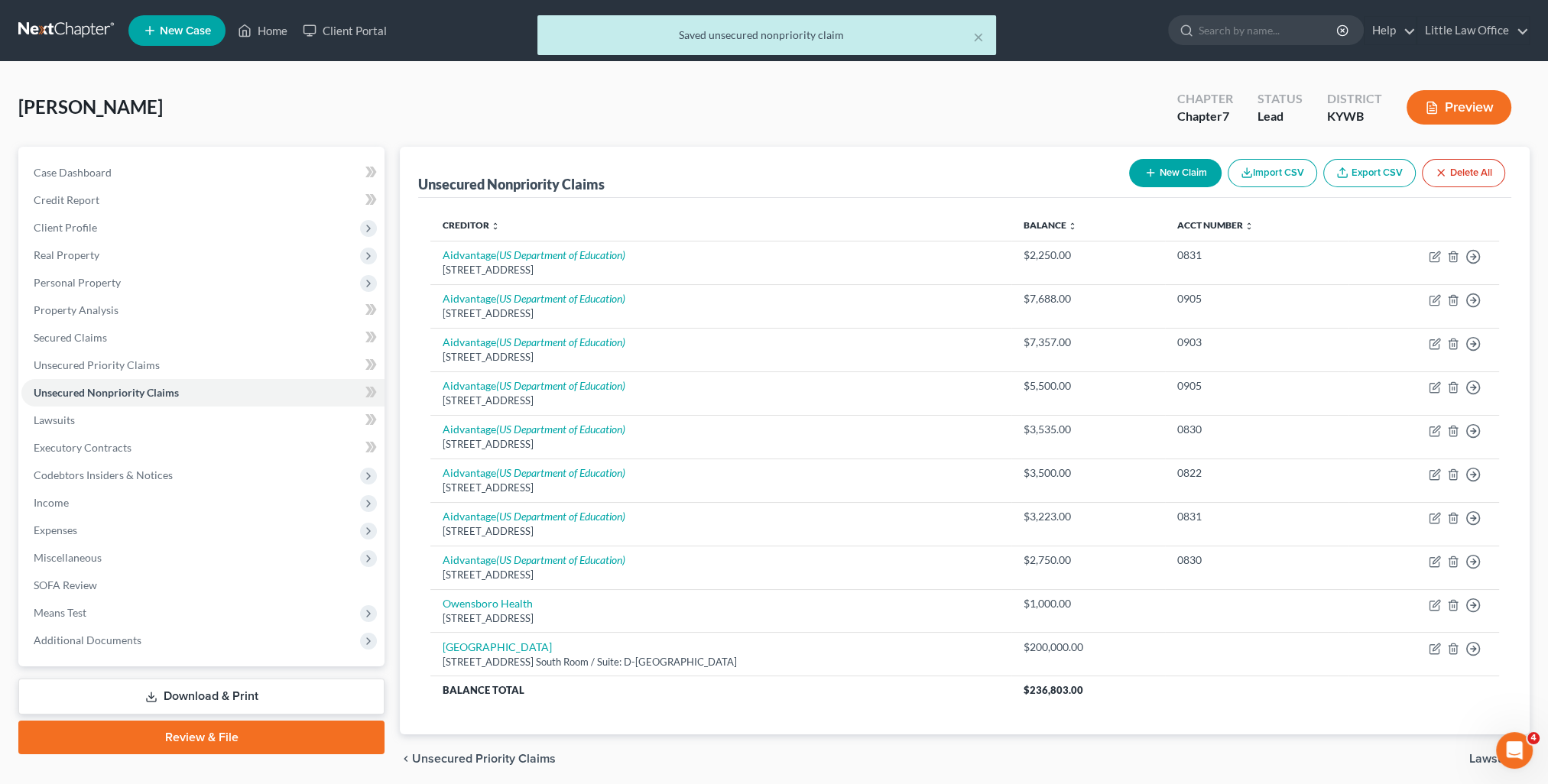
scroll to position [55, 0]
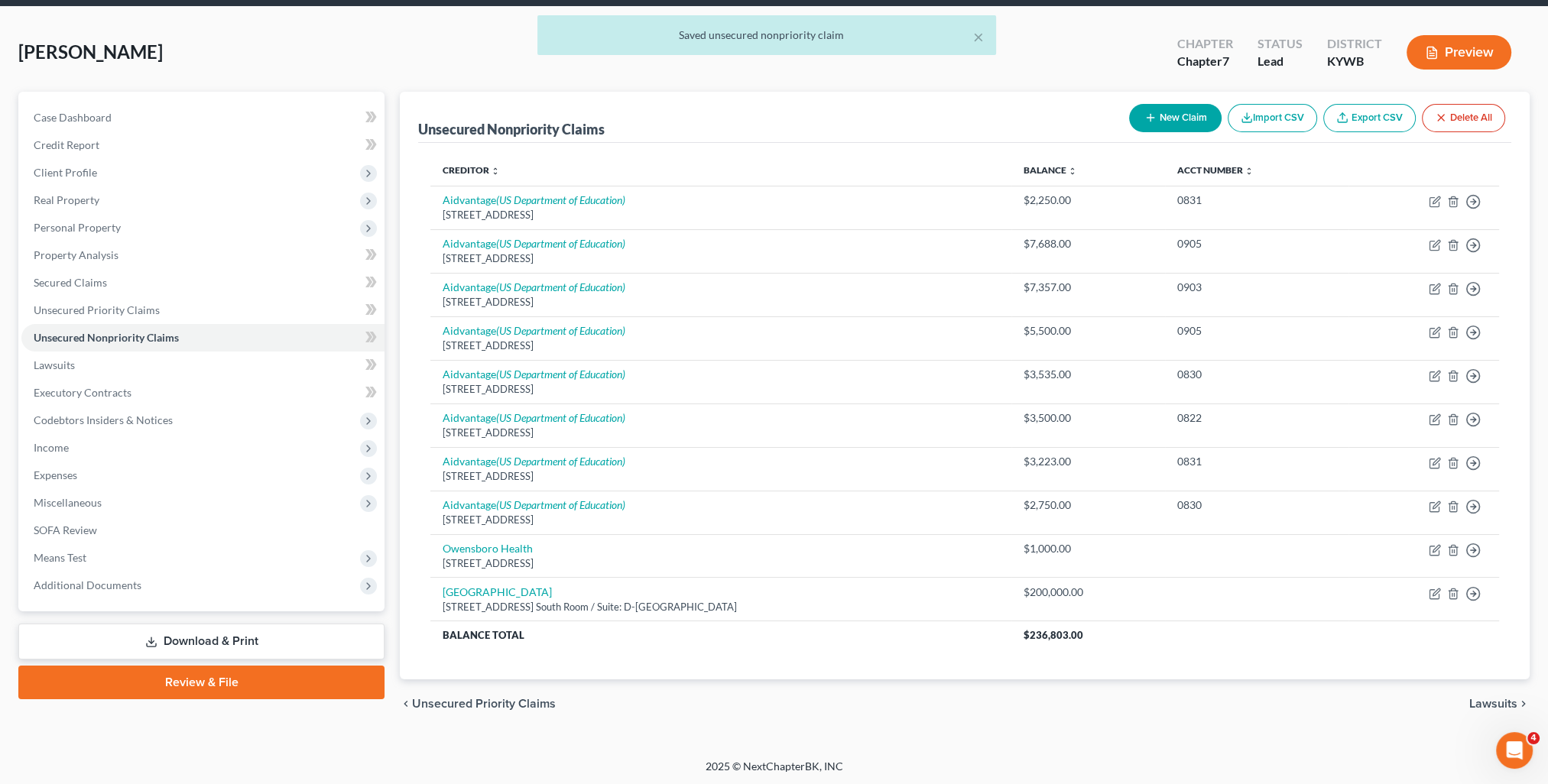
click at [1484, 705] on span "Lawsuits" at bounding box center [1494, 703] width 49 height 12
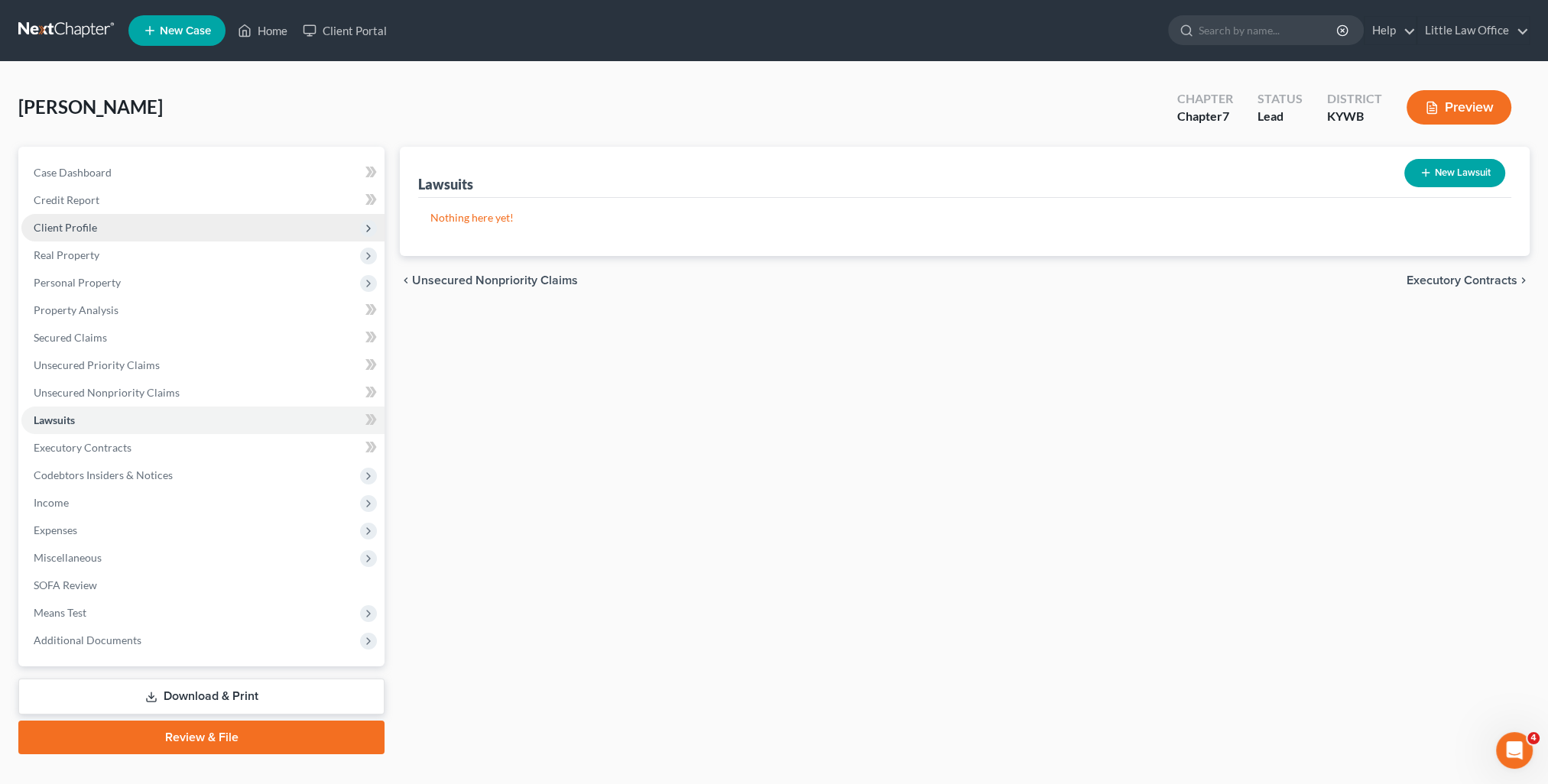
click at [73, 233] on span "Client Profile" at bounding box center [65, 227] width 63 height 13
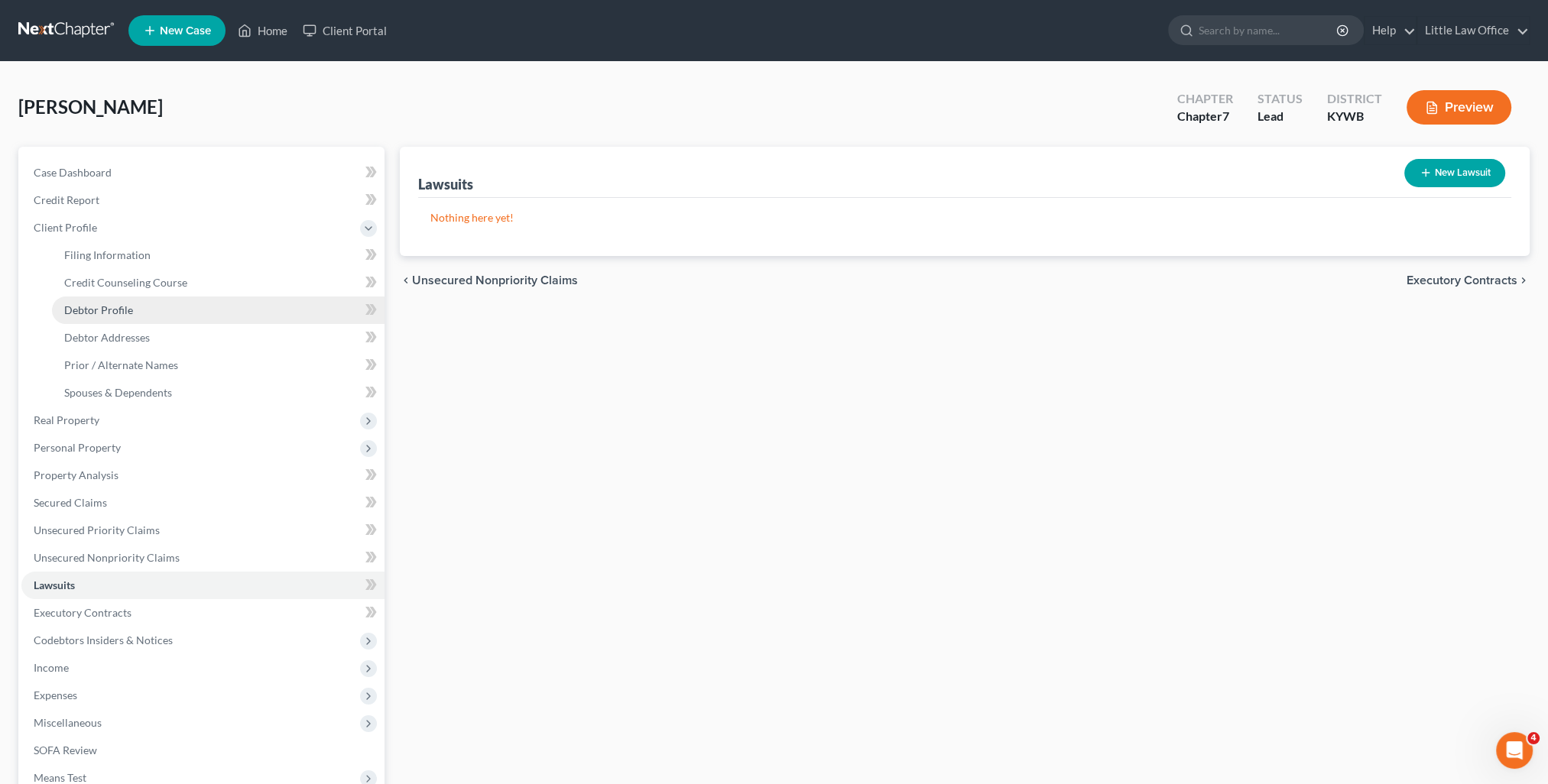
click at [97, 314] on span "Debtor Profile" at bounding box center [98, 310] width 69 height 13
select select "0"
select select "3"
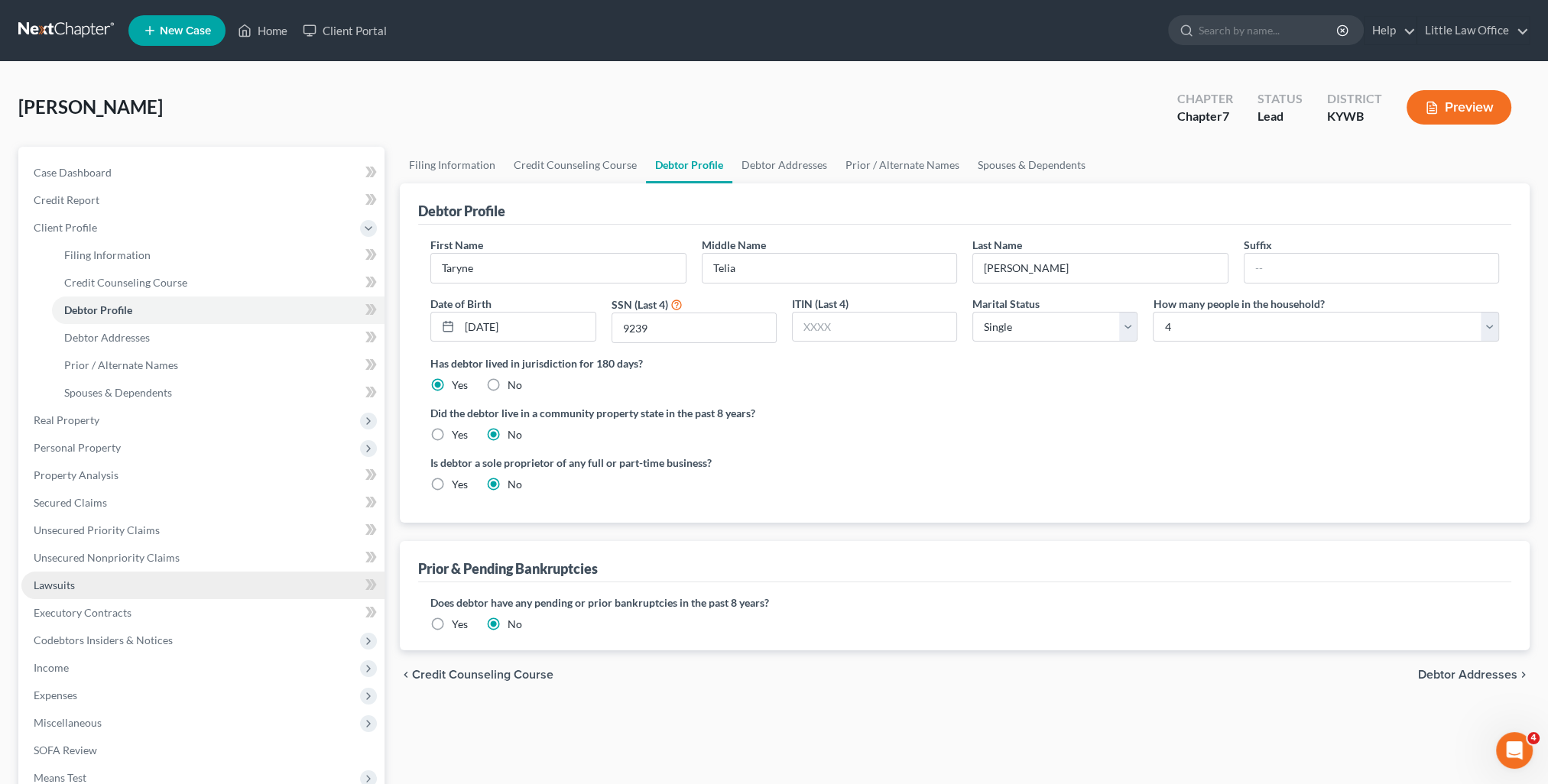
click at [61, 587] on span "Lawsuits" at bounding box center [54, 585] width 41 height 13
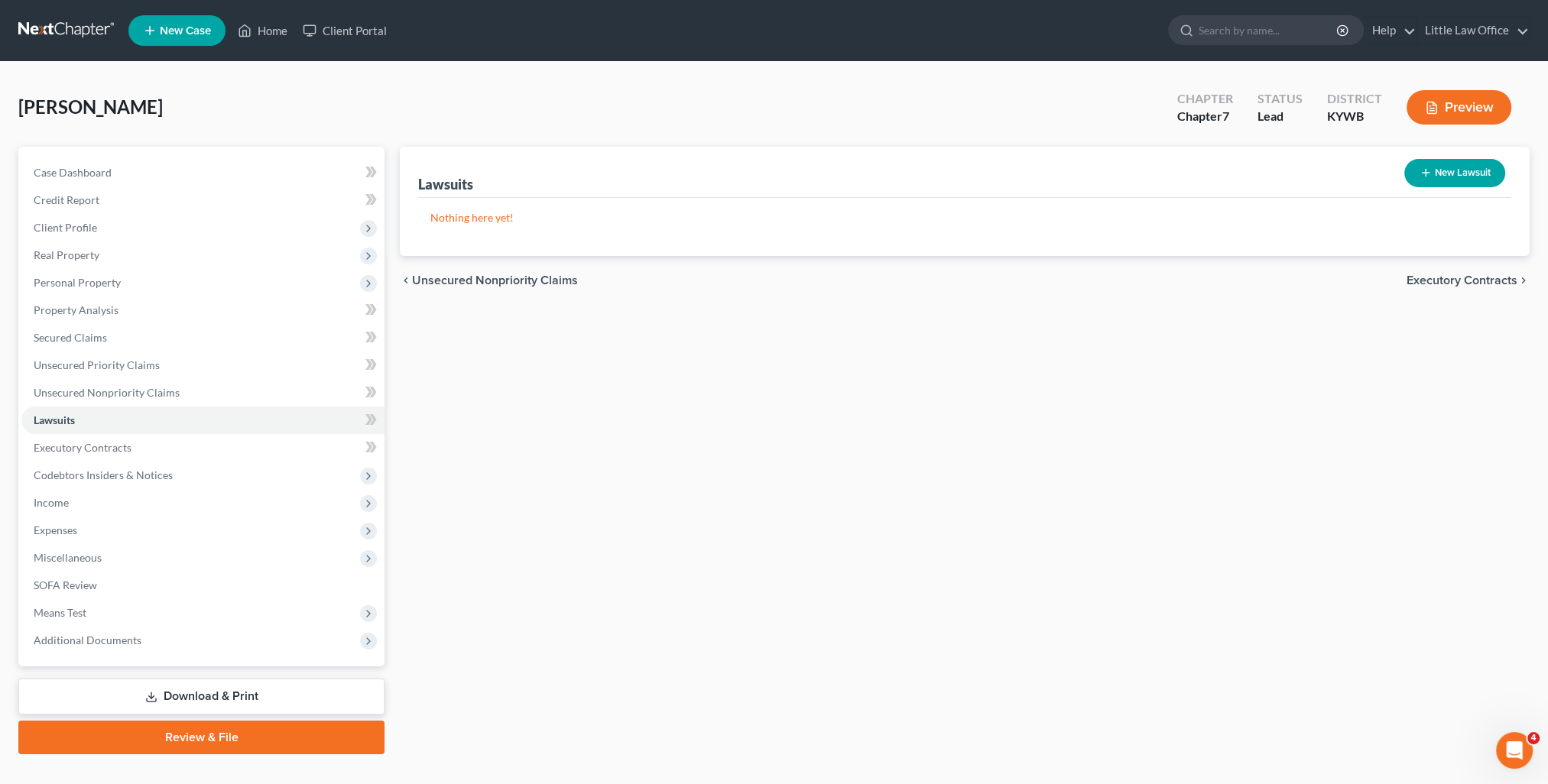
click at [1471, 162] on button "New Lawsuit" at bounding box center [1454, 173] width 101 height 28
select select "0"
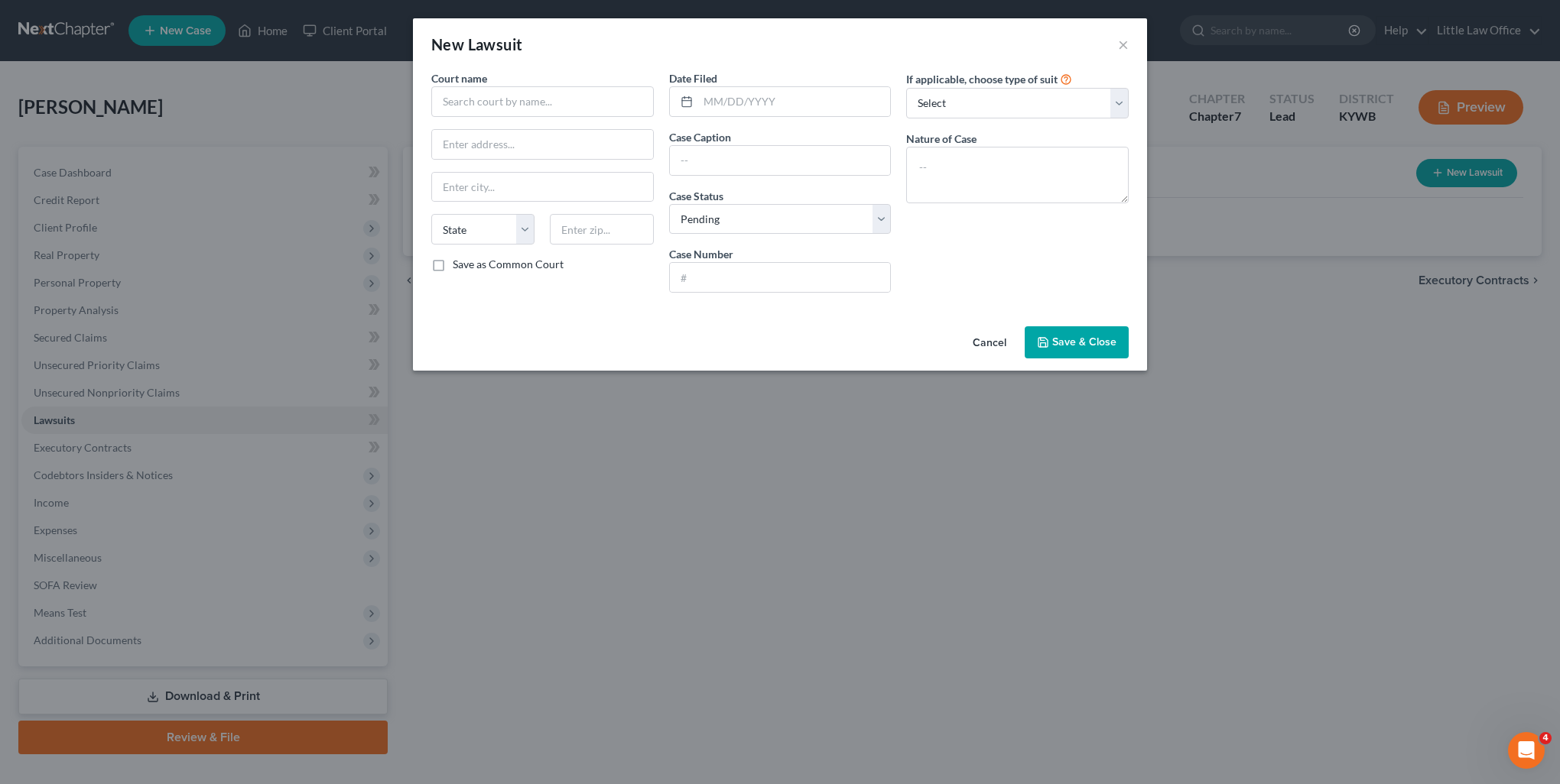
click at [487, 85] on label "Court name *" at bounding box center [459, 78] width 56 height 16
click at [499, 102] on input "text" at bounding box center [542, 102] width 222 height 31
type input "Daviess District Court"
click at [557, 149] on input "text" at bounding box center [542, 145] width 221 height 29
type input "1"
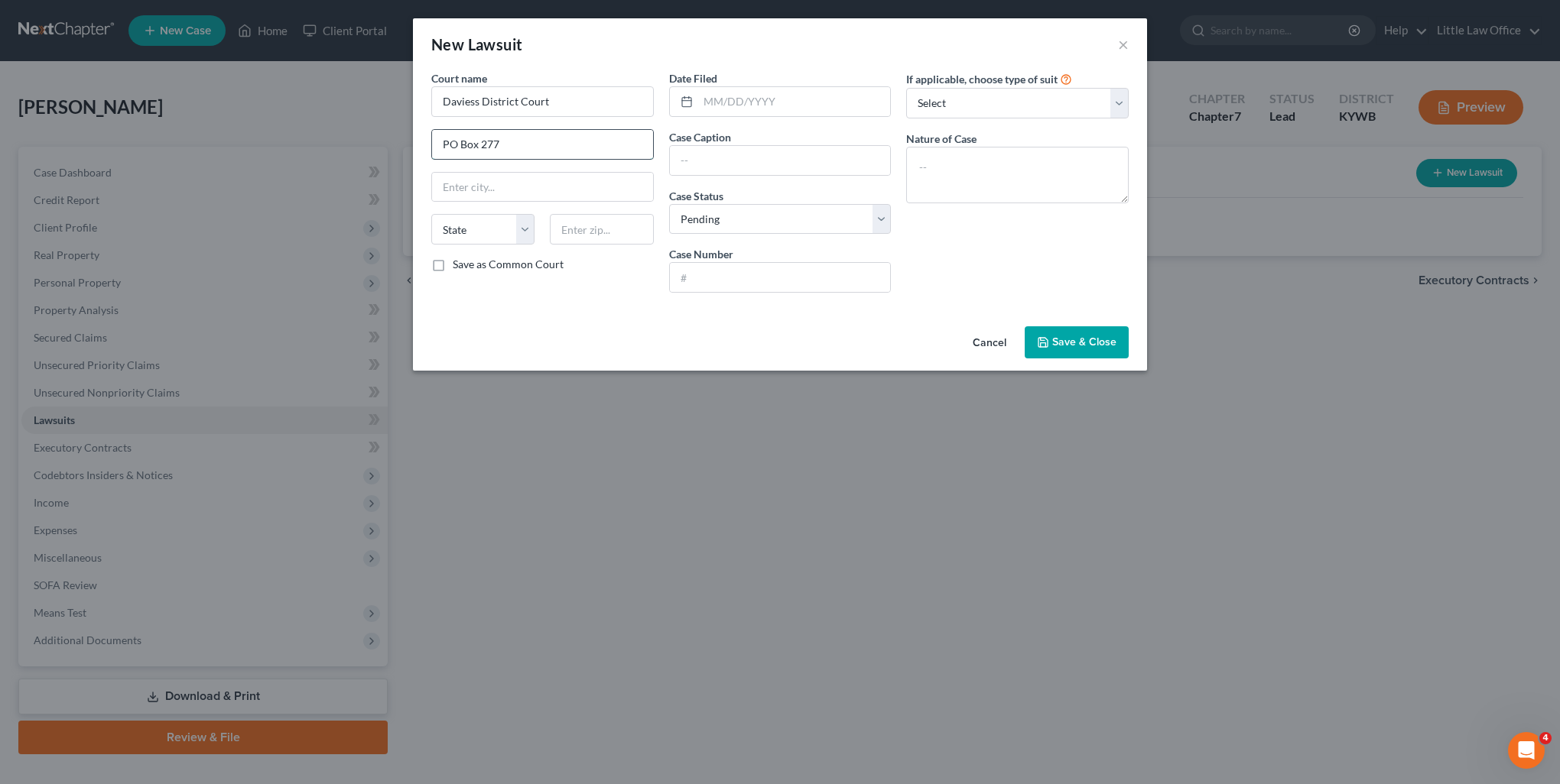
type input "PO Box 277"
type input "42302"
type input "Owensboro"
select select "18"
click at [453, 264] on label "Save as Common Court" at bounding box center [508, 264] width 111 height 15
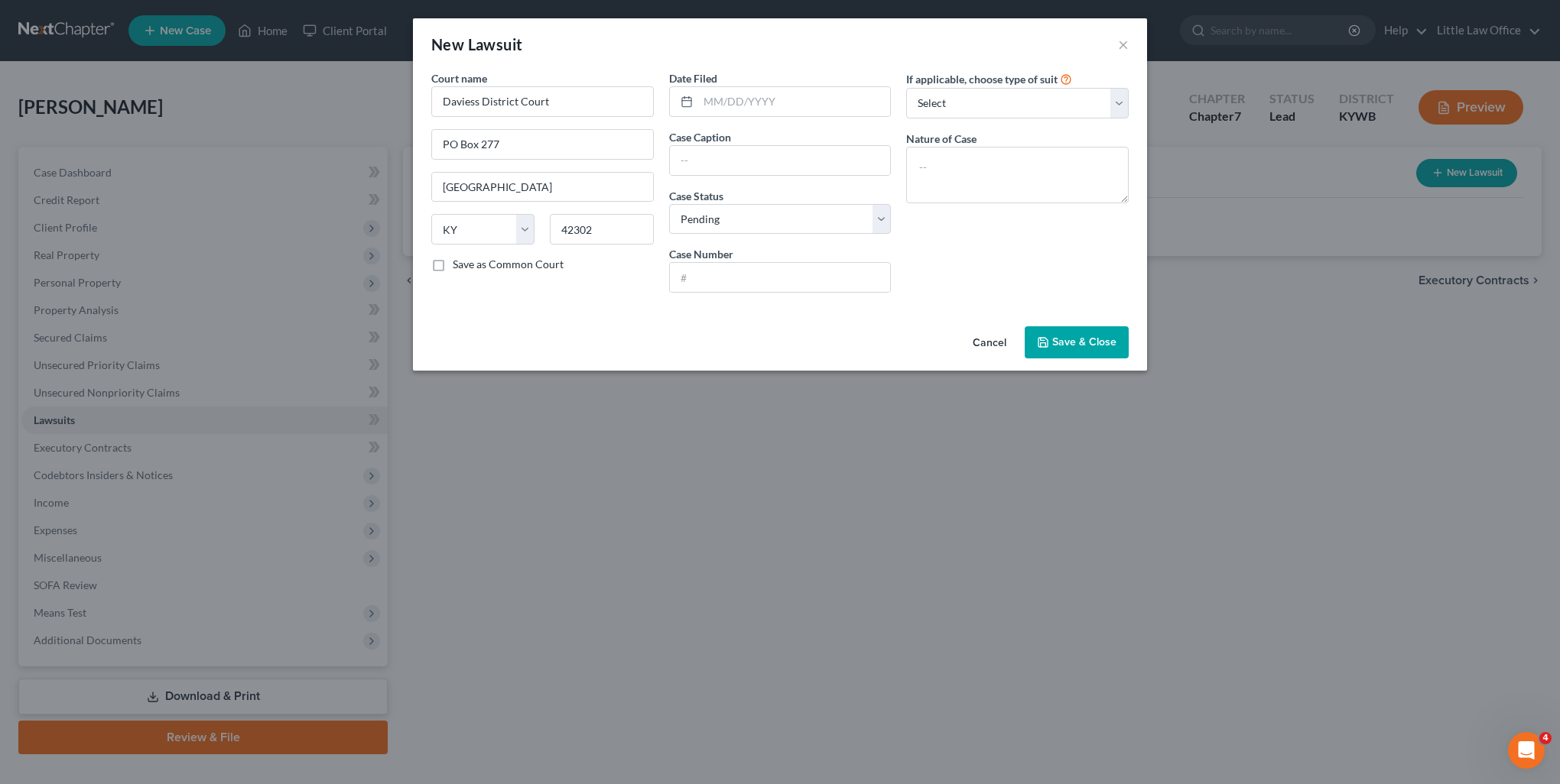
click at [459, 264] on input "Save as Common Court" at bounding box center [463, 262] width 10 height 10
checkbox input "true"
click at [797, 97] on input "text" at bounding box center [794, 102] width 192 height 29
type input "06/30/2010"
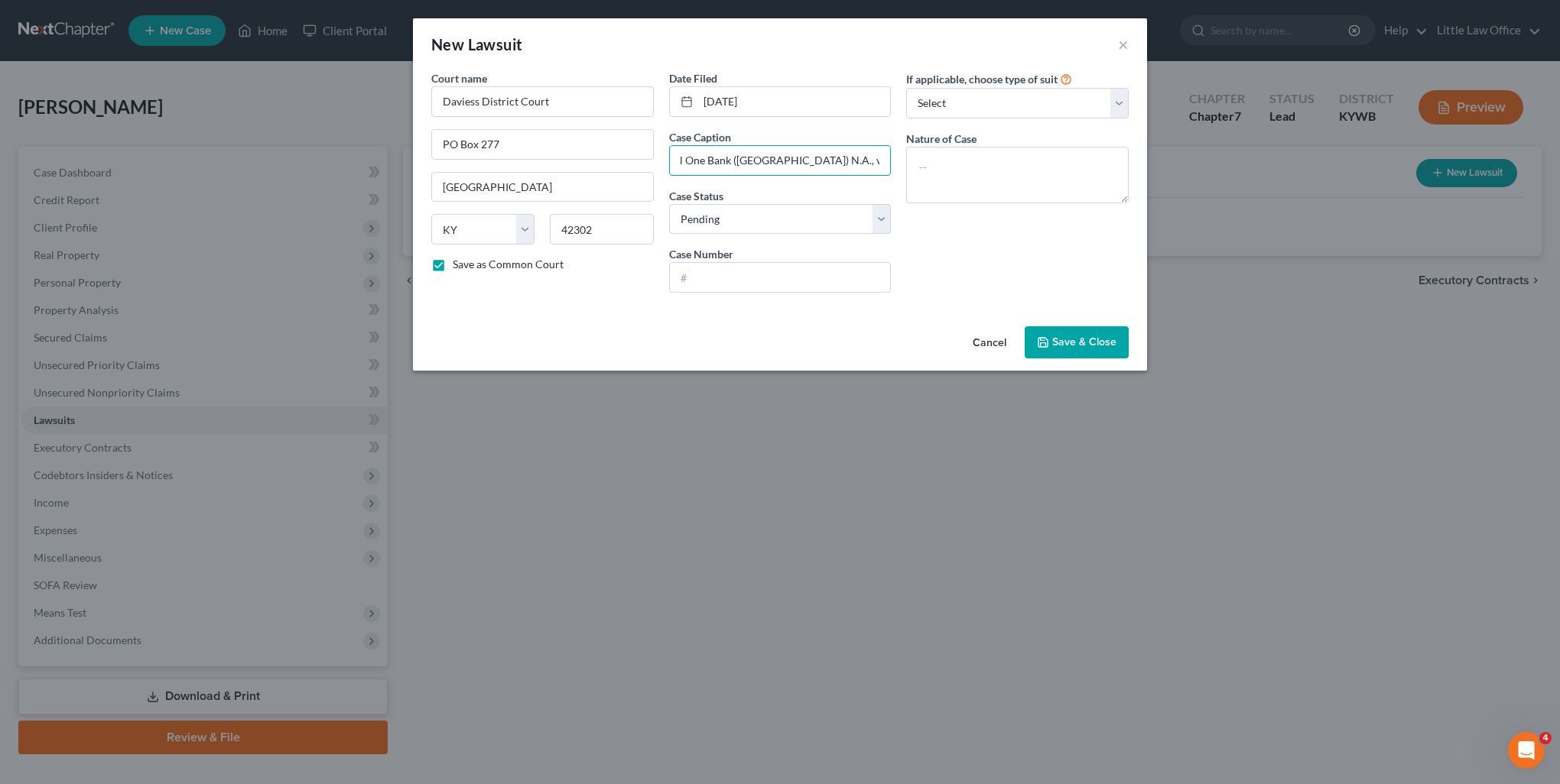
type input "Capital One Bank (USA) N.A., vs. Taryne T. OBryan"
type input "10-C-01251"
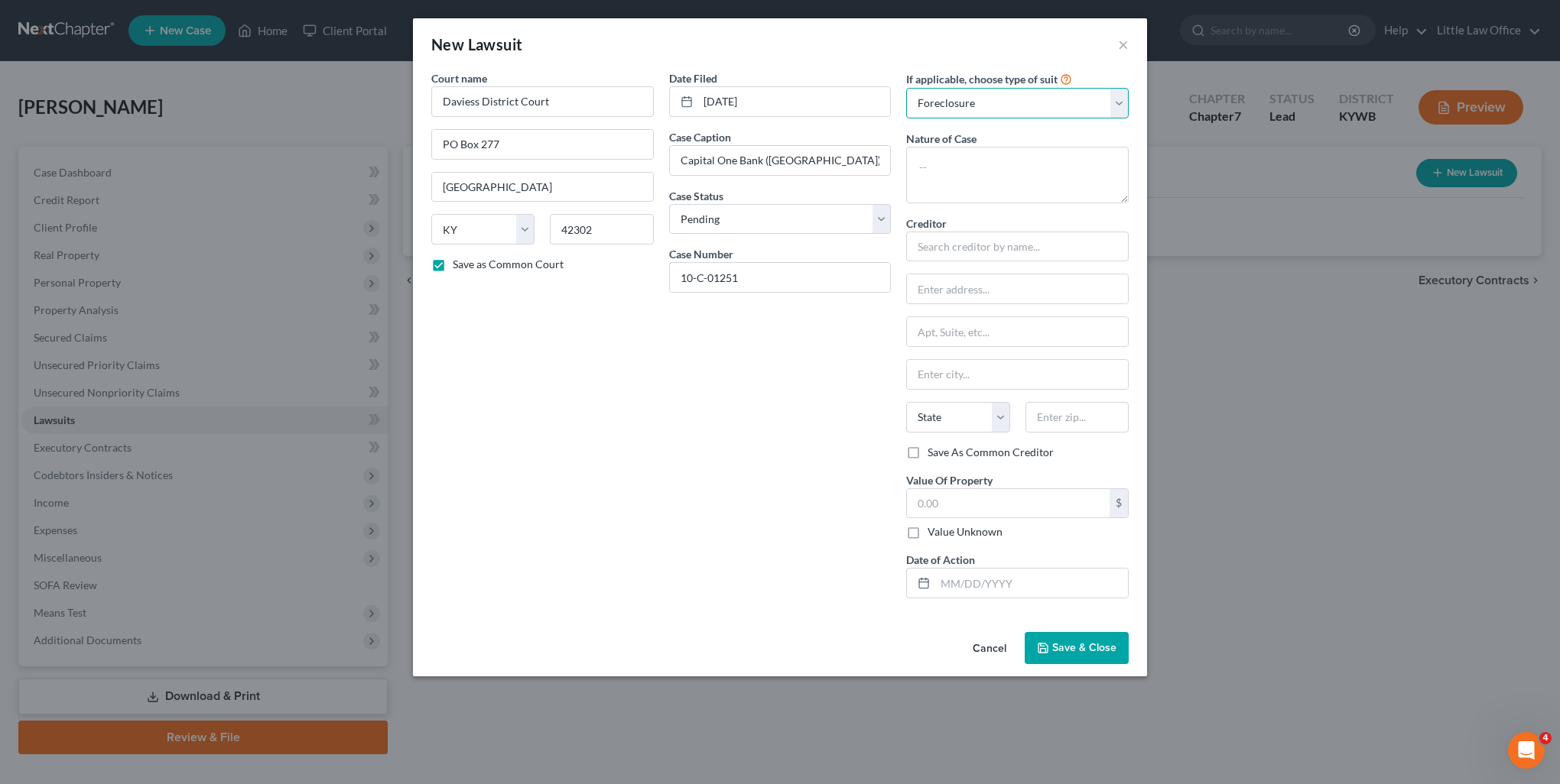
select select "1"
type textarea "Wage Garnishment"
click at [995, 262] on div "Capital One Bank USA" at bounding box center [998, 272] width 184 height 23
type input "Capital One Bank USA"
type input "PO Box 31293"
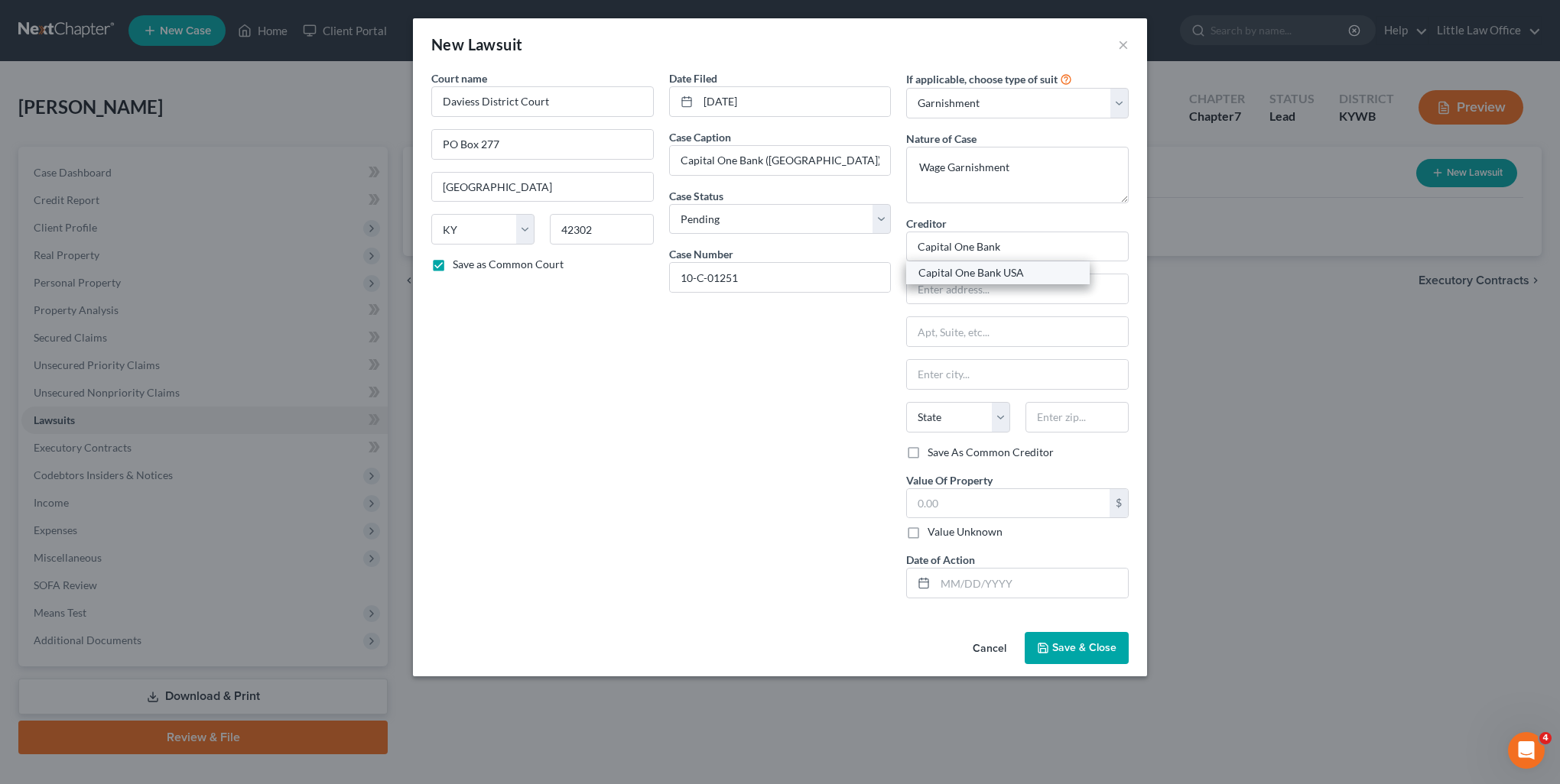
type input "Salt Lake City"
select select "46"
type input "84131"
click at [969, 533] on label "Value Unknown" at bounding box center [965, 532] width 75 height 15
click at [944, 533] on input "Value Unknown" at bounding box center [939, 529] width 10 height 10
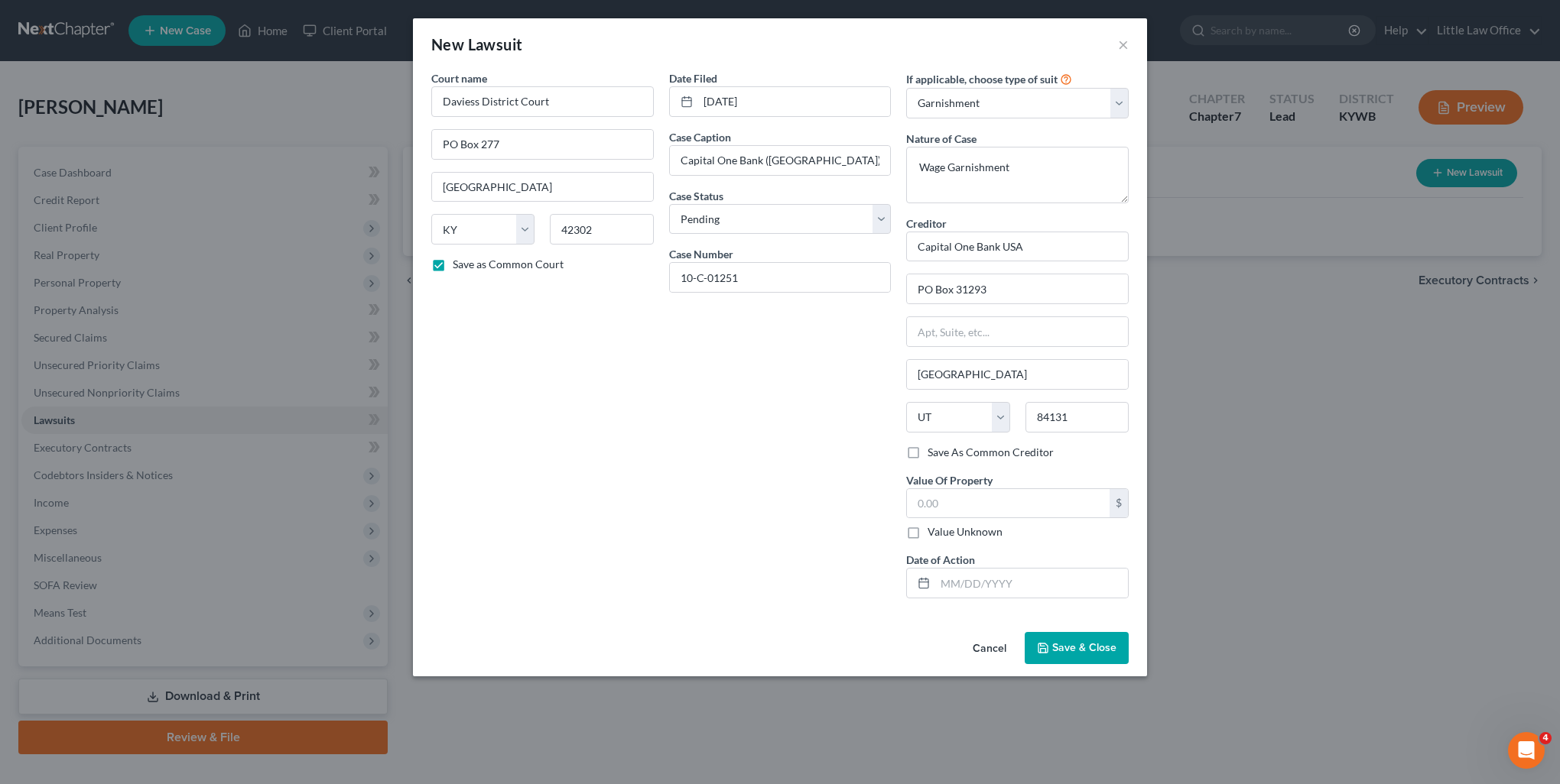
checkbox input "true"
type input "0.00"
click at [979, 576] on input "text" at bounding box center [1032, 584] width 192 height 29
type input "12/27/2010"
click at [1099, 650] on span "Save & Close" at bounding box center [1084, 647] width 64 height 13
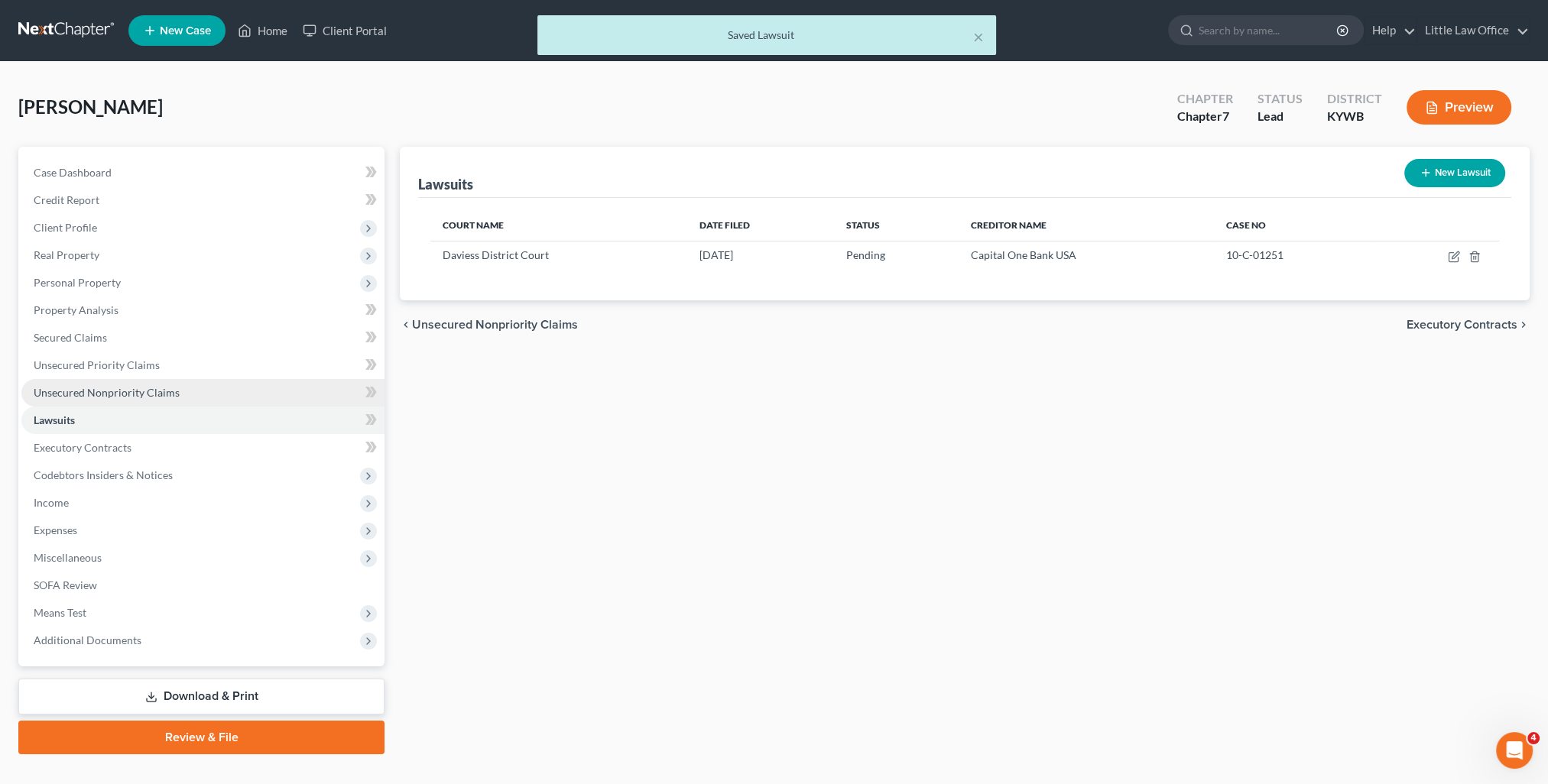
click at [153, 401] on link "Unsecured Nonpriority Claims" at bounding box center [202, 393] width 363 height 27
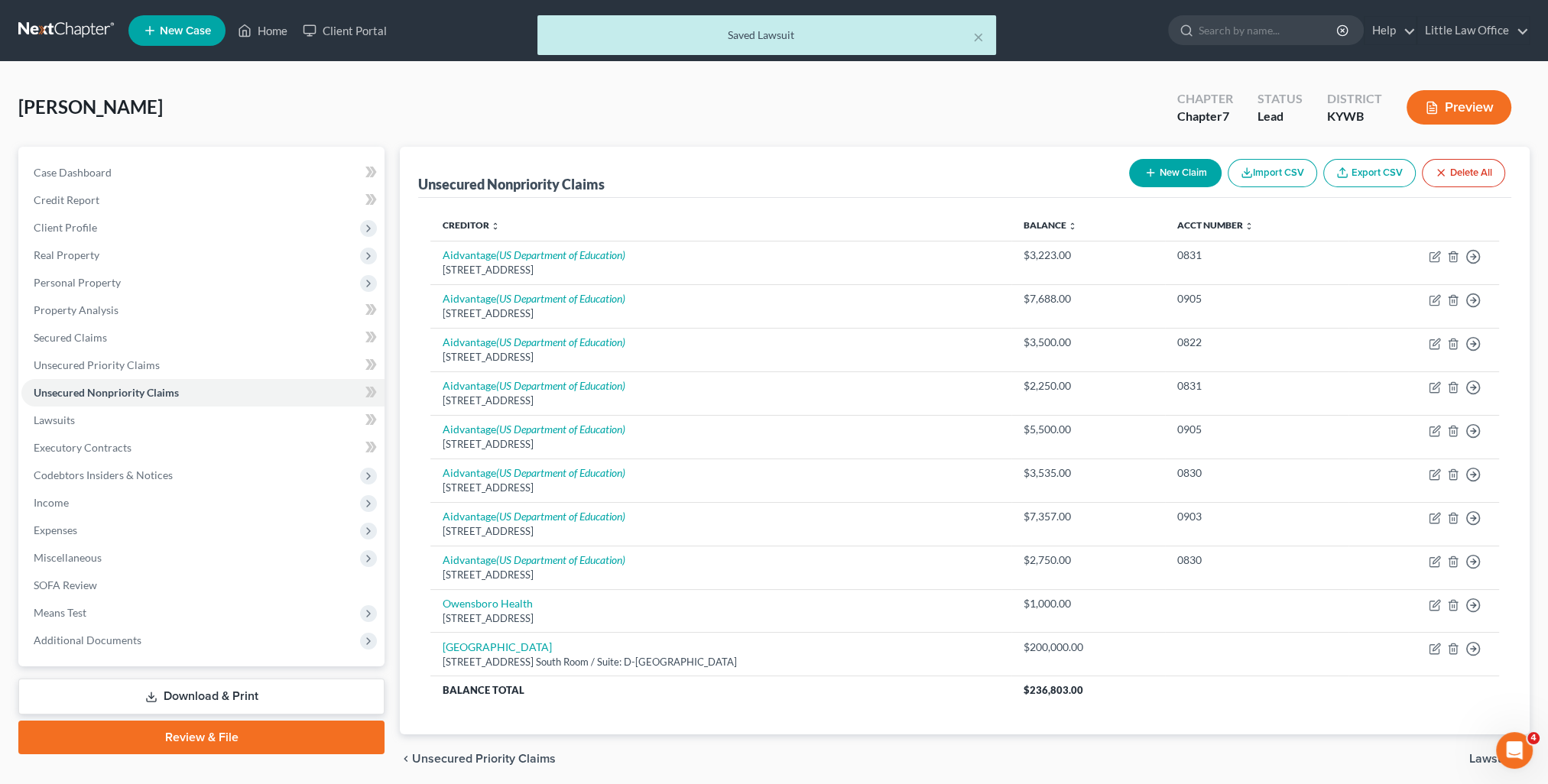
click at [1185, 176] on button "New Claim" at bounding box center [1175, 173] width 92 height 28
select select "0"
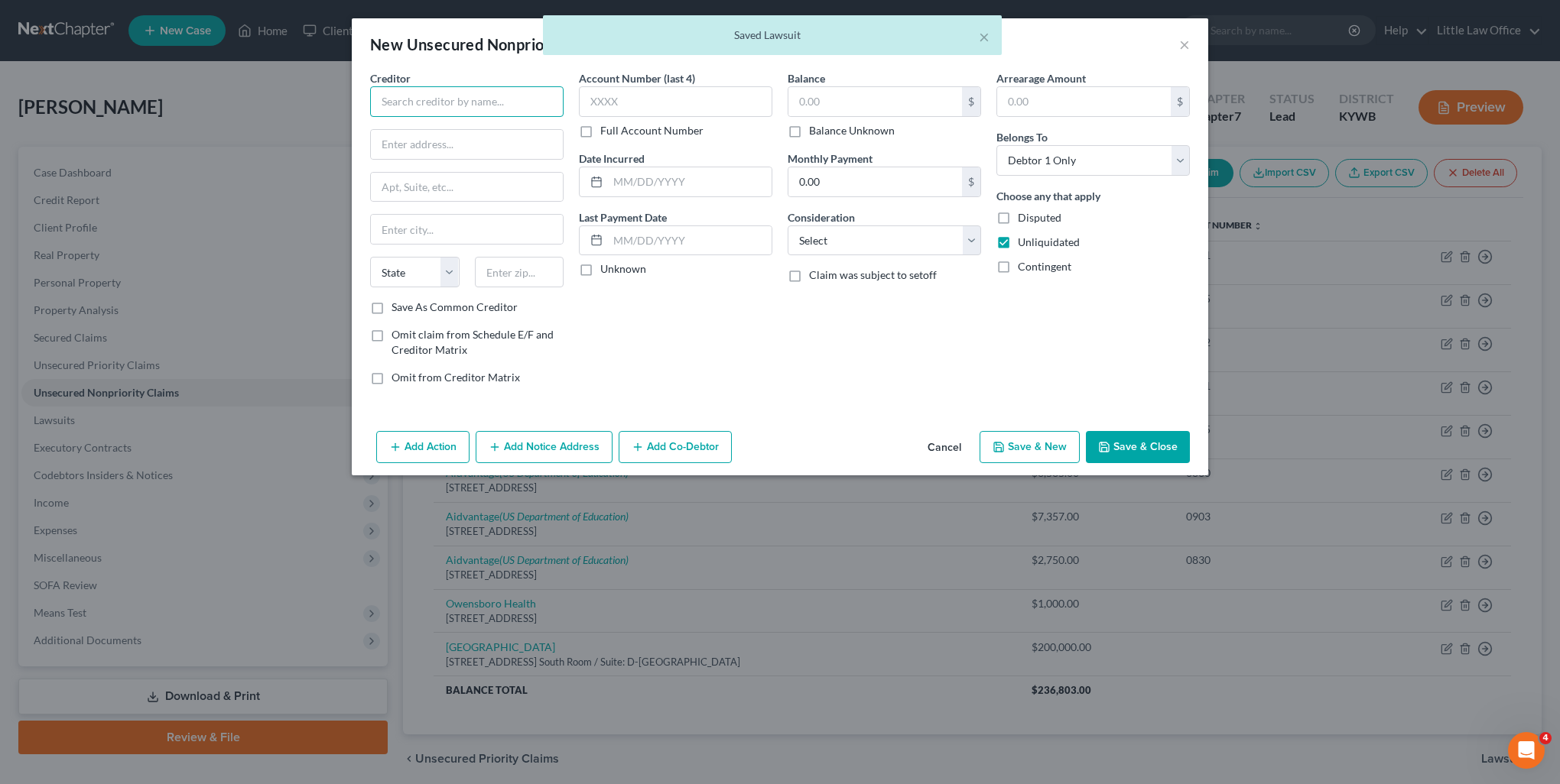
click at [457, 107] on input "text" at bounding box center [467, 102] width 193 height 31
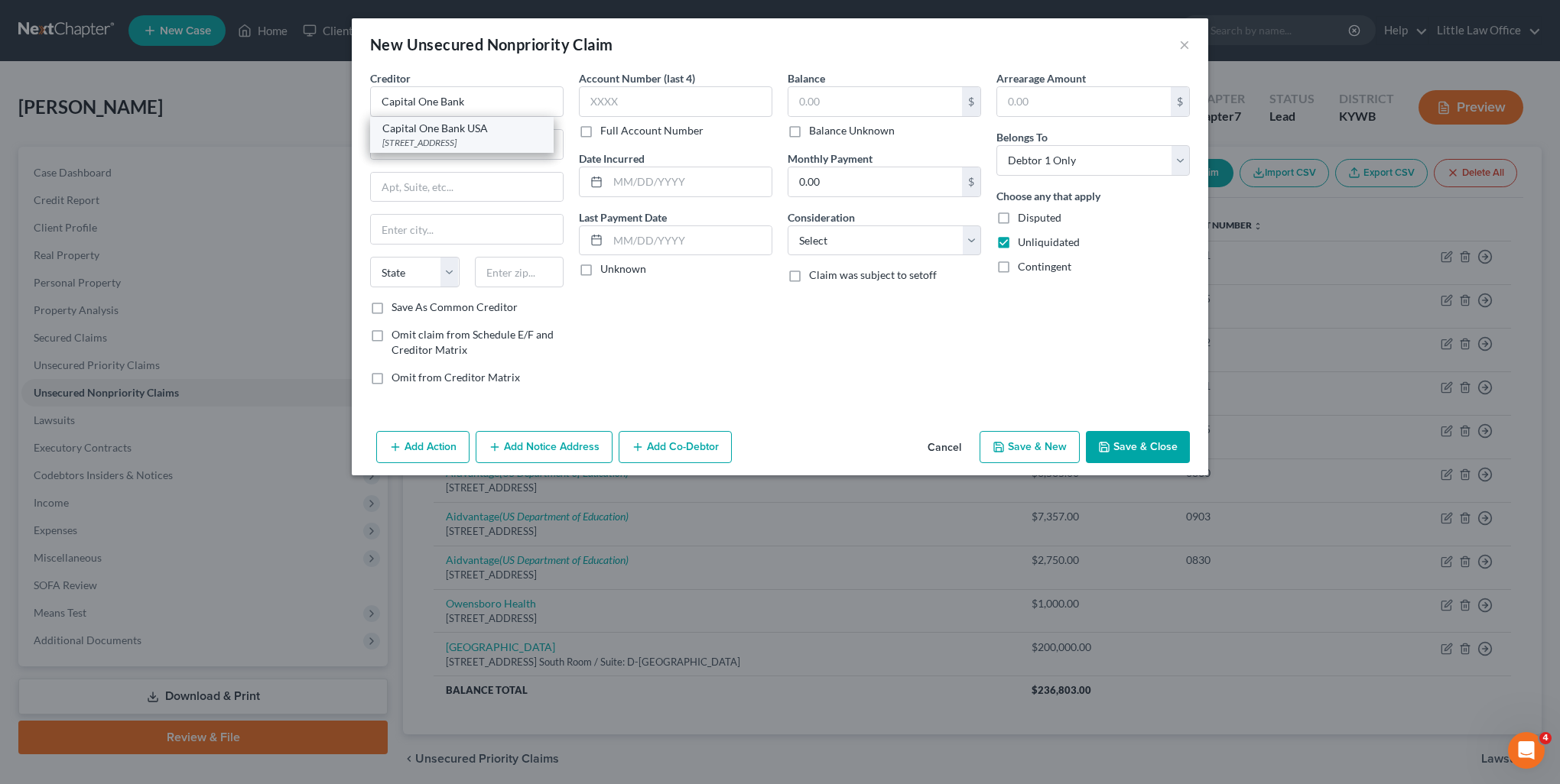
click at [493, 134] on div "Capital One Bank USA" at bounding box center [462, 128] width 159 height 15
type input "Capital One Bank USA"
type input "PO Box 31293"
type input "Salt Lake City"
select select "46"
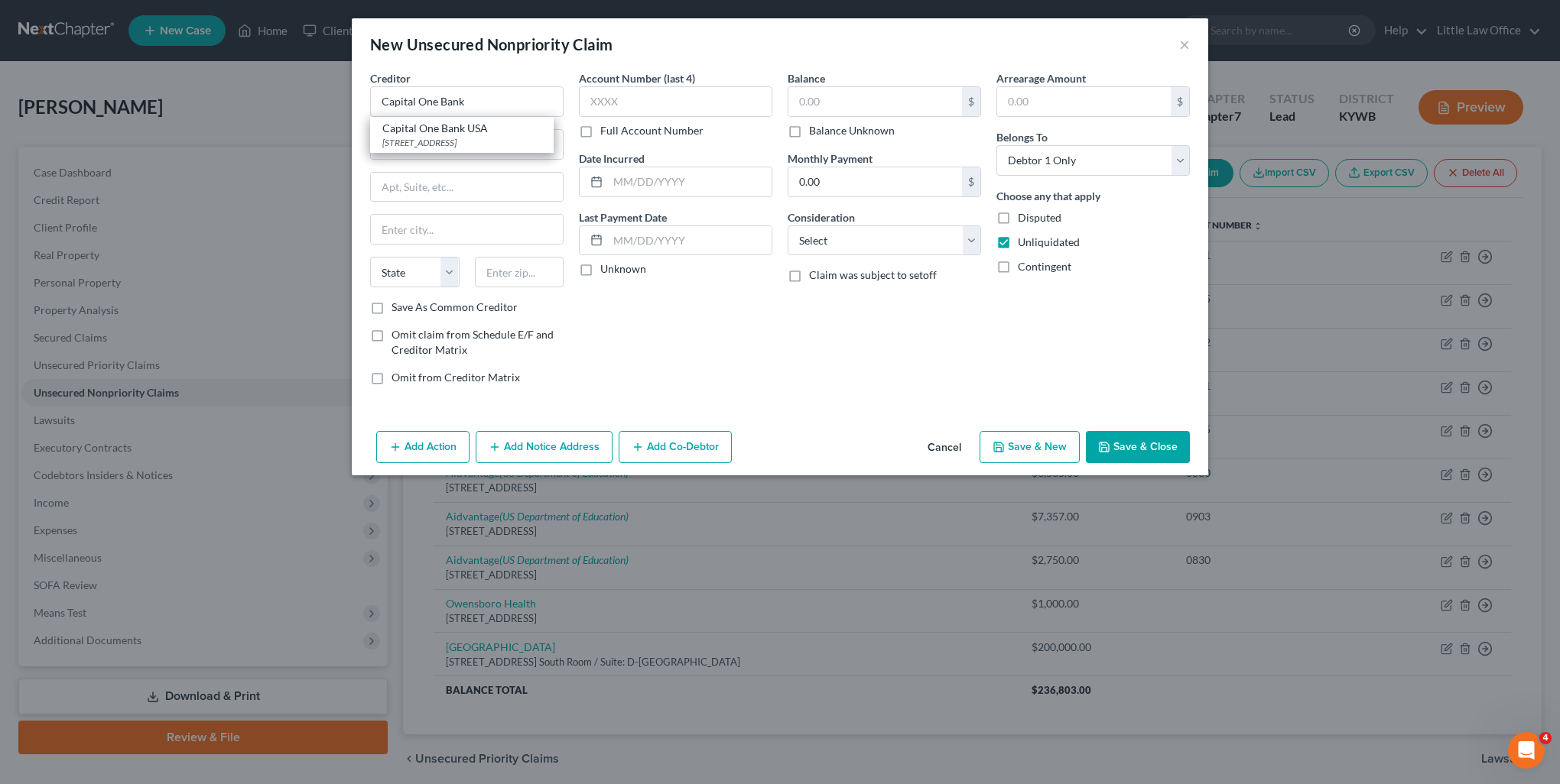
type input "84131"
click at [813, 133] on label "Balance Unknown" at bounding box center [852, 130] width 86 height 15
click at [815, 133] on input "Balance Unknown" at bounding box center [820, 128] width 10 height 10
checkbox input "true"
type input "0.00"
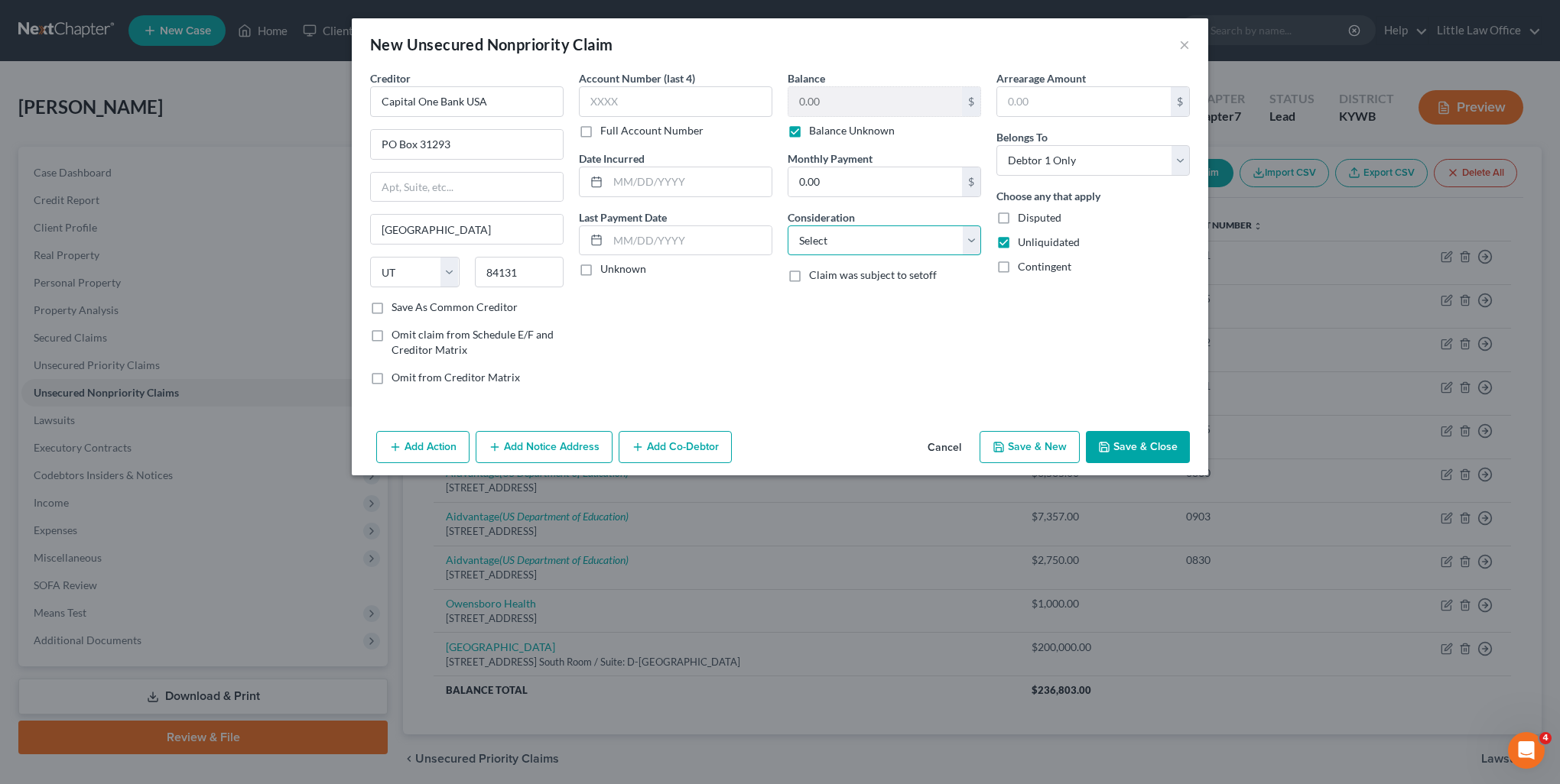
click at [843, 241] on select "Select Cable / Satellite Services Collection Agency Credit Card Debt Debt Couns…" at bounding box center [884, 241] width 193 height 31
select select "2"
click at [788, 226] on select "Select Cable / Satellite Services Collection Agency Credit Card Debt Debt Couns…" at bounding box center [884, 241] width 193 height 31
click at [568, 449] on button "Add Notice Address" at bounding box center [543, 447] width 137 height 32
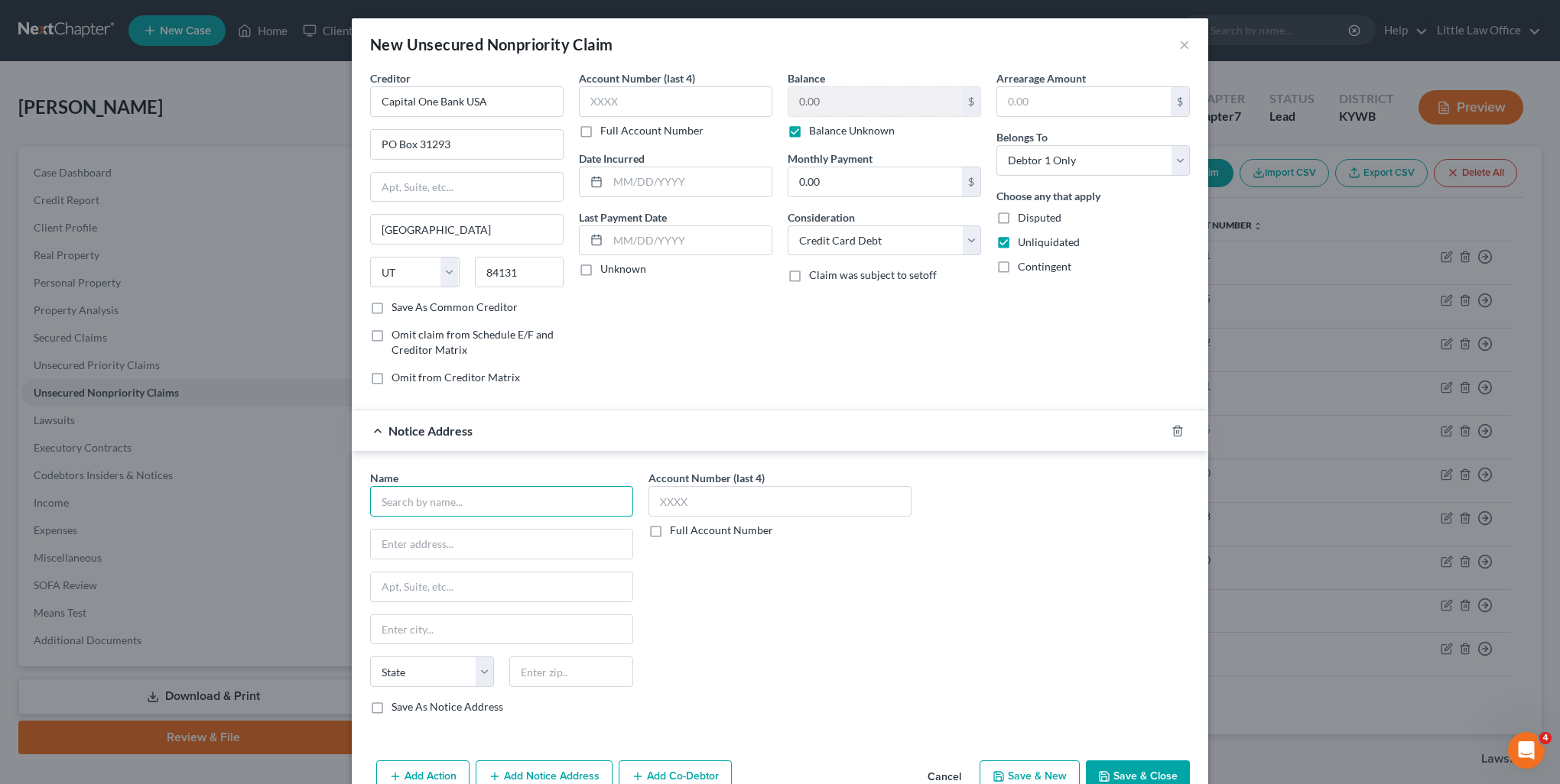
click at [547, 506] on input "text" at bounding box center [501, 501] width 263 height 31
drag, startPoint x: 426, startPoint y: 511, endPoint x: 327, endPoint y: 501, distance: 99.5
click at [327, 501] on div "New Unsecured Nonpriority Claim × Creditor * Capital One Bank USA PO Box 31293 …" at bounding box center [780, 392] width 1560 height 784
drag, startPoint x: 450, startPoint y: 504, endPoint x: 340, endPoint y: 518, distance: 110.9
click at [340, 518] on div "New Unsecured Nonpriority Claim × Creditor * Capital One Bank USA PO Box 31293 …" at bounding box center [780, 392] width 1560 height 784
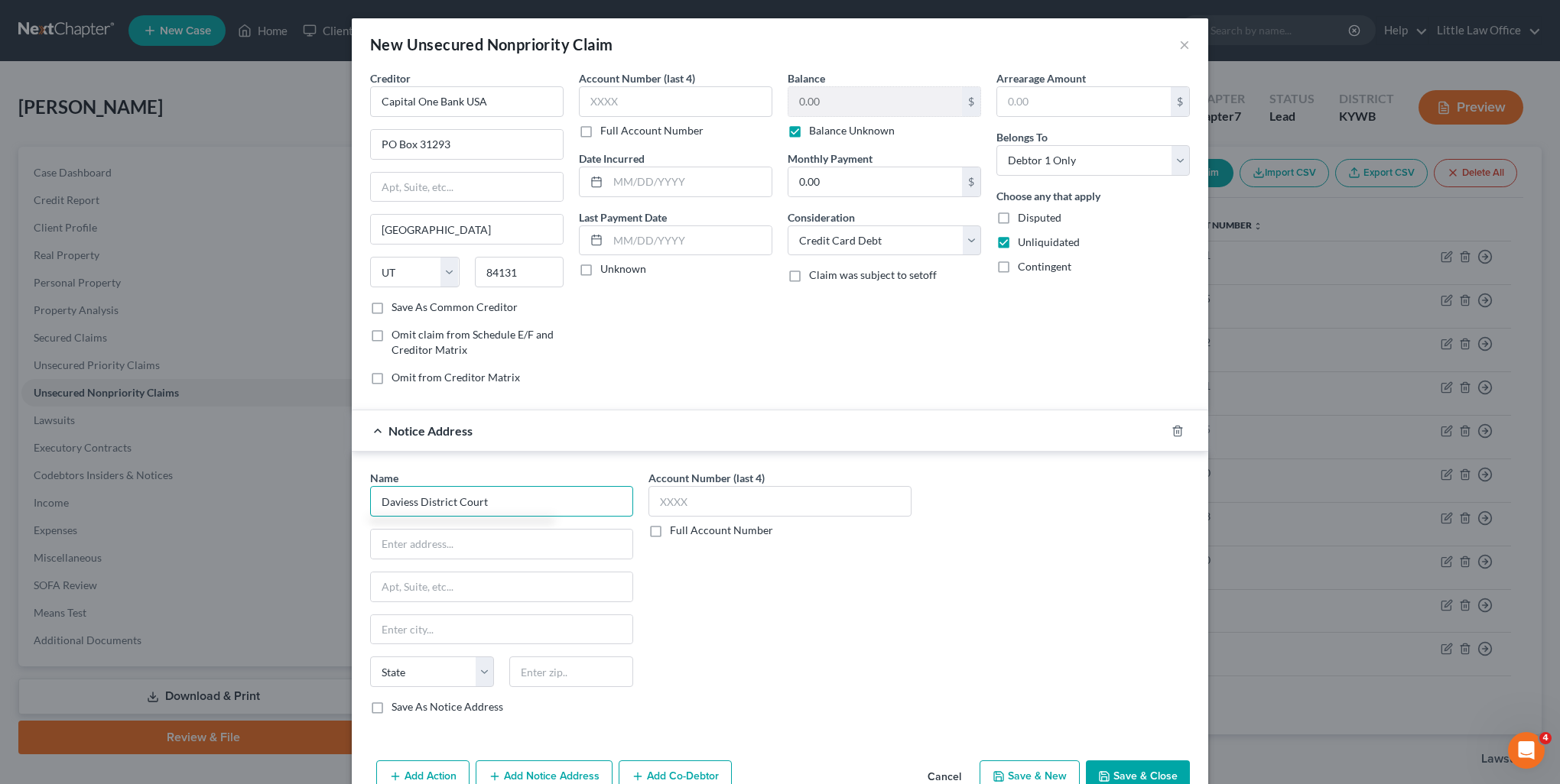
type input "Daviess District Court"
type input "Case No.: 10-C-01251"
type input "PO Box 277"
type input "42302"
type input "Owensboro"
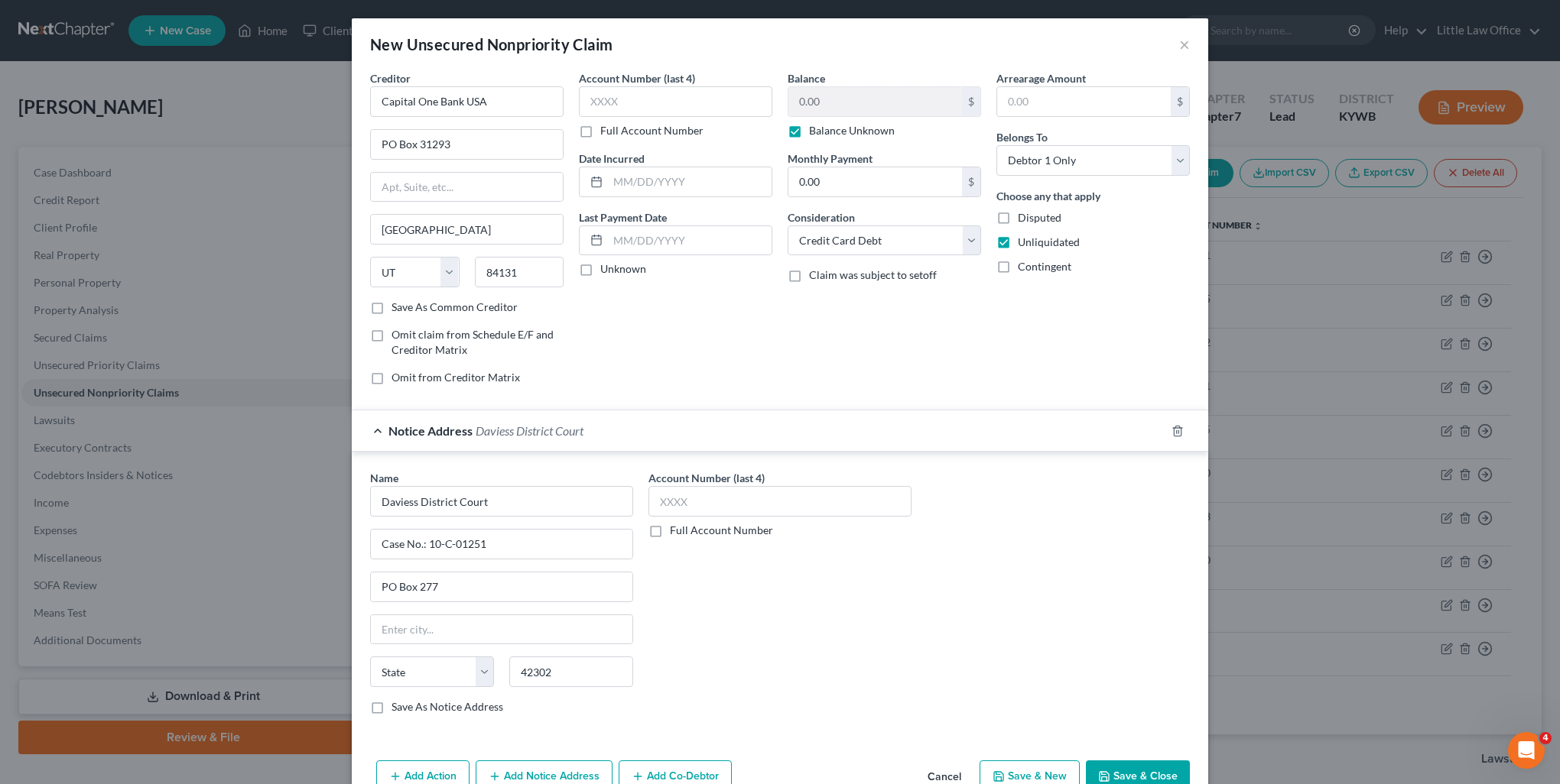
select select "18"
click at [391, 707] on label "Save As Notice Address" at bounding box center [447, 706] width 112 height 15
click at [398, 707] on input "Save As Notice Address" at bounding box center [403, 704] width 10 height 10
checkbox input "true"
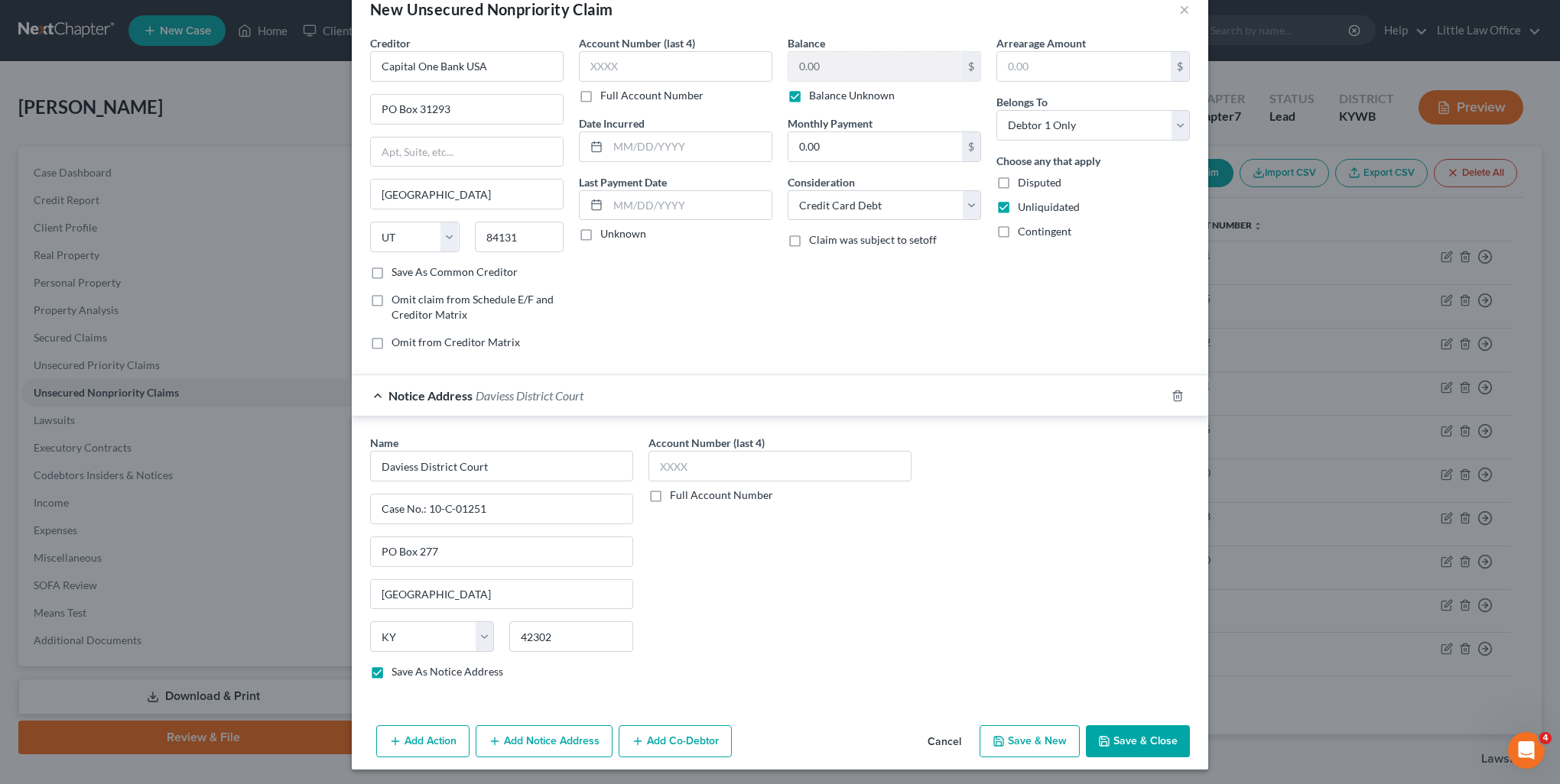
click at [582, 726] on button "Add Notice Address" at bounding box center [543, 742] width 137 height 32
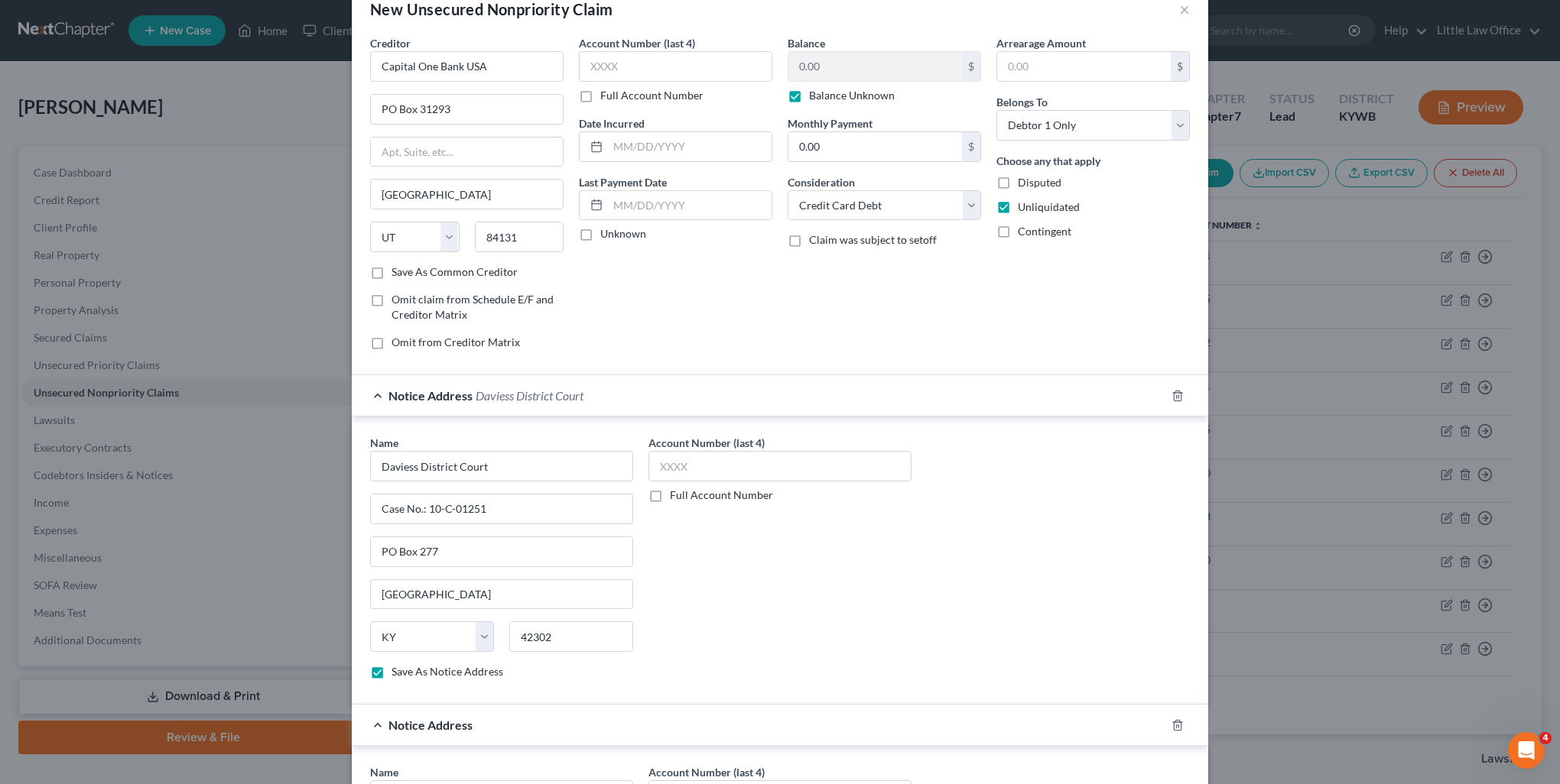
scroll to position [188, 0]
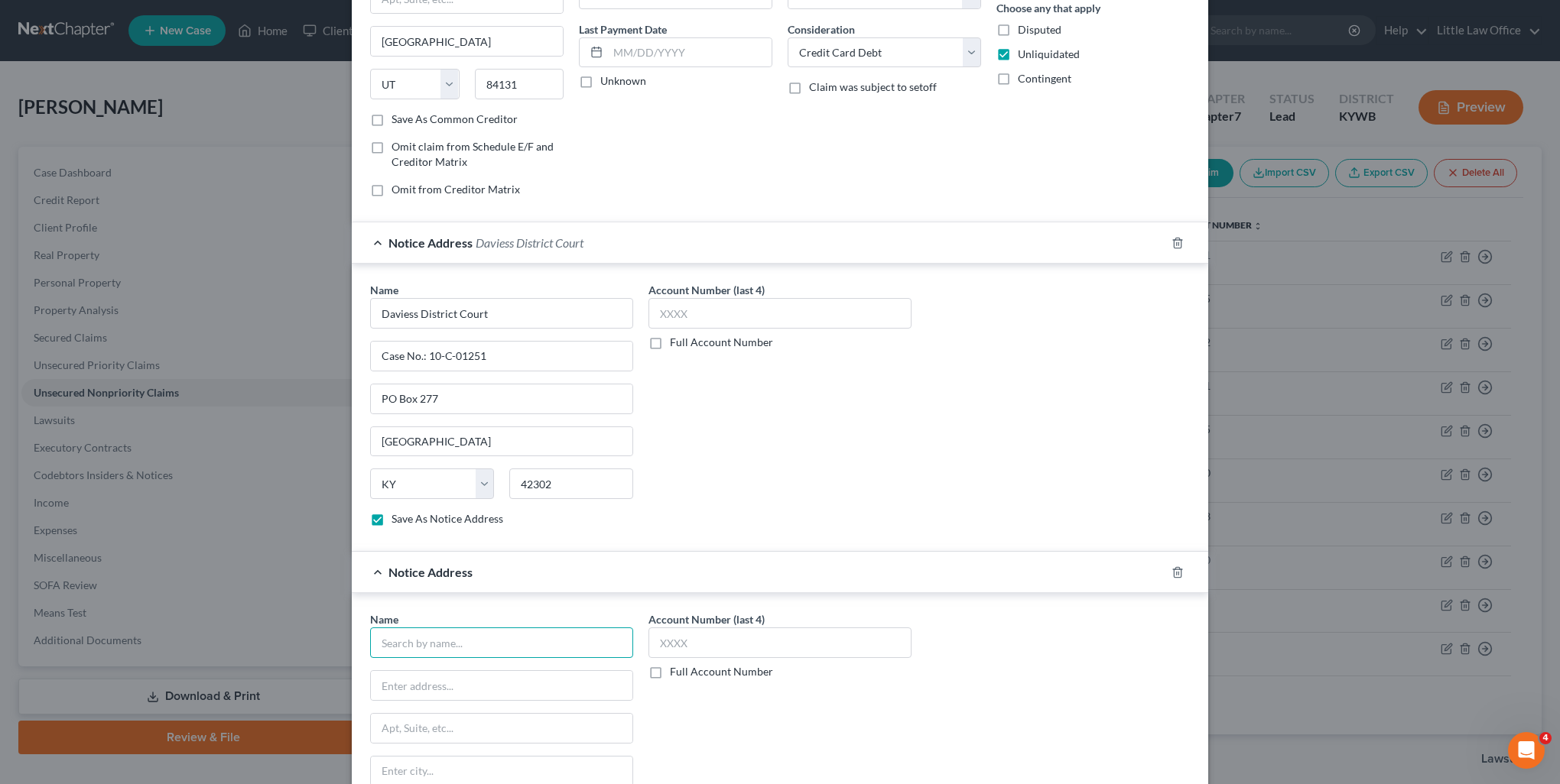
click at [467, 638] on input "text" at bounding box center [501, 643] width 263 height 31
type input "Hon. Molly E. Rose"
type input "Morgan & Pottinger"
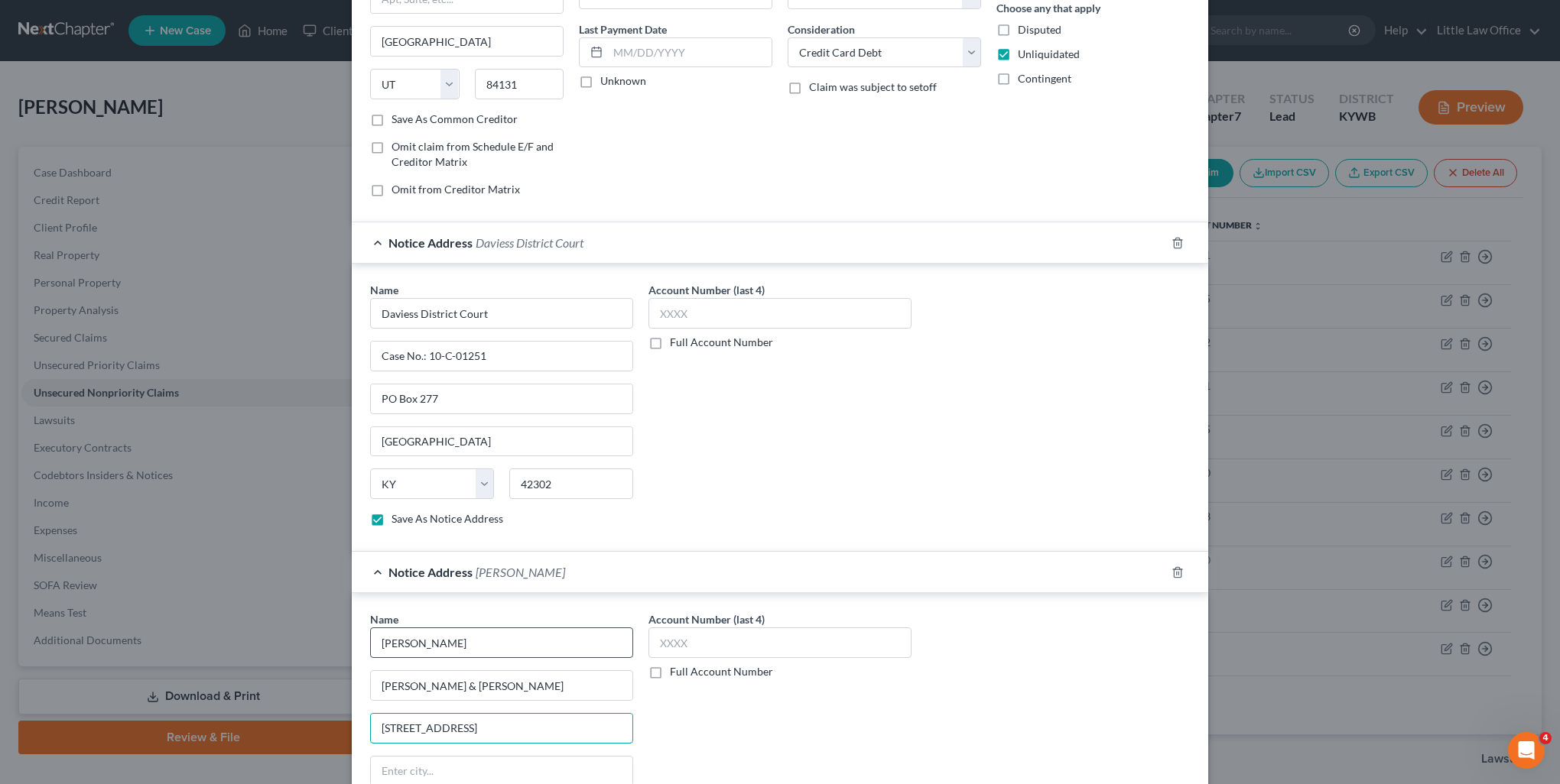
type input "204 East Market Street"
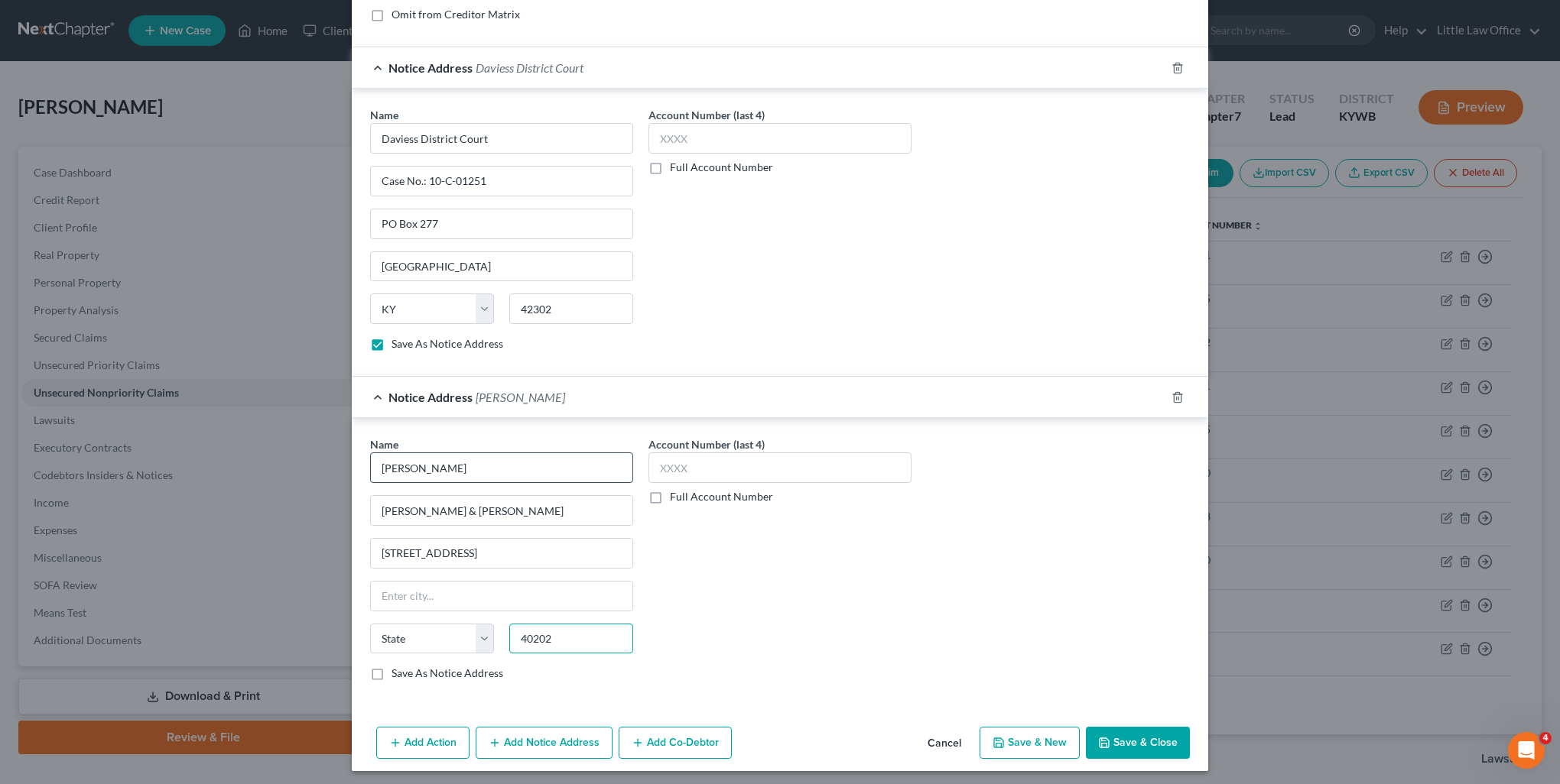
type input "40202"
type input "Louisville"
select select "18"
click at [391, 673] on label "Save As Notice Address" at bounding box center [447, 673] width 112 height 15
click at [398, 673] on input "Save As Notice Address" at bounding box center [403, 671] width 10 height 10
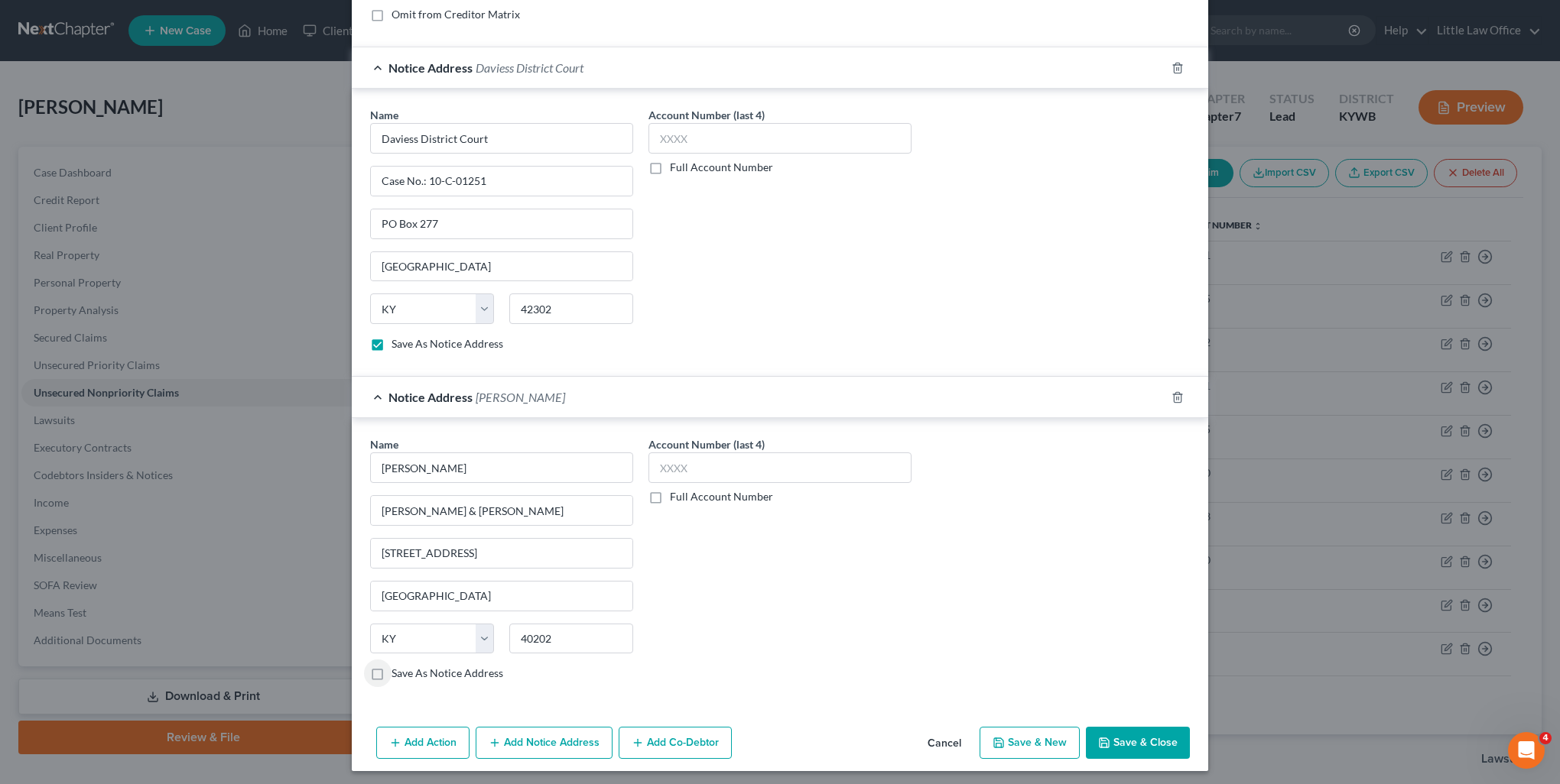
checkbox input "true"
click at [1114, 742] on button "Save & Close" at bounding box center [1138, 743] width 104 height 32
checkbox input "false"
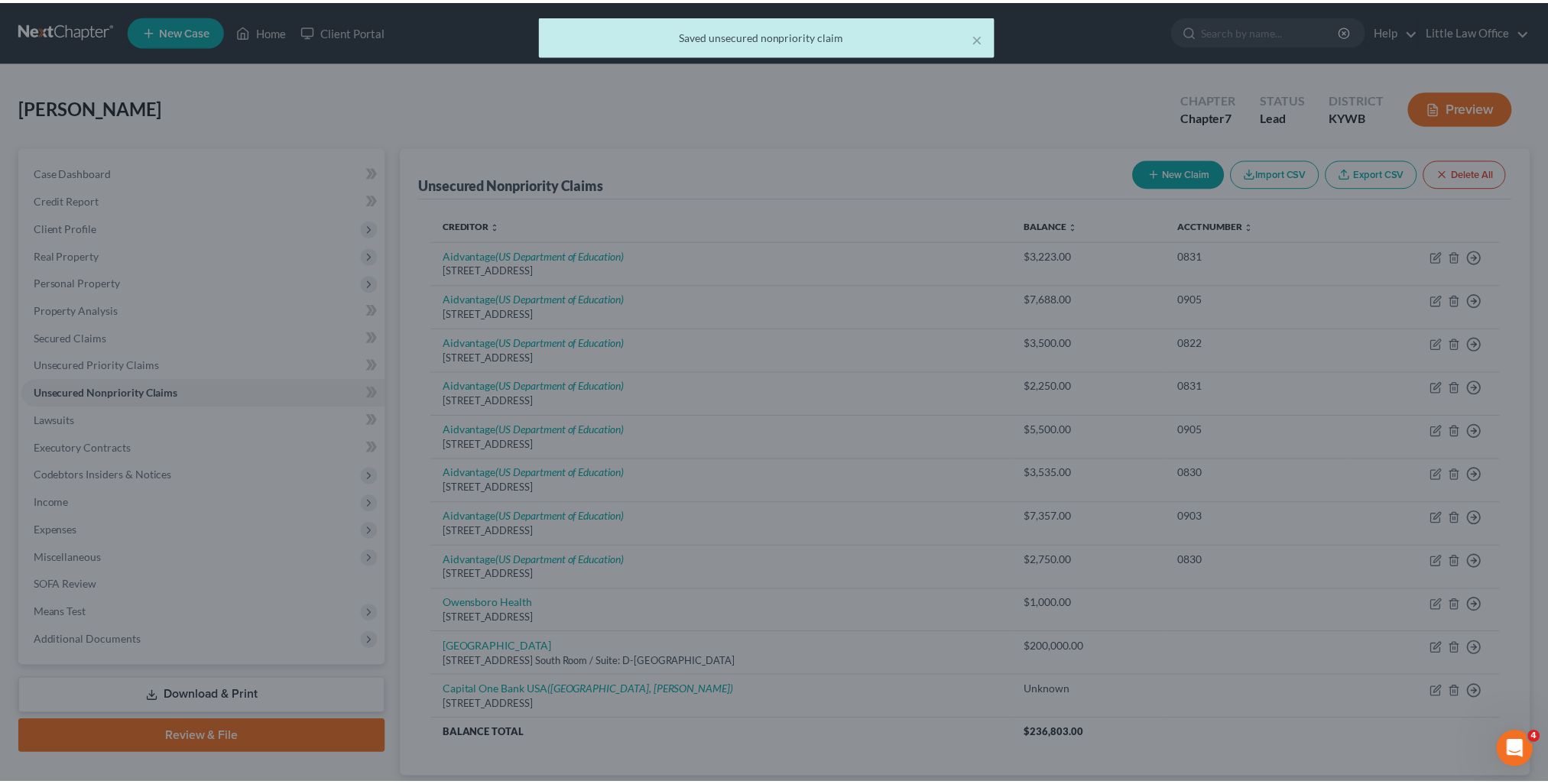
scroll to position [0, 0]
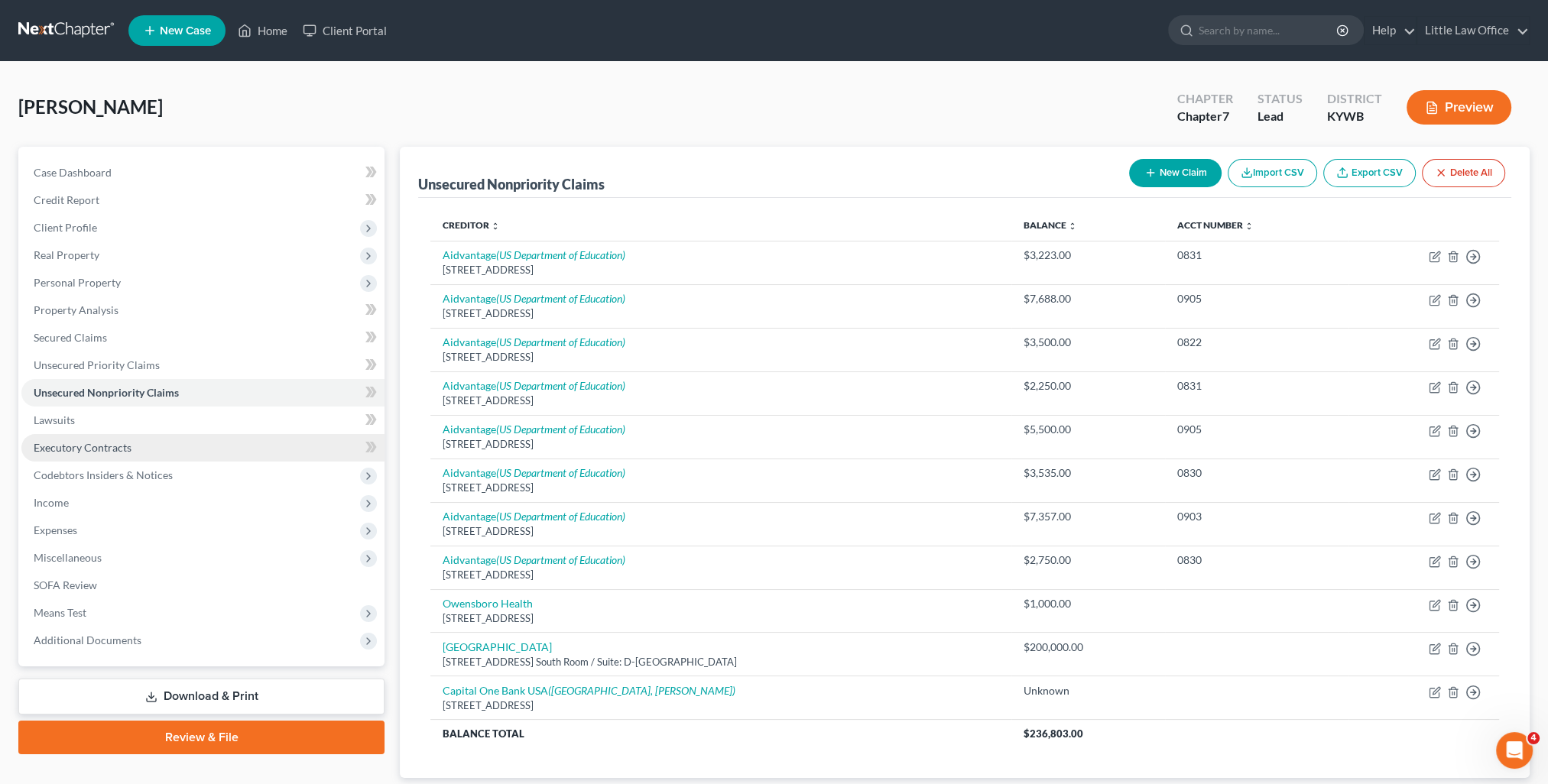
click at [182, 444] on link "Executory Contracts" at bounding box center [202, 448] width 363 height 27
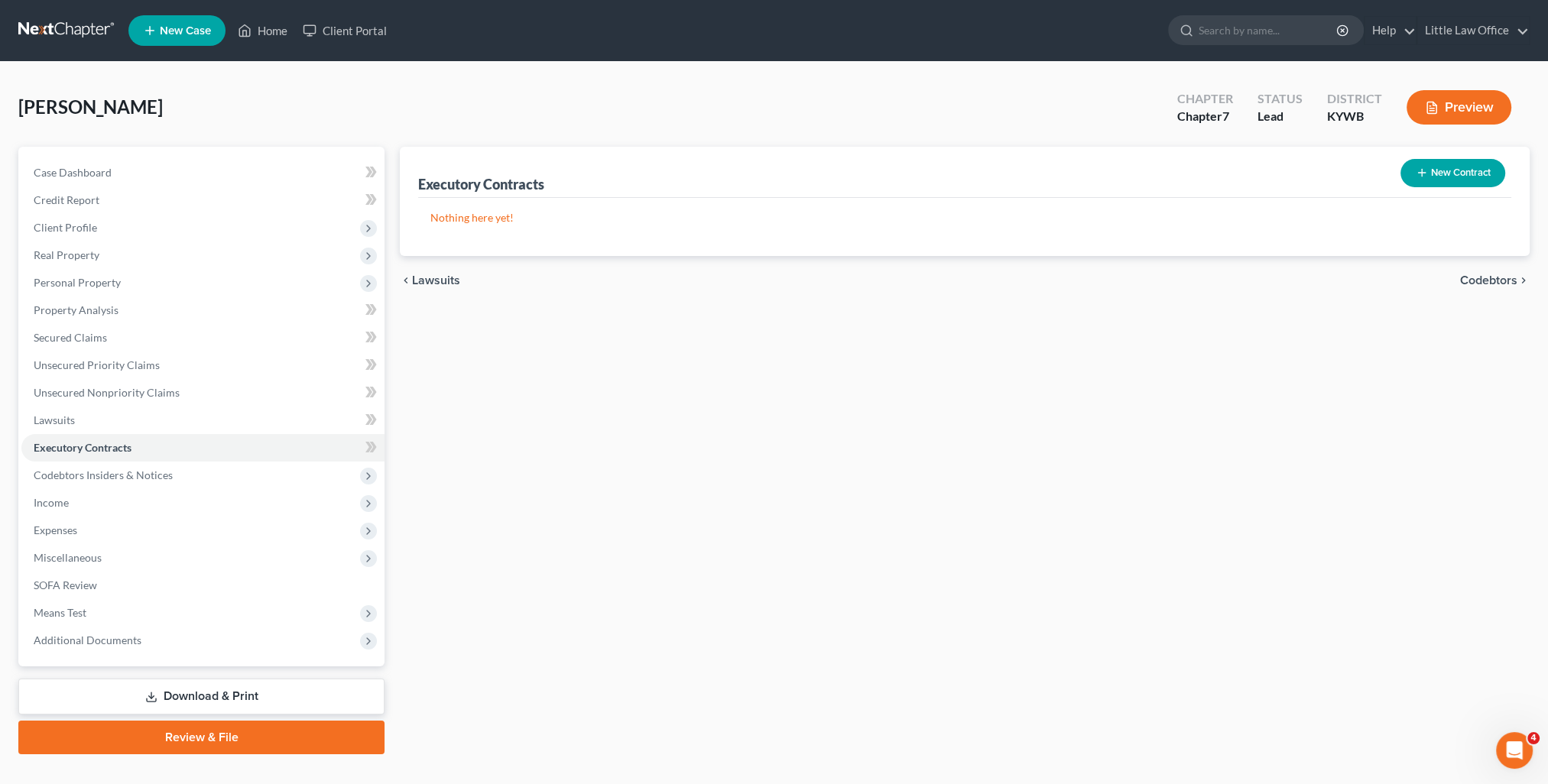
click at [1501, 276] on span "Codebtors" at bounding box center [1488, 280] width 57 height 12
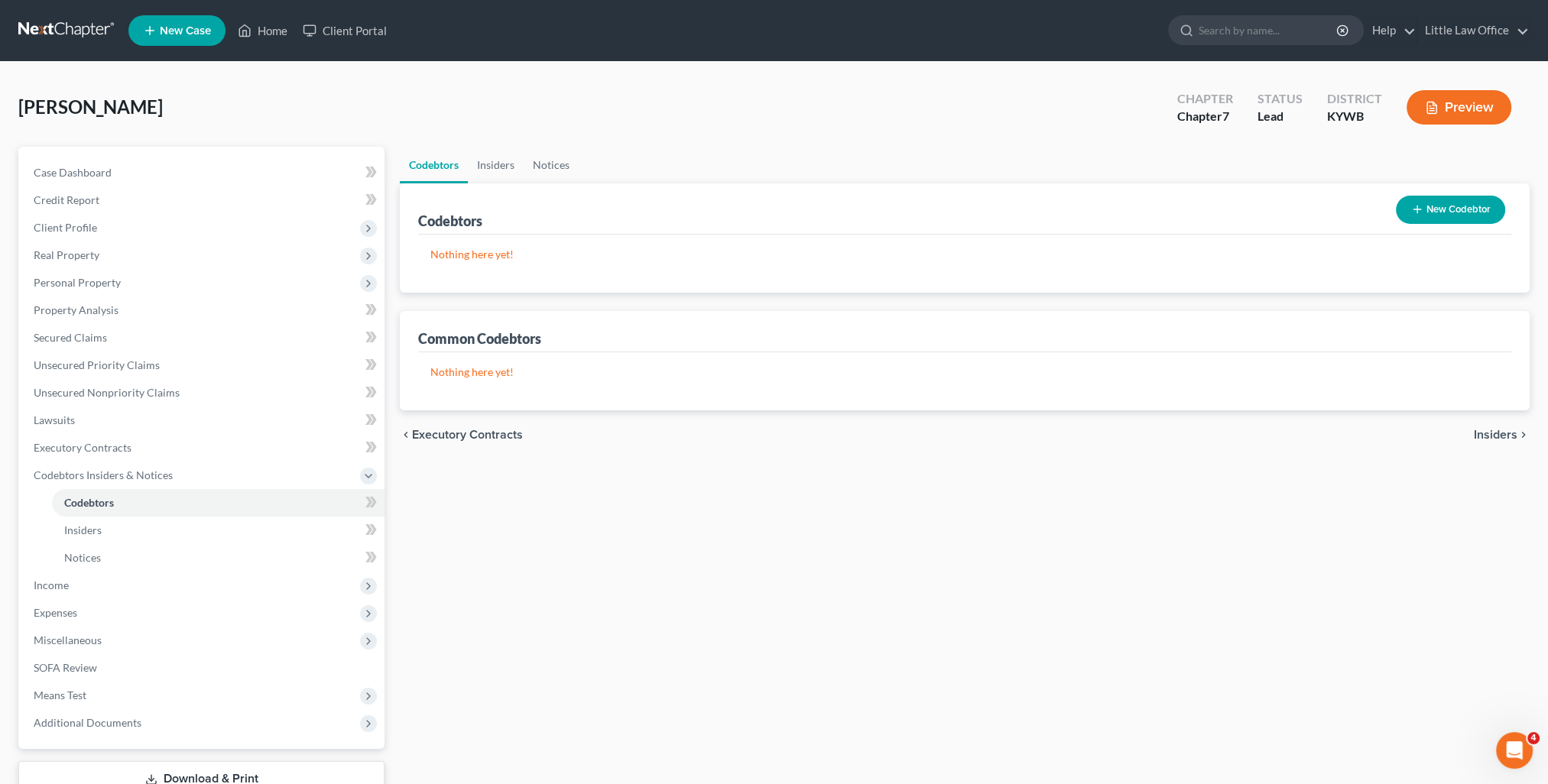
click at [1517, 432] on icon "chevron_right" at bounding box center [1523, 435] width 12 height 12
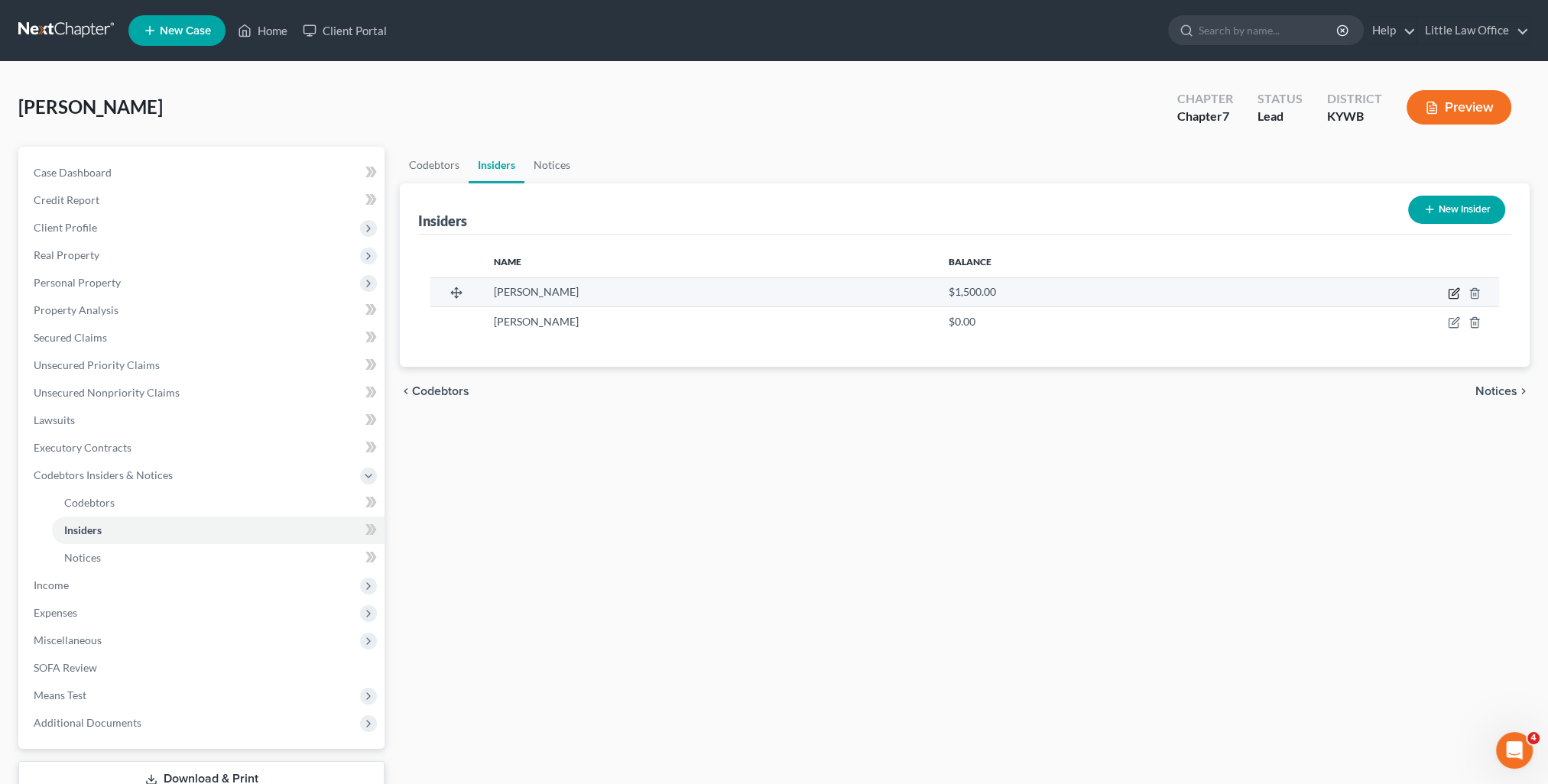
click at [1454, 294] on icon "button" at bounding box center [1455, 292] width 7 height 7
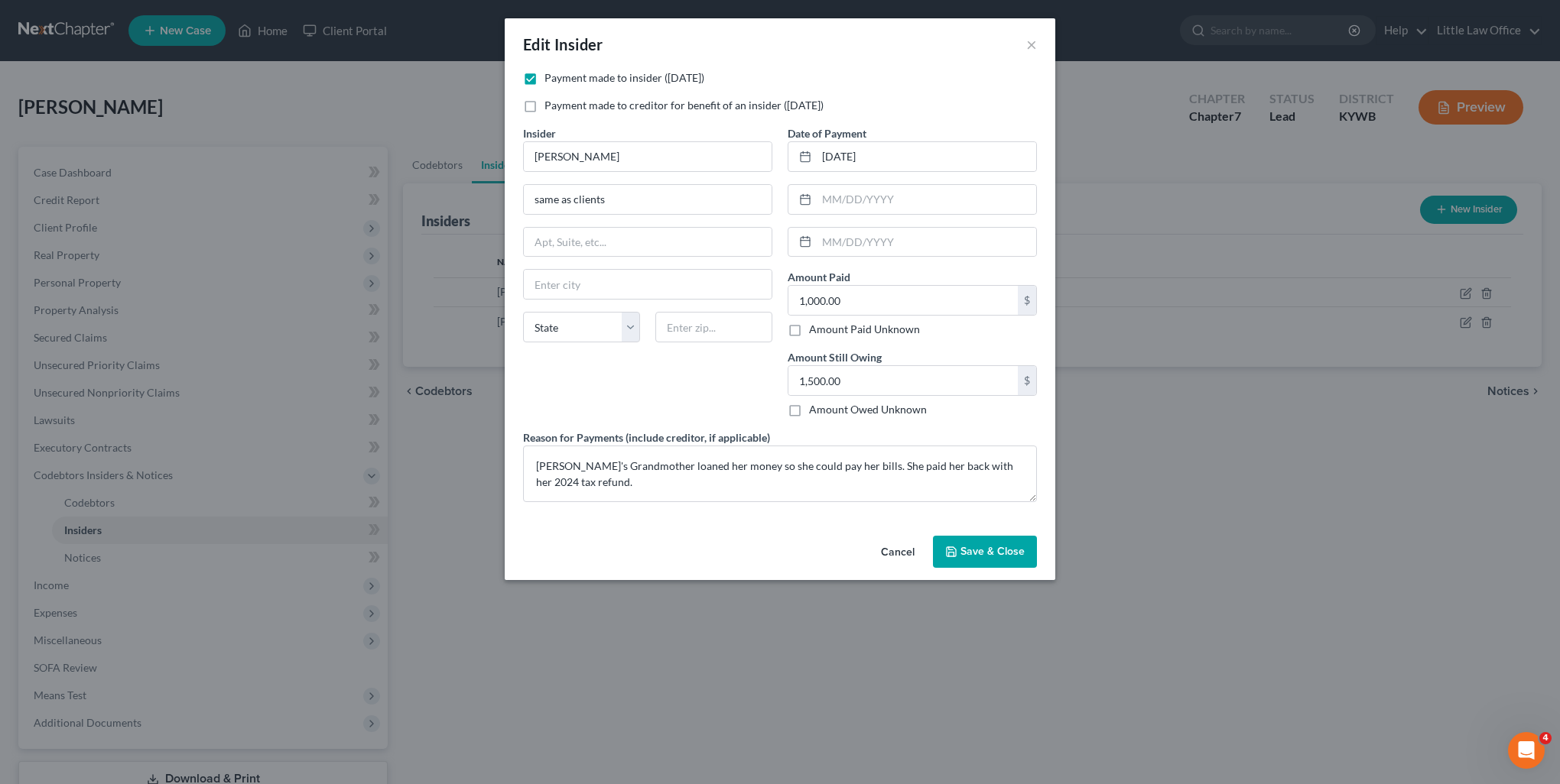
click at [1003, 552] on span "Save & Close" at bounding box center [992, 551] width 64 height 13
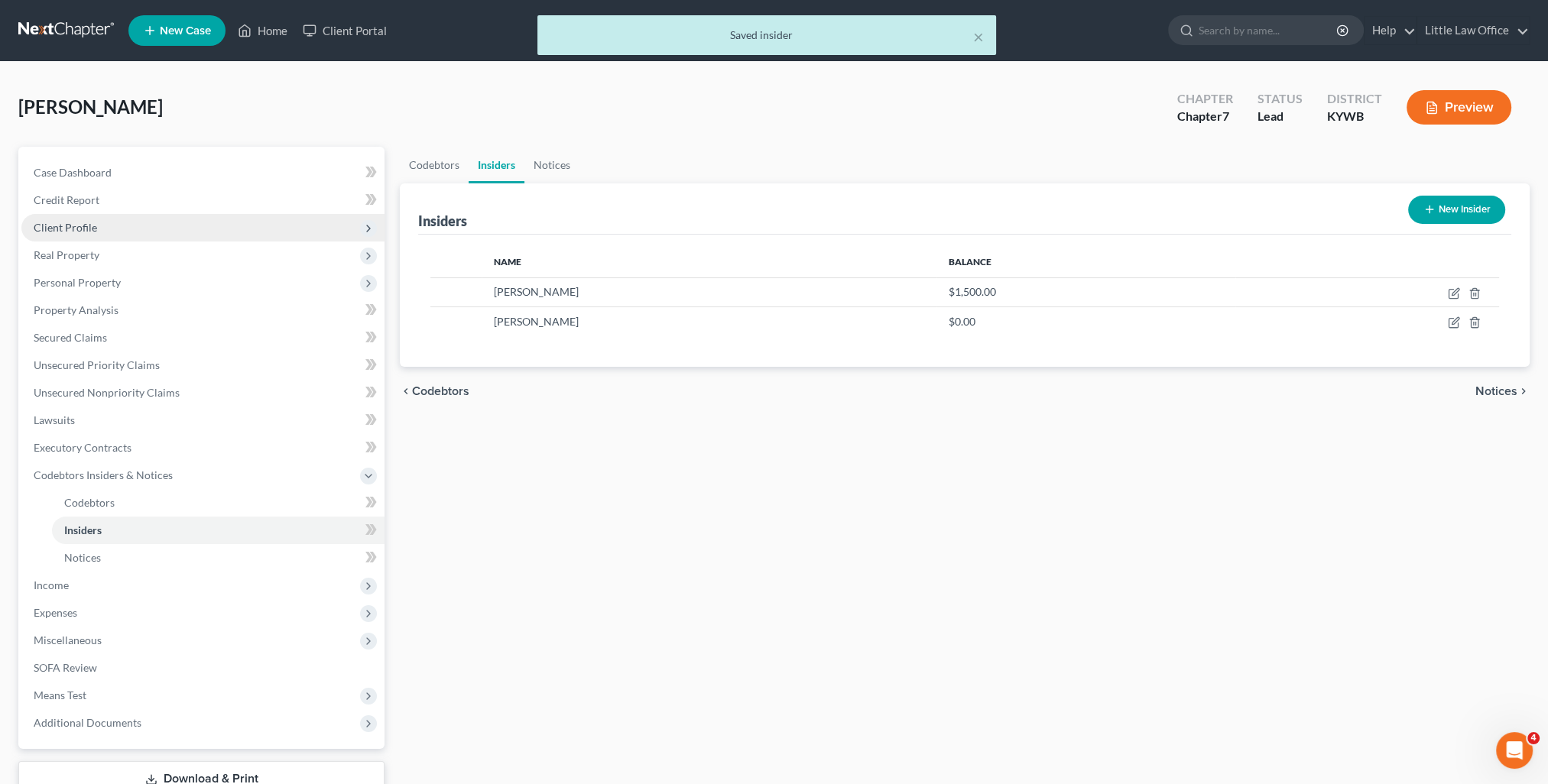
click at [60, 221] on span "Client Profile" at bounding box center [65, 227] width 63 height 13
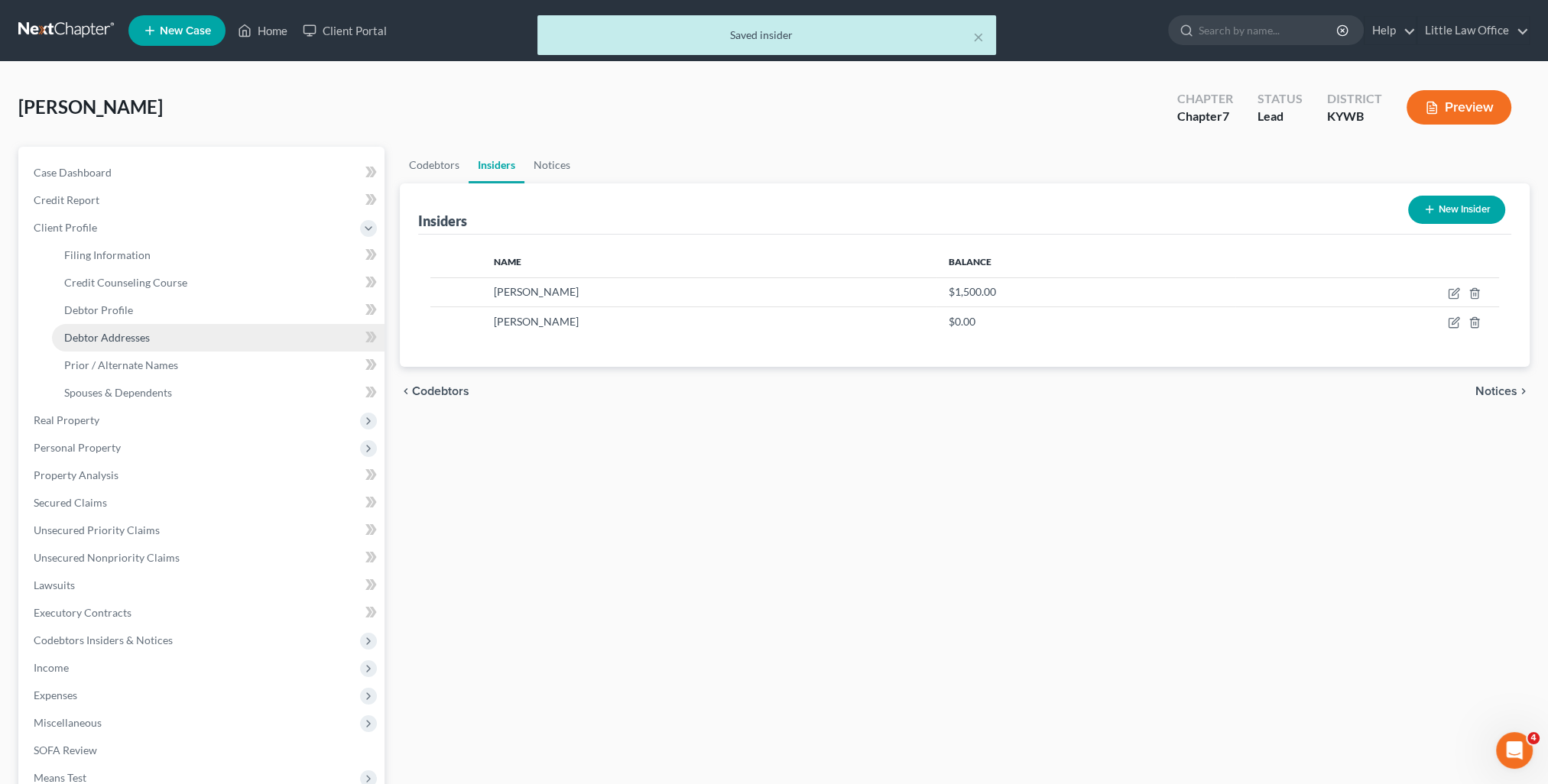
click at [106, 344] on link "Debtor Addresses" at bounding box center [217, 338] width 332 height 27
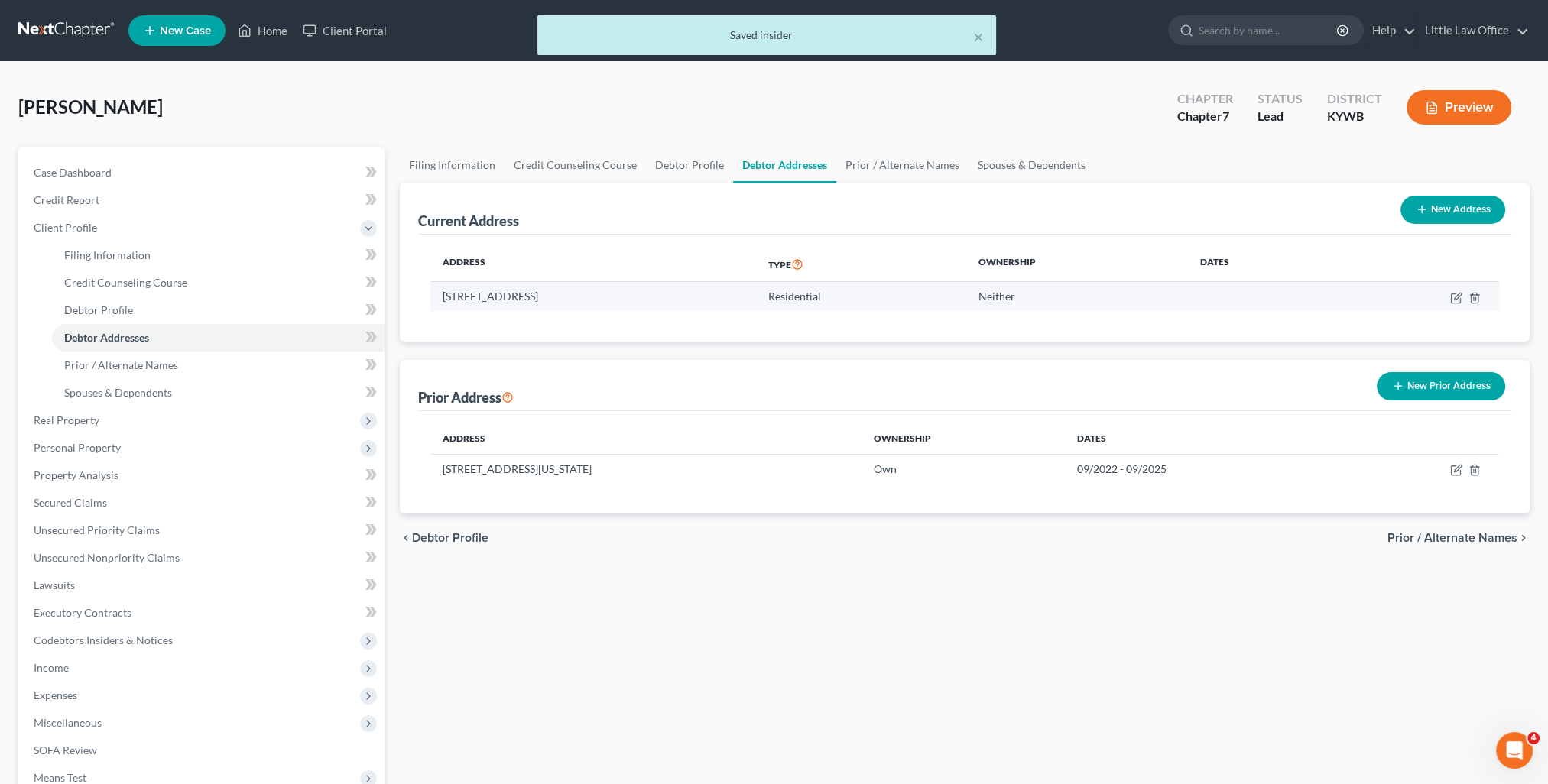
drag, startPoint x: 441, startPoint y: 294, endPoint x: 664, endPoint y: 308, distance: 223.4
click at [664, 308] on td "5570 US Highway 60 W, Owensboro, KY 42301" at bounding box center [593, 297] width 326 height 29
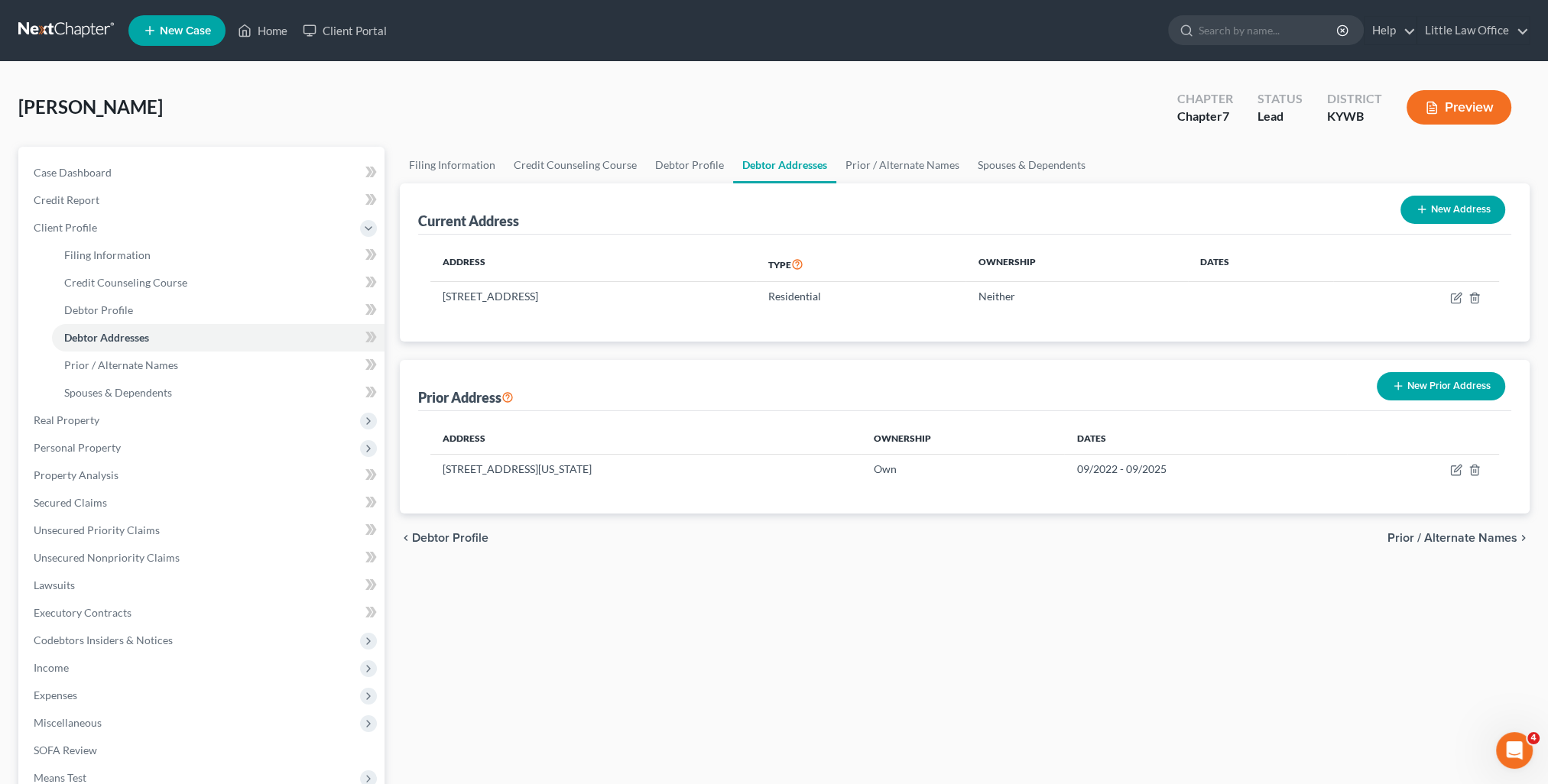
copy td "5570 US Highway 60 W, Owensboro, KY 42301"
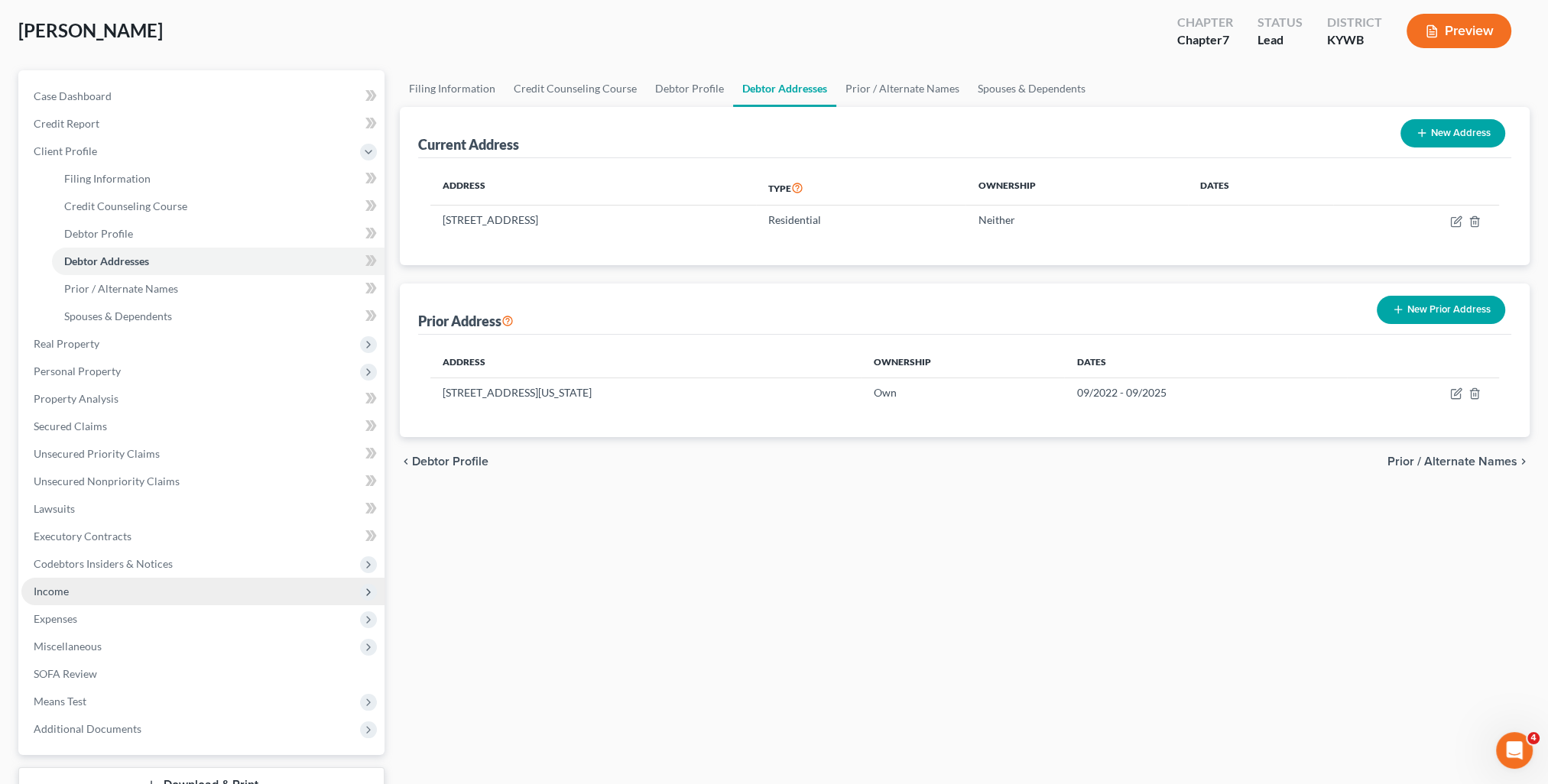
click at [125, 579] on span "Income" at bounding box center [202, 592] width 363 height 27
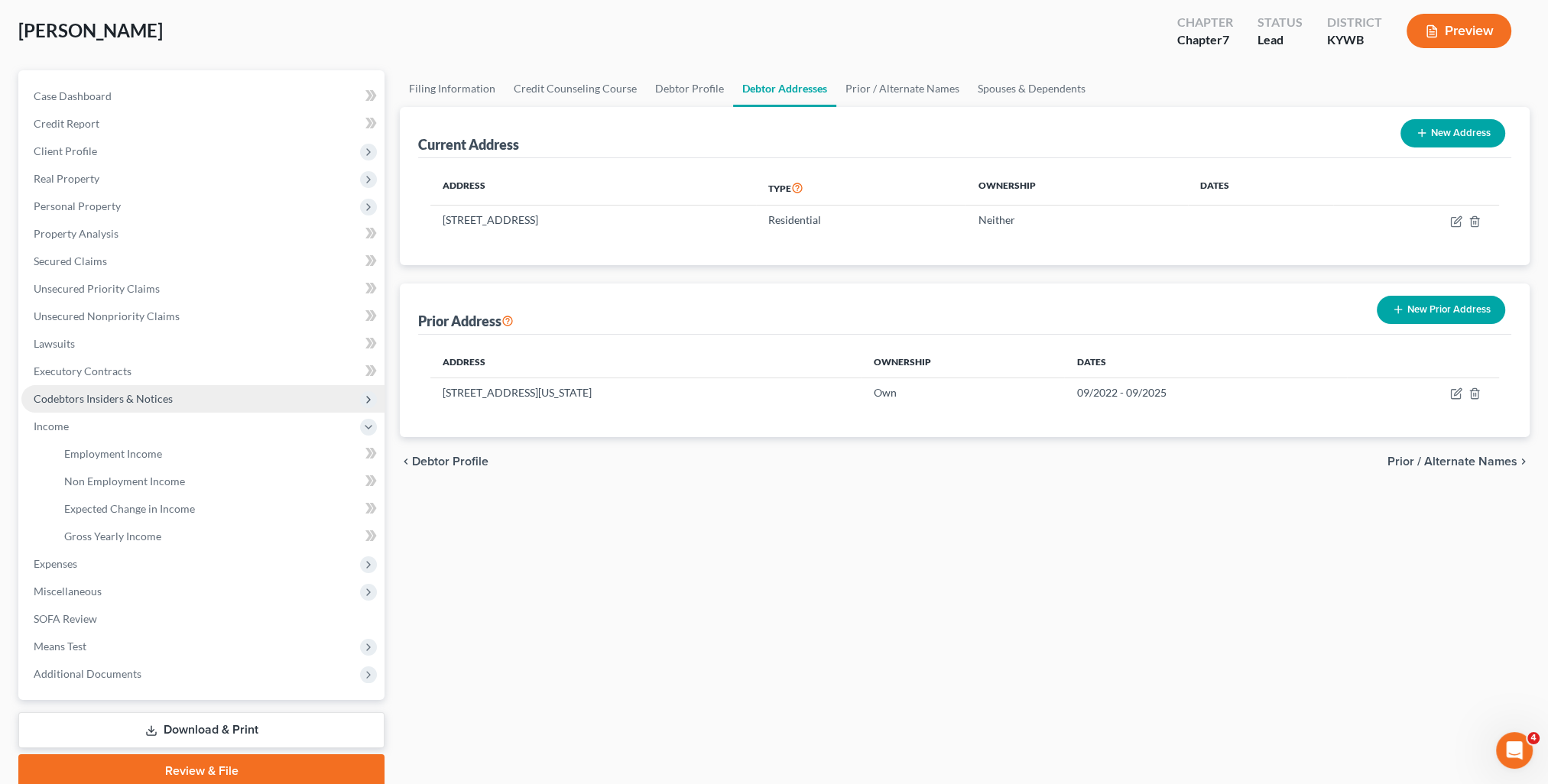
click at [74, 387] on span "Codebtors Insiders & Notices" at bounding box center [202, 399] width 363 height 27
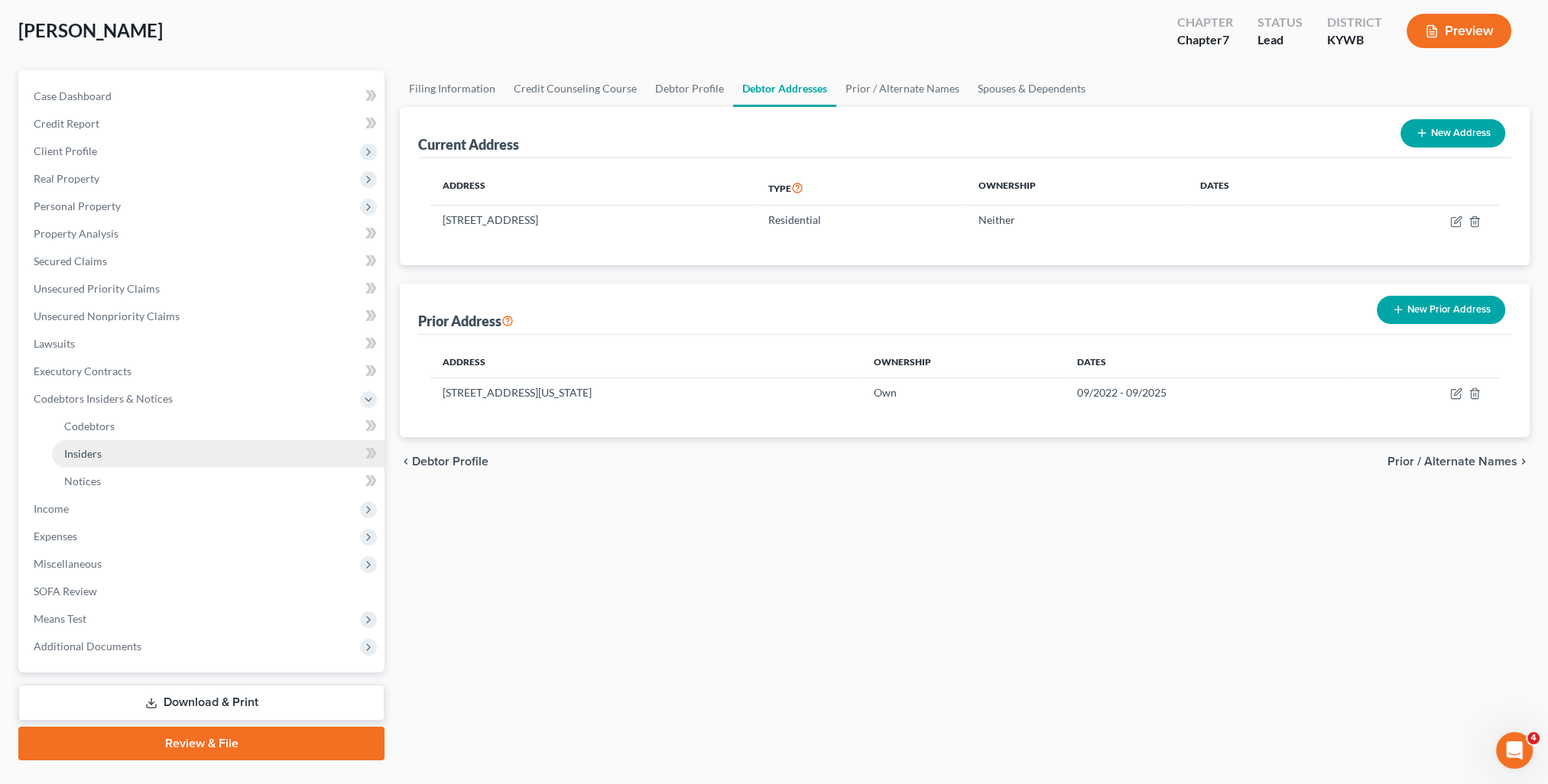
click at [124, 445] on link "Insiders" at bounding box center [217, 454] width 332 height 27
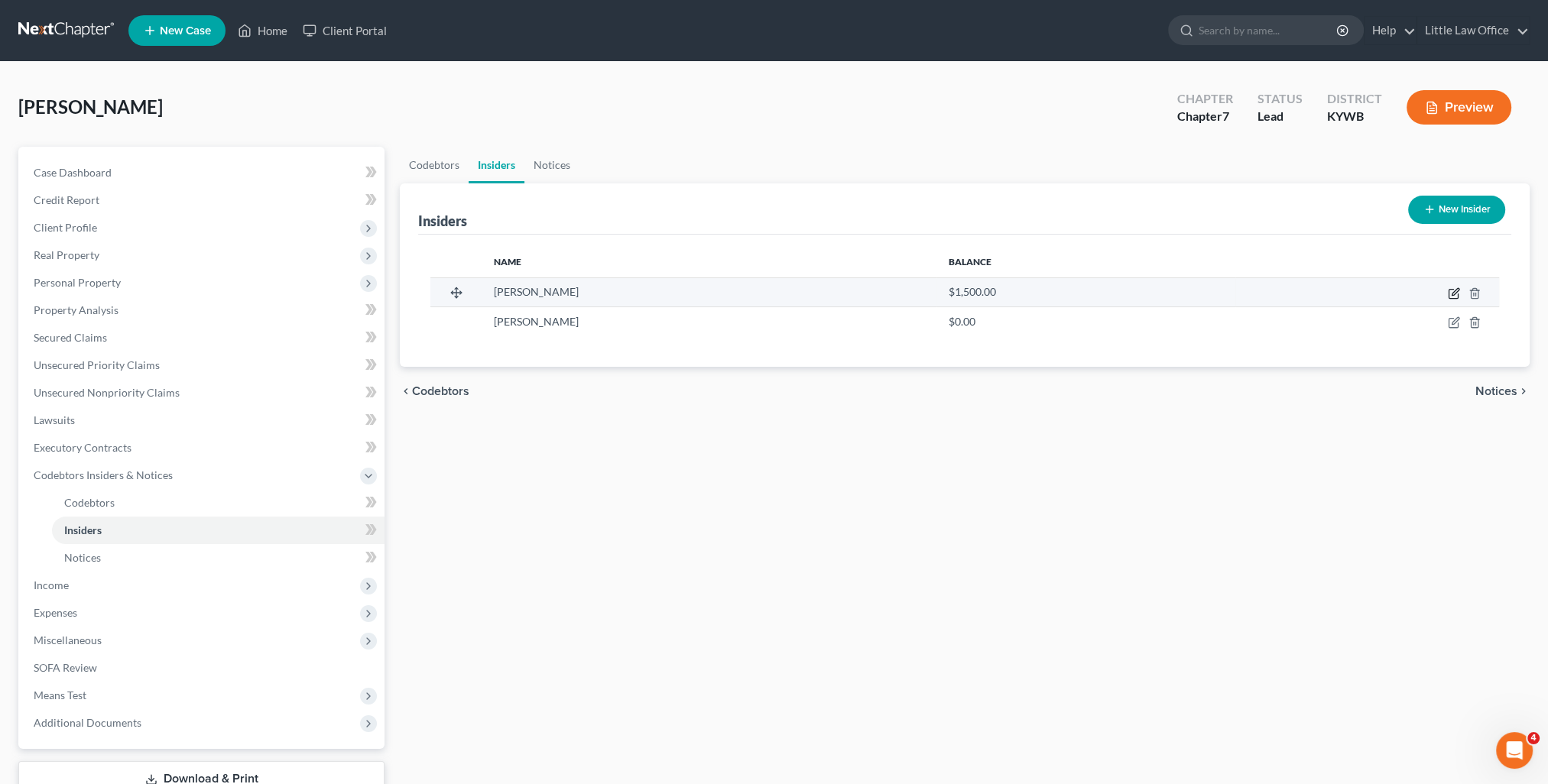
click at [1449, 295] on td at bounding box center [1367, 292] width 264 height 29
click at [1457, 296] on icon "button" at bounding box center [1453, 293] width 12 height 12
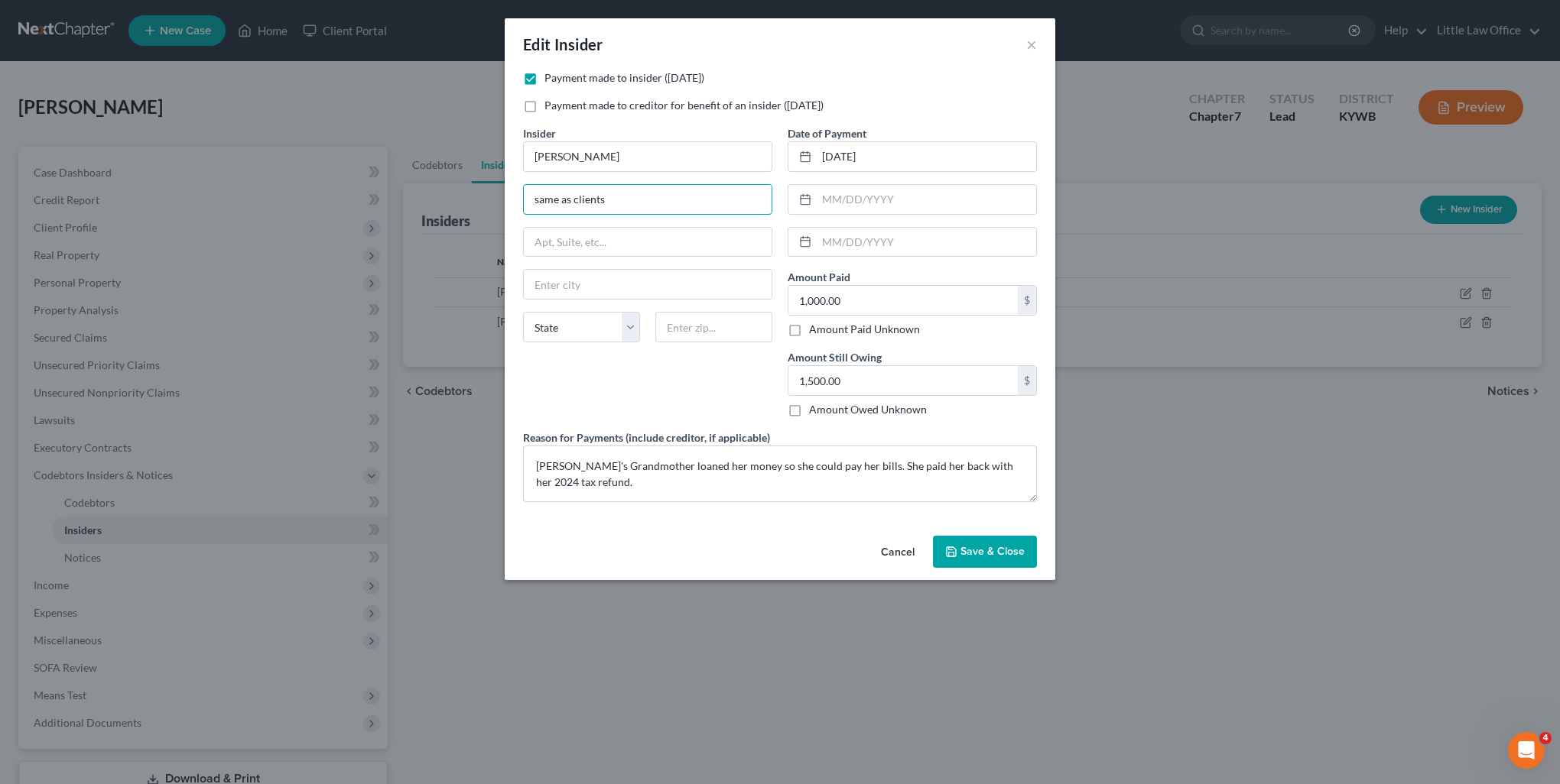
drag, startPoint x: 581, startPoint y: 198, endPoint x: 410, endPoint y: 206, distance: 171.2
click at [410, 206] on div "Edit Insider × Payment made to insider (within 1 year) Payment made to creditor…" at bounding box center [780, 392] width 1560 height 784
paste input "5570 US Highway 60 W, Owensboro, KY 42301"
type input "5570 US Highway 60 W, Owensboro, KY 42301"
click at [711, 324] on input "text" at bounding box center [714, 327] width 117 height 31
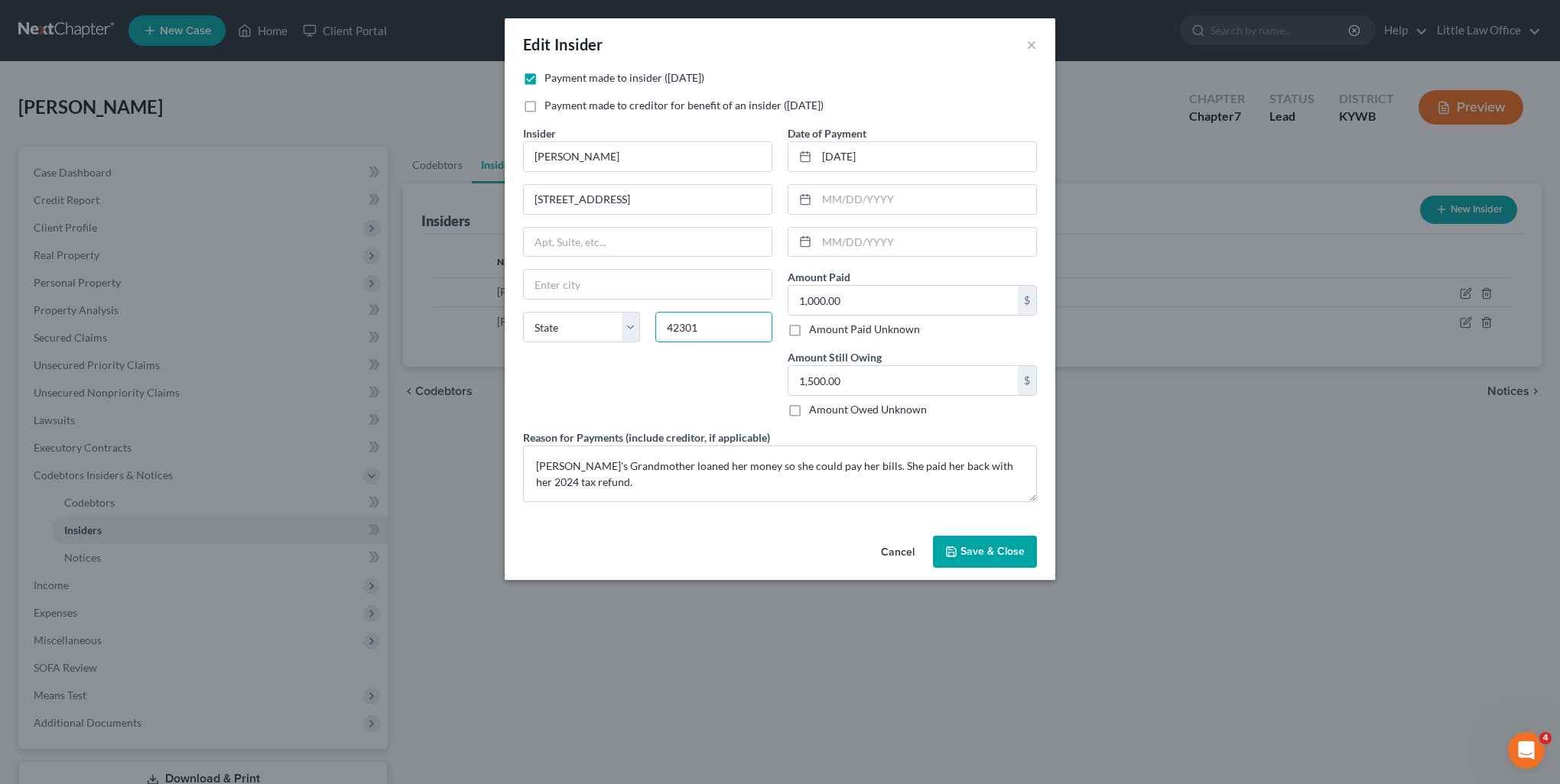
type input "42301"
type input "Owensboro"
select select "18"
drag, startPoint x: 642, startPoint y: 204, endPoint x: 782, endPoint y: 209, distance: 140.1
click at [782, 209] on div "Payment made to insider (within 1 year) Payment made to creditor for benefit of…" at bounding box center [780, 292] width 529 height 444
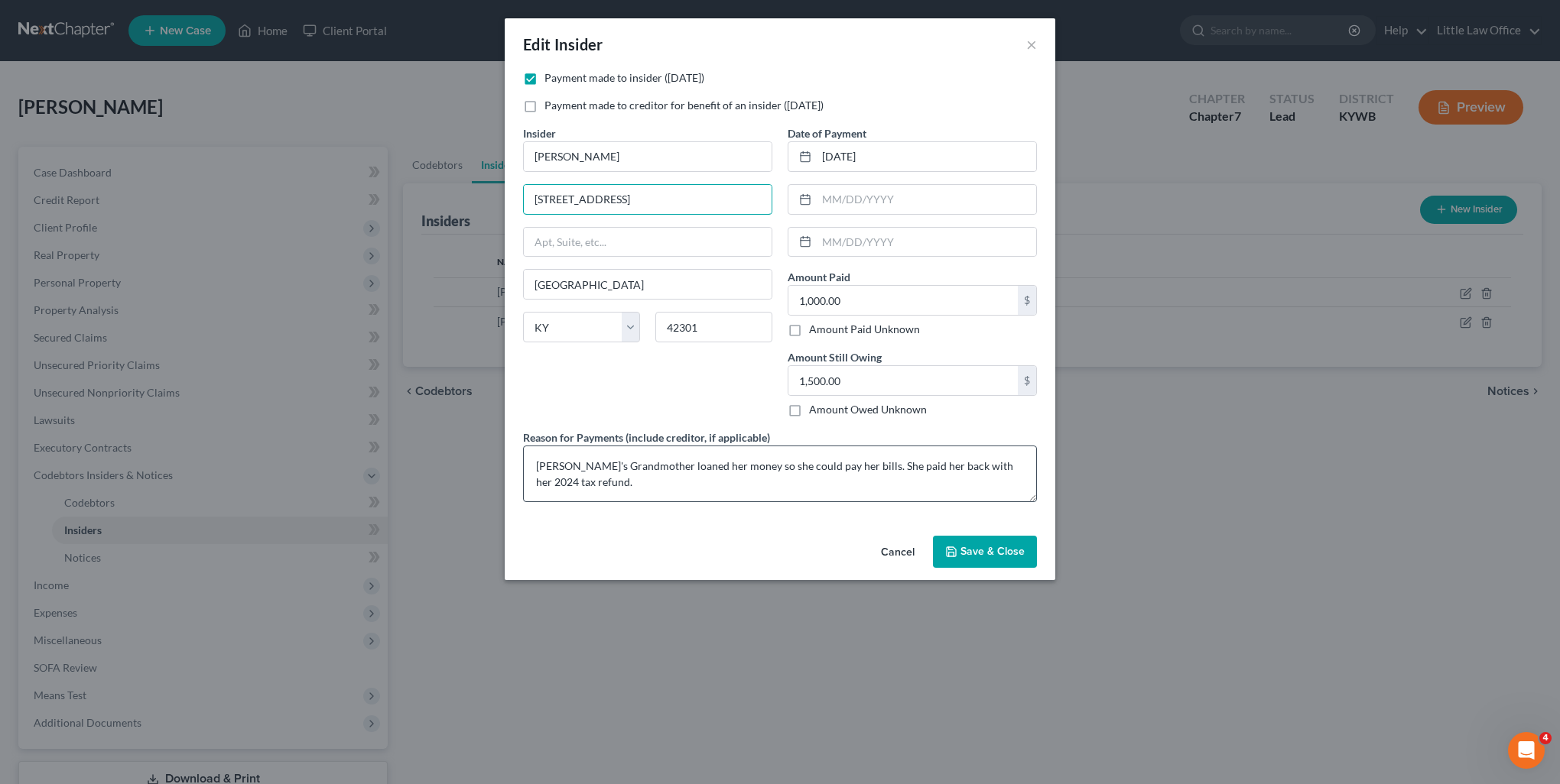
type input "5570 US Highway 60 W"
click at [812, 470] on textarea "Debtor's Grandmother loaned her money so she could pay her bills. She paid her …" at bounding box center [780, 474] width 514 height 57
type textarea "Debtor's Grandmother loaned her money so she could pay bills. She paid her back…"
click at [989, 558] on button "Save & Close" at bounding box center [985, 552] width 104 height 32
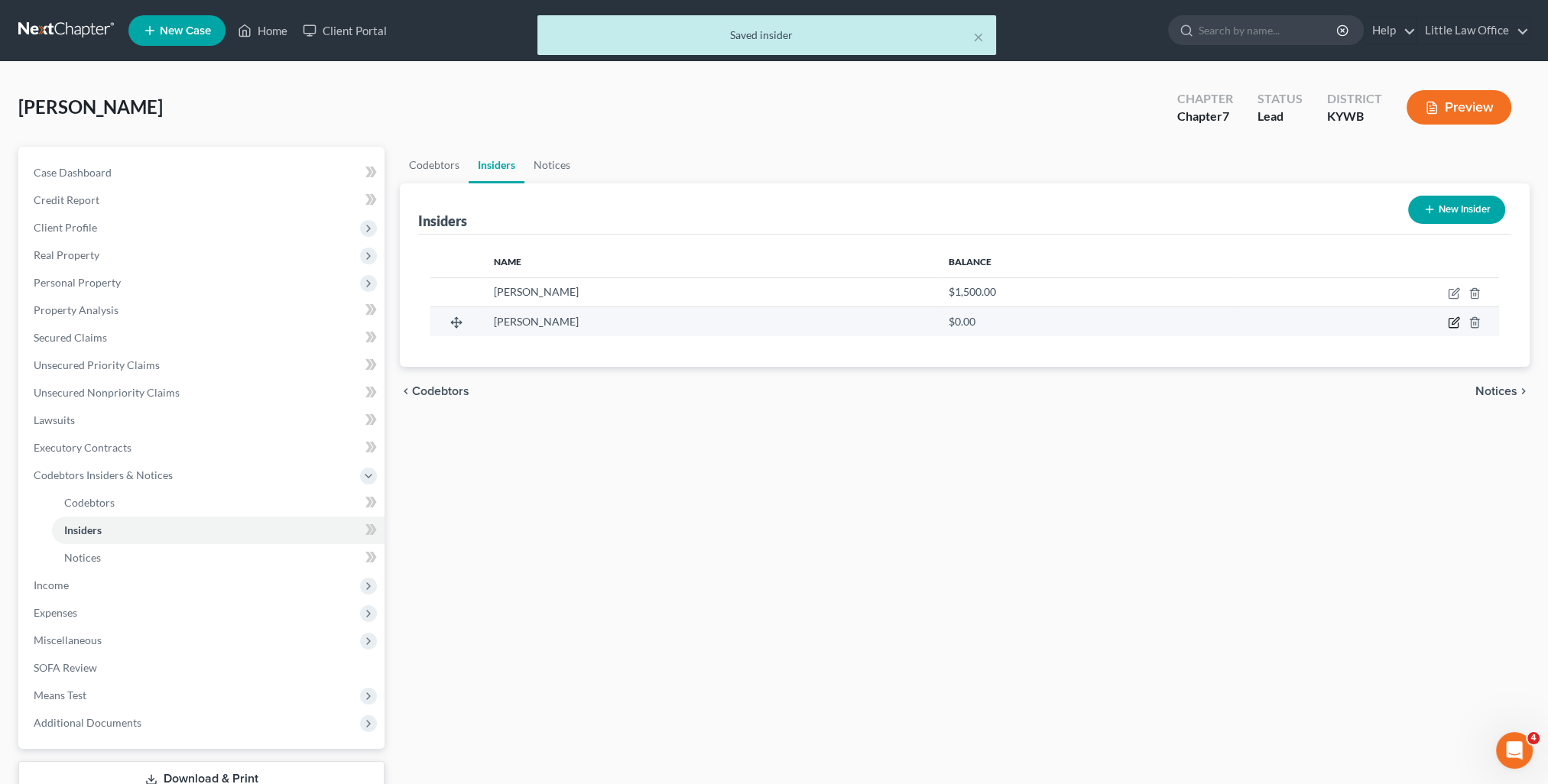
click at [1458, 327] on icon "button" at bounding box center [1453, 322] width 9 height 9
select select "18"
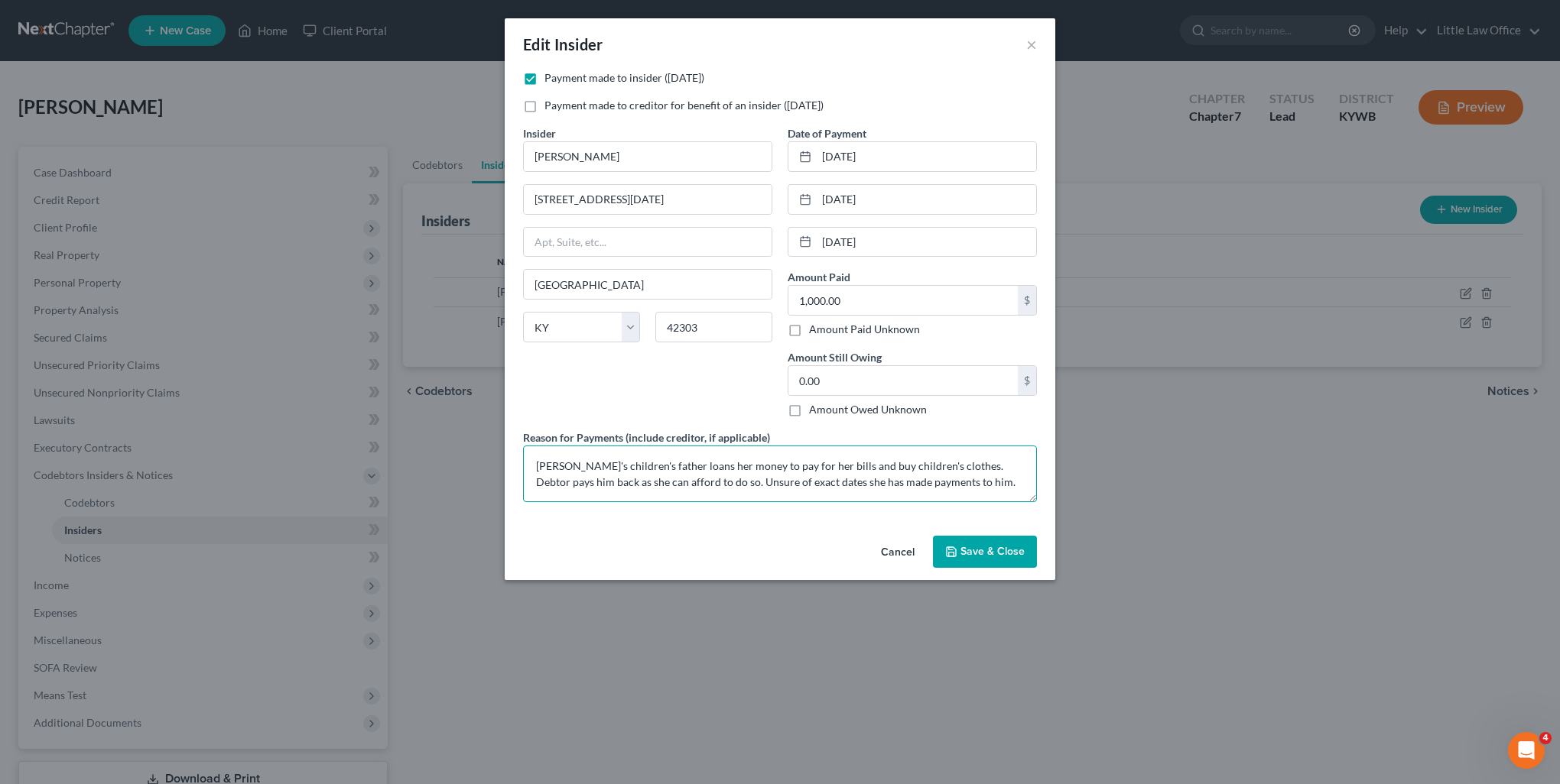
drag, startPoint x: 860, startPoint y: 468, endPoint x: 848, endPoint y: 494, distance: 28.6
click at [860, 469] on textarea "Debtor's children's father loans her money to pay for her bills and buy childre…" at bounding box center [780, 474] width 514 height 57
type textarea "Debtor's children's father loans her money to pay for her bills and buy the chi…"
click at [961, 554] on button "Save & Close" at bounding box center [985, 552] width 104 height 32
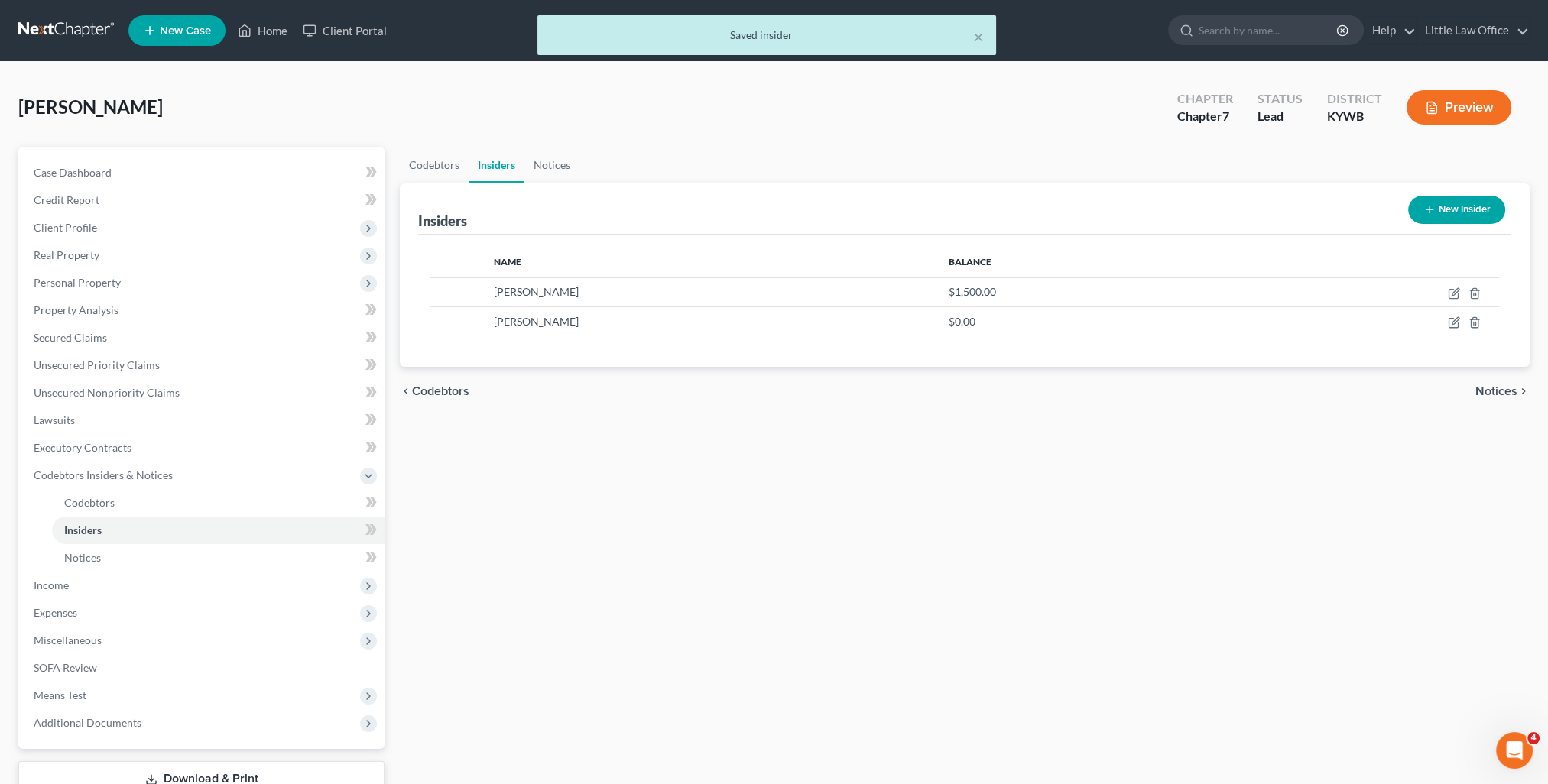
click at [1504, 378] on div "chevron_left Codebtors Notices chevron_right" at bounding box center [965, 391] width 1130 height 49
click at [1506, 388] on span "Notices" at bounding box center [1496, 391] width 42 height 12
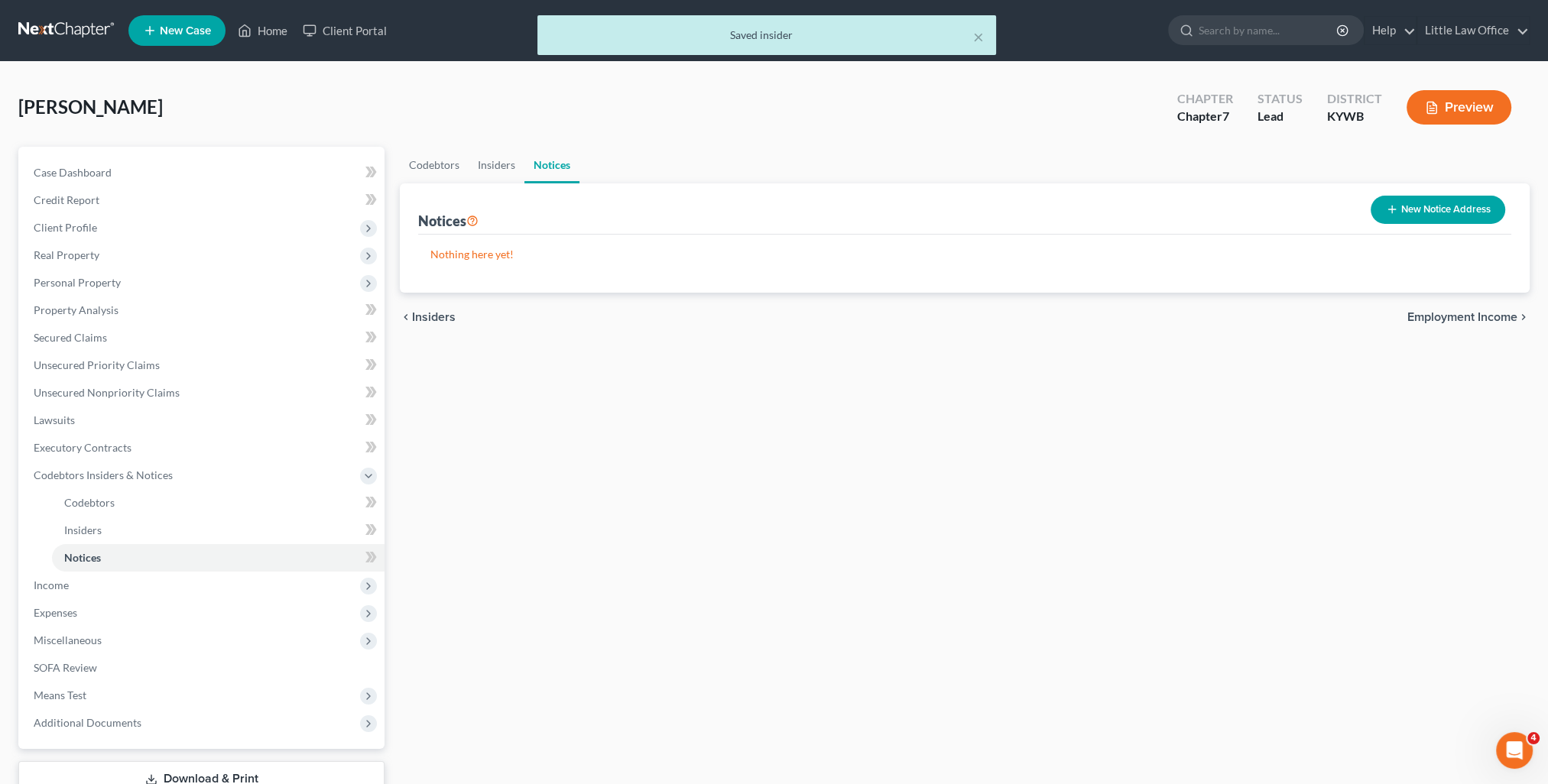
click at [1459, 313] on span "Employment Income" at bounding box center [1462, 317] width 110 height 12
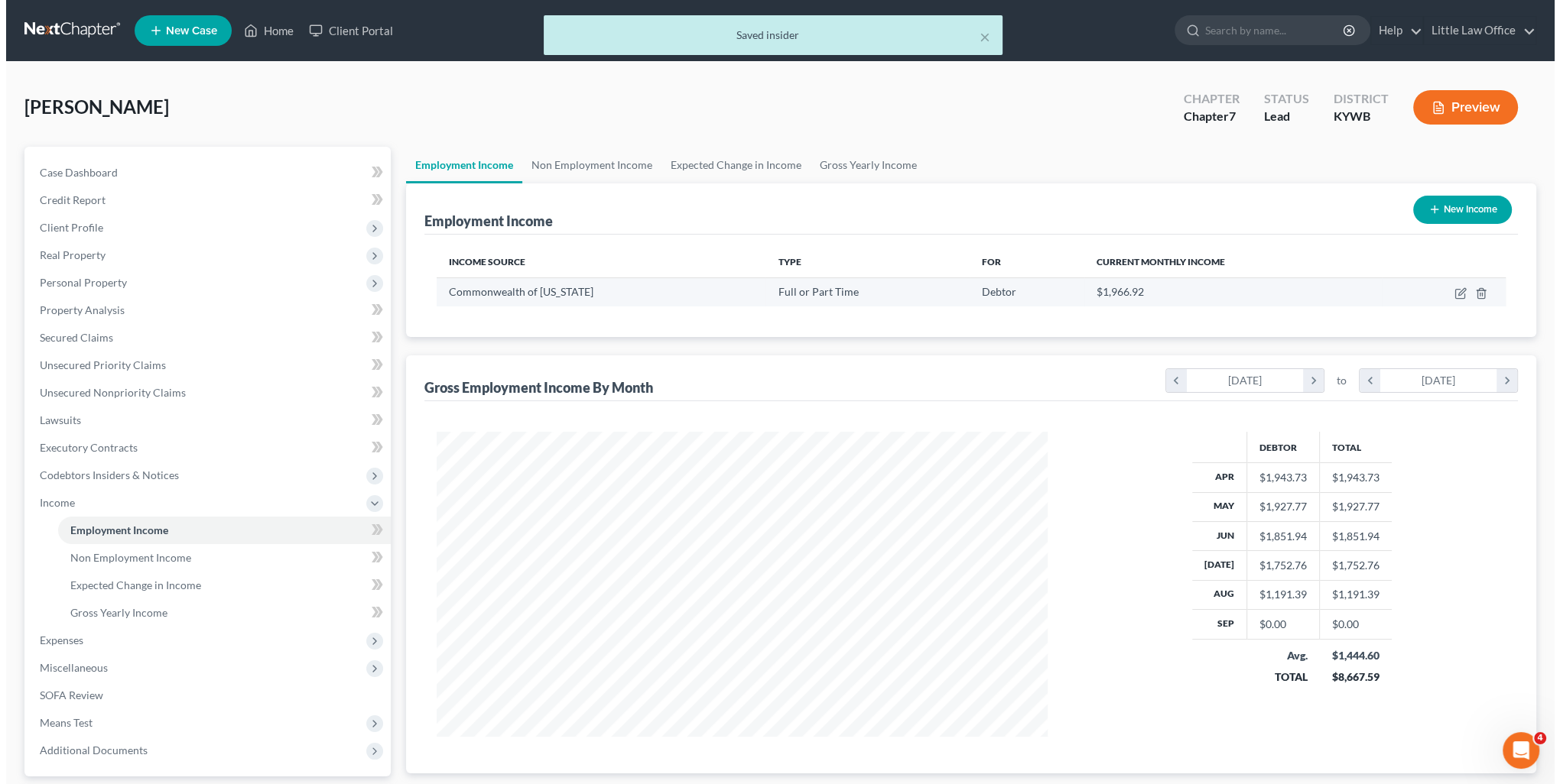
scroll to position [305, 641]
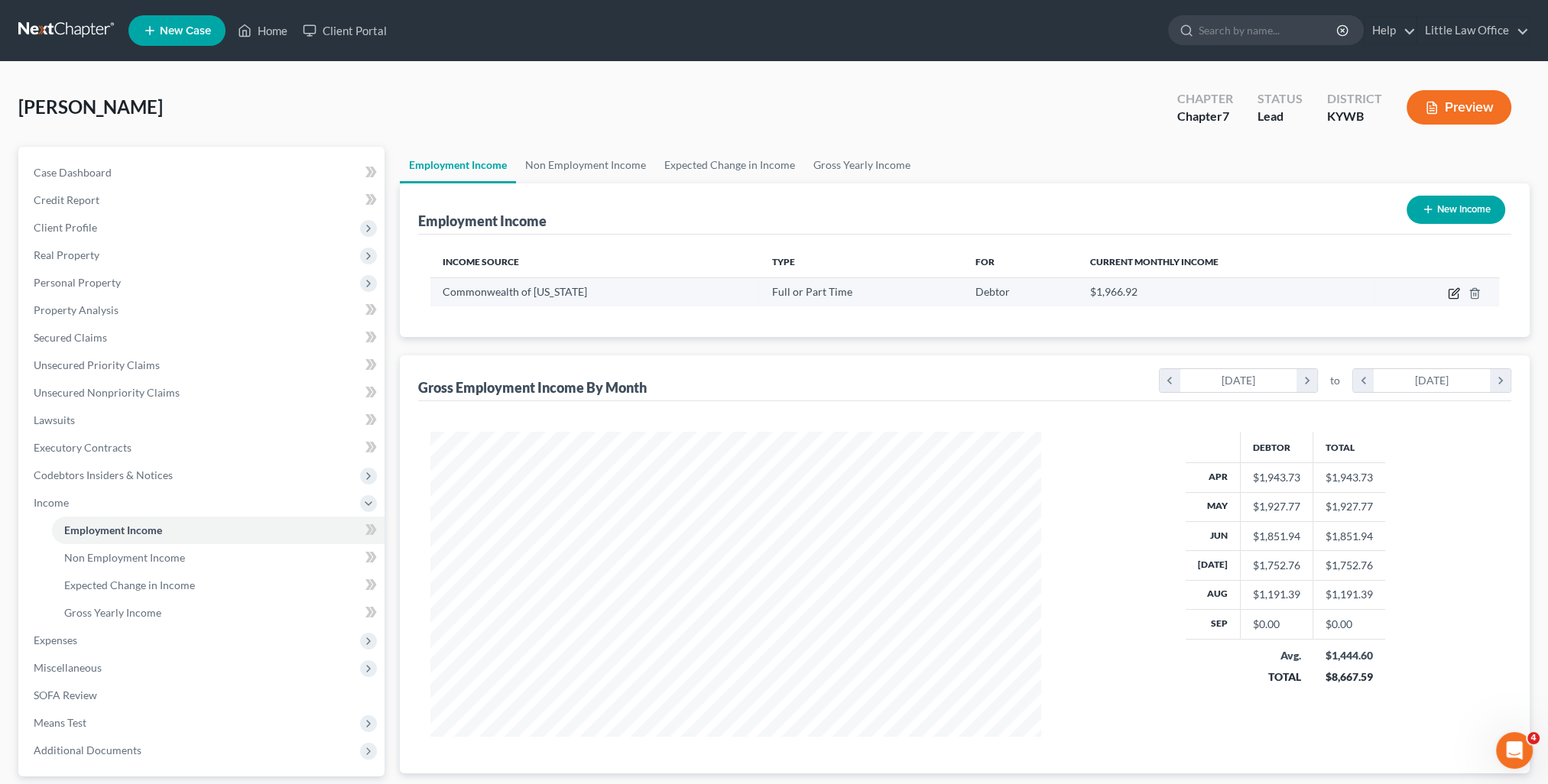
click at [1458, 293] on icon "button" at bounding box center [1453, 293] width 9 height 9
select select "0"
select select "18"
select select "1"
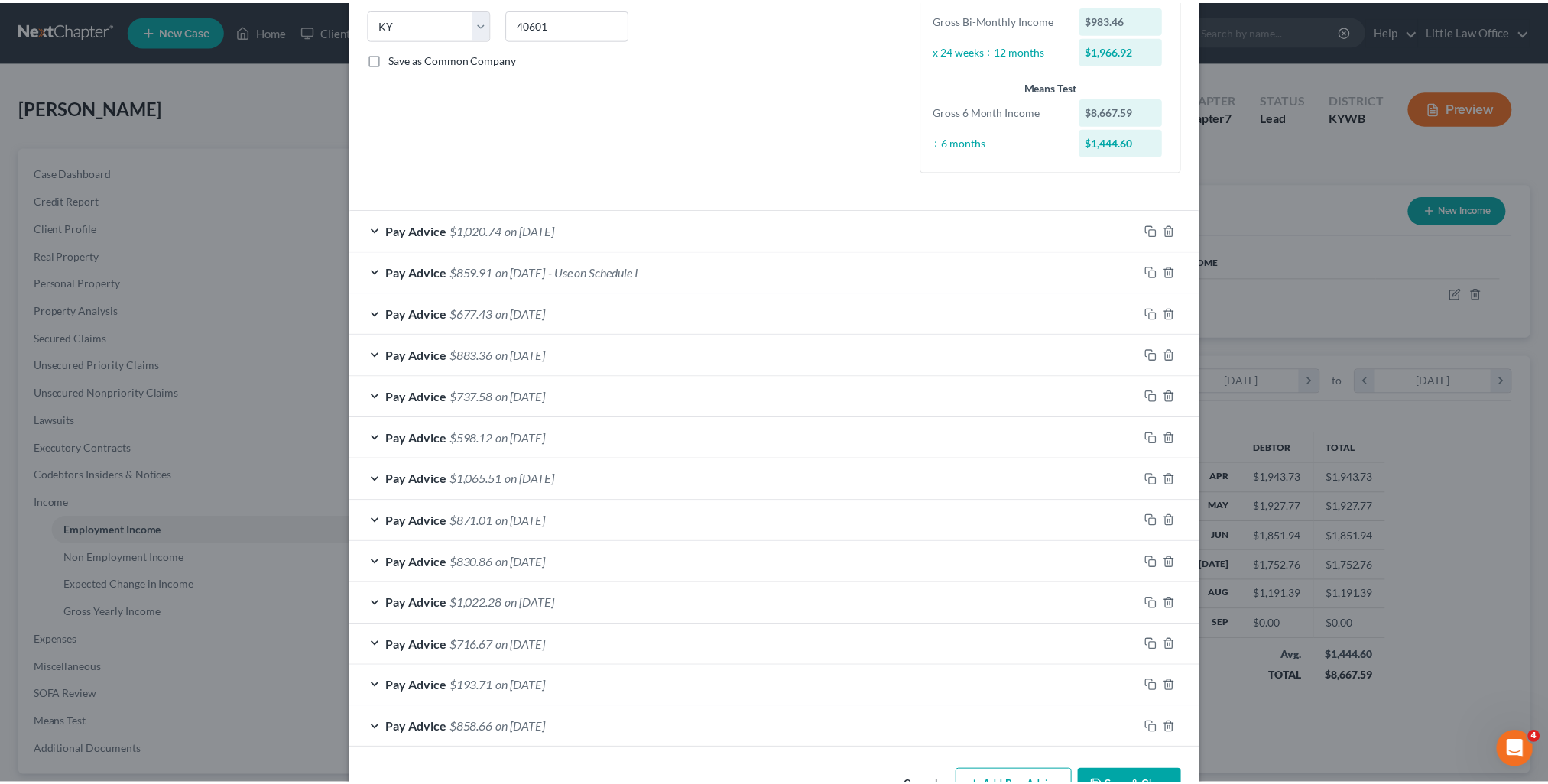
scroll to position [353, 0]
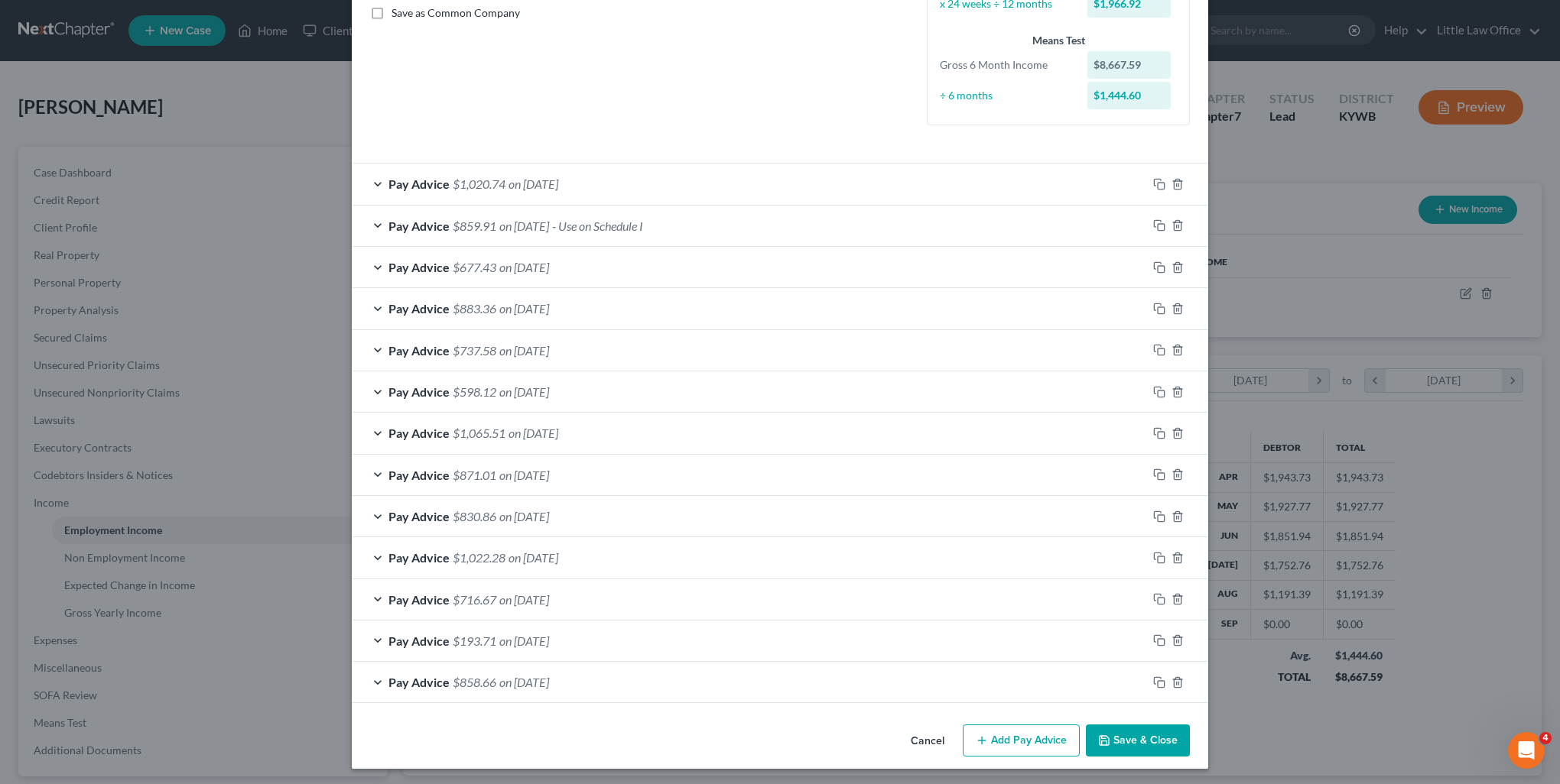
click at [1141, 736] on button "Save & Close" at bounding box center [1138, 741] width 104 height 32
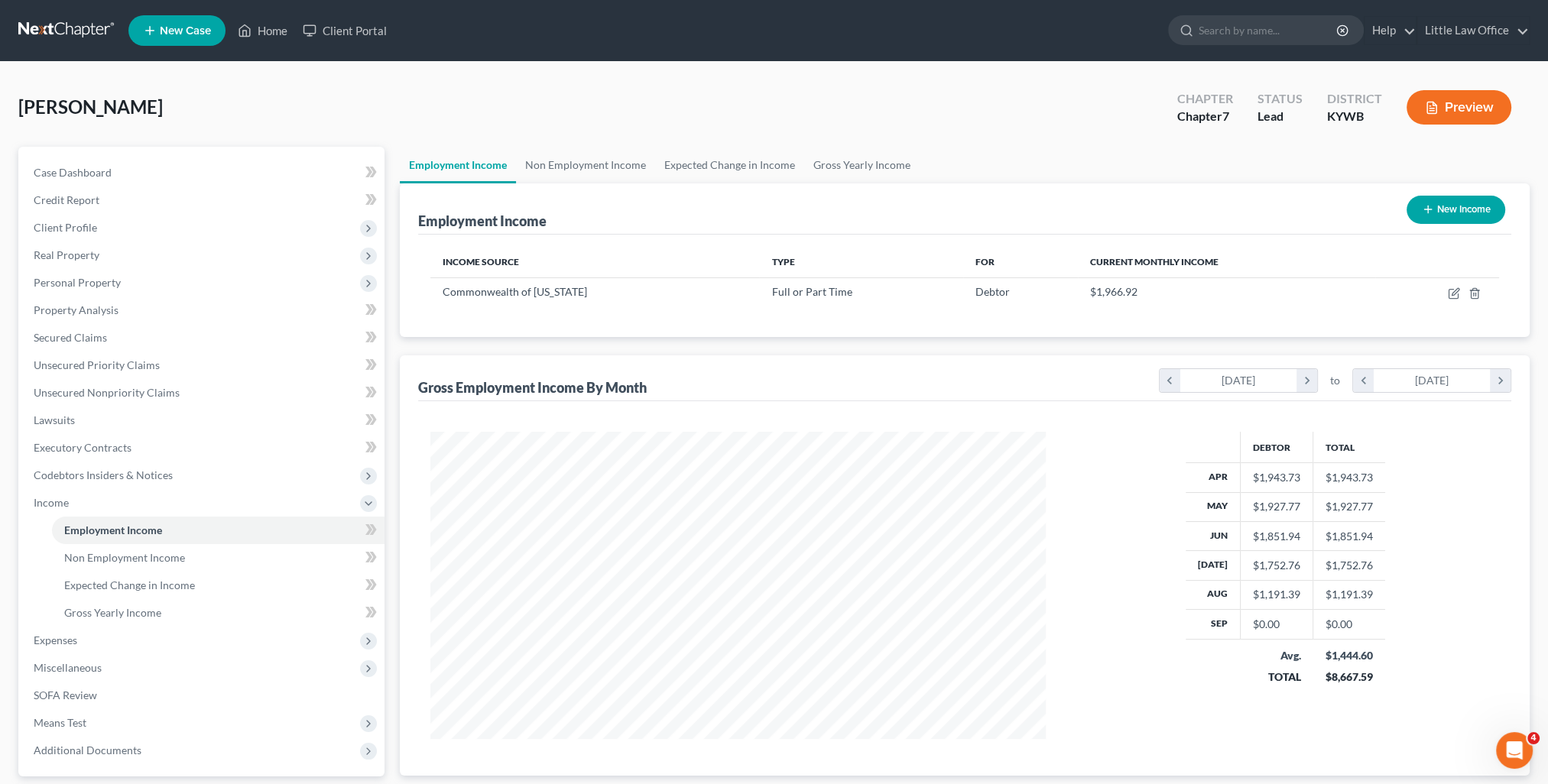
scroll to position [764090, 763856]
click at [609, 163] on link "Non Employment Income" at bounding box center [585, 165] width 139 height 36
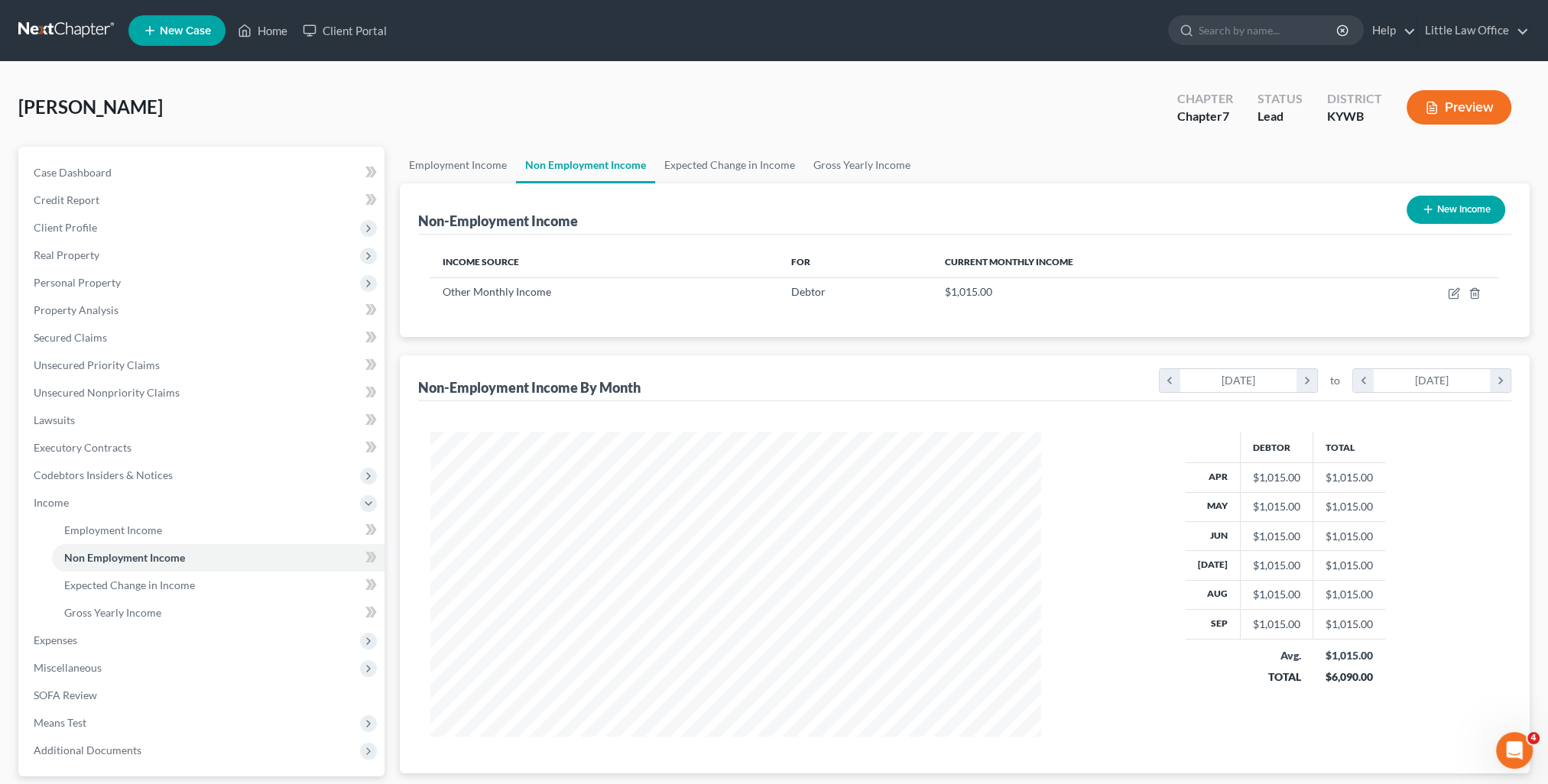
scroll to position [305, 641]
click at [700, 166] on link "Expected Change in Income" at bounding box center [730, 165] width 149 height 36
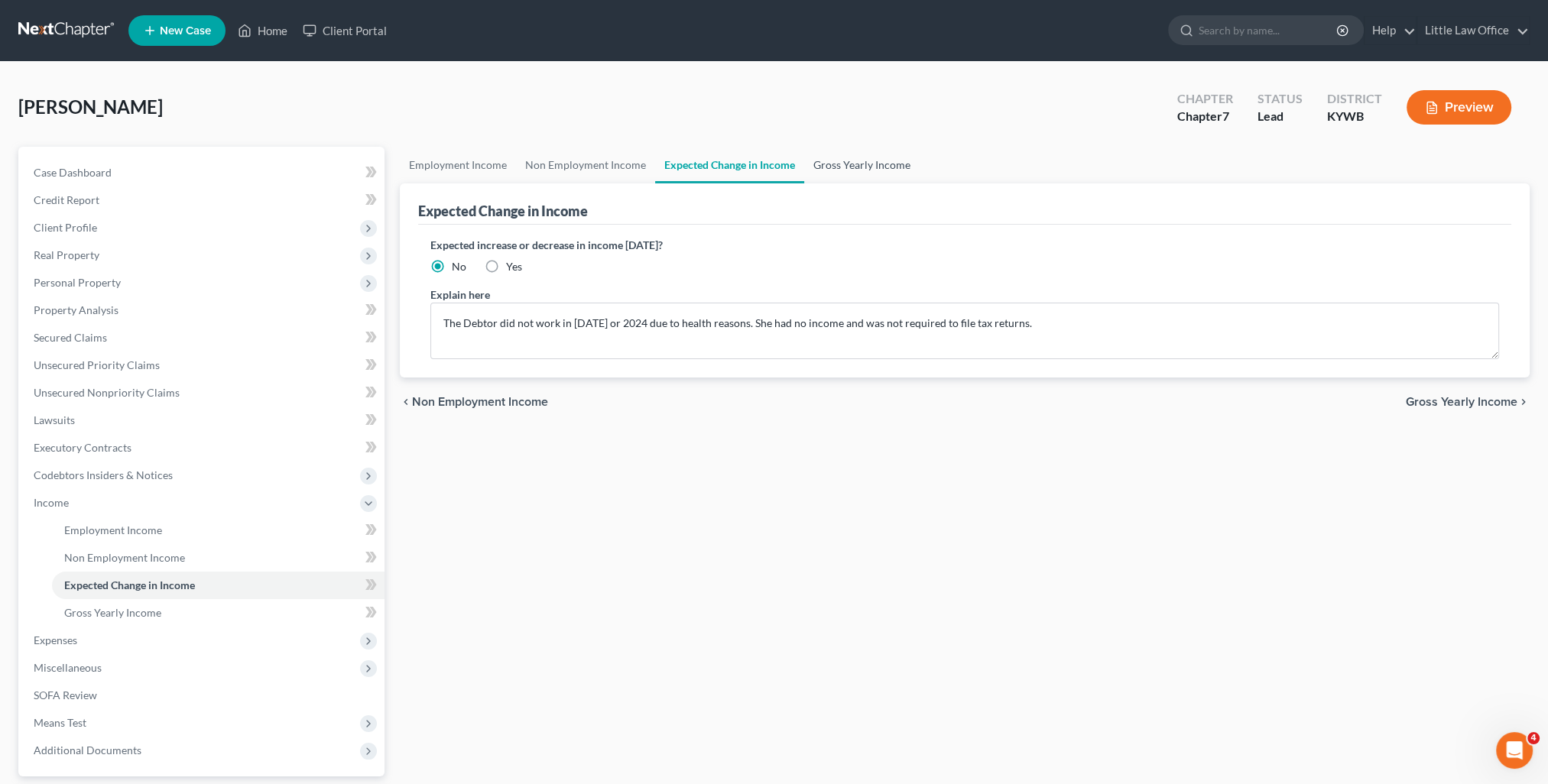
click at [851, 163] on link "Gross Yearly Income" at bounding box center [862, 165] width 116 height 36
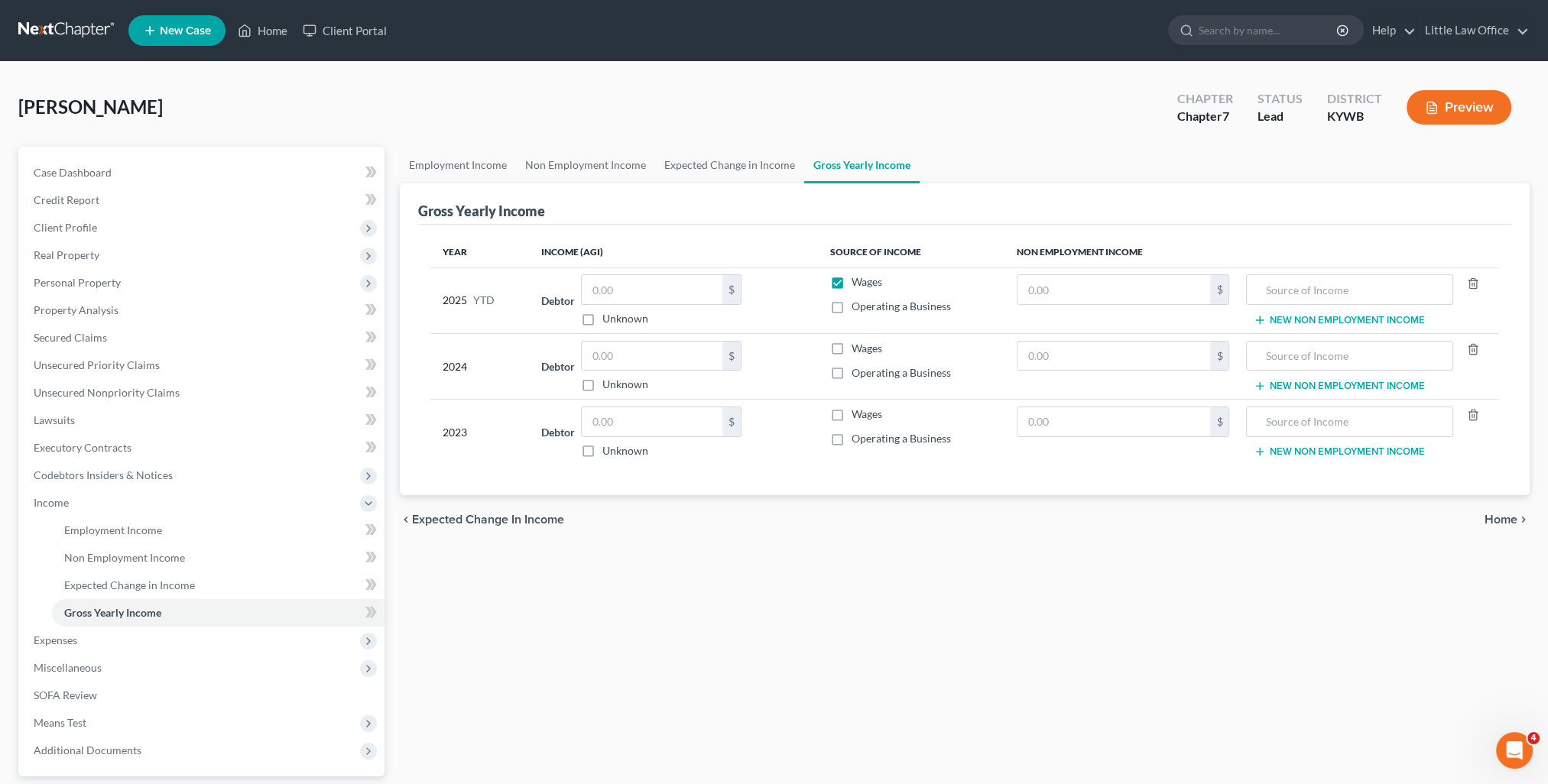
click at [1495, 518] on span "Home" at bounding box center [1501, 520] width 33 height 12
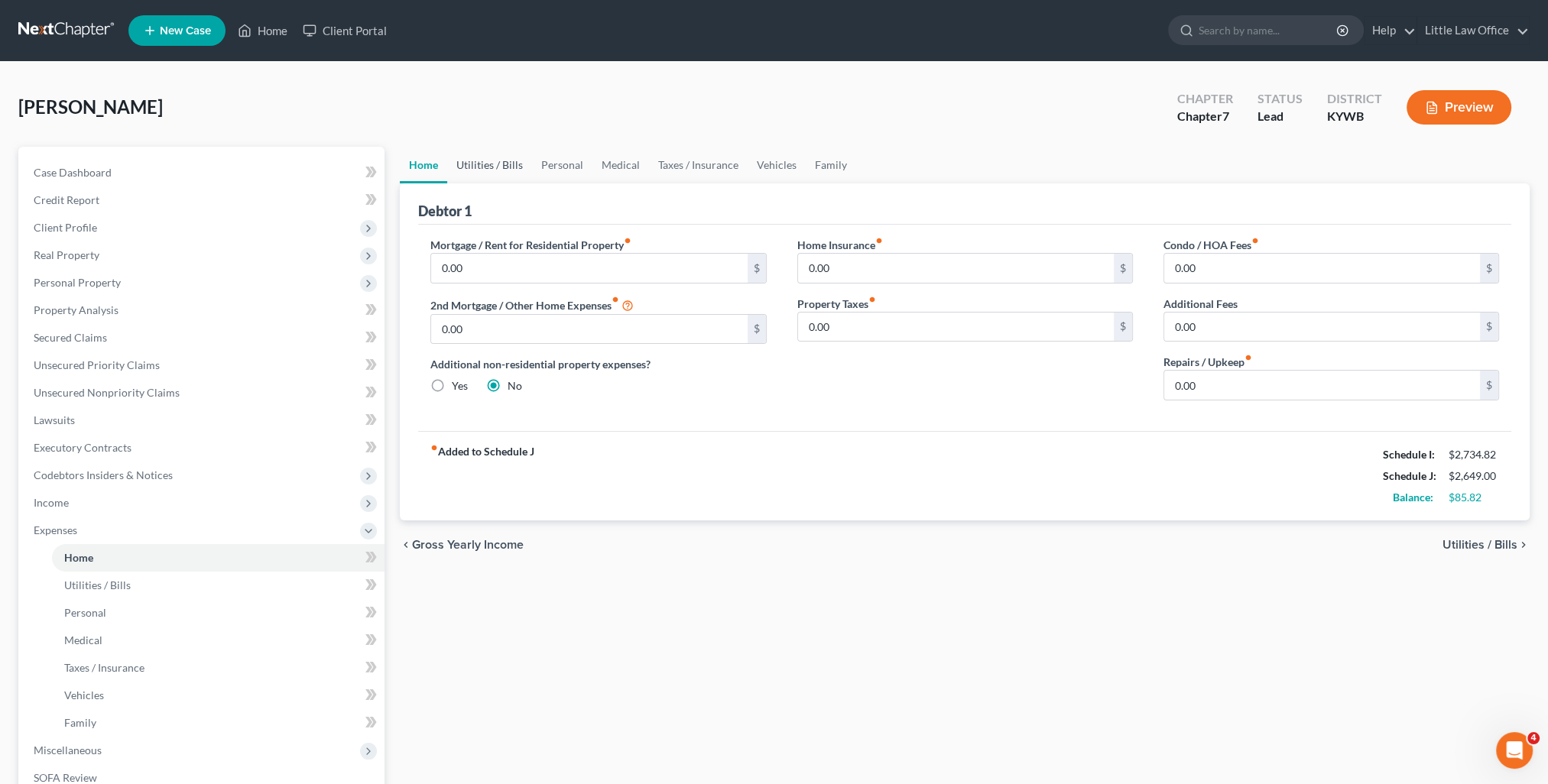
click at [484, 173] on link "Utilities / Bills" at bounding box center [489, 165] width 85 height 36
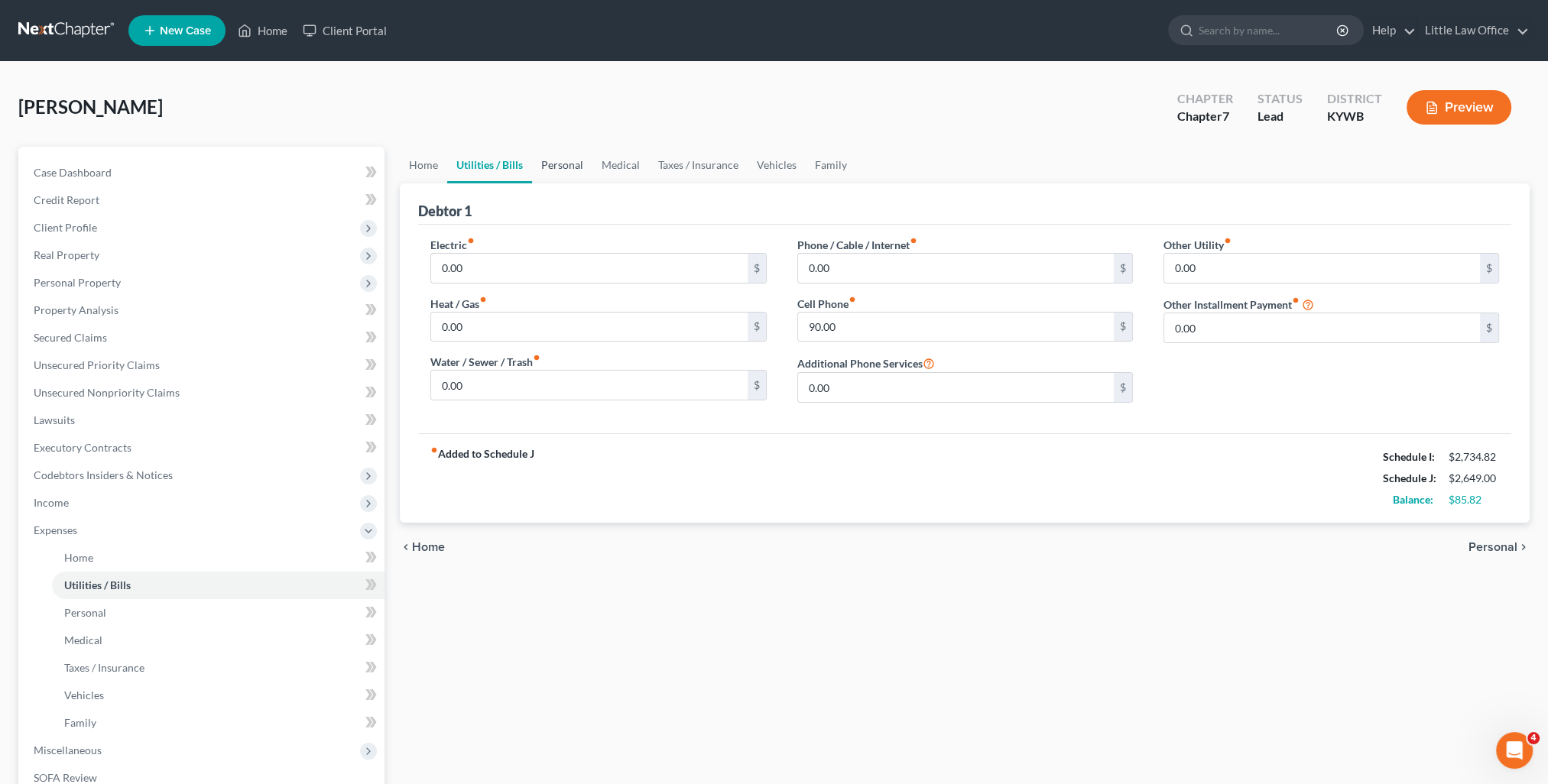
click at [565, 173] on link "Personal" at bounding box center [562, 165] width 61 height 36
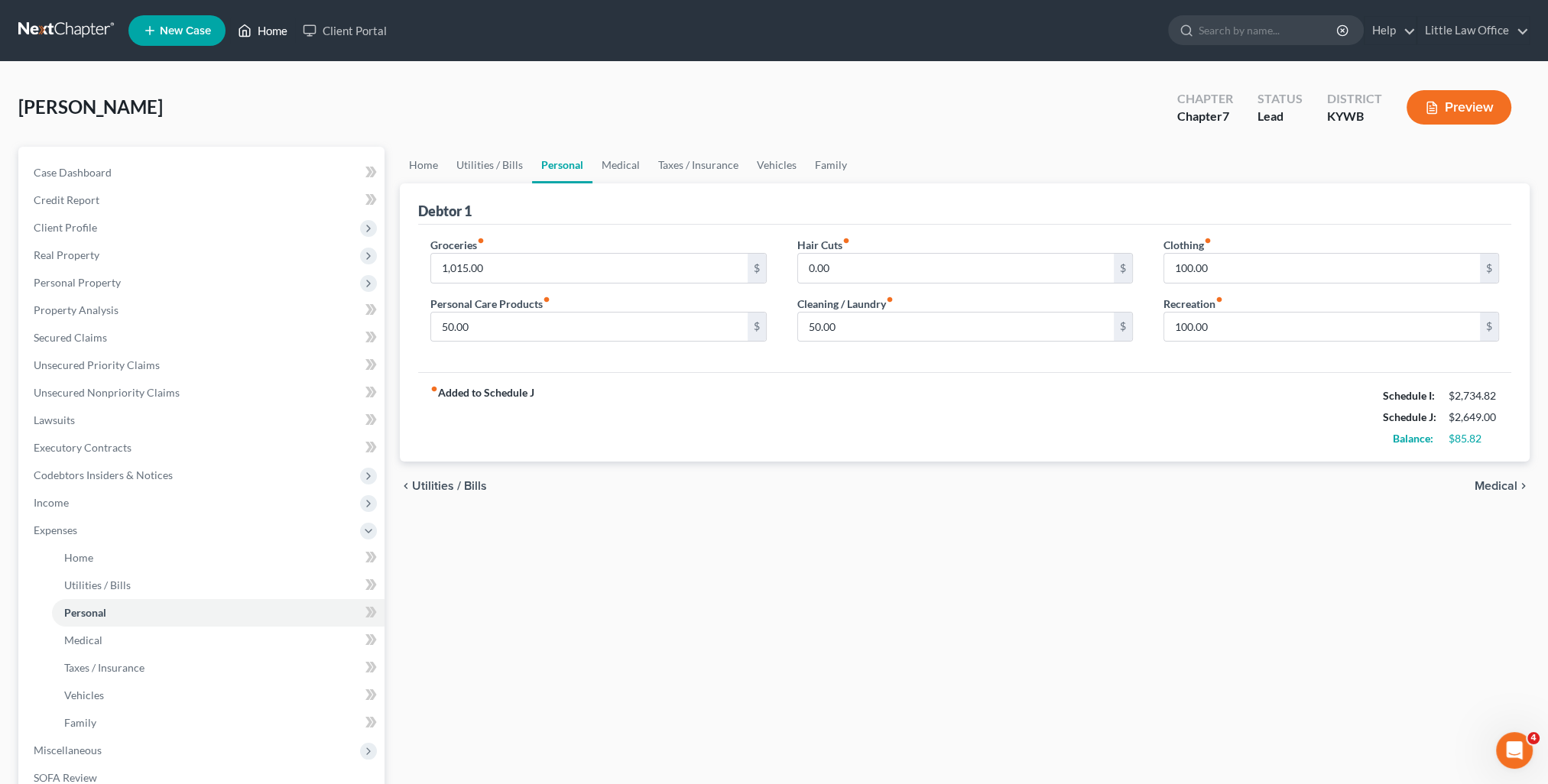
click at [266, 37] on link "Home" at bounding box center [263, 31] width 65 height 27
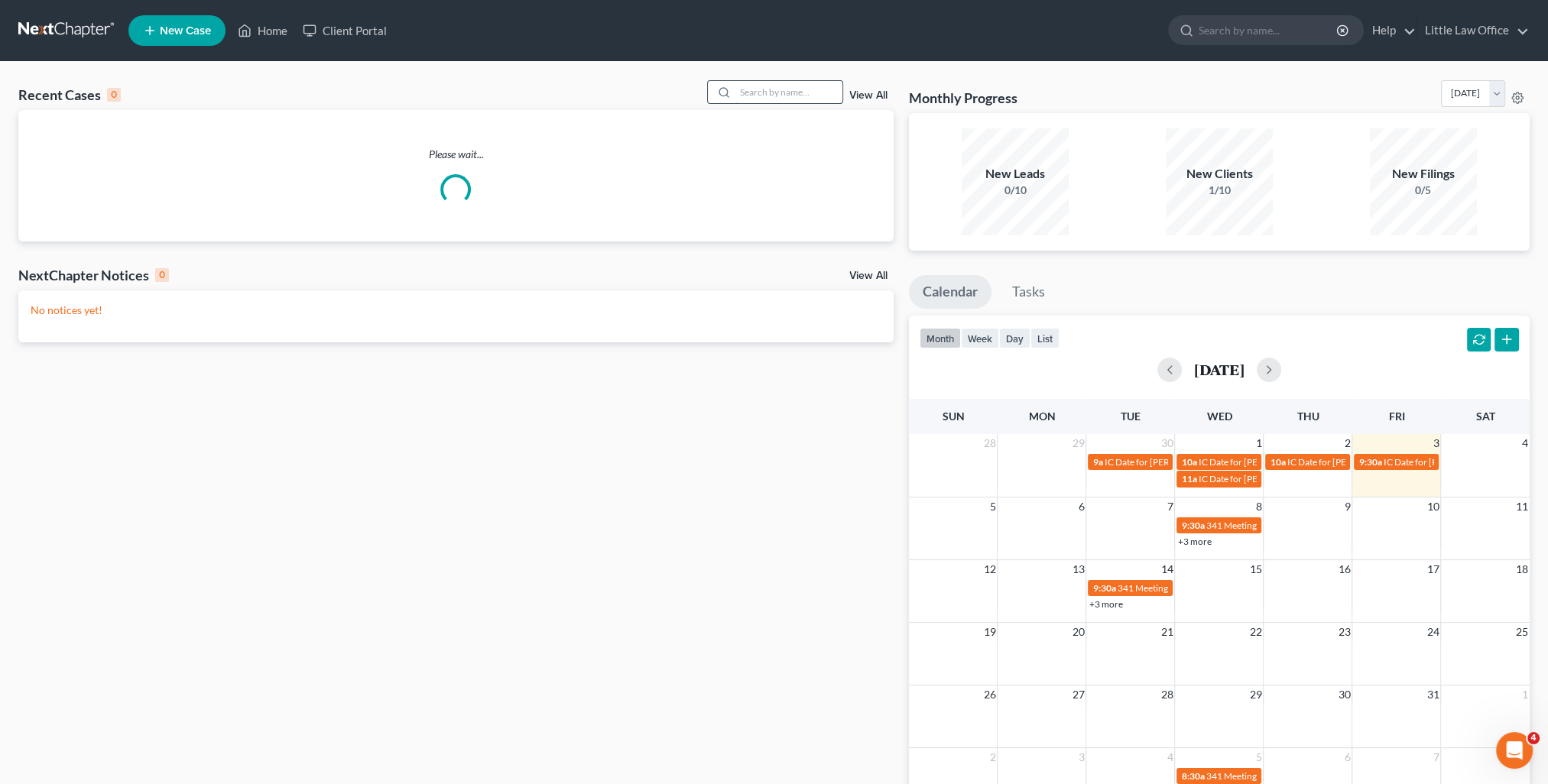
click at [766, 89] on input "search" at bounding box center [789, 91] width 107 height 22
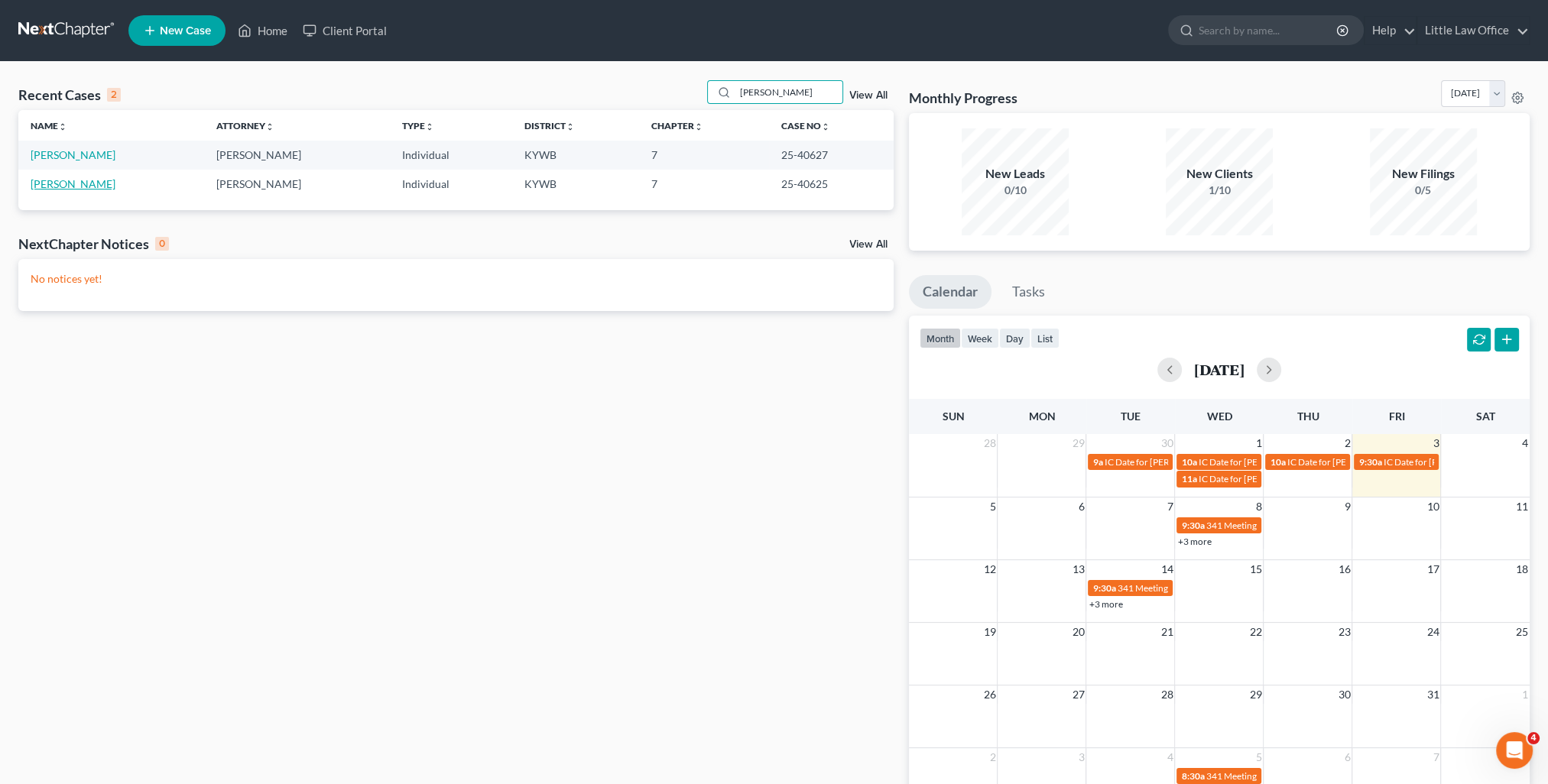
click at [75, 183] on link "[PERSON_NAME]" at bounding box center [73, 183] width 85 height 13
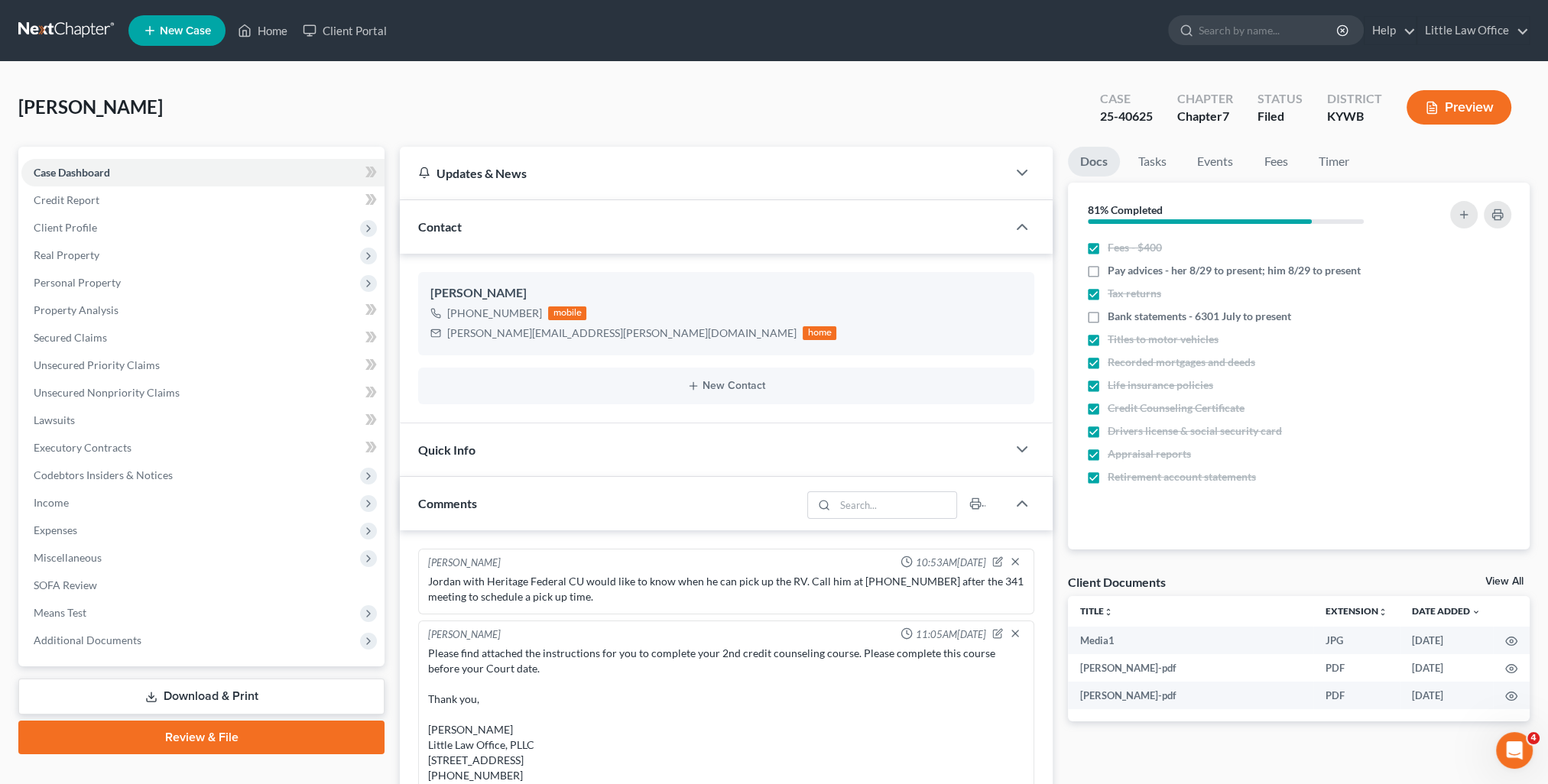
scroll to position [2566, 0]
click at [510, 417] on div "Rodney Braden +1 (270) 635-3035 mobile rodney.braden@yahoo.com home New Contact" at bounding box center [727, 338] width 653 height 169
click at [525, 436] on div "Quick Info" at bounding box center [703, 449] width 607 height 53
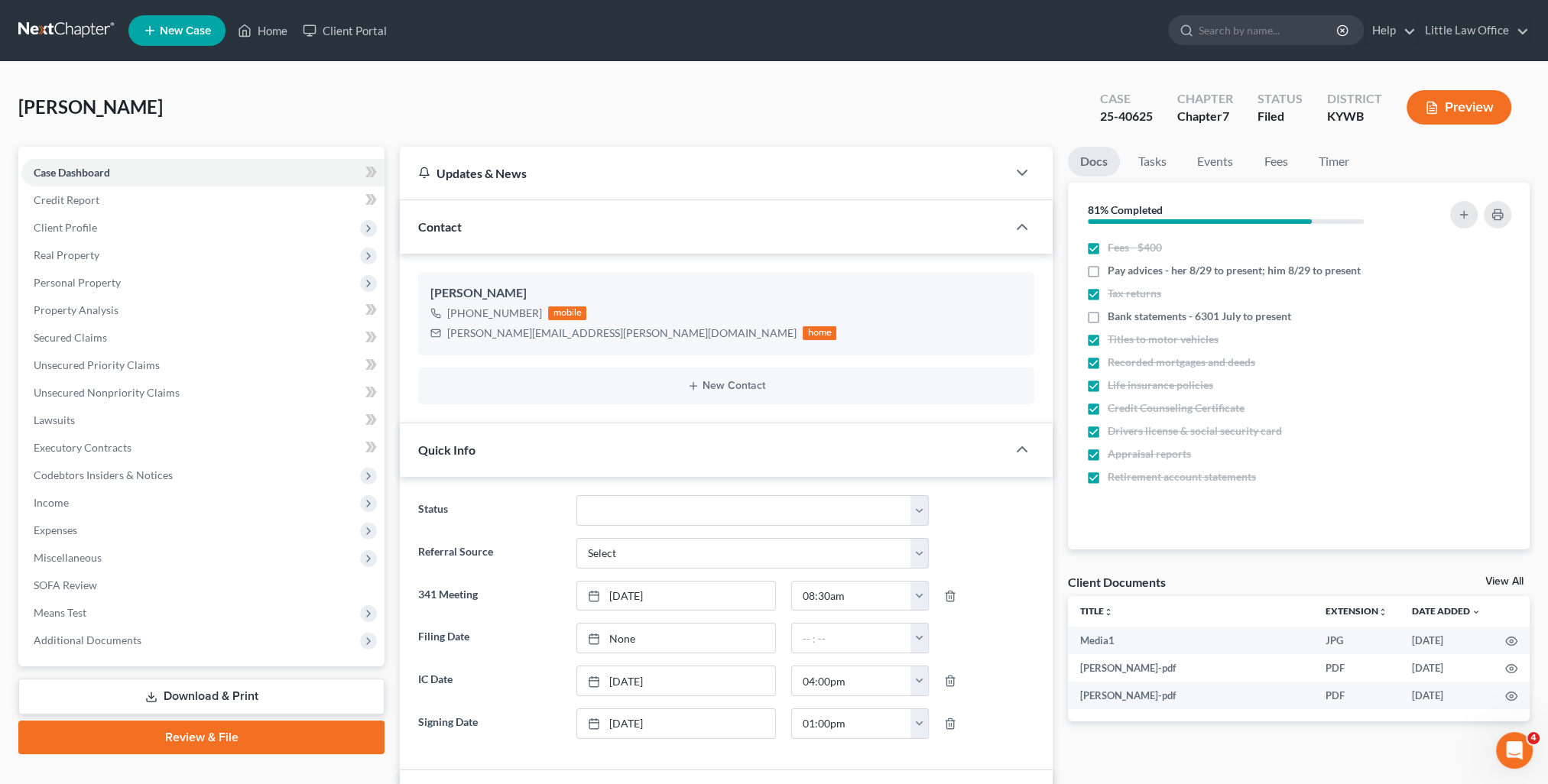
click at [528, 247] on div "Contact" at bounding box center [703, 226] width 607 height 53
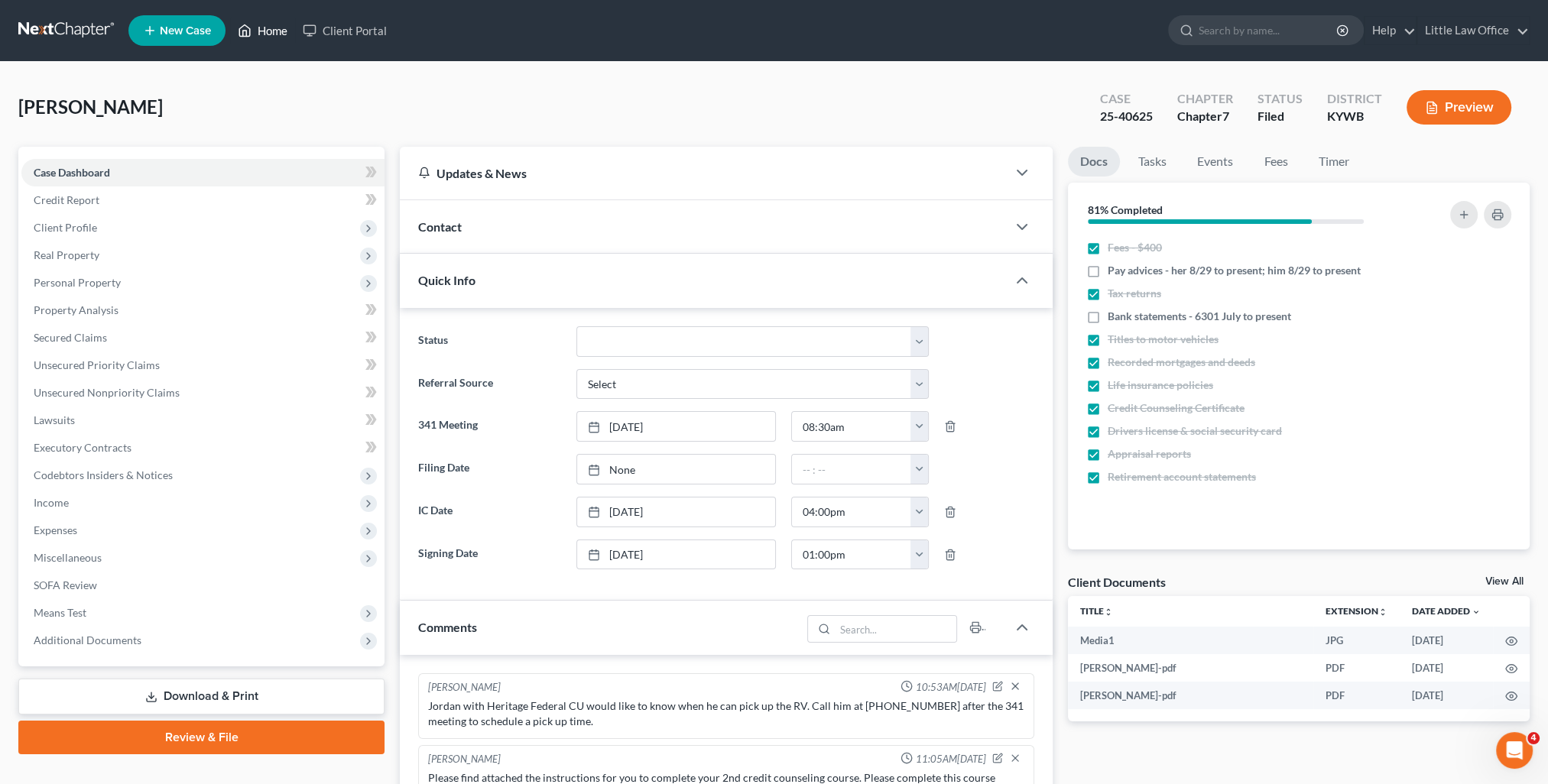
click at [272, 24] on link "Home" at bounding box center [263, 31] width 65 height 27
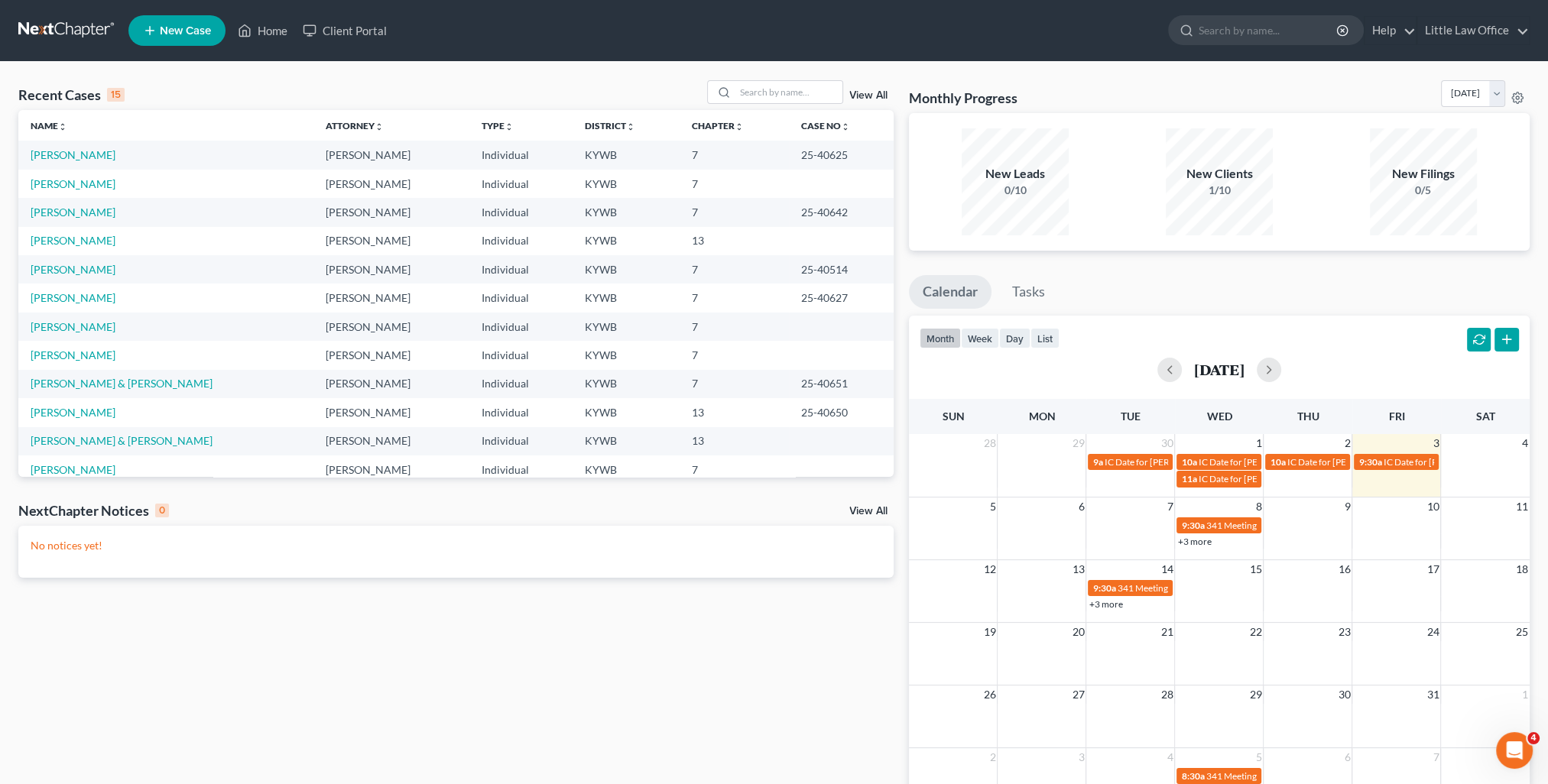
click at [53, 175] on td "[PERSON_NAME]" at bounding box center [166, 183] width 295 height 28
click at [53, 187] on link "[PERSON_NAME]" at bounding box center [73, 183] width 85 height 13
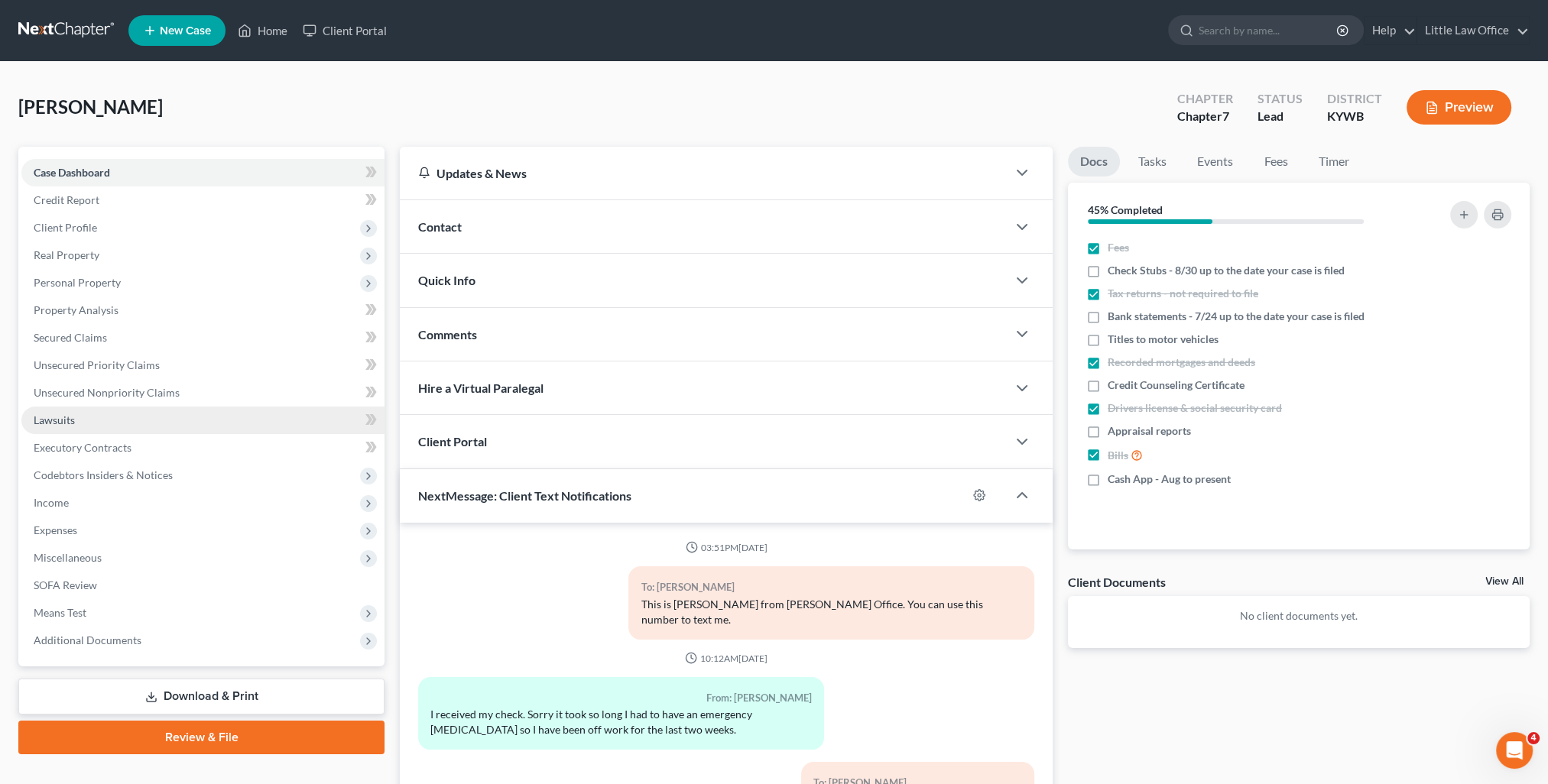
scroll to position [661, 0]
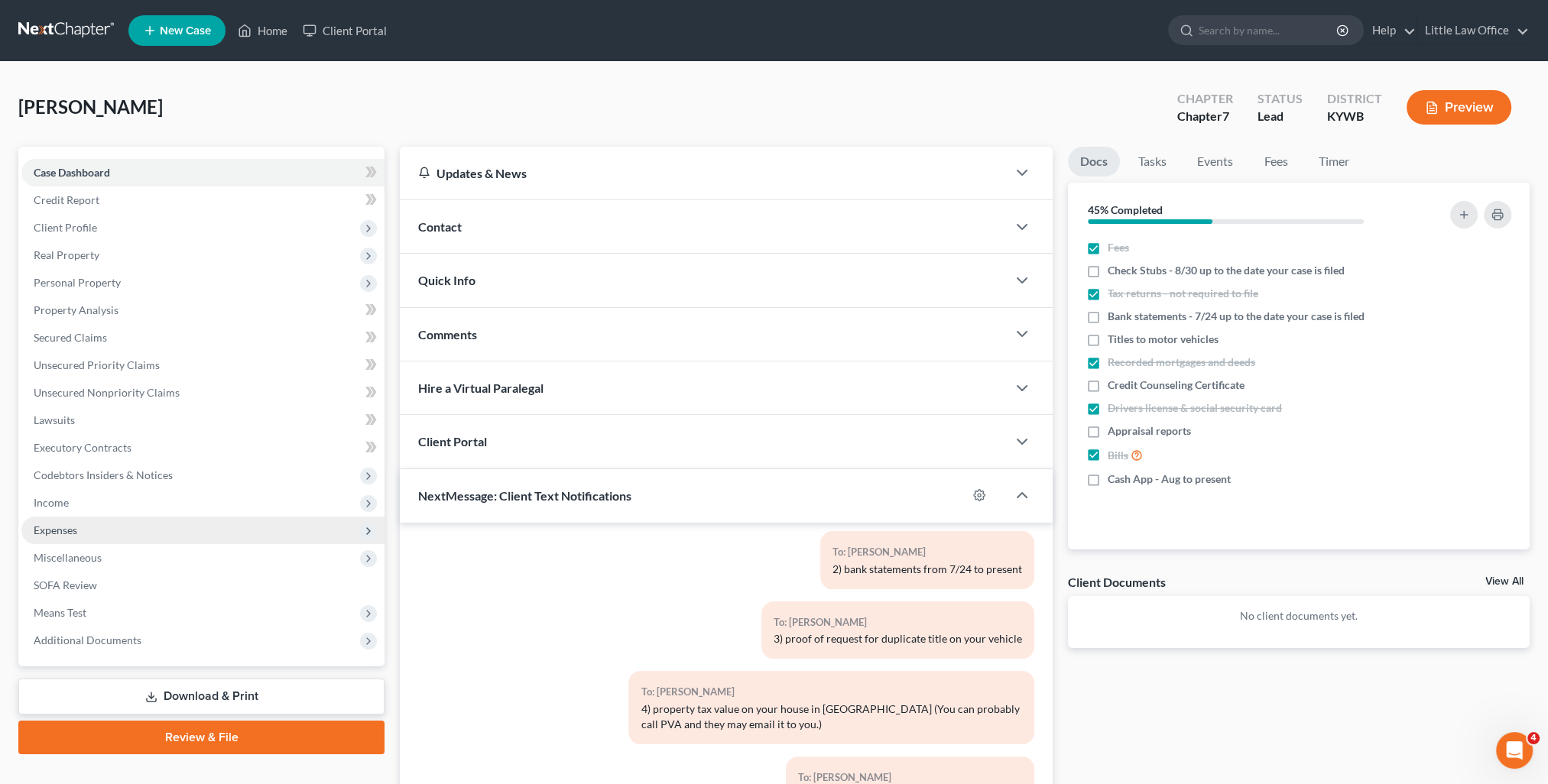
click at [77, 532] on span "Expenses" at bounding box center [56, 530] width 44 height 13
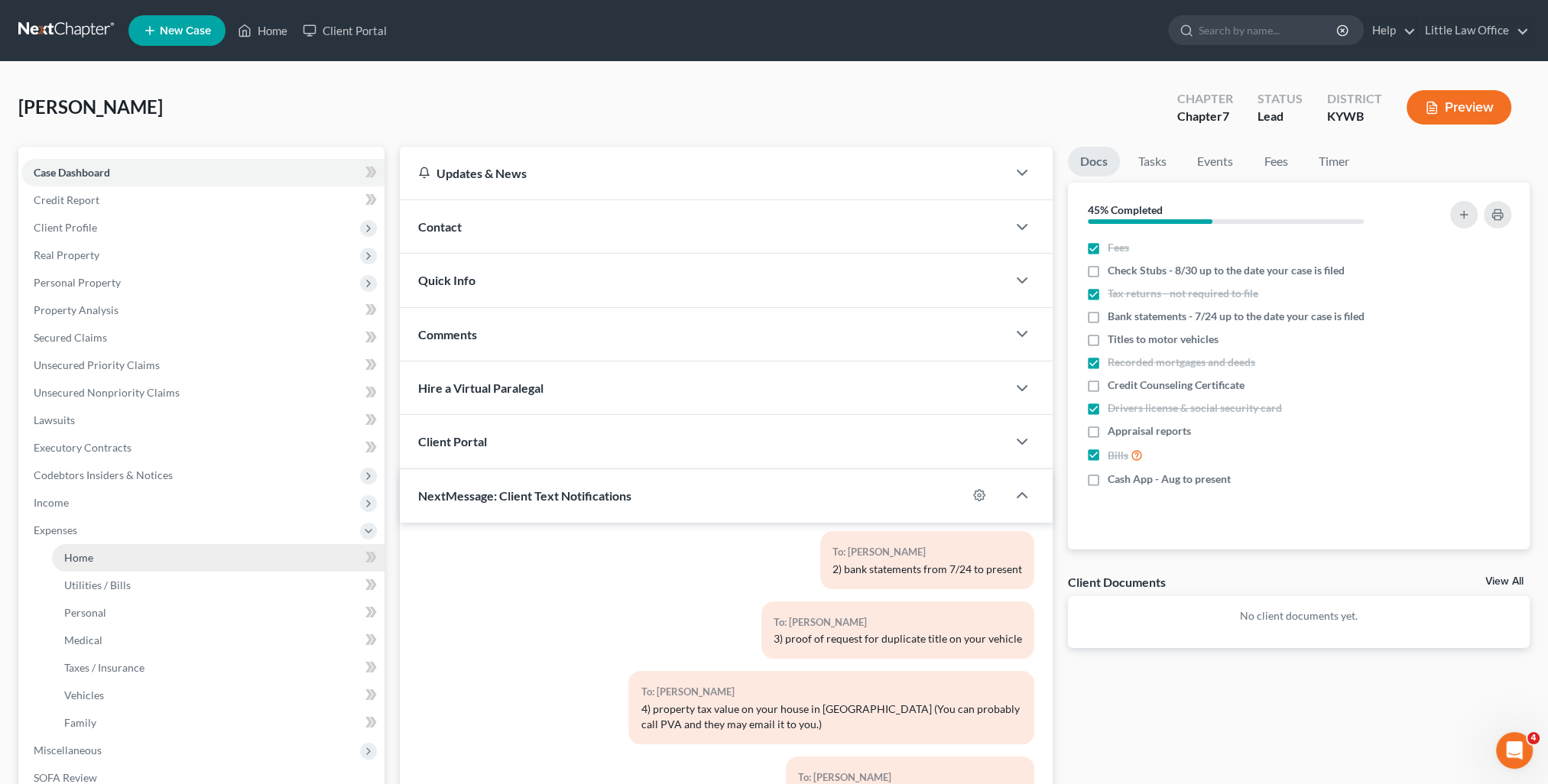
click at [110, 565] on link "Home" at bounding box center [217, 558] width 332 height 27
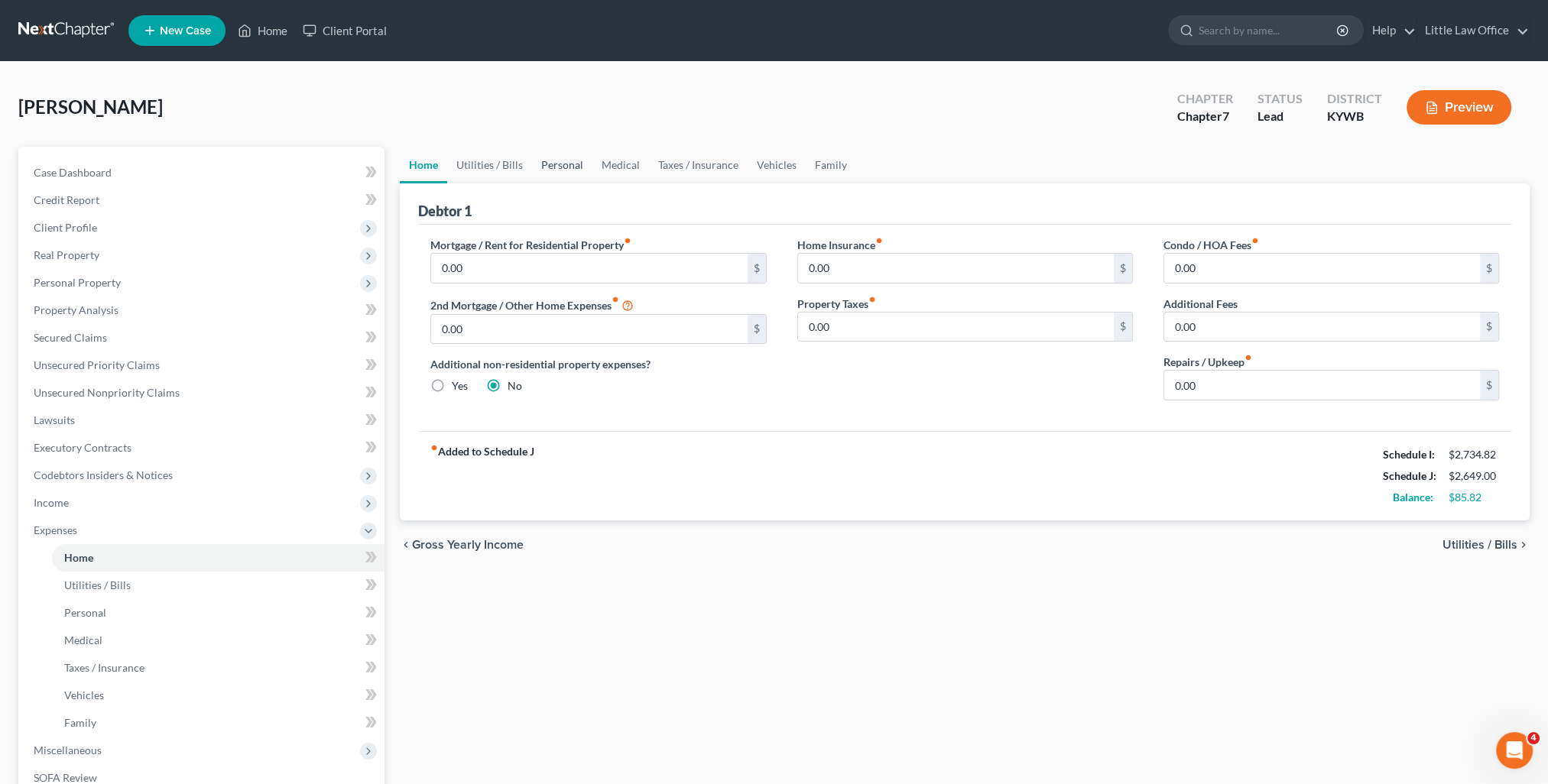
click at [570, 173] on link "Personal" at bounding box center [562, 165] width 61 height 36
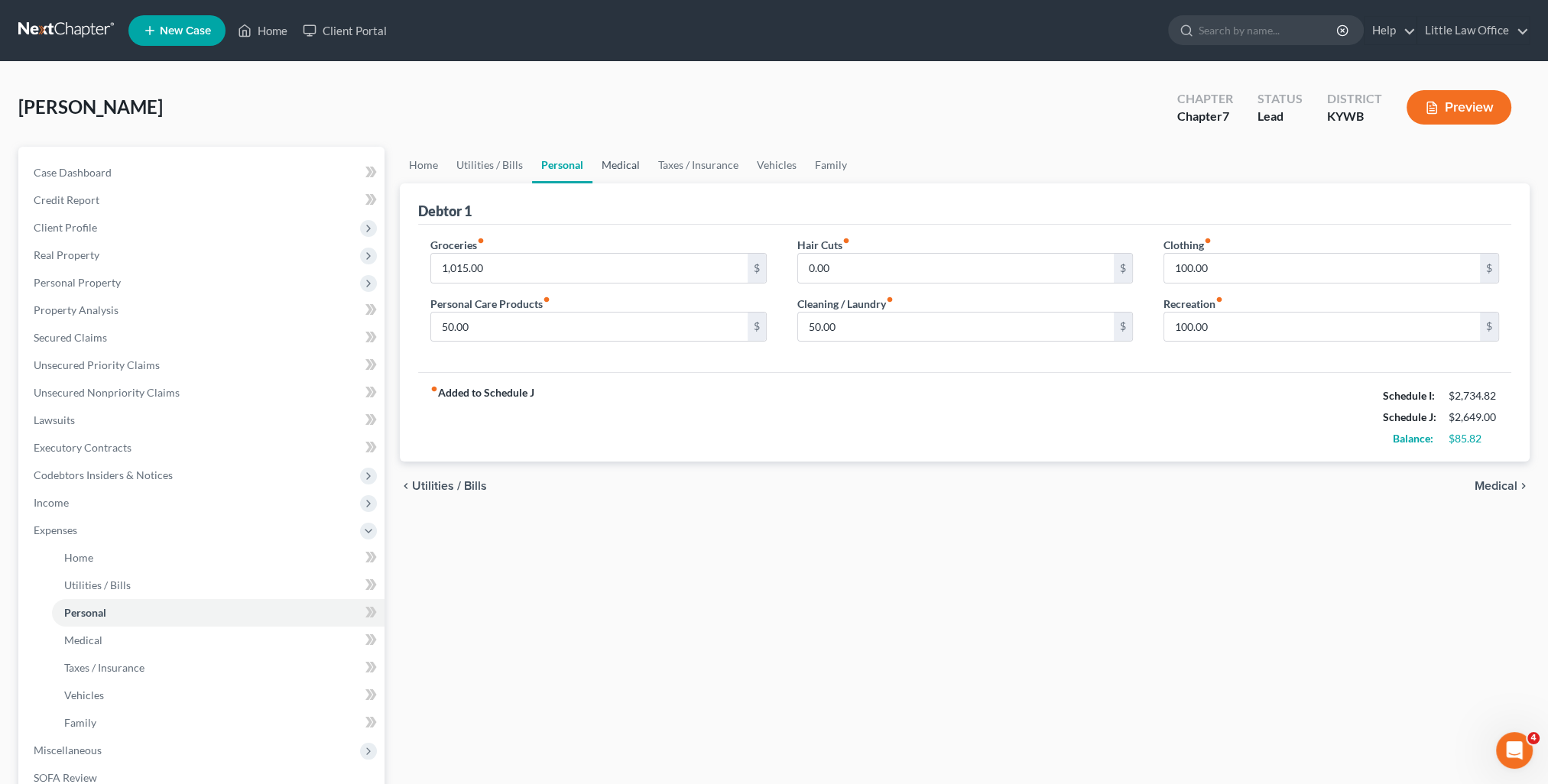
click at [614, 171] on link "Medical" at bounding box center [621, 165] width 57 height 36
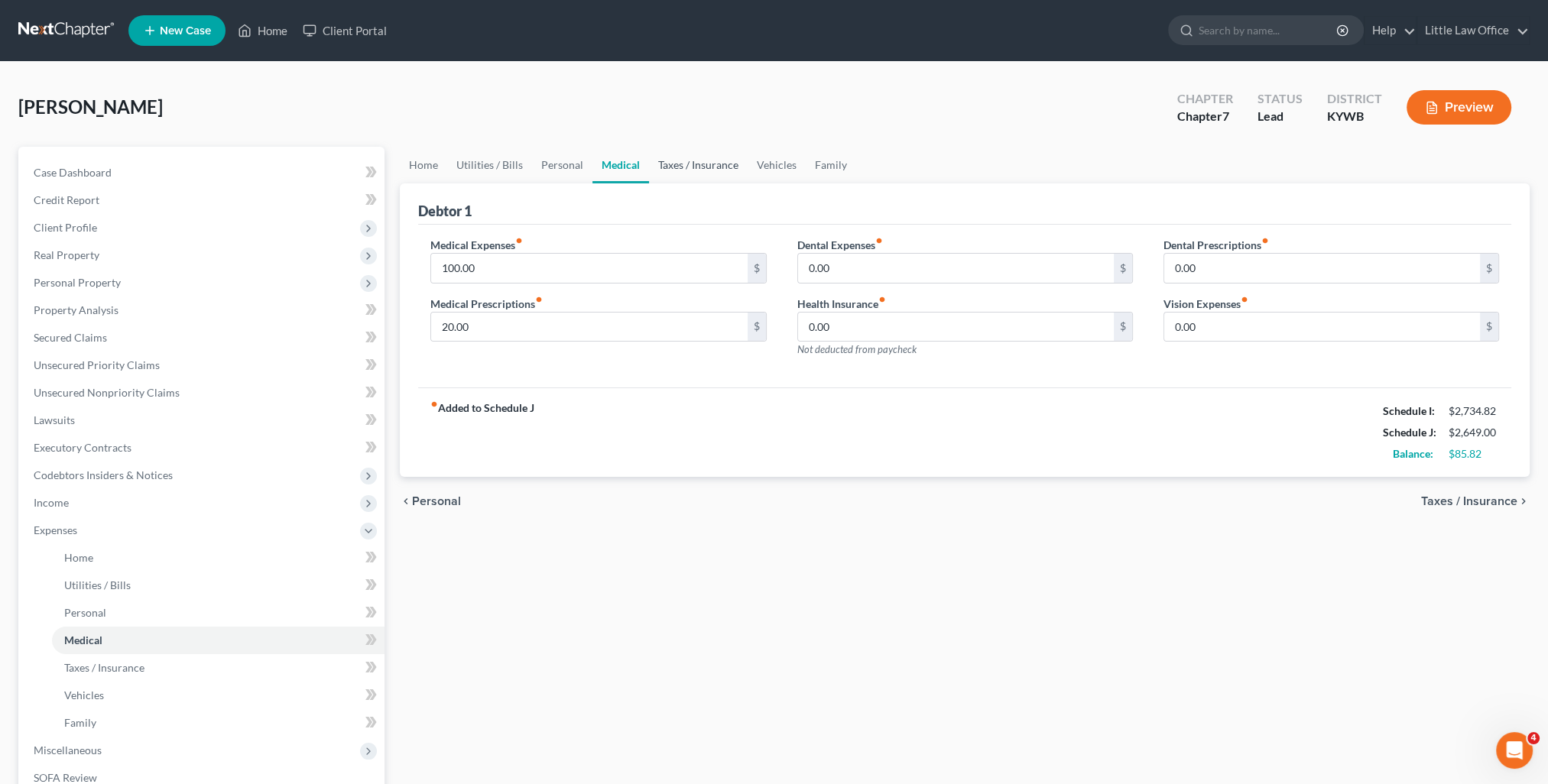
click at [677, 175] on link "Taxes / Insurance" at bounding box center [698, 165] width 99 height 36
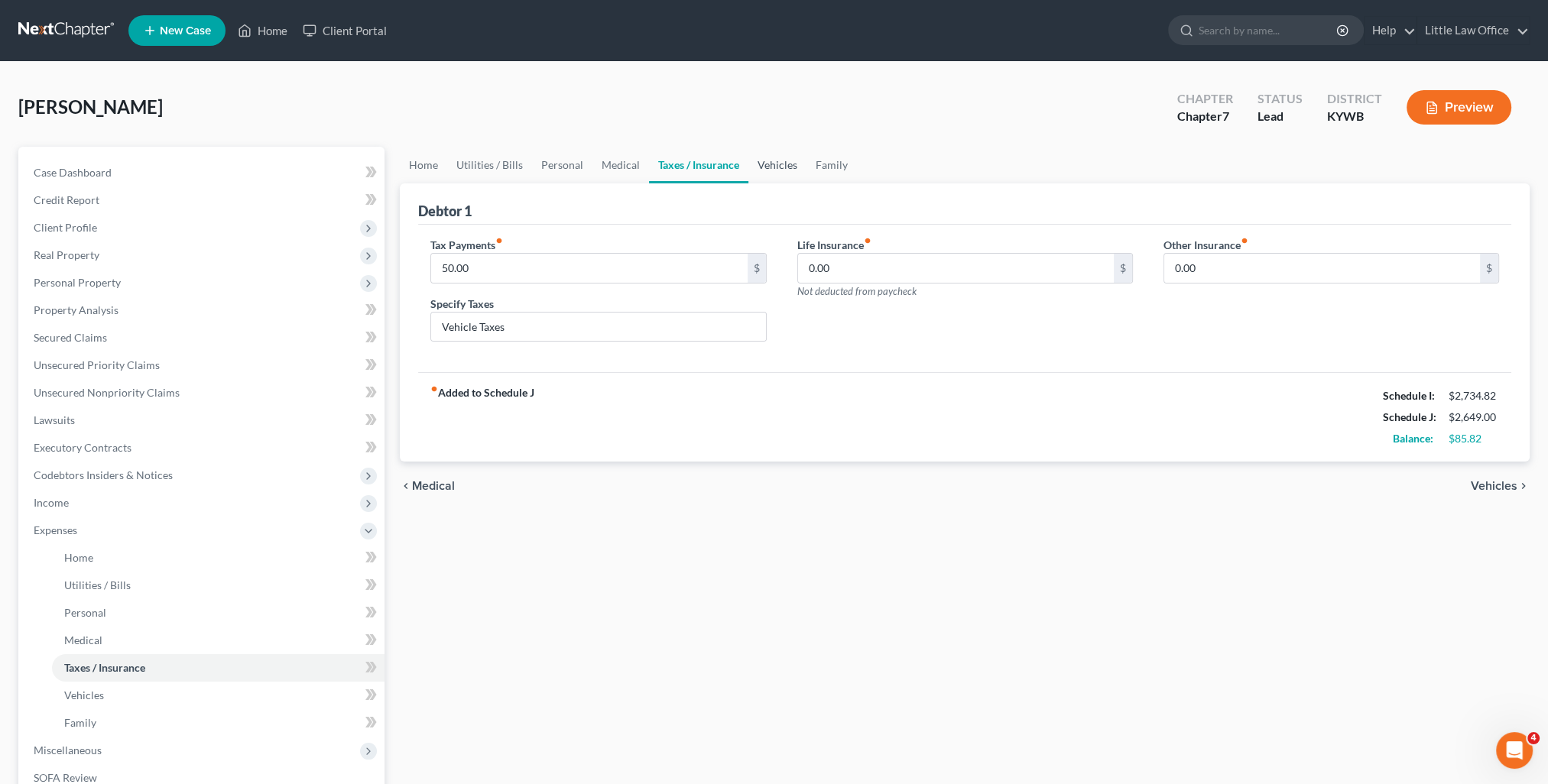
click at [765, 164] on link "Vehicles" at bounding box center [778, 165] width 58 height 36
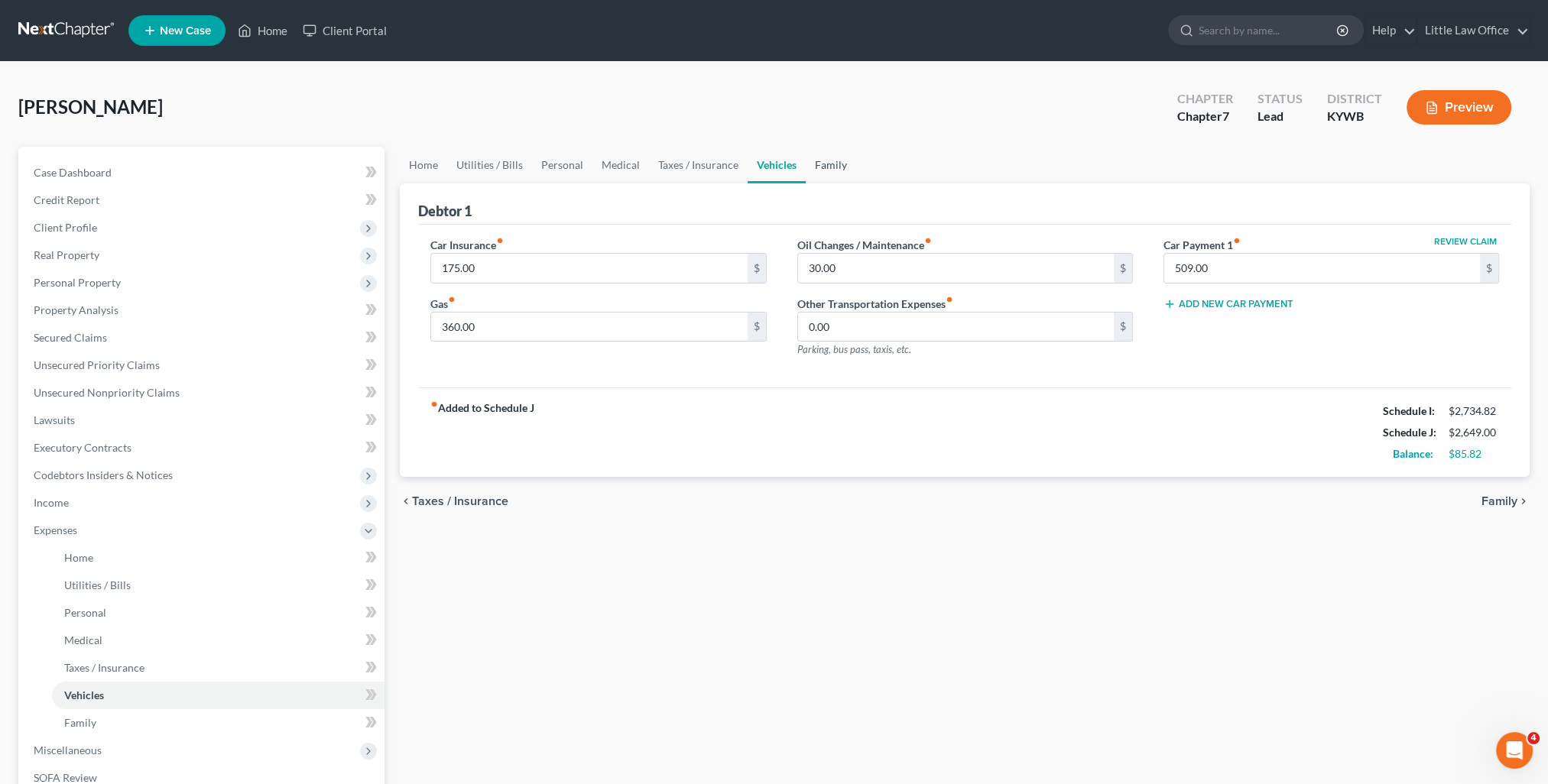
click at [830, 173] on link "Family" at bounding box center [831, 165] width 50 height 36
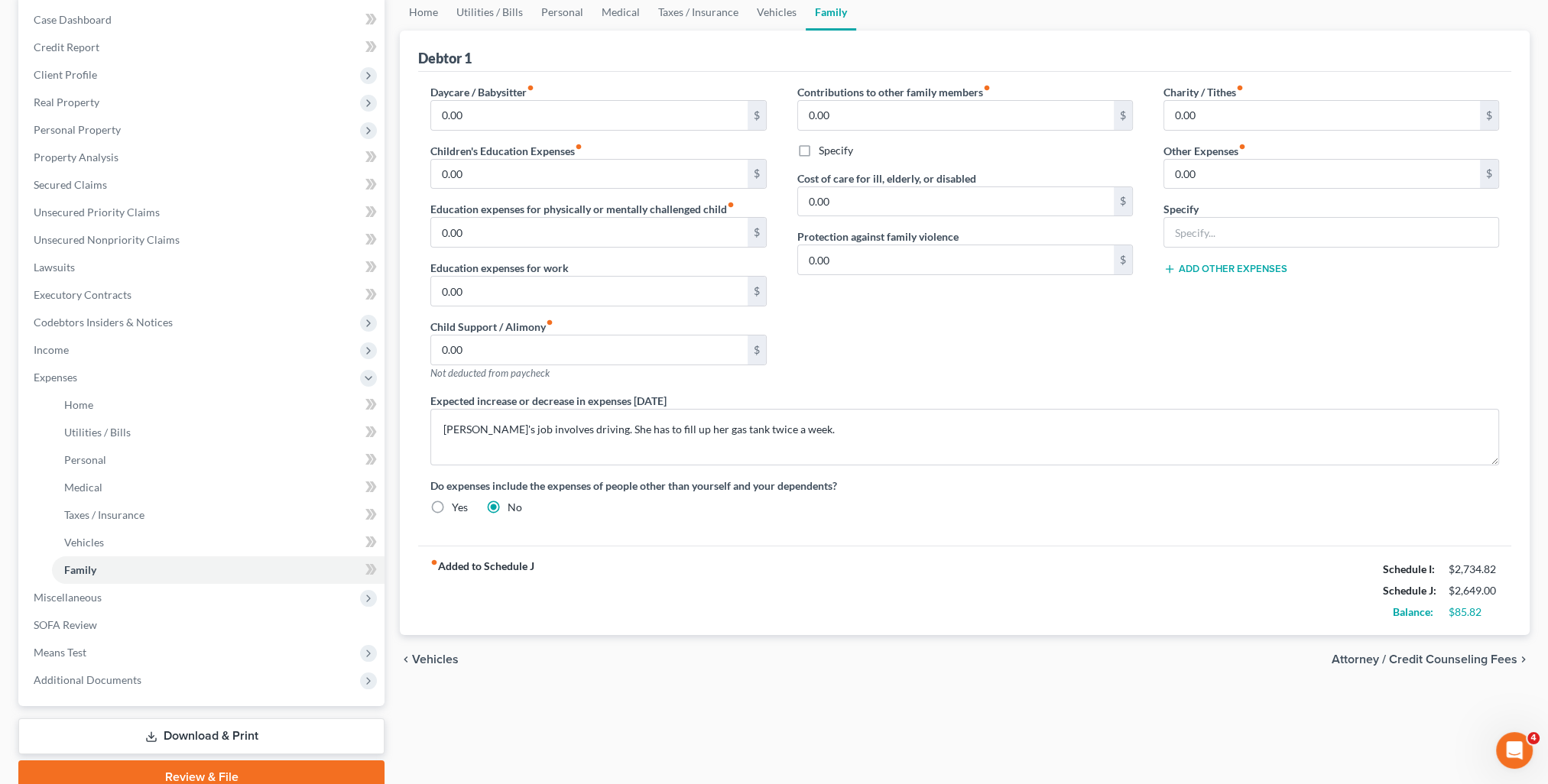
scroll to position [219, 0]
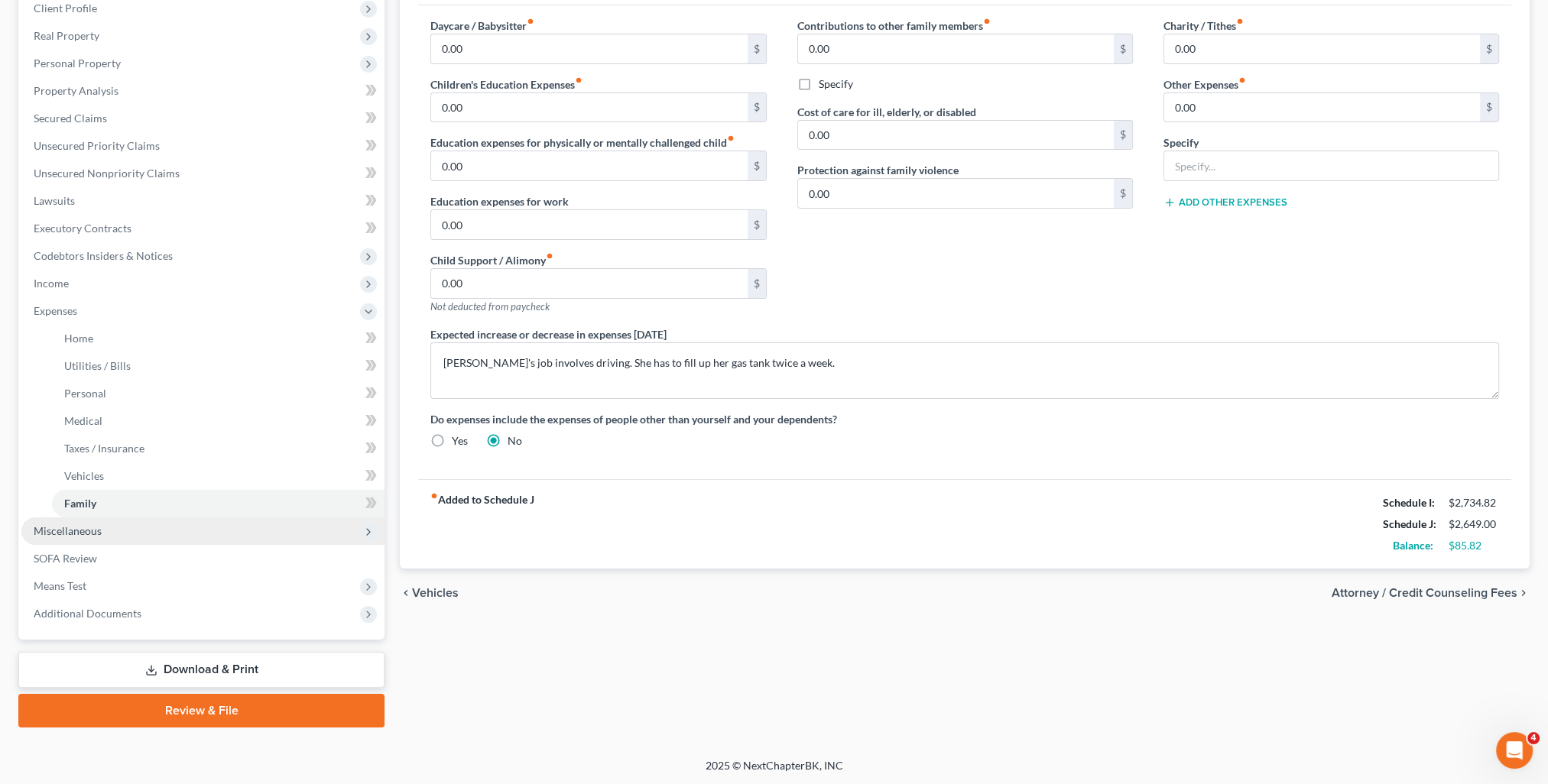
click at [60, 535] on span "Miscellaneous" at bounding box center [68, 531] width 68 height 13
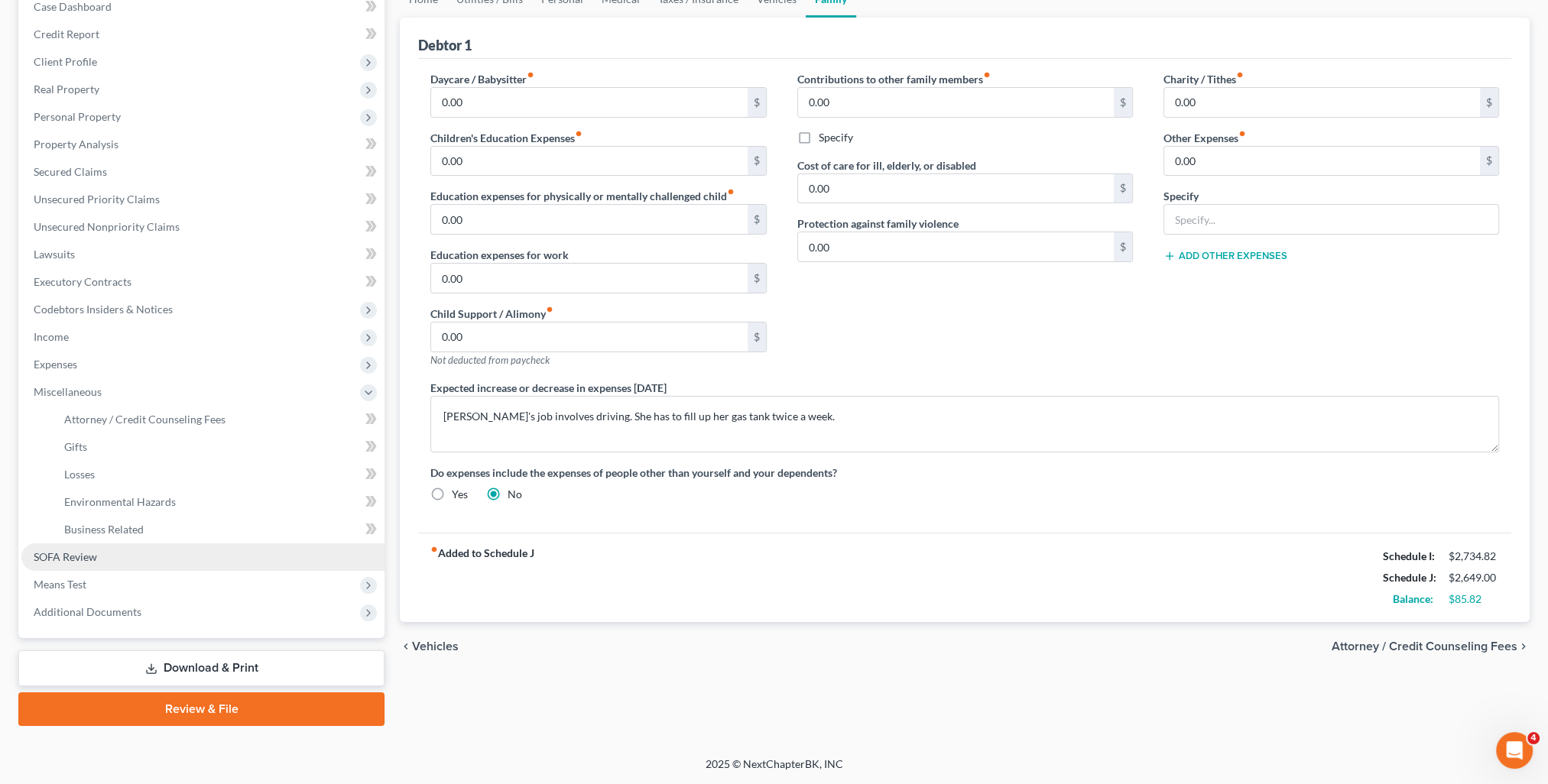
scroll to position [164, 0]
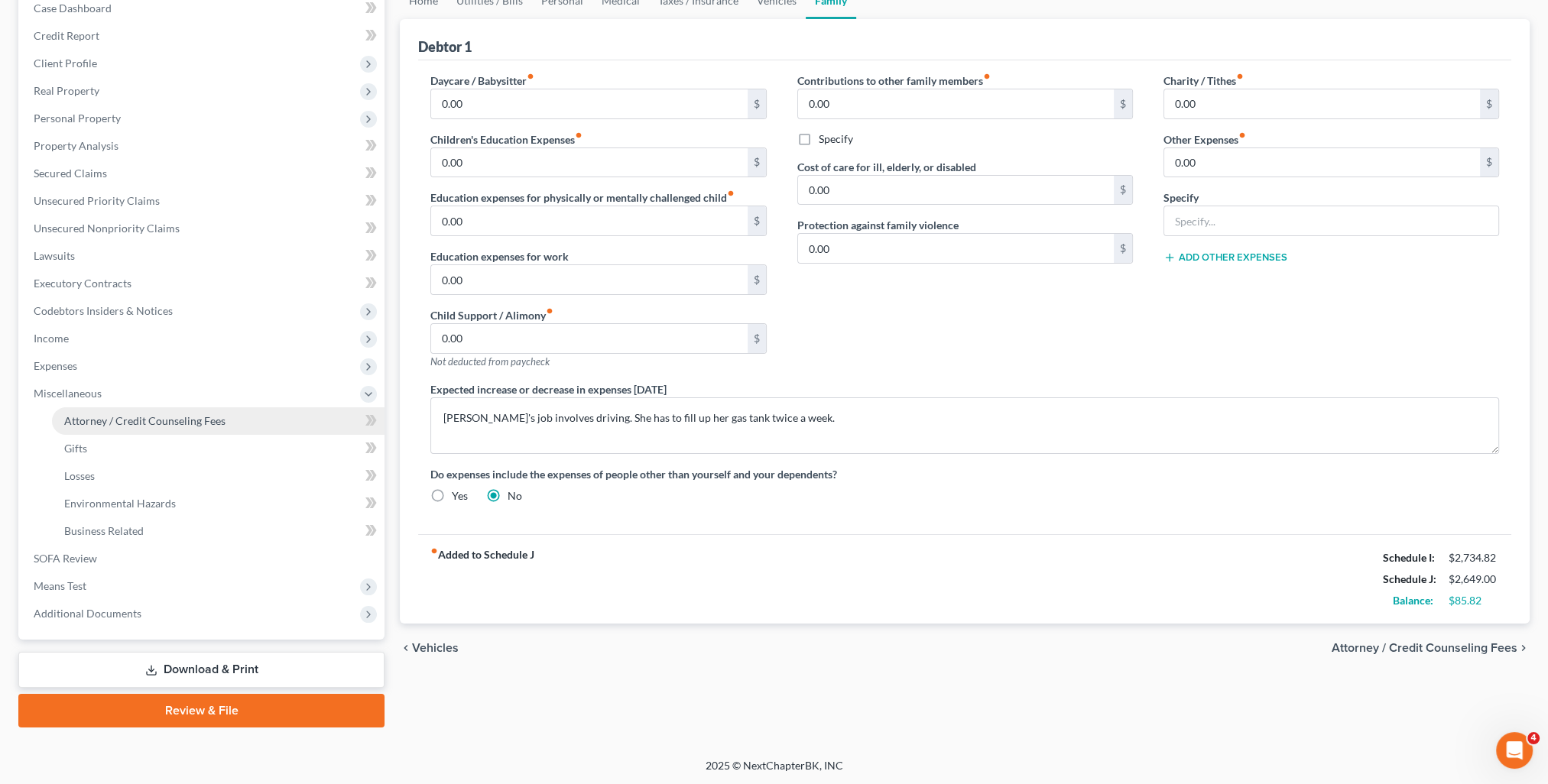
click at [100, 422] on span "Attorney / Credit Counseling Fees" at bounding box center [145, 421] width 162 height 13
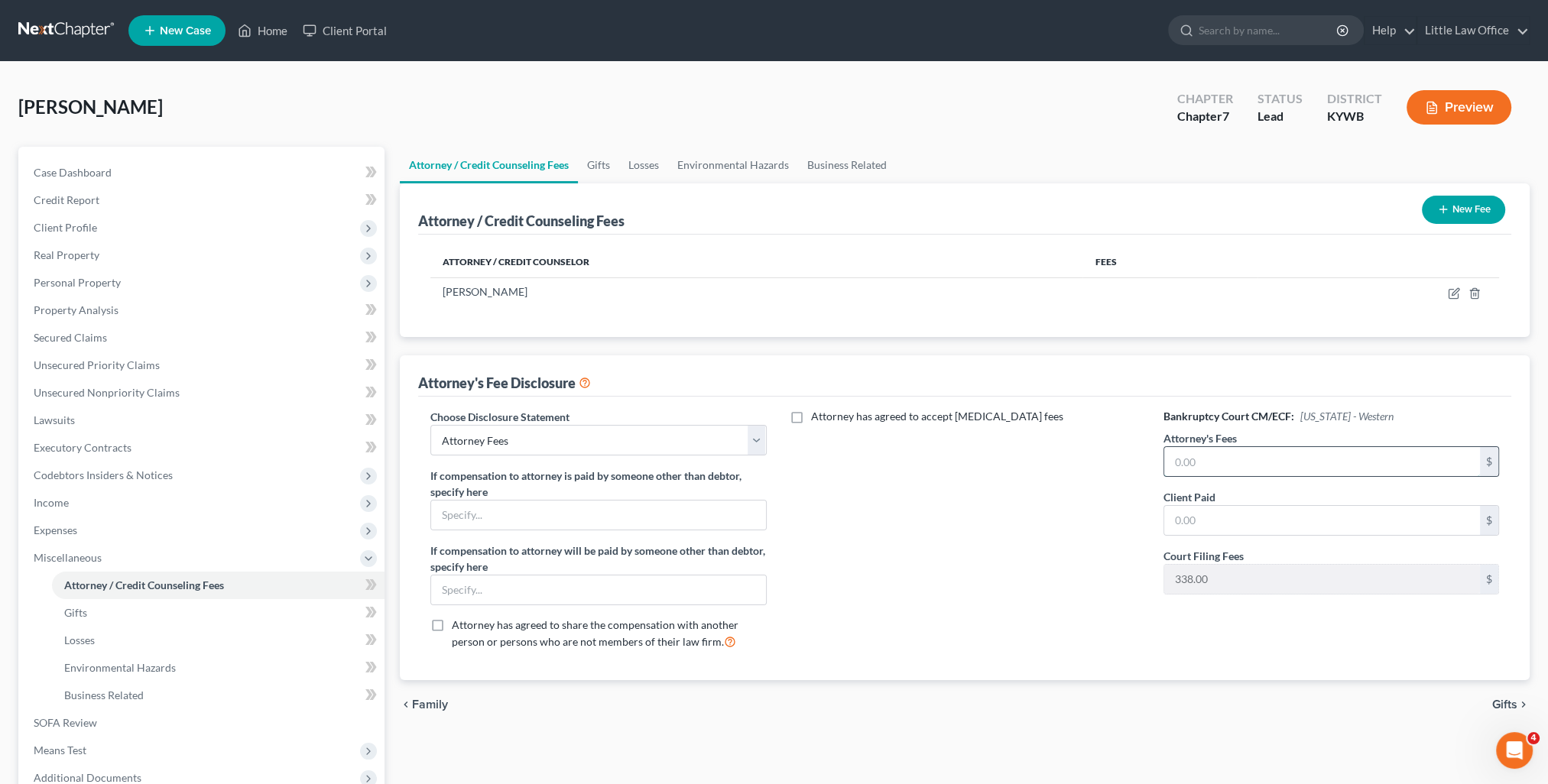
click at [1246, 470] on input "text" at bounding box center [1322, 462] width 316 height 29
click at [1453, 295] on icon "button" at bounding box center [1453, 293] width 12 height 12
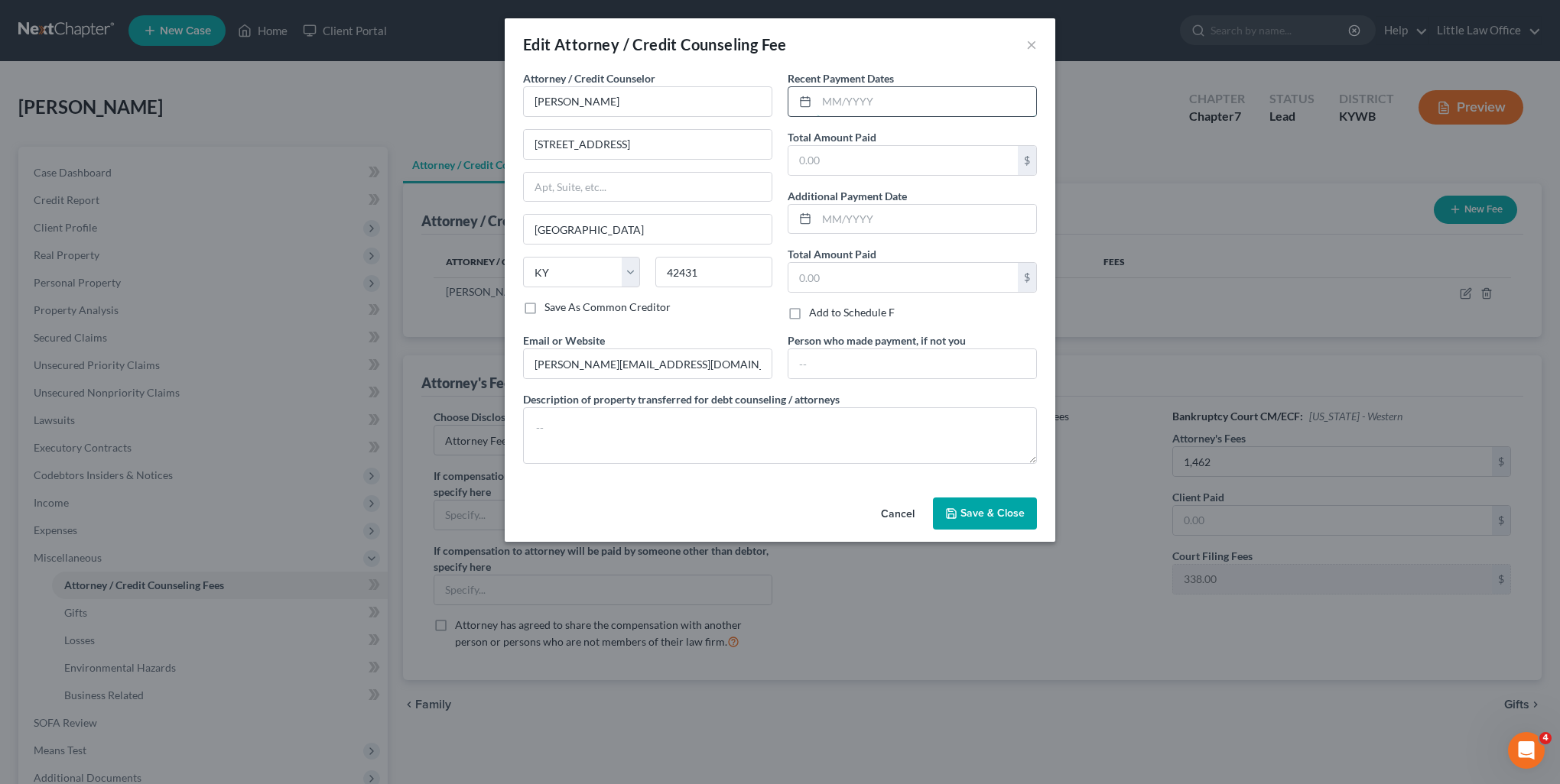
click at [885, 106] on input "text" at bounding box center [926, 102] width 219 height 29
click at [810, 438] on textarea at bounding box center [780, 436] width 514 height 57
click at [980, 508] on span "Save & Close" at bounding box center [992, 513] width 64 height 13
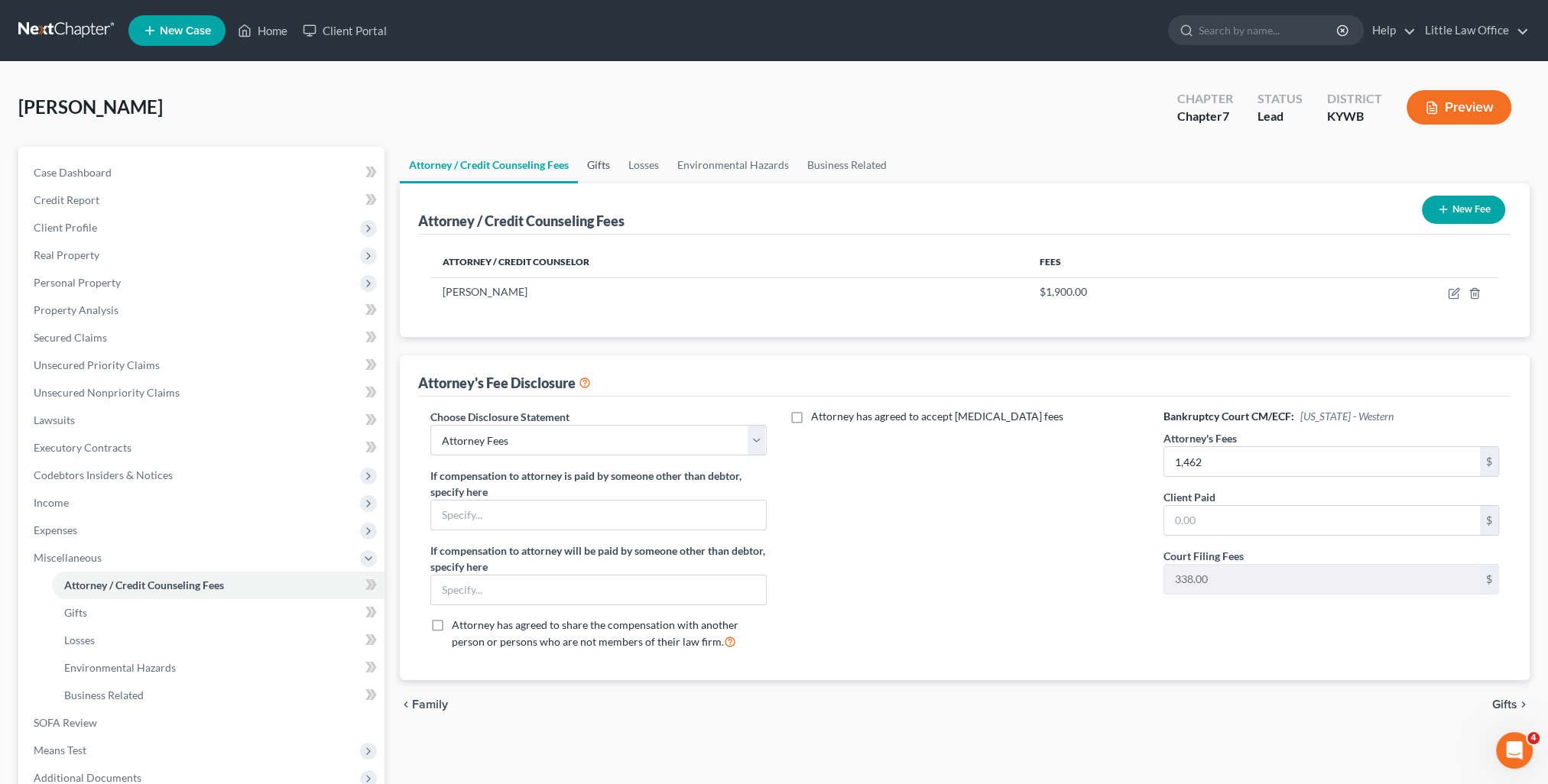
click at [600, 171] on link "Gifts" at bounding box center [598, 165] width 41 height 36
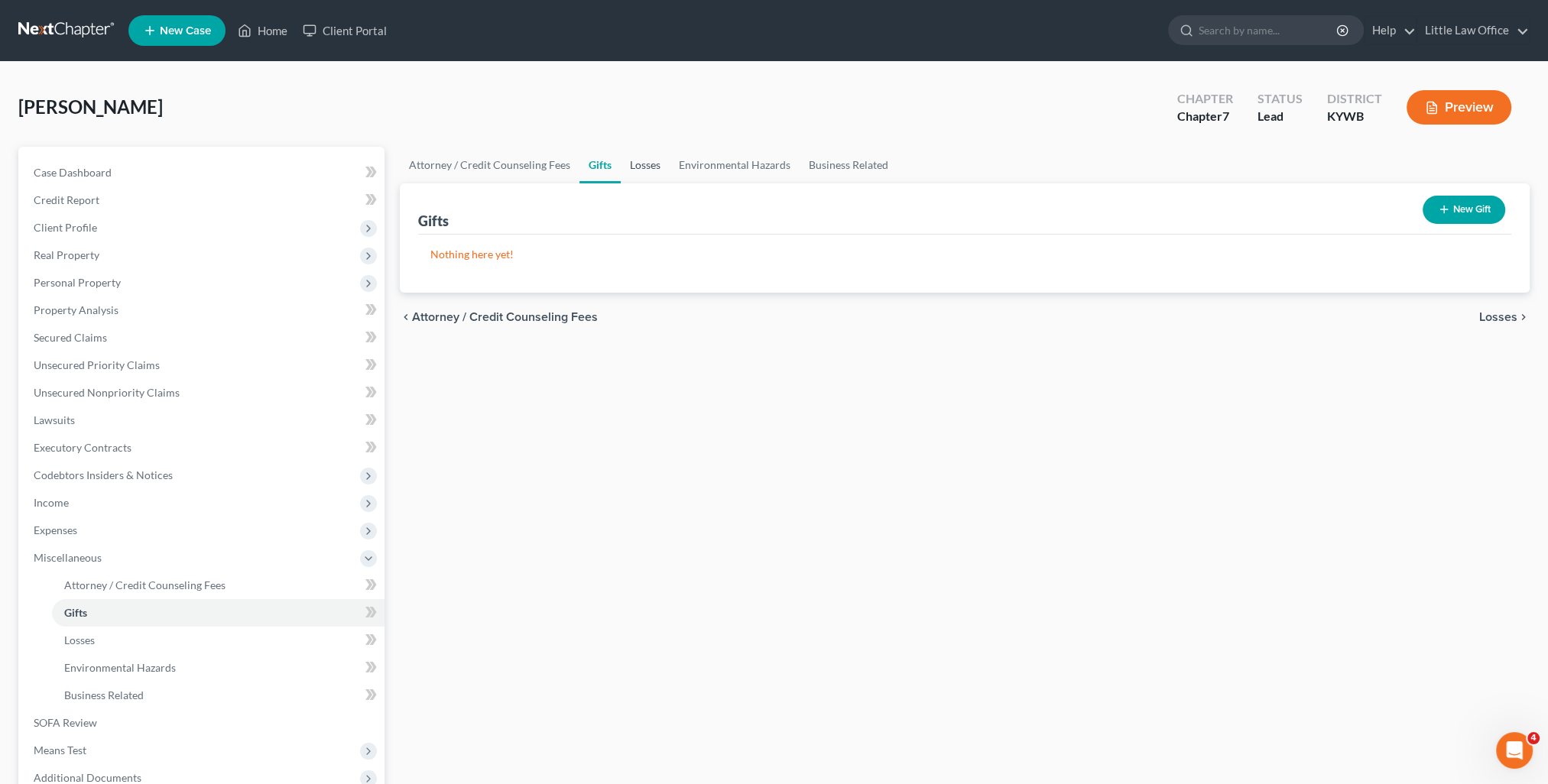
click at [649, 166] on link "Losses" at bounding box center [645, 165] width 49 height 36
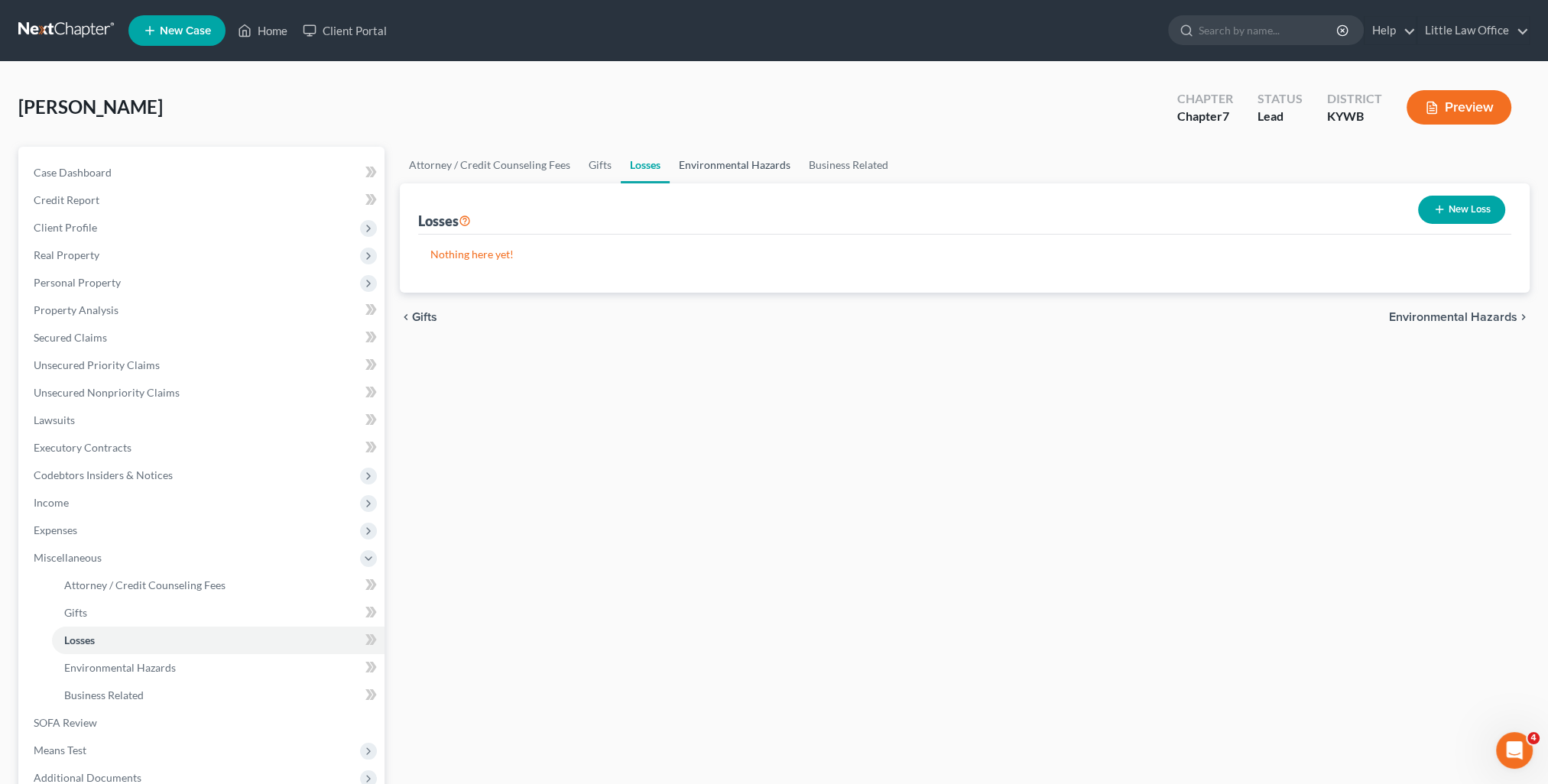
click at [707, 167] on link "Environmental Hazards" at bounding box center [734, 165] width 130 height 36
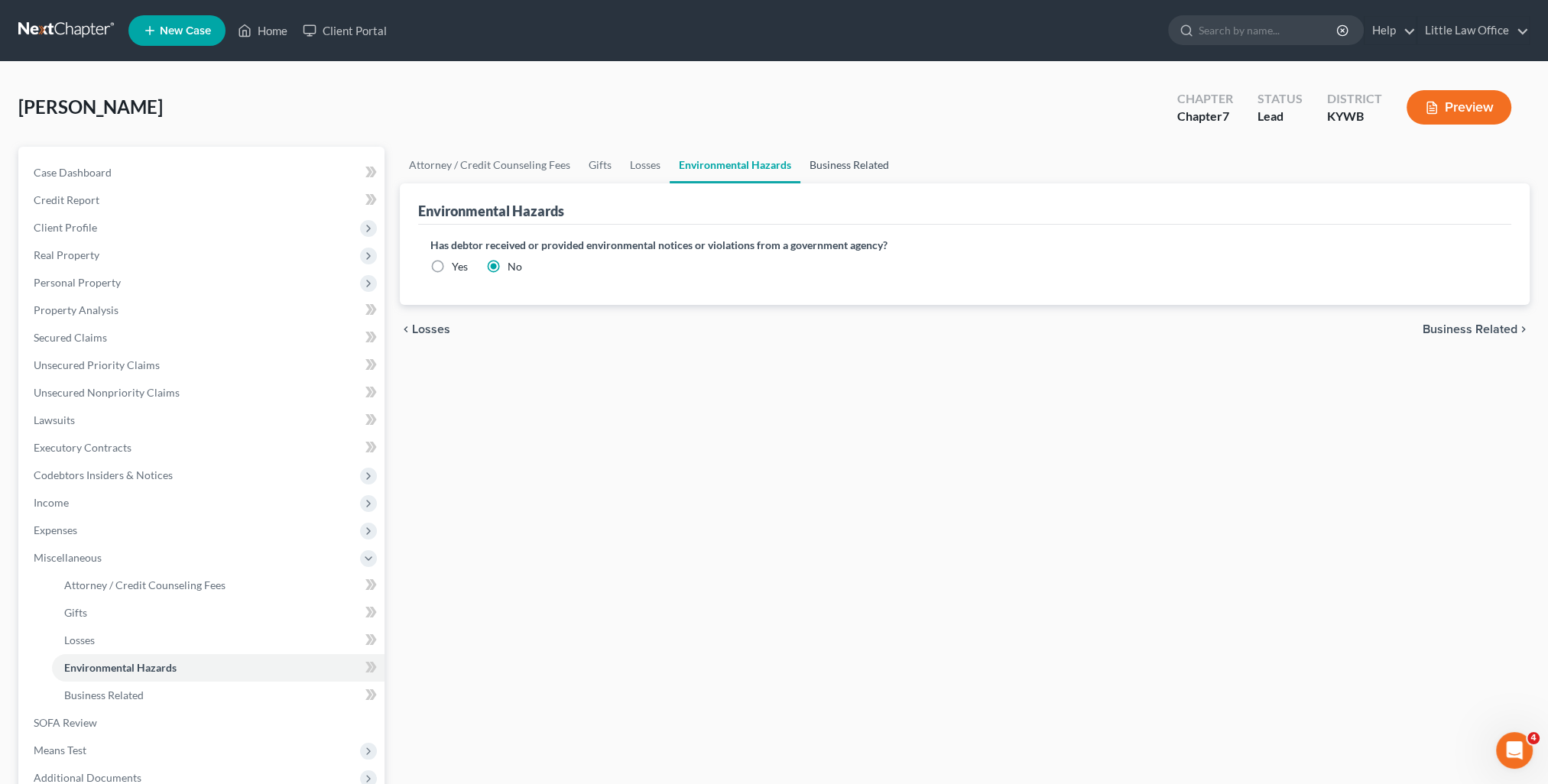
click at [841, 162] on link "Business Related" at bounding box center [849, 165] width 98 height 36
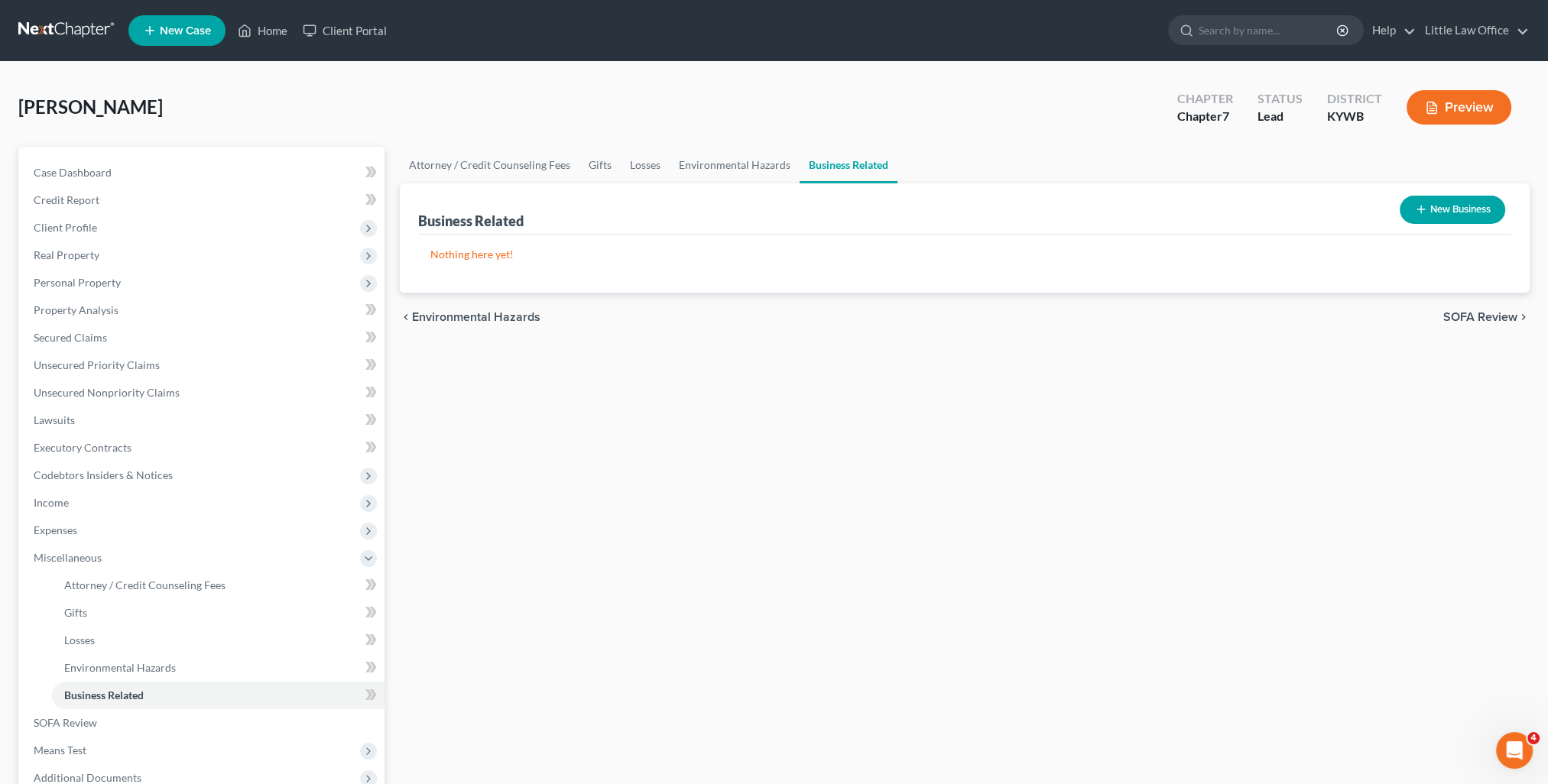
scroll to position [164, 0]
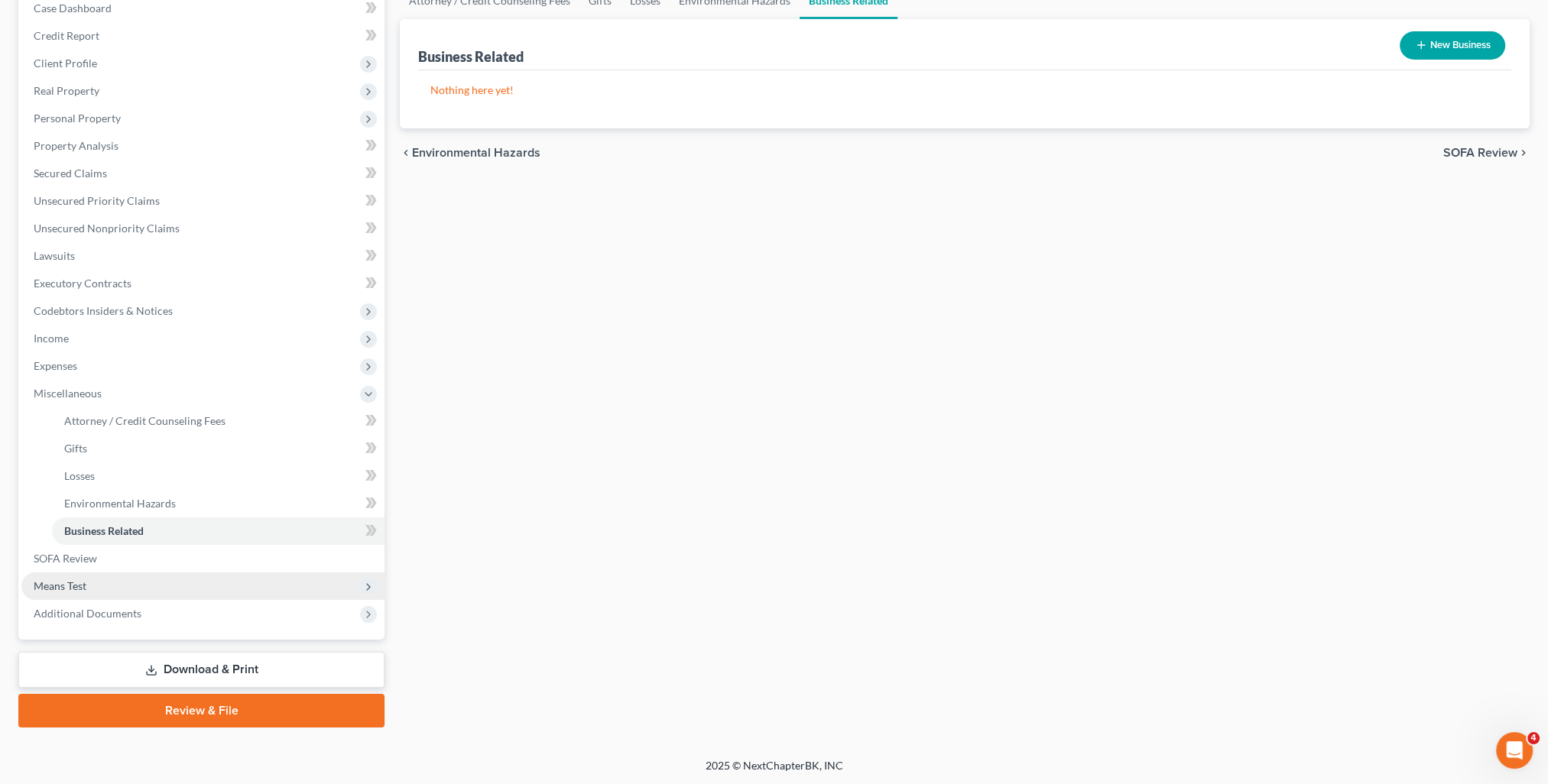
click at [55, 592] on span "Means Test" at bounding box center [60, 586] width 53 height 13
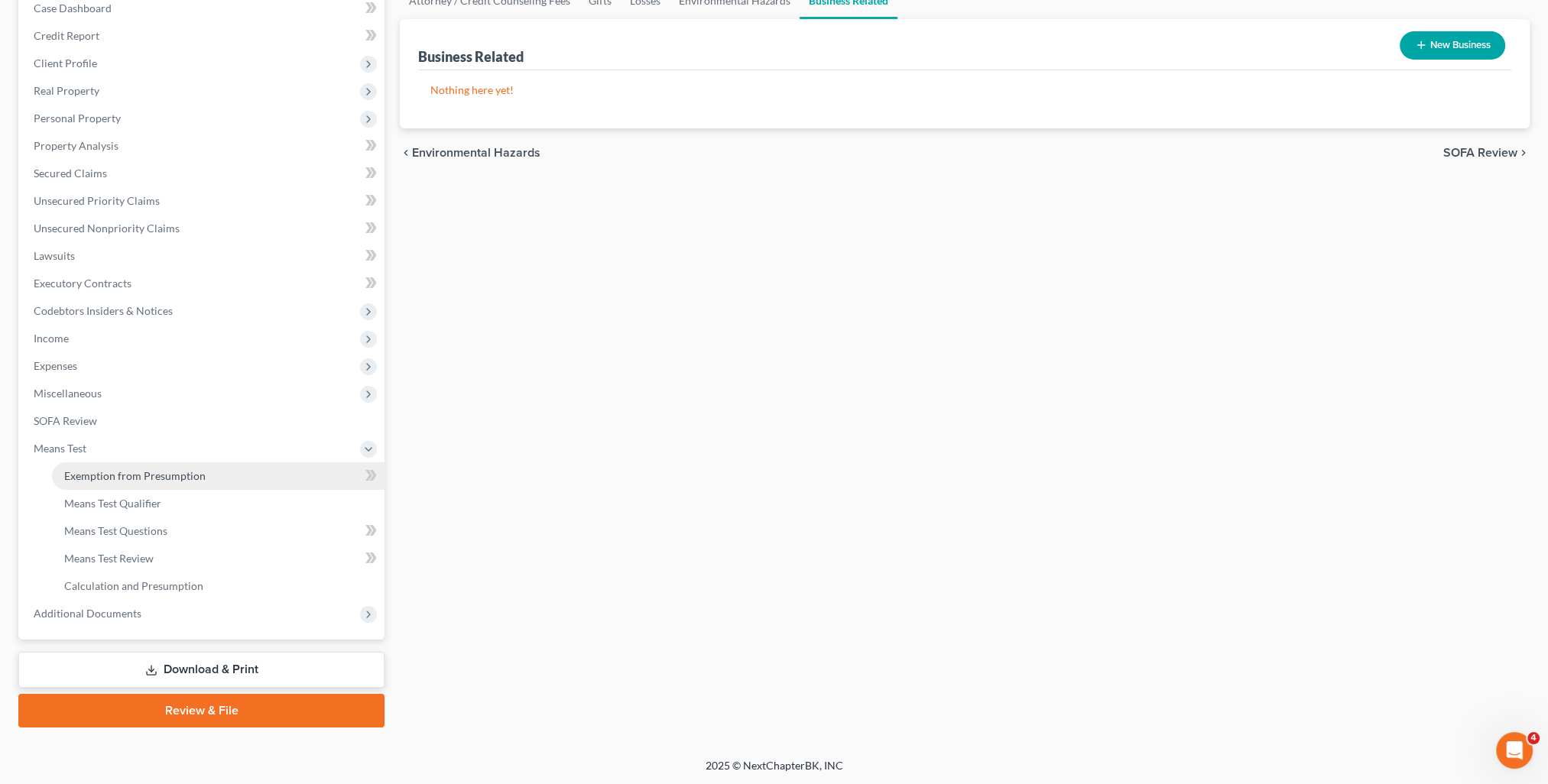
click at [120, 474] on span "Exemption from Presumption" at bounding box center [134, 476] width 141 height 13
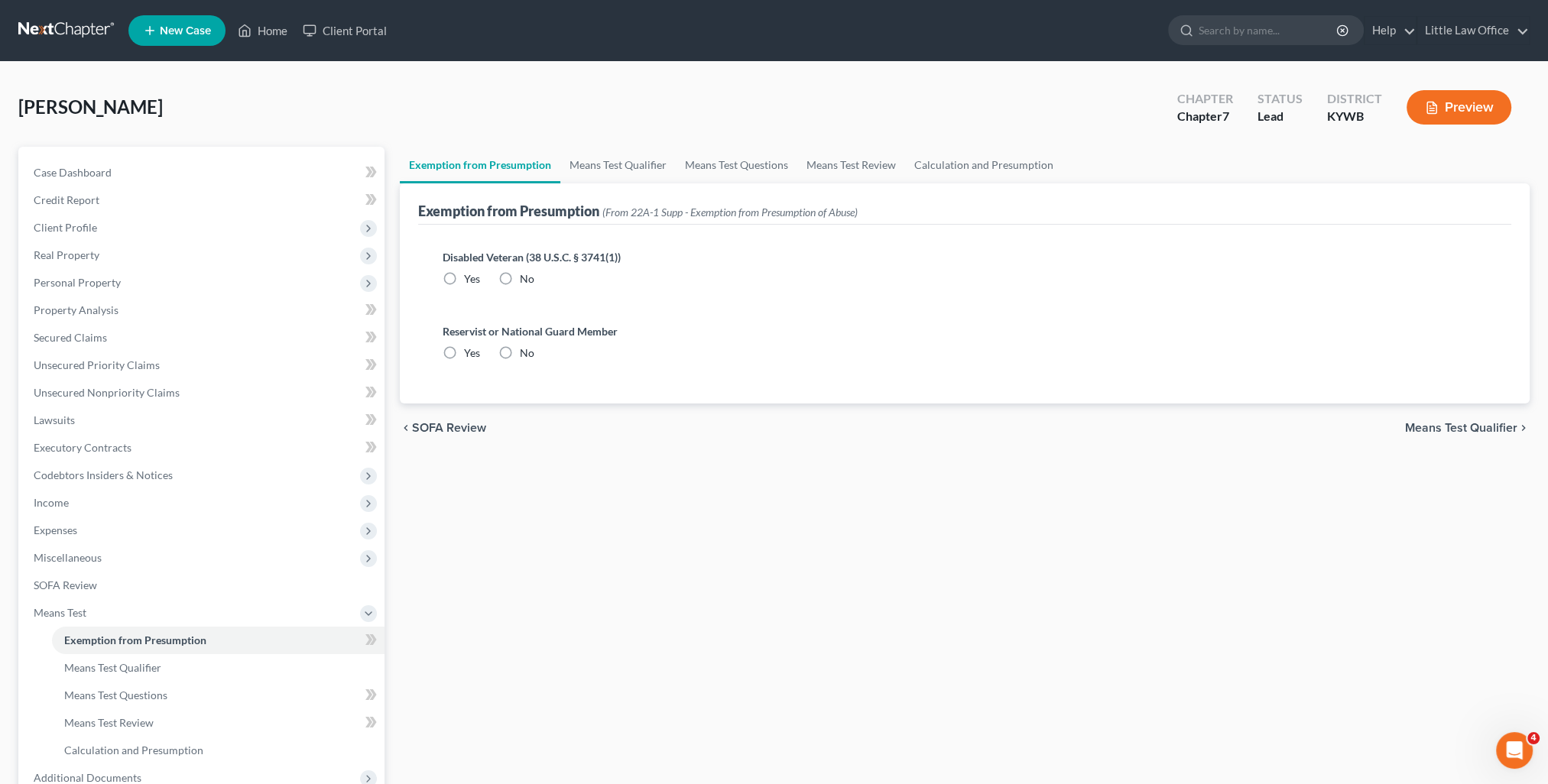
click at [522, 289] on div "Disabled Veteran (38 U.S.C. § 3741(1)) Yes No" at bounding box center [964, 274] width 1069 height 74
click at [520, 277] on label "No" at bounding box center [527, 279] width 15 height 15
click at [526, 277] on input "No" at bounding box center [531, 276] width 10 height 10
radio input "true"
click at [520, 353] on label "No" at bounding box center [527, 352] width 15 height 15
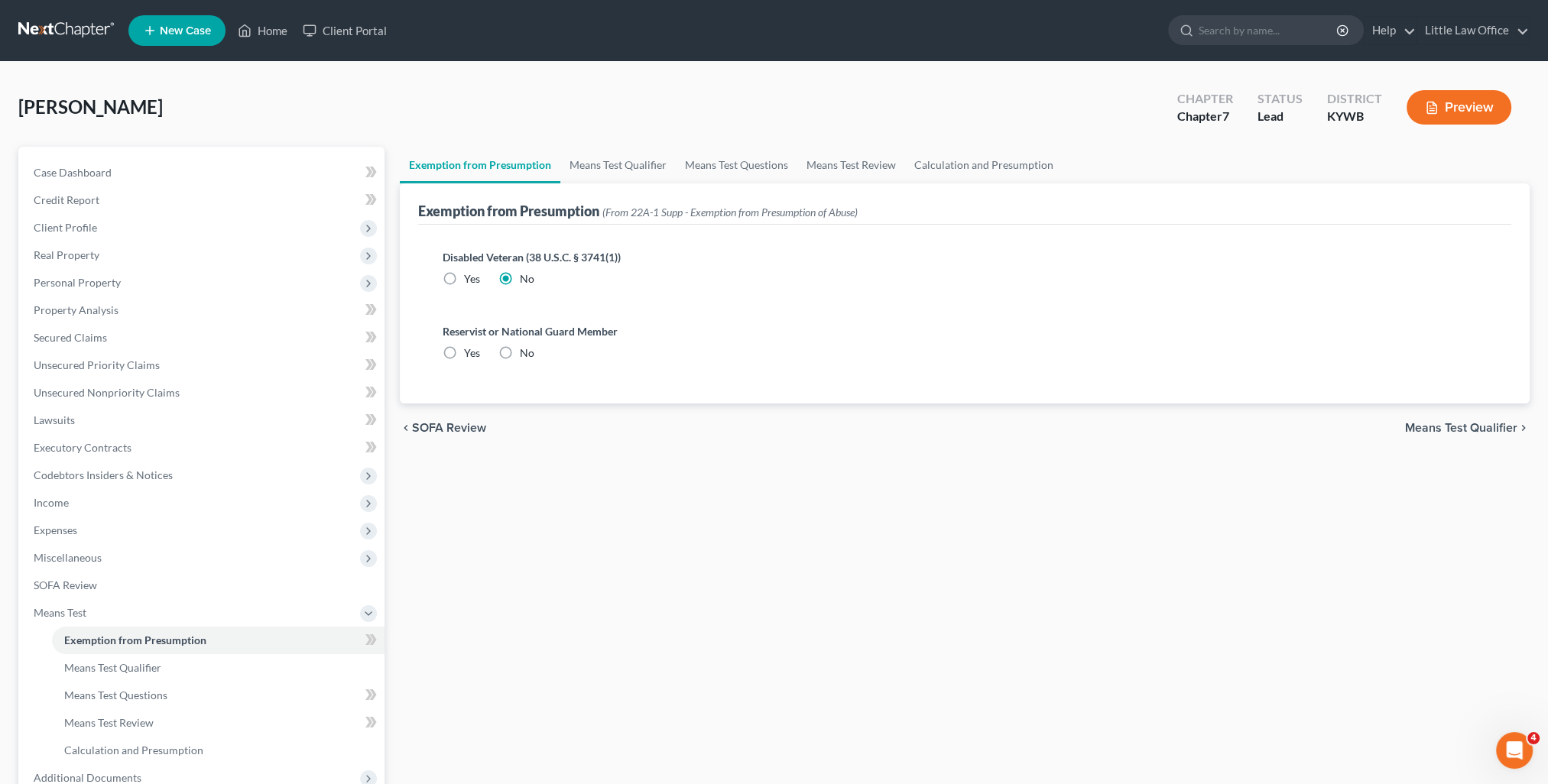
click at [526, 353] on input "No" at bounding box center [531, 350] width 10 height 10
radio input "true"
click at [593, 174] on link "Means Test Qualifier" at bounding box center [618, 165] width 116 height 36
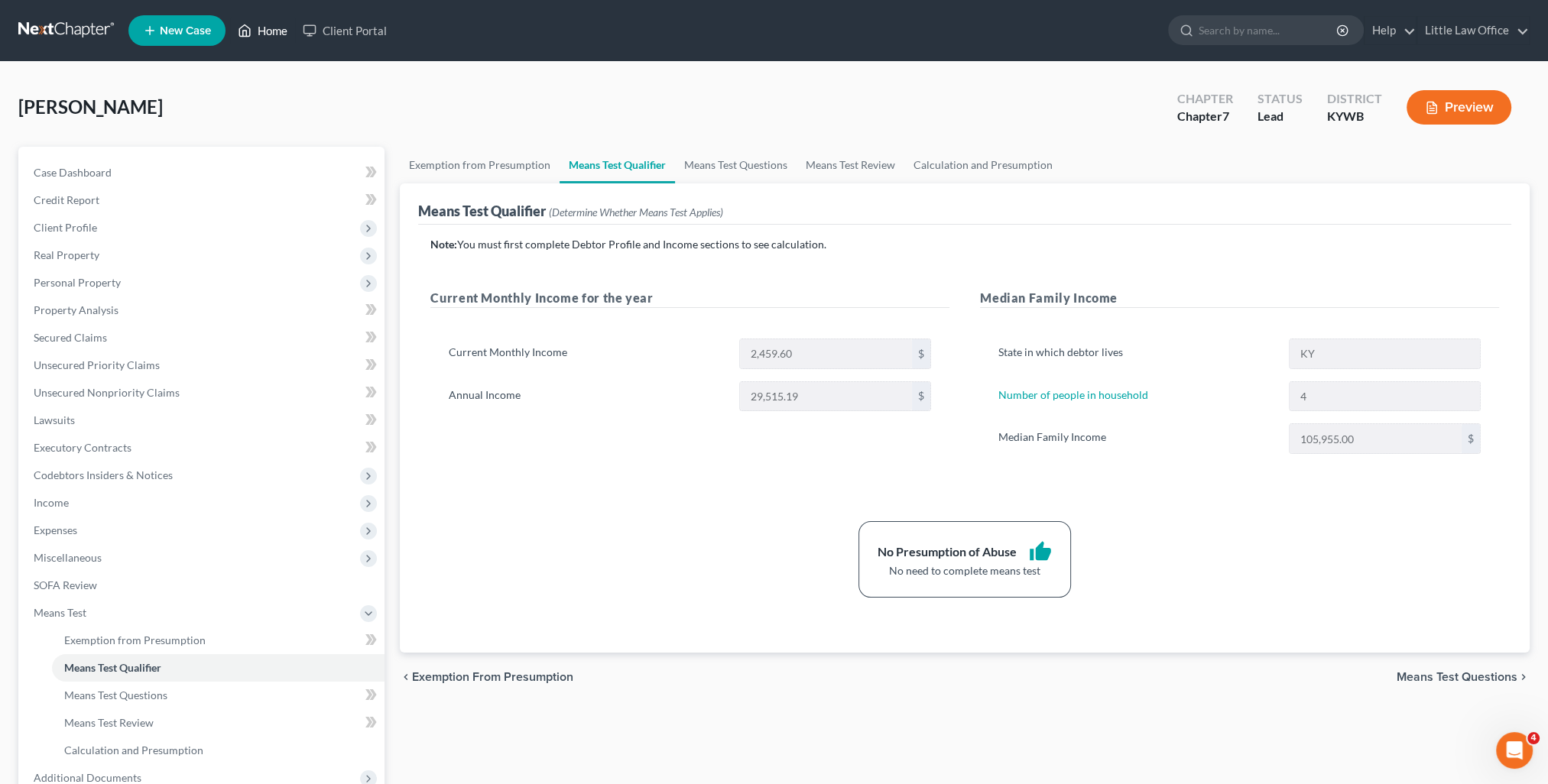
click at [286, 32] on link "Home" at bounding box center [263, 31] width 65 height 27
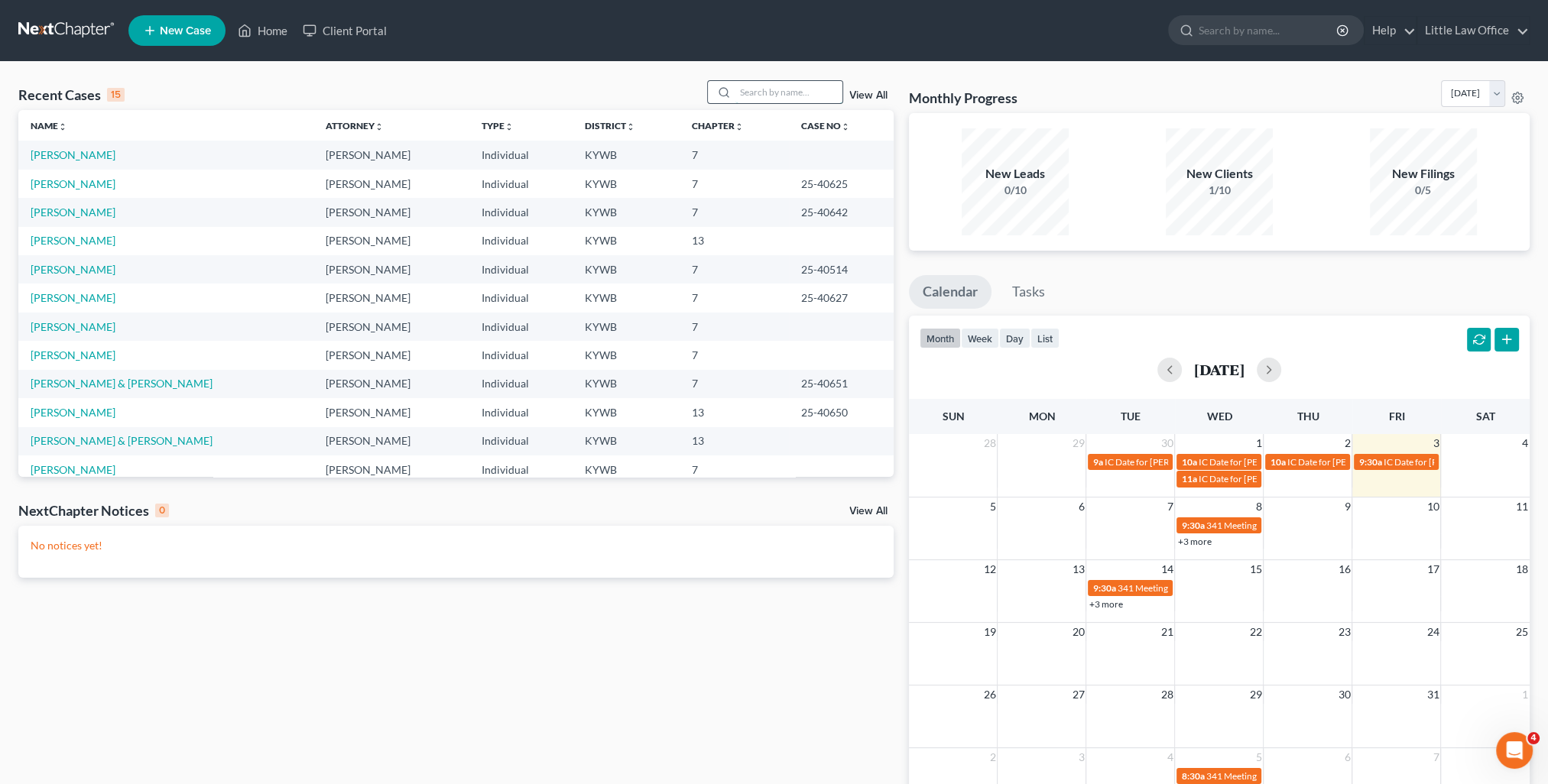
click at [757, 96] on input "search" at bounding box center [789, 91] width 107 height 22
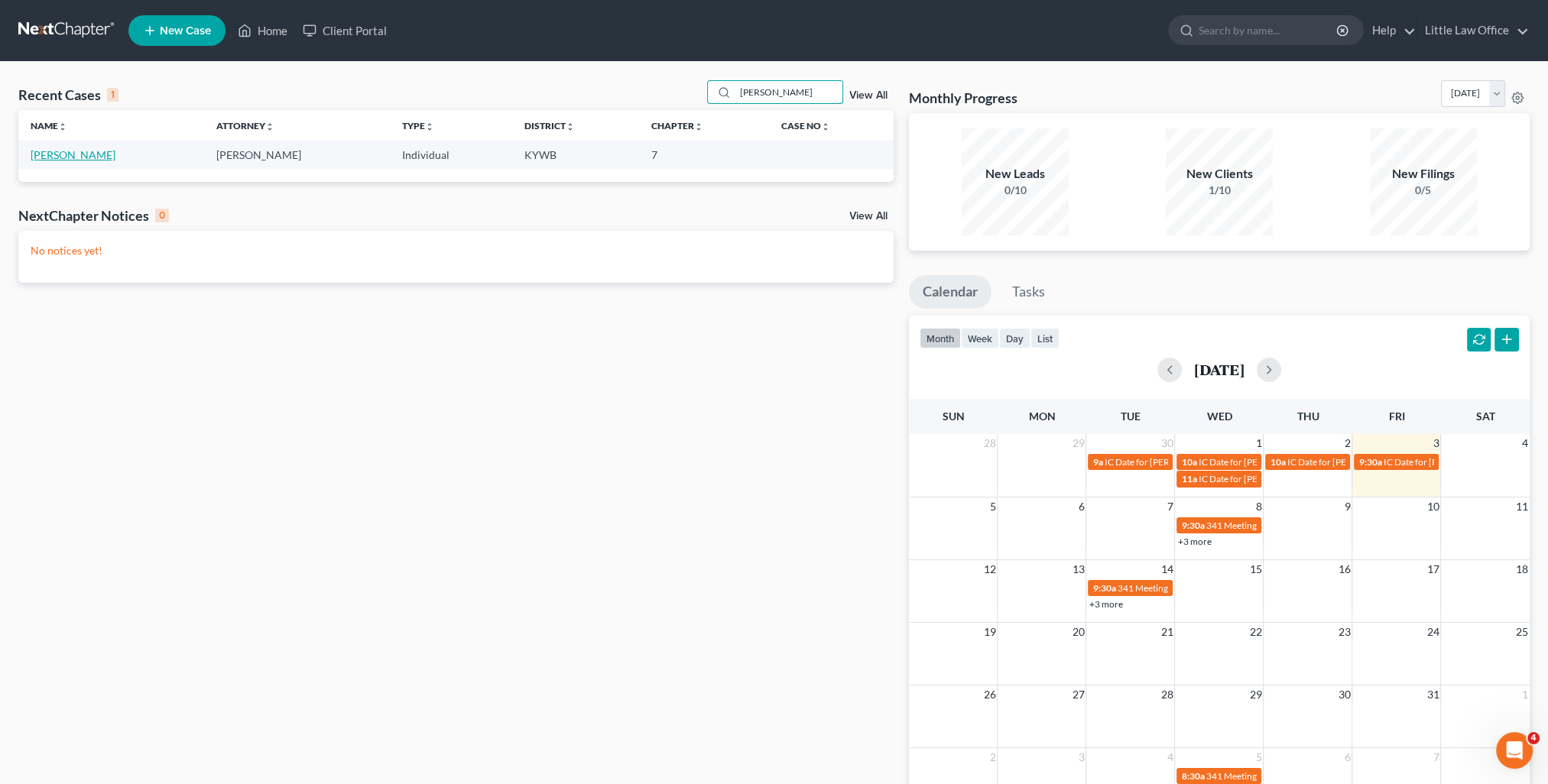
type input "[PERSON_NAME]"
click at [63, 148] on link "[PERSON_NAME]" at bounding box center [73, 154] width 85 height 13
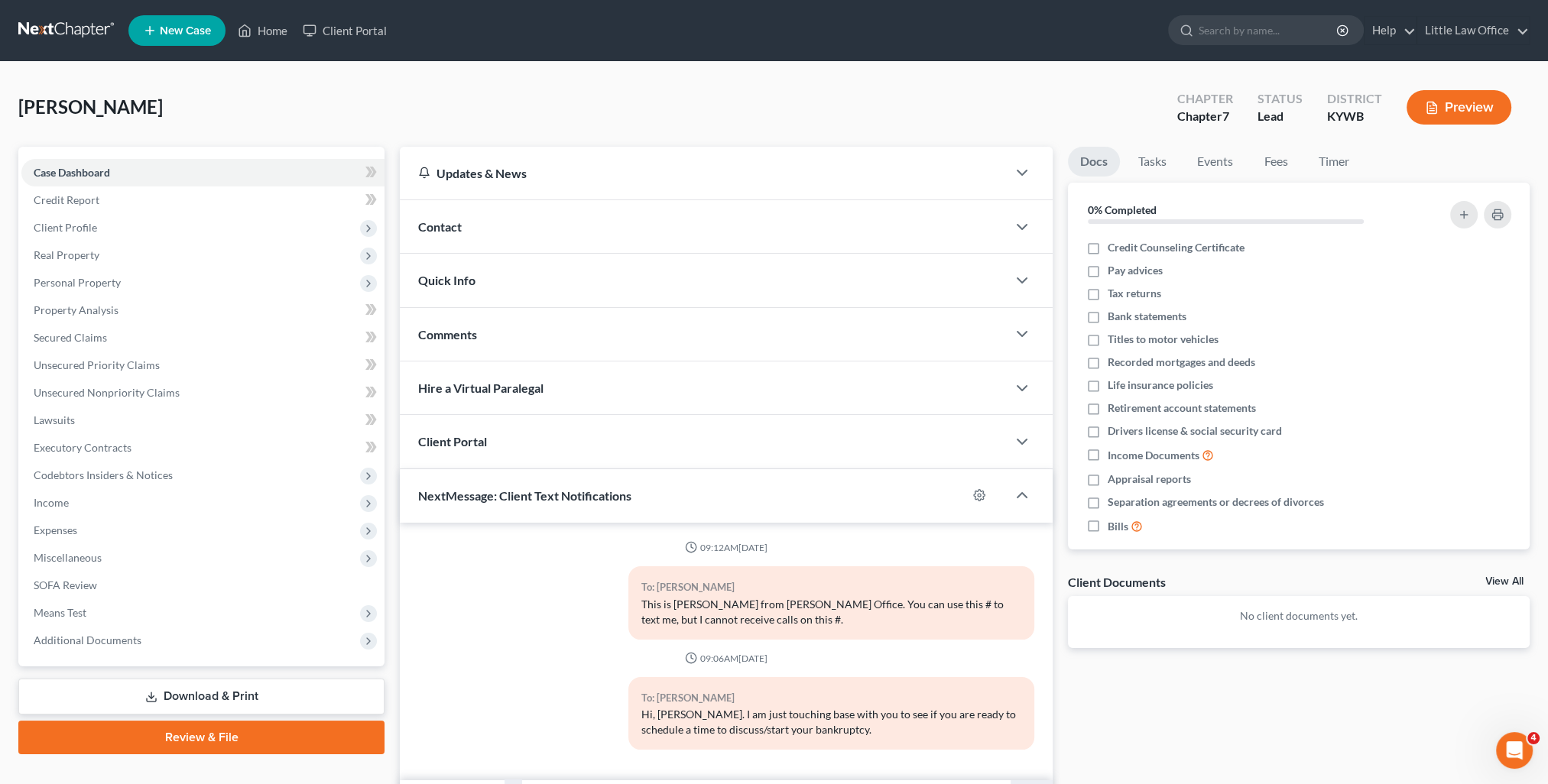
scroll to position [77, 0]
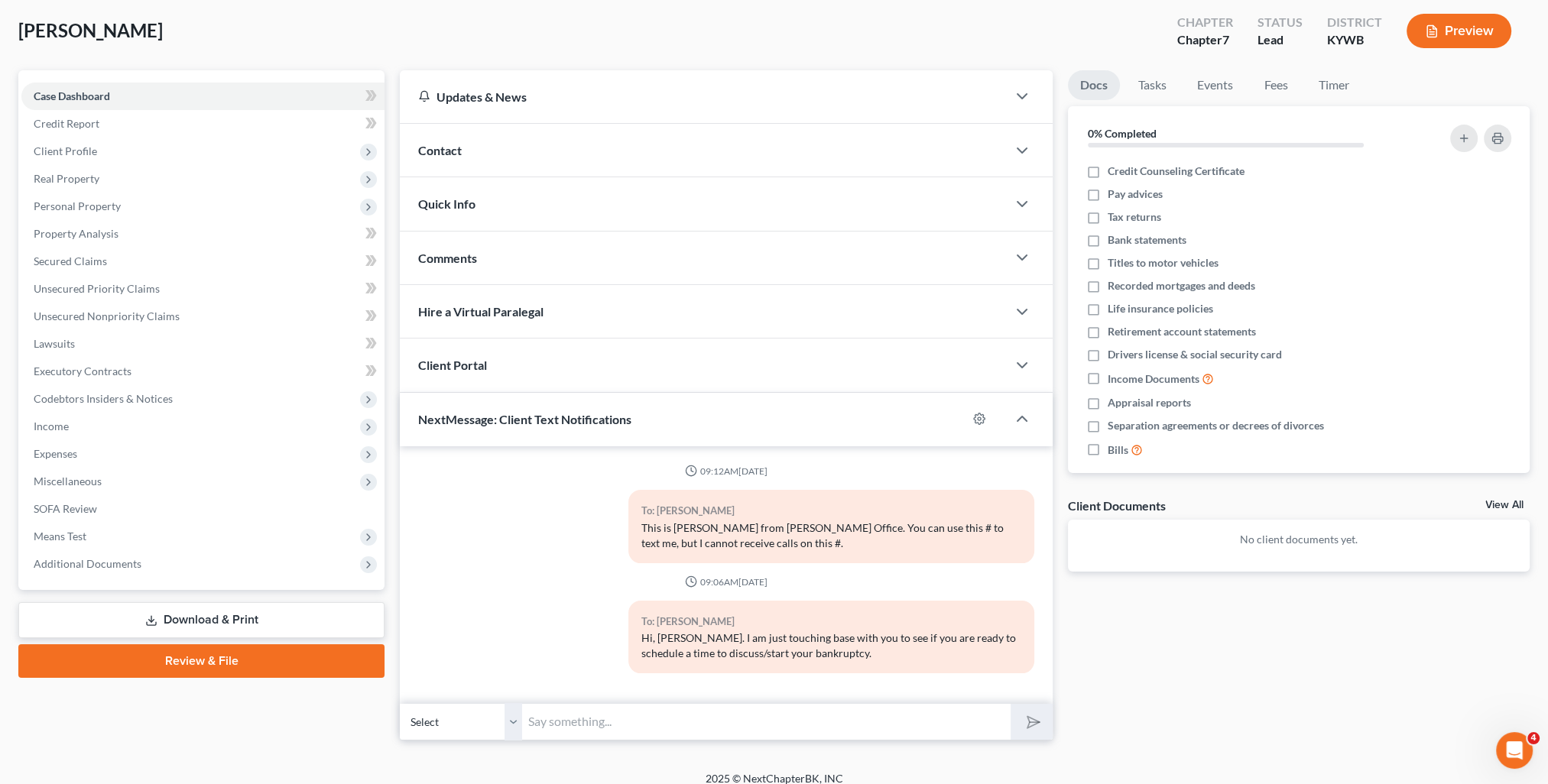
click at [483, 163] on div "Contact" at bounding box center [703, 150] width 607 height 53
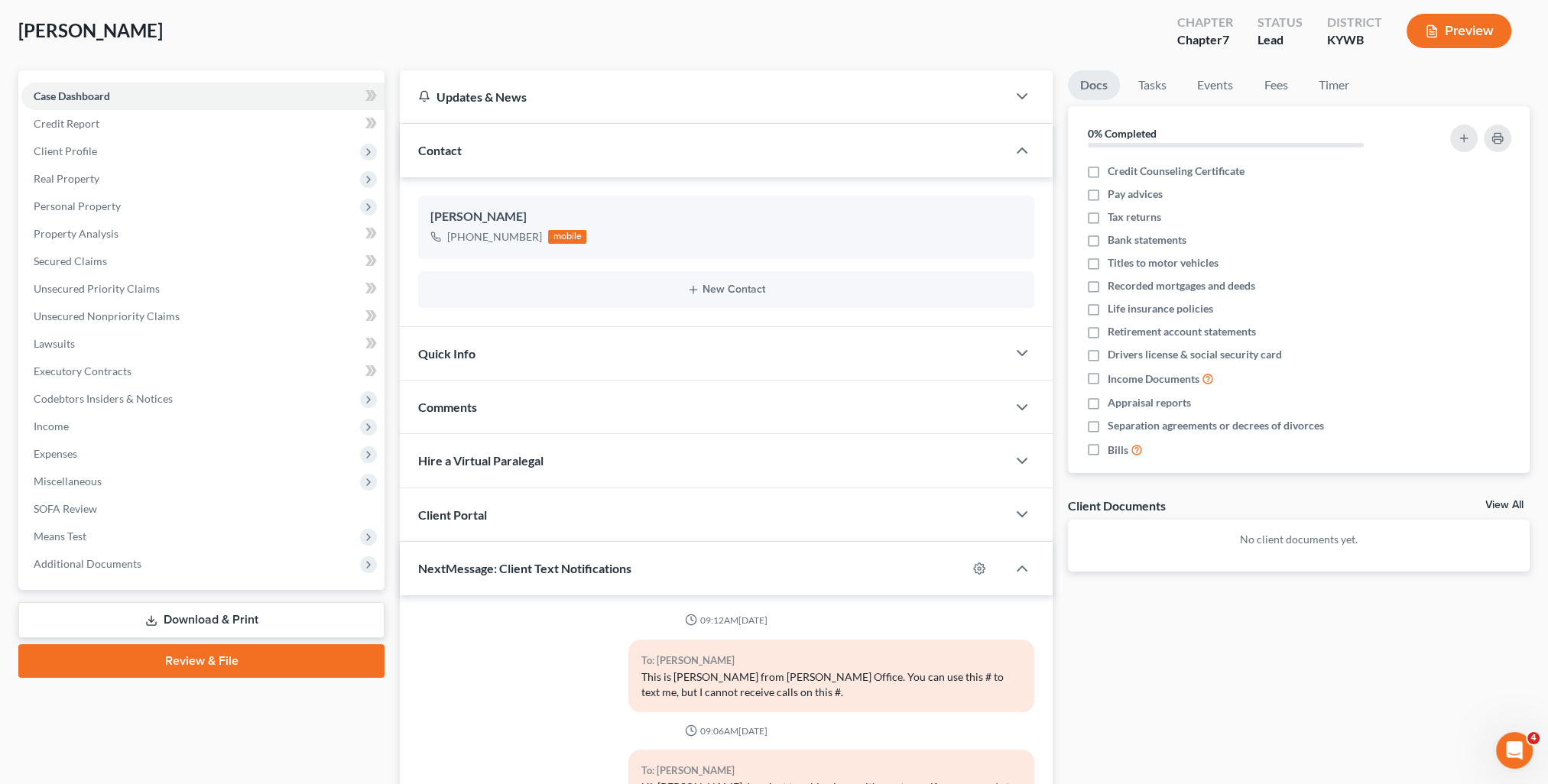
click at [682, 404] on div "Comments" at bounding box center [703, 407] width 607 height 53
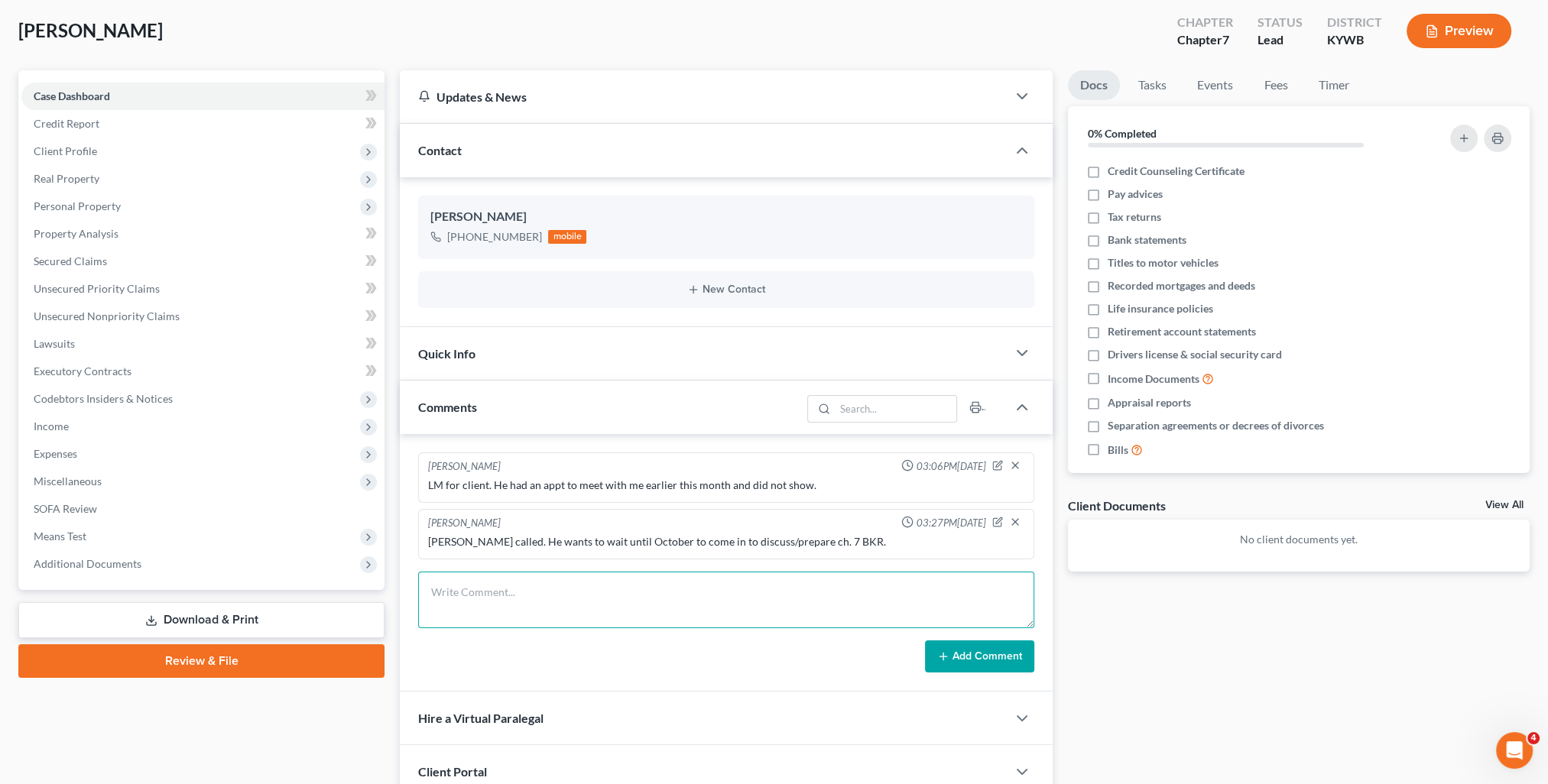
click at [657, 581] on textarea at bounding box center [726, 600] width 616 height 57
type textarea "LM for client. Need to see if he is ready to discuss/prepare his BKR."
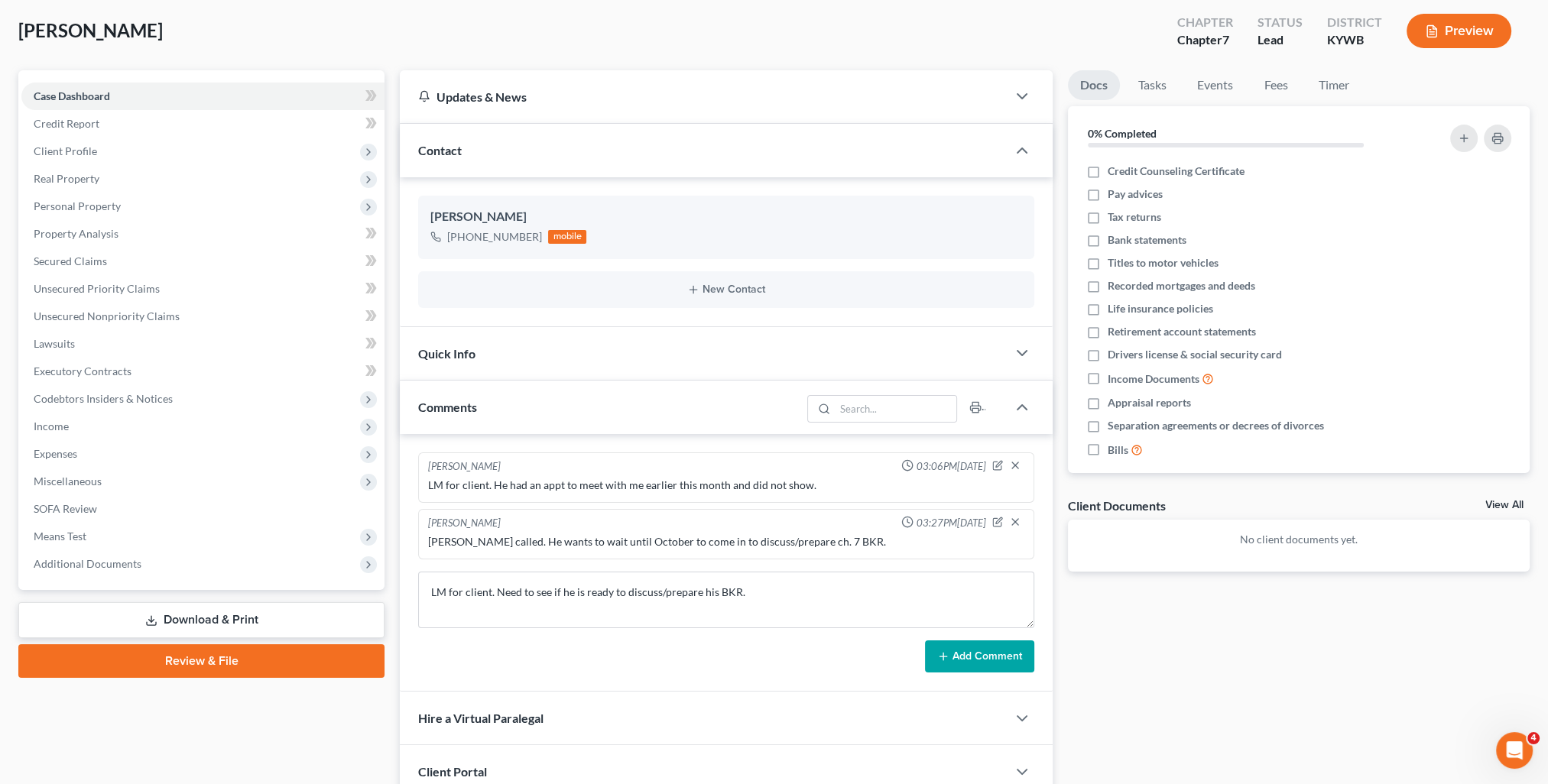
click at [972, 657] on button "Add Comment" at bounding box center [979, 657] width 109 height 32
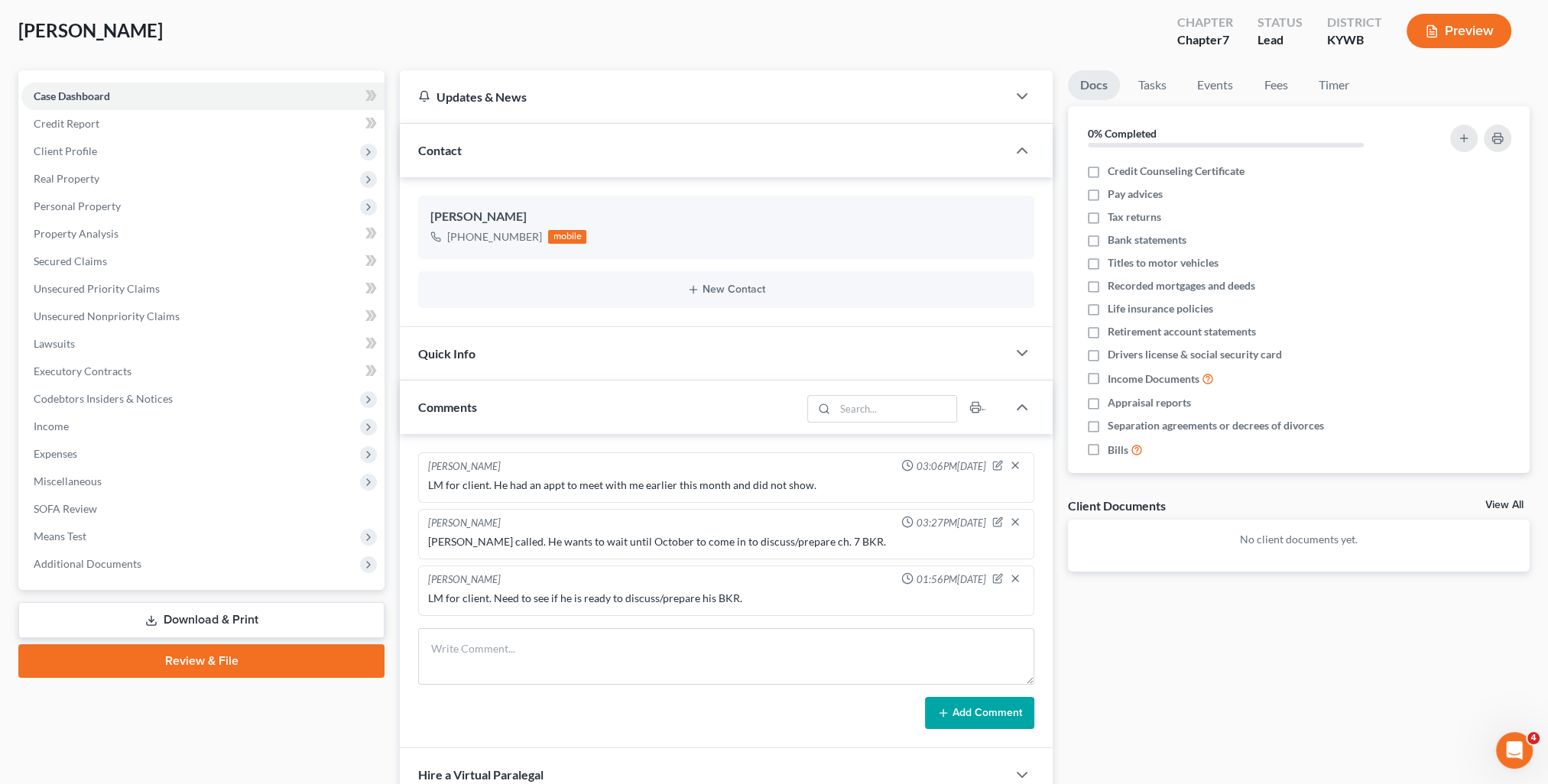
scroll to position [0, 0]
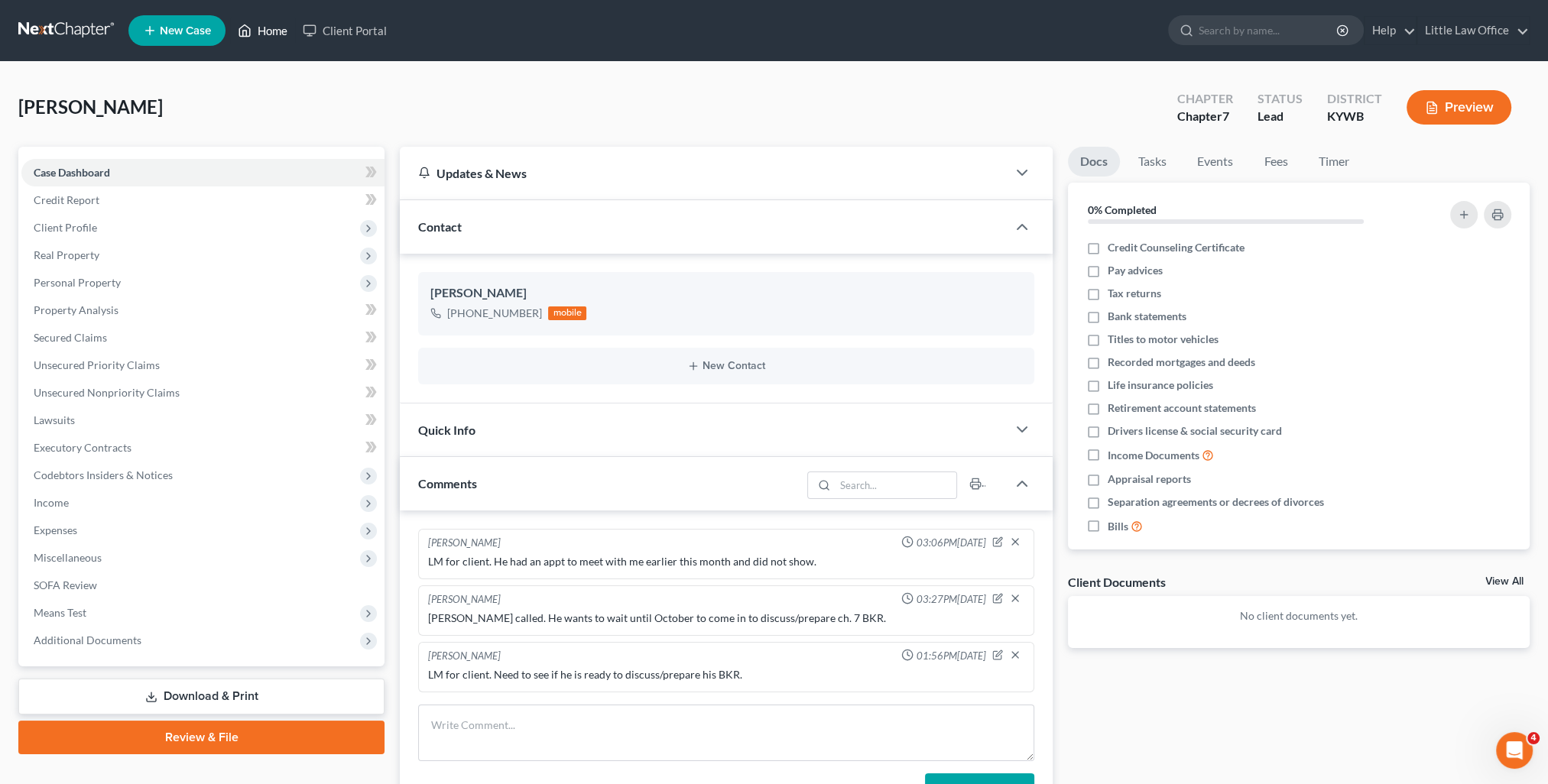
click at [260, 40] on link "Home" at bounding box center [263, 31] width 65 height 27
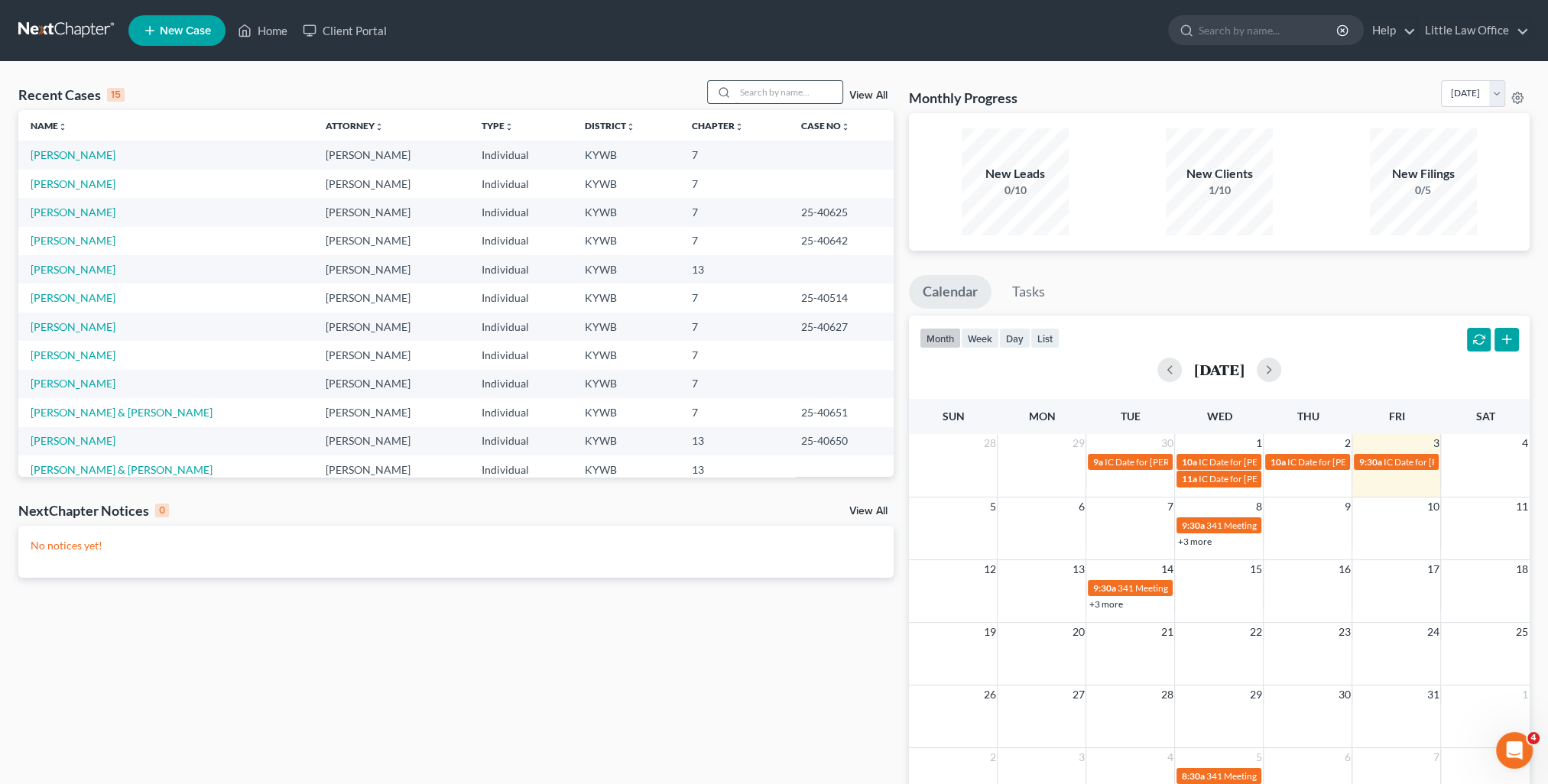
click at [779, 86] on input "search" at bounding box center [789, 91] width 107 height 22
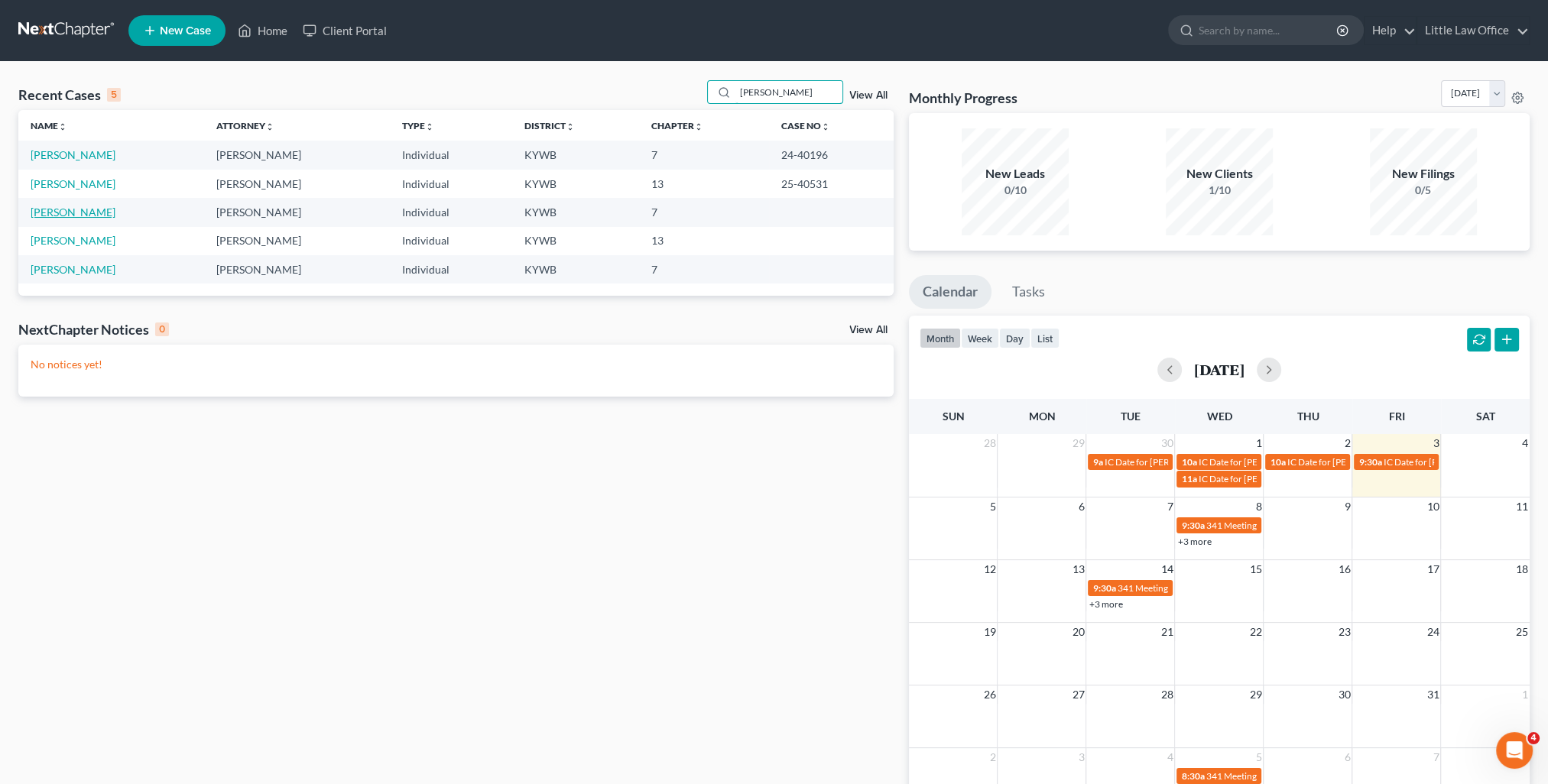
type input "[PERSON_NAME]"
click at [99, 212] on link "[PERSON_NAME]" at bounding box center [73, 212] width 85 height 13
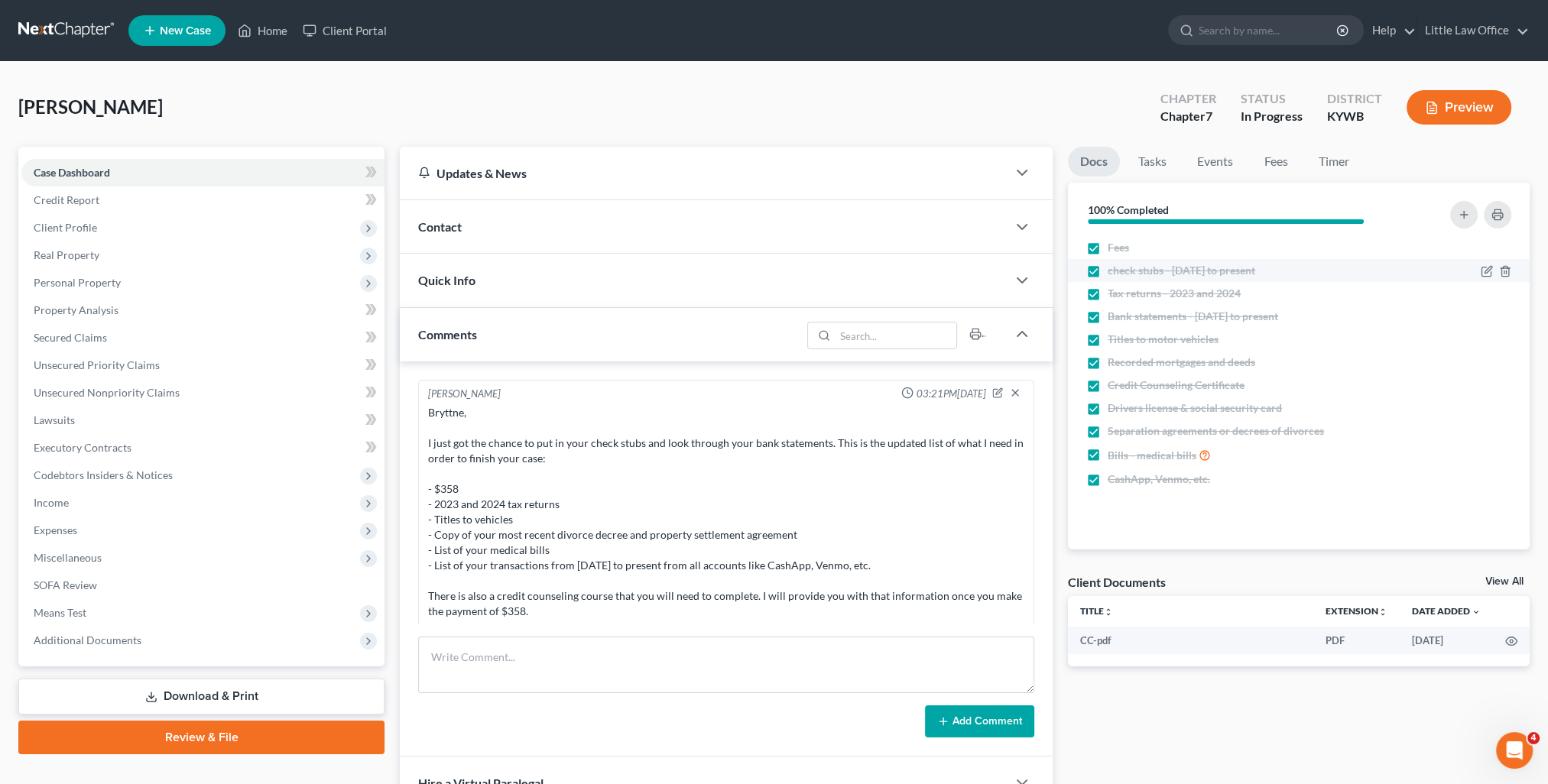
scroll to position [780, 0]
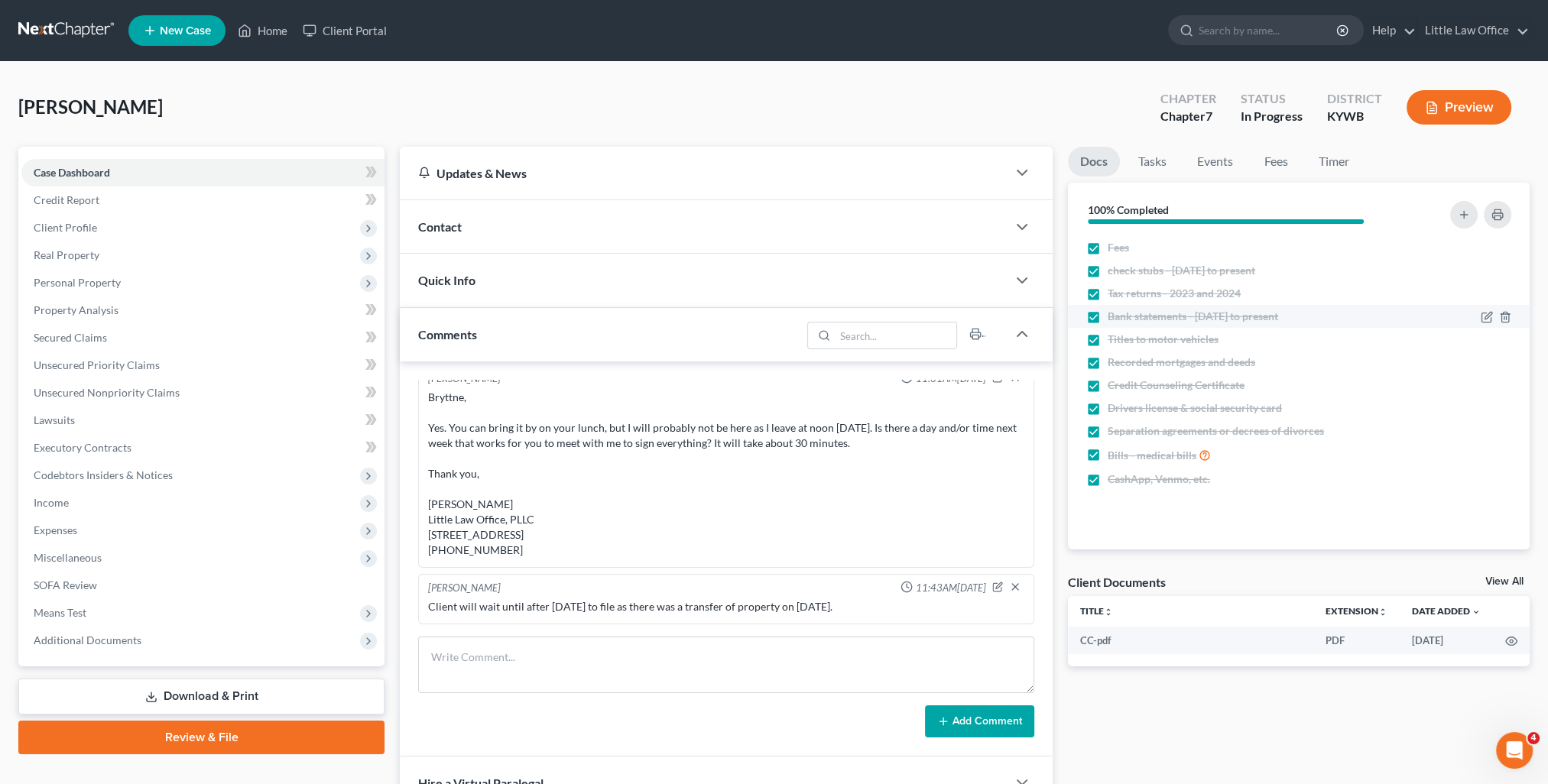
drag, startPoint x: 1095, startPoint y: 317, endPoint x: 1112, endPoint y: 315, distance: 17.1
click at [1107, 317] on label "Bank statements - [DATE] to present" at bounding box center [1192, 316] width 171 height 15
click at [1114, 317] on input "Bank statements - [DATE] to present" at bounding box center [1119, 314] width 10 height 10
checkbox input "false"
click at [1487, 318] on icon "button" at bounding box center [1488, 316] width 7 height 7
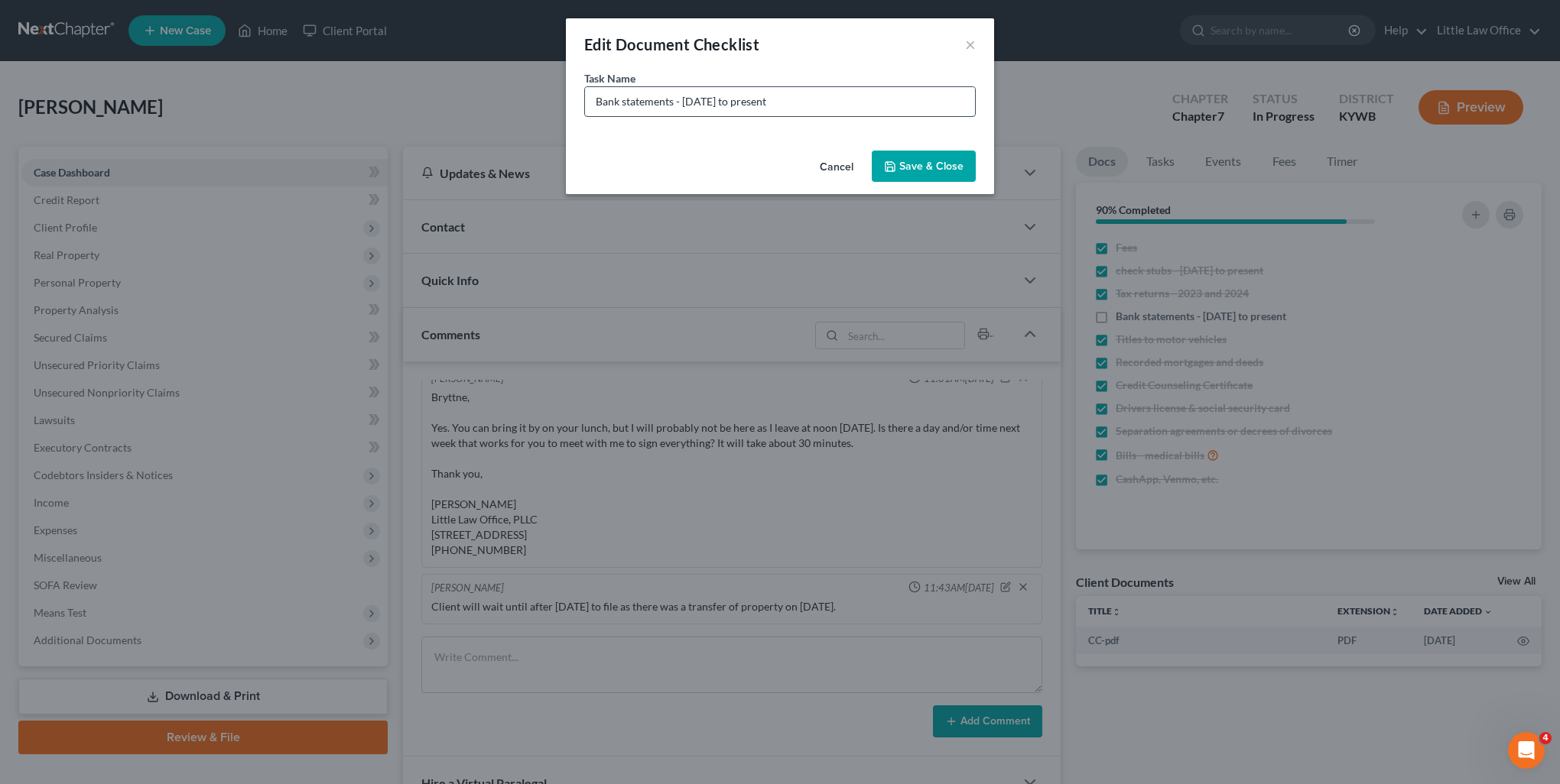
drag, startPoint x: 683, startPoint y: 106, endPoint x: 755, endPoint y: 116, distance: 72.7
click at [755, 116] on div "Bank statements - [DATE] to present" at bounding box center [780, 102] width 391 height 31
type input "Bank statements - Aug to present"
click at [930, 167] on button "Save & Close" at bounding box center [924, 166] width 104 height 32
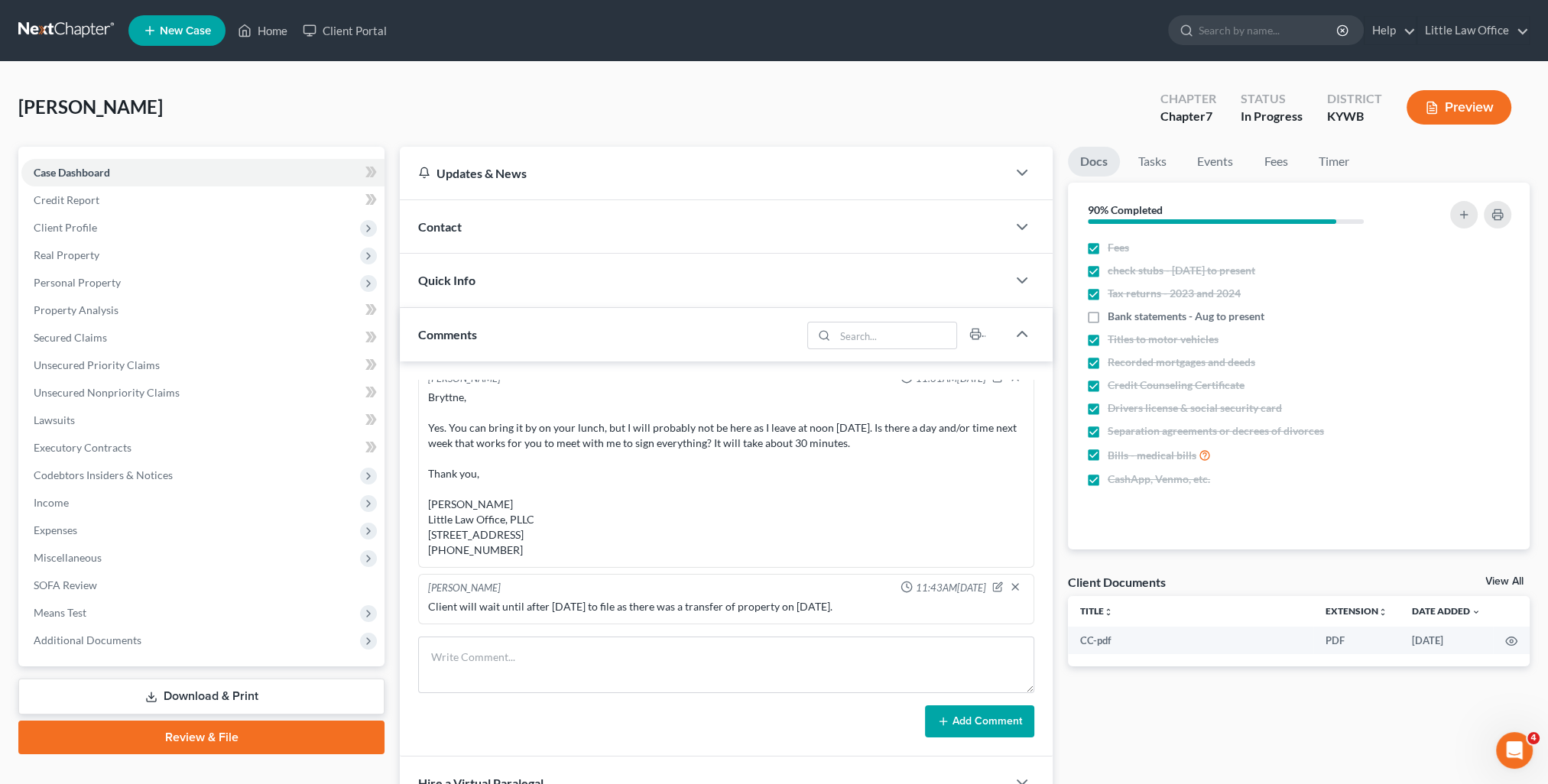
click at [1138, 711] on div "Docs Tasks Events Fees Timer 90% Completed Nothing here yet! Fees check stubs -…" at bounding box center [1299, 660] width 477 height 1025
click at [1487, 275] on icon "button" at bounding box center [1487, 271] width 12 height 12
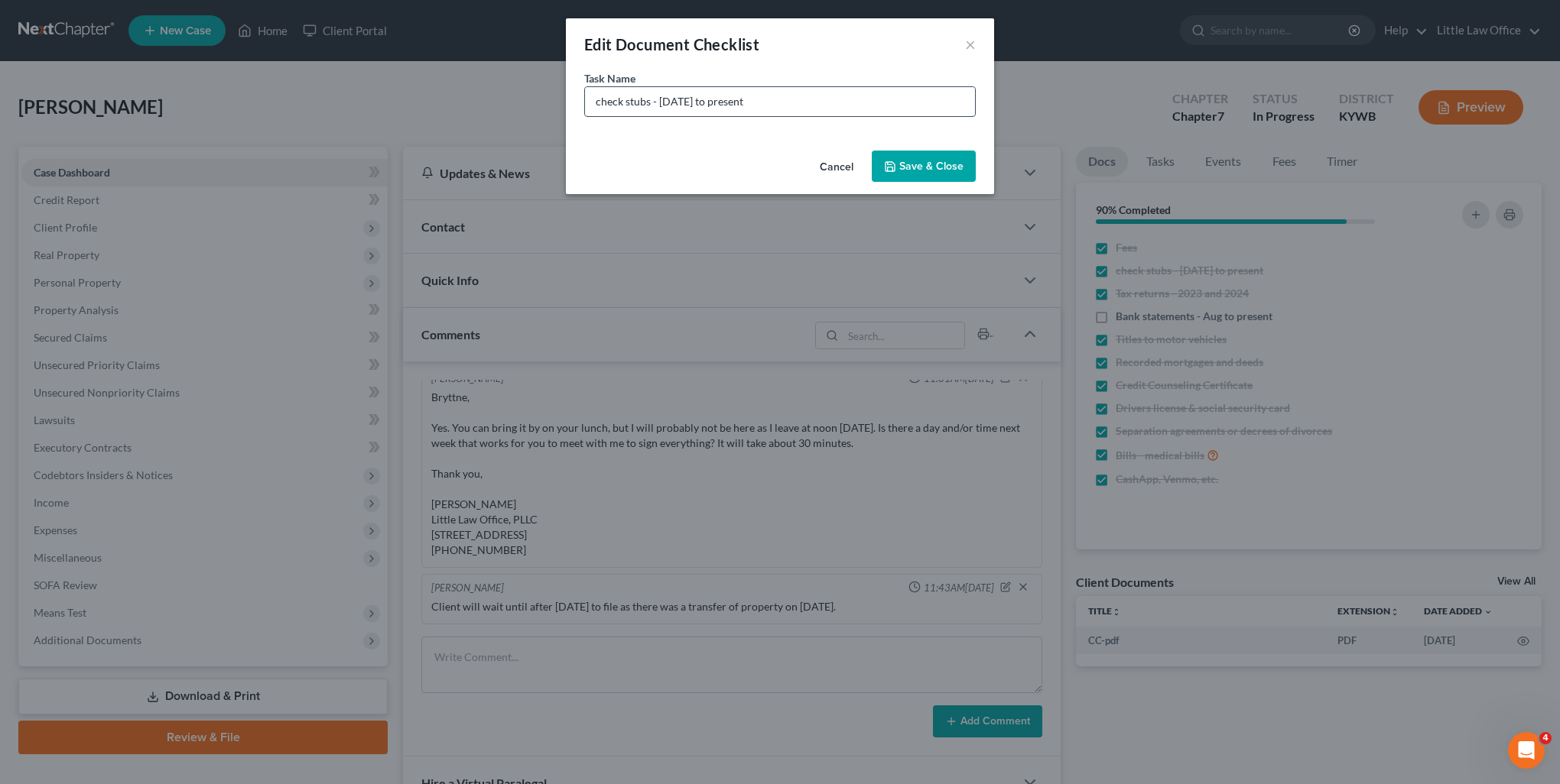
drag, startPoint x: 657, startPoint y: 101, endPoint x: 733, endPoint y: 115, distance: 77.3
click at [733, 115] on input "check stubs - [DATE] to present" at bounding box center [780, 102] width 390 height 29
type input "check stubs - [DATE] to present"
click at [945, 172] on button "Save & Close" at bounding box center [924, 166] width 104 height 32
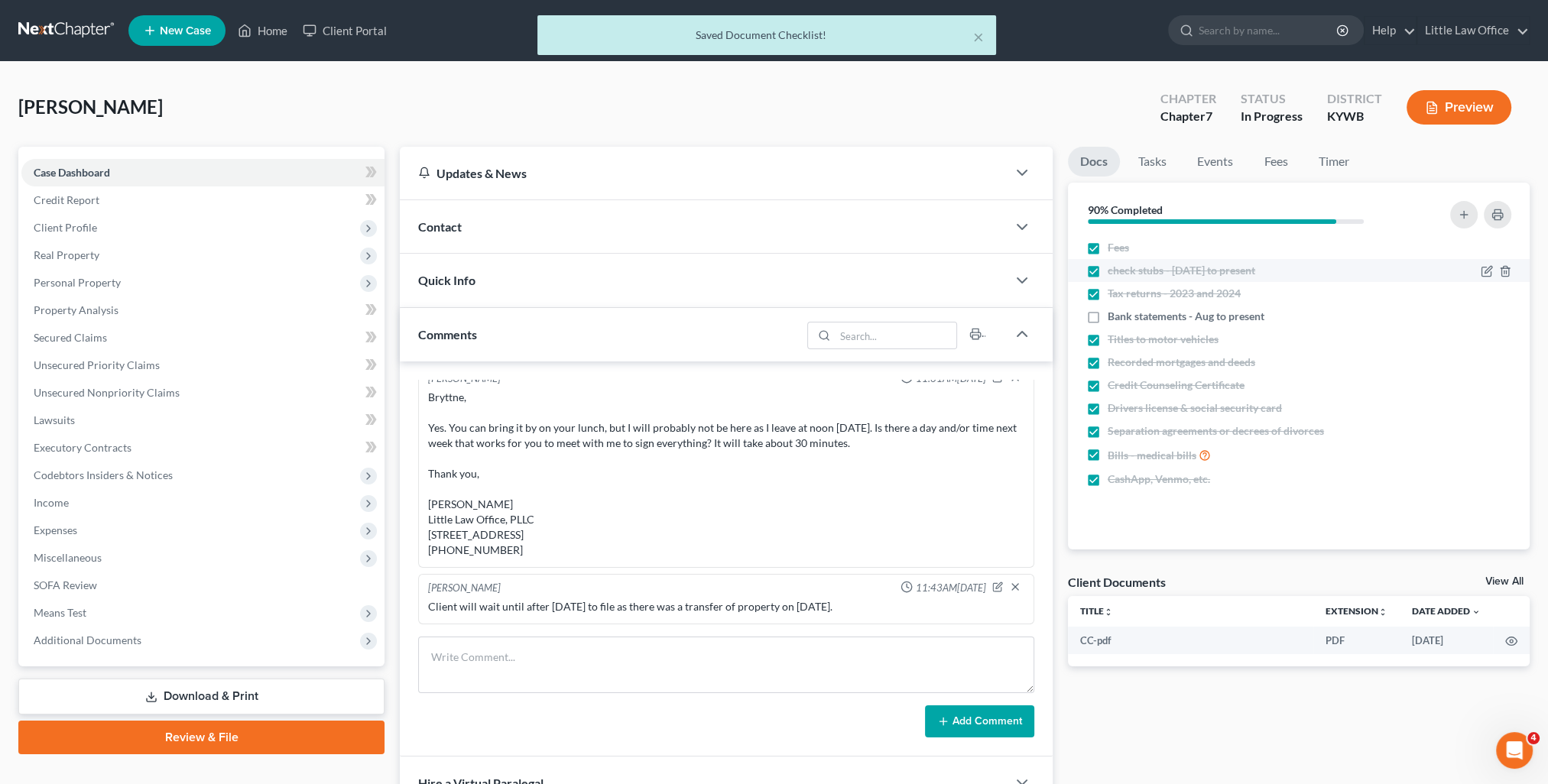
click at [1107, 272] on label "check stubs - [DATE] to present" at bounding box center [1181, 270] width 148 height 15
click at [1114, 272] on input "check stubs - [DATE] to present" at bounding box center [1119, 268] width 10 height 10
checkbox input "false"
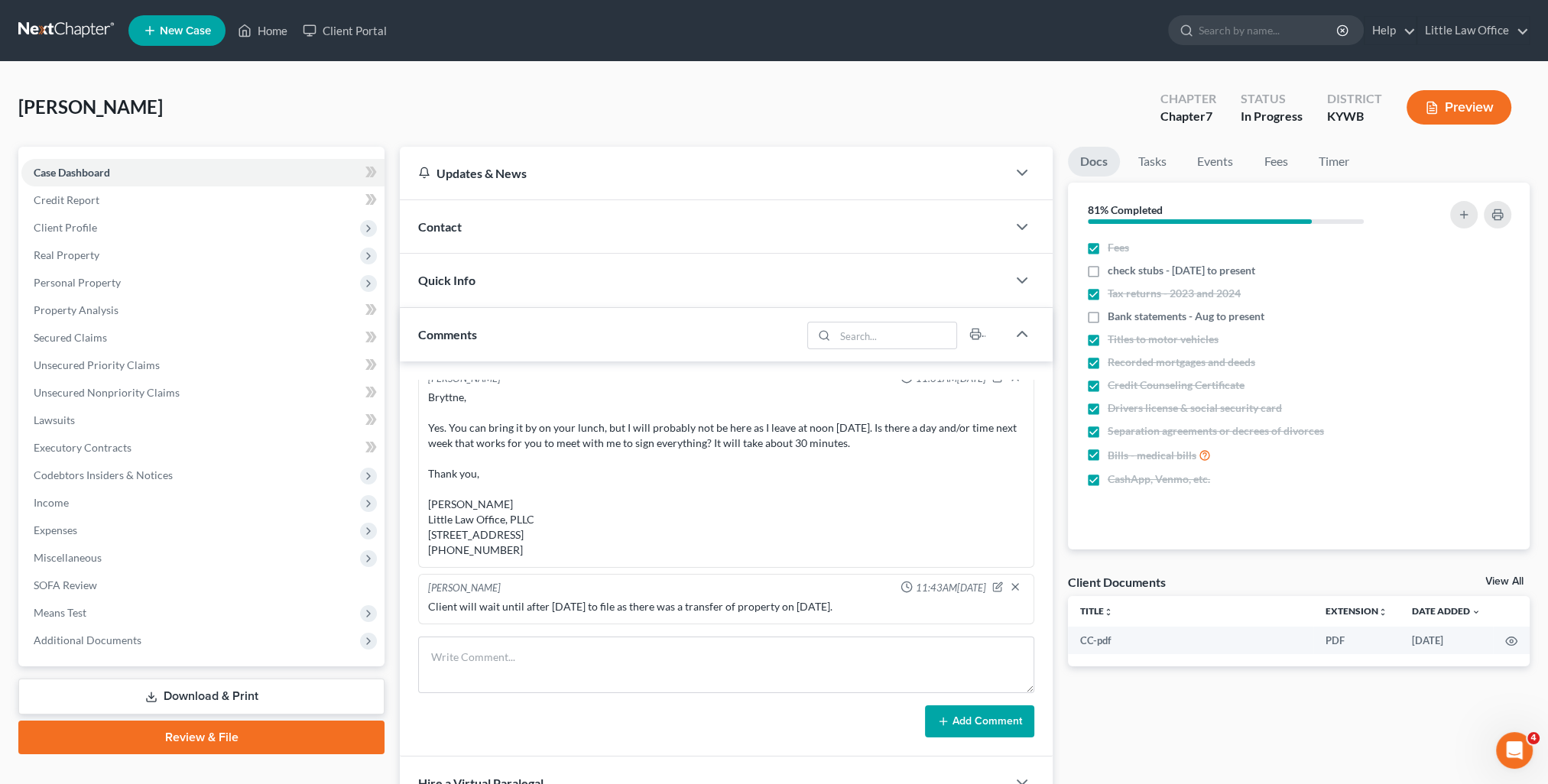
click at [563, 331] on div "Comments" at bounding box center [601, 334] width 402 height 53
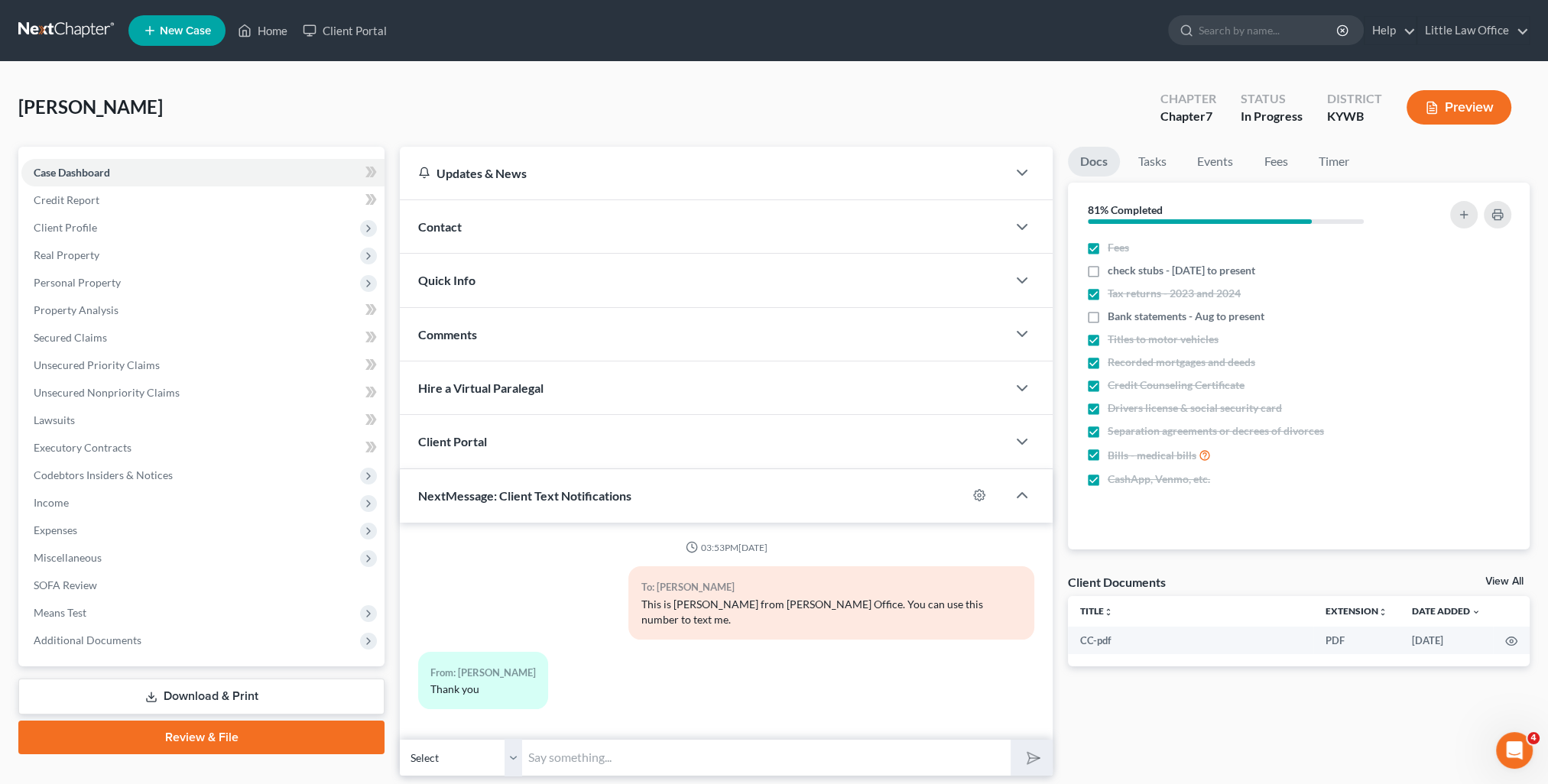
scroll to position [33, 0]
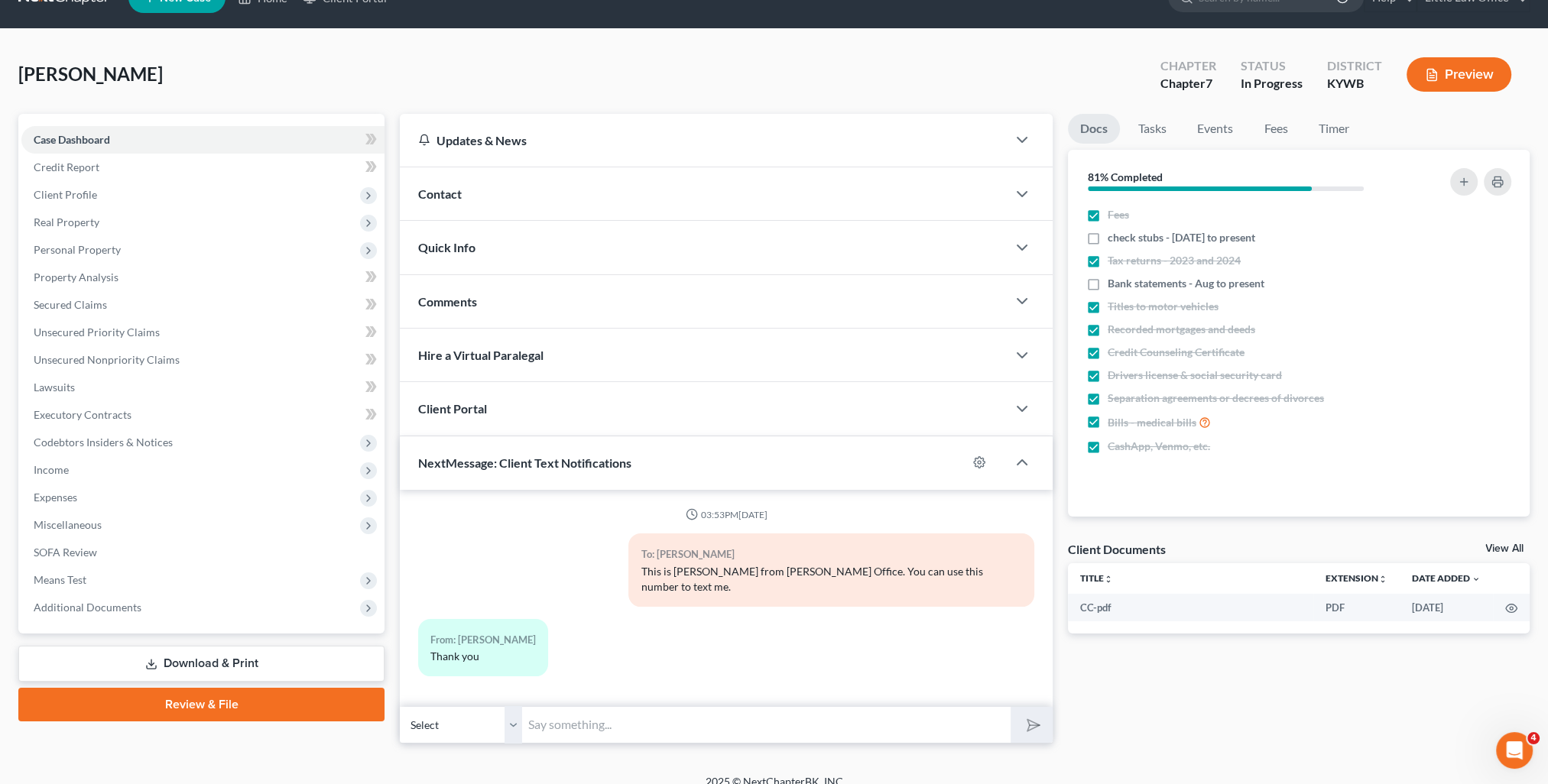
click at [654, 720] on input "text" at bounding box center [766, 725] width 488 height 37
type input "These are the updated documents I will need from you: 1) check stubs from 8/29 …"
click at [1010, 707] on button "submit" at bounding box center [1031, 725] width 42 height 36
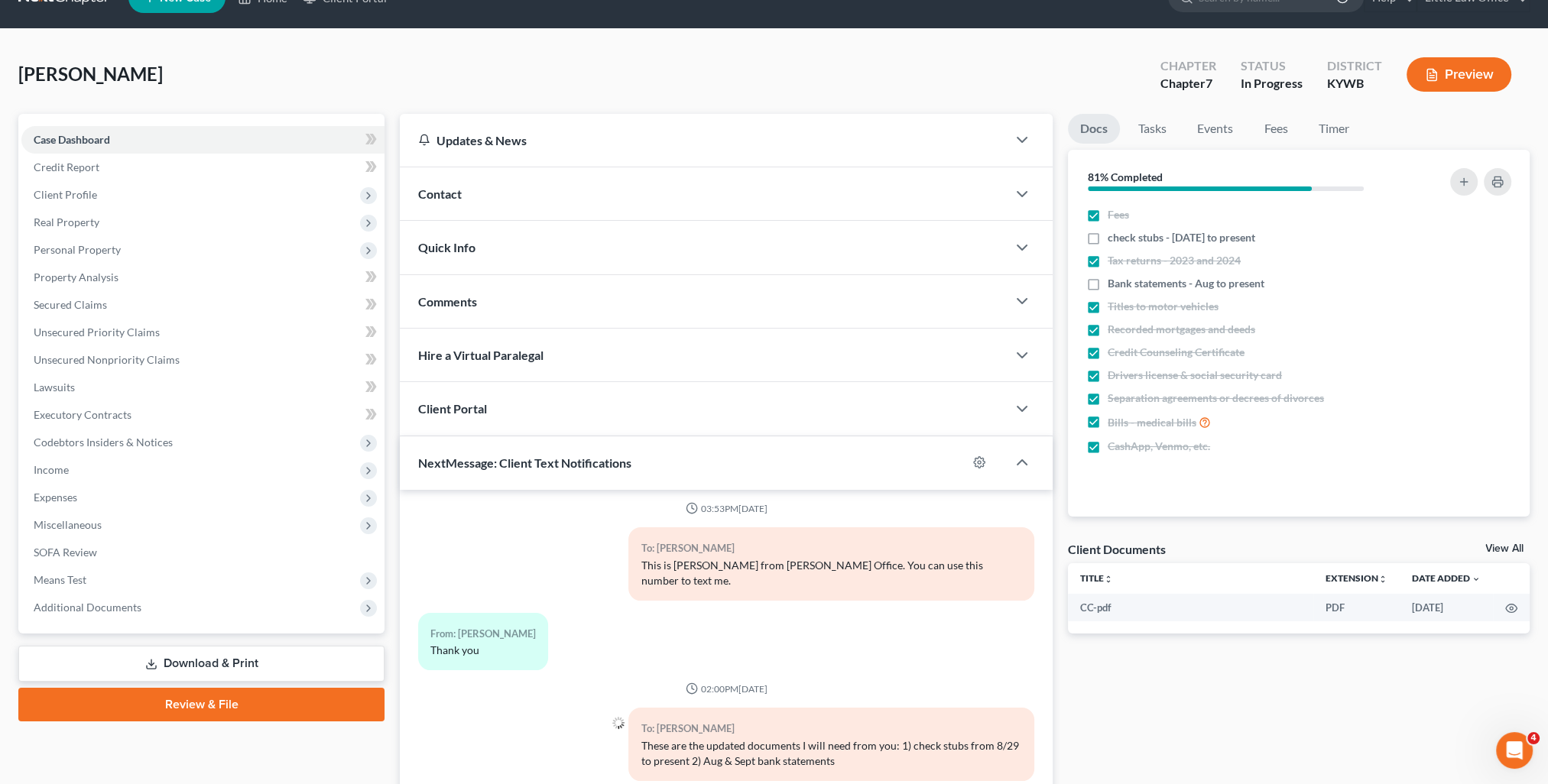
scroll to position [137, 0]
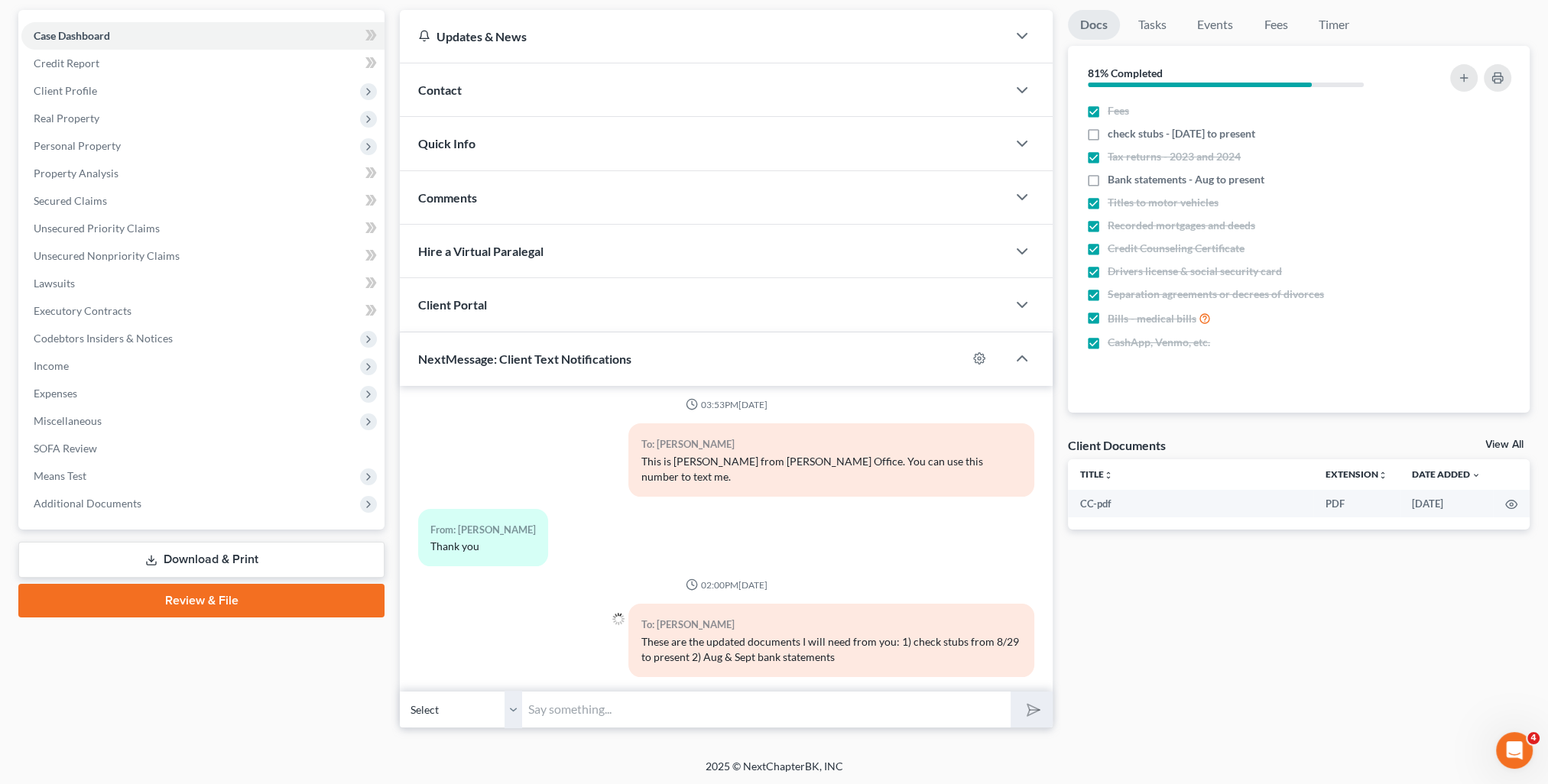
click at [626, 708] on input "text" at bounding box center [766, 710] width 488 height 37
drag, startPoint x: 761, startPoint y: 714, endPoint x: 455, endPoint y: 721, distance: 306.1
click at [455, 721] on div "Select [PHONE_NUMBER] - [PERSON_NAME] Is there a day next week you would like to" at bounding box center [727, 710] width 653 height 36
click at [796, 707] on input "Also, your Cash App statements" at bounding box center [766, 710] width 488 height 37
type input "Also, your Cash App statements from Aug to present and Venmo statements from Se…"
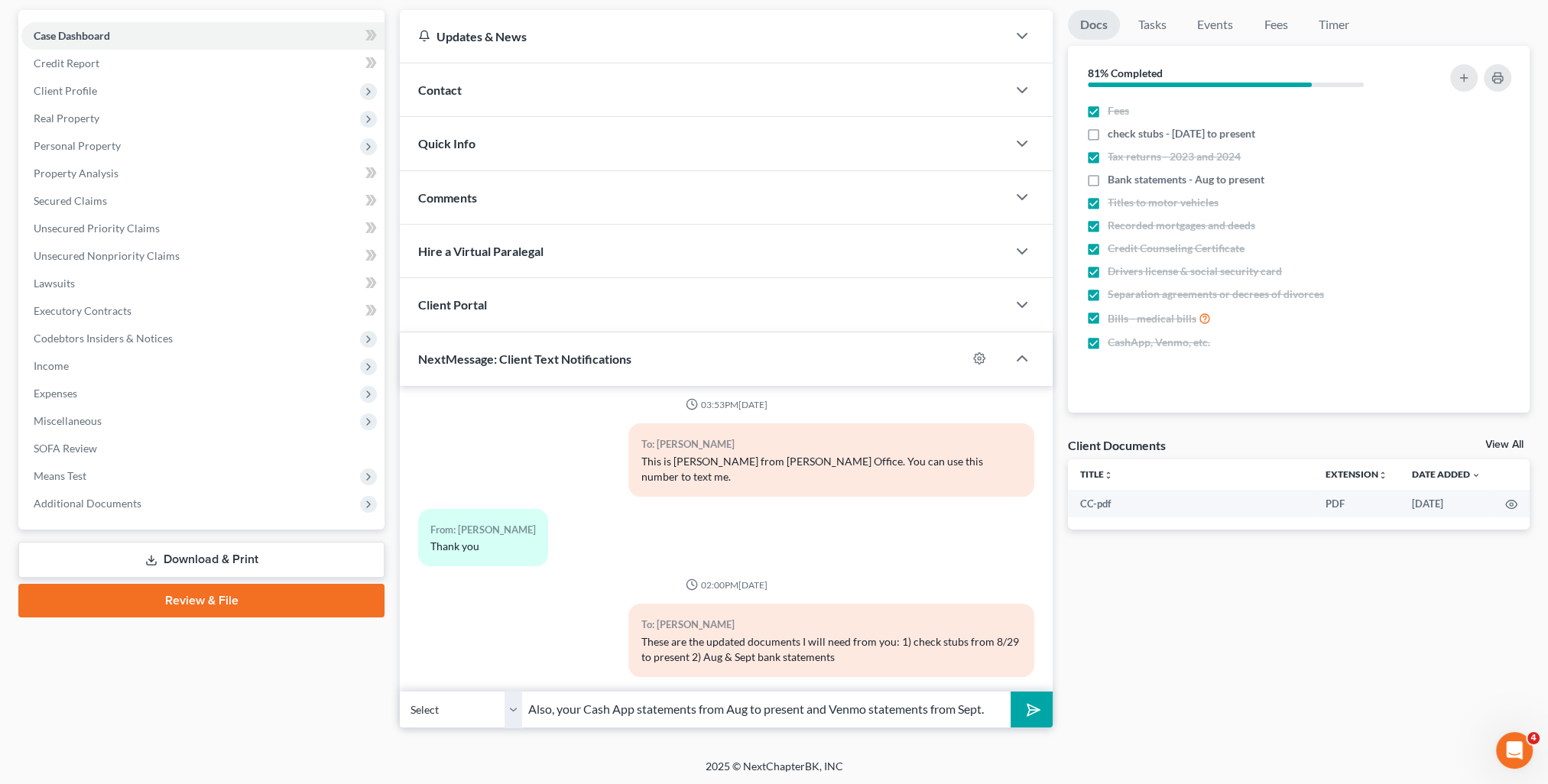
click at [1010, 692] on button "submit" at bounding box center [1031, 710] width 42 height 36
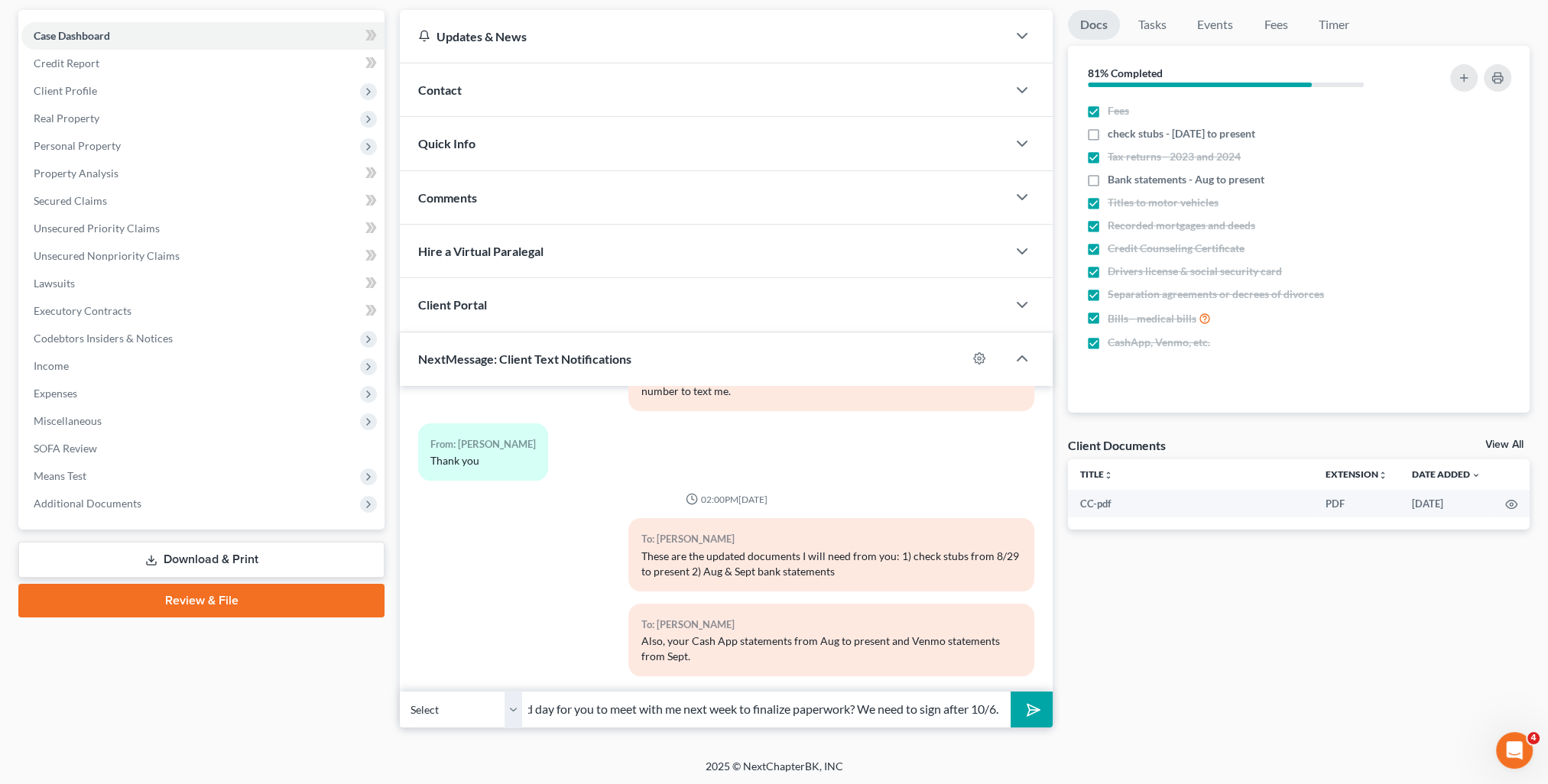
scroll to position [0, 82]
type input "Is there a good day for you to meet with me next week to finalize paperwork? We…"
click at [1010, 692] on button "submit" at bounding box center [1031, 710] width 42 height 36
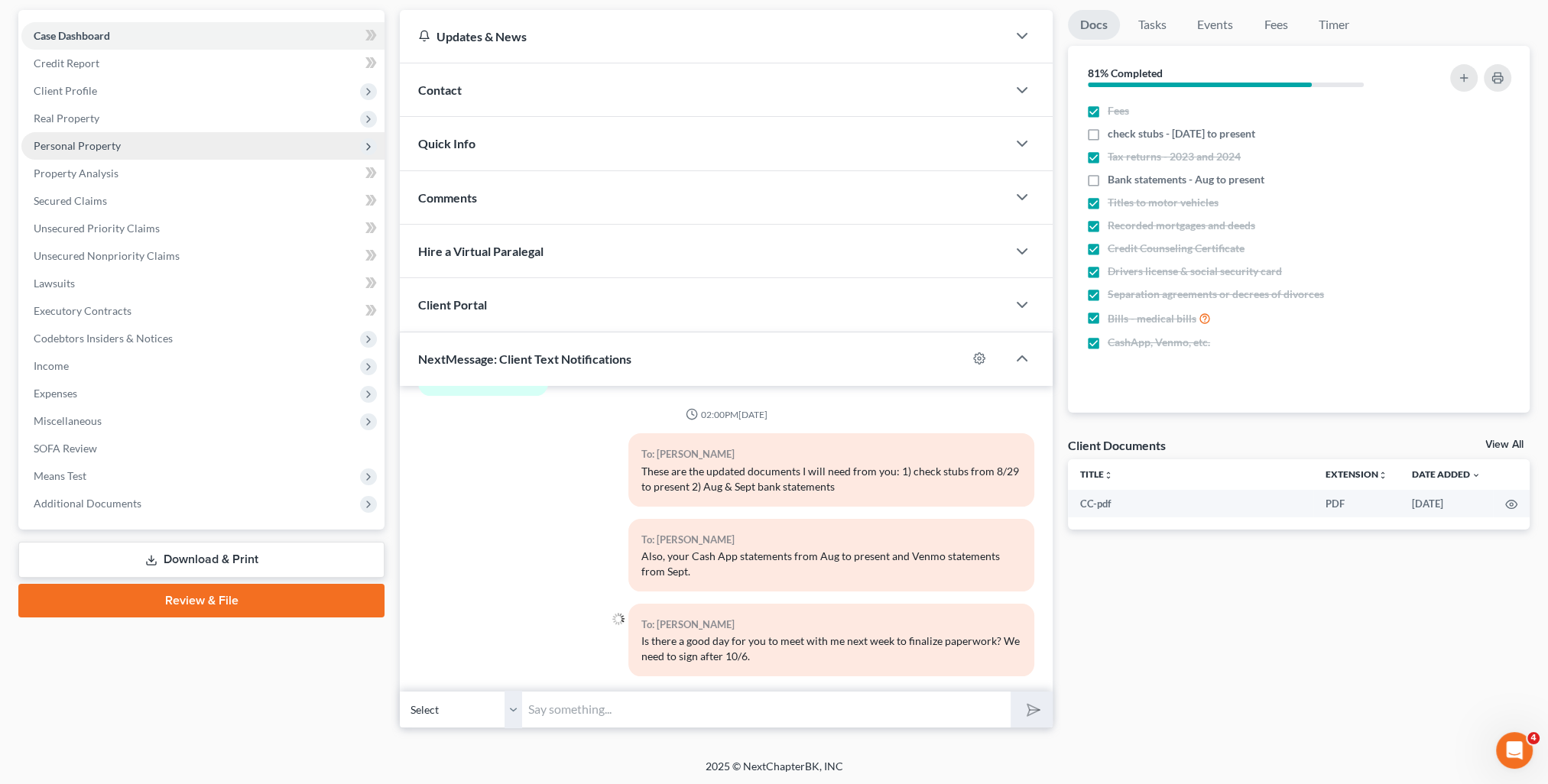
click at [86, 156] on span "Personal Property" at bounding box center [202, 146] width 363 height 27
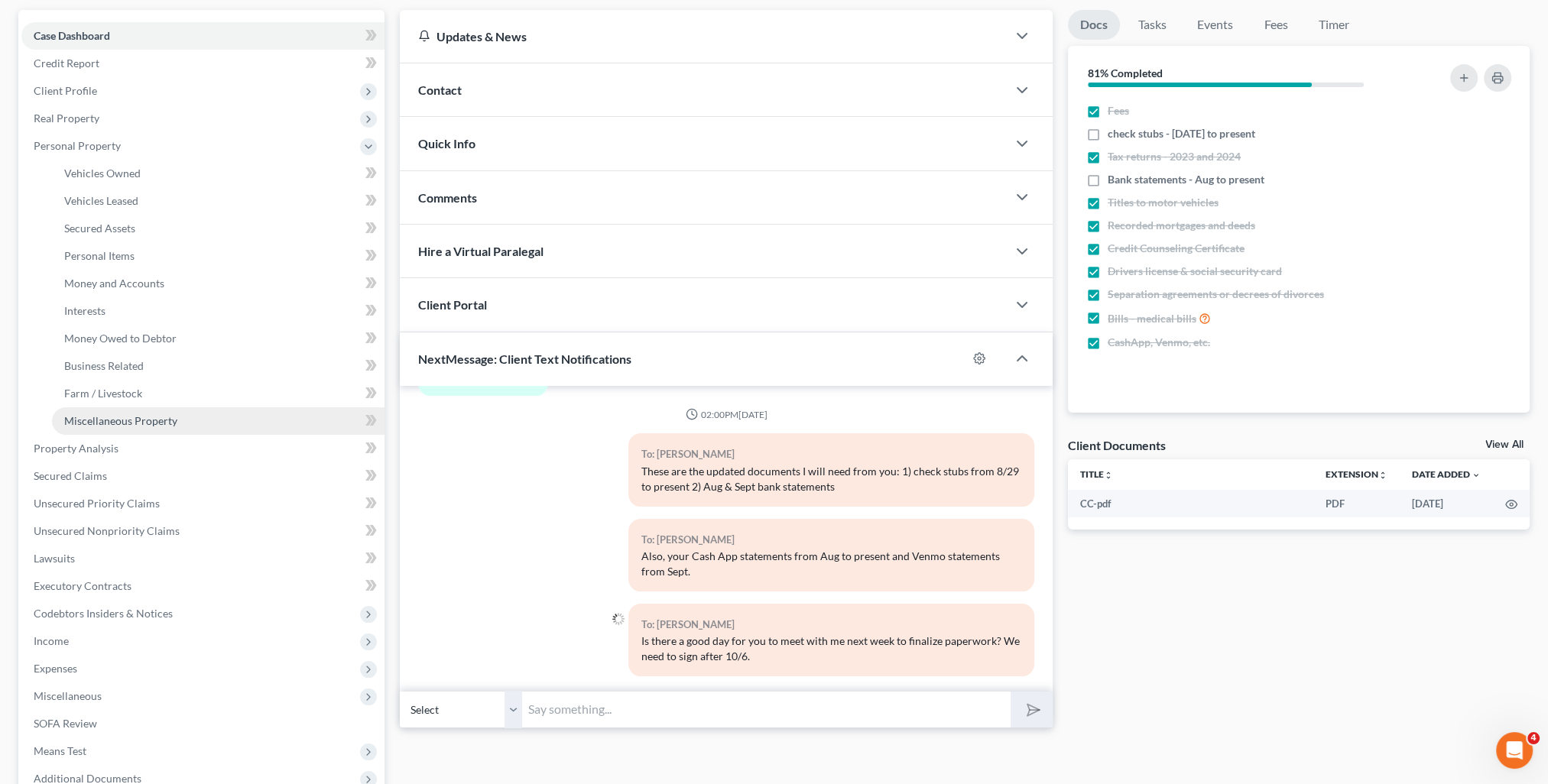
click at [153, 427] on span "Miscellaneous Property" at bounding box center [120, 421] width 113 height 13
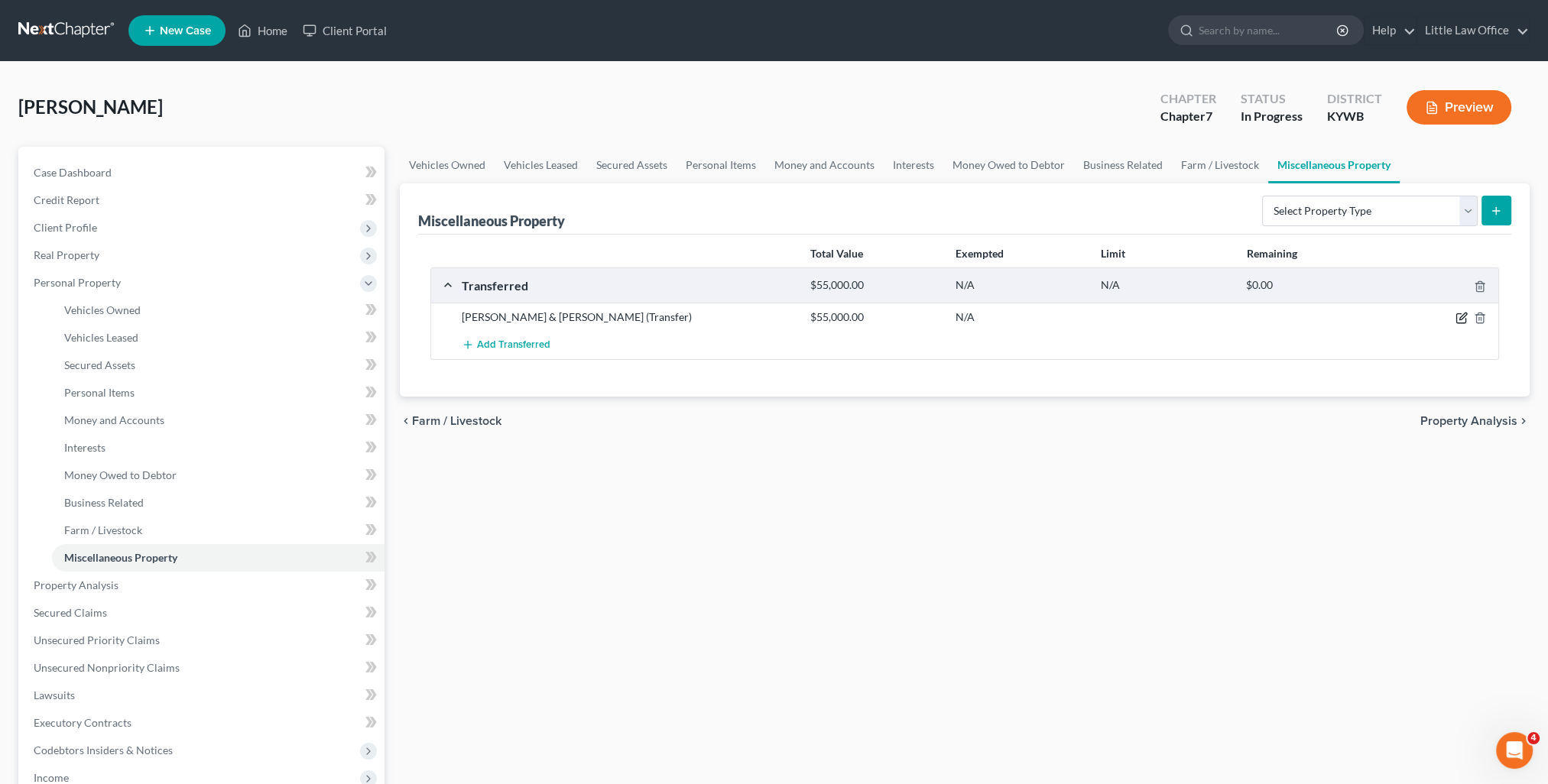
click at [1460, 316] on icon "button" at bounding box center [1462, 318] width 12 height 12
select select "Ordinary ([DATE])"
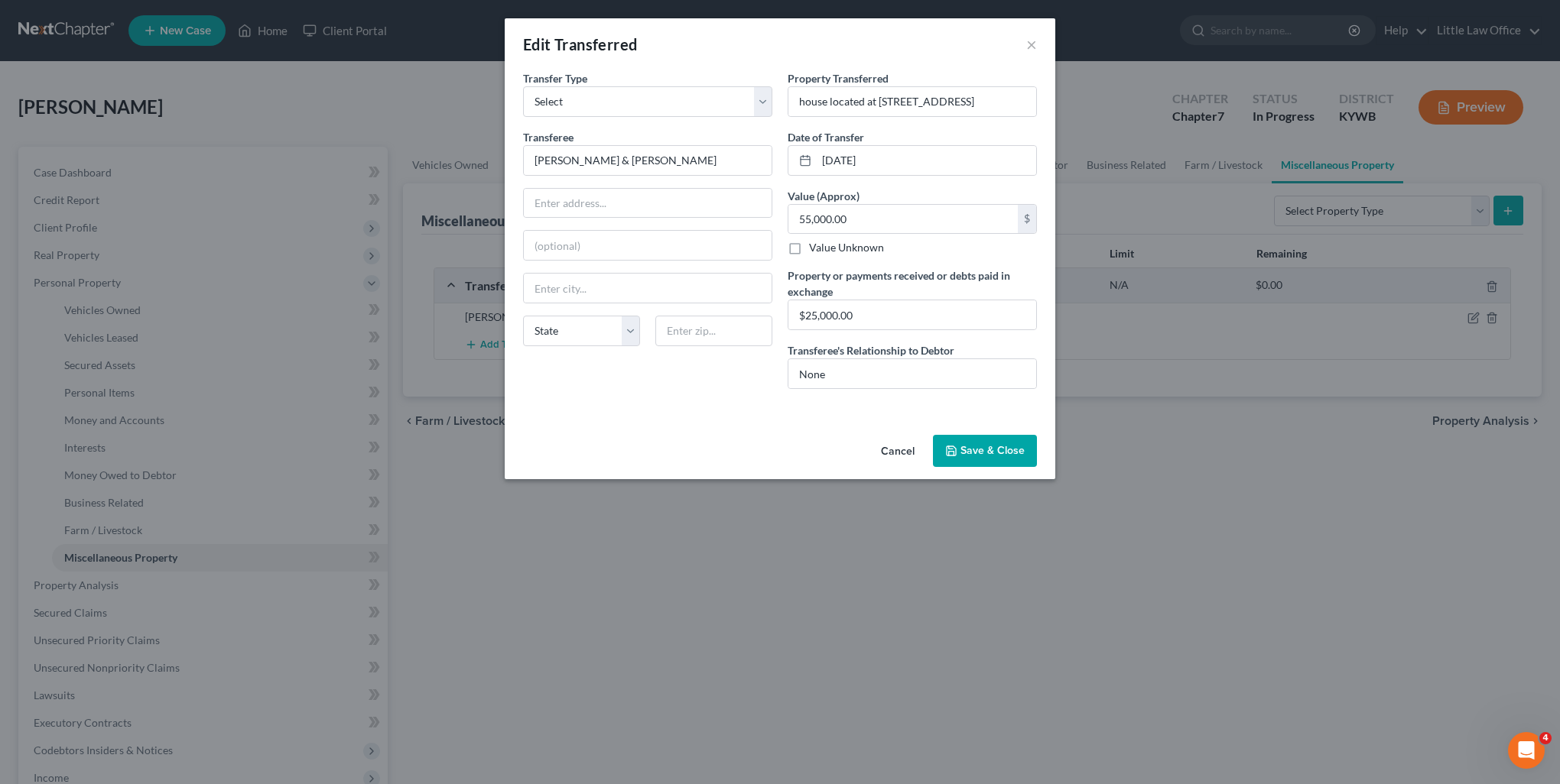
click at [1005, 445] on button "Save & Close" at bounding box center [985, 451] width 104 height 32
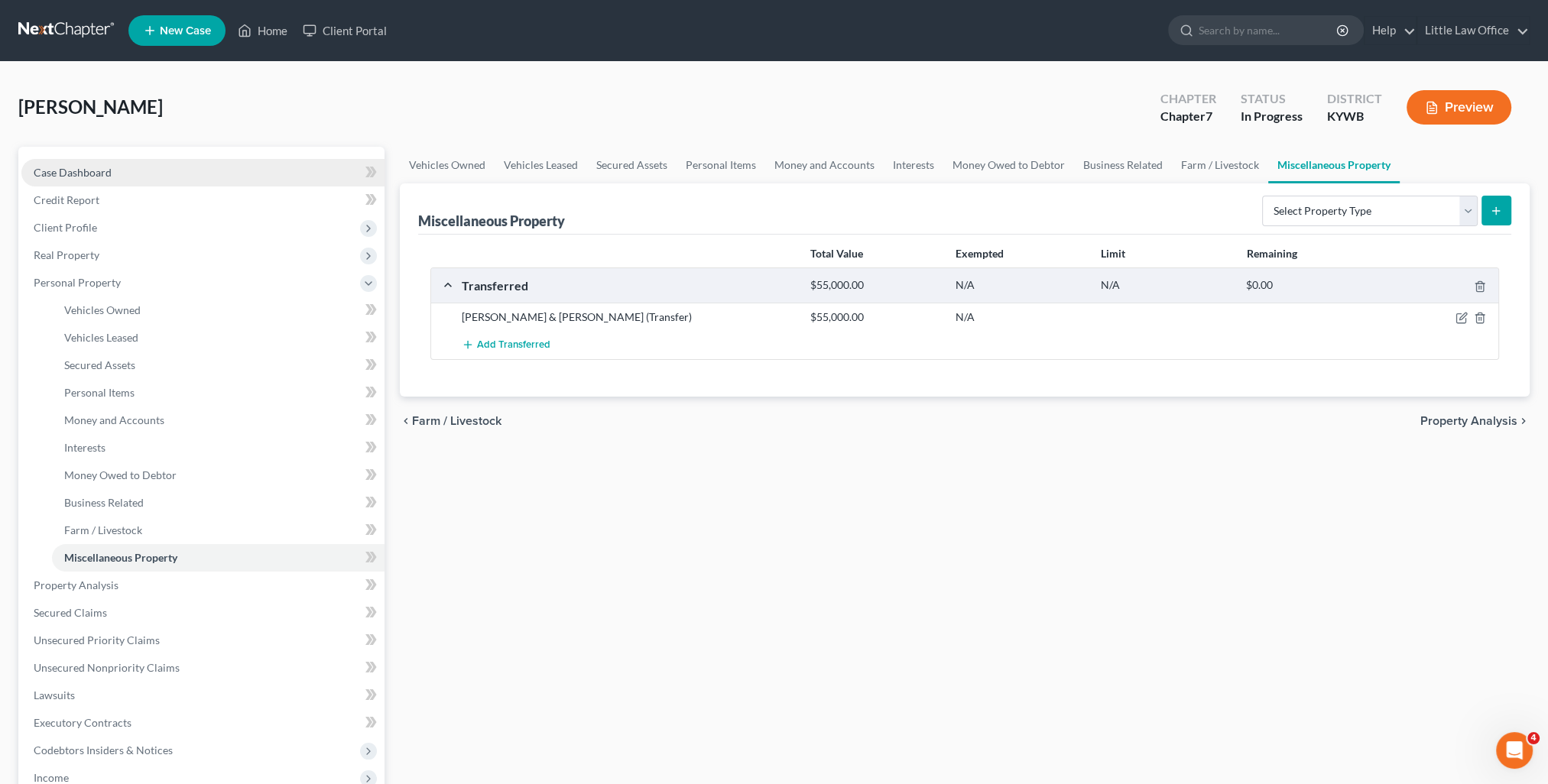
click at [106, 181] on link "Case Dashboard" at bounding box center [202, 173] width 363 height 27
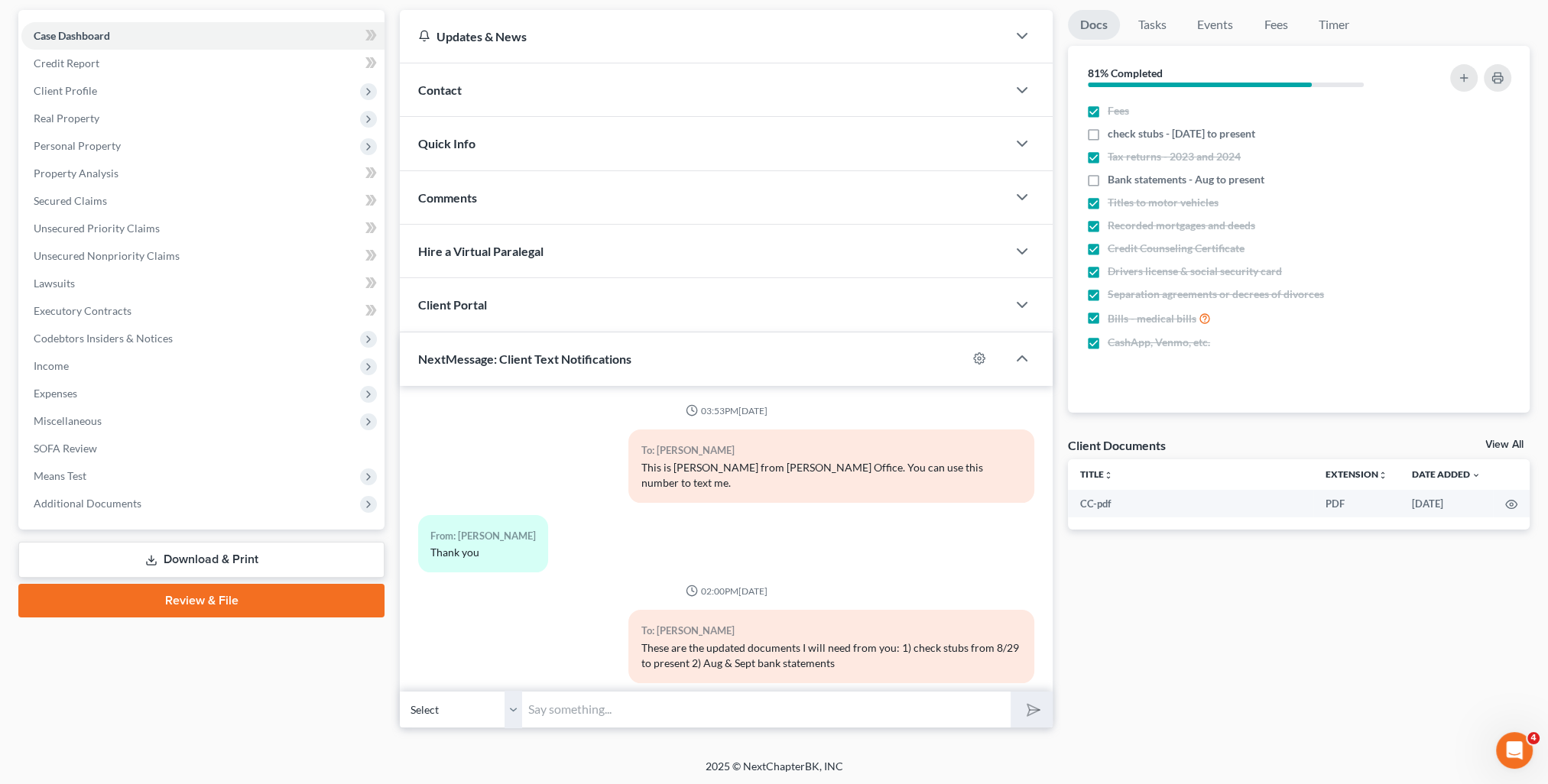
scroll to position [247, 0]
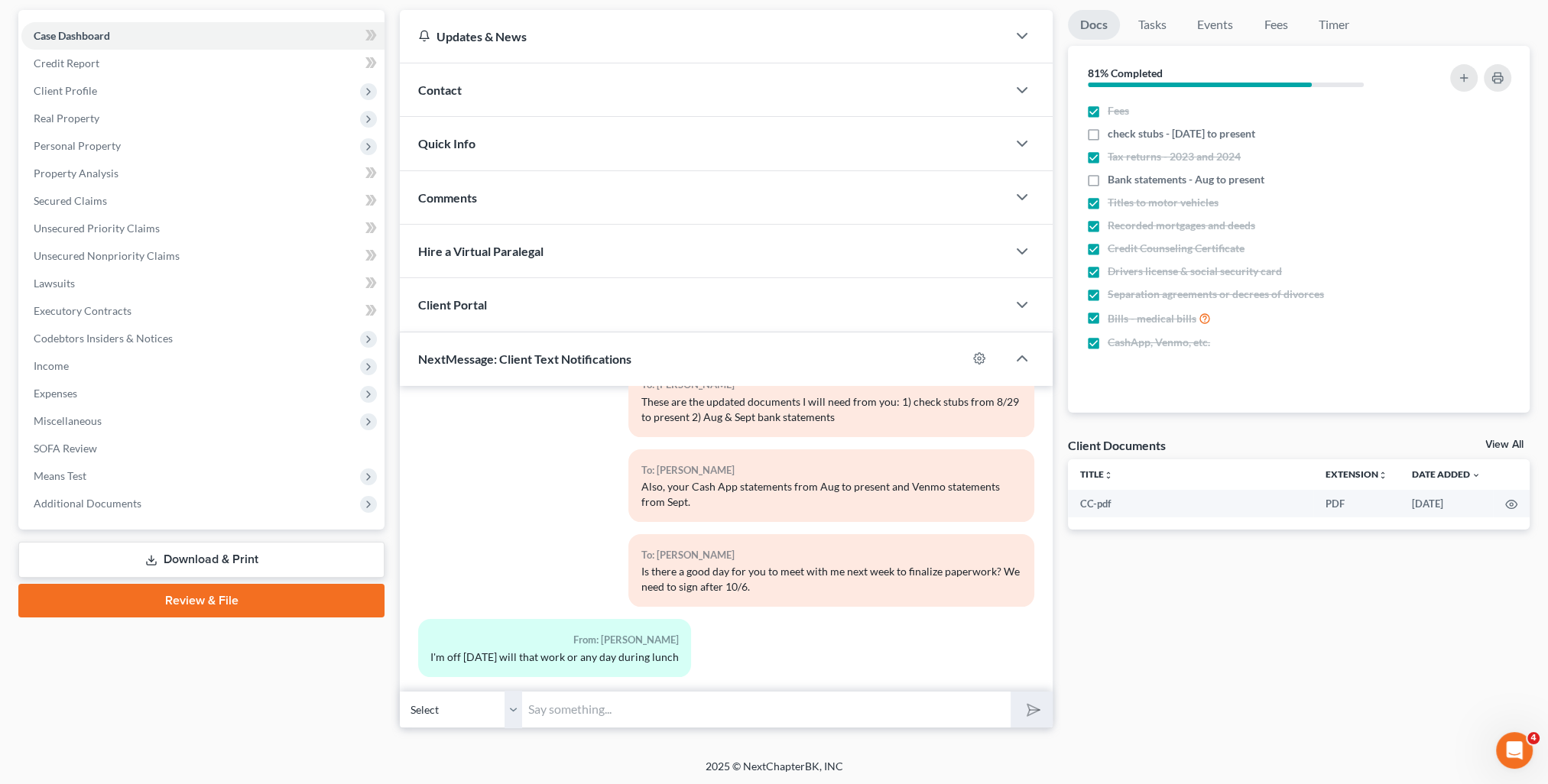
click at [714, 703] on input "text" at bounding box center [766, 710] width 488 height 37
type input "[DATE] will work. I'm available anytime between 10:30 and 3:00. What time will …"
click at [1010, 692] on button "submit" at bounding box center [1031, 710] width 42 height 36
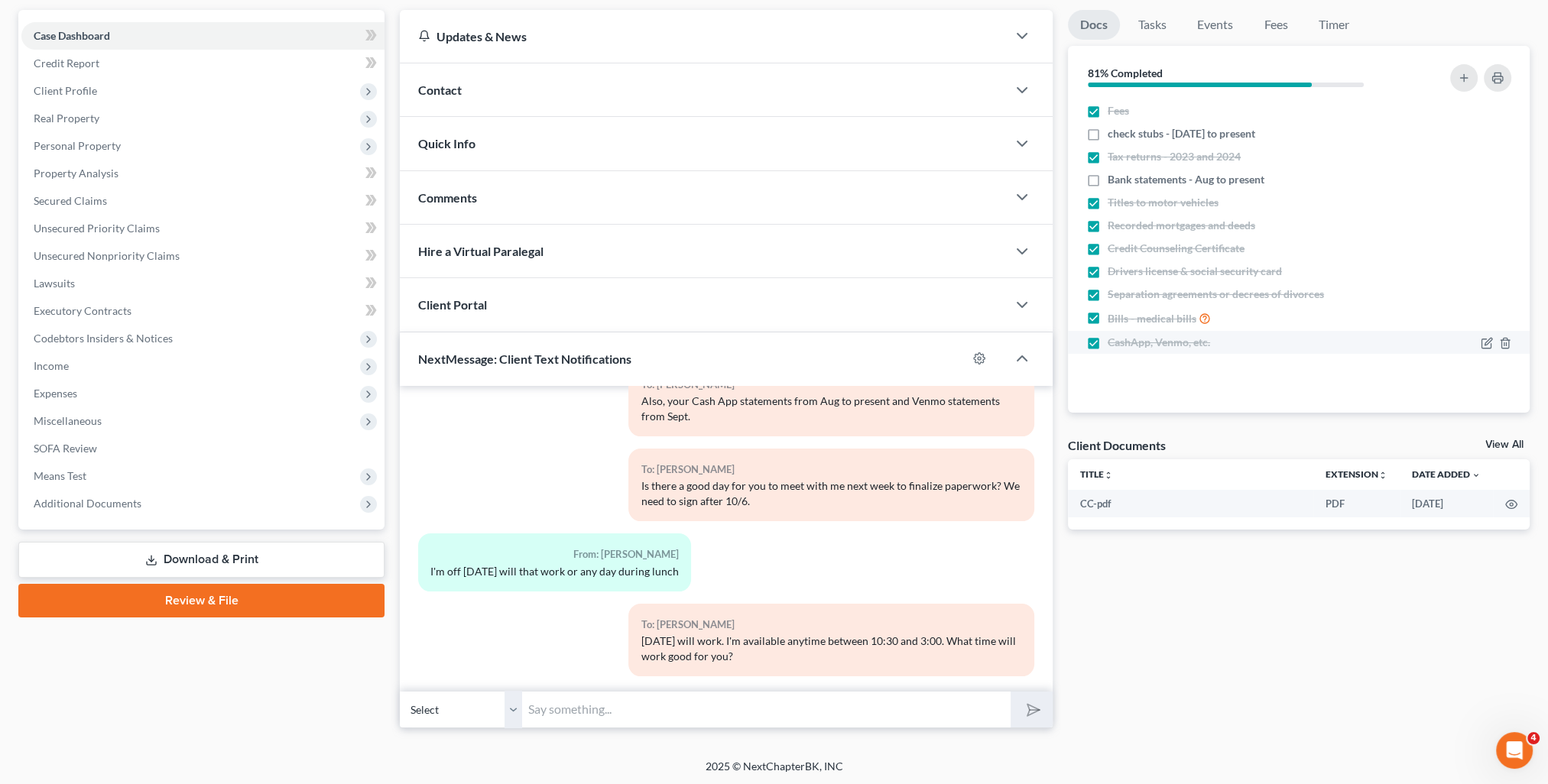
click at [1107, 341] on label "CashApp, Venmo, etc." at bounding box center [1158, 342] width 103 height 15
click at [1114, 341] on input "CashApp, Venmo, etc." at bounding box center [1119, 339] width 10 height 10
checkbox input "false"
click at [1488, 347] on icon "button" at bounding box center [1487, 343] width 12 height 12
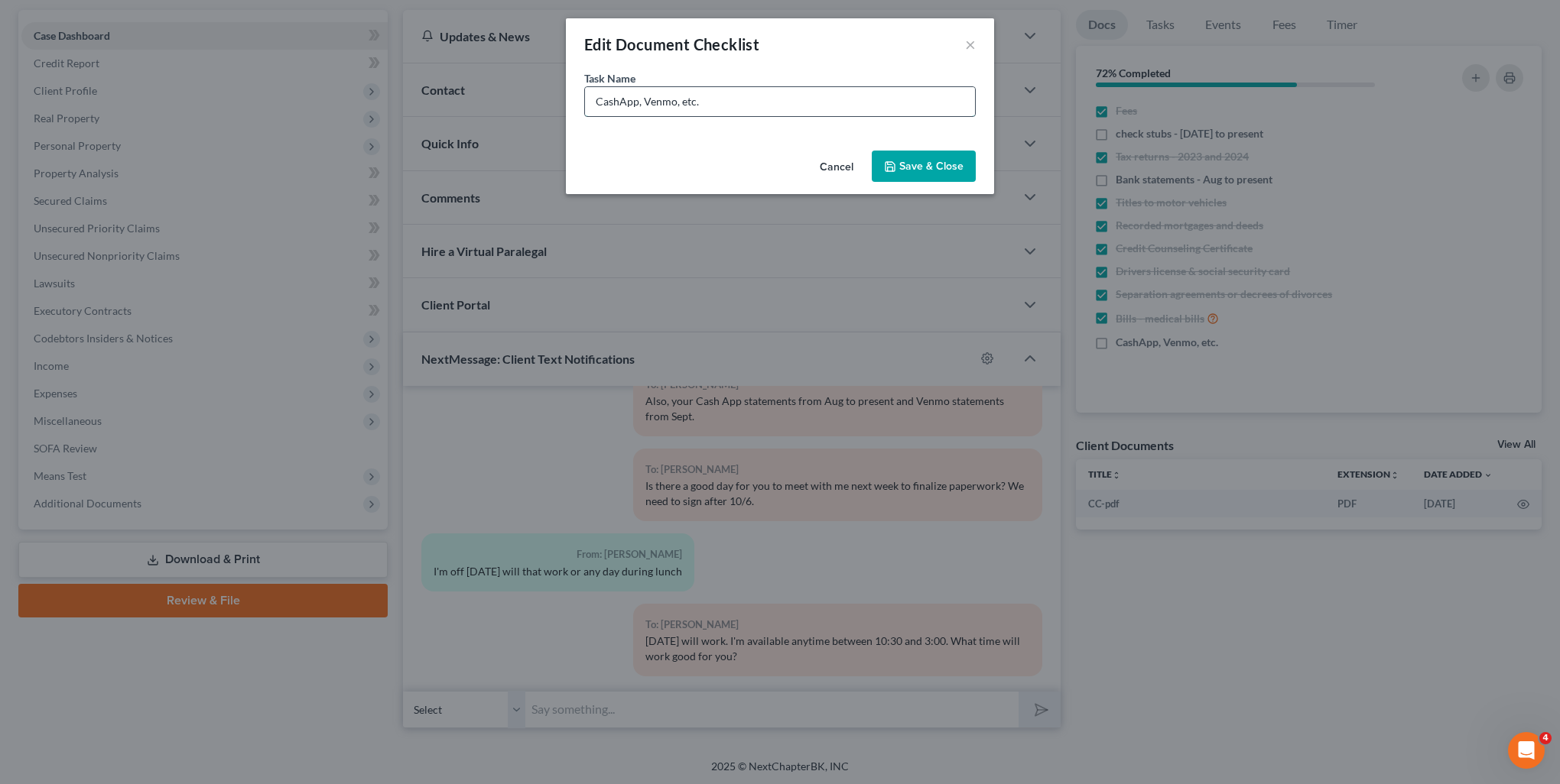
click at [809, 109] on input "CashApp, Venmo, etc." at bounding box center [780, 102] width 390 height 29
type input "CashApp, Venmo, etc. - need updated"
click at [952, 170] on button "Save & Close" at bounding box center [924, 166] width 104 height 32
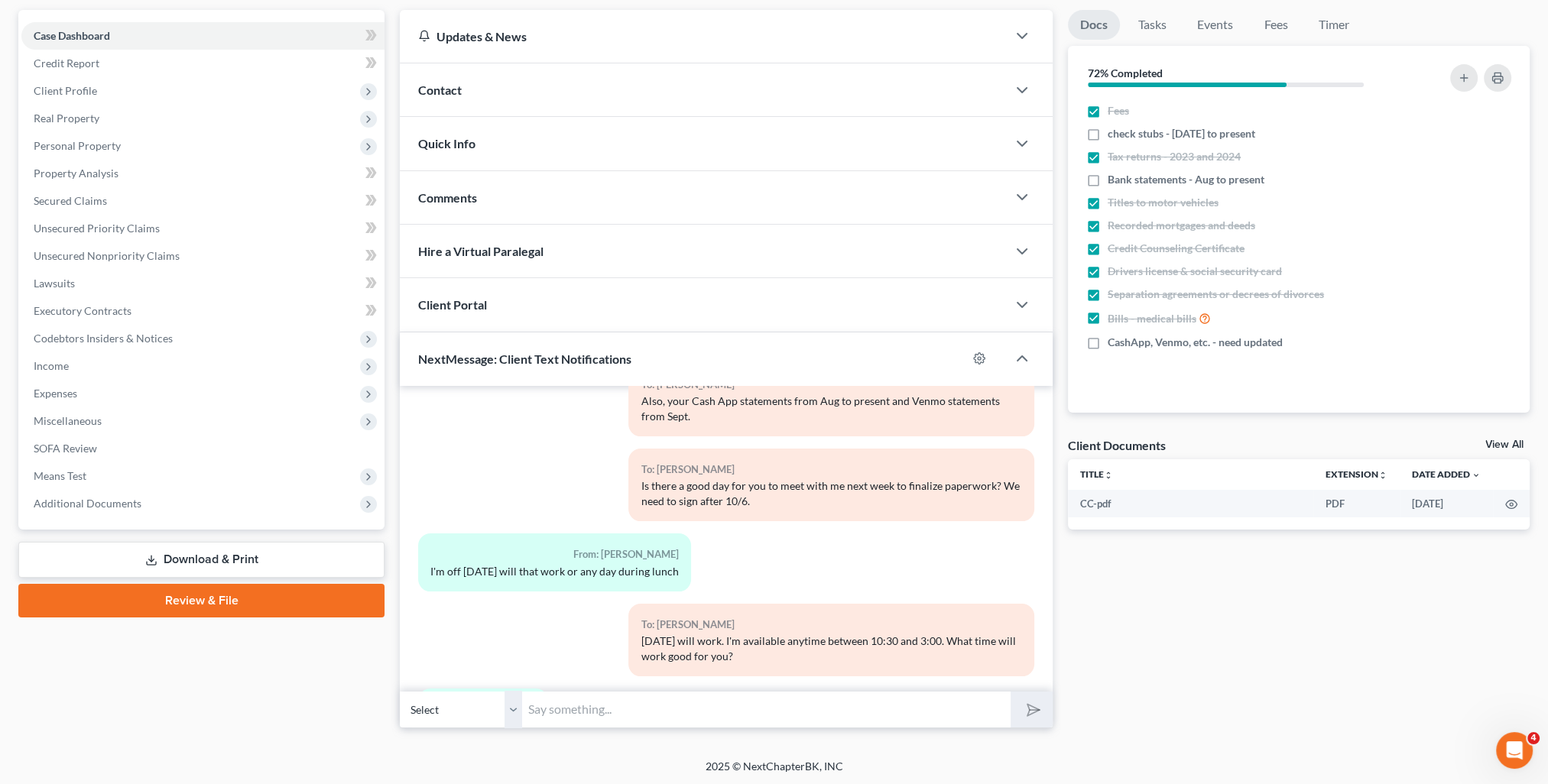
scroll to position [402, 0]
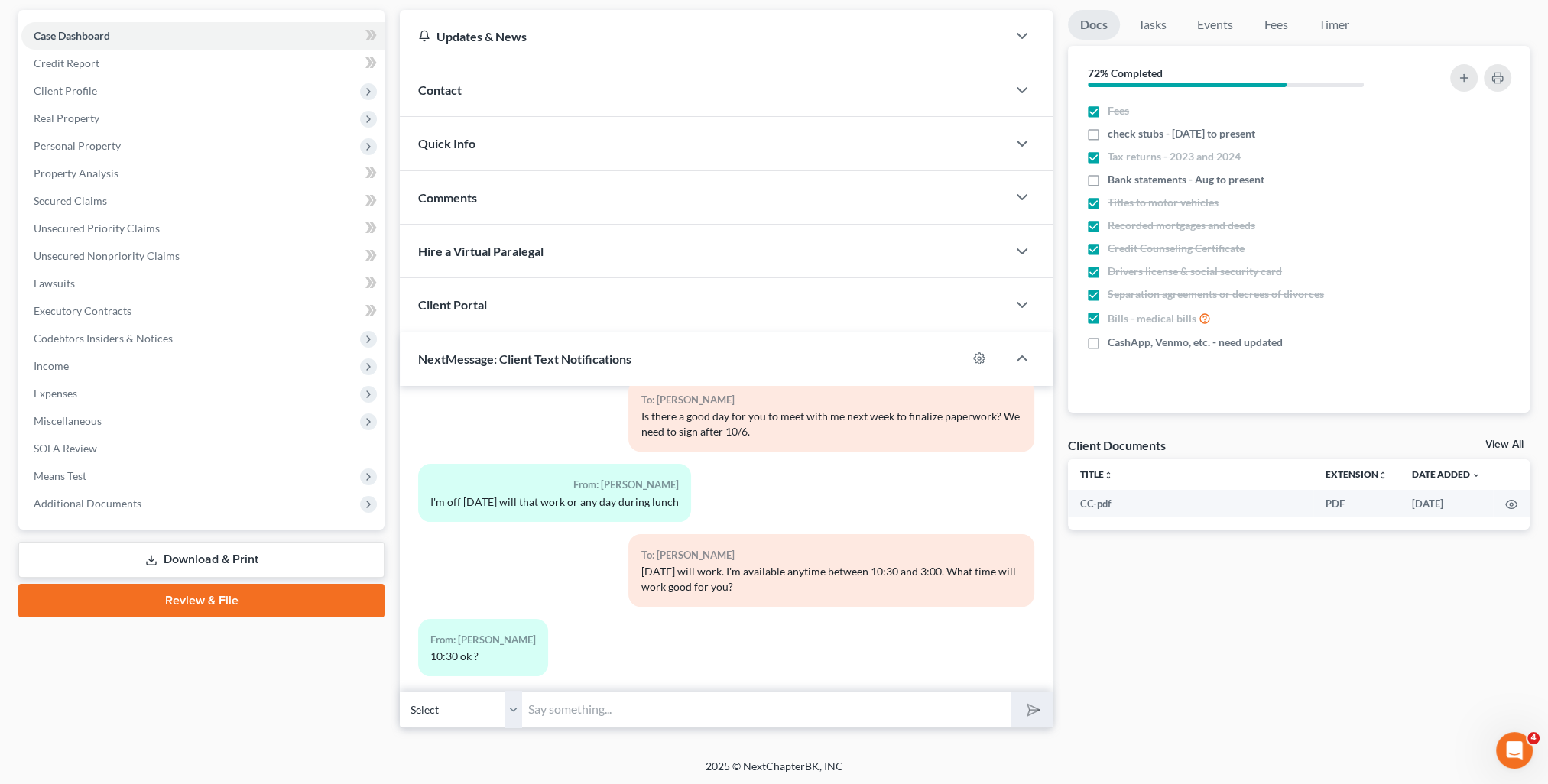
click at [546, 687] on div "03:53PM[DATE] To: [PERSON_NAME] This is [PERSON_NAME] from [PERSON_NAME] Office…" at bounding box center [727, 539] width 653 height 306
click at [554, 704] on input "text" at bounding box center [766, 710] width 488 height 37
type input "Absolutely! Feel free to either email me the needed documents or bring them wit…"
click at [1010, 692] on button "submit" at bounding box center [1031, 710] width 42 height 36
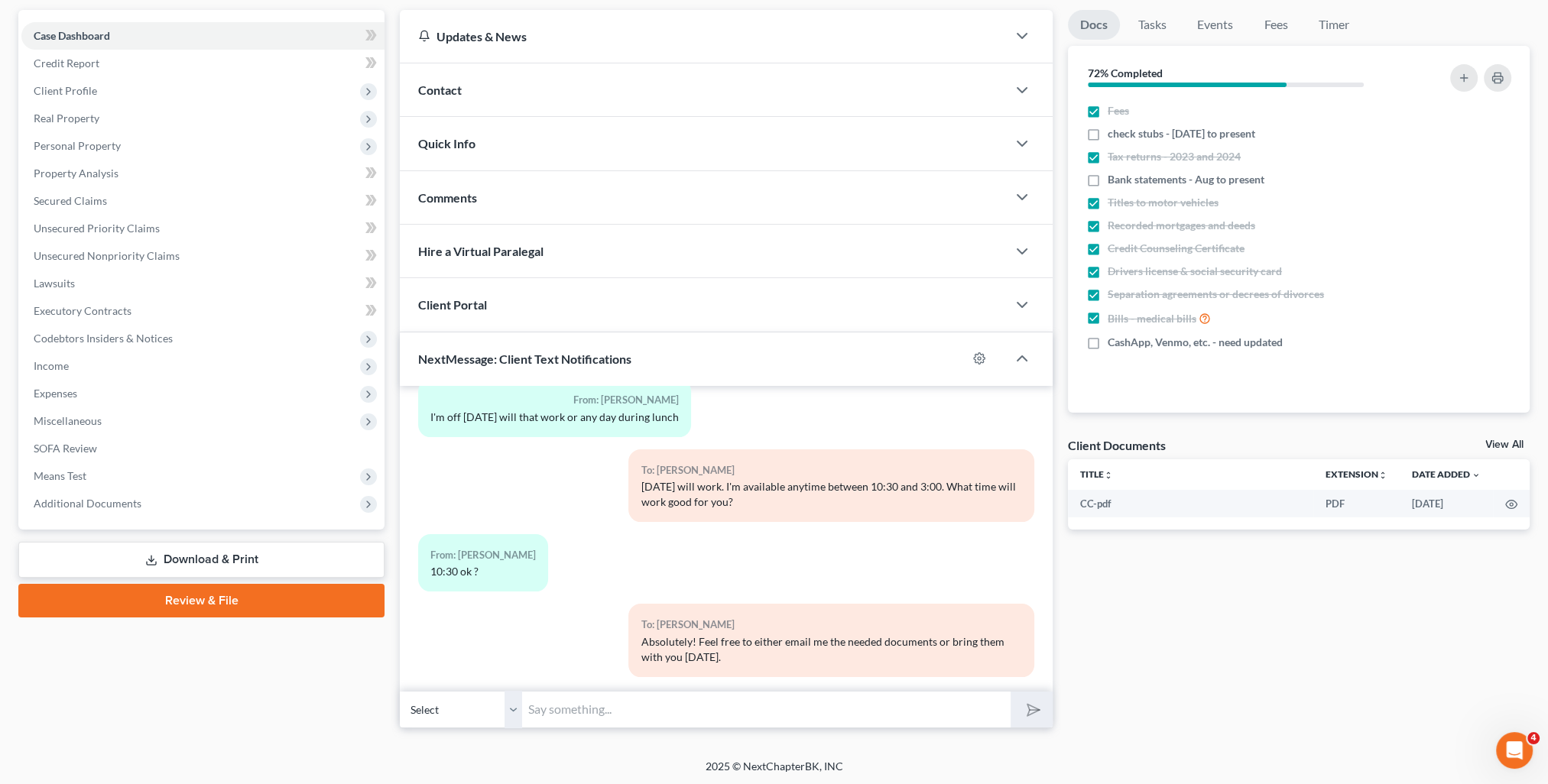
scroll to position [0, 0]
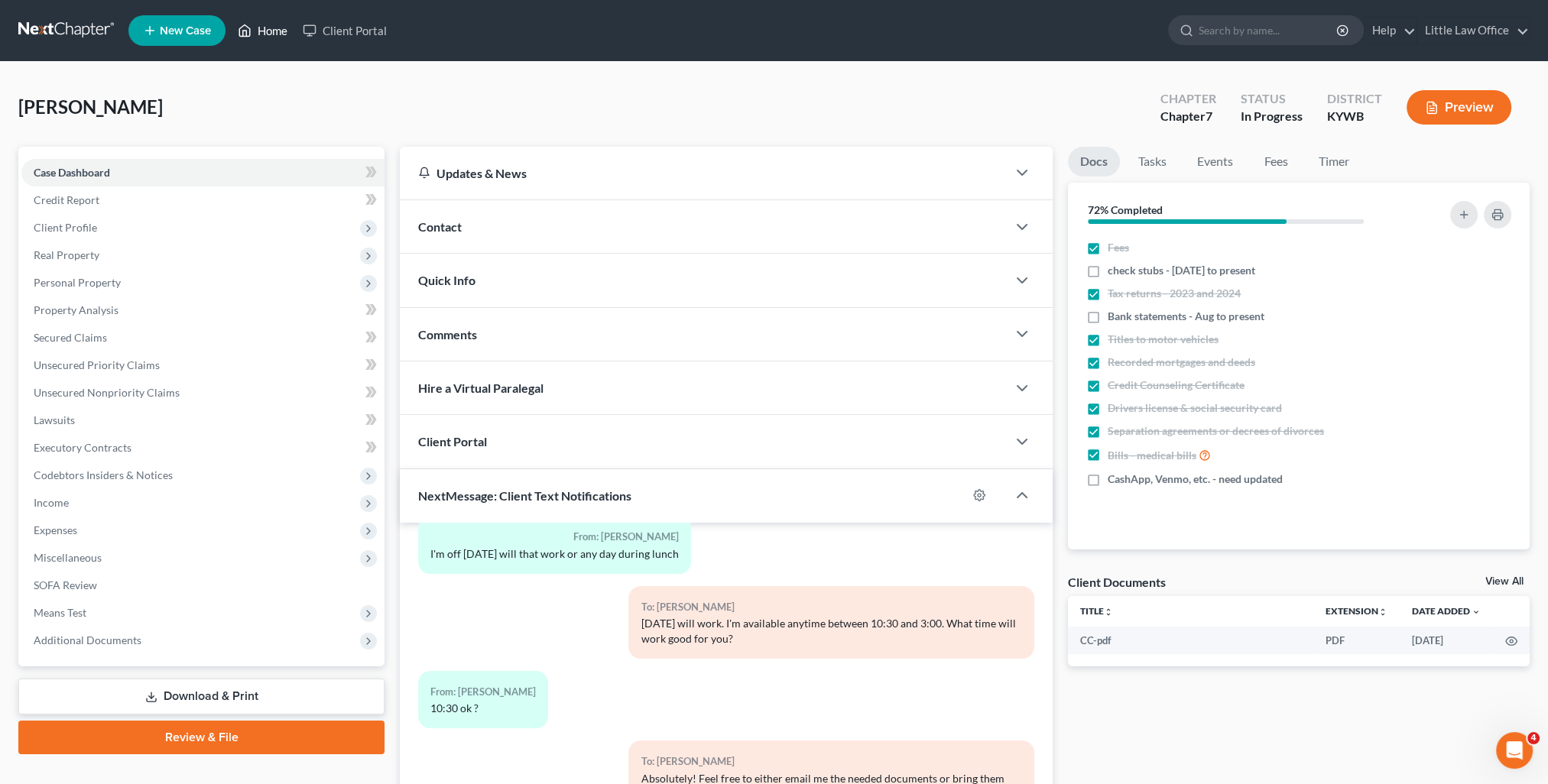
click at [270, 27] on link "Home" at bounding box center [263, 31] width 65 height 27
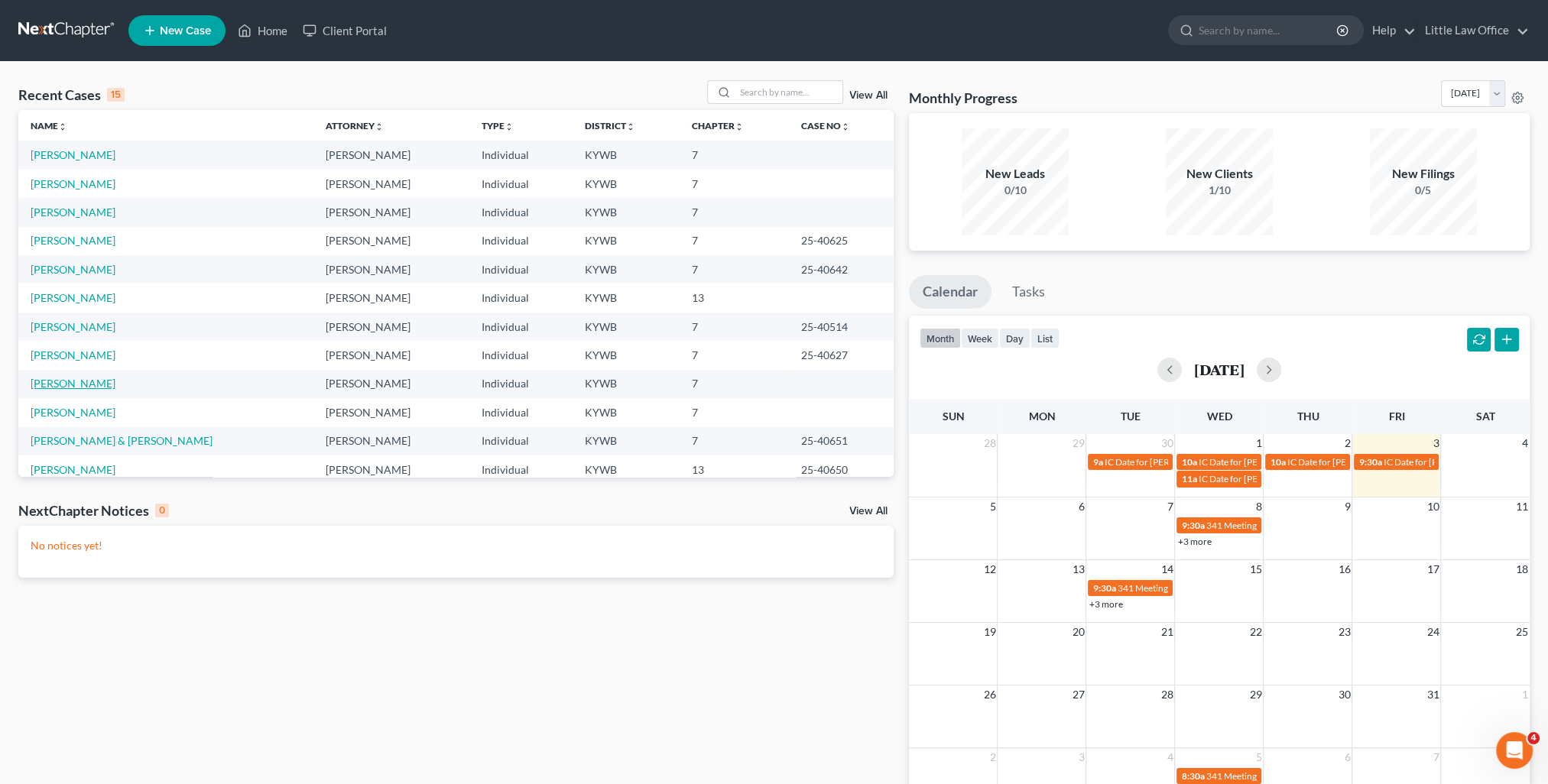
click at [65, 386] on link "[PERSON_NAME]" at bounding box center [73, 383] width 85 height 13
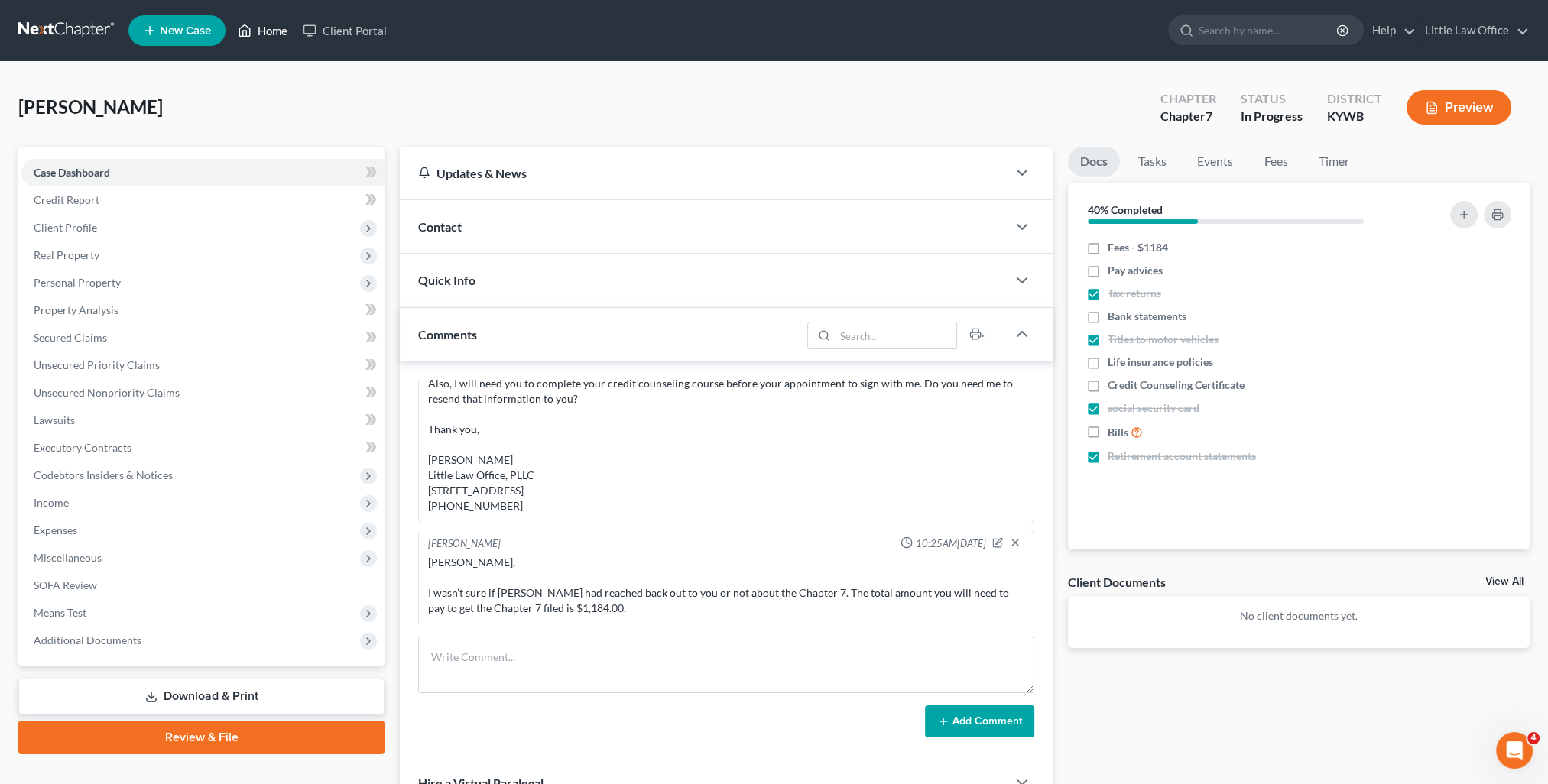
click at [260, 32] on link "Home" at bounding box center [263, 31] width 65 height 27
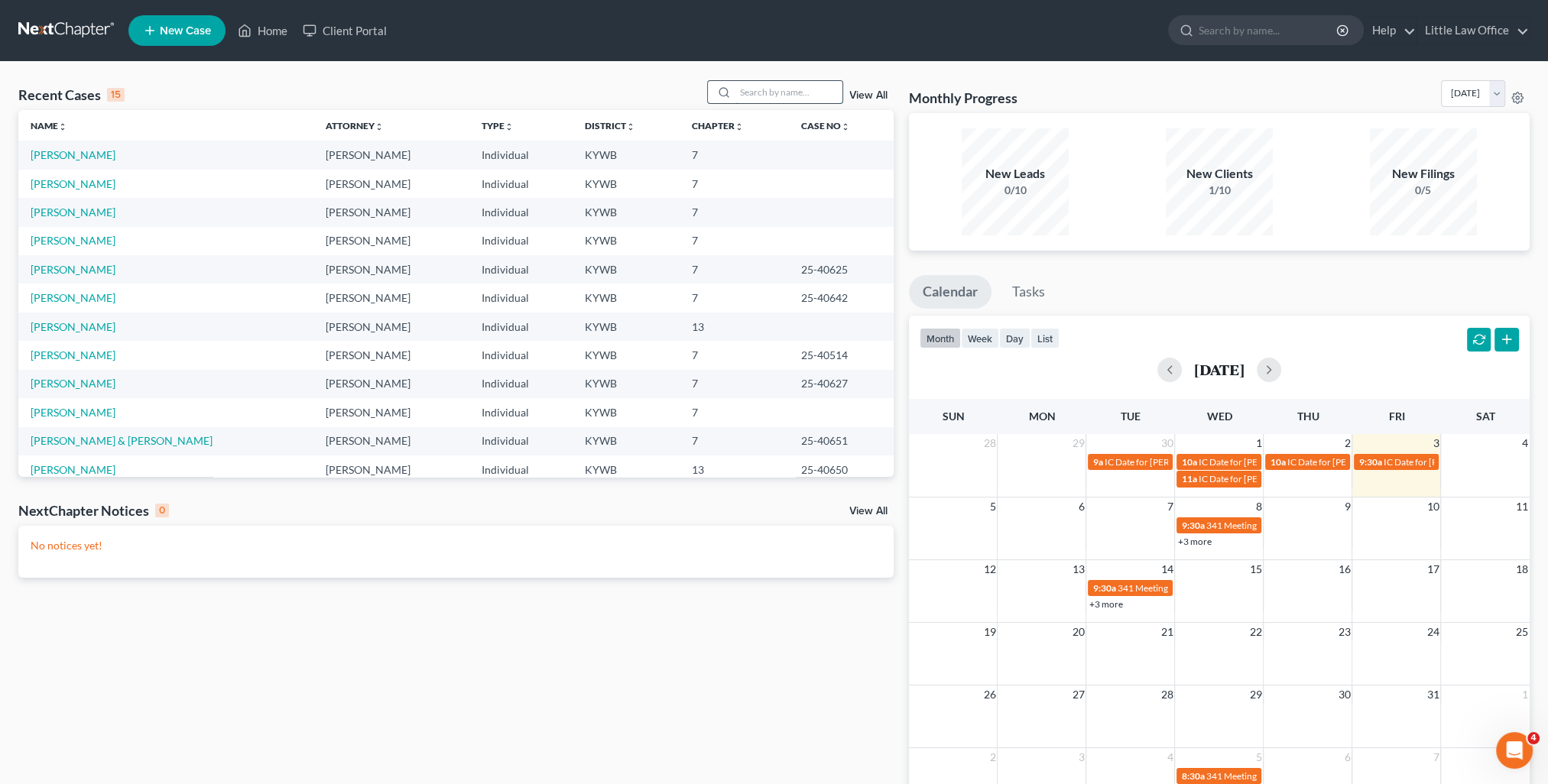
click at [804, 93] on input "search" at bounding box center [789, 91] width 107 height 22
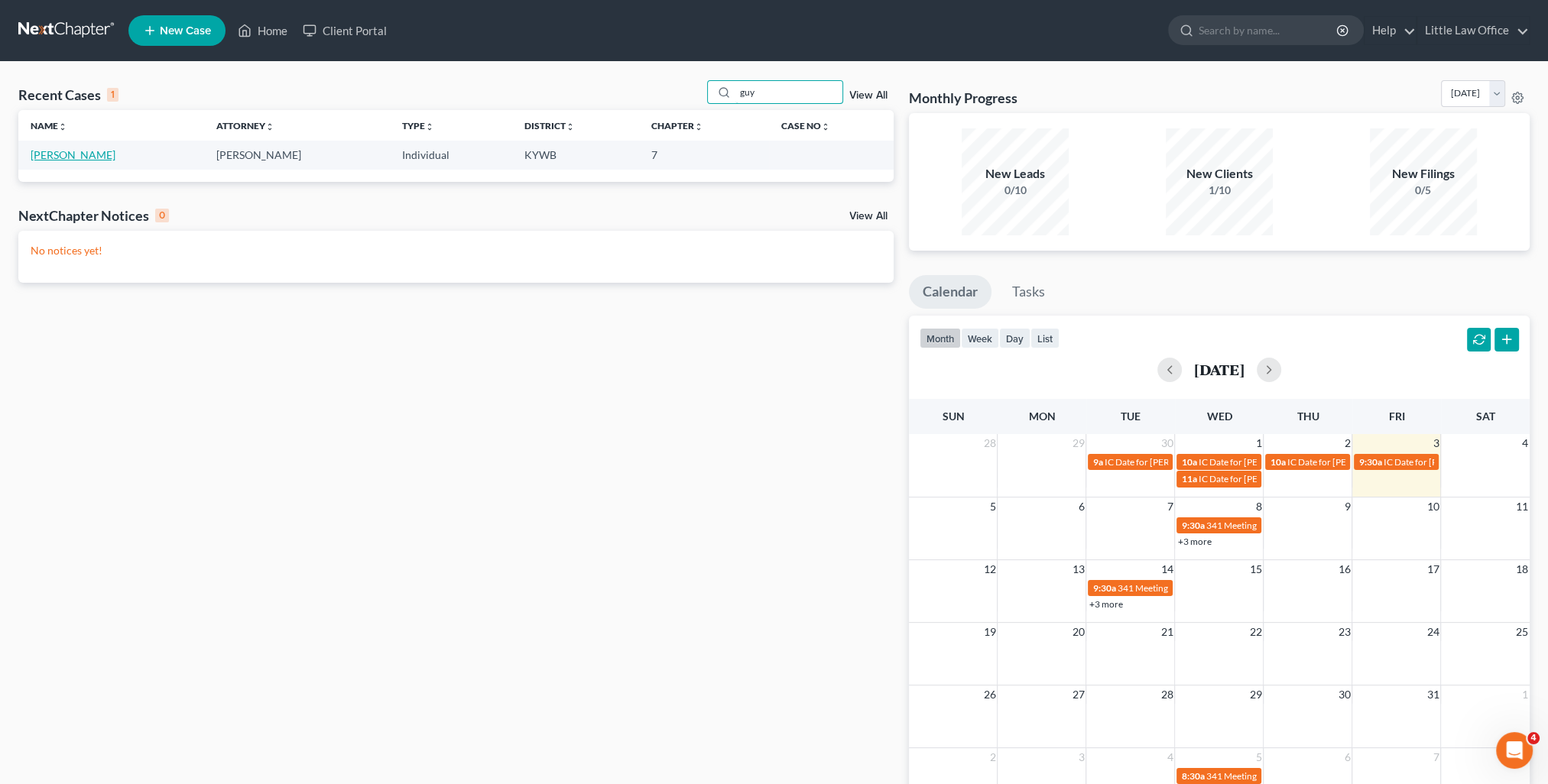
type input "guy"
click at [49, 154] on link "[PERSON_NAME]" at bounding box center [73, 154] width 85 height 13
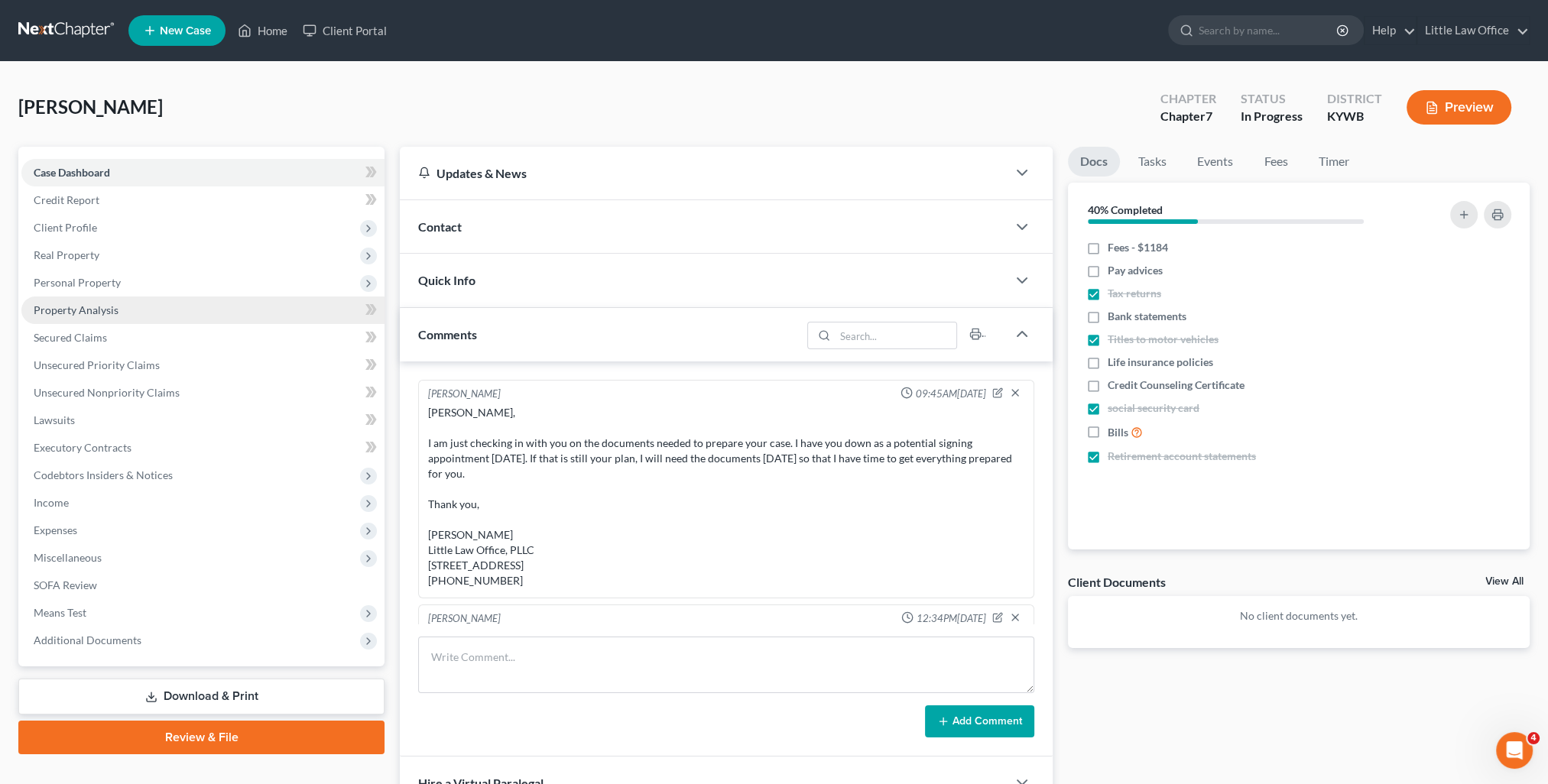
scroll to position [6, 0]
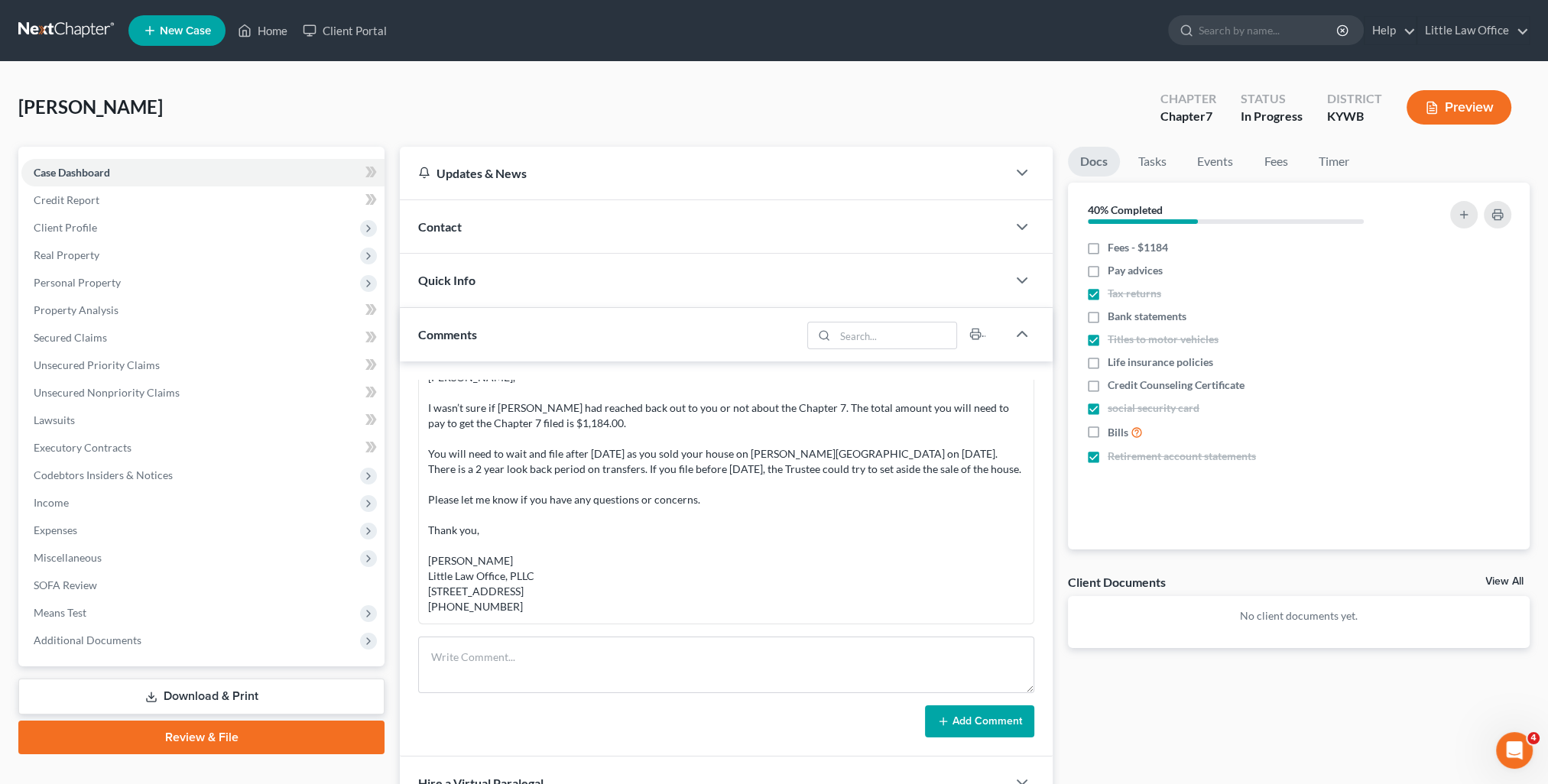
click at [474, 338] on span "Comments" at bounding box center [447, 335] width 59 height 15
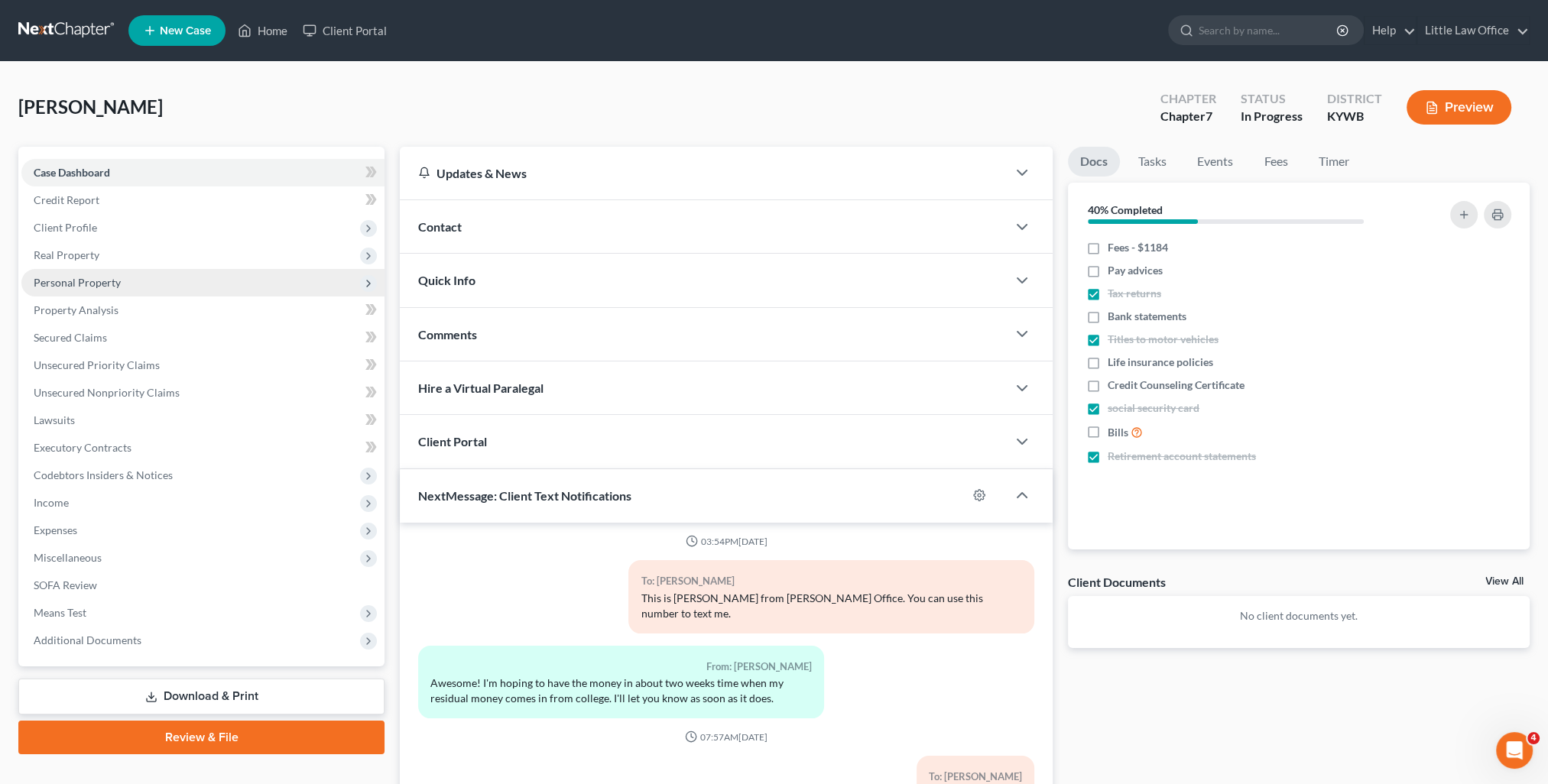
click at [95, 286] on span "Personal Property" at bounding box center [78, 282] width 87 height 13
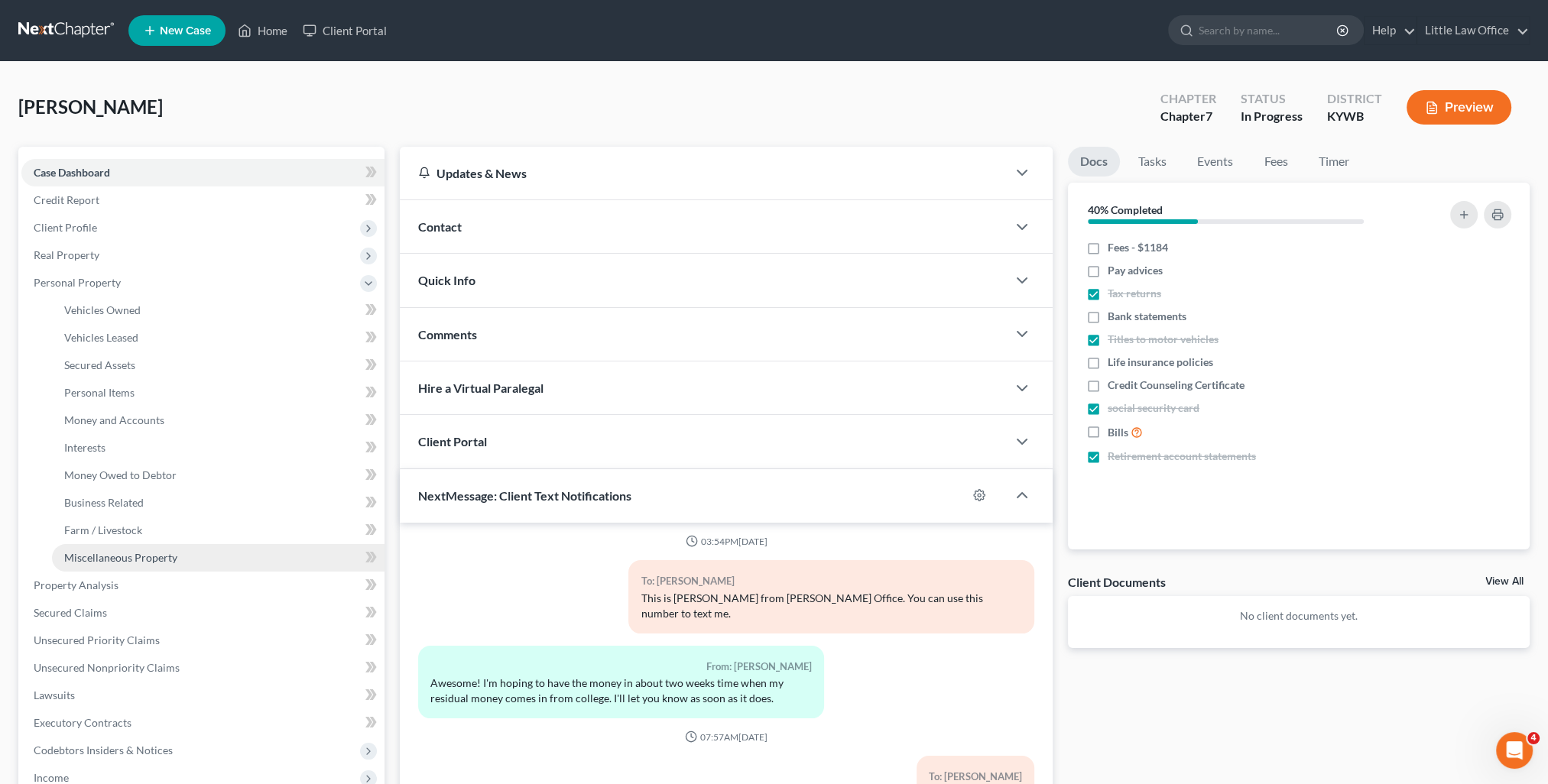
click at [143, 558] on span "Miscellaneous Property" at bounding box center [120, 558] width 113 height 13
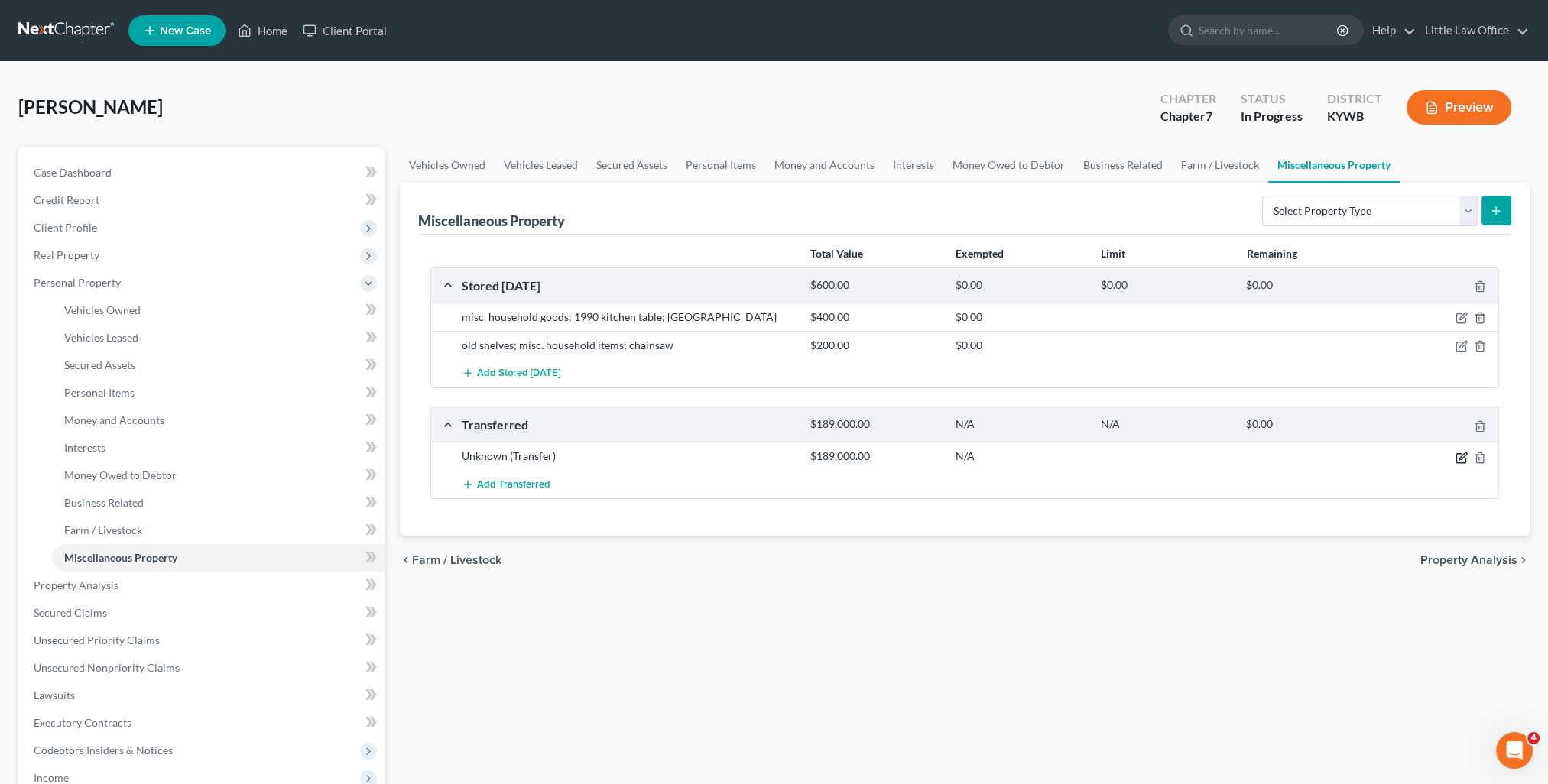
click at [1454, 457] on div at bounding box center [1442, 456] width 116 height 15
click at [1458, 456] on icon "button" at bounding box center [1462, 457] width 12 height 12
select select "Ordinary ([DATE])"
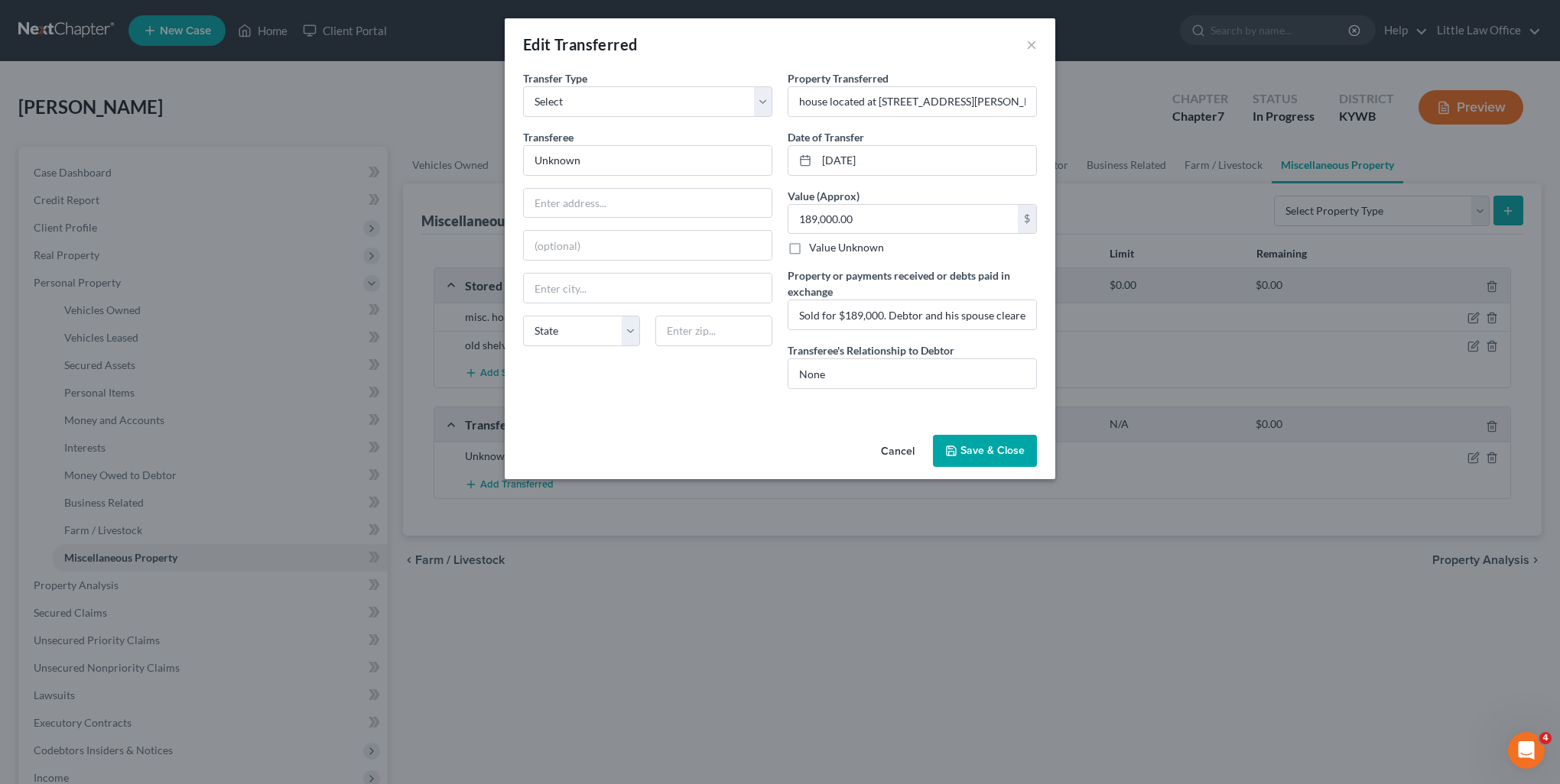
click at [987, 448] on button "Save & Close" at bounding box center [985, 451] width 104 height 32
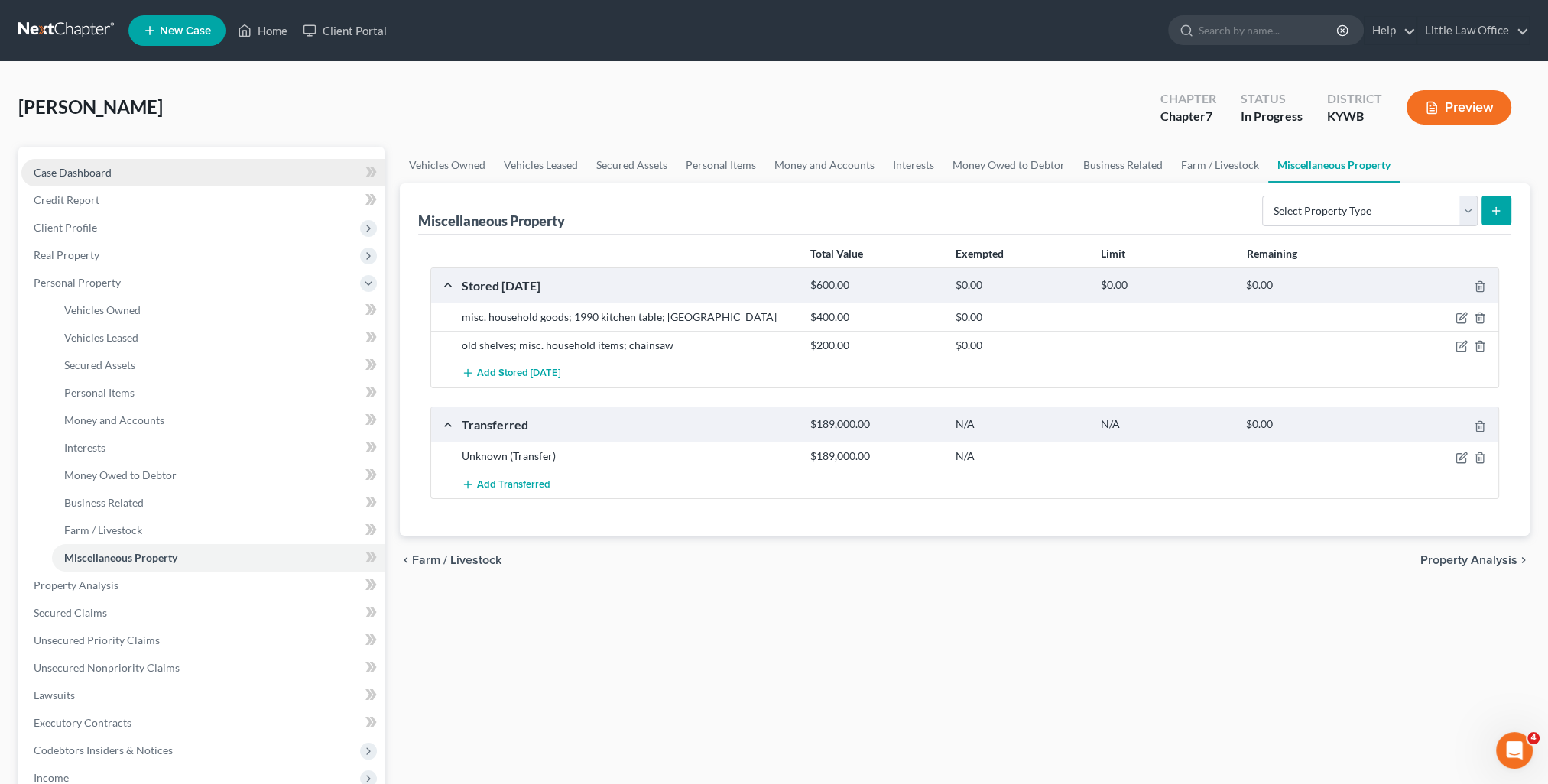
click at [91, 177] on span "Case Dashboard" at bounding box center [73, 172] width 78 height 13
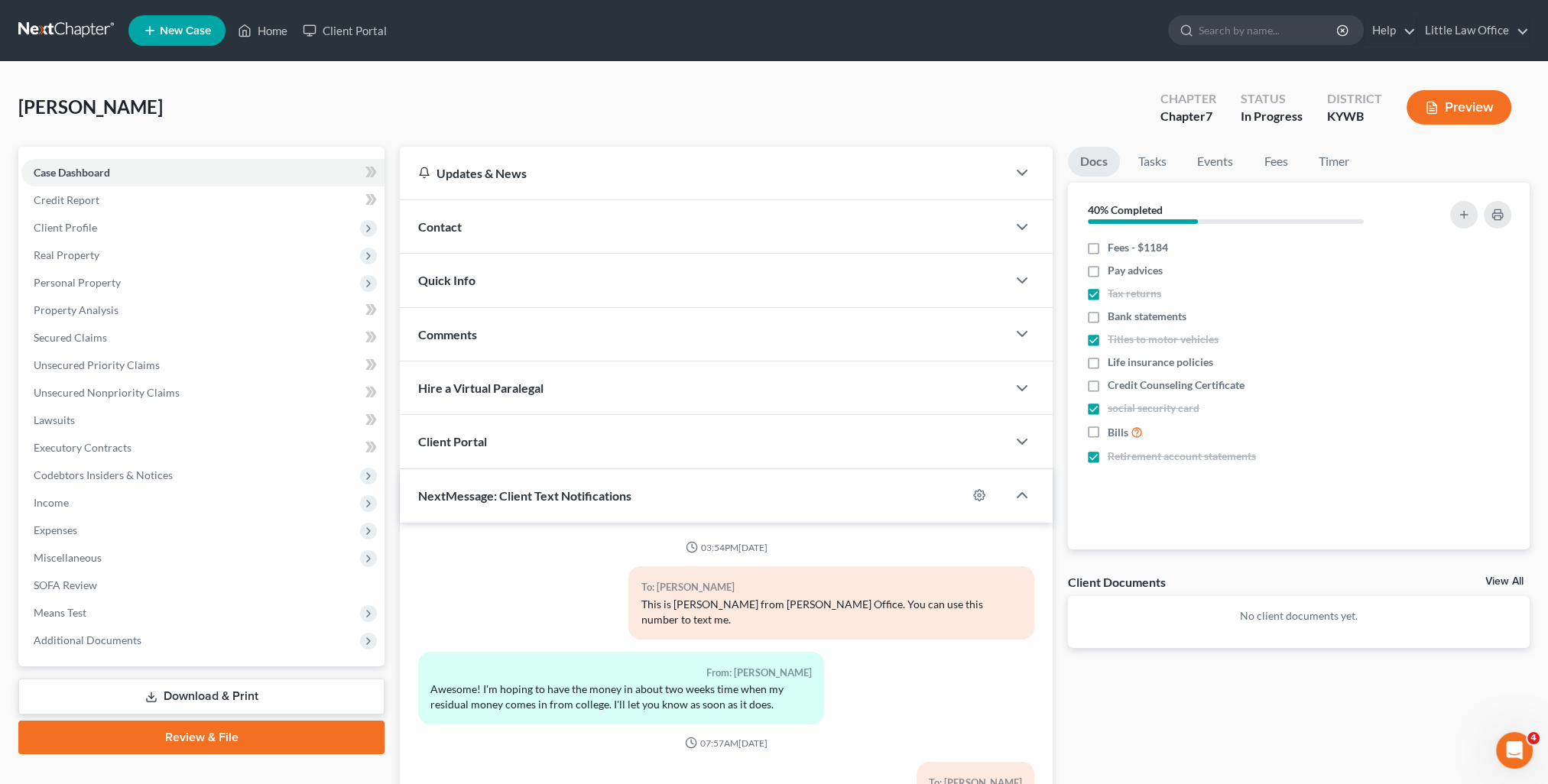
click at [514, 335] on div "Comments" at bounding box center [703, 334] width 607 height 53
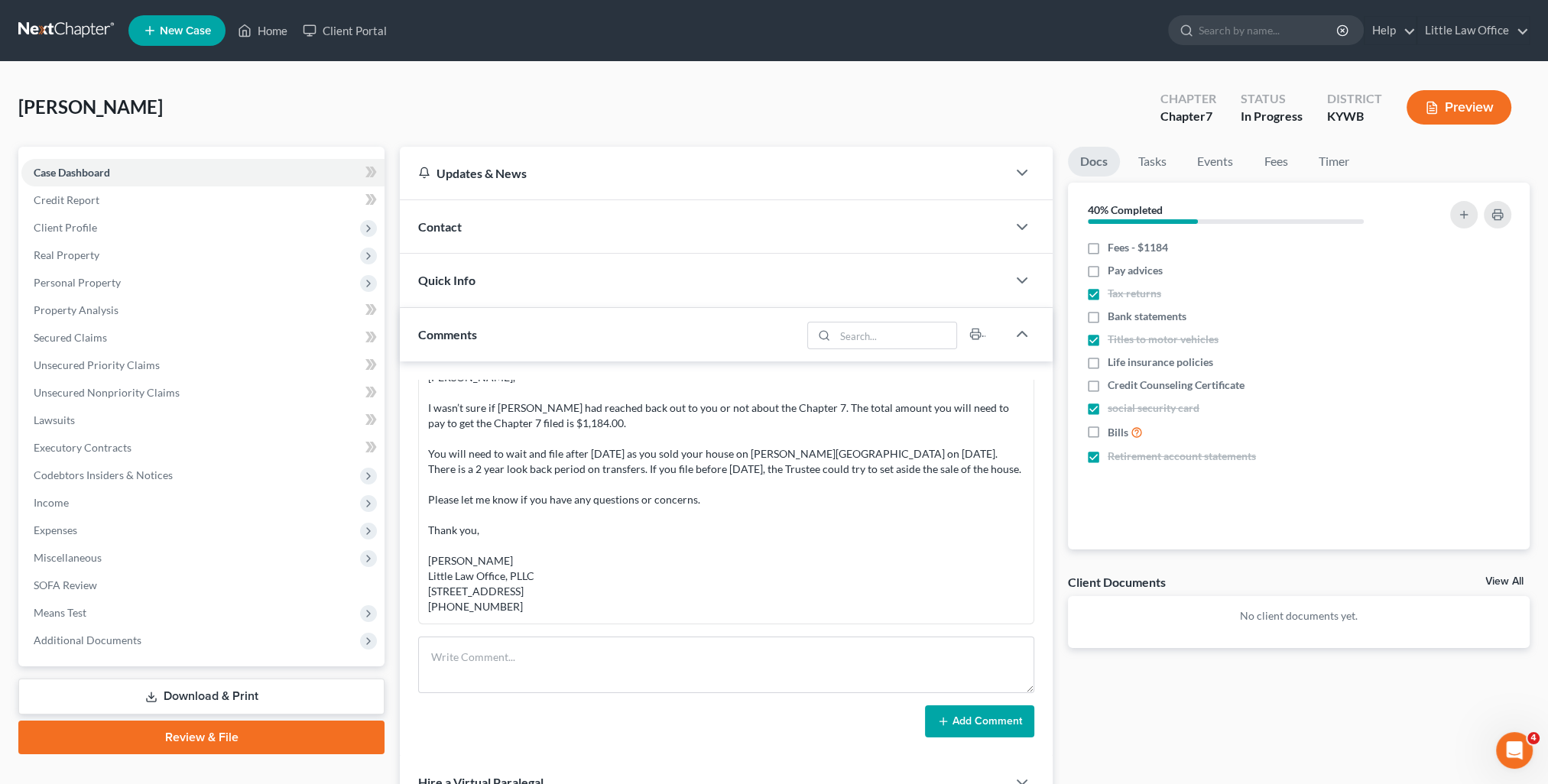
scroll to position [230, 0]
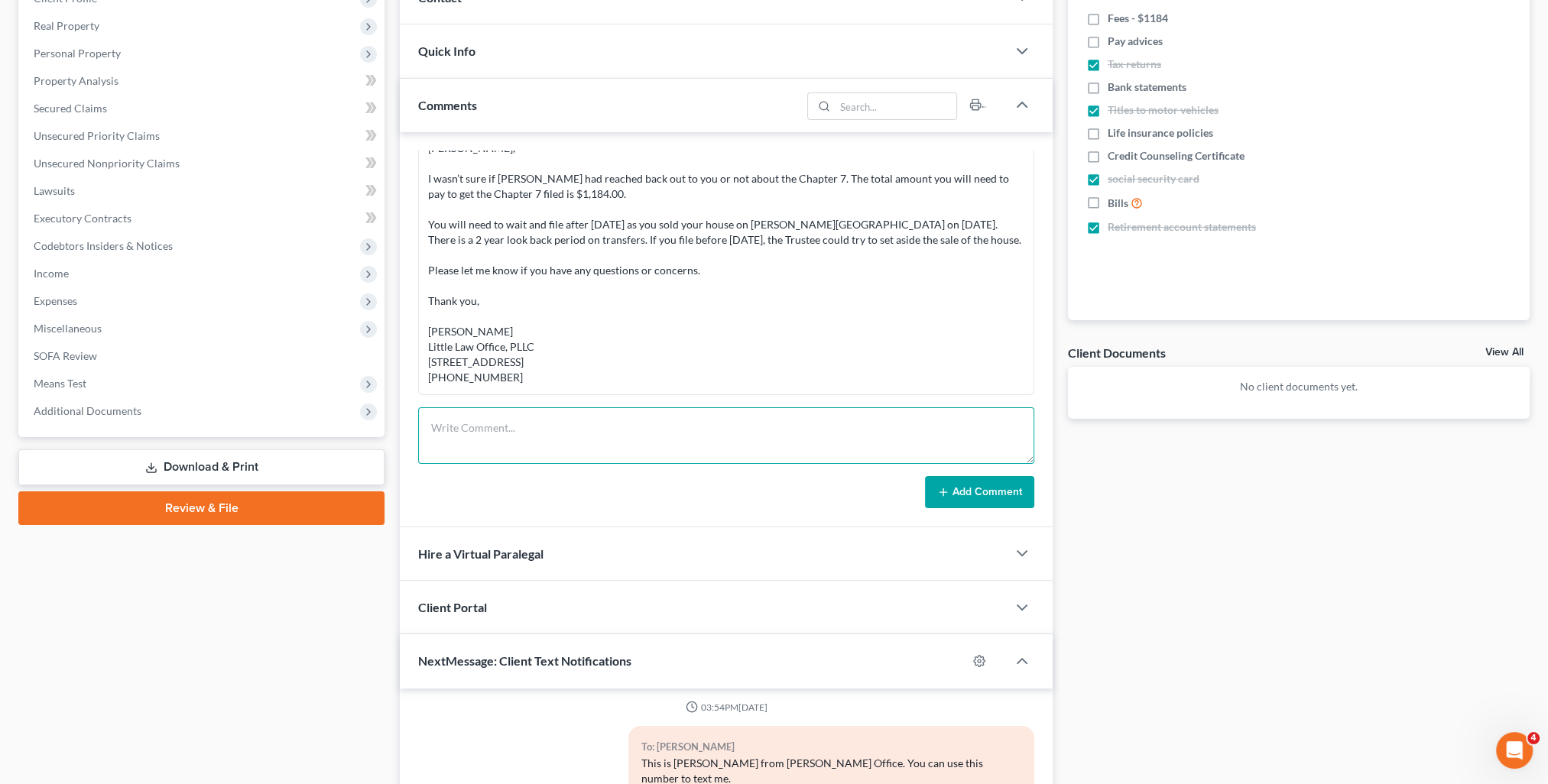
click at [588, 436] on textarea at bounding box center [726, 436] width 616 height 57
paste textarea "[PERSON_NAME], I will pull your file and see what documents I need from you. Ca…"
type textarea "[PERSON_NAME], I will pull your file and see what documents I need from you. Ca…"
click at [987, 493] on button "Add Comment" at bounding box center [979, 492] width 109 height 32
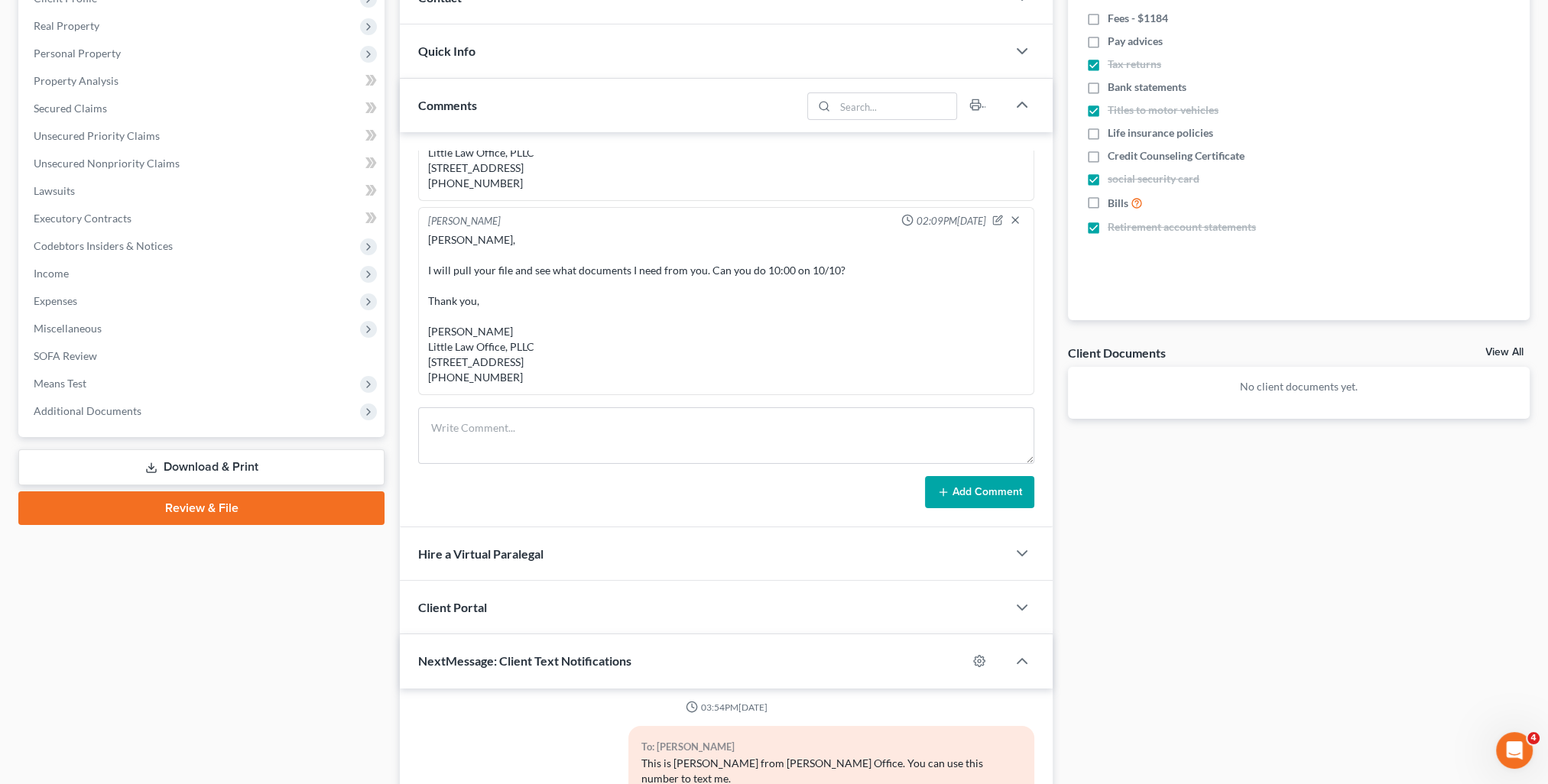
scroll to position [0, 0]
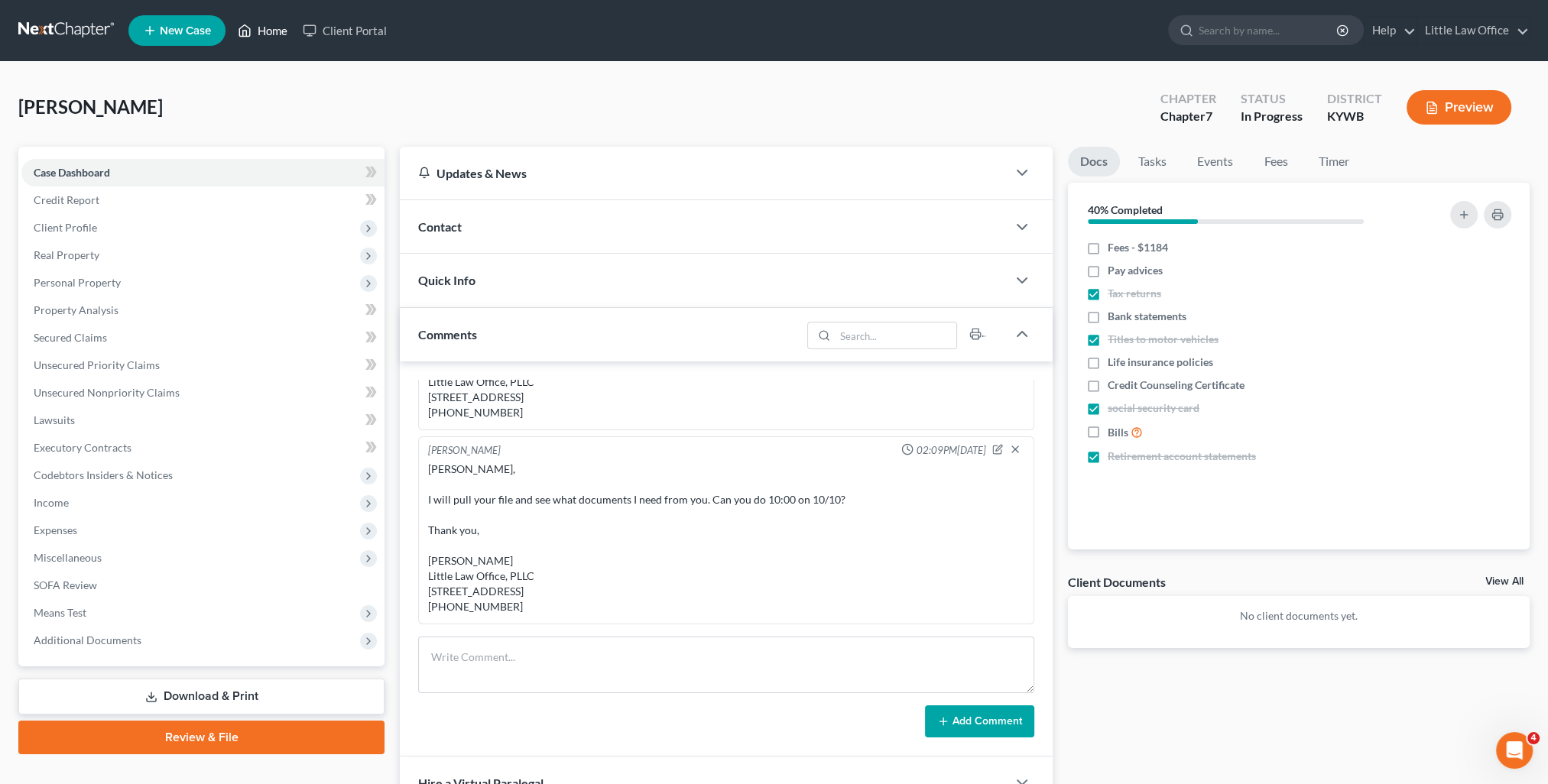
click at [262, 34] on link "Home" at bounding box center [263, 31] width 65 height 27
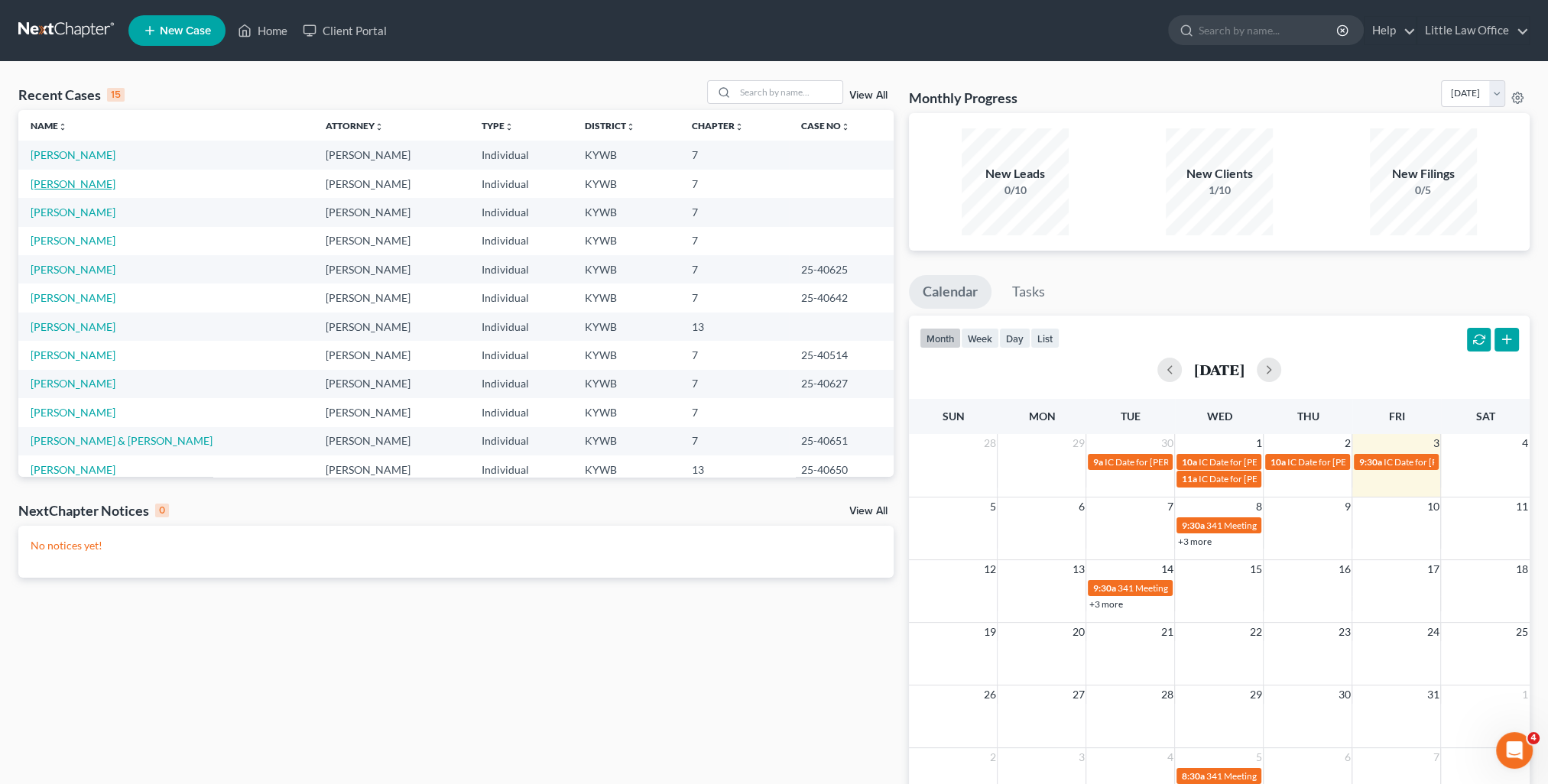
click at [64, 187] on link "[PERSON_NAME]" at bounding box center [73, 183] width 85 height 13
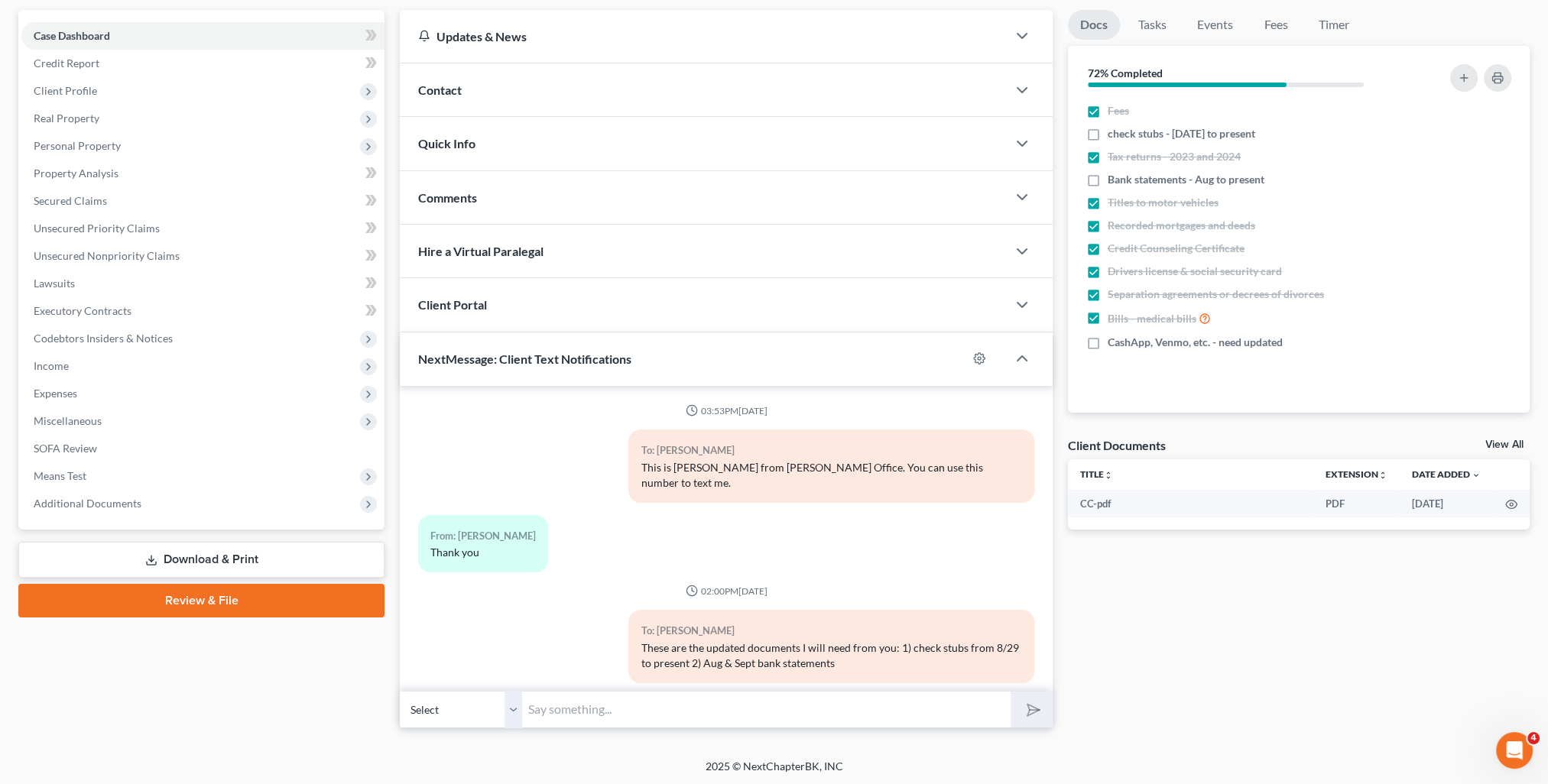
scroll to position [627, 0]
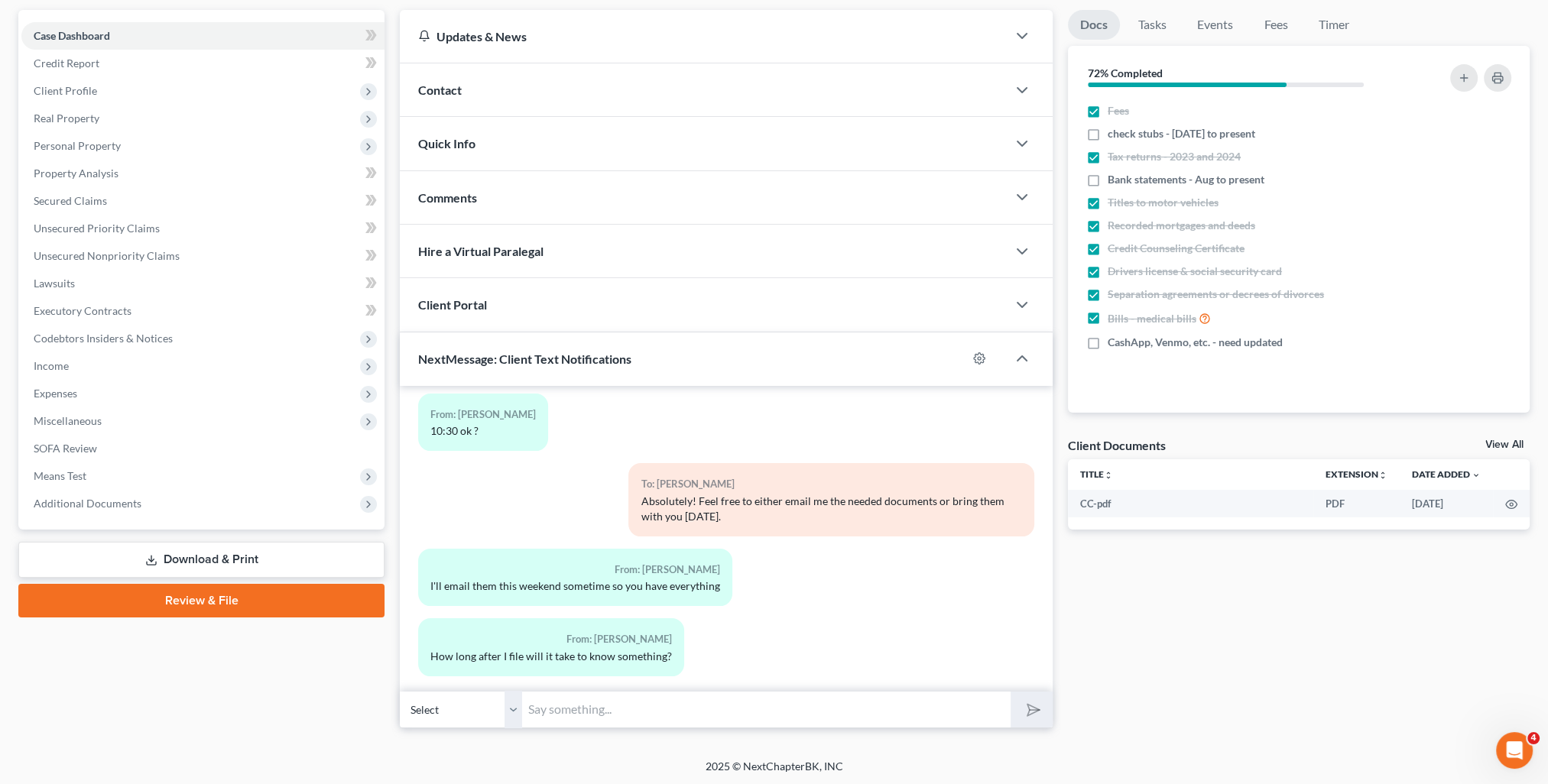
click at [612, 710] on input "text" at bounding box center [766, 710] width 488 height 37
type input "You will sign [DATE]. [PERSON_NAME] and I will both review one more time after …"
click at [1010, 692] on button "submit" at bounding box center [1031, 710] width 42 height 36
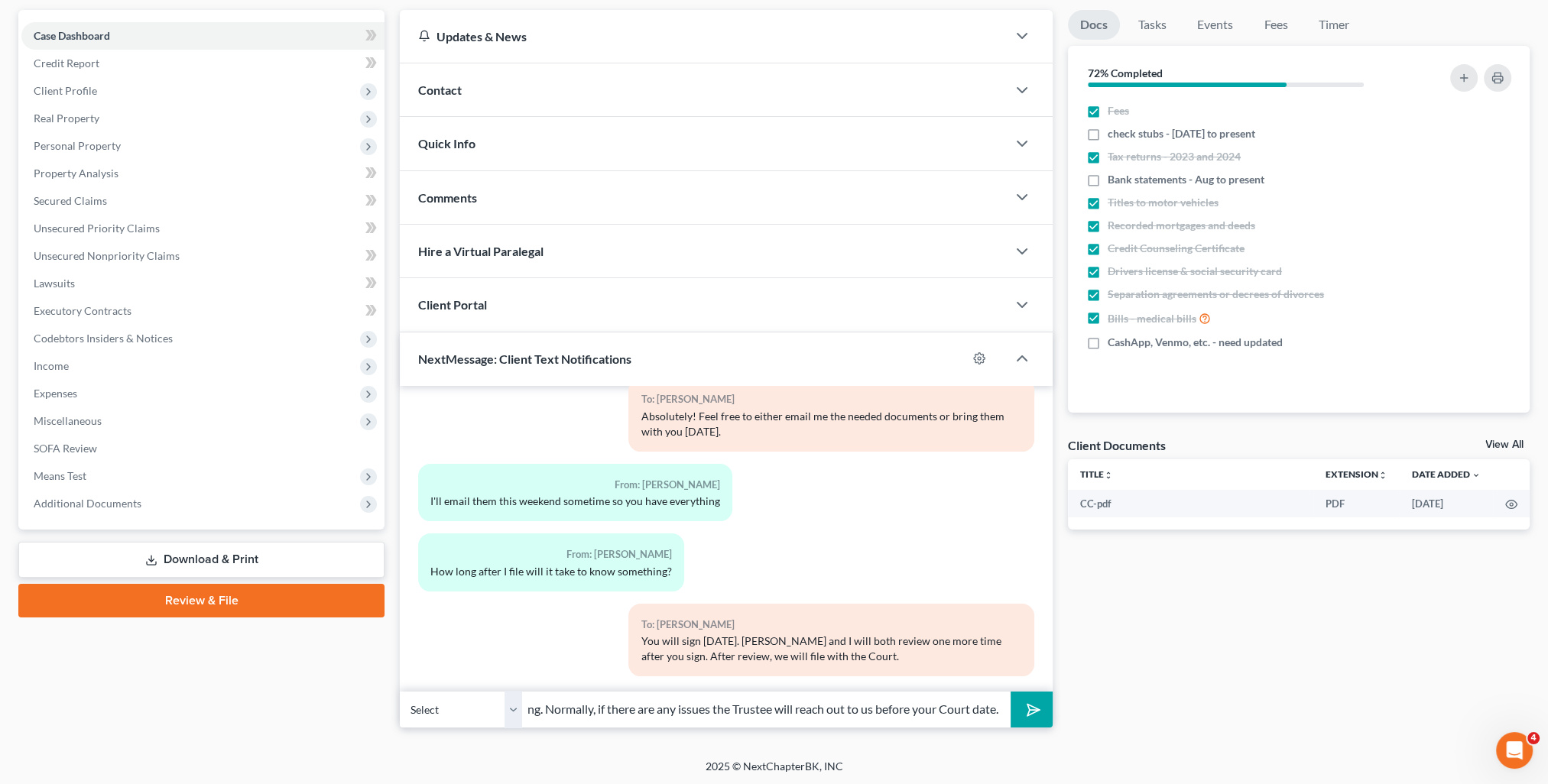
scroll to position [0, 142]
type input "You will be set for a hearing. Normally, if there are any issues the Trustee wi…"
click at [1010, 692] on button "submit" at bounding box center [1031, 710] width 42 height 36
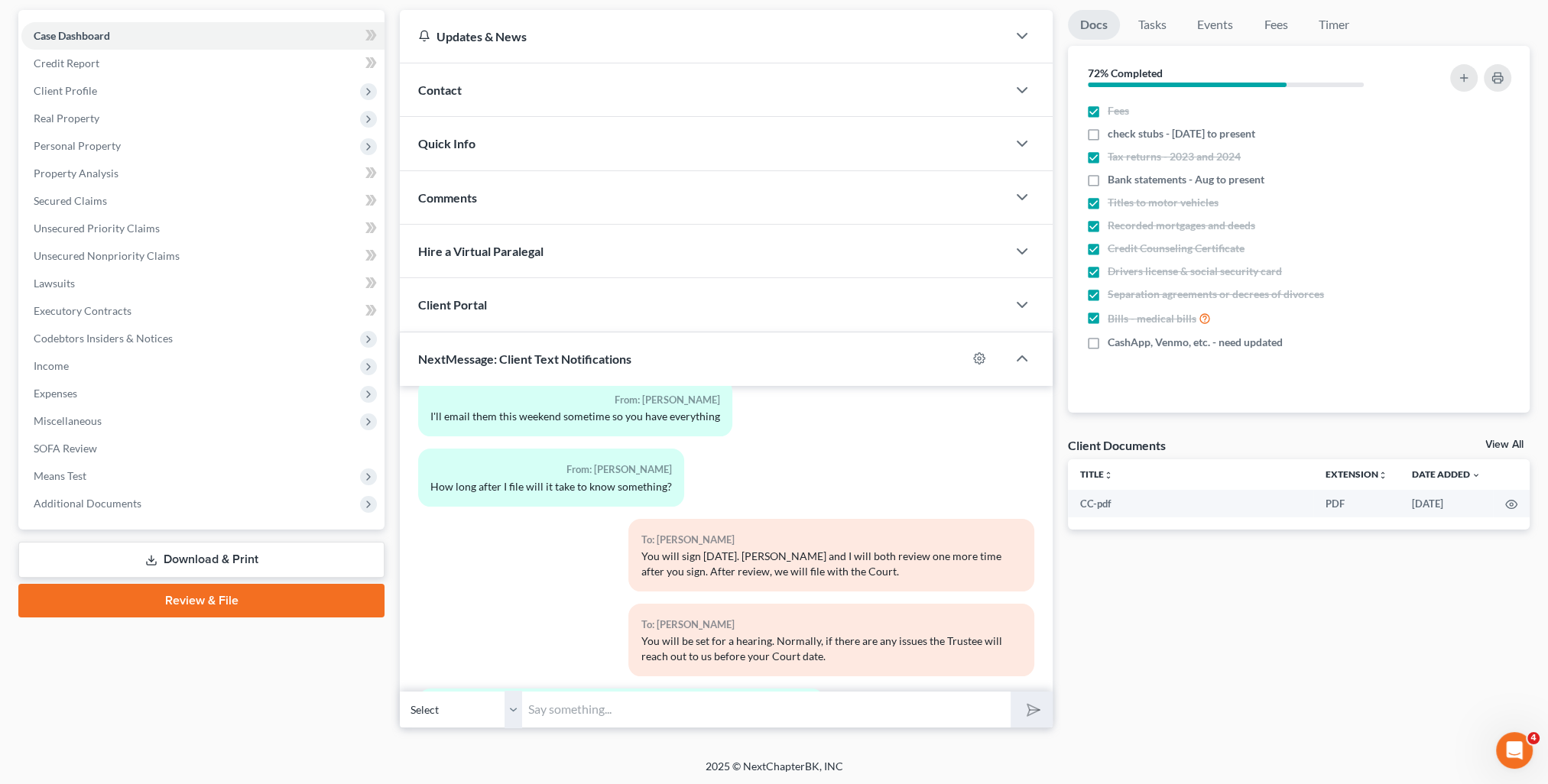
scroll to position [951, 0]
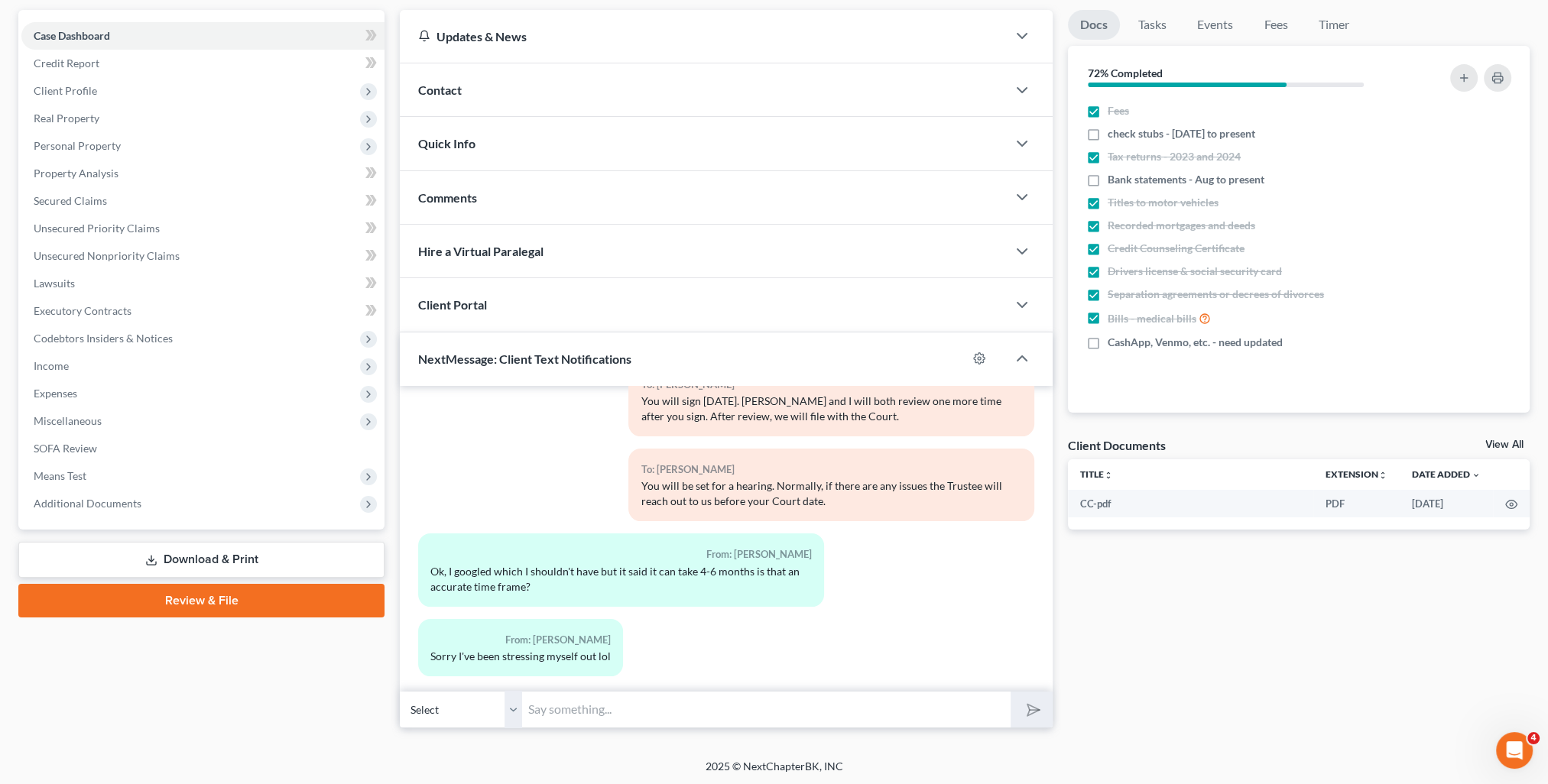
click at [910, 723] on input "text" at bounding box center [766, 710] width 488 height 37
type input "It takes 4-6 months for your case to be discharged and completed. It only takes…"
click at [1010, 692] on button "submit" at bounding box center [1031, 710] width 42 height 36
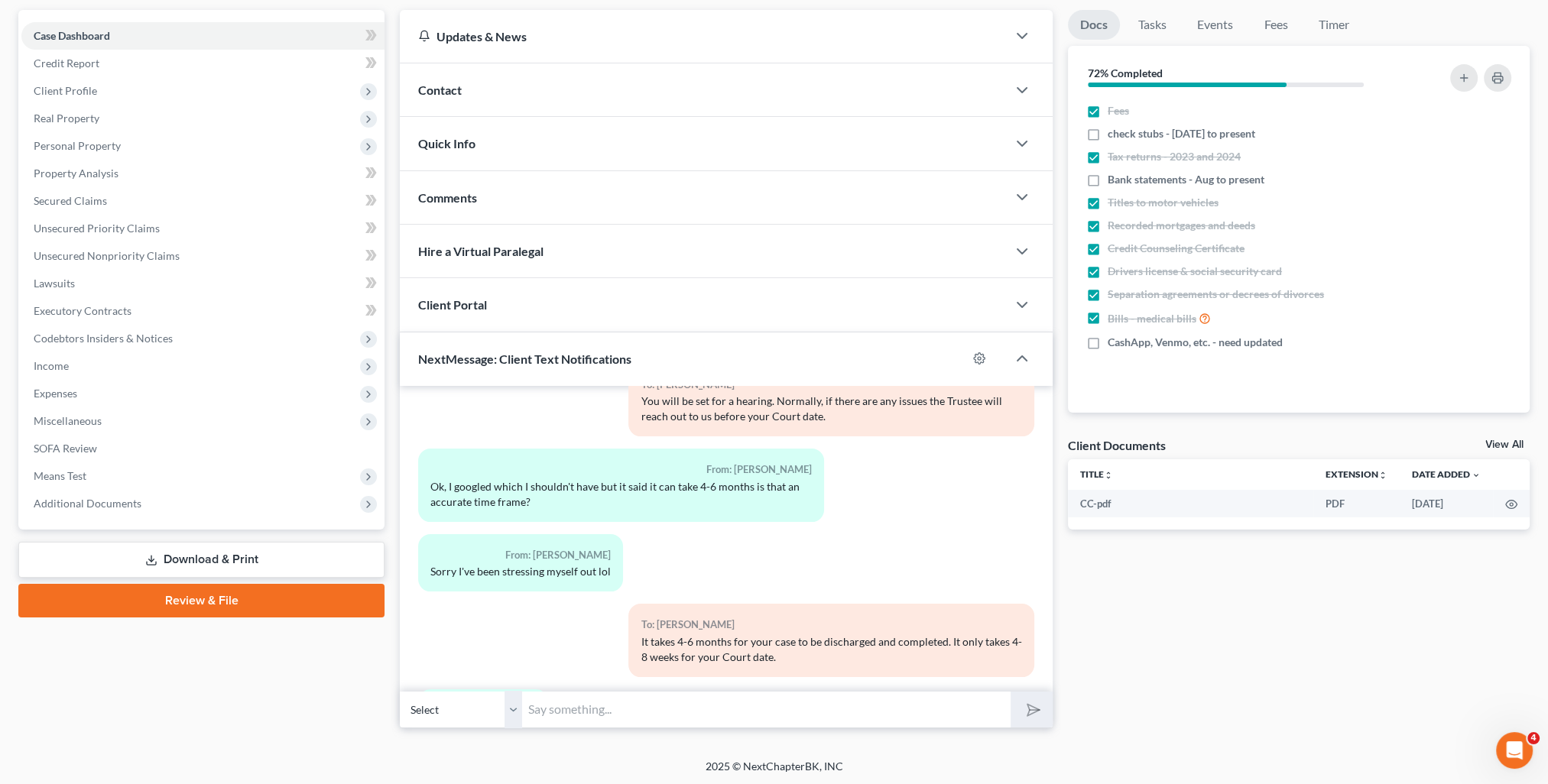
scroll to position [1106, 0]
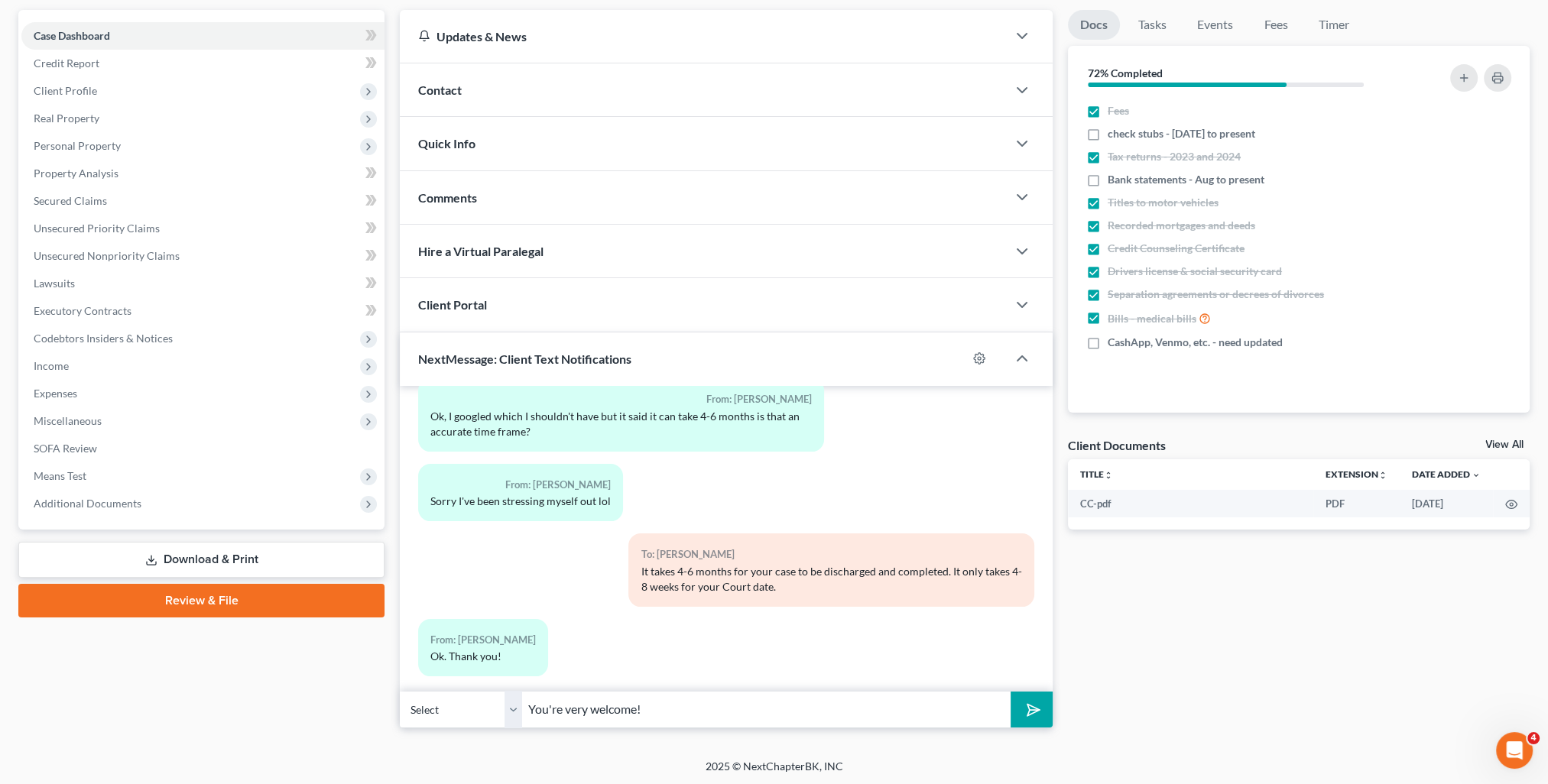
type input "You're very welcome!"
click at [1010, 692] on button "submit" at bounding box center [1031, 710] width 42 height 36
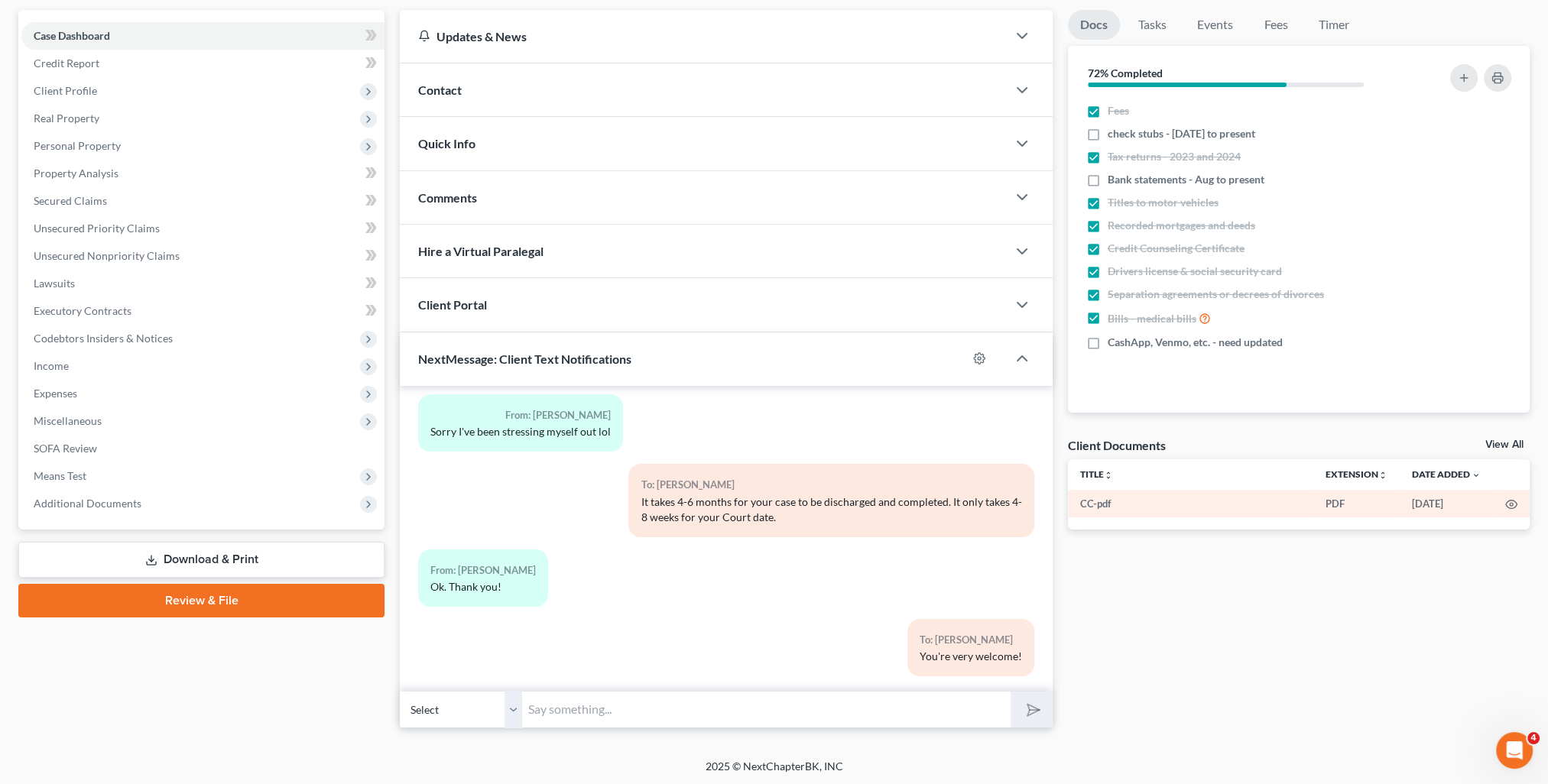
scroll to position [0, 0]
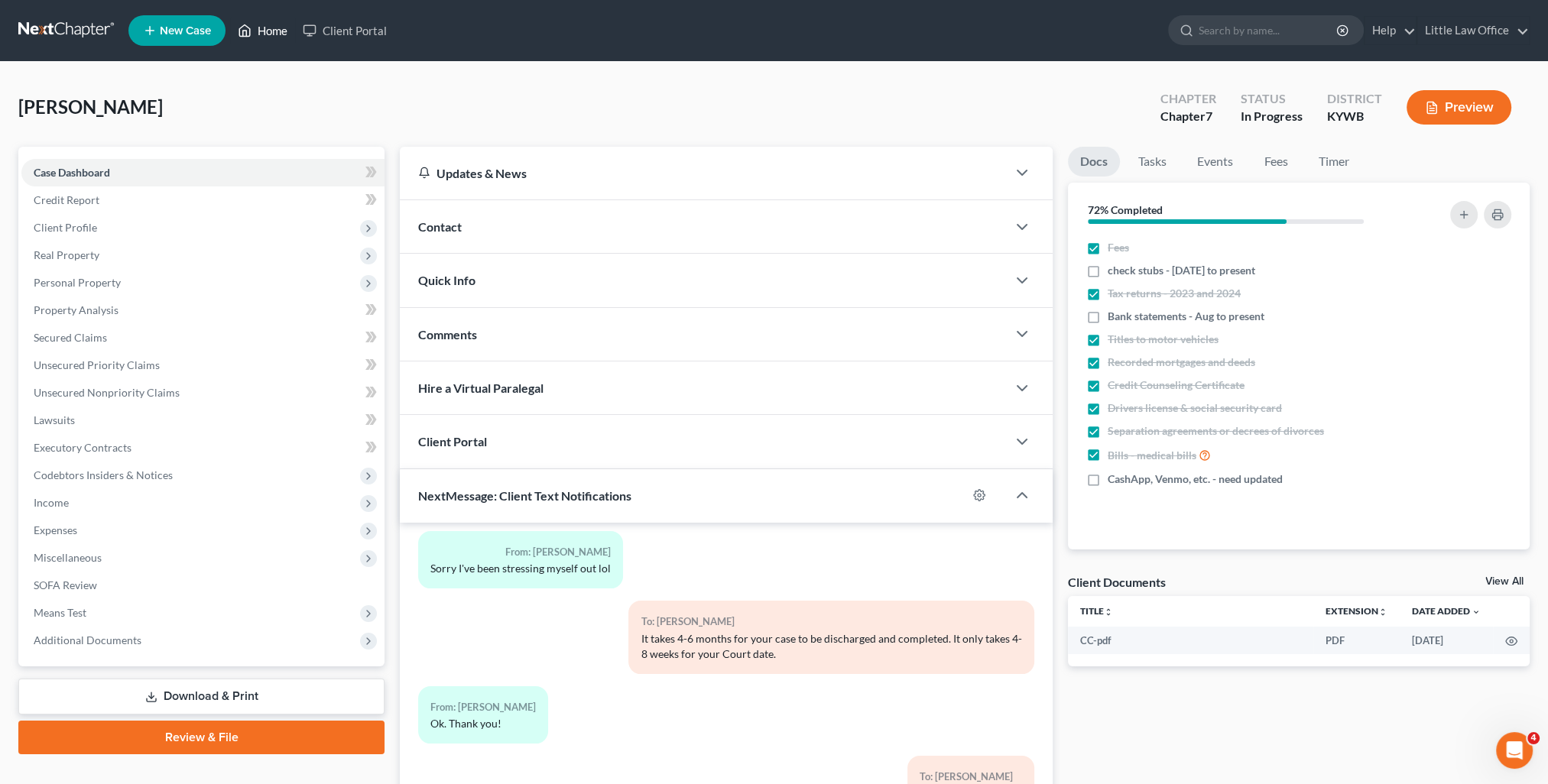
click at [256, 37] on link "Home" at bounding box center [263, 31] width 65 height 27
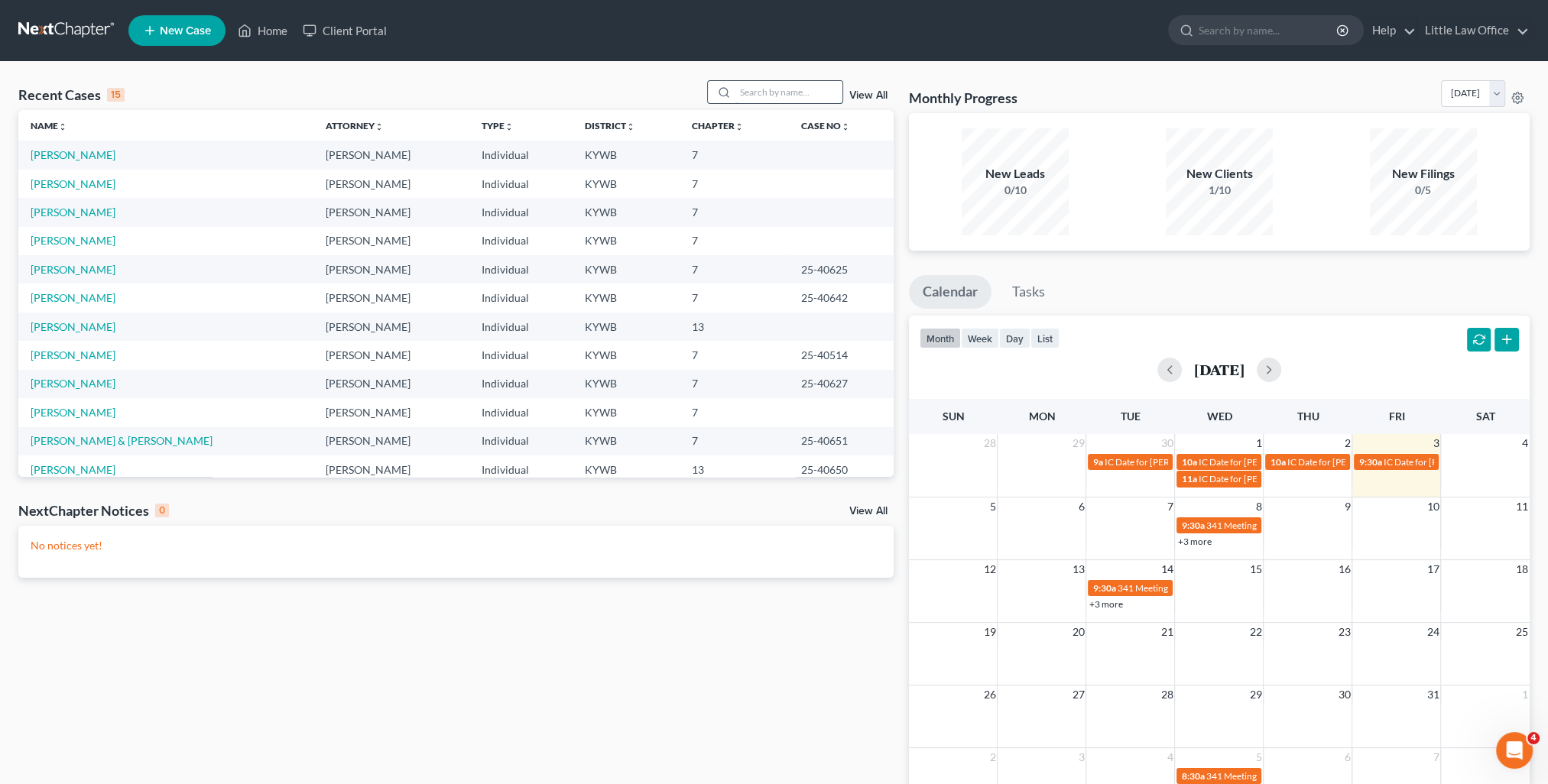
click at [786, 92] on input "search" at bounding box center [789, 91] width 107 height 22
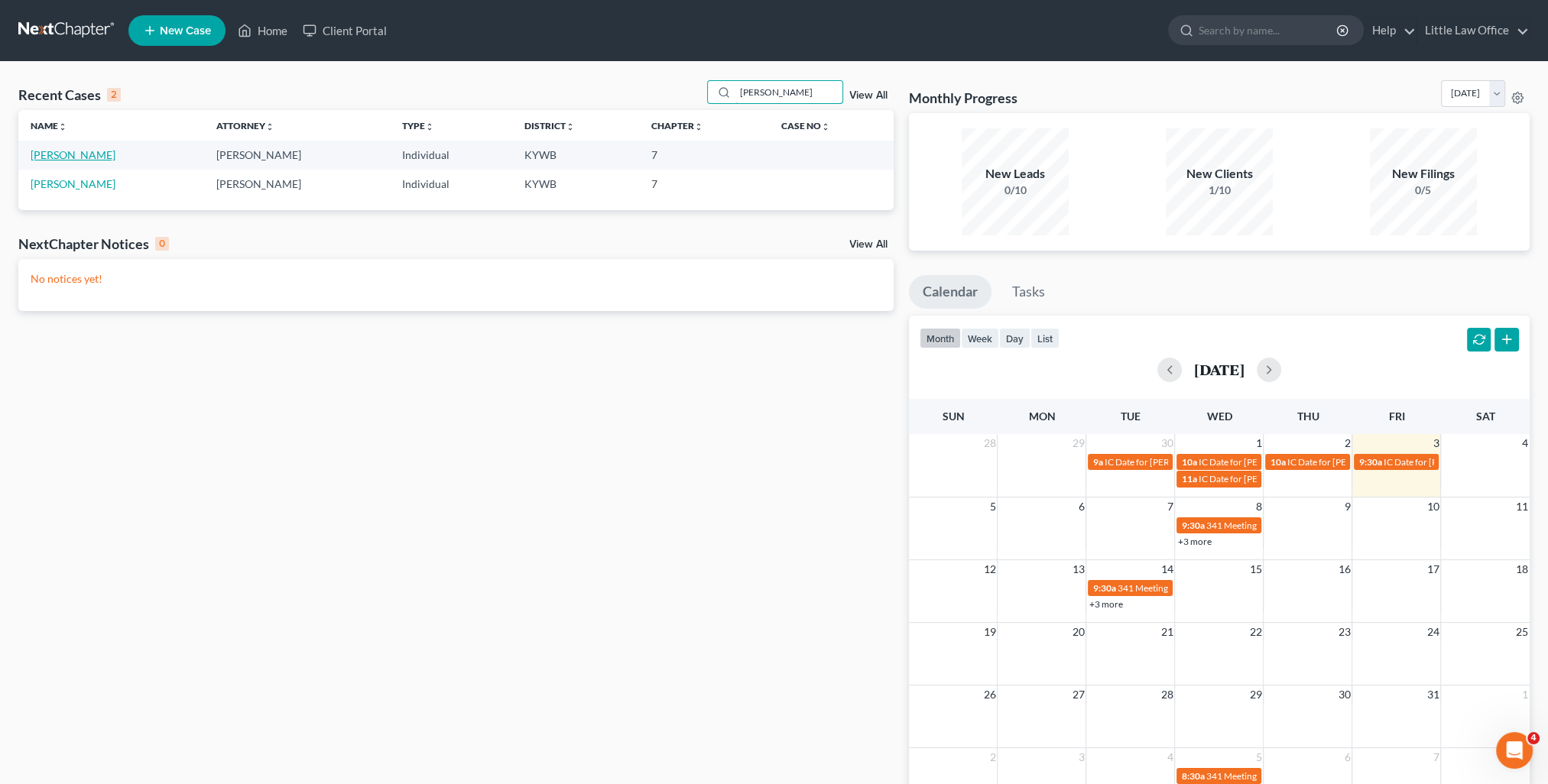
type input "[PERSON_NAME]"
click at [76, 156] on link "[PERSON_NAME]" at bounding box center [73, 154] width 85 height 13
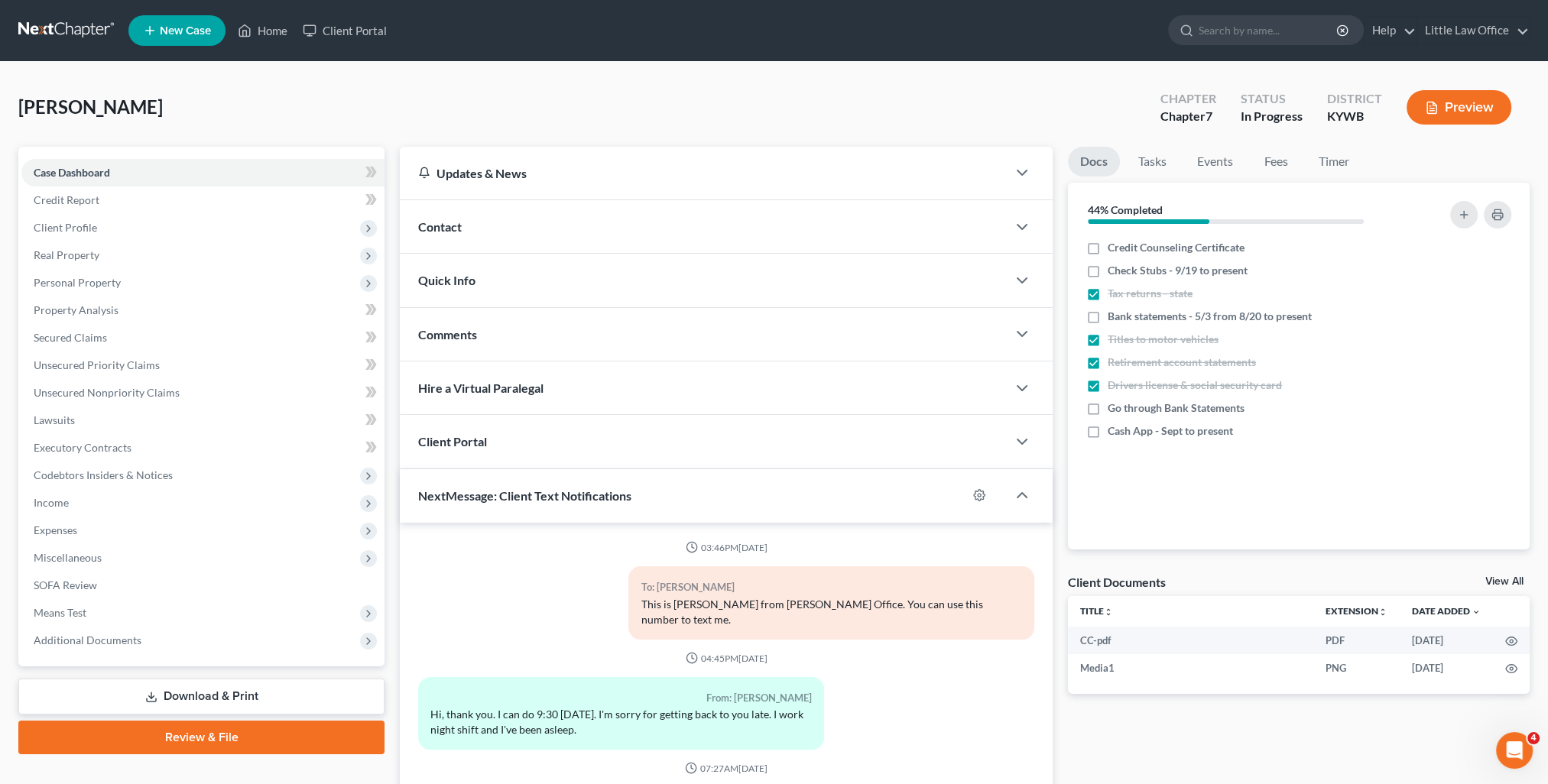
scroll to position [1224, 0]
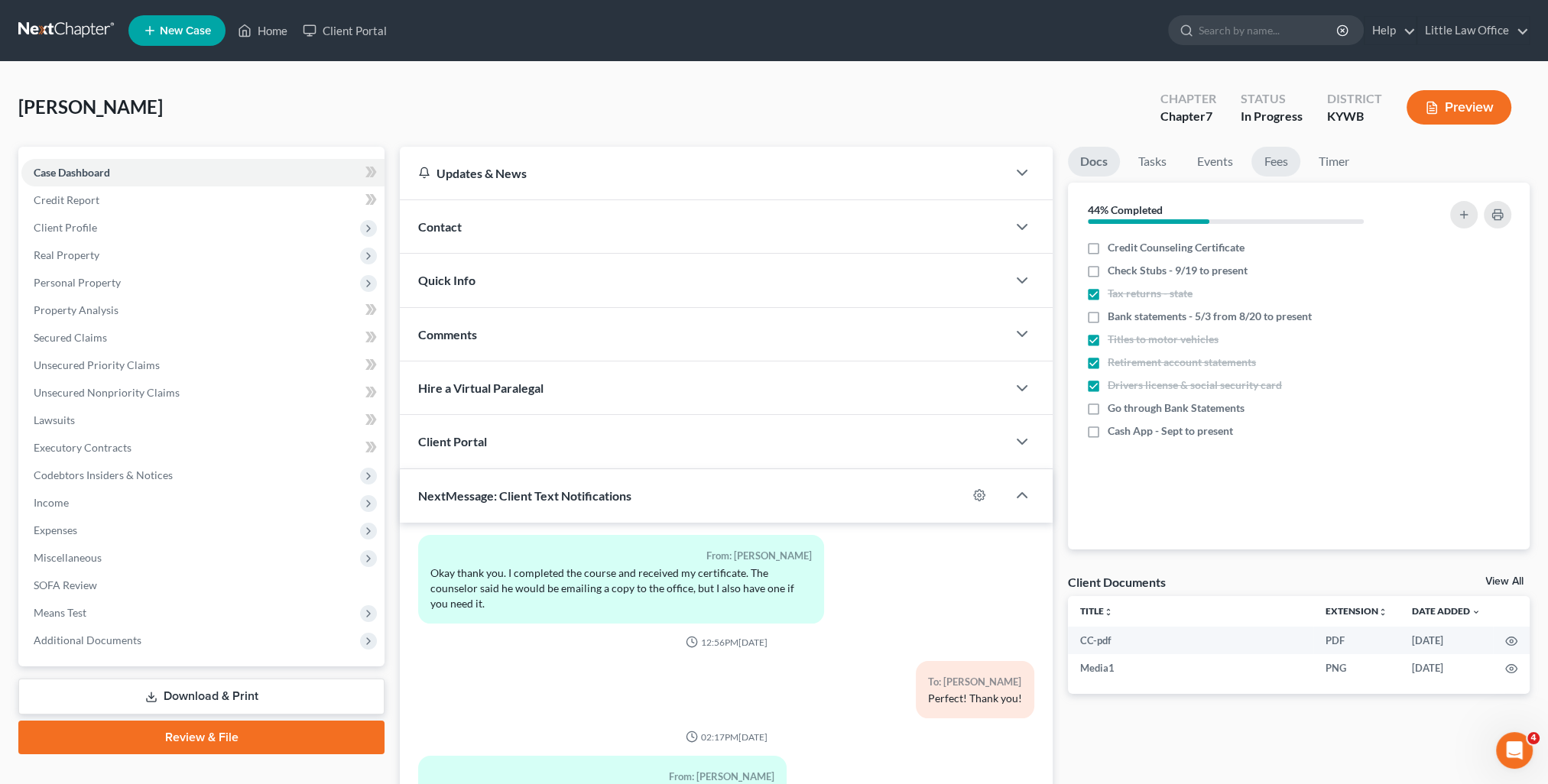
click at [1279, 163] on link "Fees" at bounding box center [1276, 162] width 49 height 30
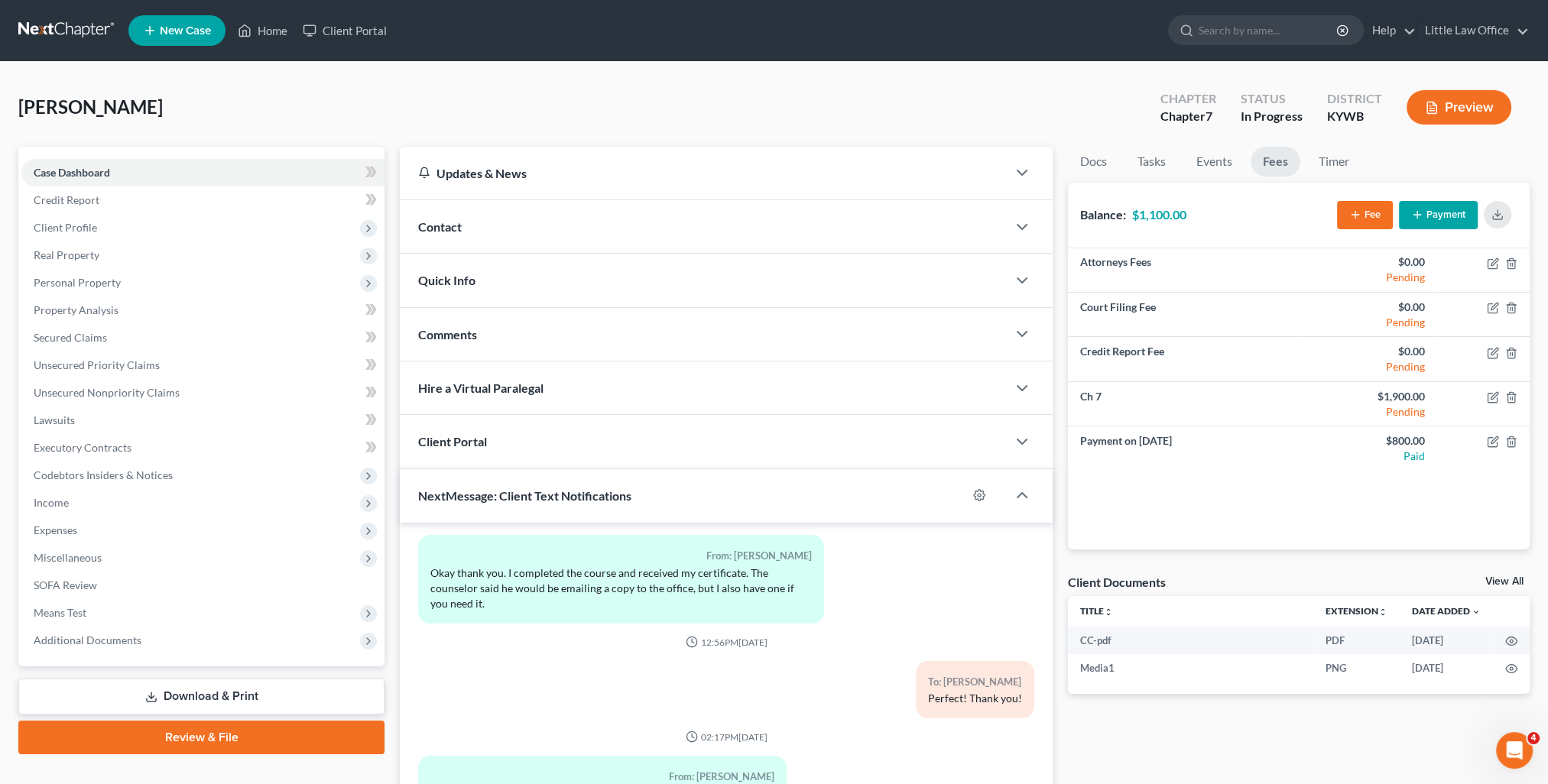
scroll to position [137, 0]
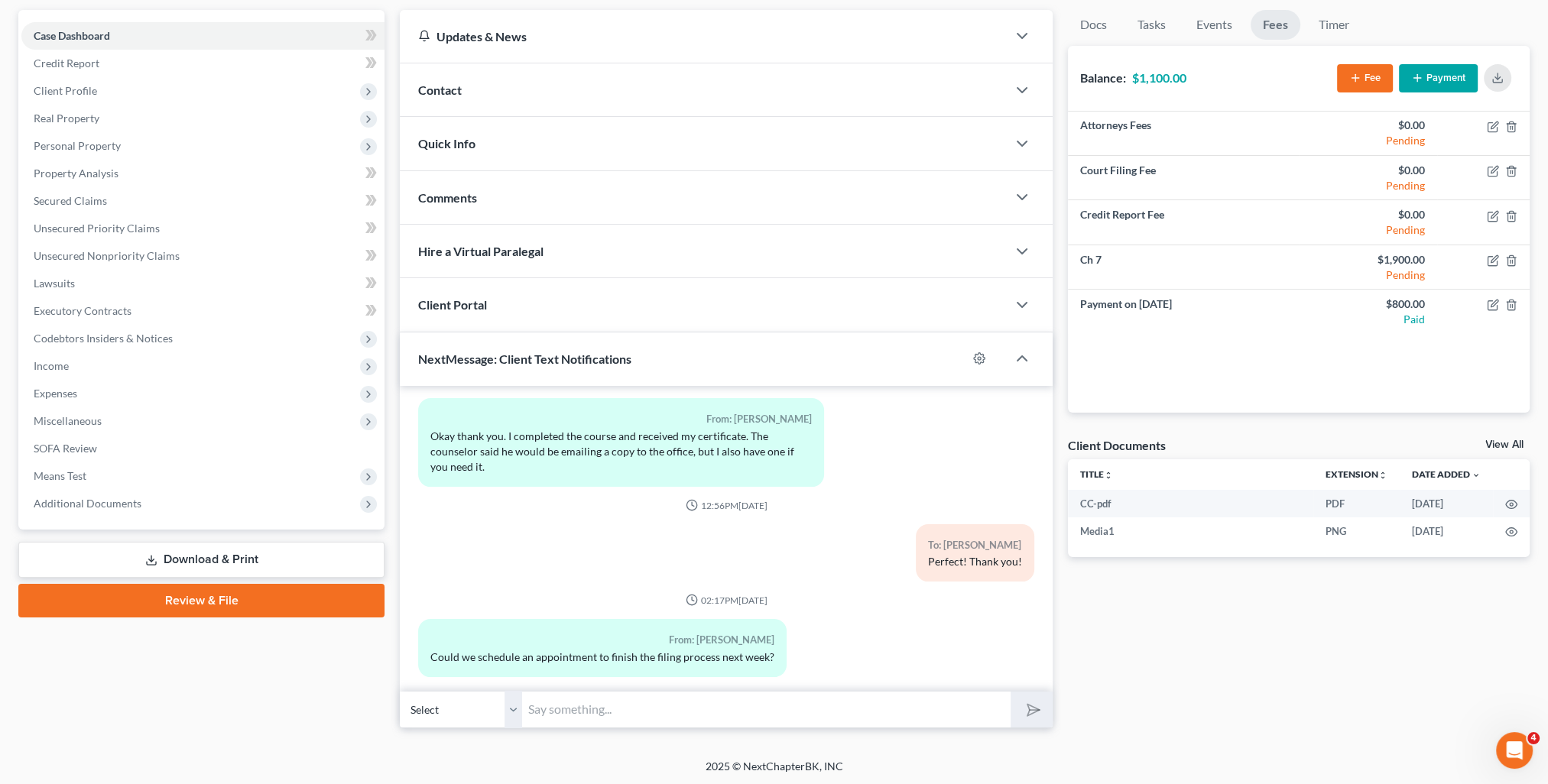
click at [707, 714] on input "text" at bounding box center [766, 710] width 488 height 37
type input "Will you have your balance? I think it's $1100."
click at [1010, 692] on button "submit" at bounding box center [1031, 710] width 42 height 36
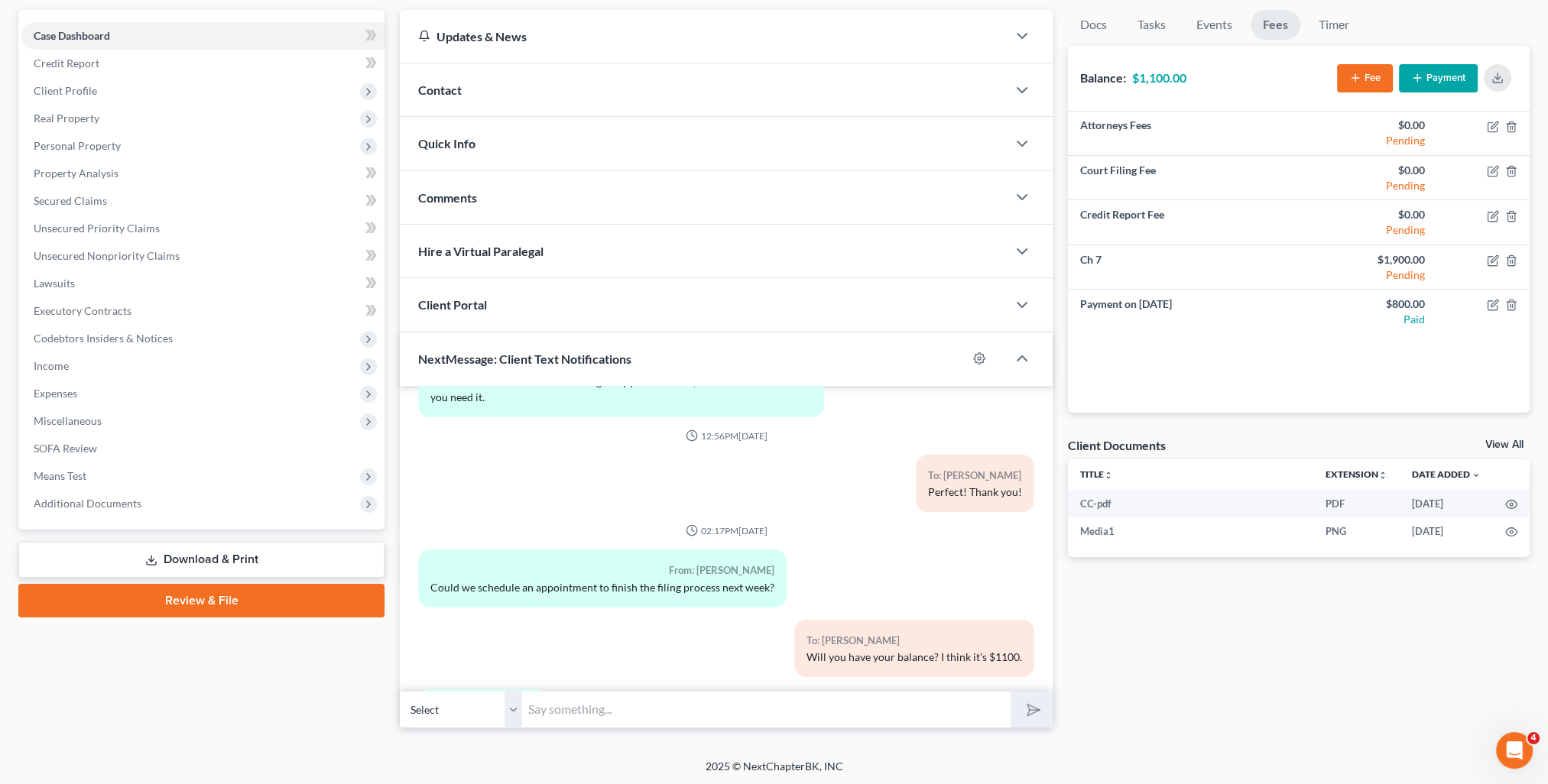
scroll to position [1364, 0]
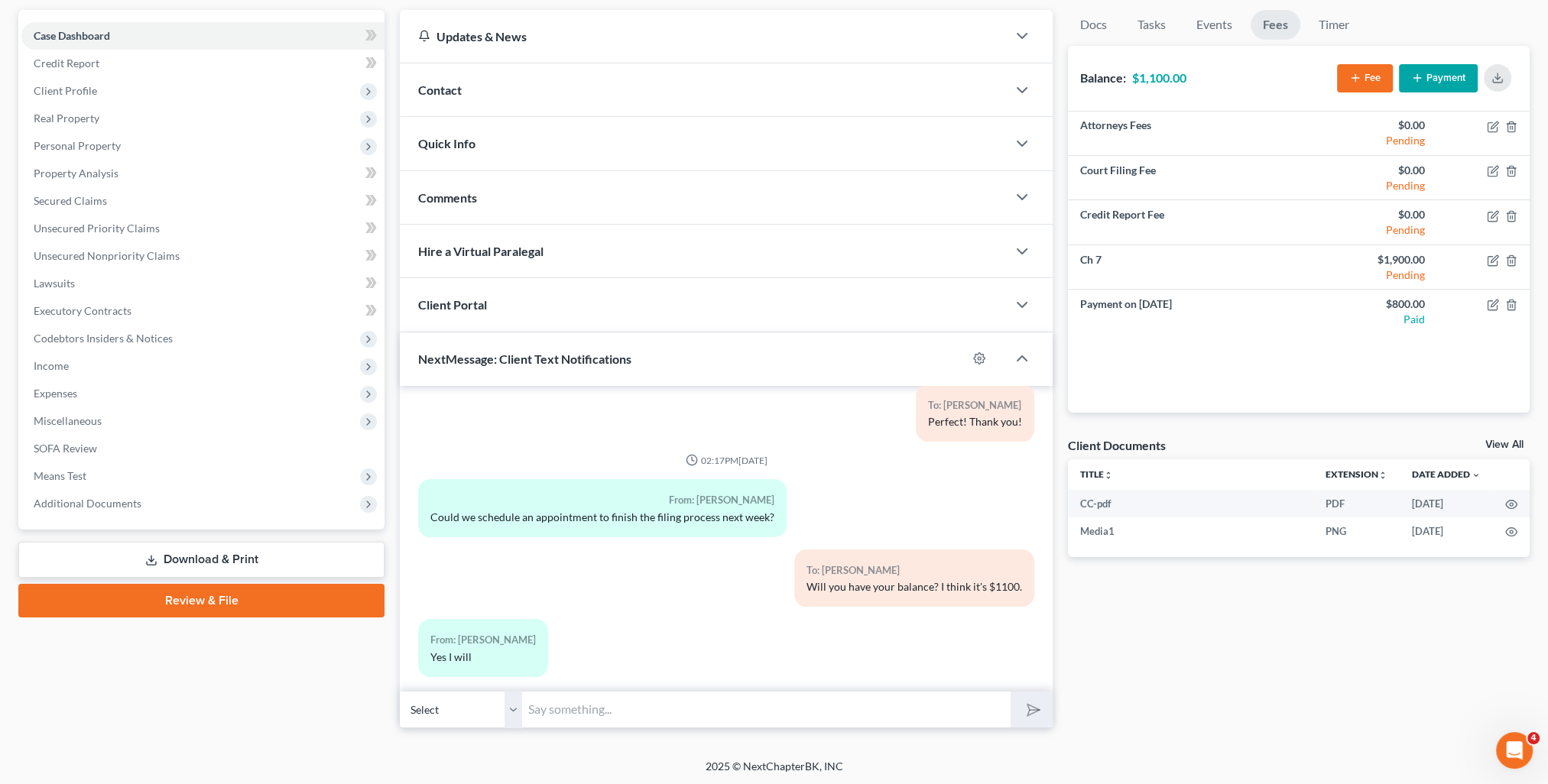
click at [985, 709] on input "text" at bounding box center [766, 710] width 488 height 37
type input "What day/time next week works for you?"
click at [1010, 692] on button "submit" at bounding box center [1031, 710] width 42 height 36
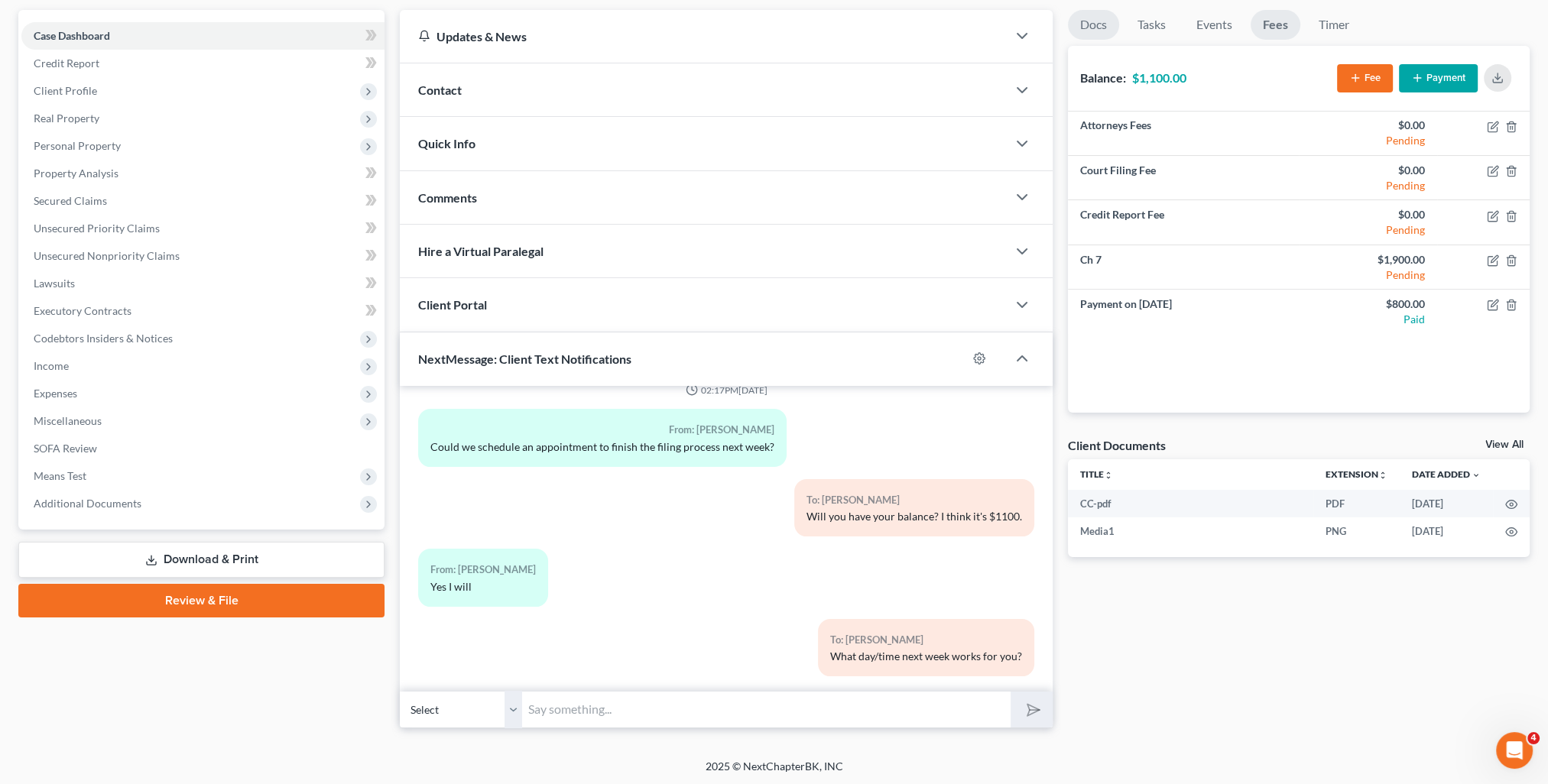
click at [1095, 32] on link "Docs" at bounding box center [1093, 24] width 51 height 30
